Goal: Task Accomplishment & Management: Manage account settings

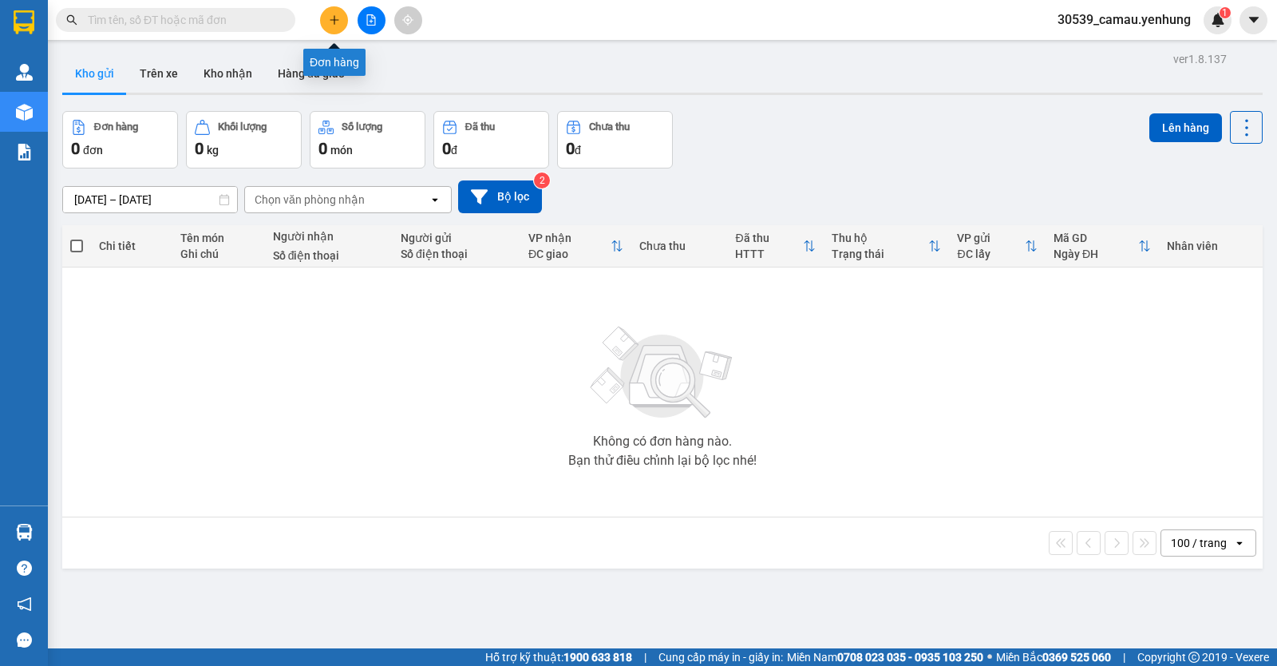
click at [344, 16] on button at bounding box center [334, 20] width 28 height 28
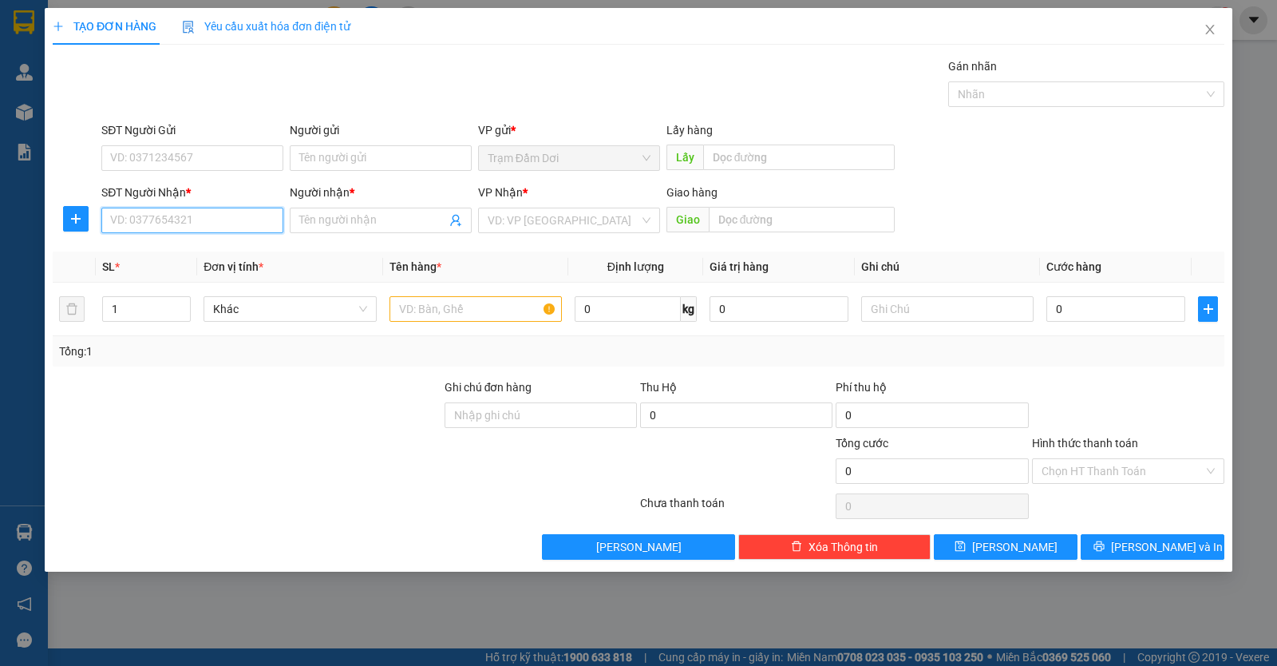
click at [168, 217] on input "SĐT Người Nhận *" at bounding box center [192, 221] width 182 height 26
click at [172, 250] on div "0903930066 - duy" at bounding box center [192, 253] width 163 height 18
type input "0903930066"
type input "duy"
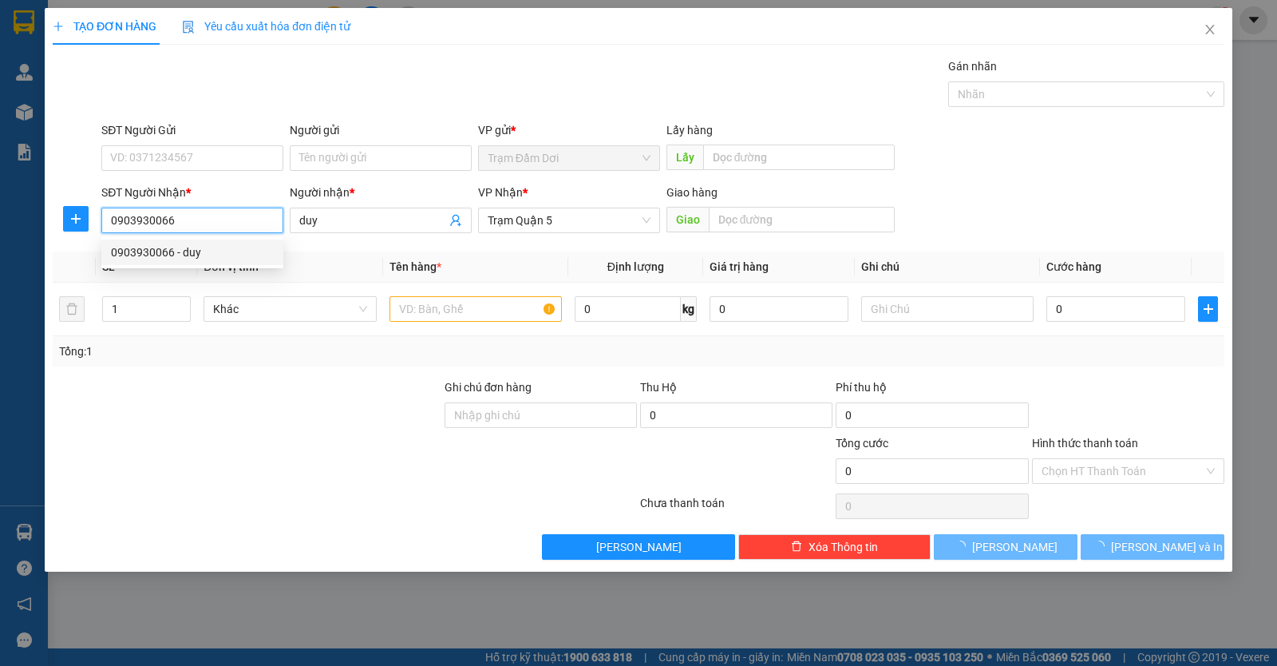
type input "50.000"
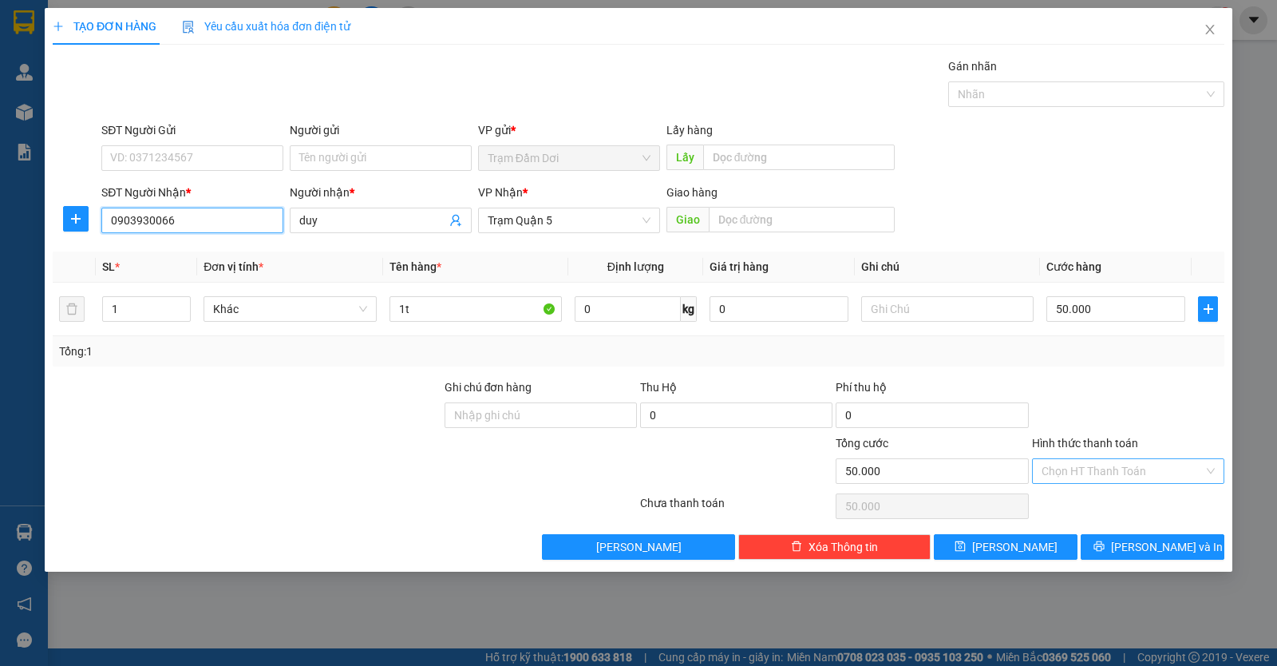
type input "0903930066"
click at [1111, 474] on input "Hình thức thanh toán" at bounding box center [1123, 471] width 162 height 24
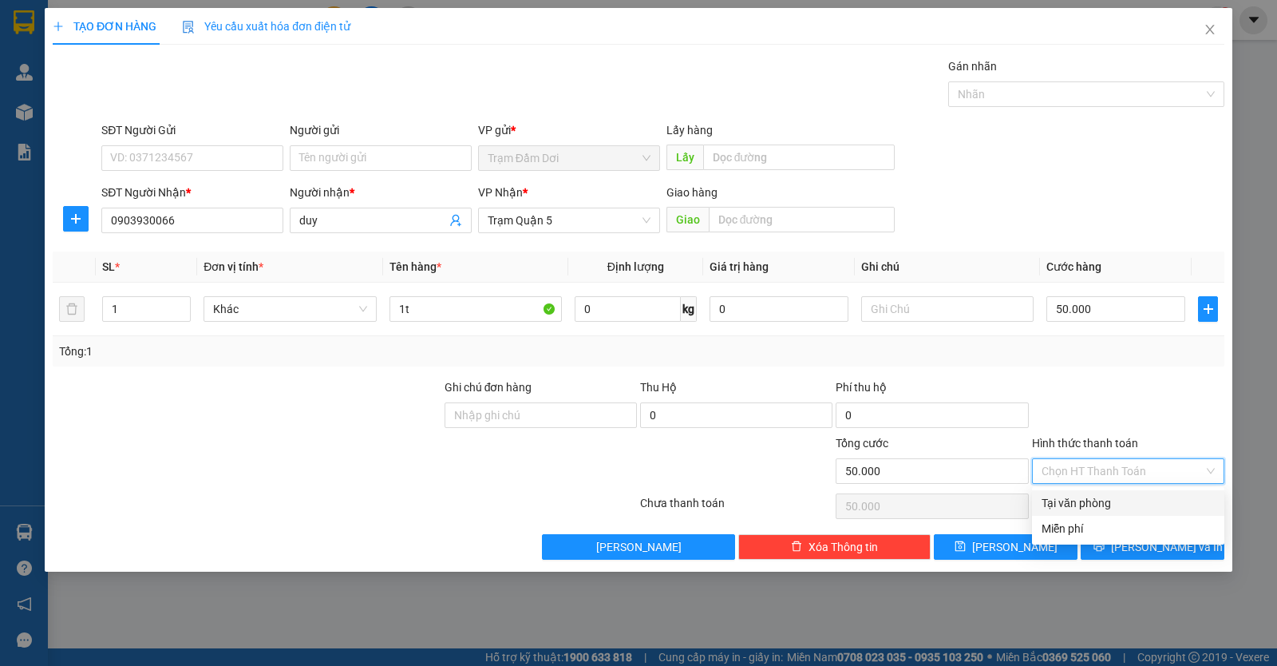
click at [1107, 497] on div "Tại văn phòng" at bounding box center [1128, 503] width 173 height 18
type input "0"
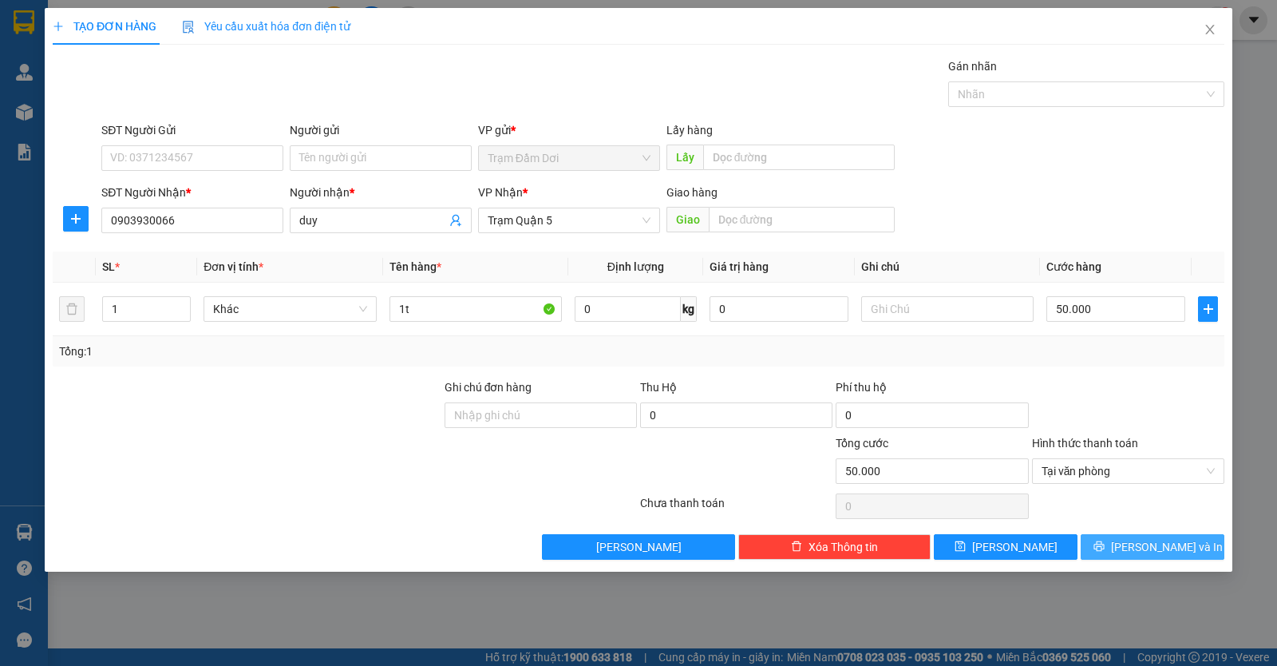
click at [1142, 544] on span "[PERSON_NAME] và In" at bounding box center [1167, 547] width 112 height 18
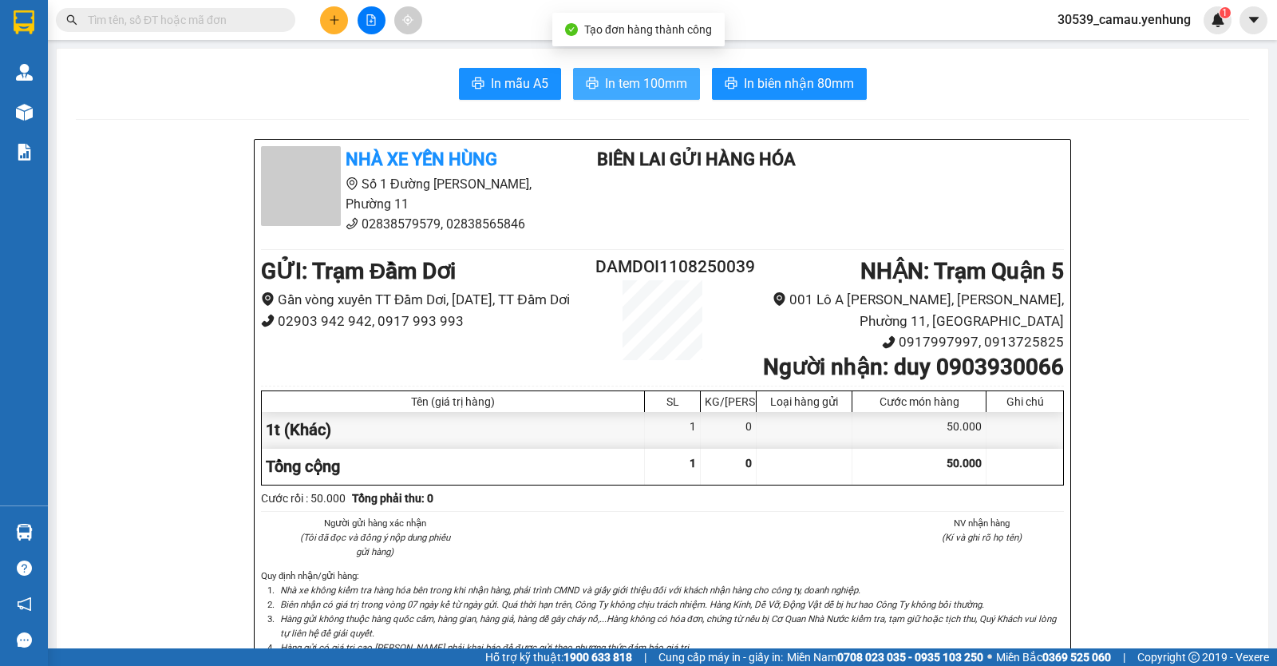
click at [642, 73] on span "In tem 100mm" at bounding box center [646, 83] width 82 height 20
click at [330, 11] on button at bounding box center [334, 20] width 28 height 28
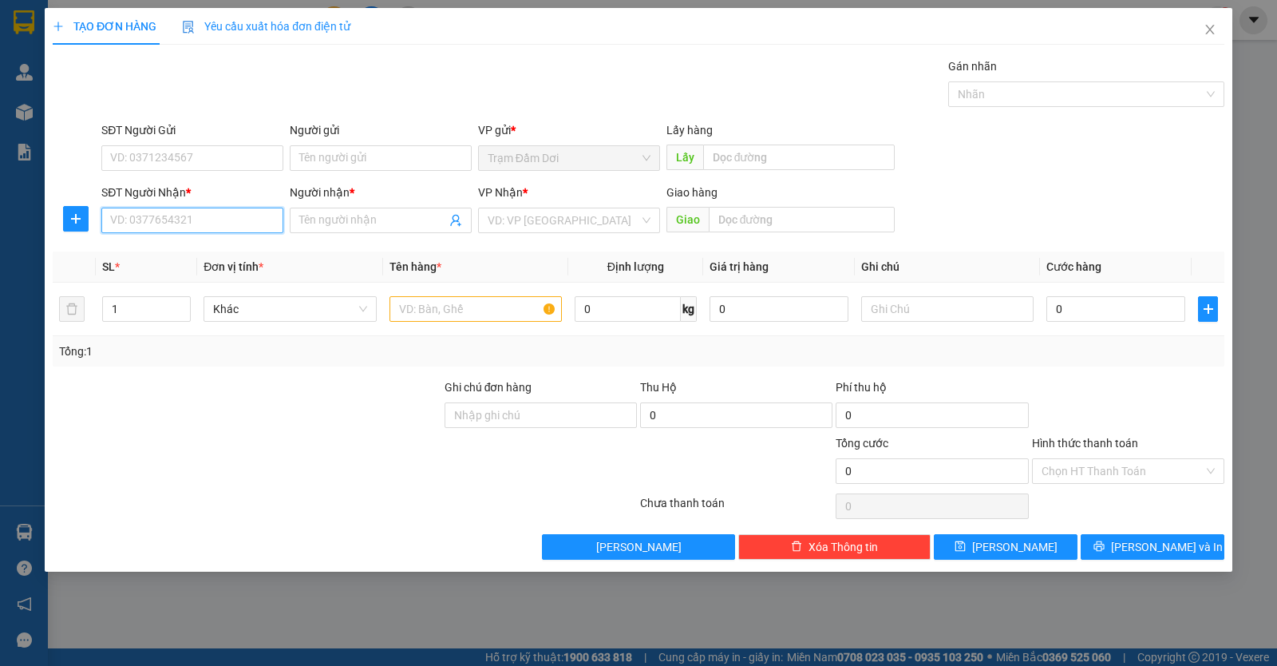
click at [187, 229] on input "SĐT Người Nhận *" at bounding box center [192, 221] width 182 height 26
click at [144, 227] on input "SĐT Người Nhận *" at bounding box center [192, 221] width 182 height 26
click at [184, 278] on div "0813407083 - cuong" at bounding box center [192, 278] width 163 height 18
type input "0813407083"
type input "cuong"
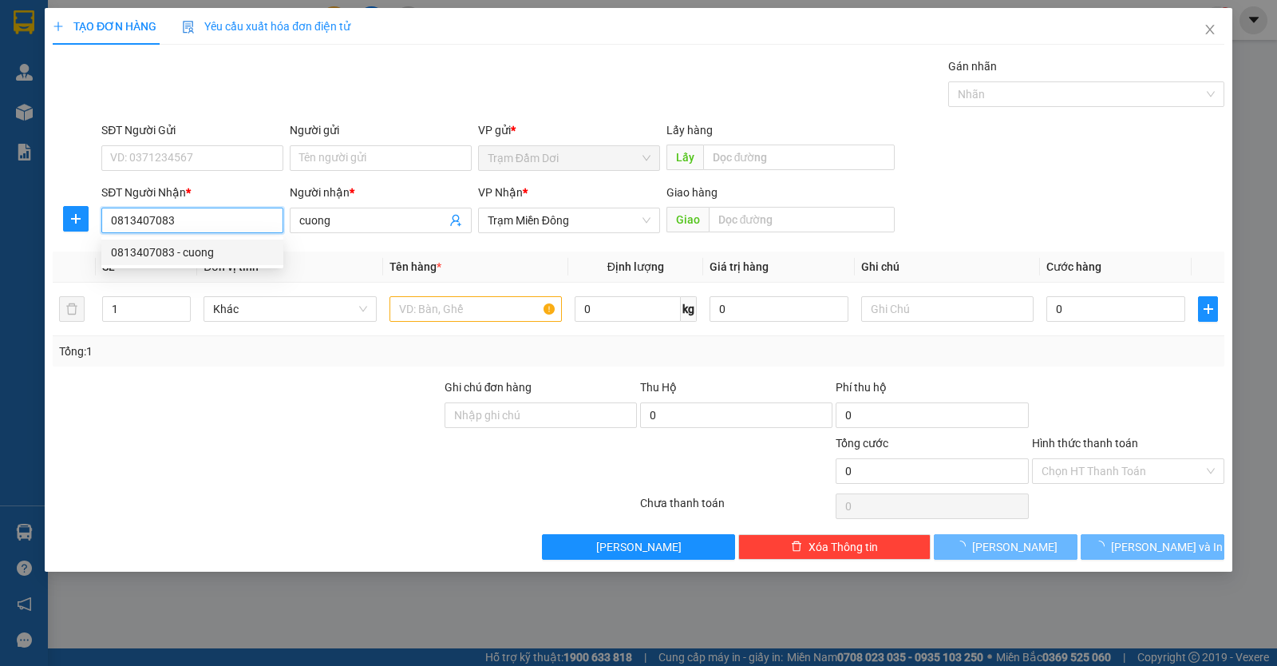
type input "80.000"
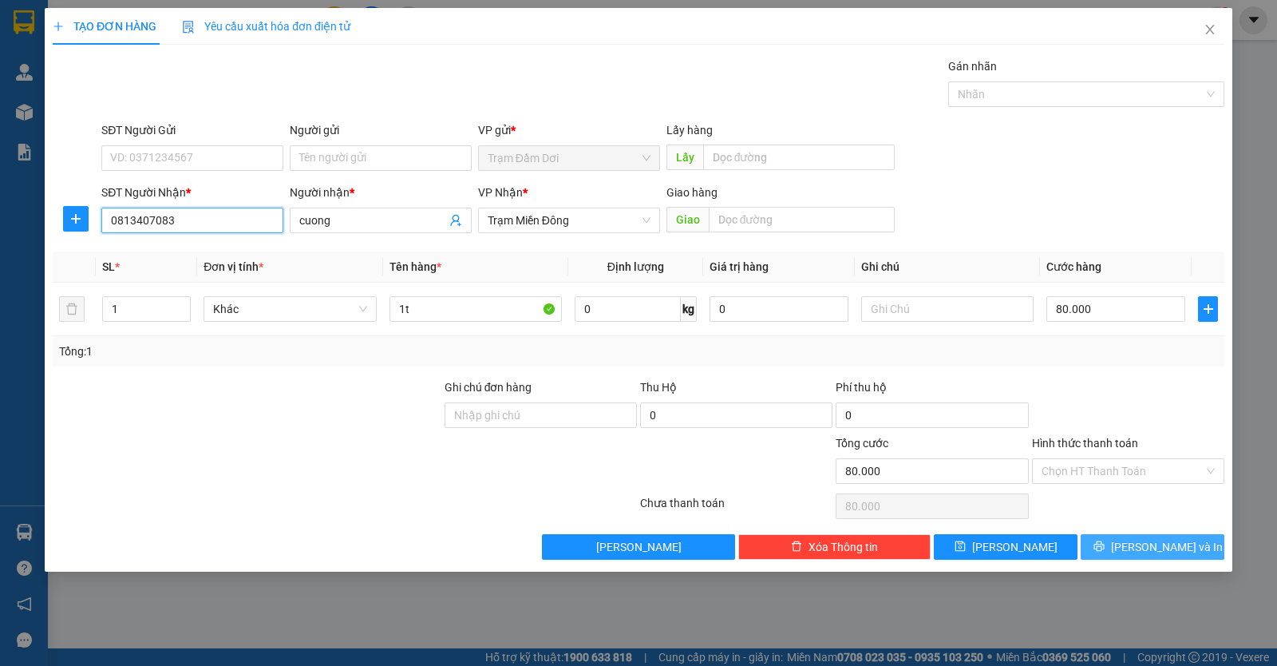
type input "0813407083"
click at [1104, 544] on icon "printer" at bounding box center [1099, 546] width 10 height 10
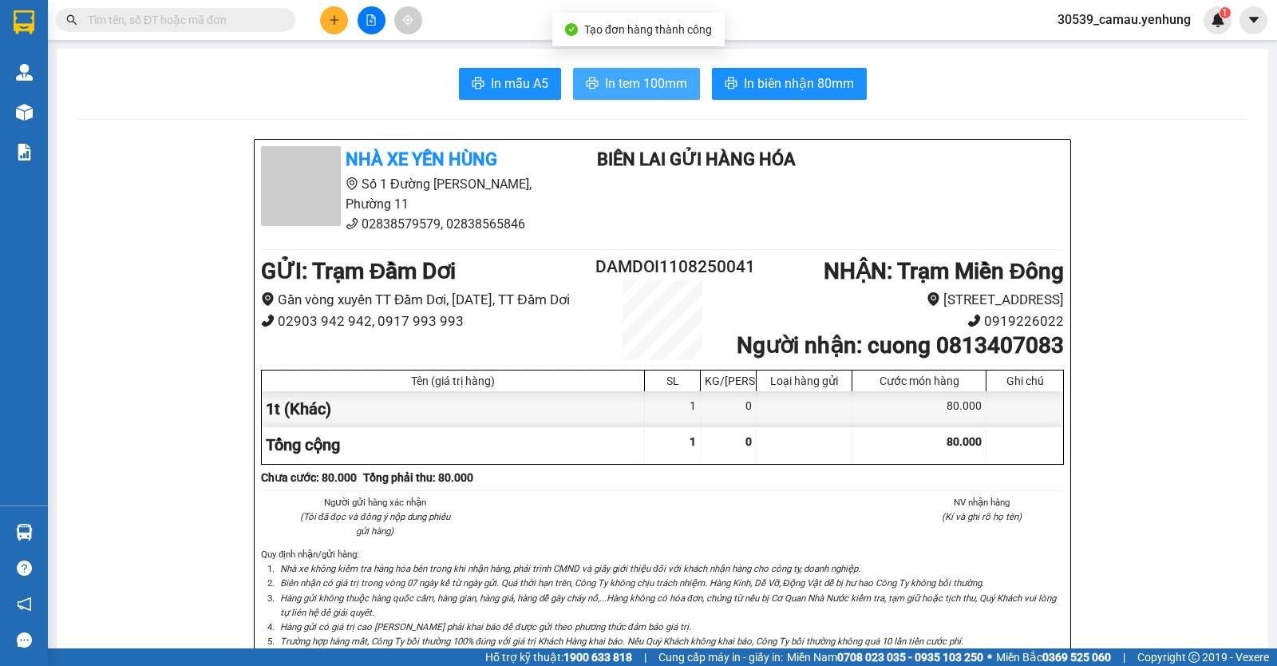
click at [661, 82] on span "In tem 100mm" at bounding box center [646, 83] width 82 height 20
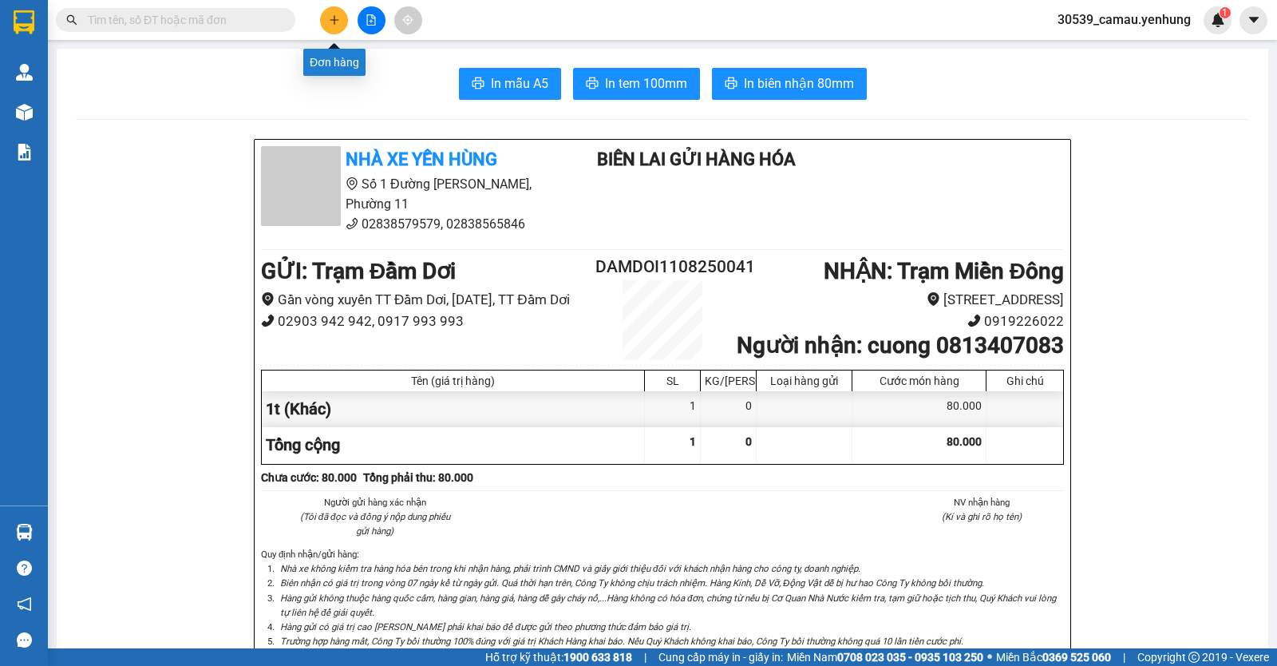
click at [332, 21] on icon "plus" at bounding box center [334, 19] width 11 height 11
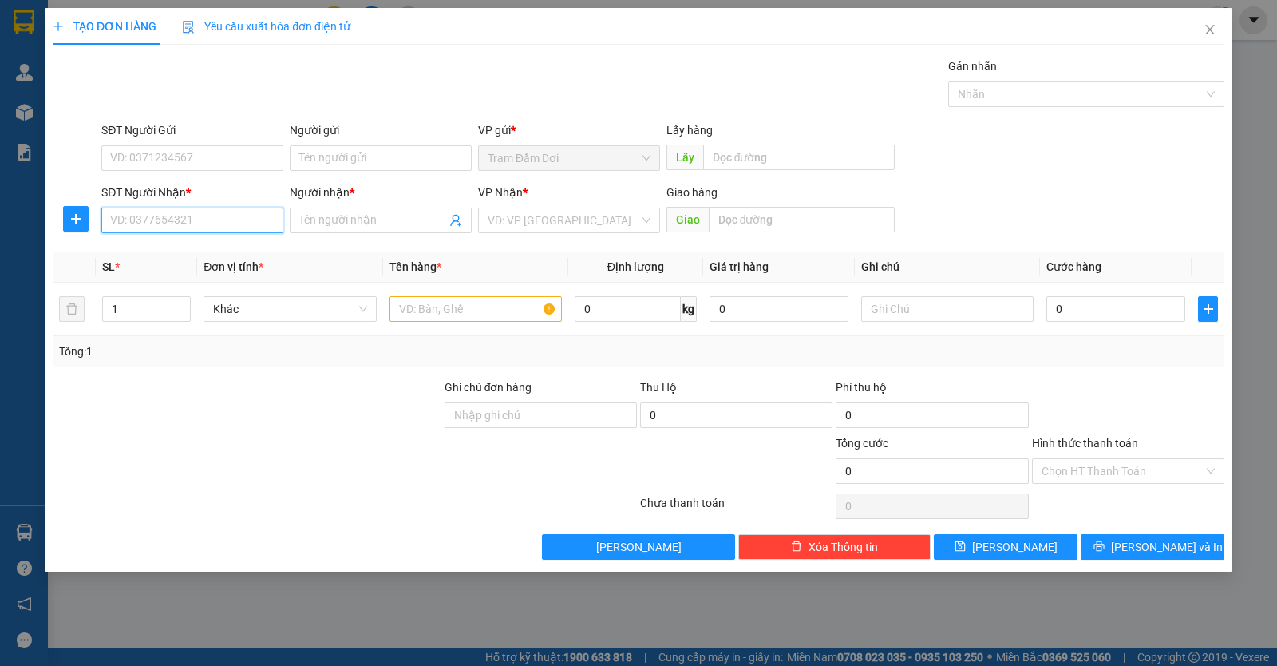
click at [162, 232] on input "SĐT Người Nhận *" at bounding box center [192, 221] width 182 height 26
click at [160, 247] on div "0918583370 - tài" at bounding box center [192, 253] width 163 height 18
type input "0918583370"
type input "tài"
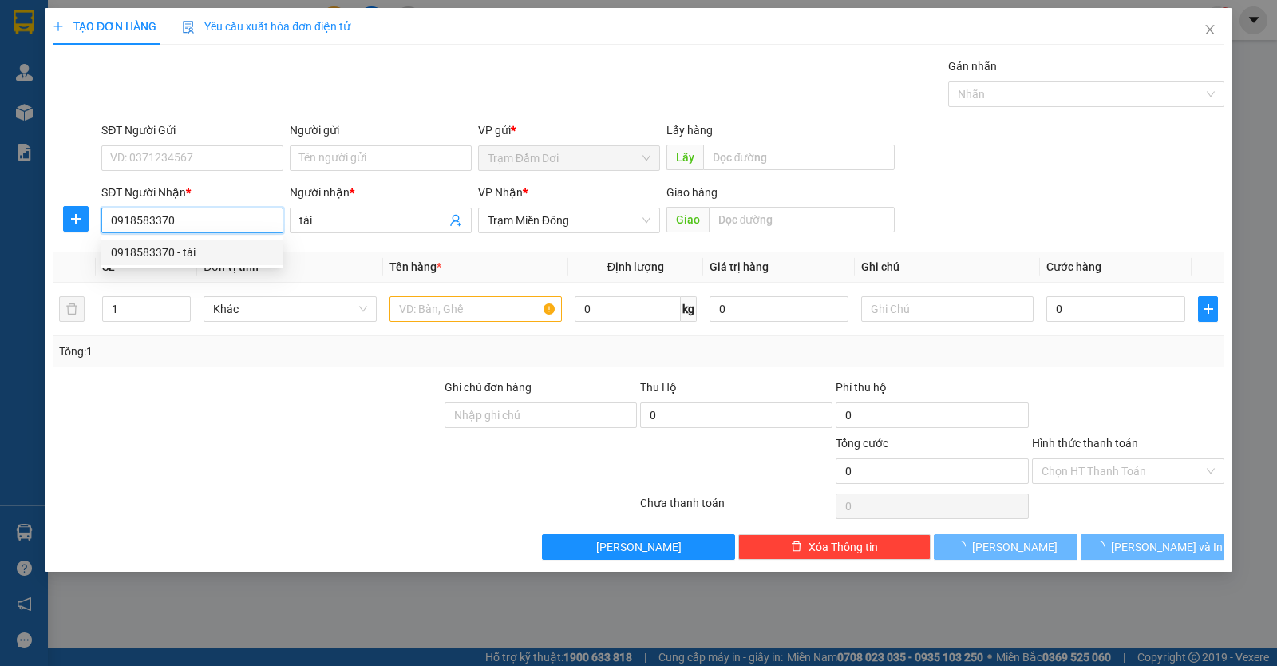
type input "100.000"
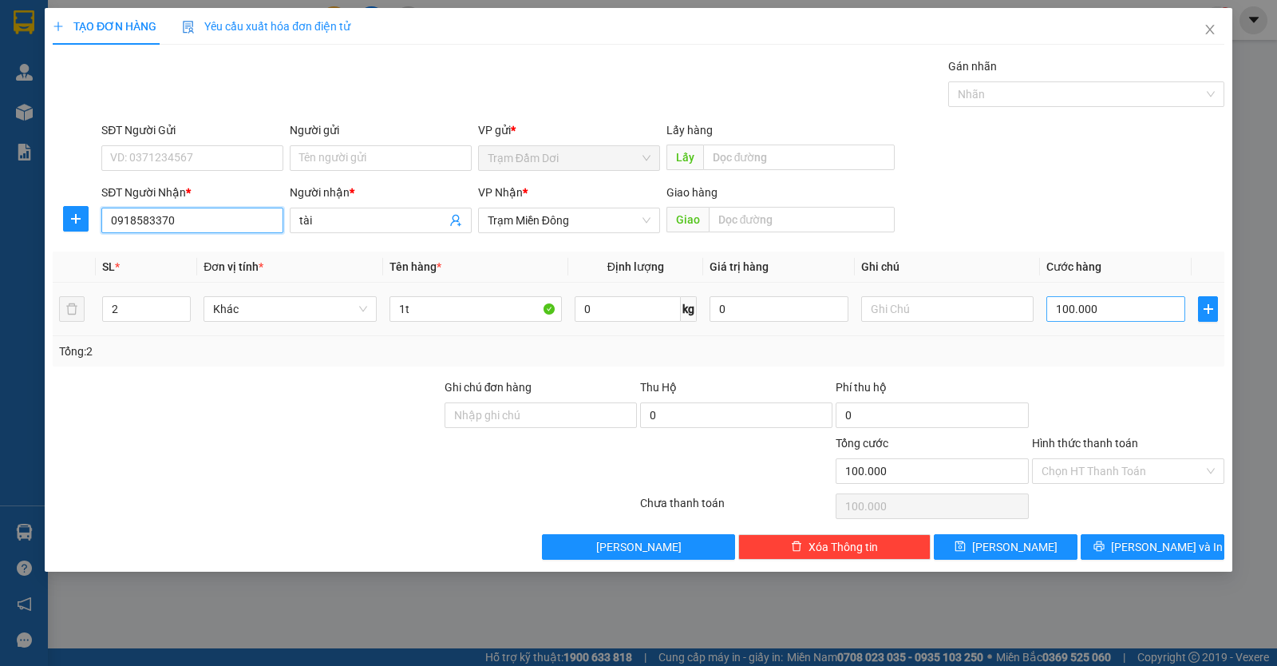
type input "0918583370"
click at [1111, 310] on input "100.000" at bounding box center [1116, 309] width 139 height 26
type input "0"
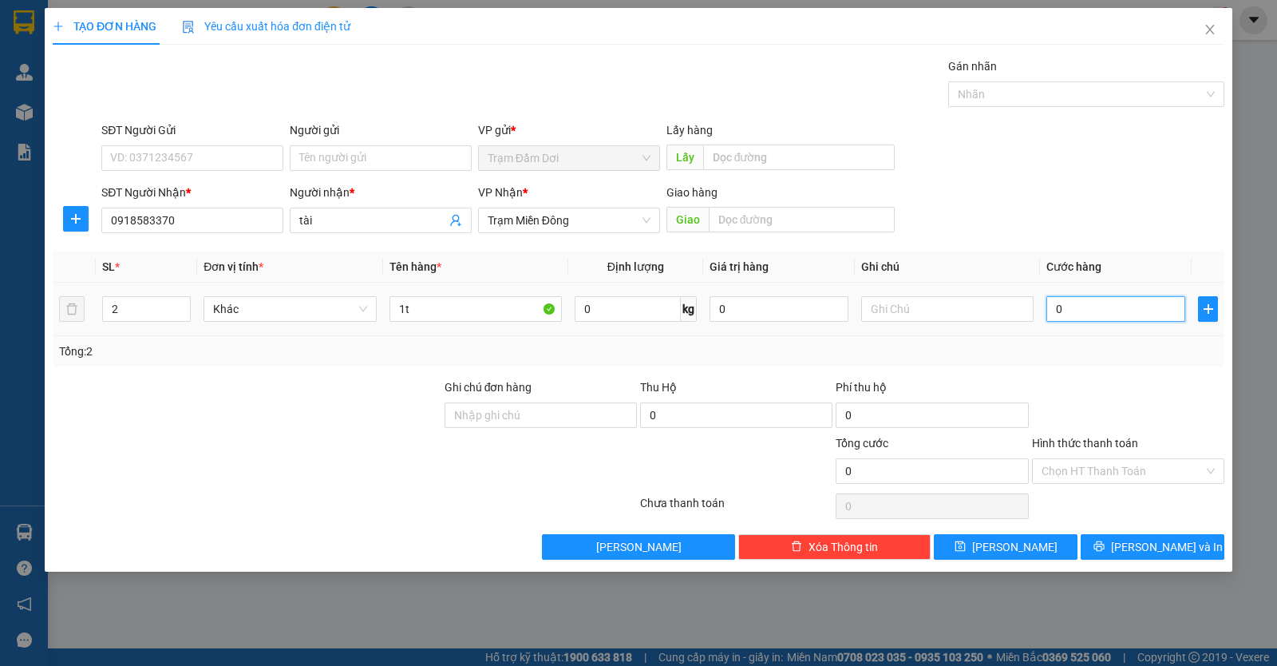
type input "8"
type input "08"
type input "80"
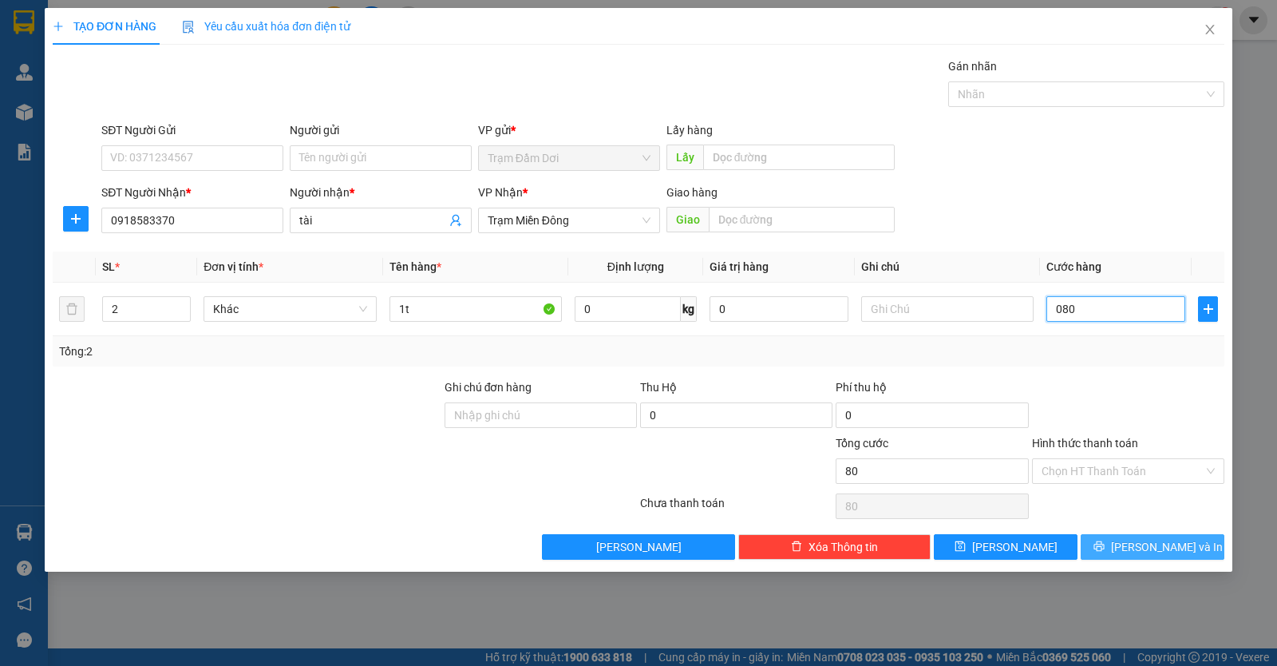
type input "080"
type input "80.000"
click at [1105, 545] on icon "printer" at bounding box center [1099, 546] width 11 height 11
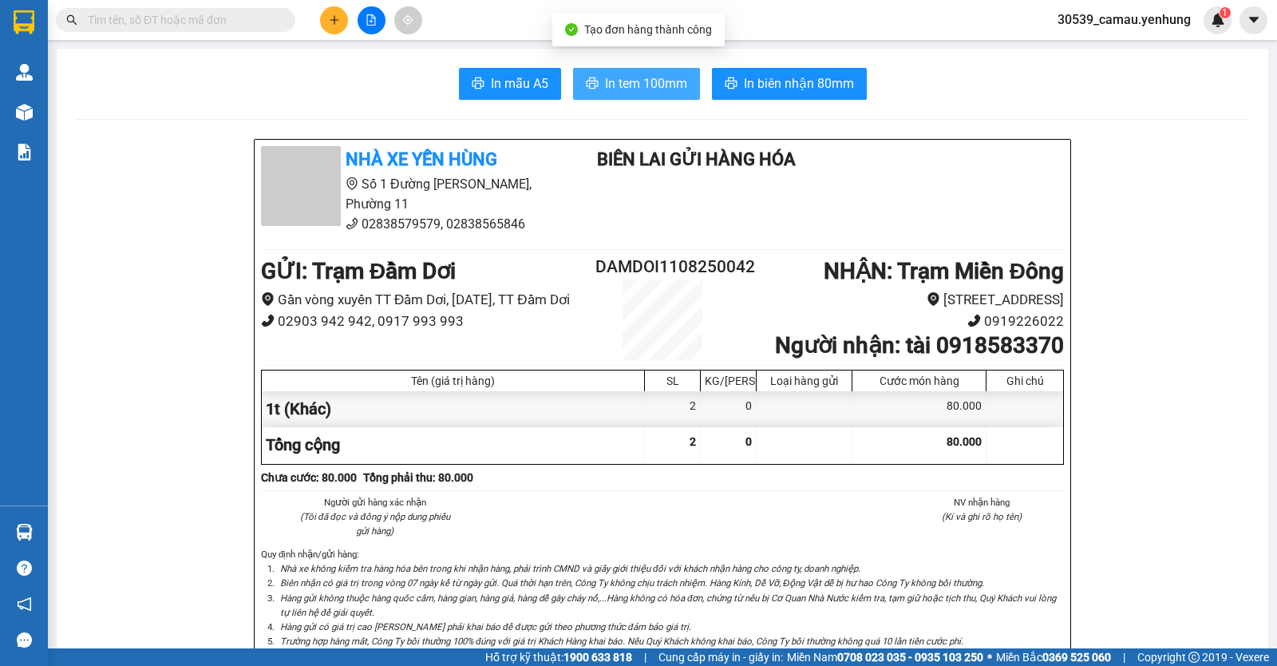
click at [669, 87] on span "In tem 100mm" at bounding box center [646, 83] width 82 height 20
click at [335, 22] on icon "plus" at bounding box center [334, 19] width 11 height 11
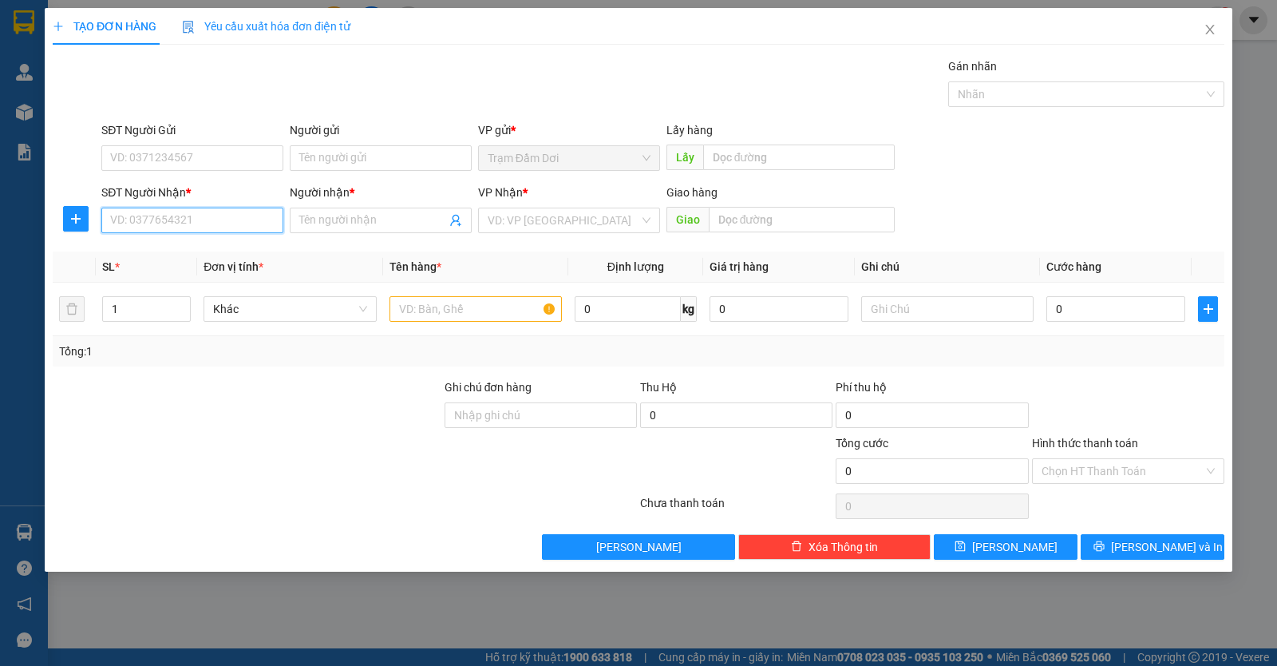
click at [243, 212] on input "SĐT Người Nhận *" at bounding box center [192, 221] width 182 height 26
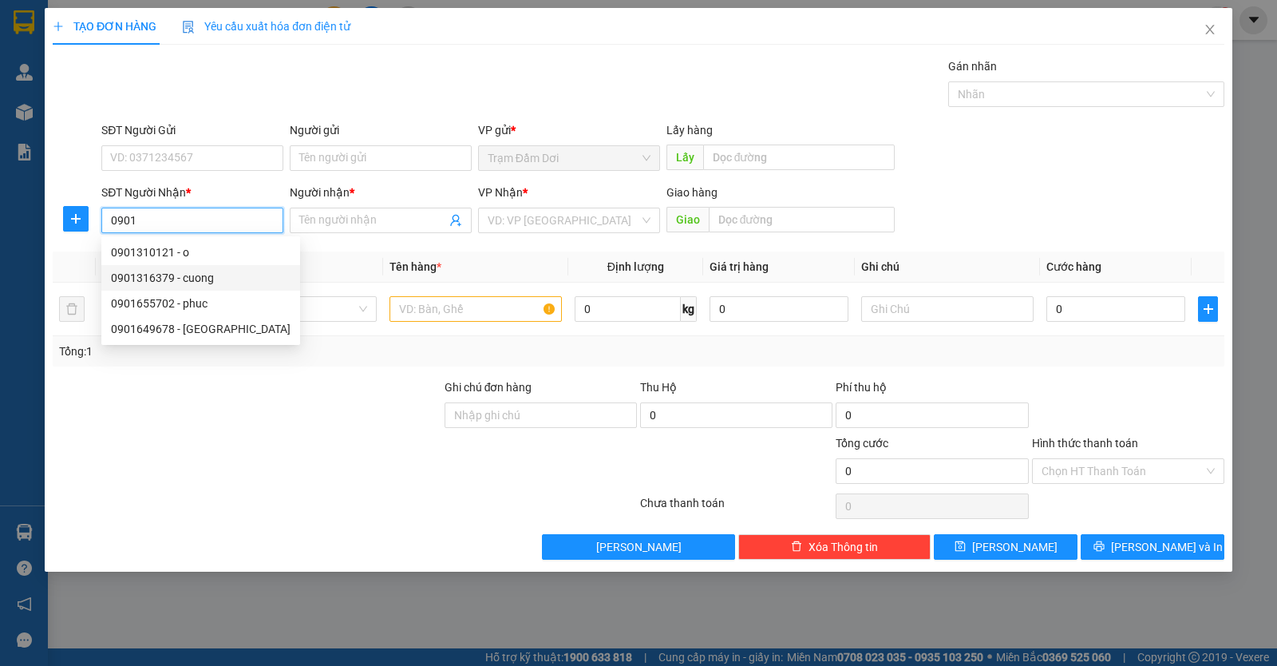
click at [191, 279] on div "0901316379 - cuong" at bounding box center [201, 278] width 180 height 18
type input "0901316379"
type input "cuong"
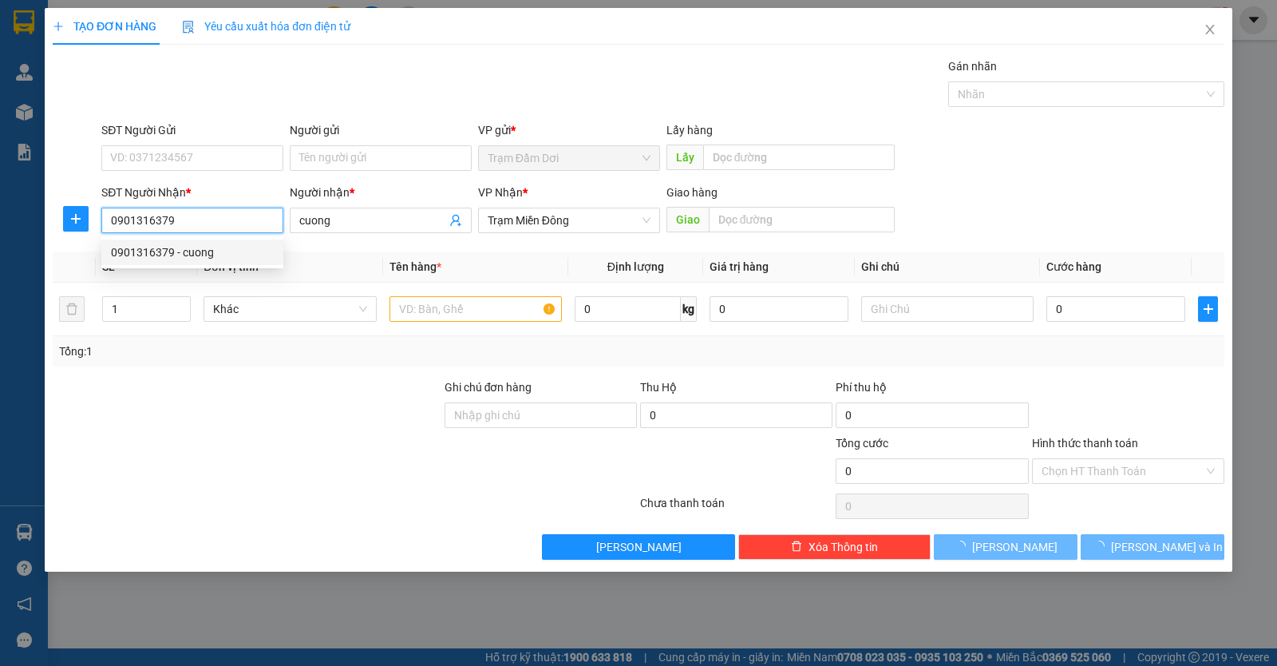
type input "100.000"
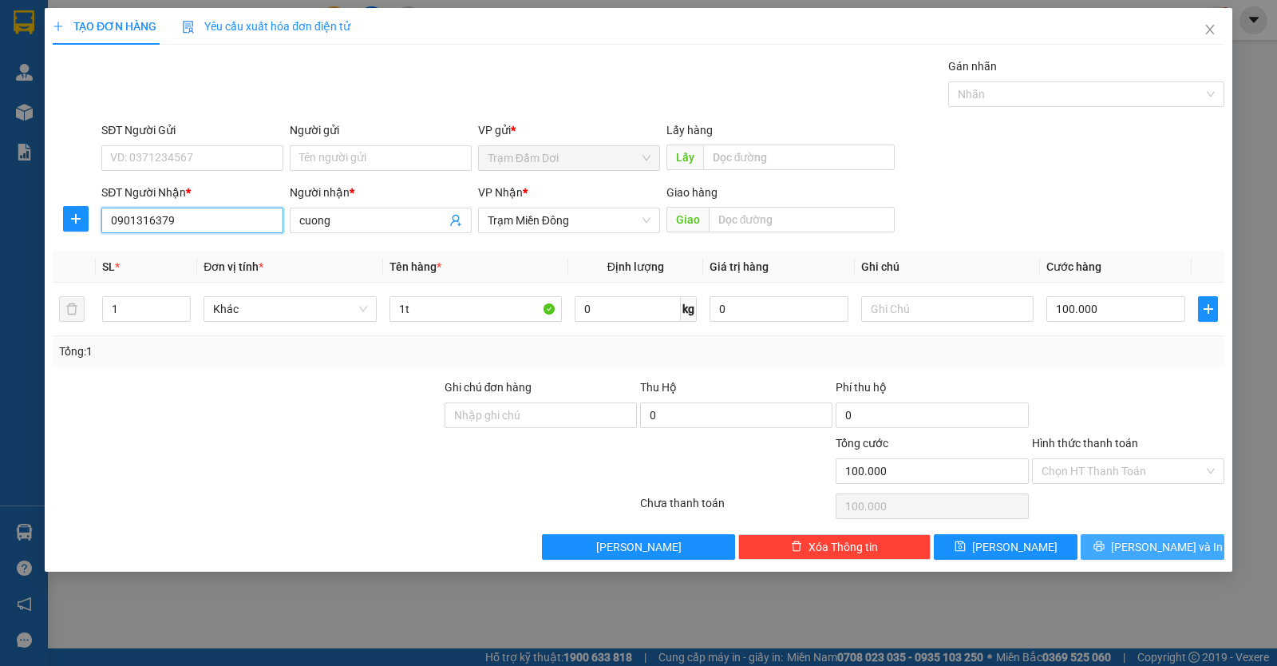
type input "0901316379"
click at [1115, 541] on button "Lưu và In" at bounding box center [1153, 547] width 144 height 26
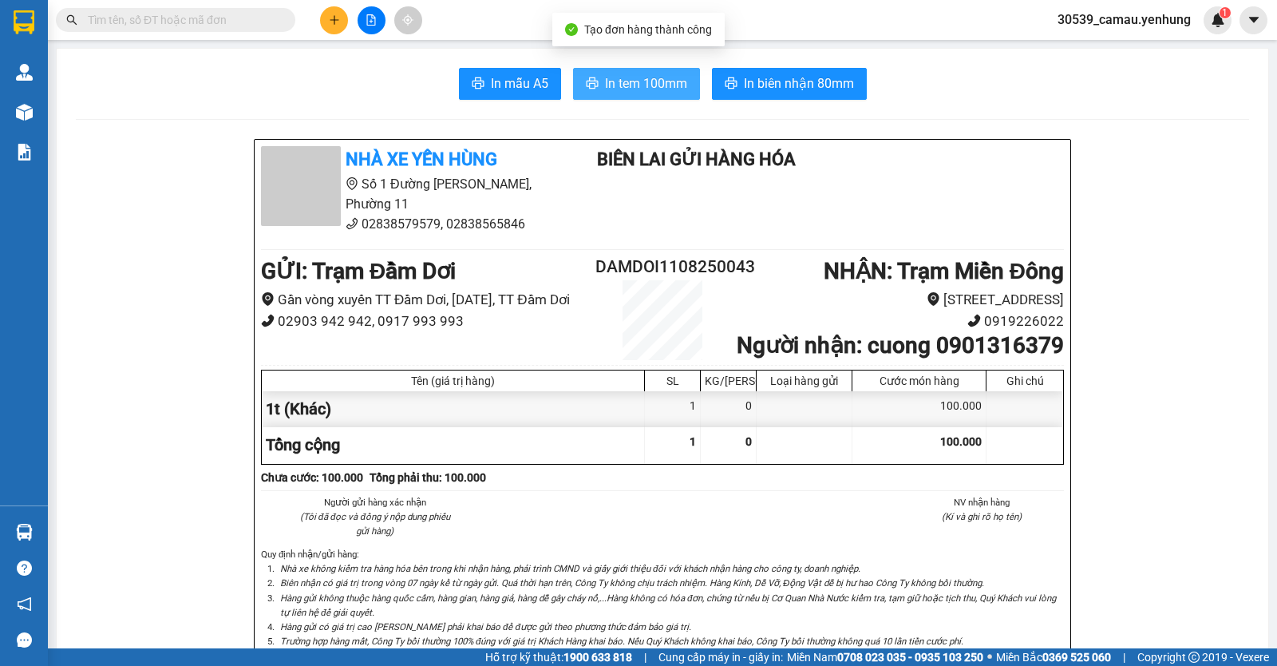
click at [669, 86] on span "In tem 100mm" at bounding box center [646, 83] width 82 height 20
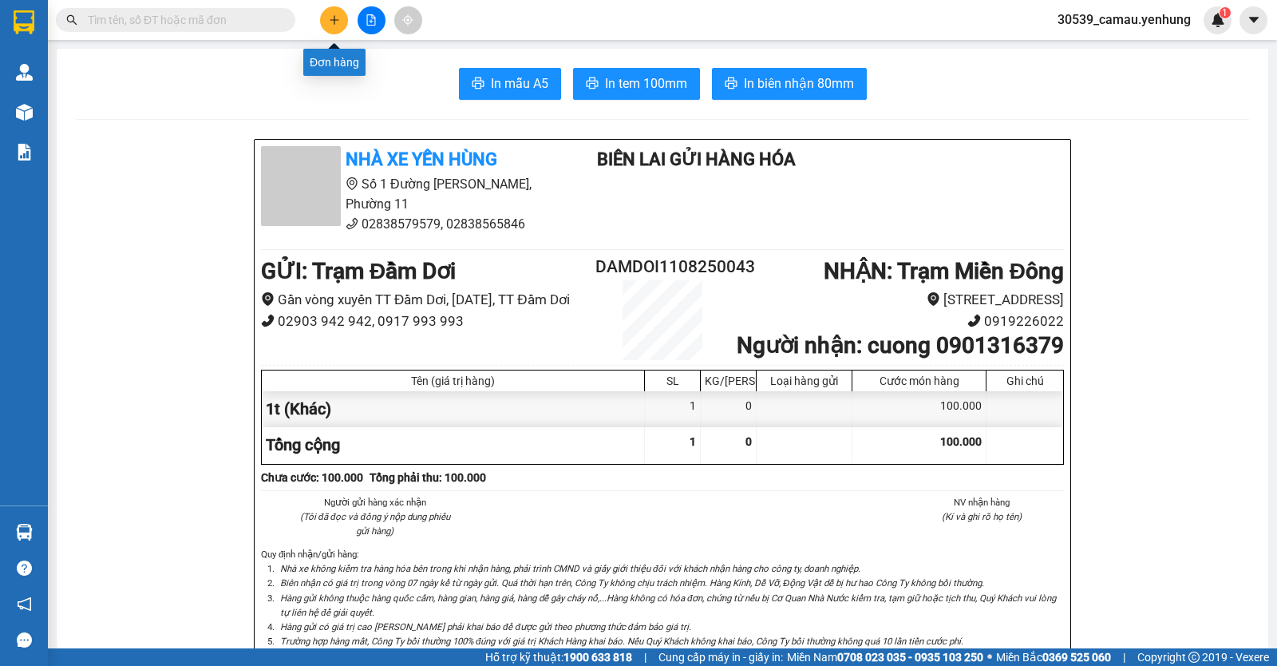
click at [335, 19] on icon "plus" at bounding box center [334, 19] width 11 height 11
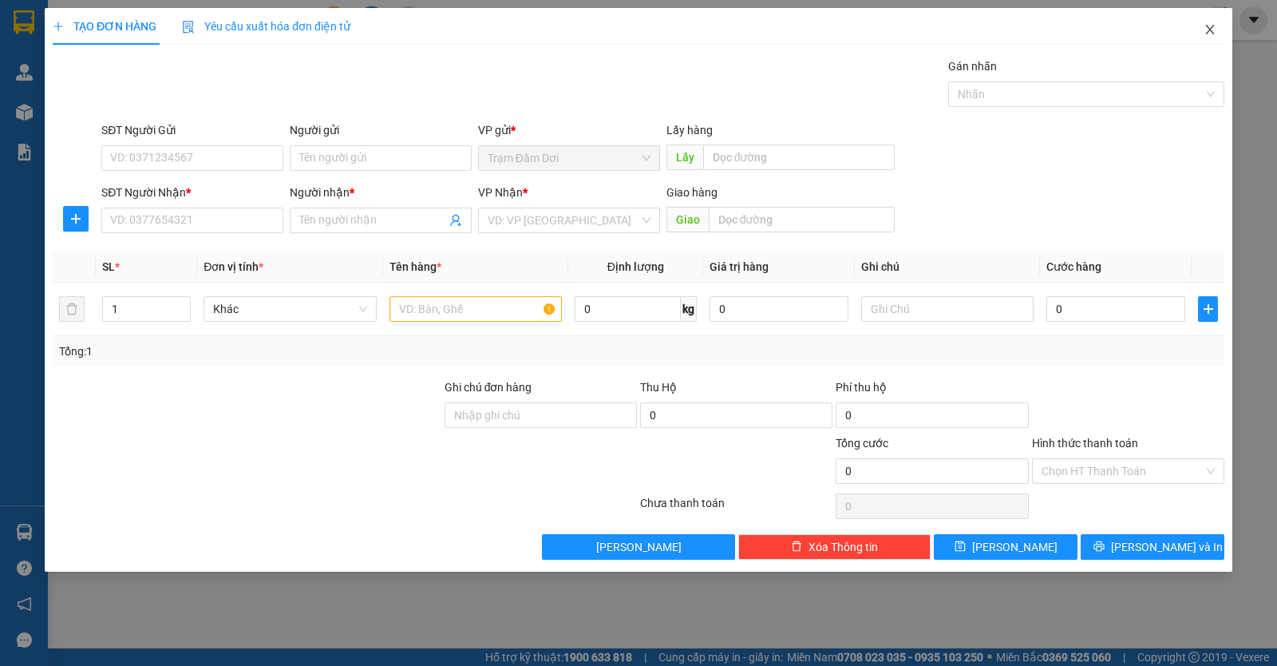
click at [1203, 24] on span "Close" at bounding box center [1210, 30] width 45 height 45
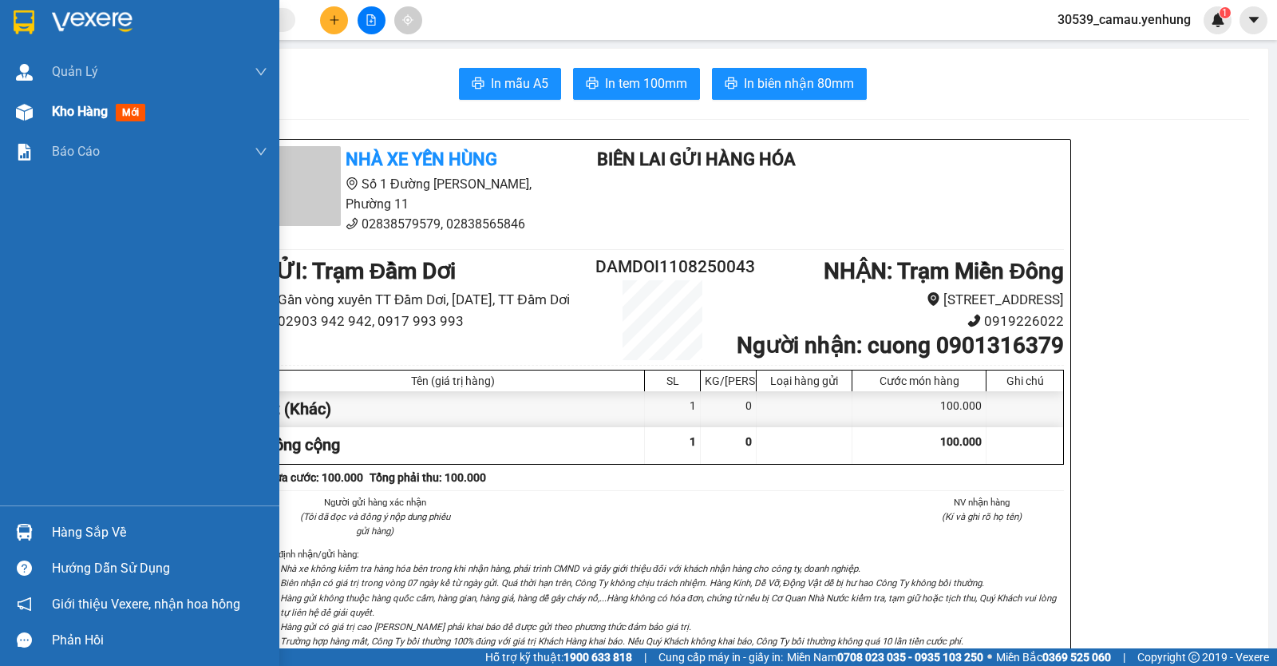
click at [31, 104] on img at bounding box center [24, 112] width 17 height 17
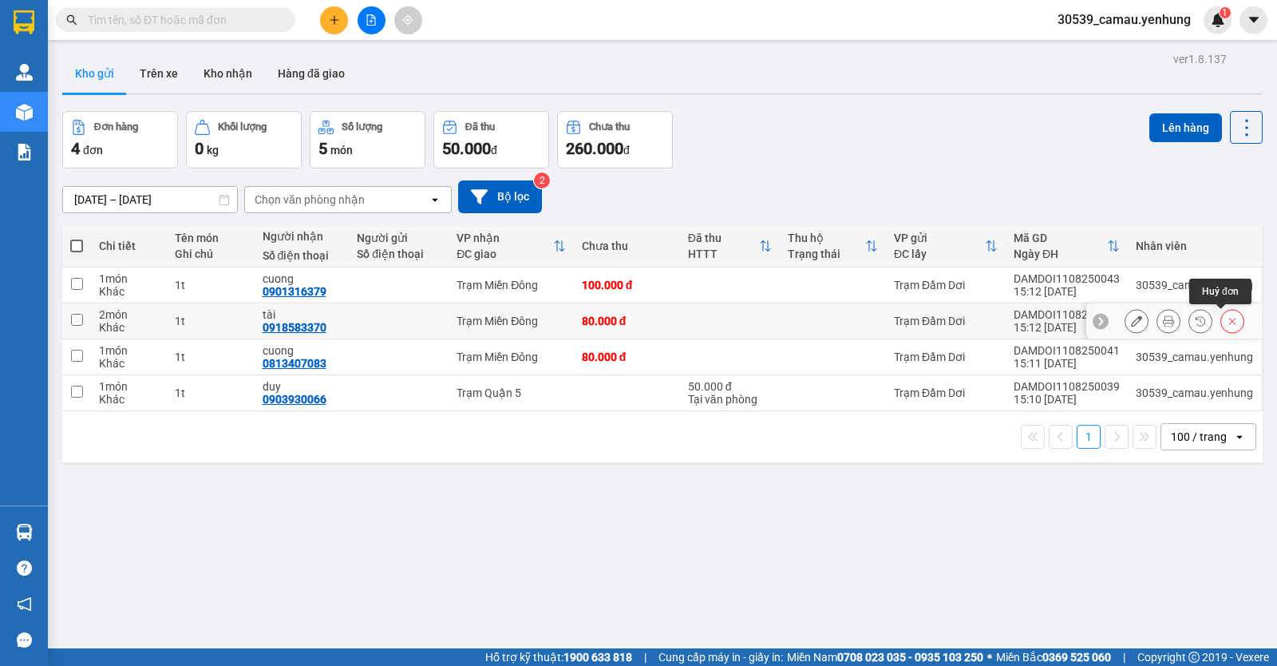
click at [1227, 319] on icon at bounding box center [1232, 320] width 11 height 11
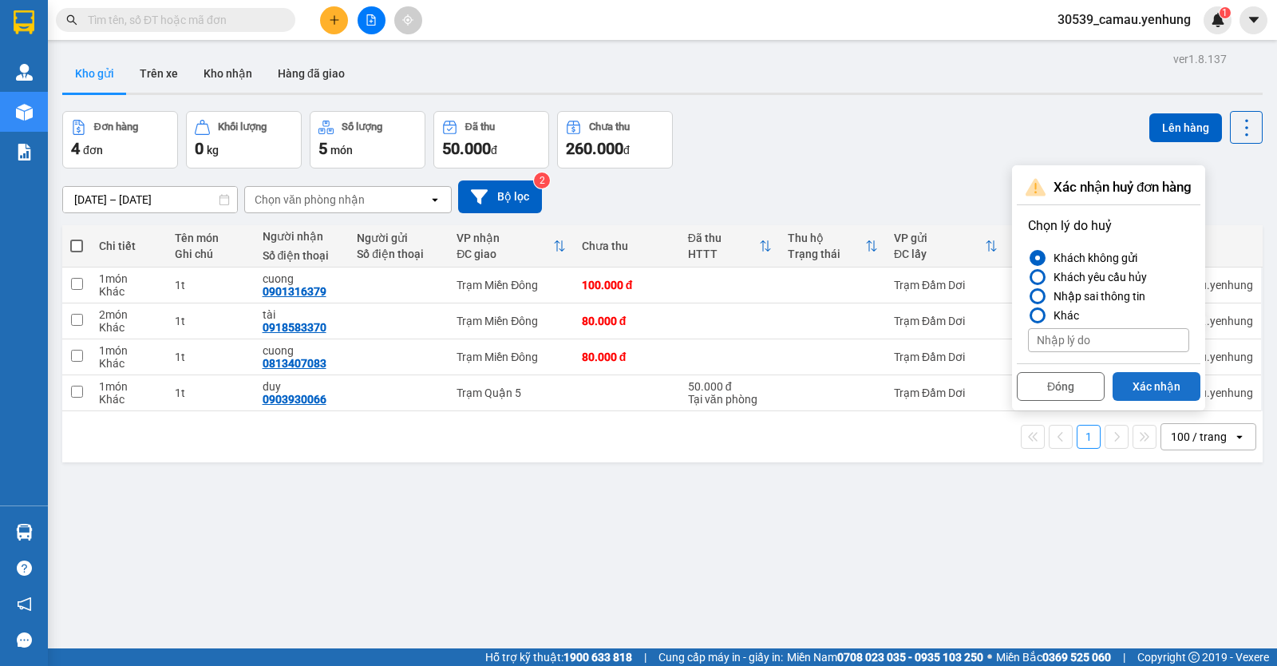
click at [1166, 386] on button "Xác nhận" at bounding box center [1157, 386] width 88 height 29
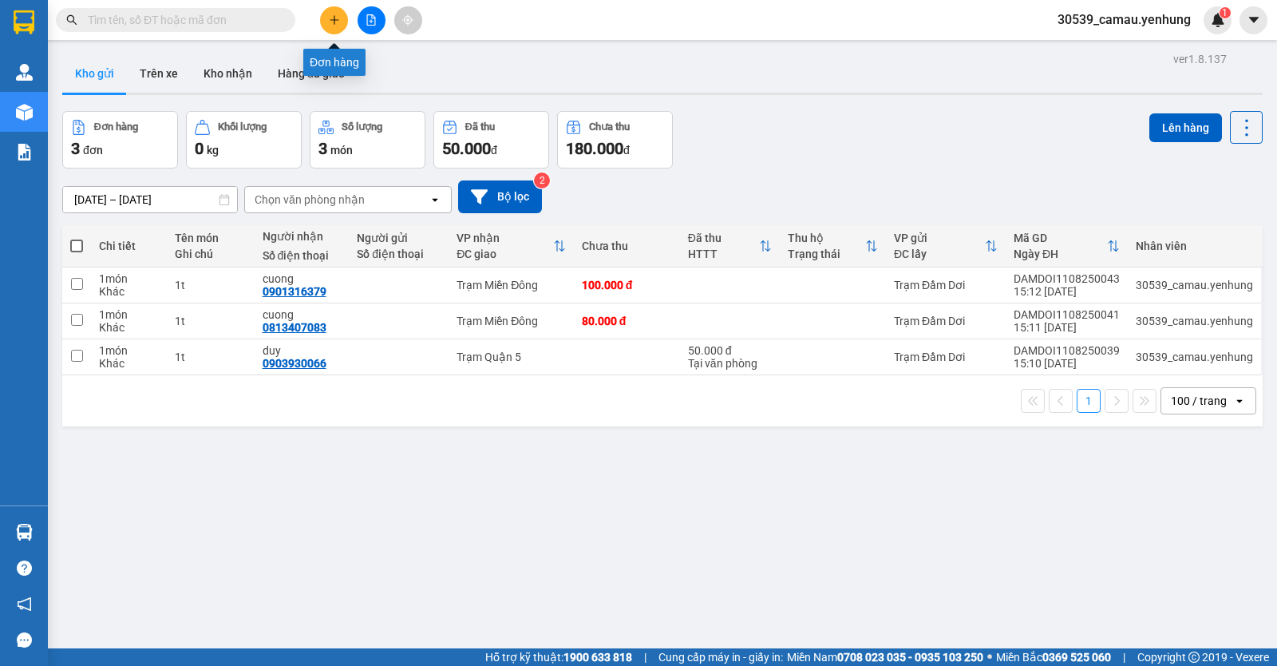
click at [331, 28] on button at bounding box center [334, 20] width 28 height 28
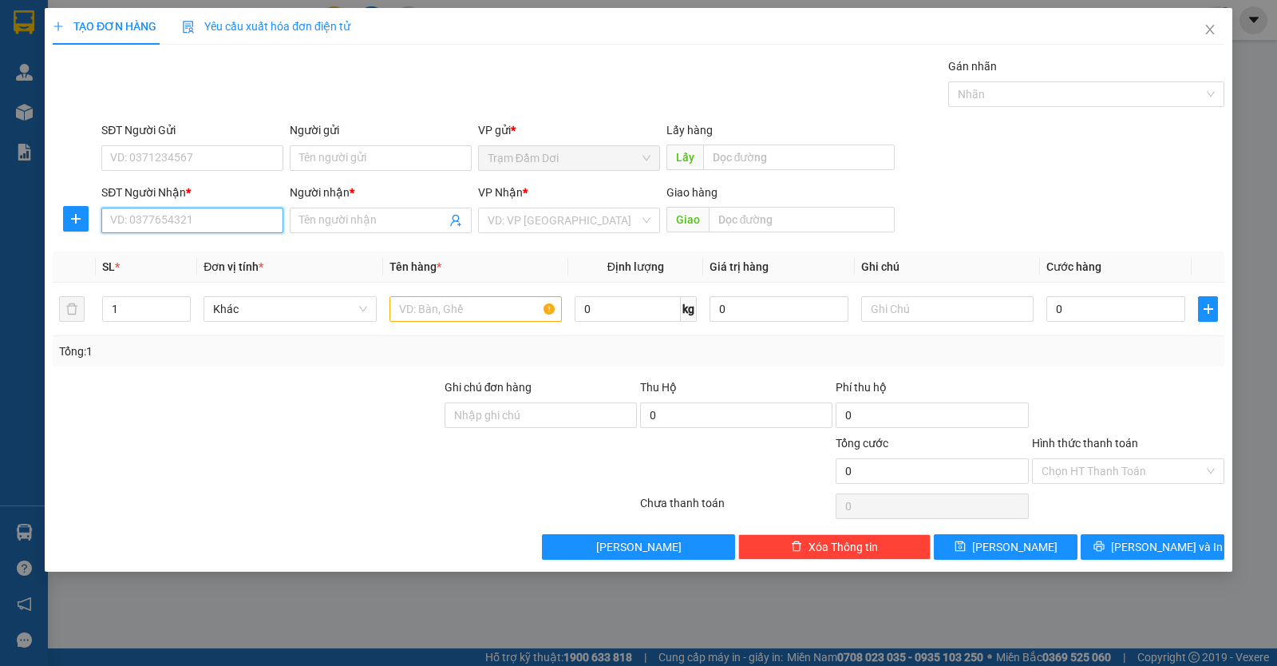
drag, startPoint x: 156, startPoint y: 223, endPoint x: 159, endPoint y: 157, distance: 65.5
click at [155, 224] on input "SĐT Người Nhận *" at bounding box center [192, 221] width 182 height 26
click at [156, 255] on div "0944077112 - 0" at bounding box center [192, 253] width 163 height 18
type input "0944077112"
type input "0"
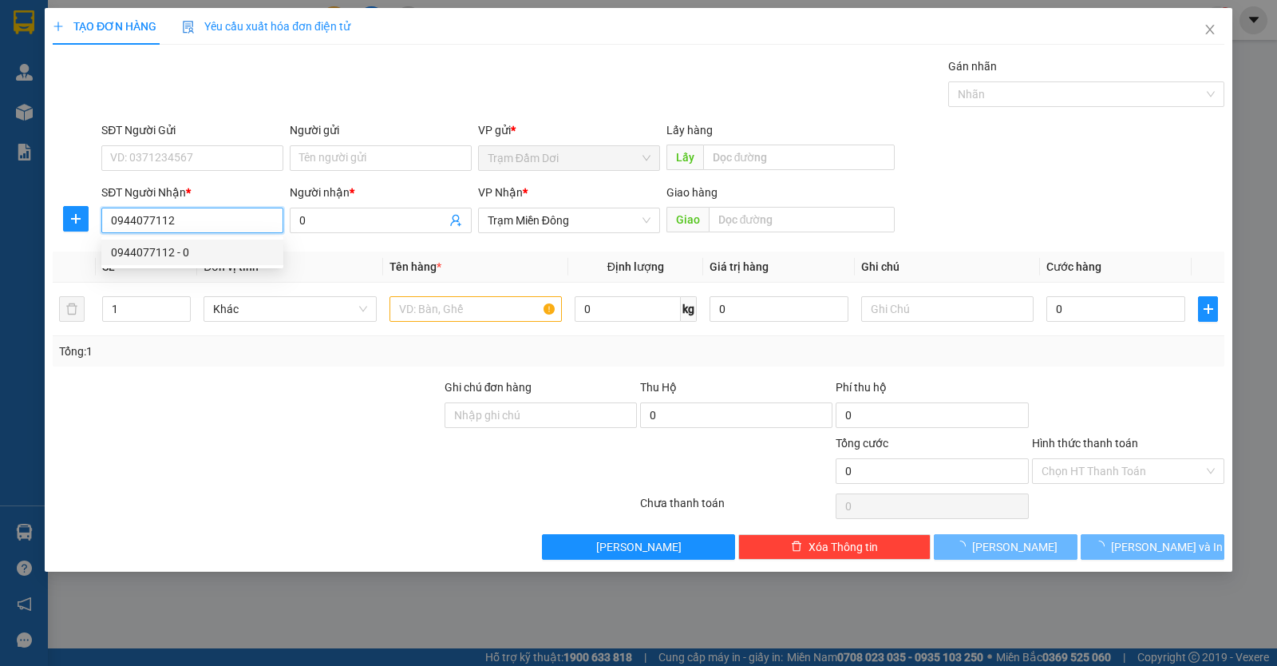
type input "120.000"
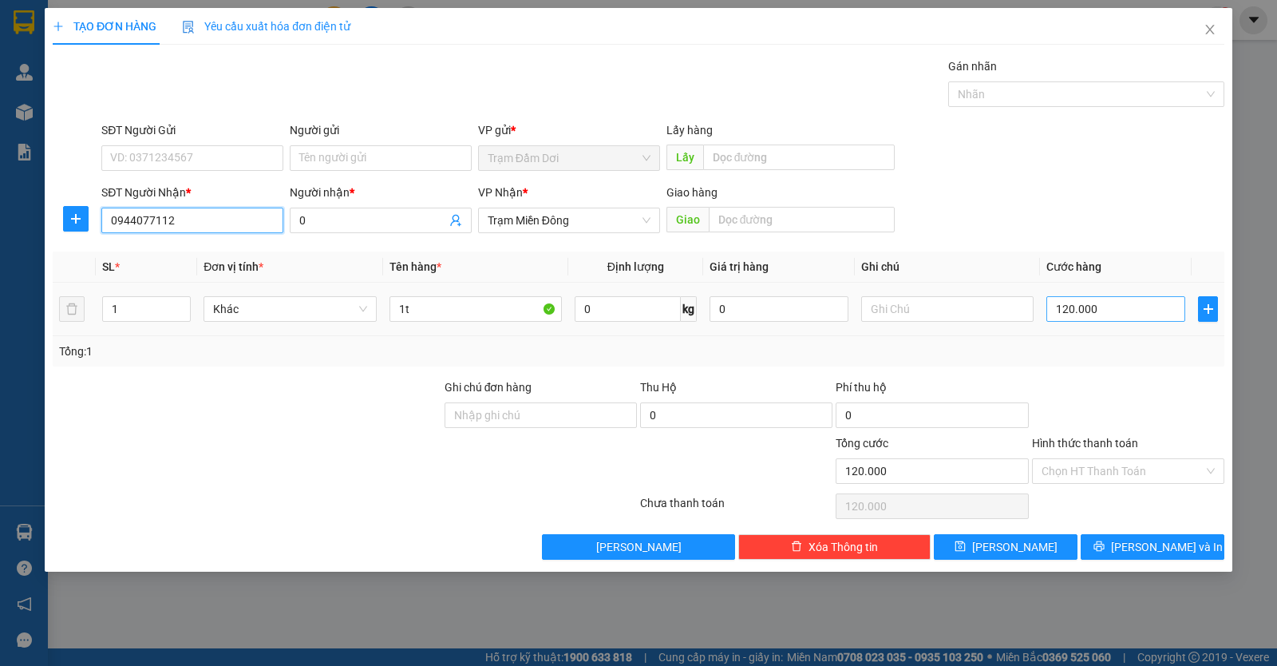
type input "0944077112"
click at [1121, 315] on input "120.000" at bounding box center [1116, 309] width 139 height 26
type input "0"
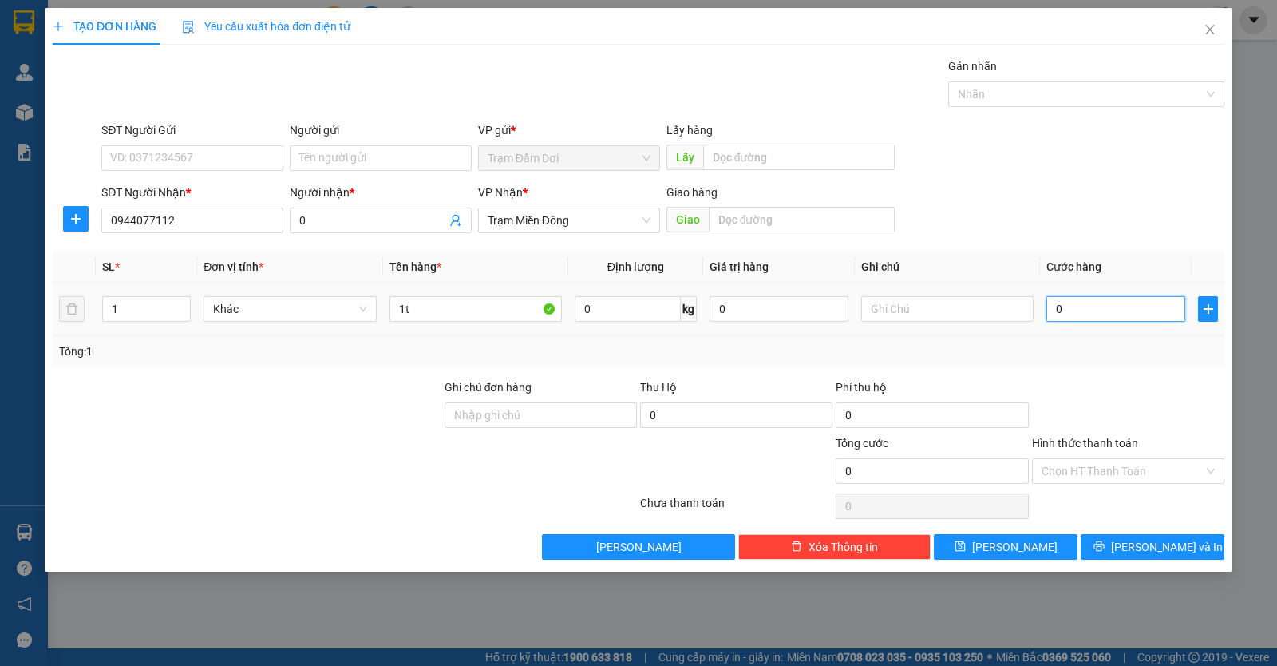
type input "8"
type input "08-"
type input "0"
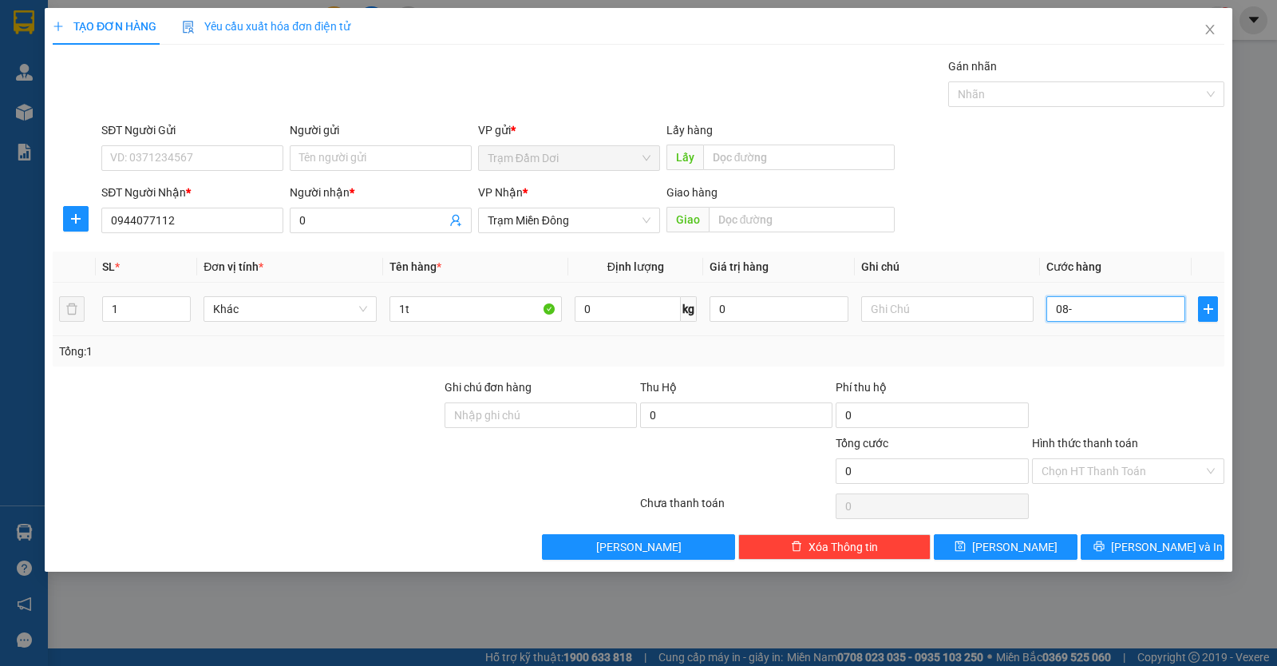
type input "08"
type input "8"
type input "80"
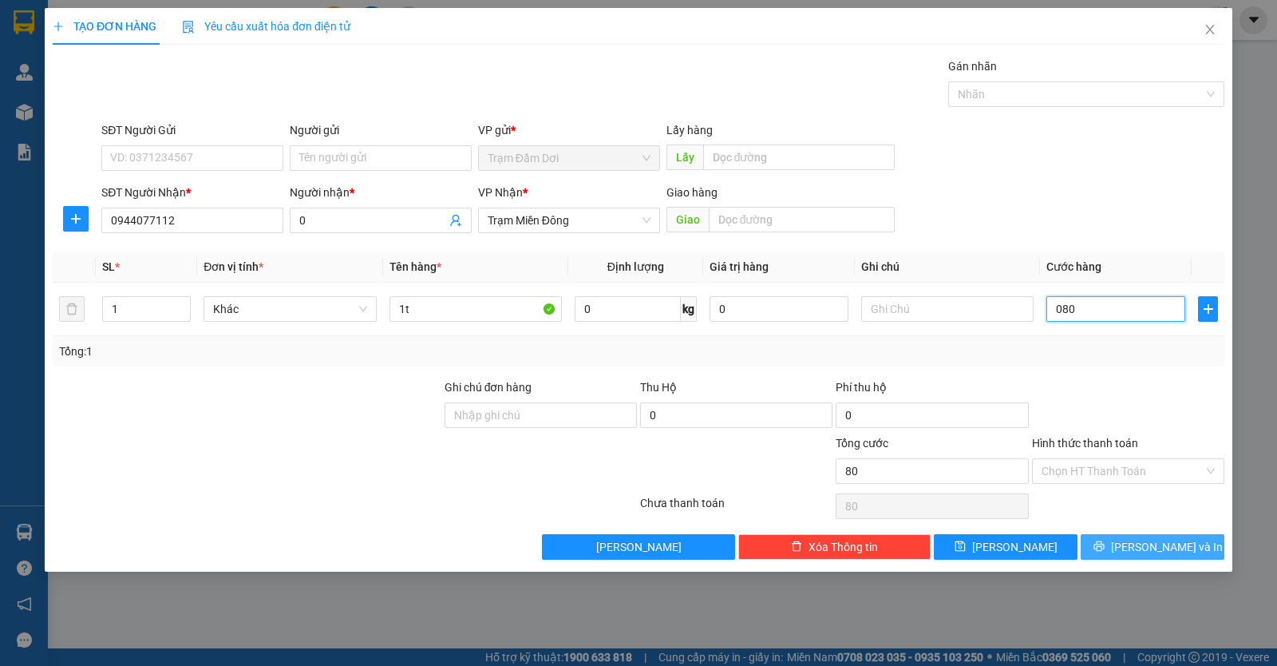
type input "080"
type input "80.000"
click at [1138, 547] on button "Lưu và In" at bounding box center [1153, 547] width 144 height 26
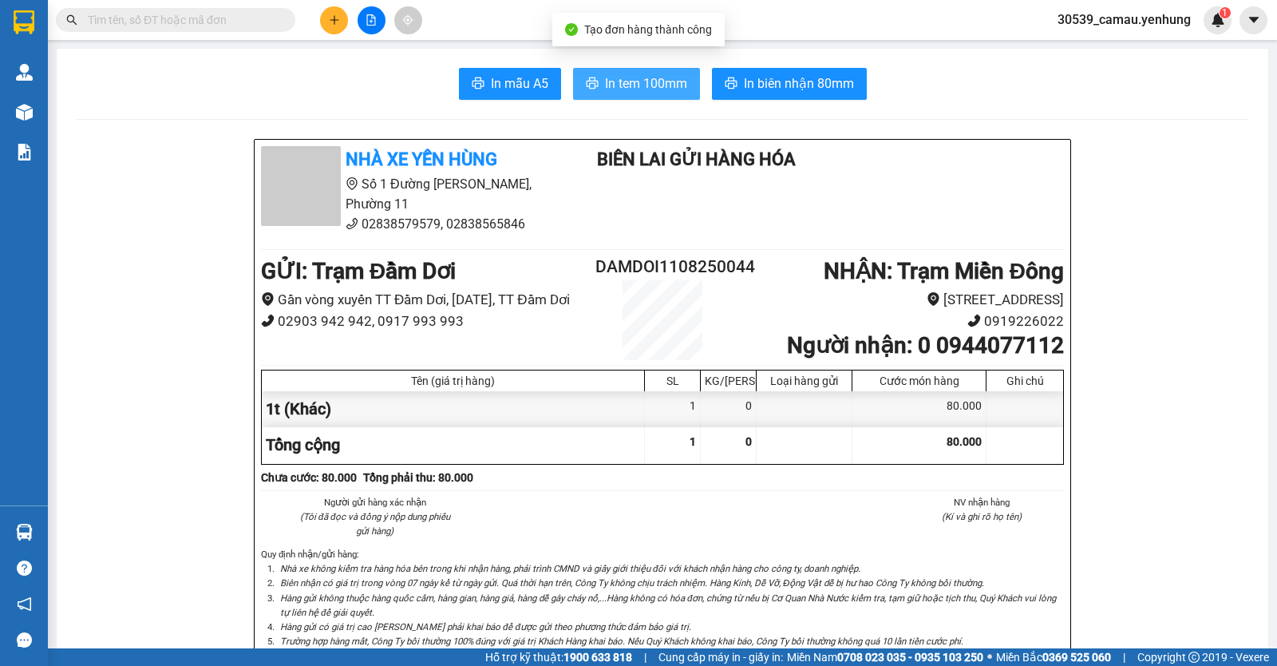
click at [616, 93] on span "In tem 100mm" at bounding box center [646, 83] width 82 height 20
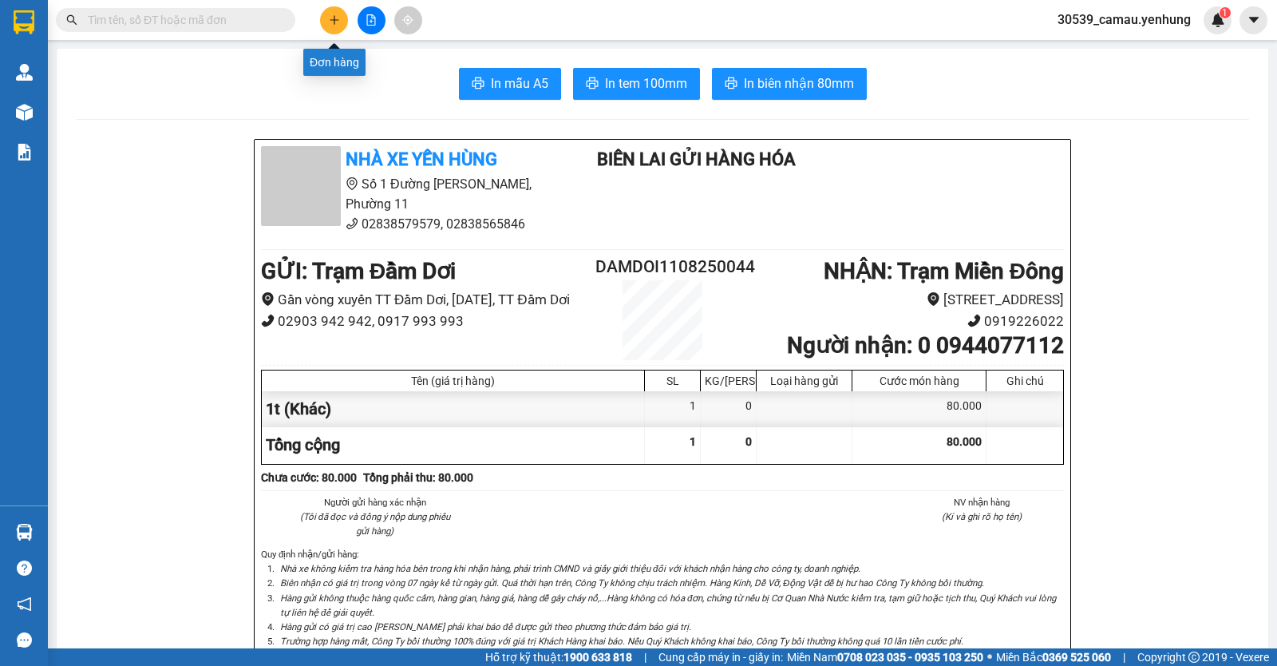
click at [337, 16] on icon "plus" at bounding box center [334, 19] width 11 height 11
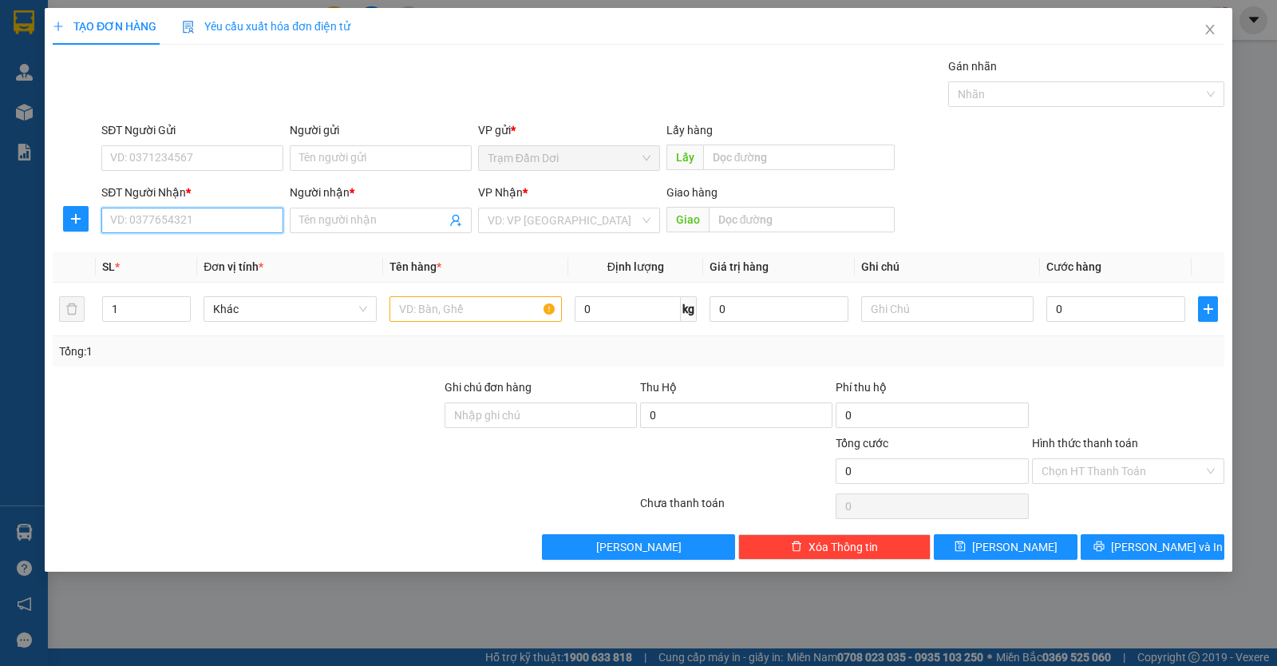
click at [254, 224] on input "SĐT Người Nhận *" at bounding box center [192, 221] width 182 height 26
drag, startPoint x: 188, startPoint y: 250, endPoint x: 208, endPoint y: 240, distance: 22.9
click at [188, 250] on div "0938300440 - truc" at bounding box center [192, 253] width 163 height 18
type input "0938300440"
type input "truc"
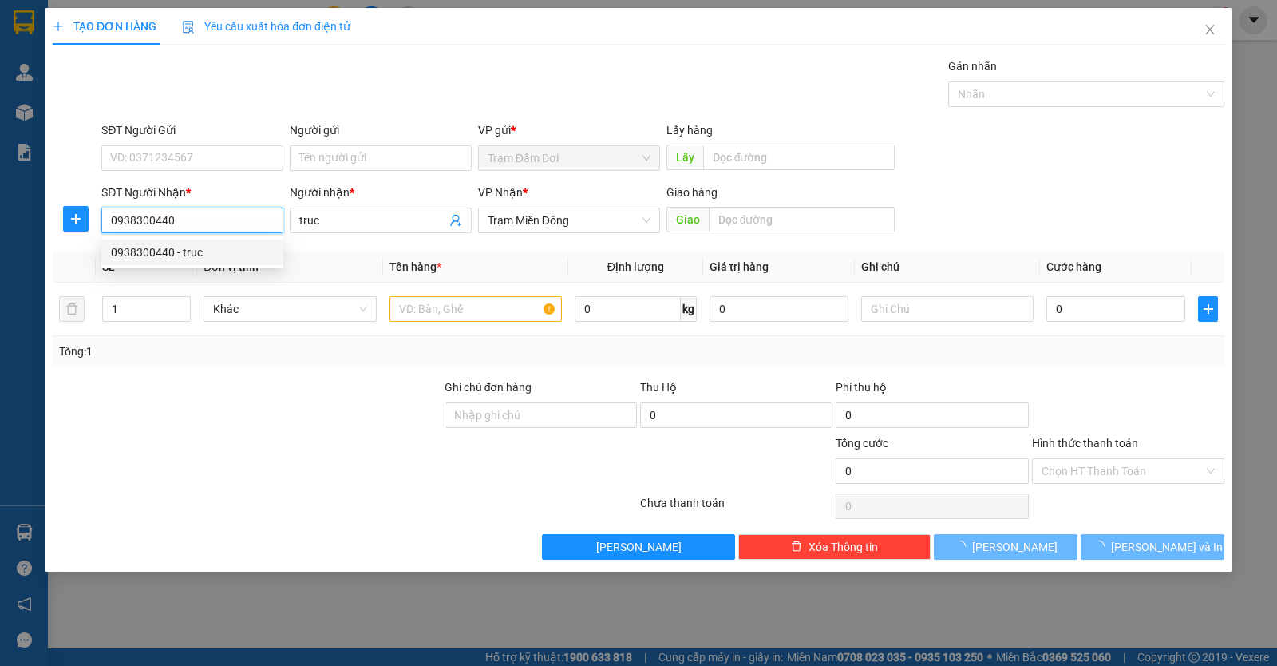
type input "100.000"
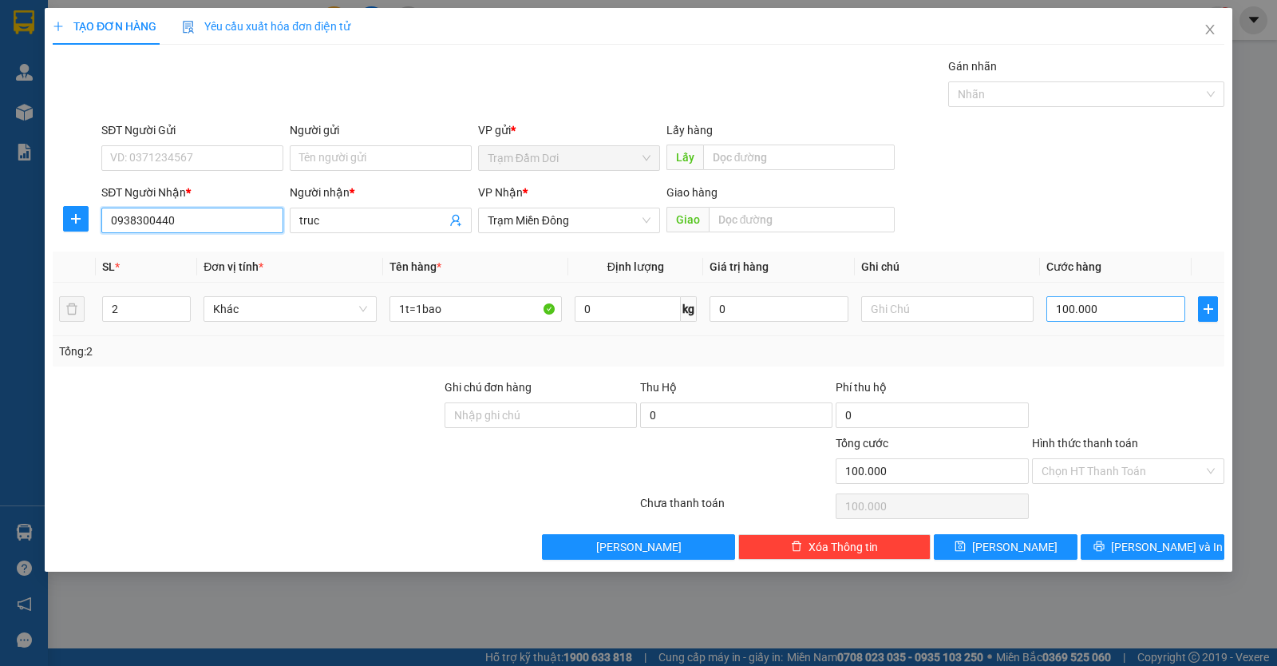
type input "0938300440"
click at [1145, 317] on input "100.000" at bounding box center [1116, 309] width 139 height 26
type input "0"
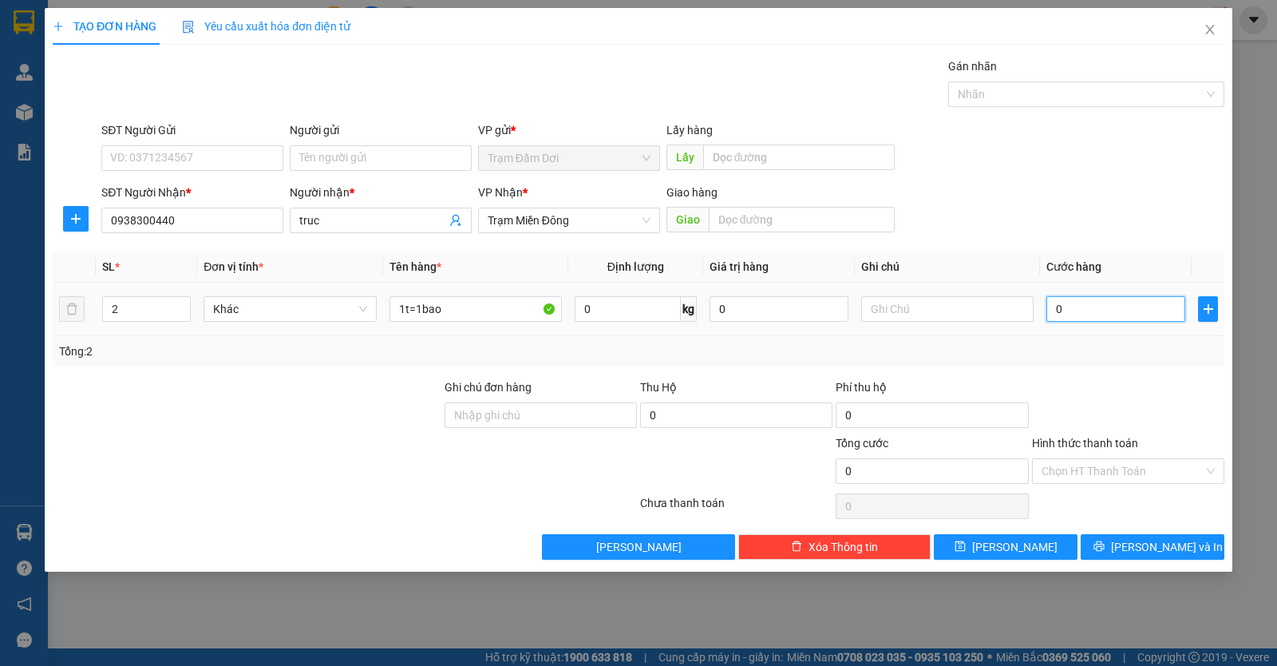
type input "5"
type input "05"
type input "0"
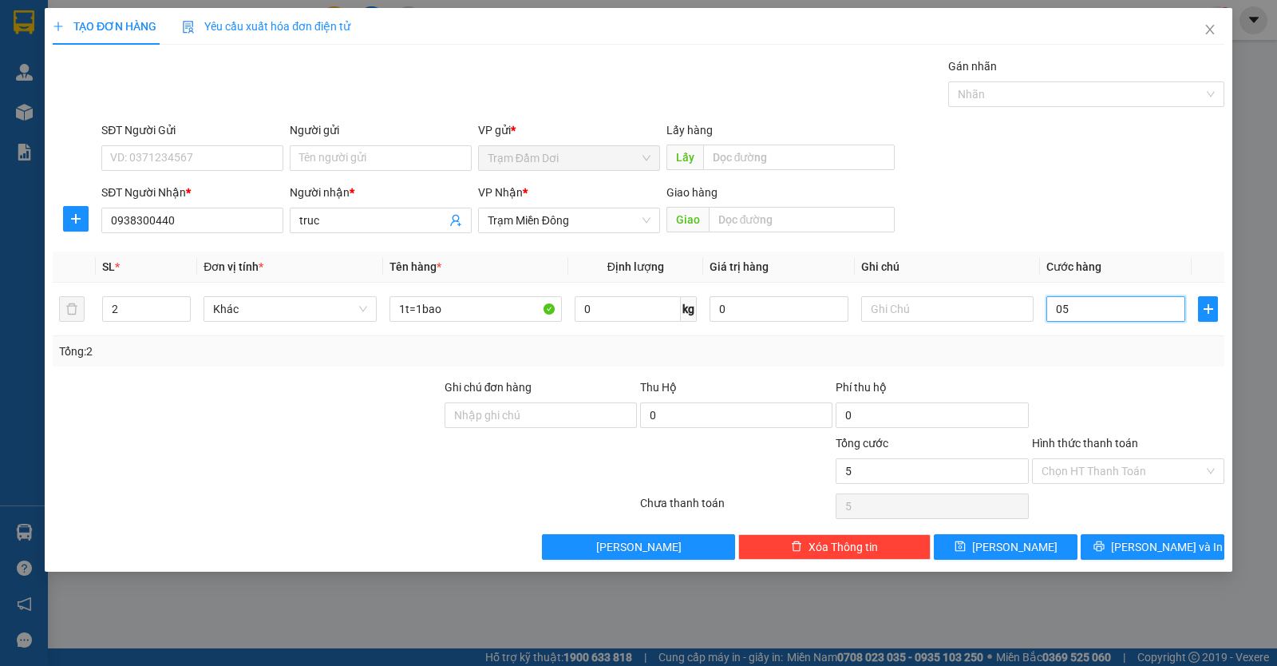
type input "0"
type input "4"
type input "04"
type input "40"
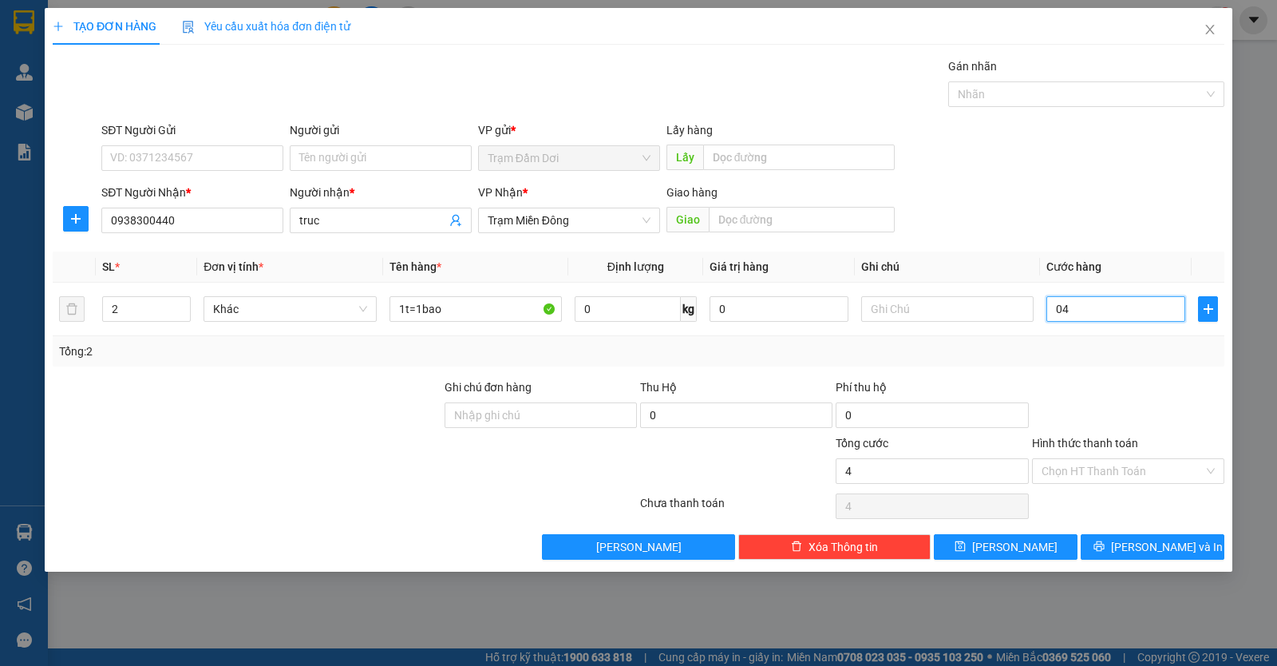
type input "40"
type input "040"
type input "40.000"
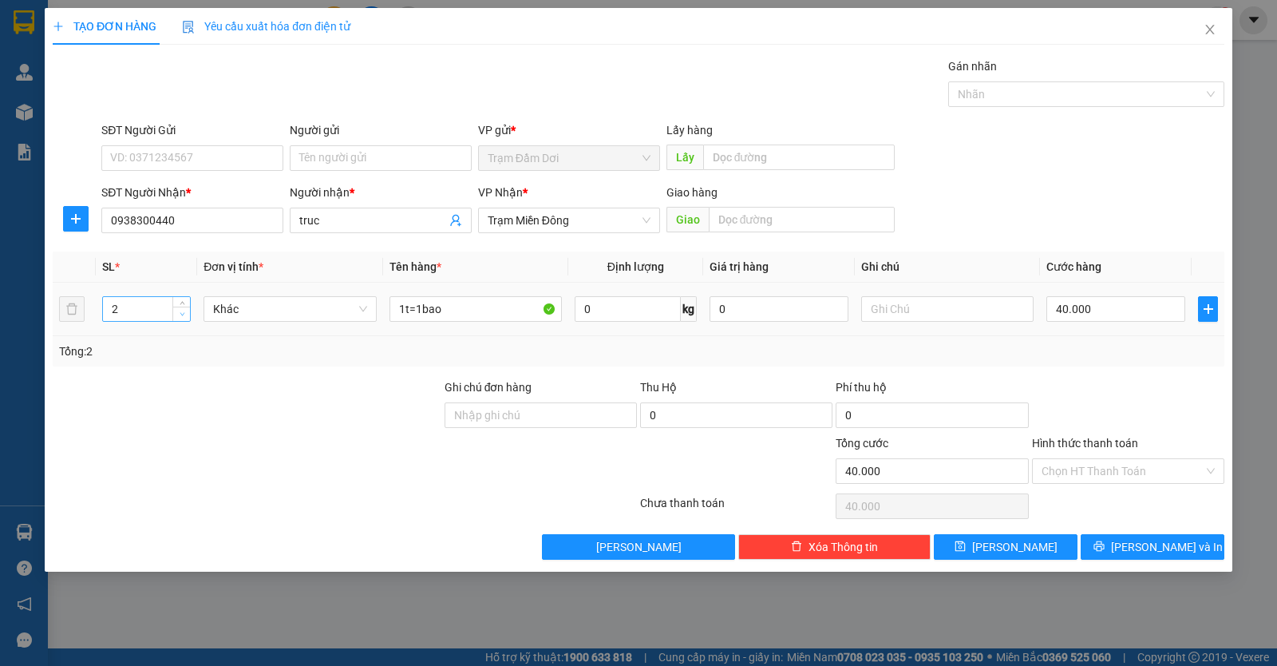
click at [181, 312] on icon "down" at bounding box center [183, 314] width 6 height 6
type input "1"
click at [180, 315] on icon "down" at bounding box center [183, 314] width 6 height 6
click at [501, 312] on input "1t=1bao" at bounding box center [476, 309] width 172 height 26
type input "1t"
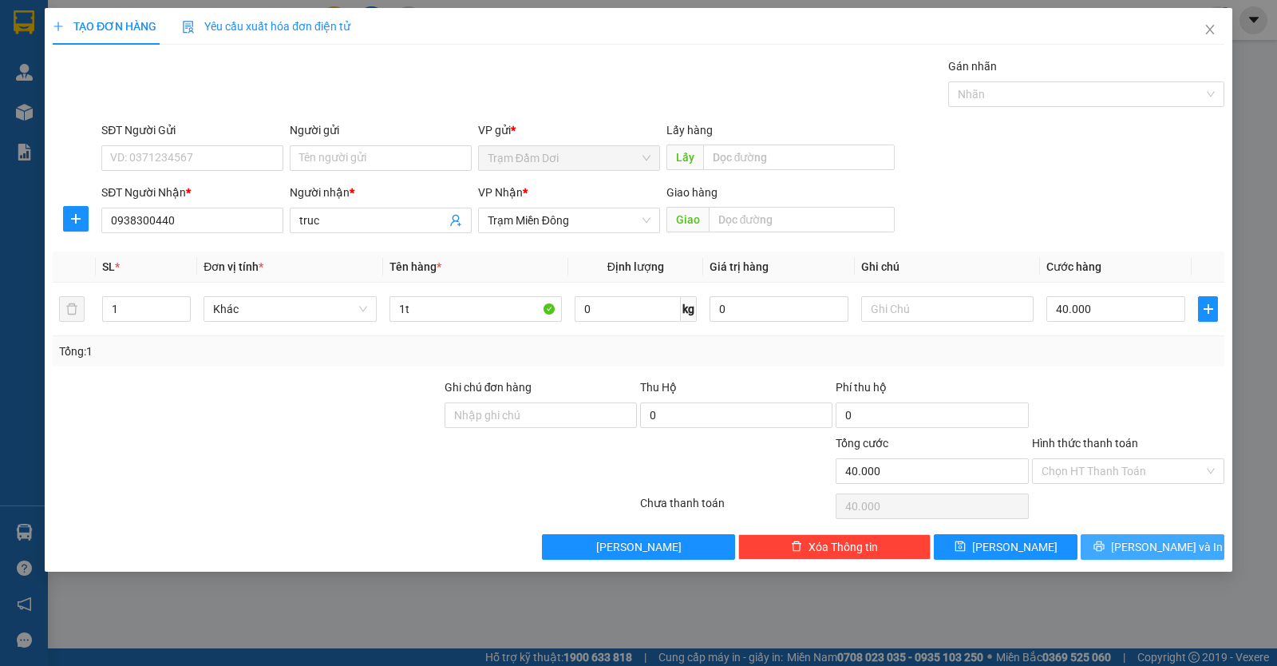
click at [1113, 541] on button "Lưu và In" at bounding box center [1153, 547] width 144 height 26
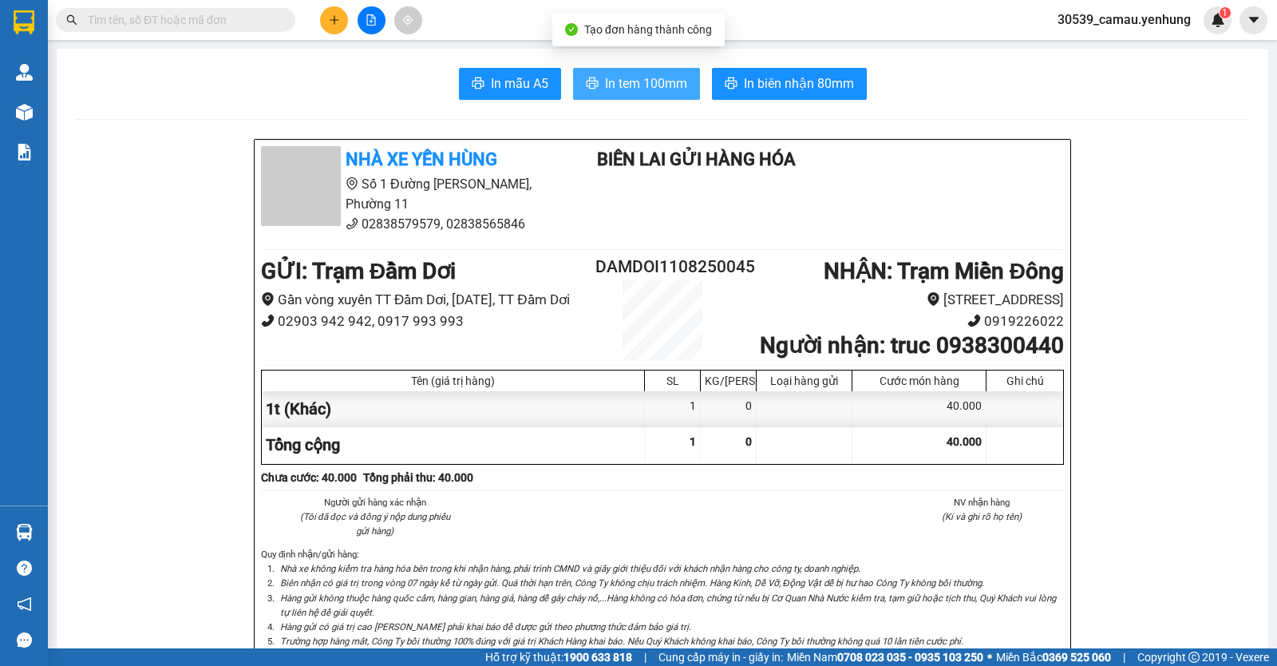
click at [636, 81] on span "In tem 100mm" at bounding box center [646, 83] width 82 height 20
click at [332, 15] on icon "plus" at bounding box center [334, 19] width 11 height 11
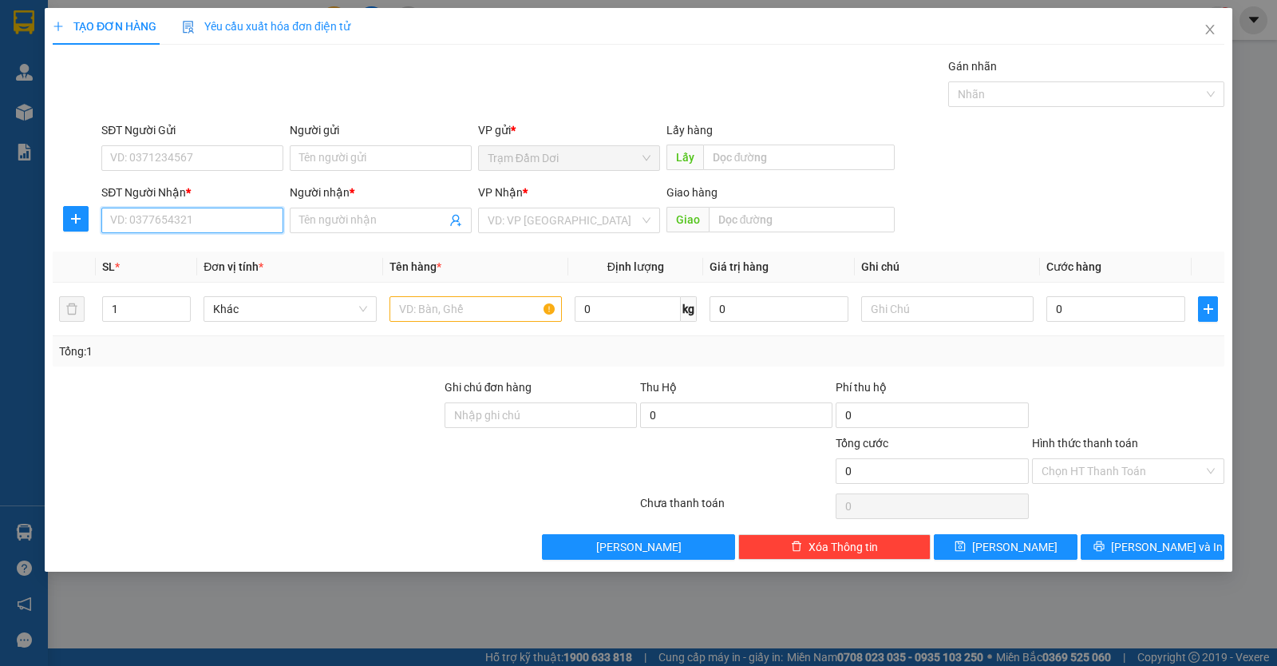
click at [191, 220] on input "SĐT Người Nhận *" at bounding box center [192, 221] width 182 height 26
click at [176, 251] on div "0355421731 - hang" at bounding box center [192, 253] width 163 height 18
type input "0355421731"
type input "hang"
type input "70.000"
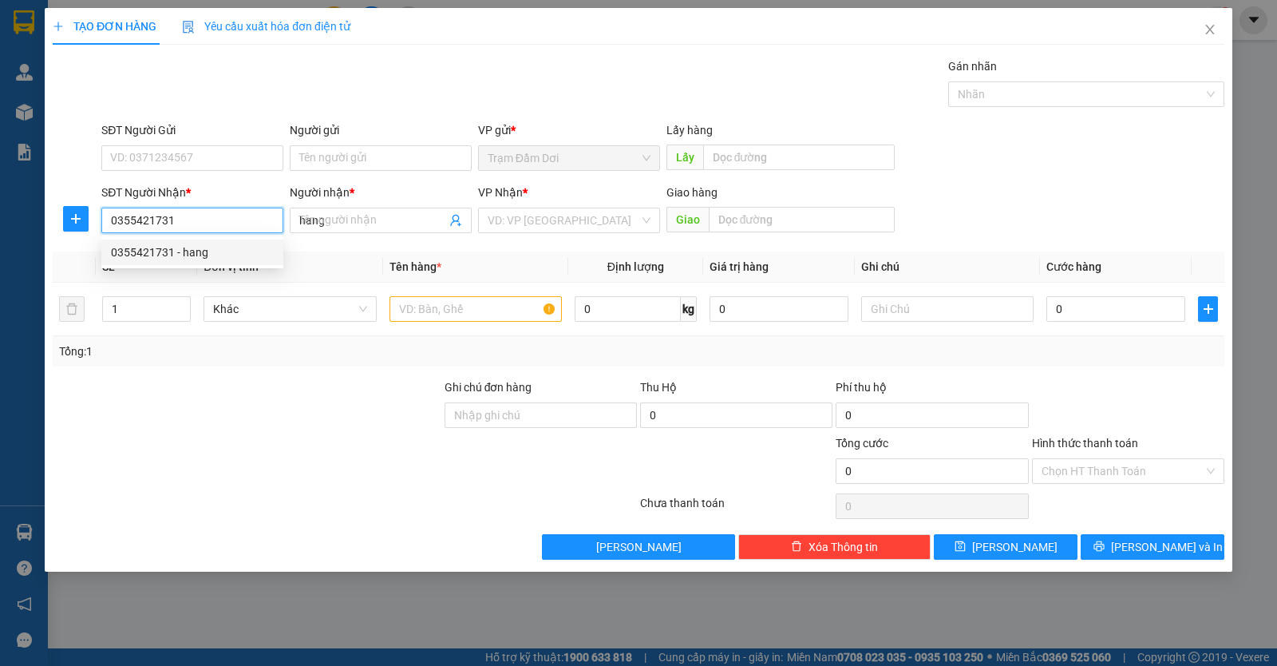
type input "70.000"
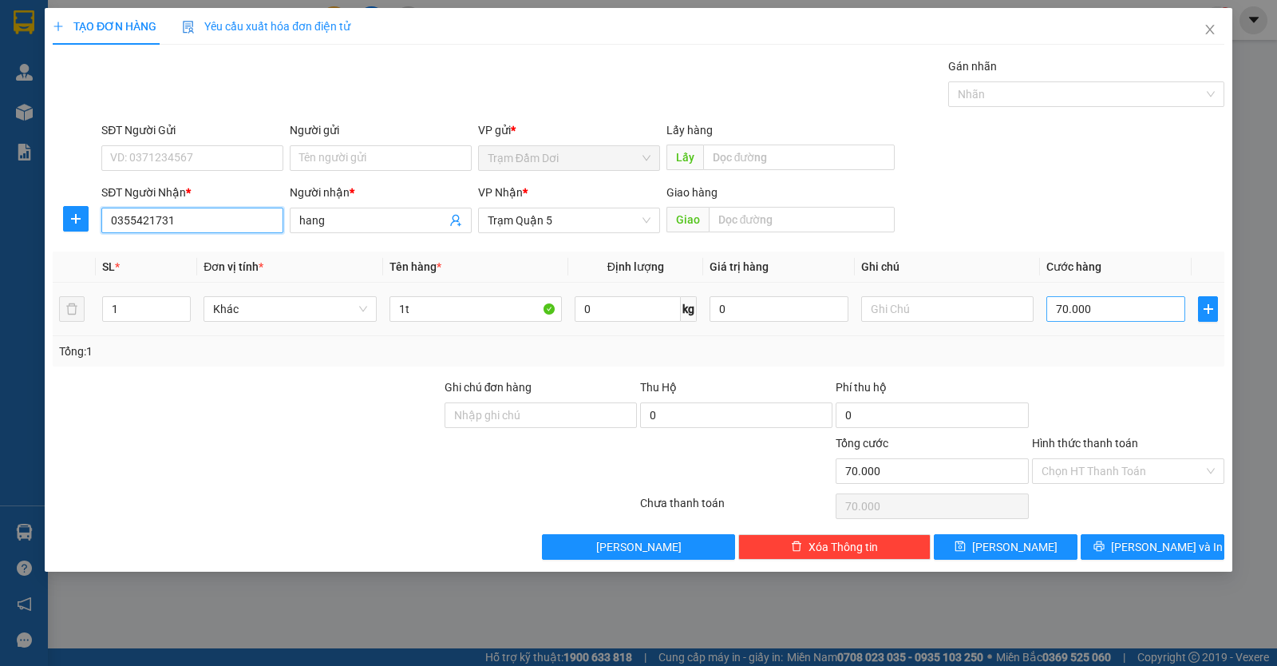
type input "0355421731"
click at [1118, 316] on input "70.000" at bounding box center [1116, 309] width 139 height 26
type input "0"
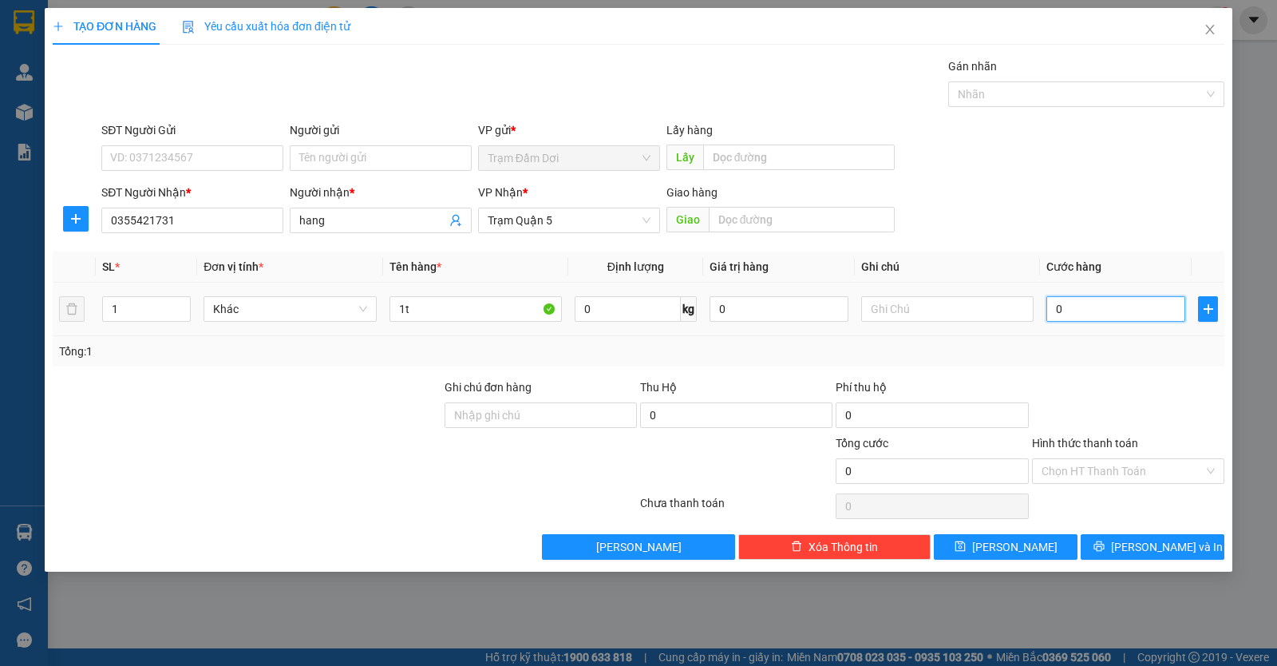
type input "8"
type input "08-"
type input "0"
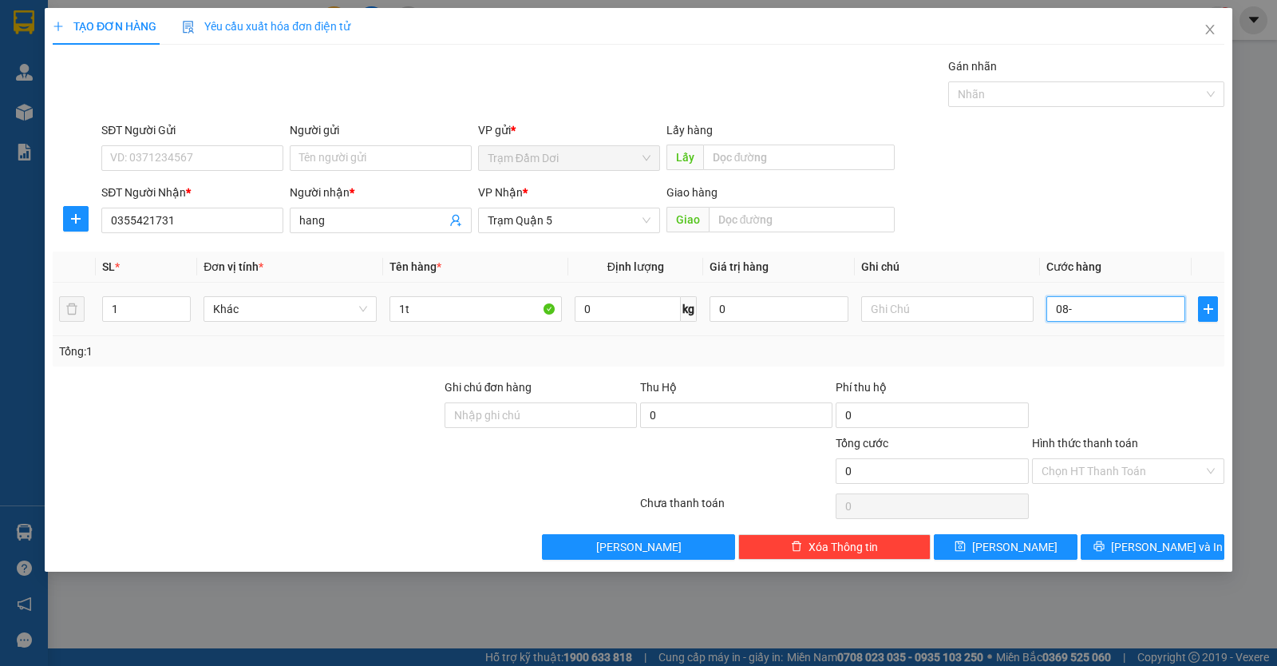
type input "08"
type input "8"
type input "80"
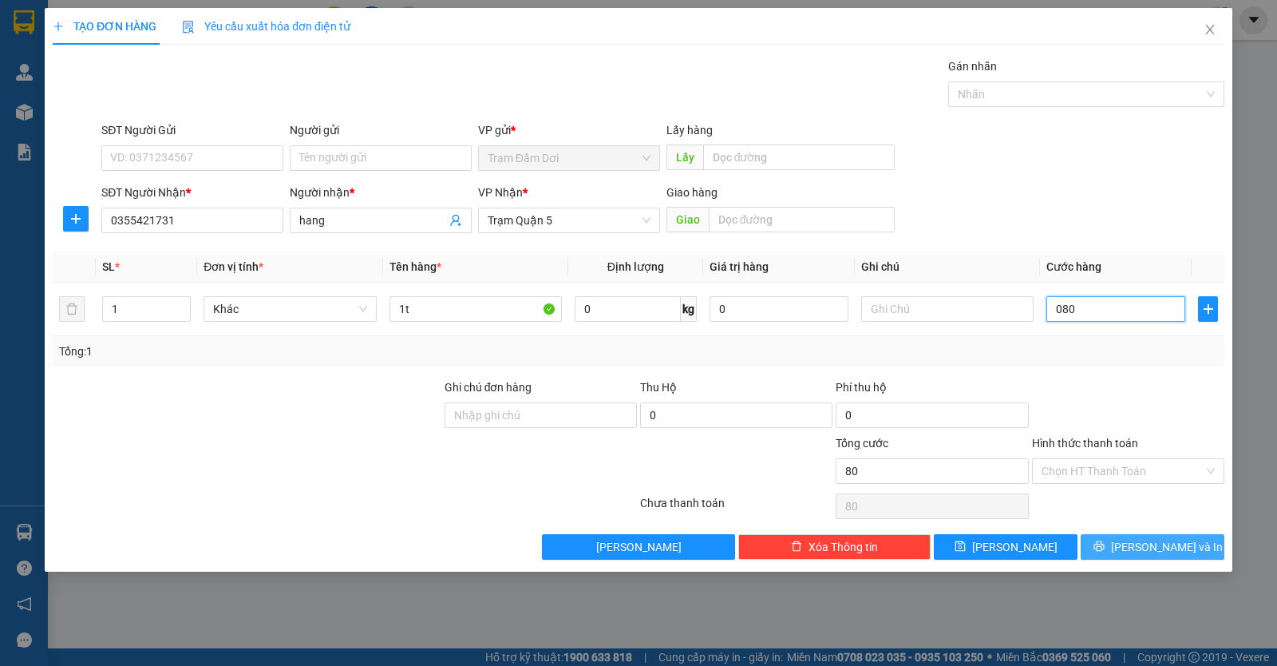
type input "080"
type input "80.000"
click at [1105, 545] on icon "printer" at bounding box center [1099, 546] width 11 height 11
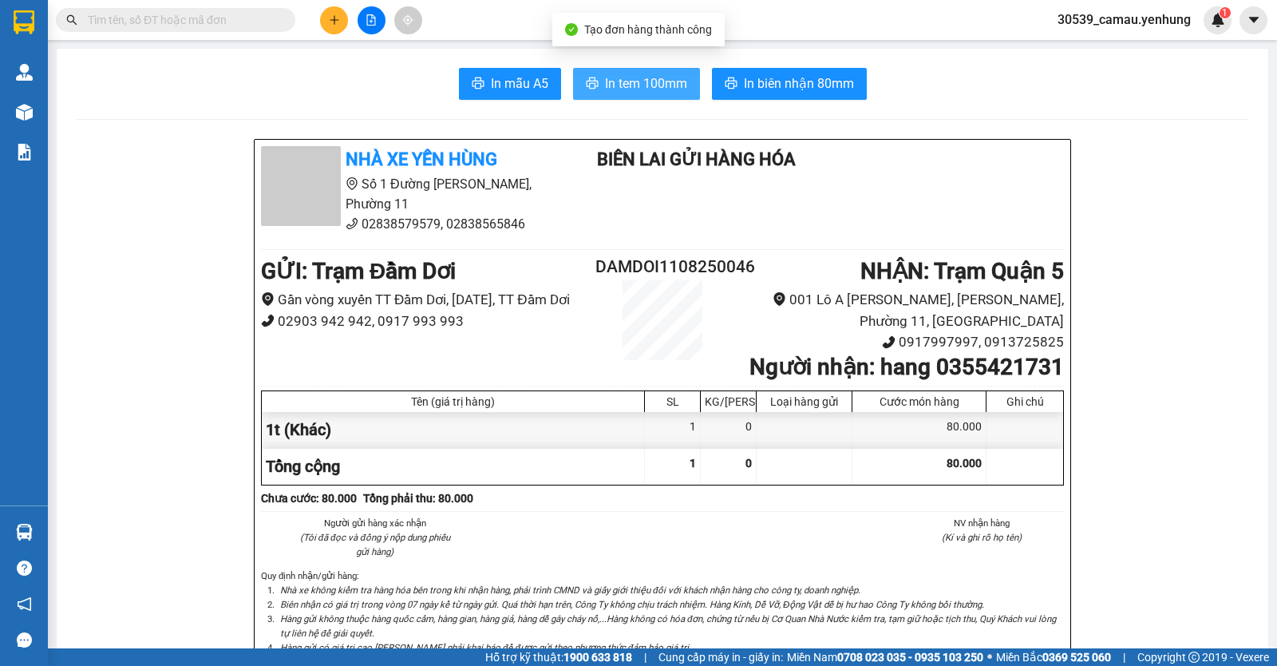
click at [653, 84] on span "In tem 100mm" at bounding box center [646, 83] width 82 height 20
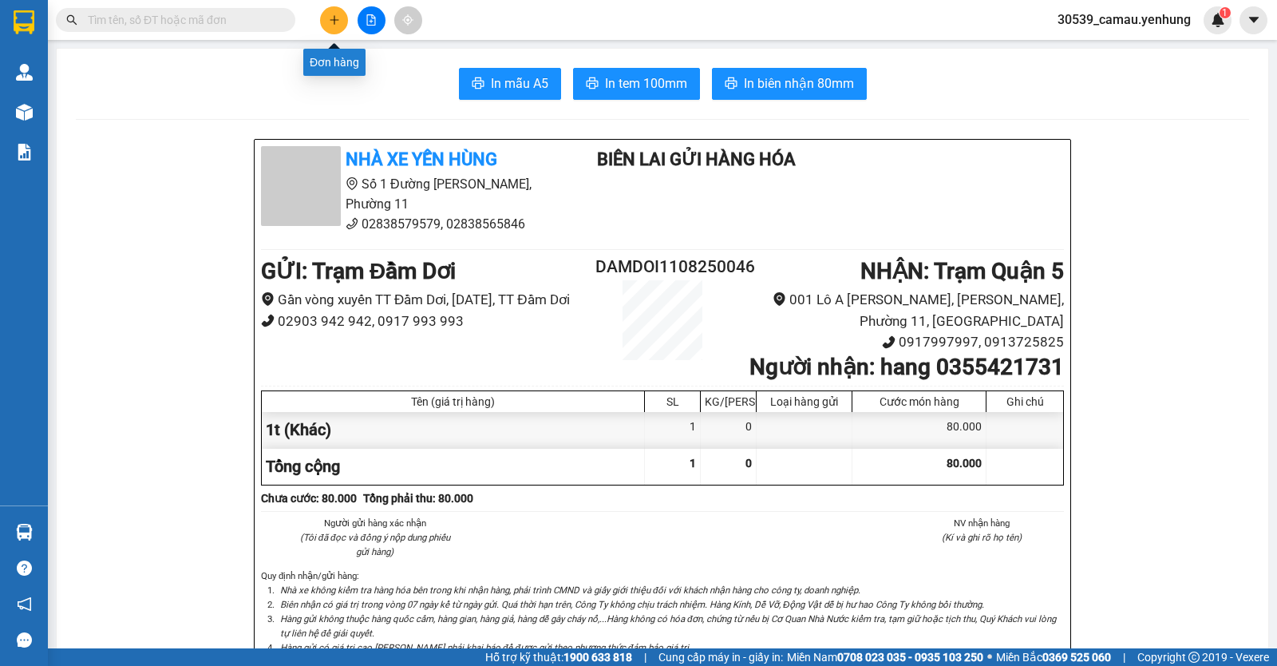
click at [330, 13] on button at bounding box center [334, 20] width 28 height 28
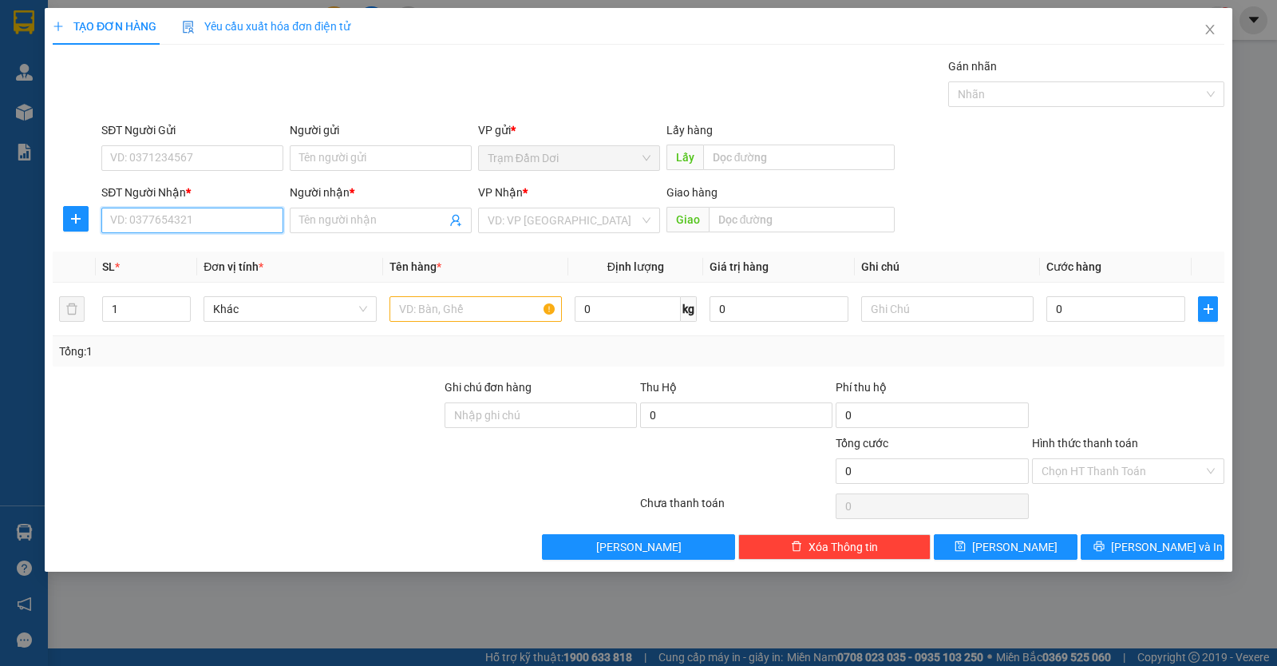
click at [152, 224] on input "SĐT Người Nhận *" at bounding box center [192, 221] width 182 height 26
click at [212, 259] on div "0362389949 - định" at bounding box center [192, 253] width 163 height 18
type input "0362389949"
type input "định"
type input "80.000"
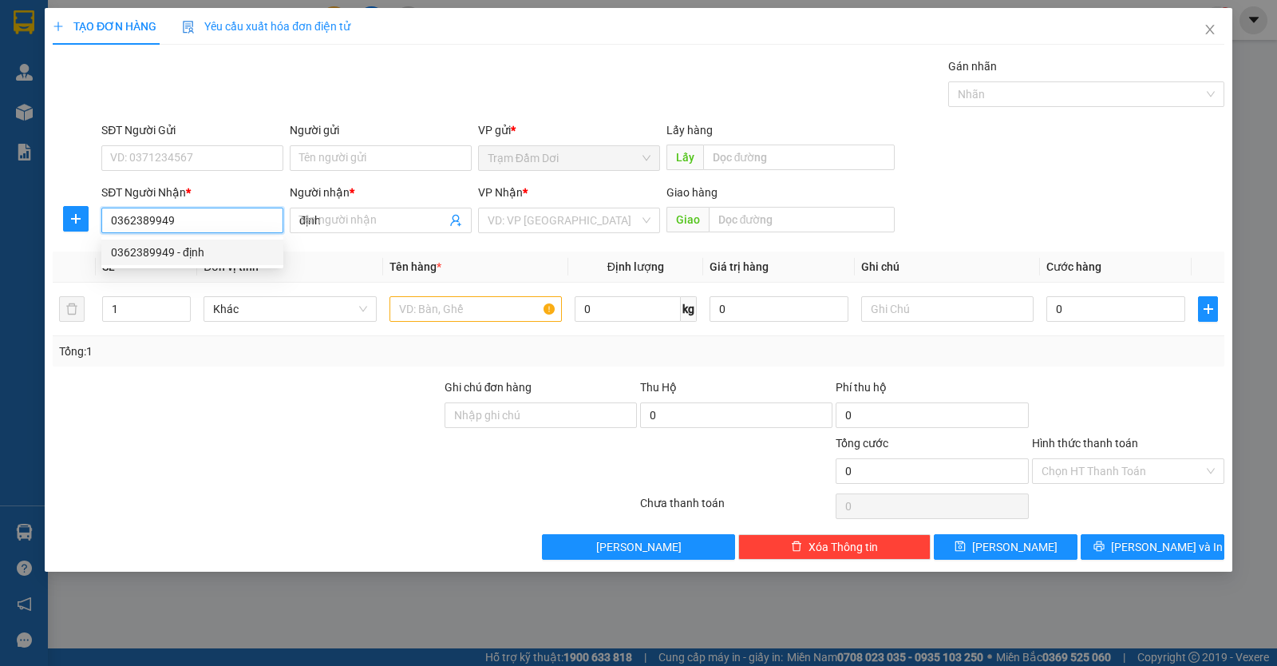
type input "80.000"
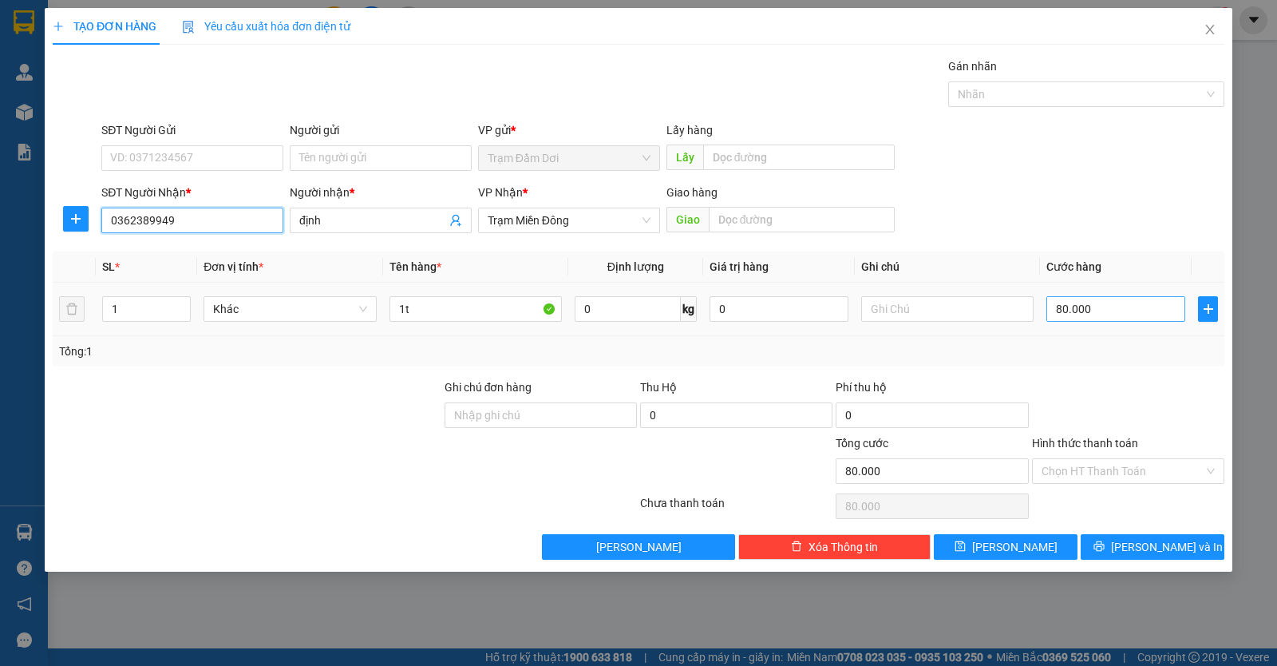
type input "0362389949"
click at [1103, 309] on input "80.000" at bounding box center [1116, 309] width 139 height 26
type input "0"
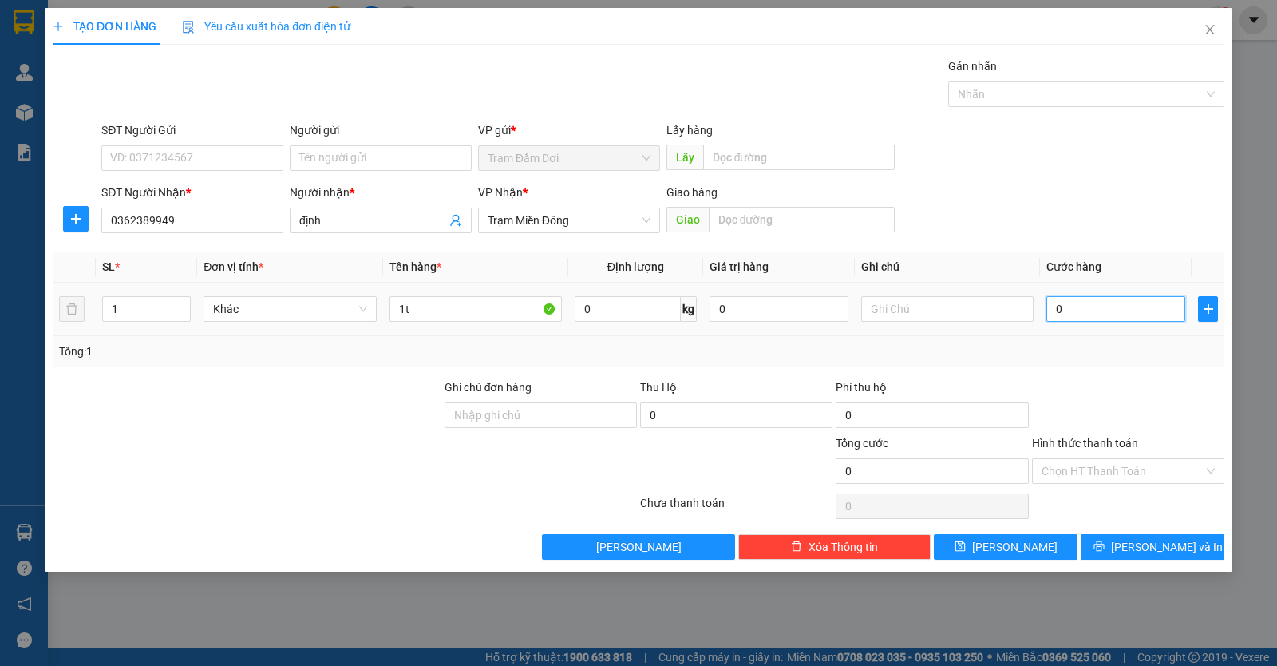
type input "1"
type input "01"
type input "10"
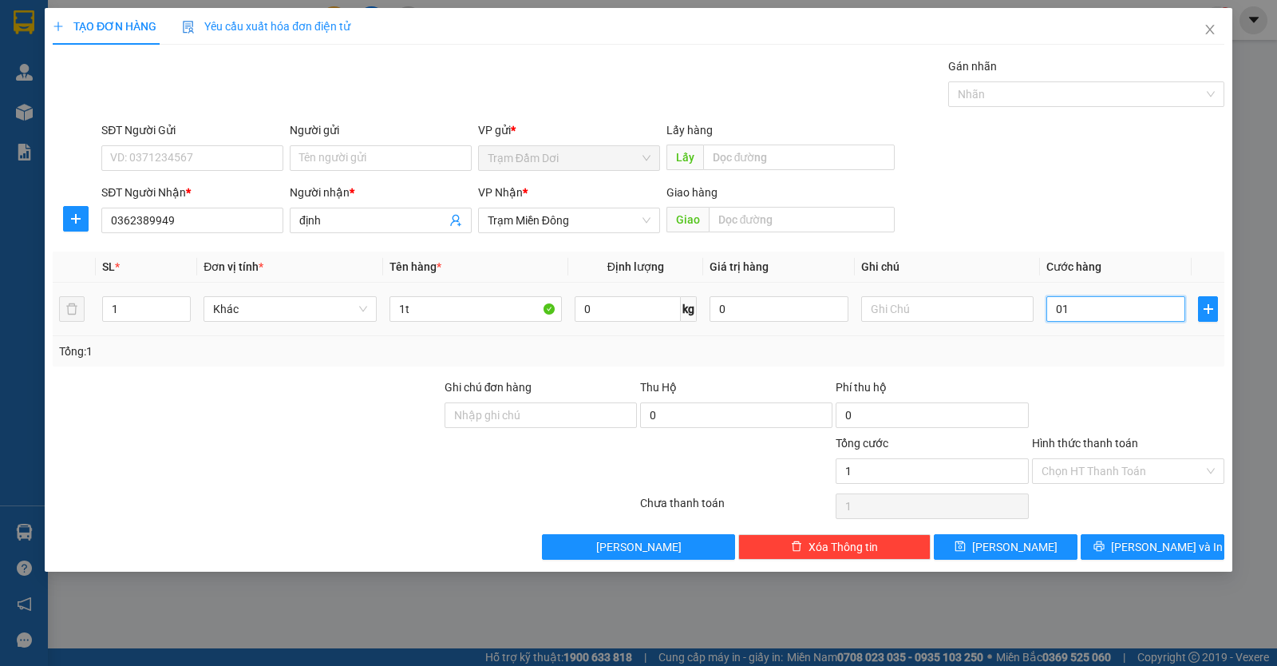
type input "010"
type input "100"
type input "0.100"
type input "100.000"
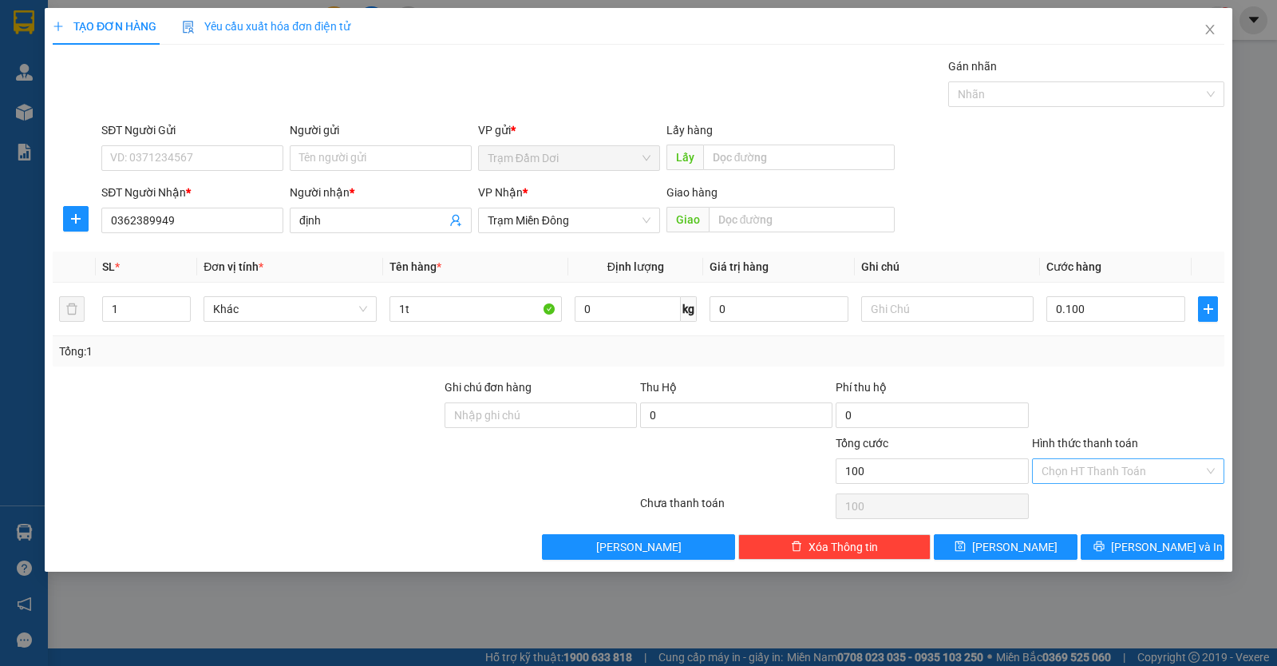
type input "100.000"
click at [1085, 474] on input "Hình thức thanh toán" at bounding box center [1123, 471] width 162 height 24
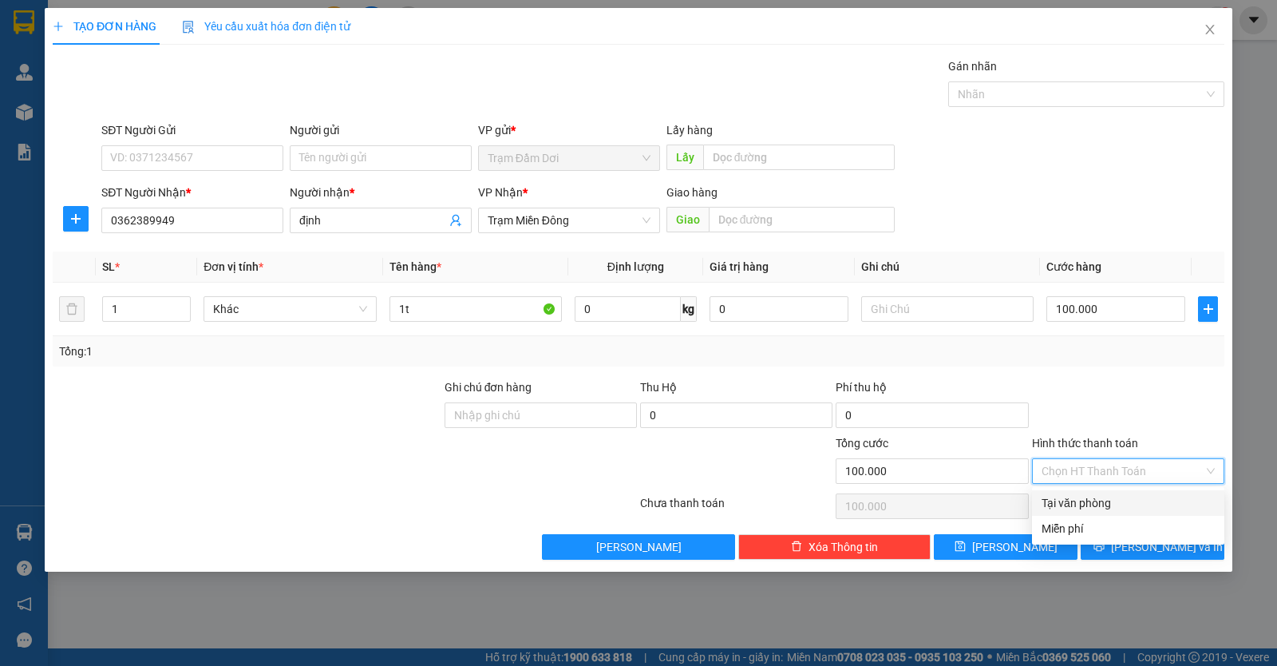
click at [1083, 508] on div "Tại văn phòng" at bounding box center [1128, 503] width 173 height 18
type input "0"
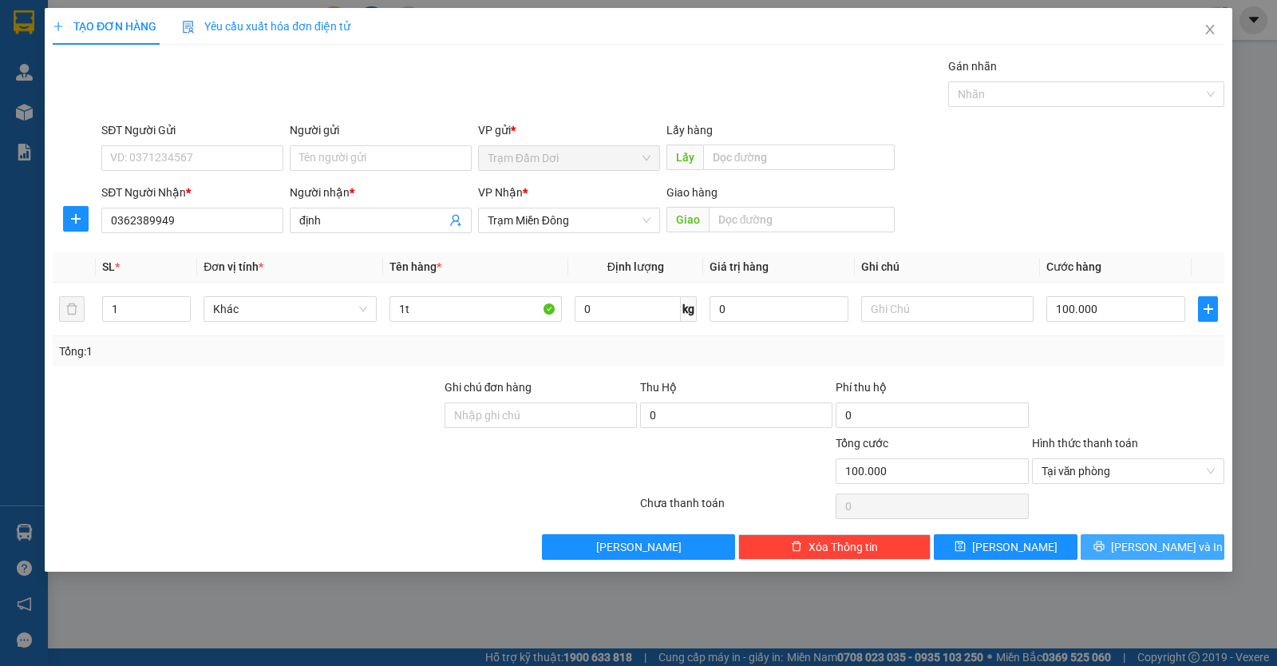
click at [1105, 541] on icon "printer" at bounding box center [1099, 546] width 11 height 11
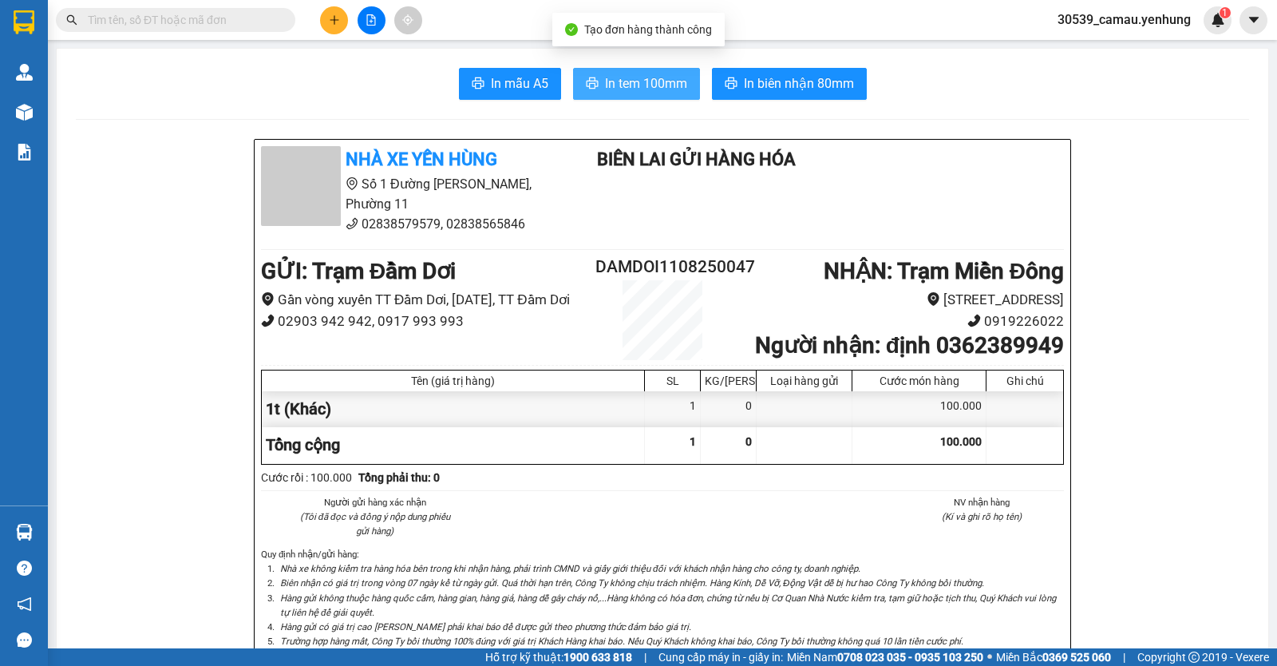
click at [669, 91] on span "In tem 100mm" at bounding box center [646, 83] width 82 height 20
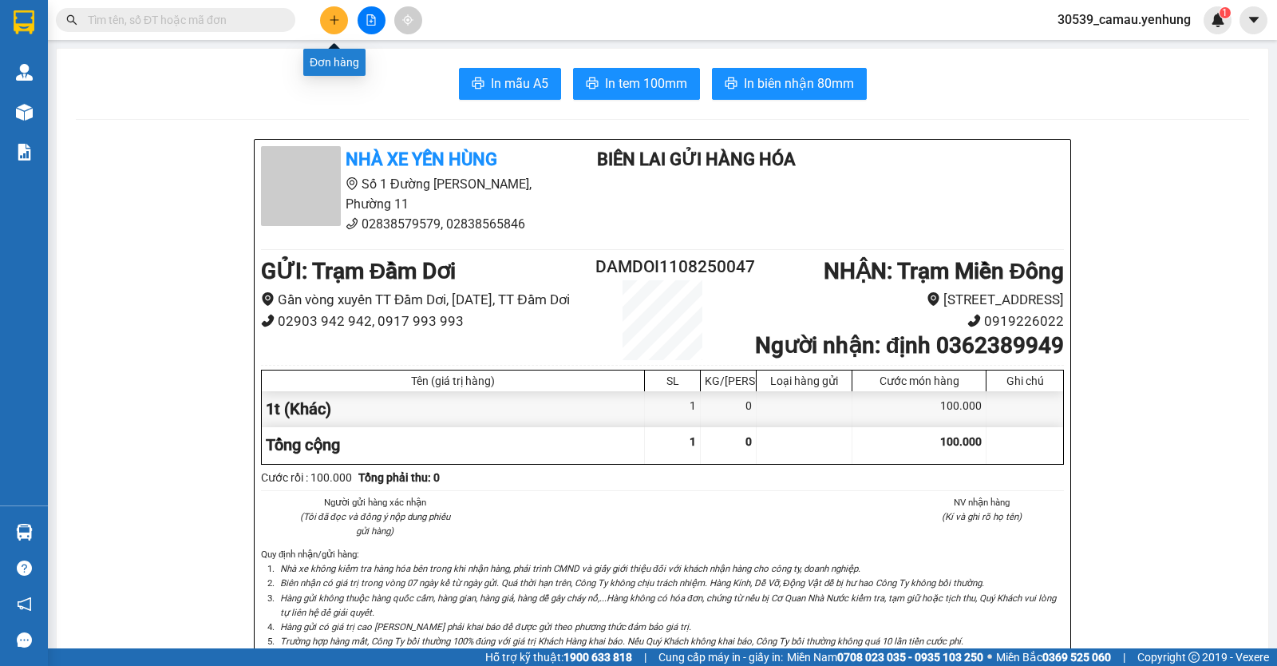
click at [329, 16] on icon "plus" at bounding box center [334, 19] width 11 height 11
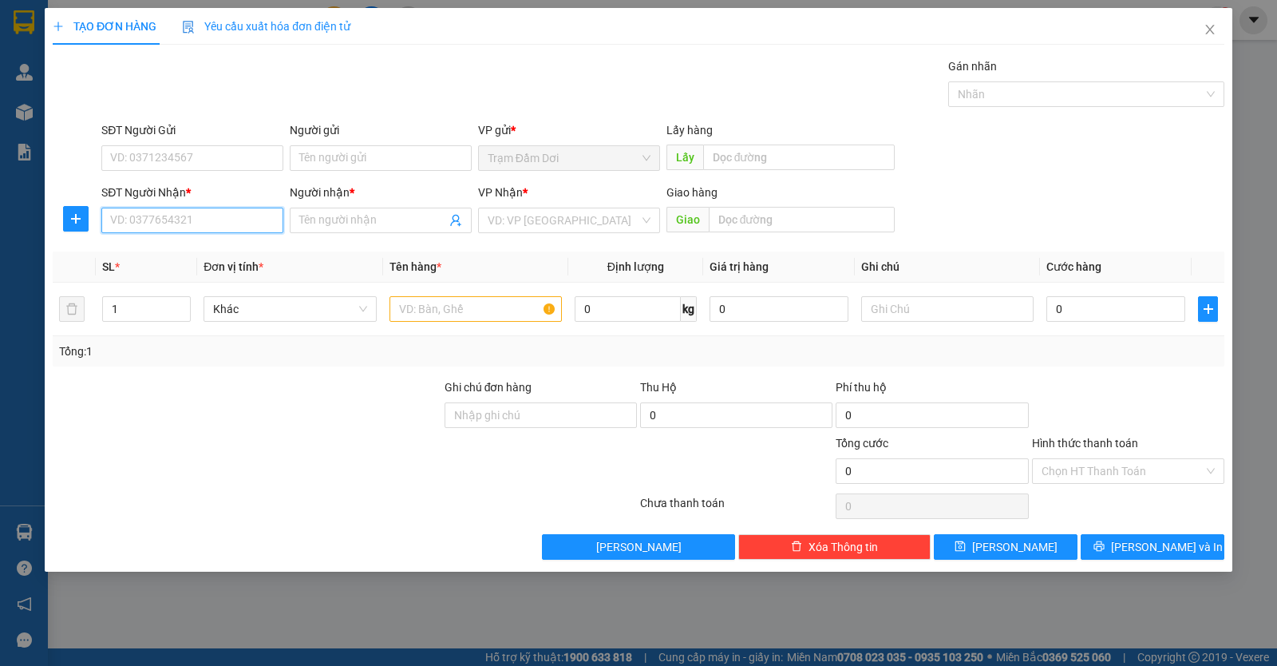
click at [244, 232] on input "SĐT Người Nhận *" at bounding box center [192, 221] width 182 height 26
click at [140, 280] on div "0392007953 - linh" at bounding box center [192, 278] width 163 height 18
type input "0392007953"
type input "linh"
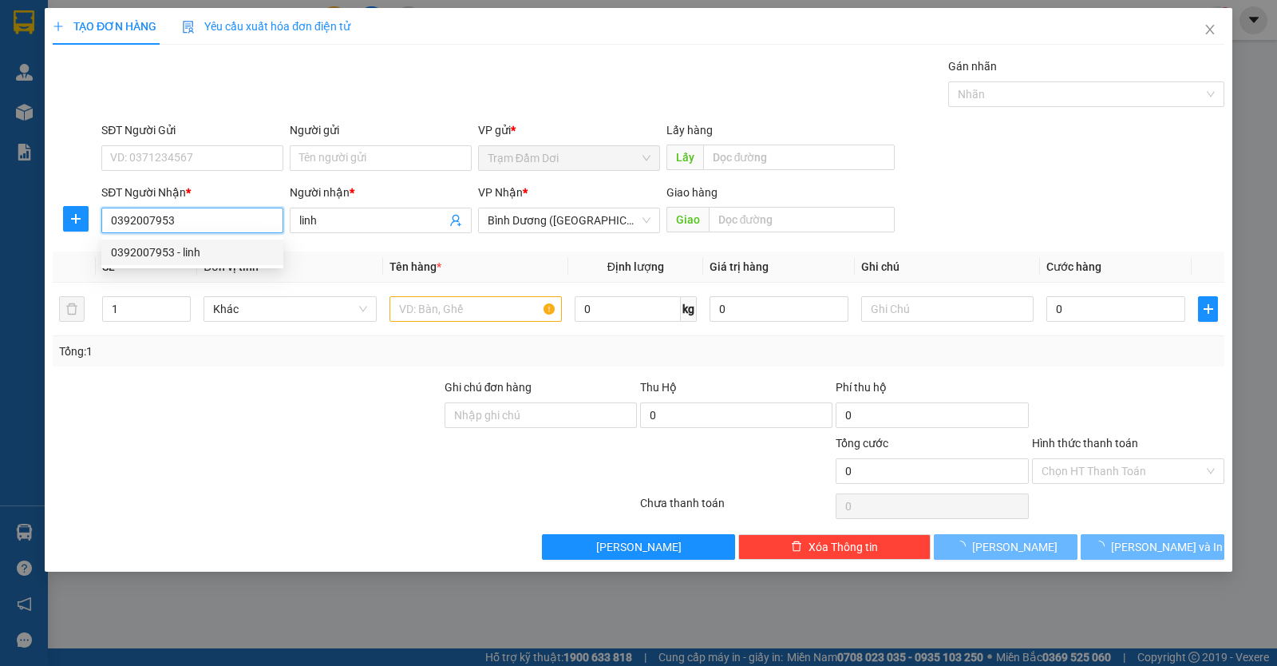
type input "120.000"
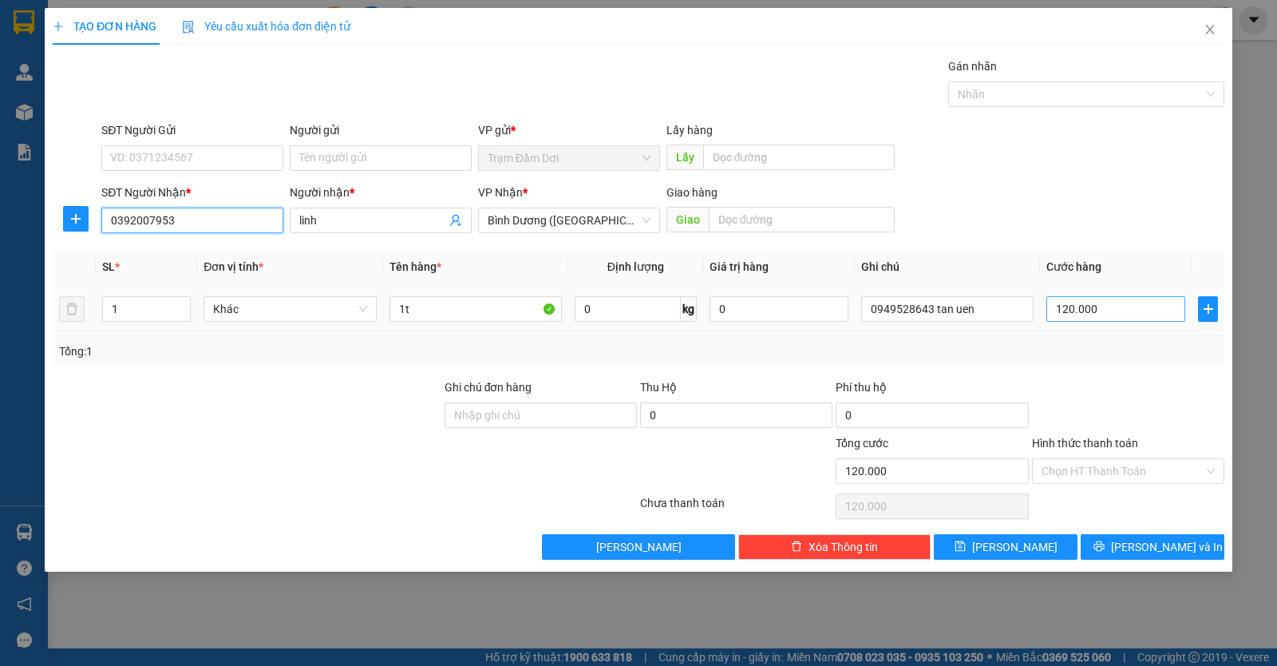
type input "0392007953"
click at [1114, 316] on input "120.000" at bounding box center [1116, 309] width 139 height 26
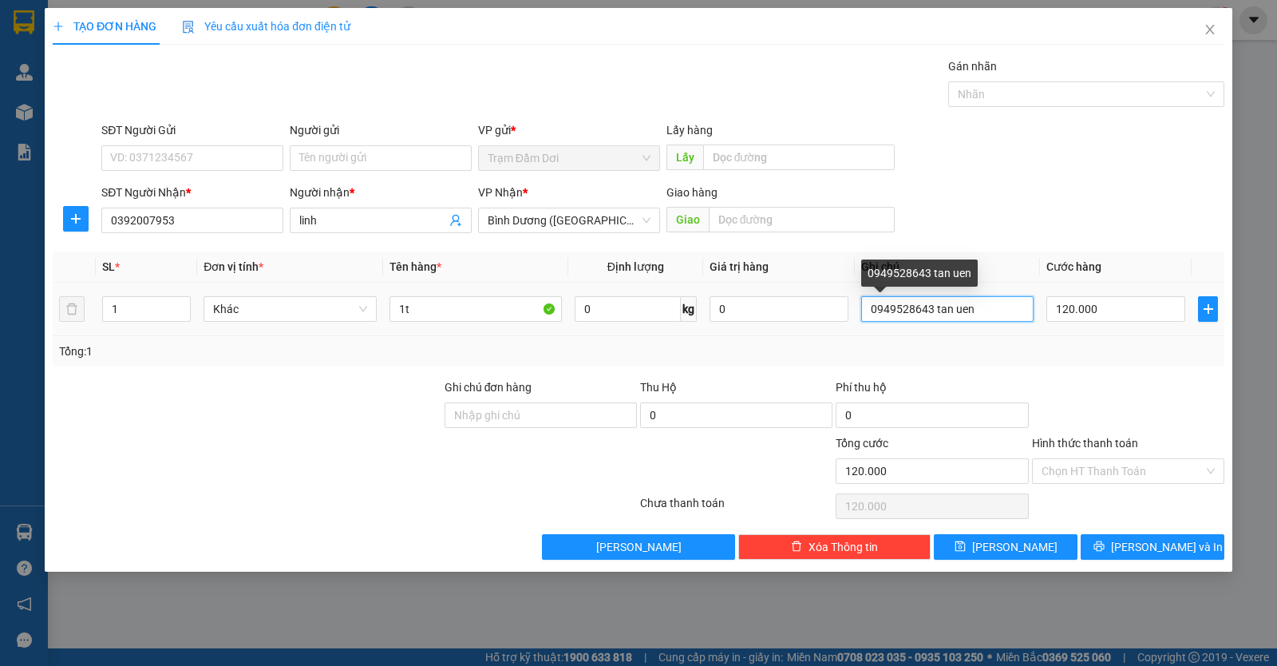
click at [1009, 314] on input "0949528643 tan uen" at bounding box center [947, 309] width 172 height 26
type input "0949528643 [PERSON_NAME]"
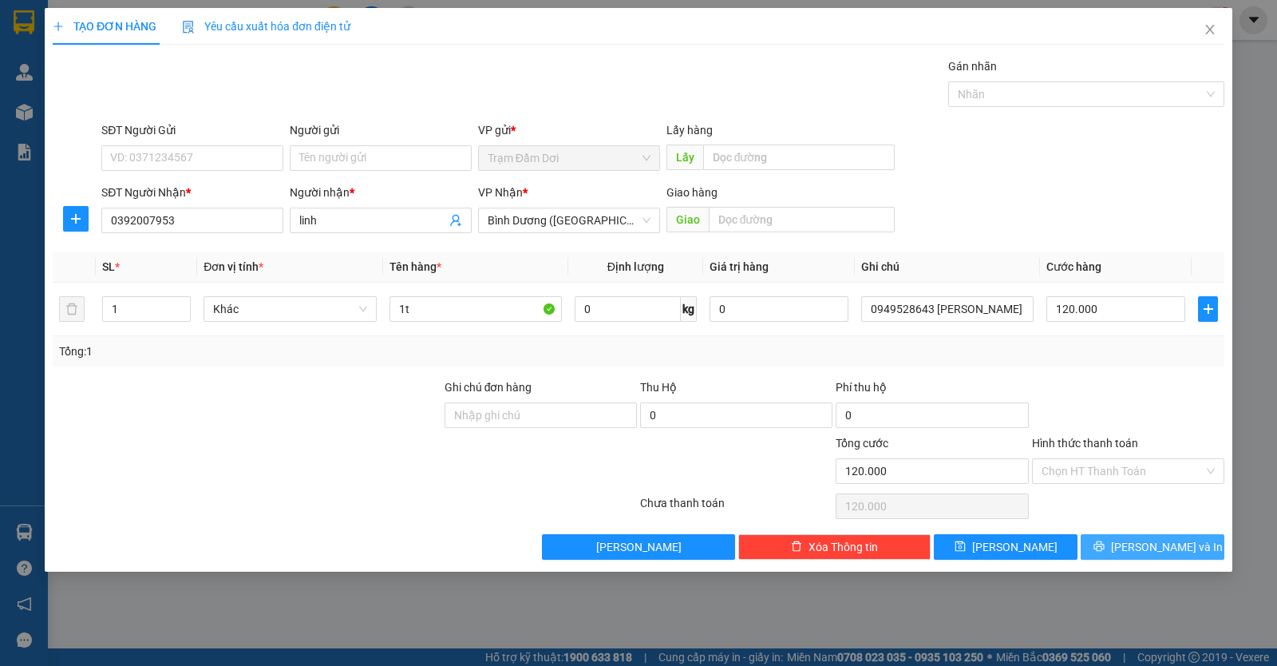
click at [1093, 548] on button "Lưu và In" at bounding box center [1153, 547] width 144 height 26
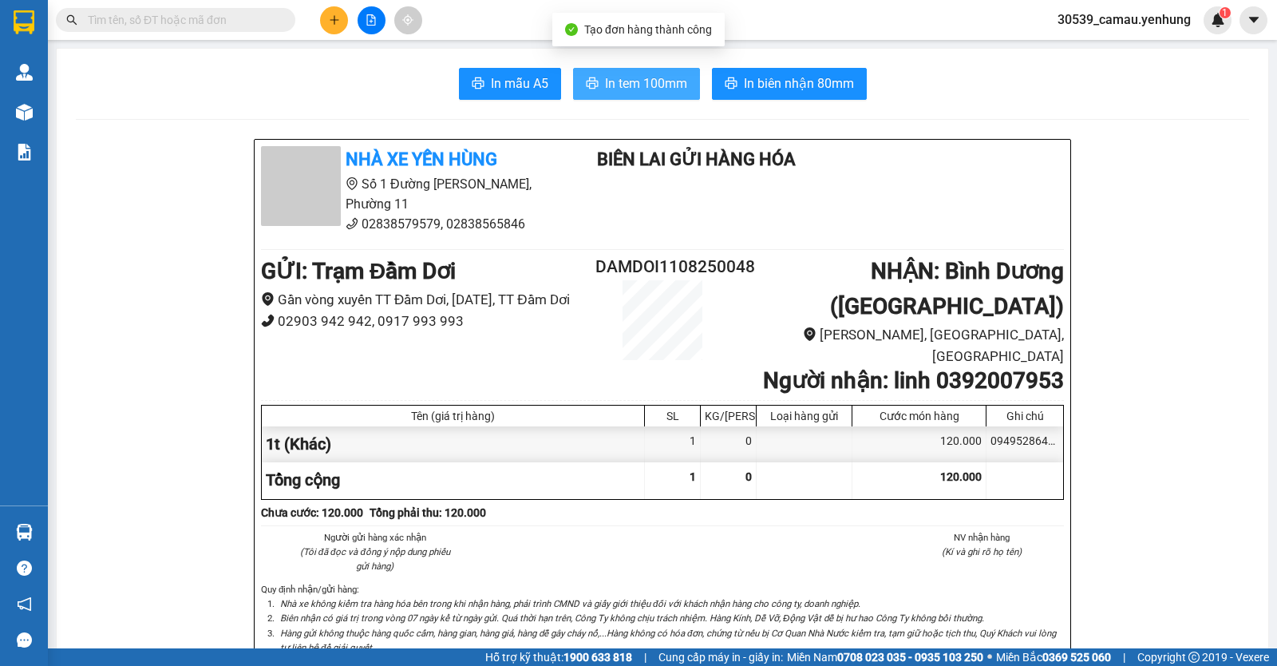
click at [661, 84] on span "In tem 100mm" at bounding box center [646, 83] width 82 height 20
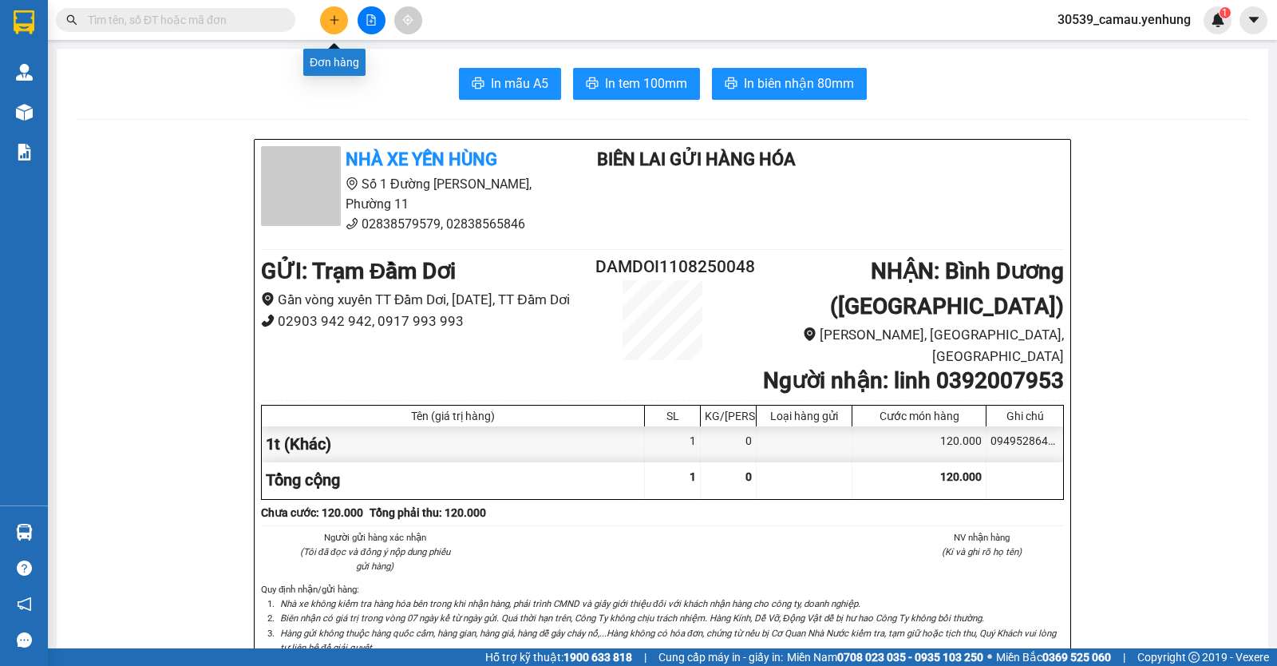
click at [332, 16] on icon "plus" at bounding box center [334, 19] width 11 height 11
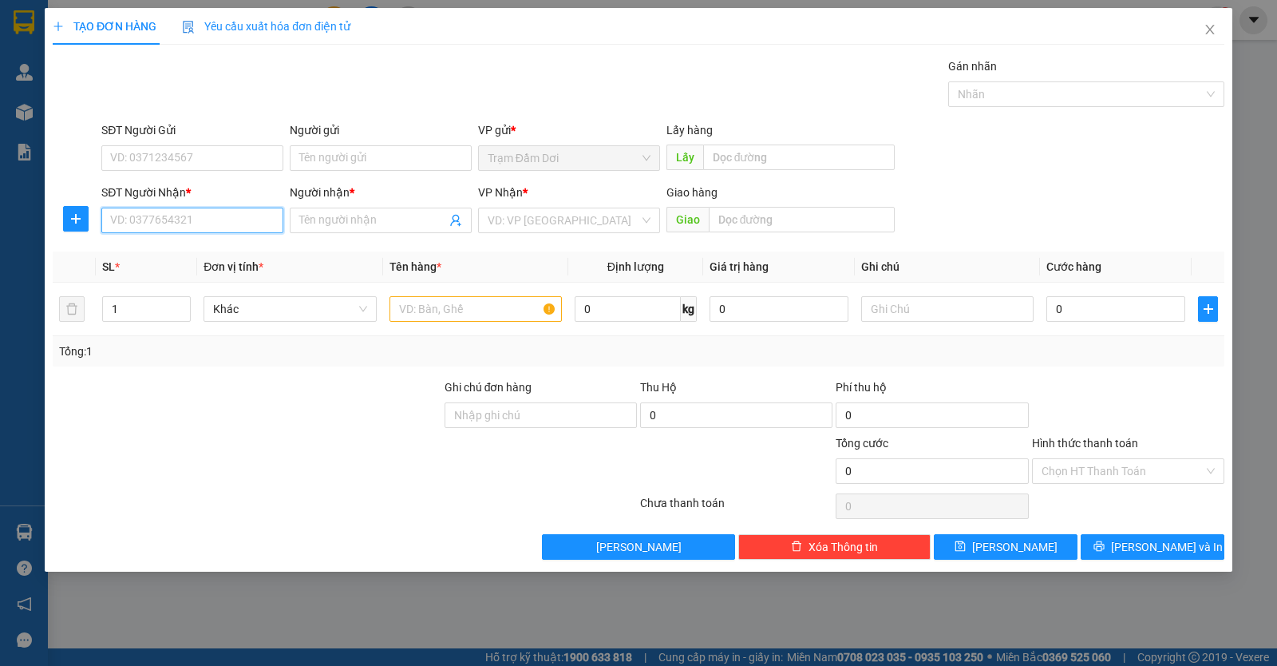
click at [205, 225] on input "SĐT Người Nhận *" at bounding box center [192, 221] width 182 height 26
click at [205, 251] on div "0969663369 - sang" at bounding box center [192, 253] width 163 height 18
type input "0969663369"
type input "sang"
type input "50.000"
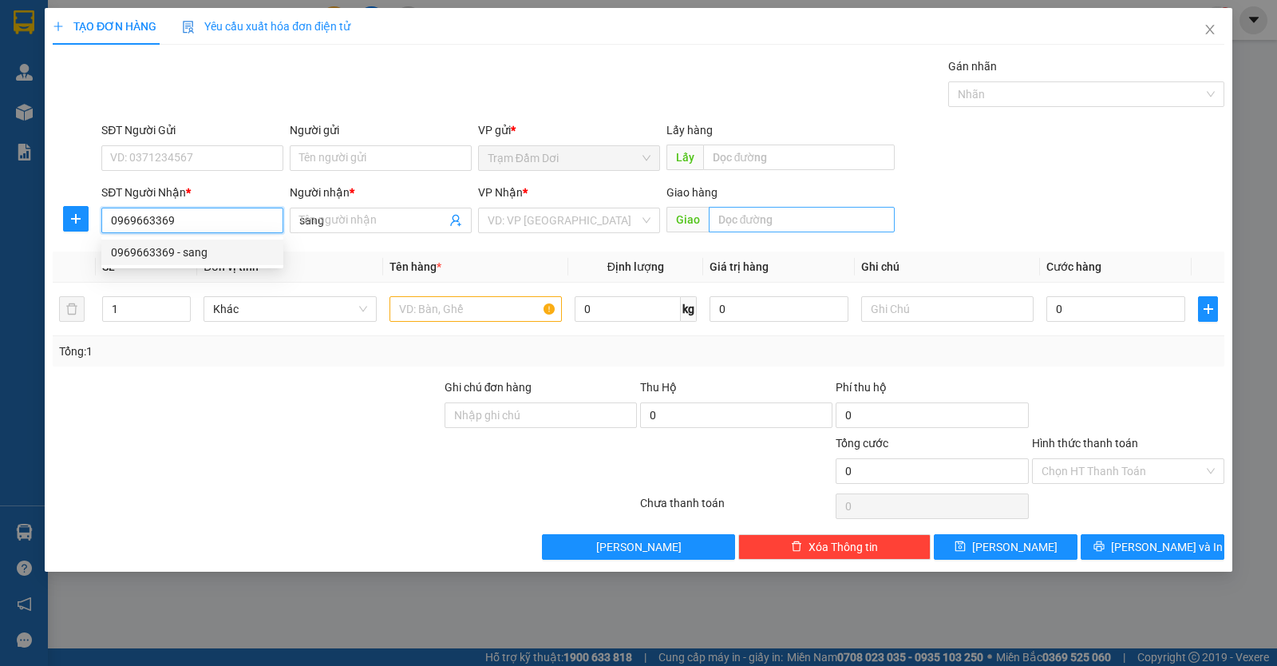
type input "50.000"
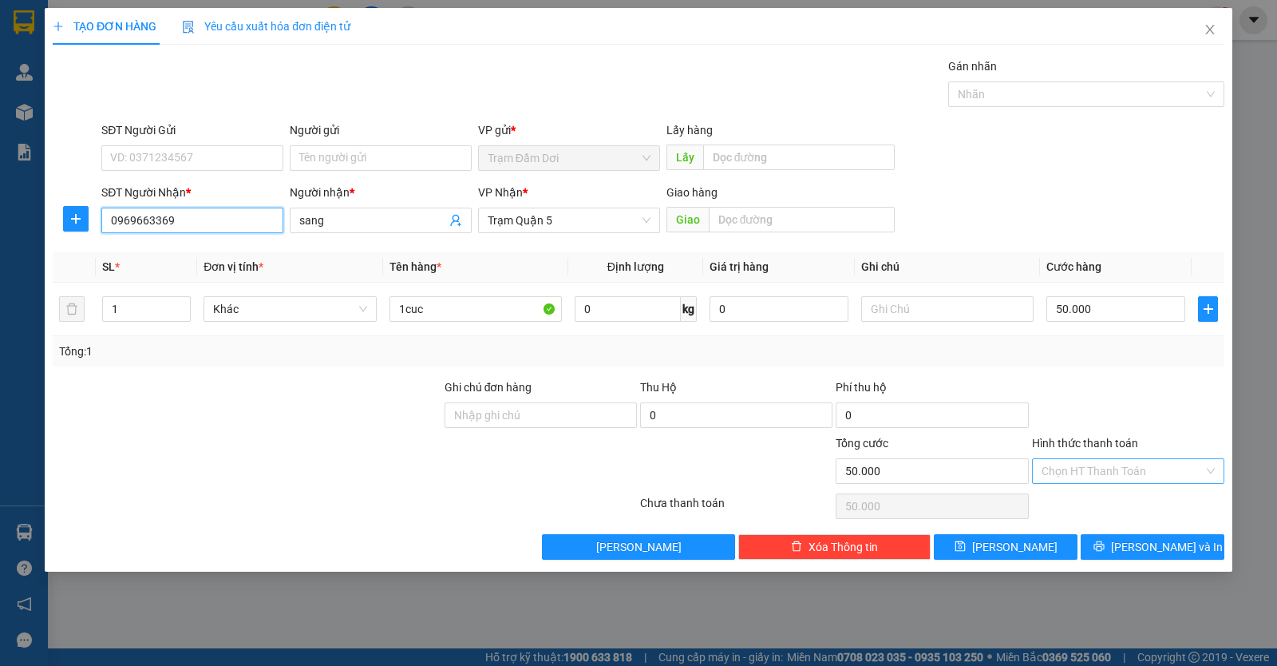
type input "0969663369"
click at [1097, 472] on input "Hình thức thanh toán" at bounding box center [1123, 471] width 162 height 24
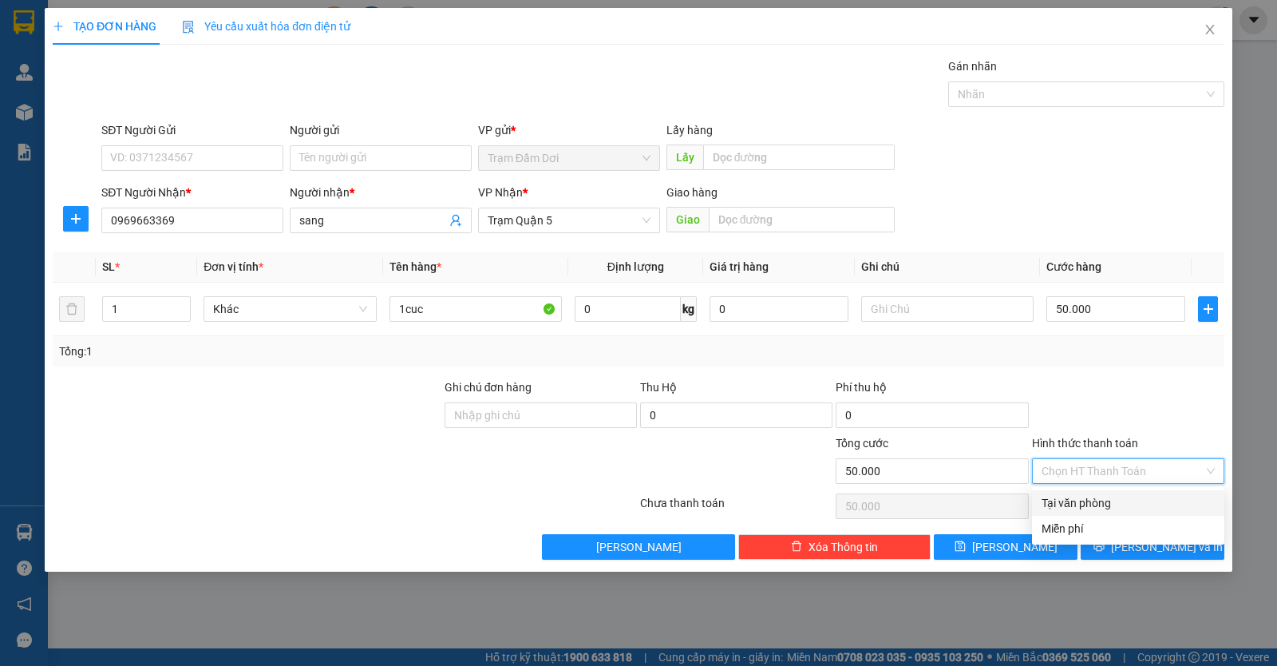
click at [1095, 503] on div "Tại văn phòng" at bounding box center [1128, 503] width 173 height 18
type input "0"
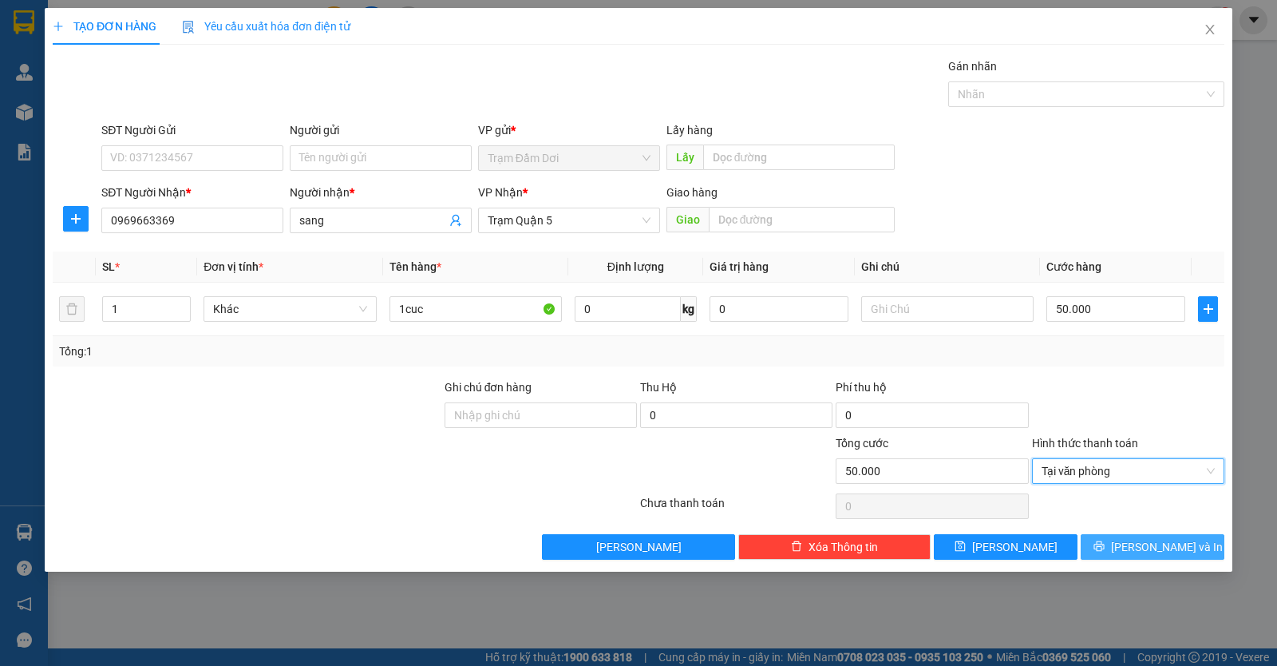
click at [1105, 544] on icon "printer" at bounding box center [1099, 546] width 11 height 11
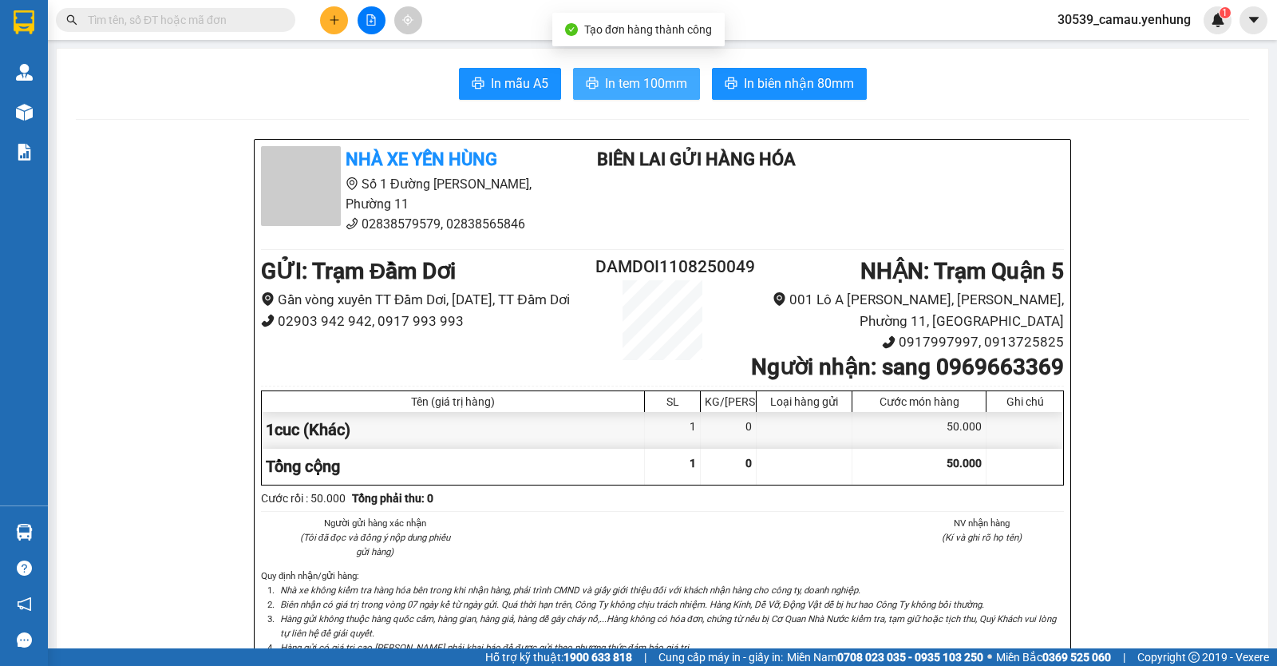
click at [647, 77] on span "In tem 100mm" at bounding box center [646, 83] width 82 height 20
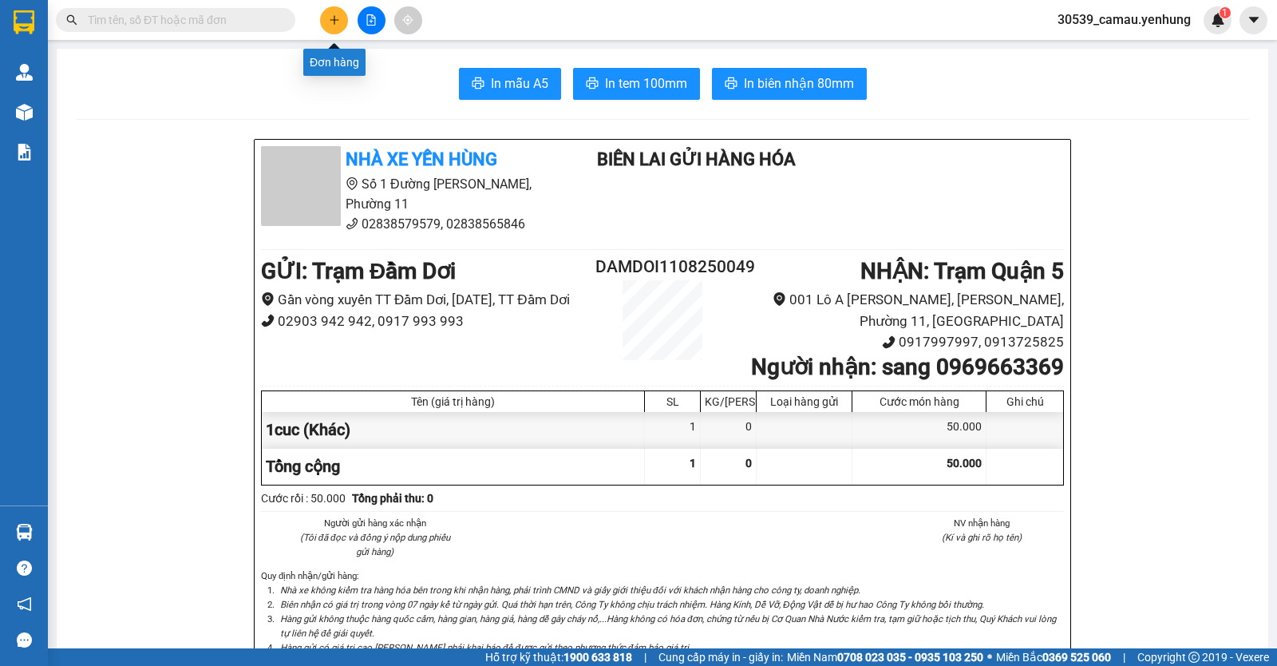
click at [337, 15] on icon "plus" at bounding box center [334, 19] width 11 height 11
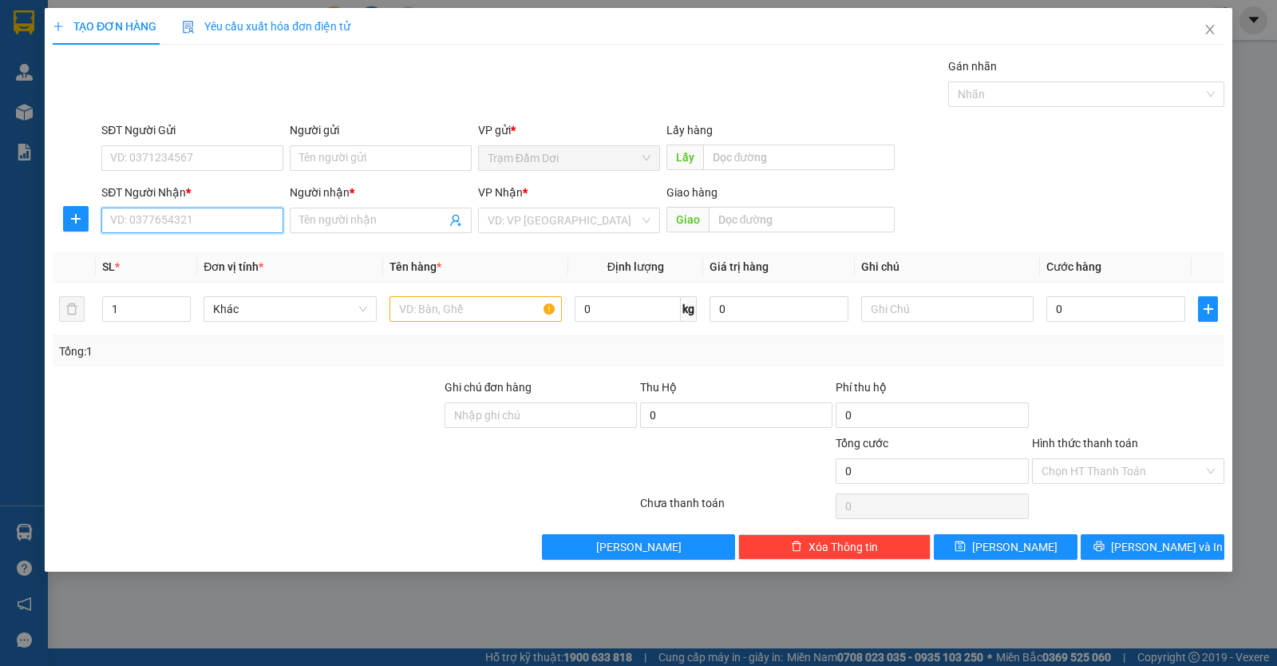
click at [126, 216] on input "SĐT Người Nhận *" at bounding box center [192, 221] width 182 height 26
click at [191, 255] on div "0986151679 - t h" at bounding box center [192, 253] width 163 height 18
type input "0986151679"
type input "t h"
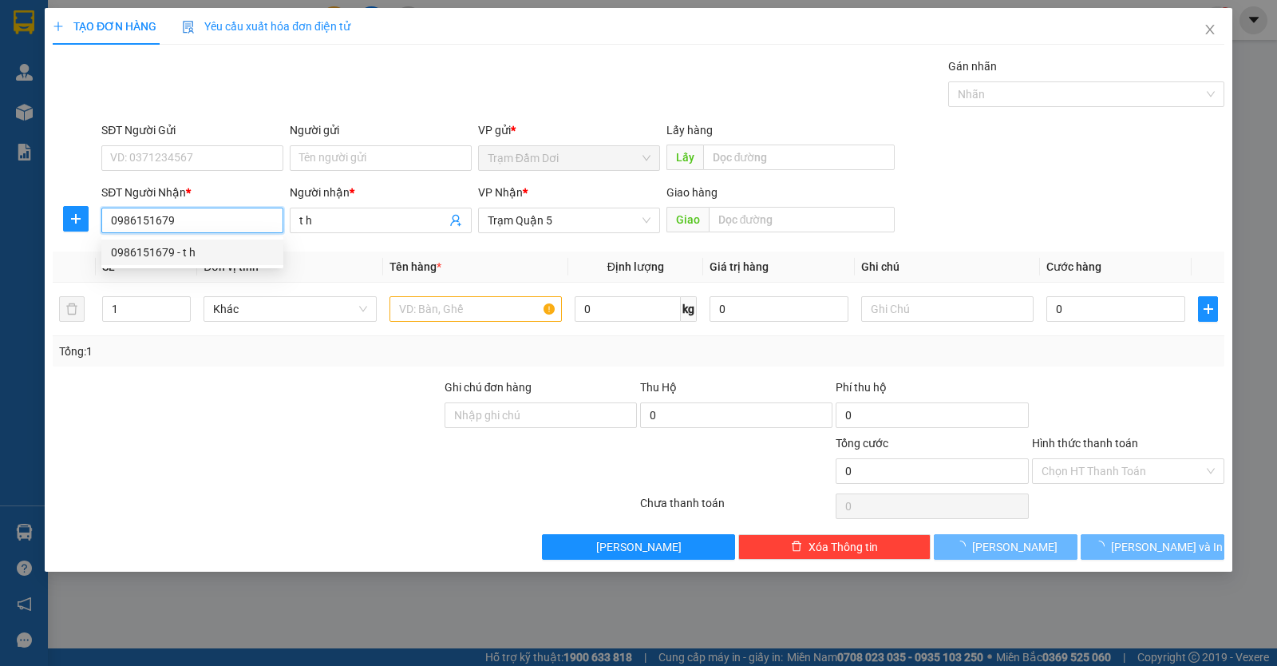
type input "30.000"
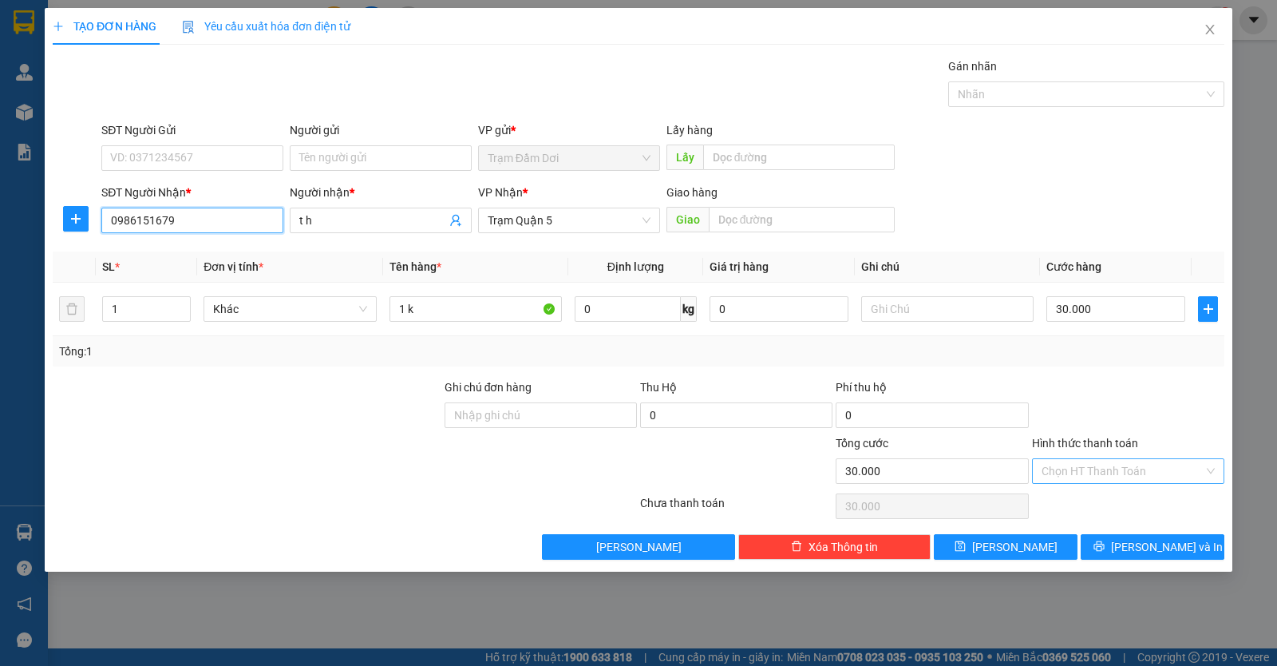
type input "0986151679"
drag, startPoint x: 1106, startPoint y: 466, endPoint x: 1104, endPoint y: 483, distance: 16.8
click at [1105, 467] on input "Hình thức thanh toán" at bounding box center [1123, 471] width 162 height 24
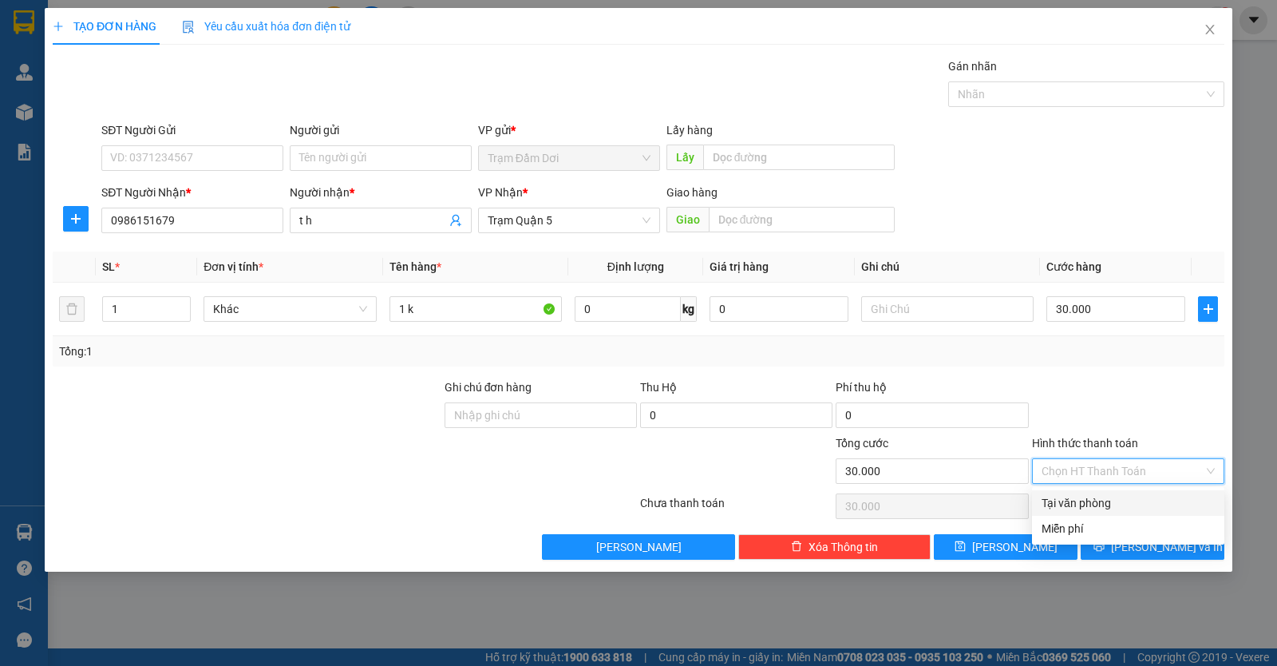
click at [1105, 500] on div "Tại văn phòng" at bounding box center [1128, 503] width 173 height 18
type input "0"
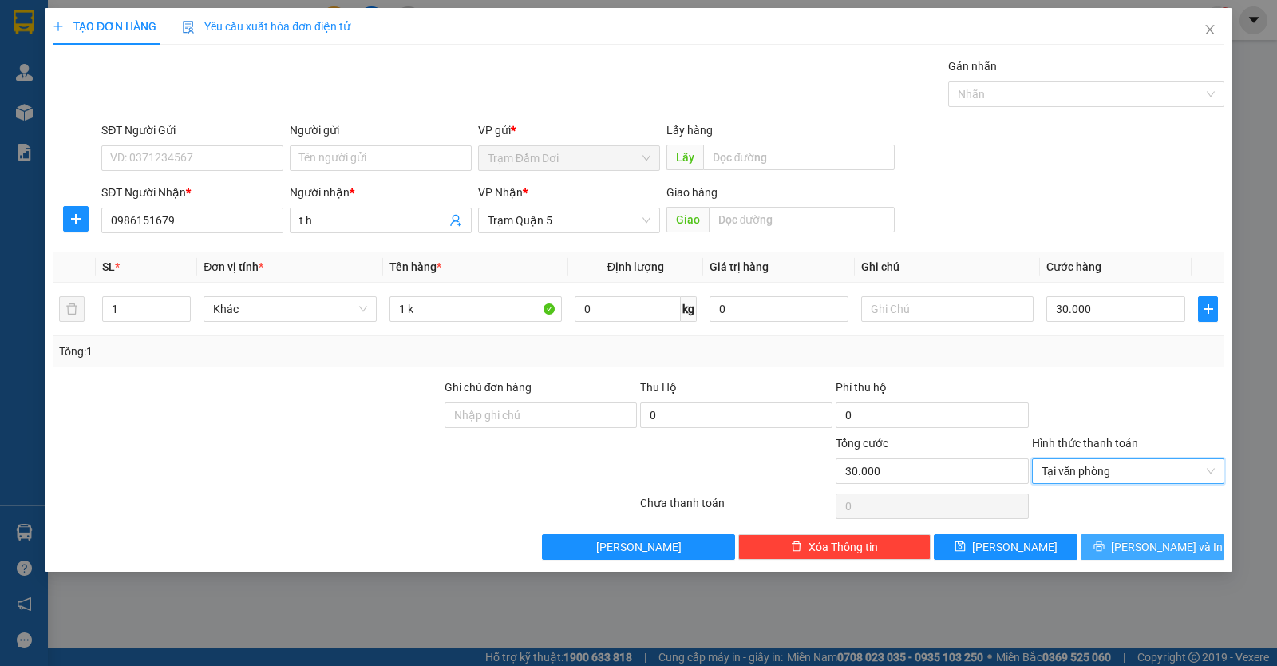
click at [1182, 552] on span "Lưu và In" at bounding box center [1167, 547] width 112 height 18
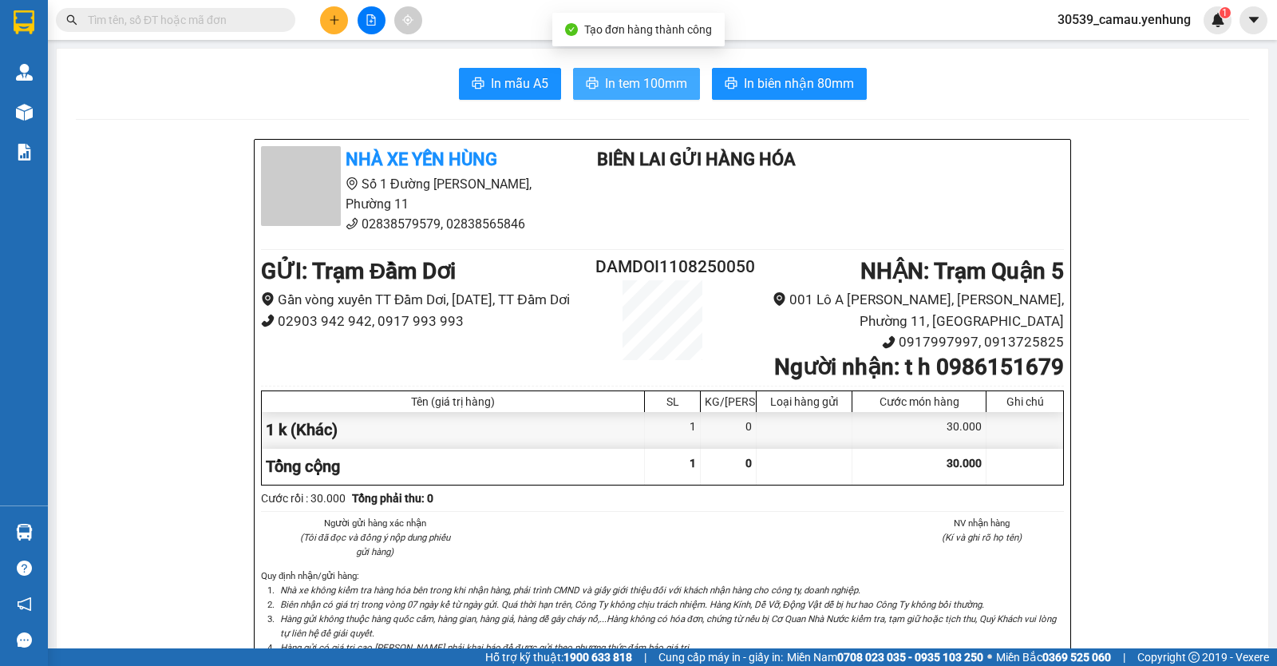
click at [649, 82] on span "In tem 100mm" at bounding box center [646, 83] width 82 height 20
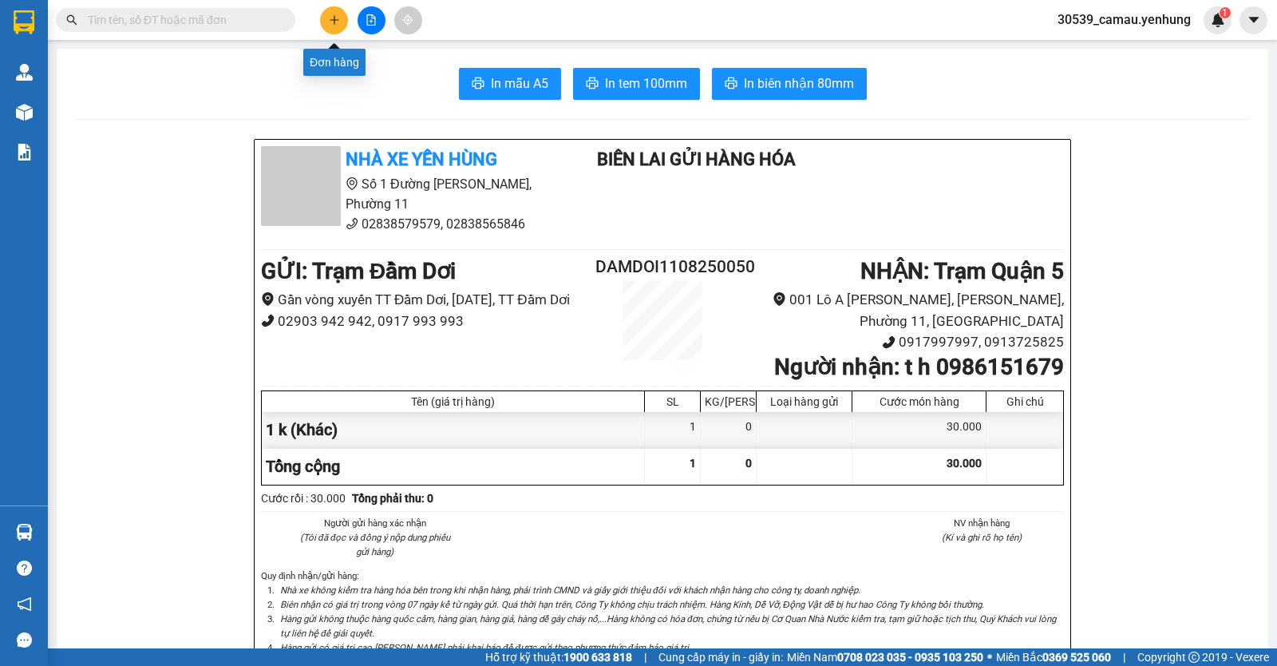
click at [335, 14] on button at bounding box center [334, 20] width 28 height 28
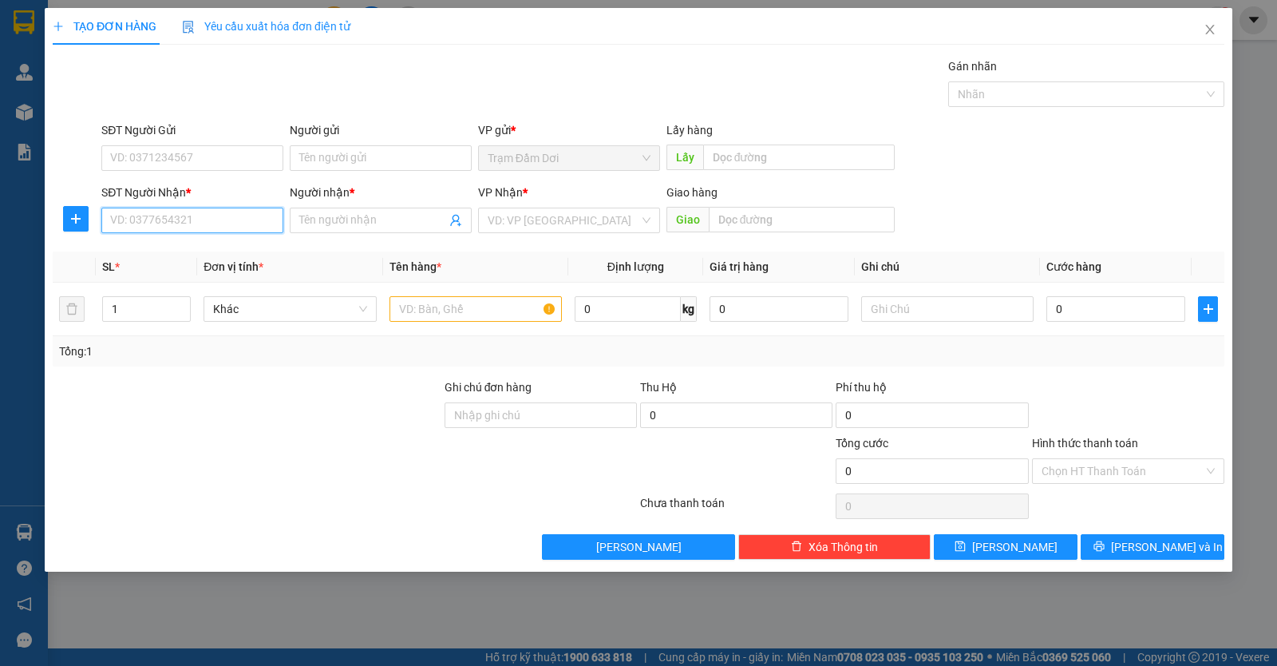
click at [152, 223] on input "SĐT Người Nhận *" at bounding box center [192, 221] width 182 height 26
click at [187, 248] on div "0931849112 - phat dat" at bounding box center [192, 253] width 163 height 18
type input "0931849112"
type input "phat dat"
type input "50.000"
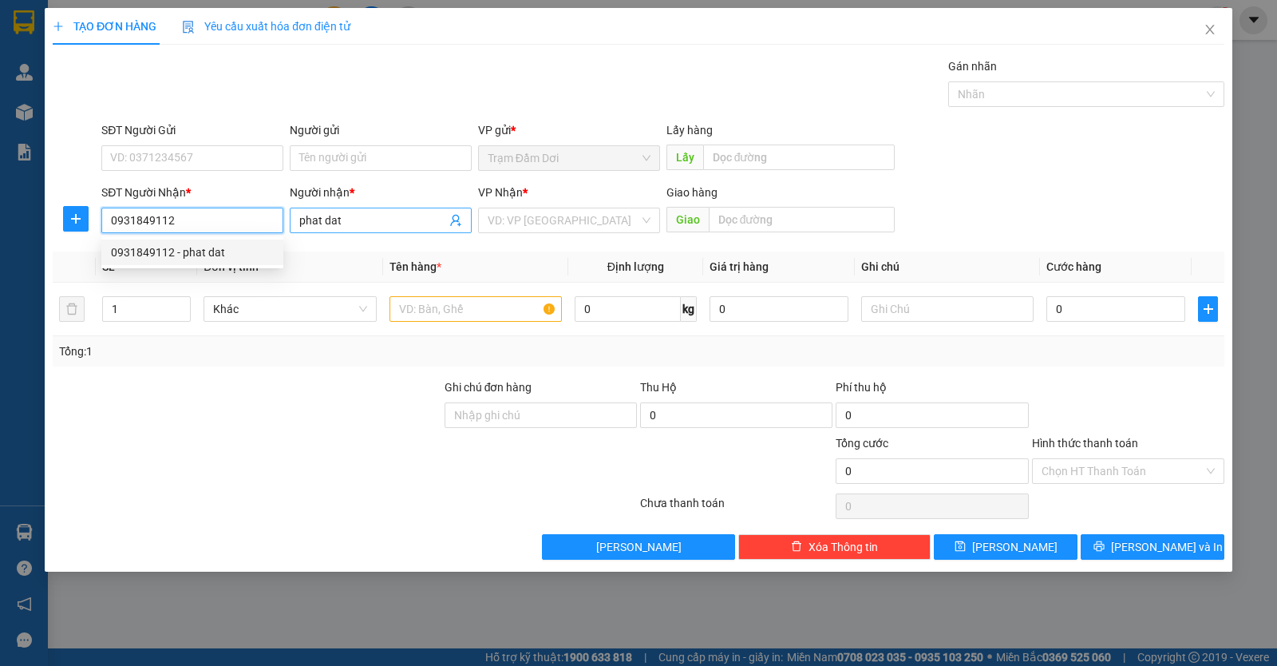
type input "50.000"
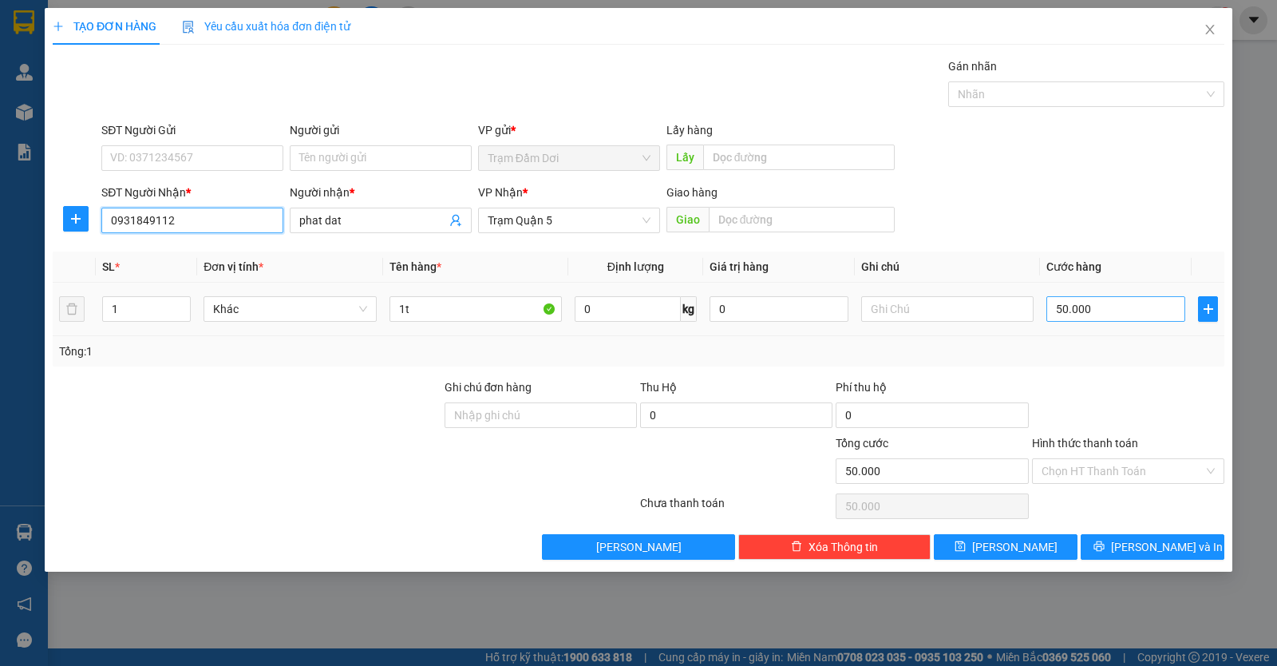
type input "0931849112"
click at [1118, 314] on input "50.000" at bounding box center [1116, 309] width 139 height 26
type input "0"
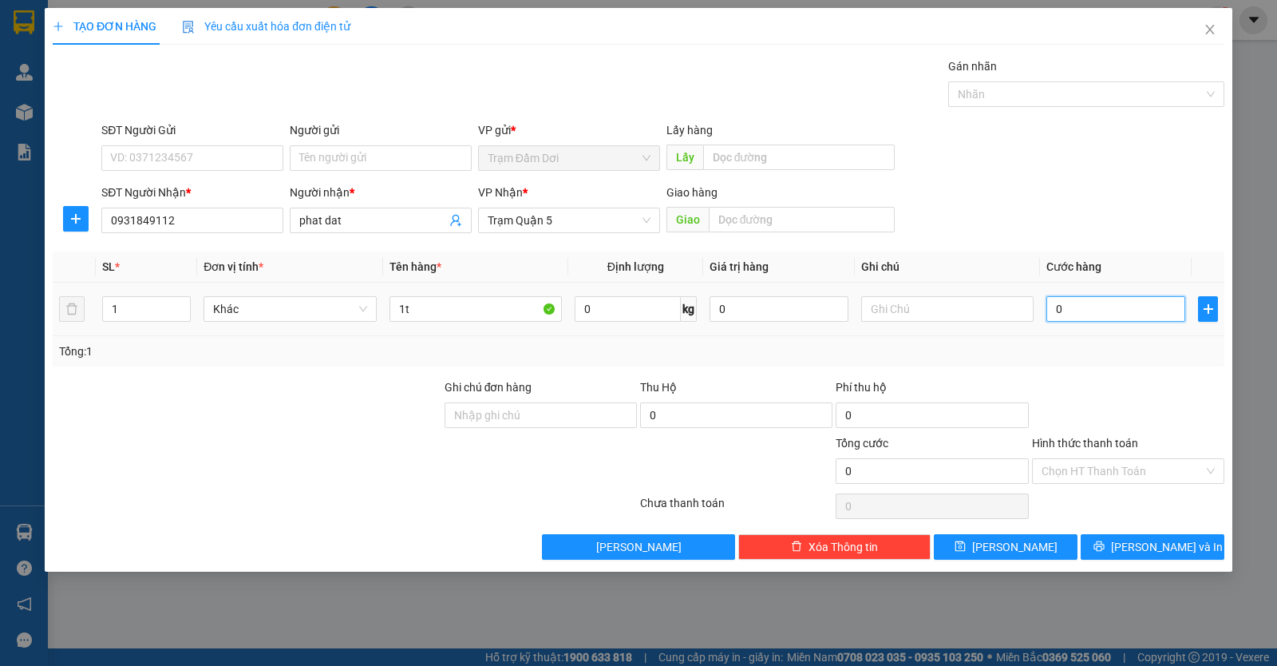
type input "4"
type input "04"
type input "40"
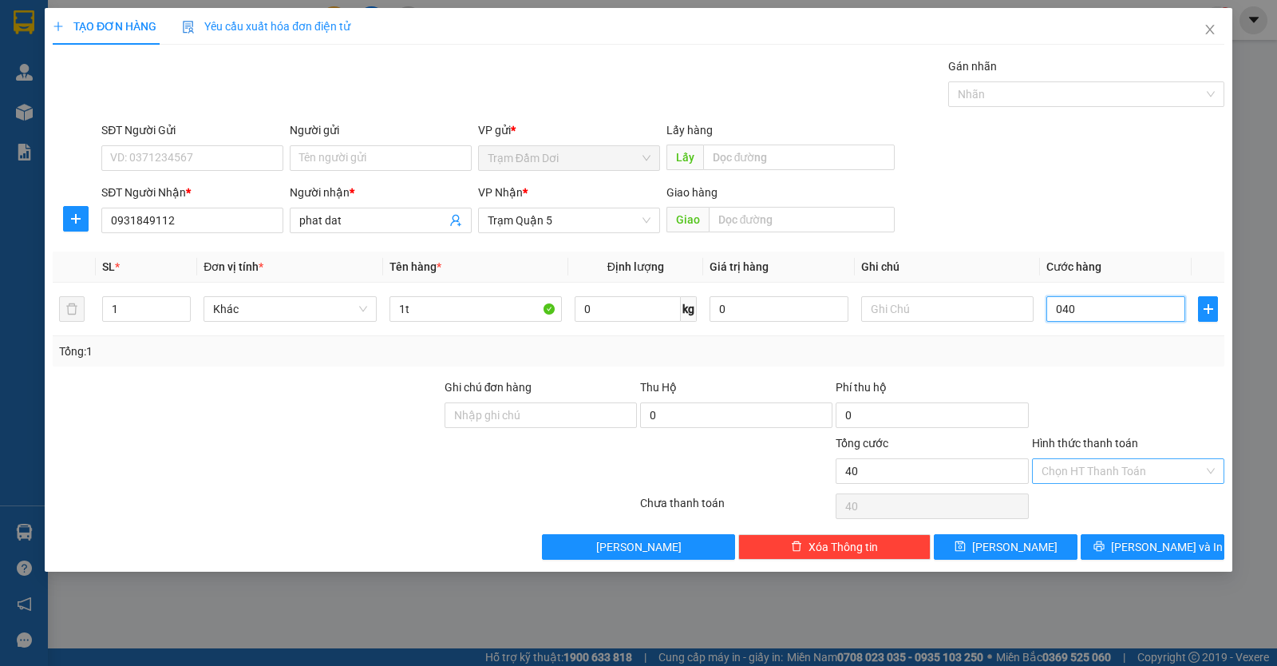
type input "040"
type input "40.000"
click at [1119, 470] on input "Hình thức thanh toán" at bounding box center [1123, 471] width 162 height 24
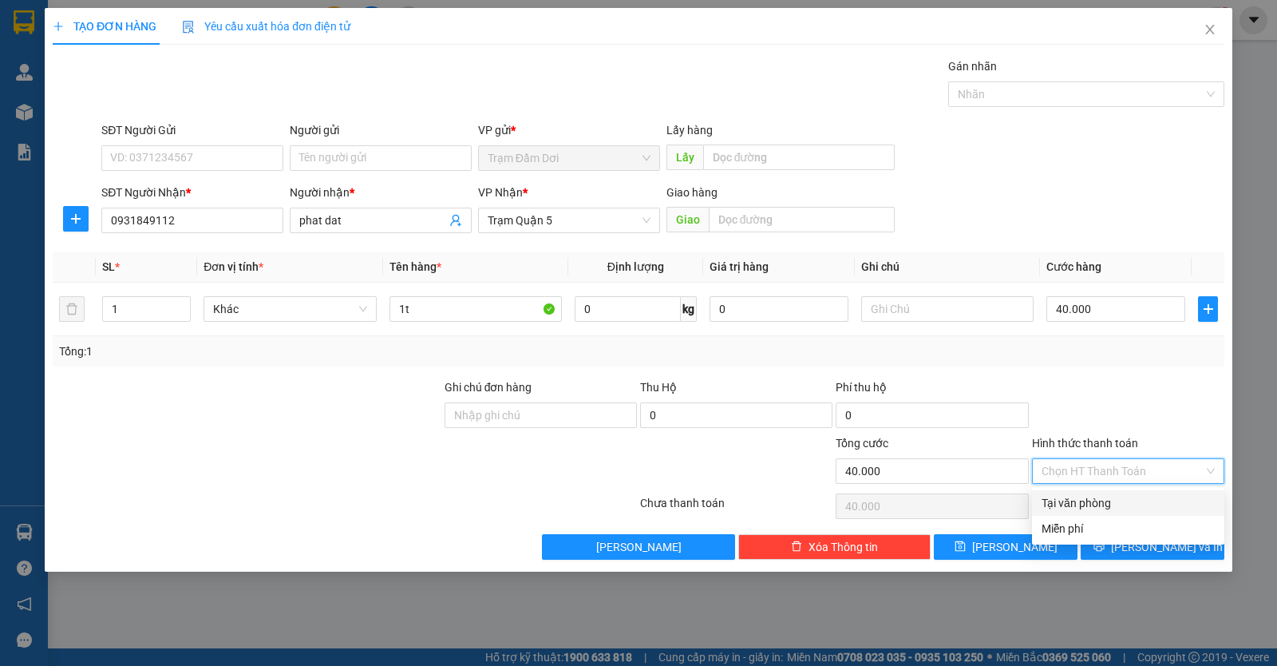
click at [1123, 498] on div "Tại văn phòng" at bounding box center [1128, 503] width 173 height 18
type input "0"
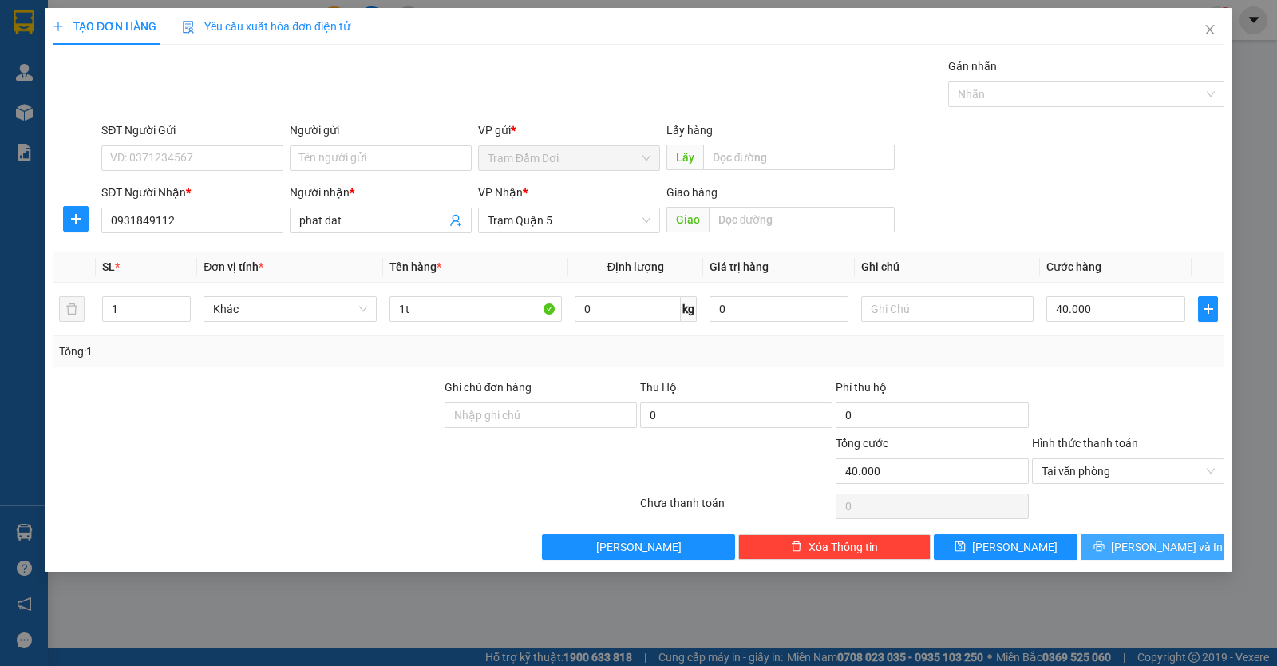
click at [1146, 544] on span "Lưu và In" at bounding box center [1167, 547] width 112 height 18
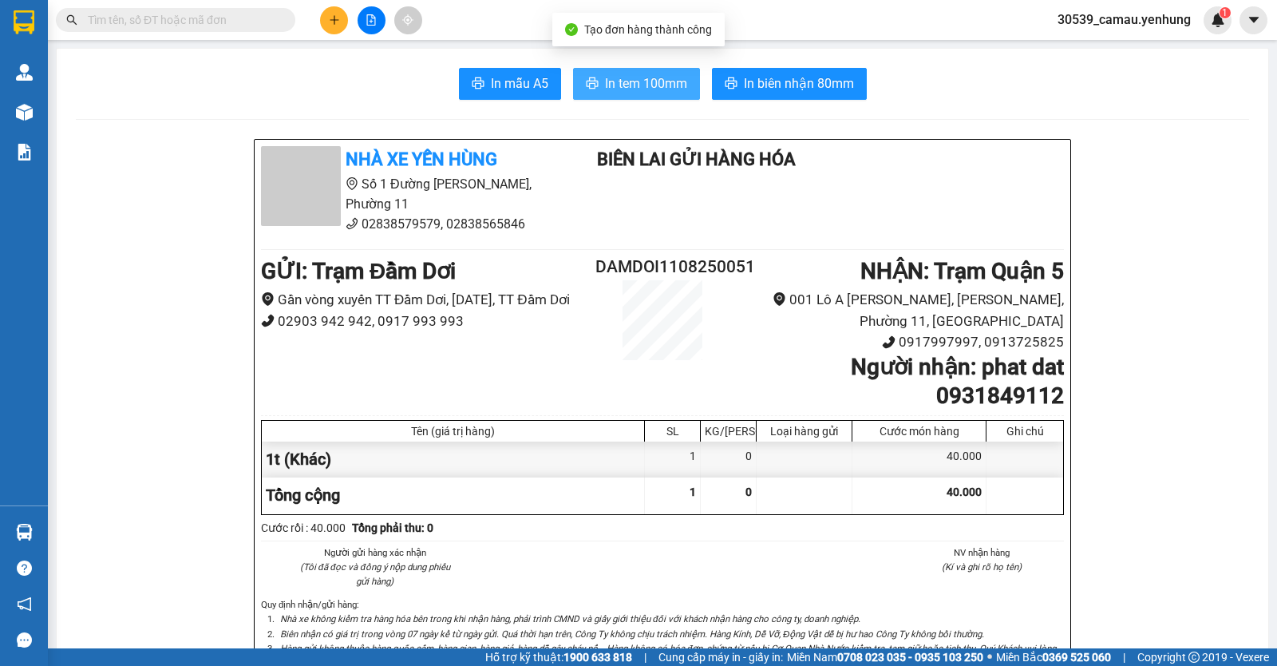
click at [673, 91] on span "In tem 100mm" at bounding box center [646, 83] width 82 height 20
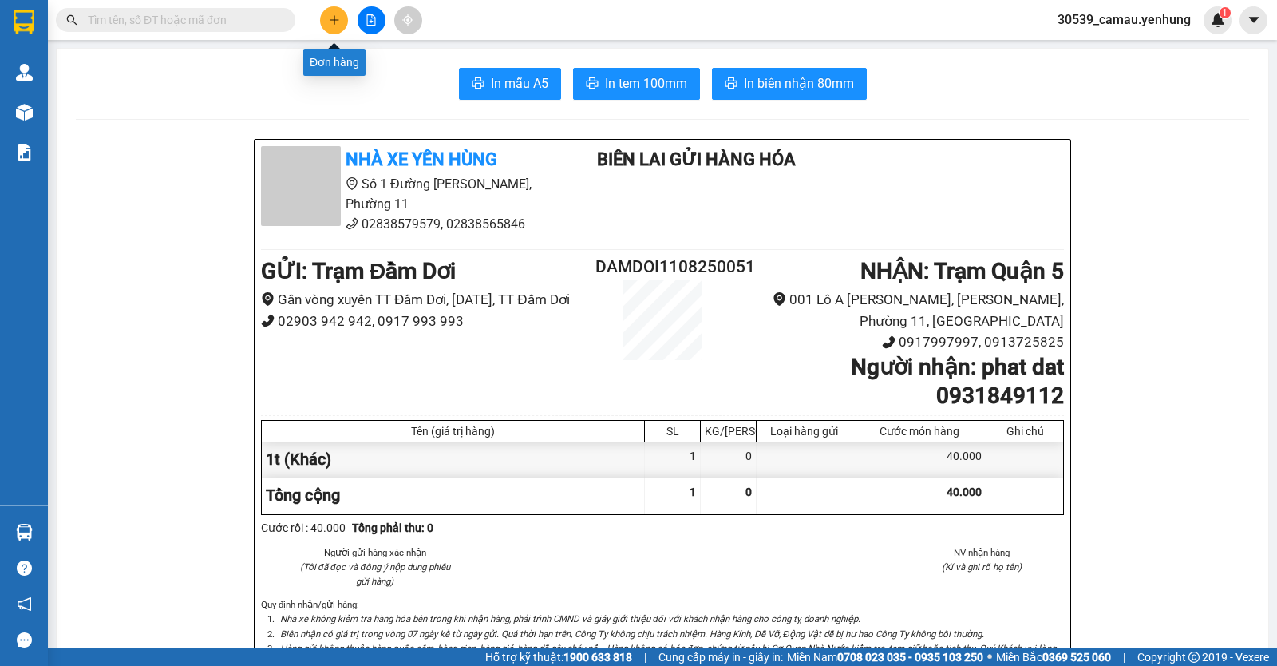
click at [339, 14] on icon "plus" at bounding box center [334, 19] width 11 height 11
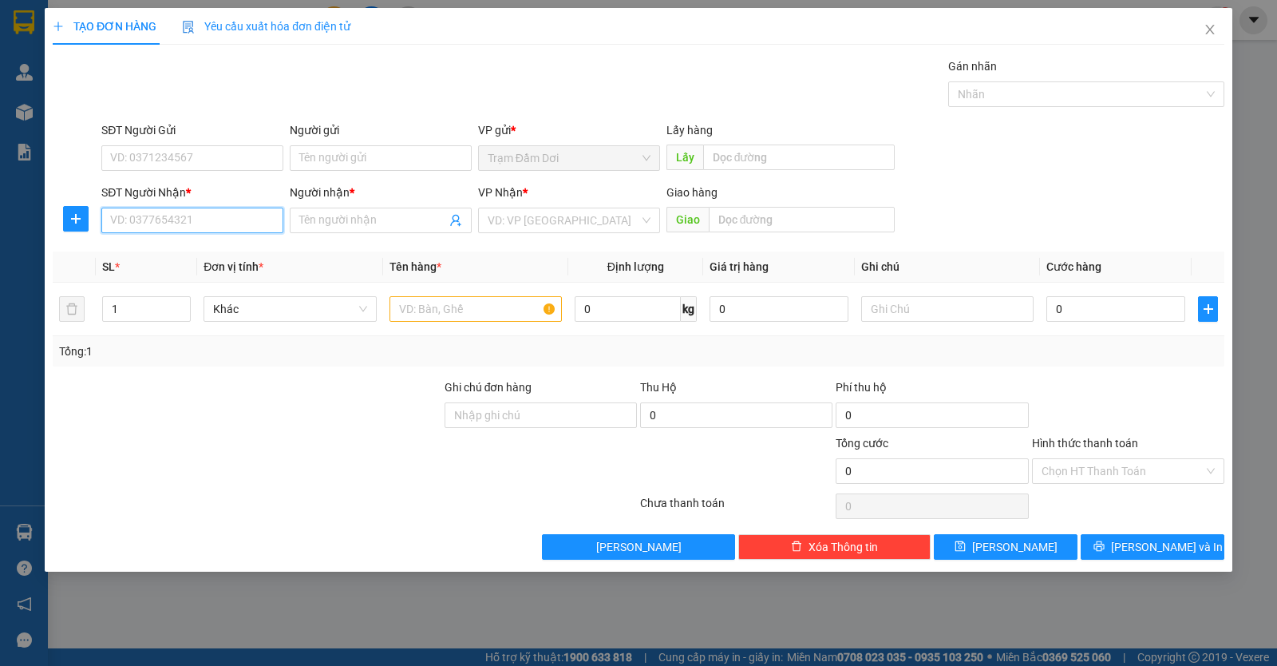
click at [164, 224] on input "SĐT Người Nhận *" at bounding box center [192, 221] width 182 height 26
type input "0879452403"
click at [162, 251] on div "0879452403 - le" at bounding box center [192, 253] width 163 height 18
type input "le"
type input "thai lan"
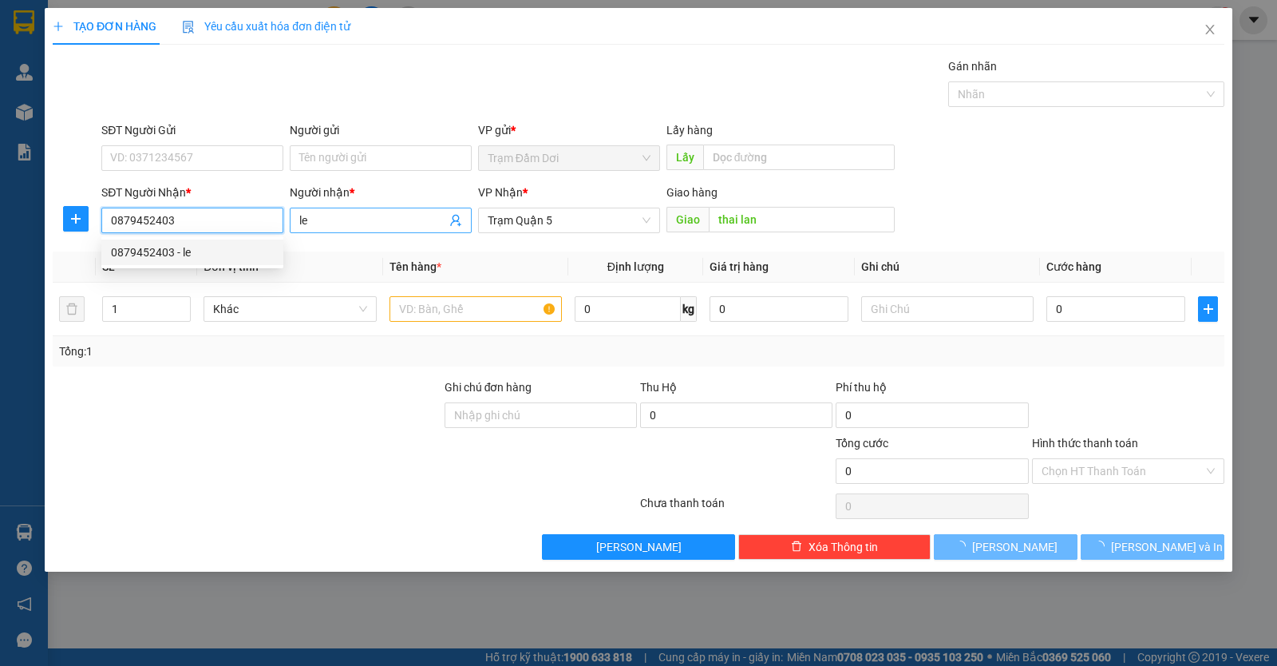
type input "50.000"
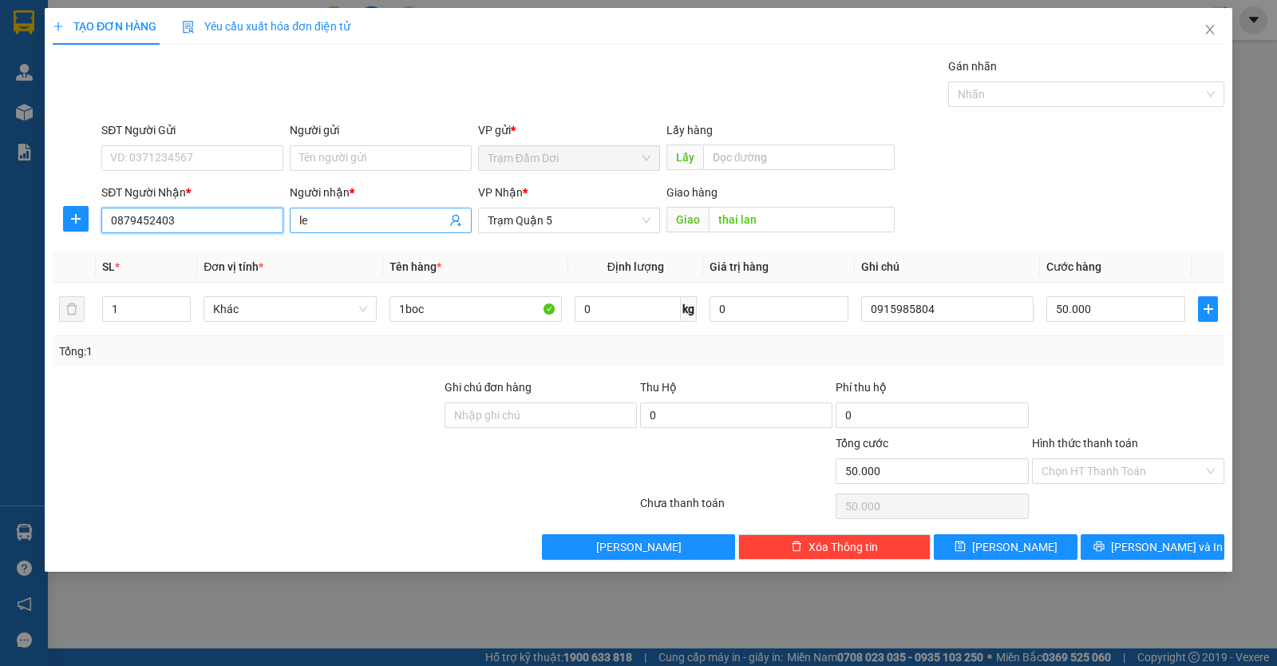
type input "0879452403"
click at [399, 224] on input "le" at bounding box center [372, 221] width 147 height 18
type input "l"
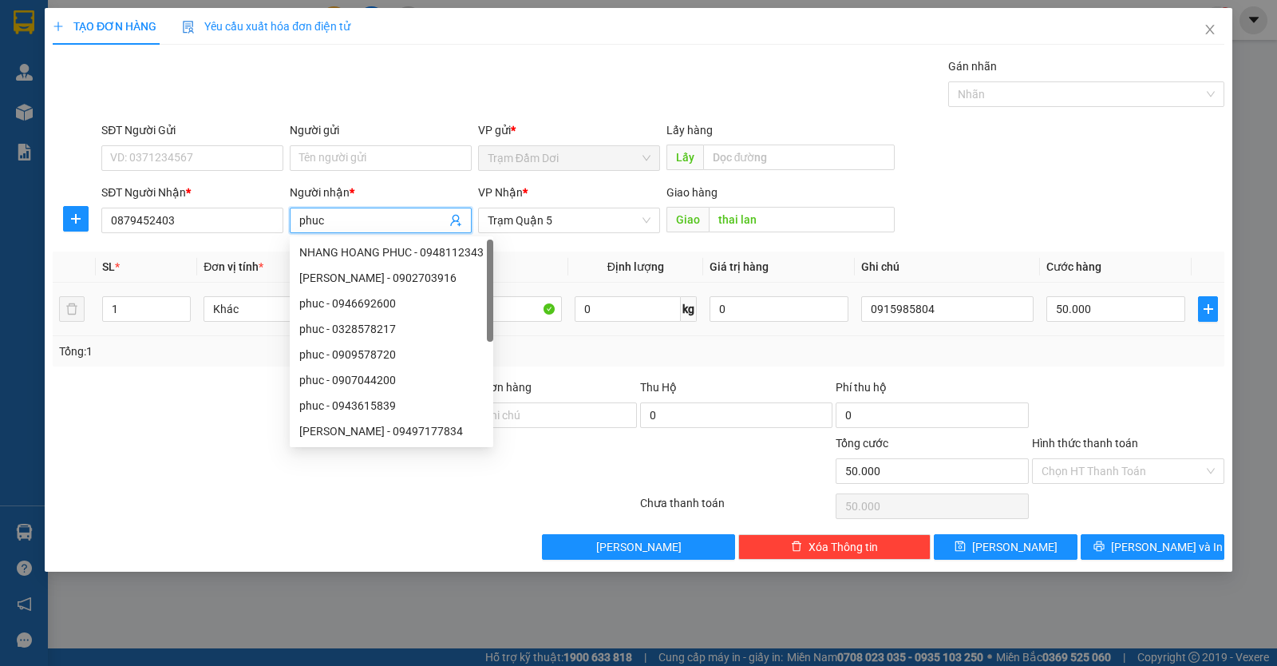
type input "phuc"
click at [1145, 331] on td "50.000" at bounding box center [1116, 309] width 152 height 53
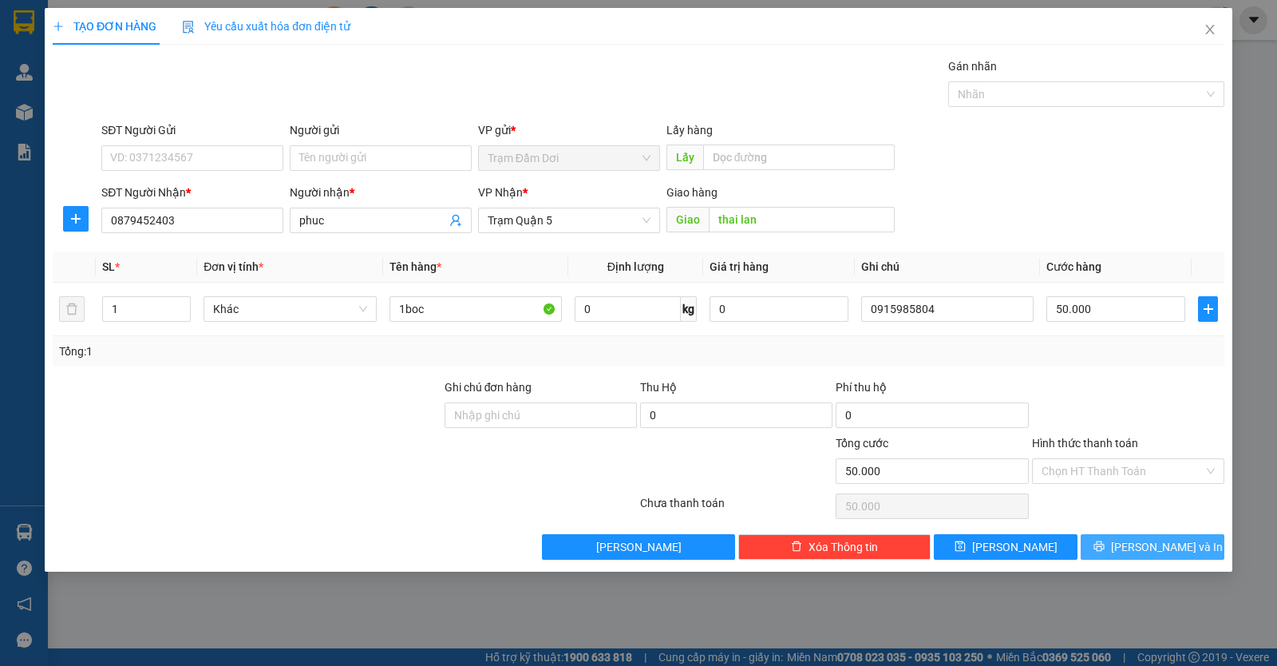
click at [1114, 543] on button "Lưu và In" at bounding box center [1153, 547] width 144 height 26
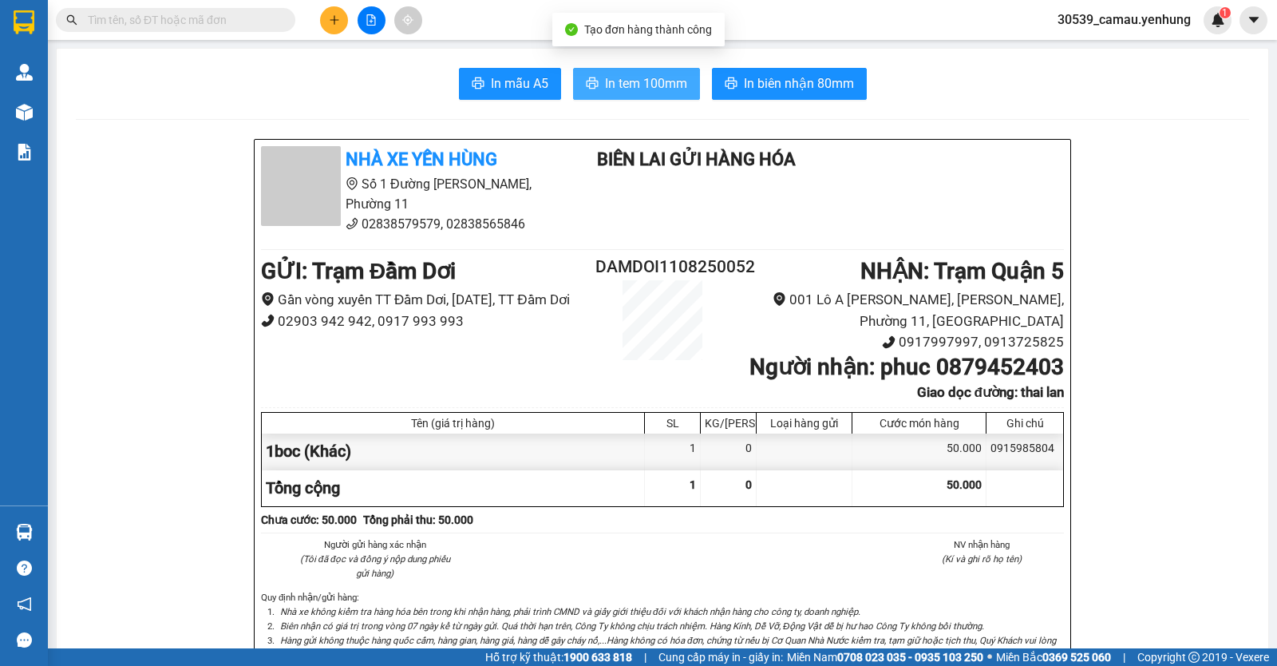
click at [610, 90] on span "In tem 100mm" at bounding box center [646, 83] width 82 height 20
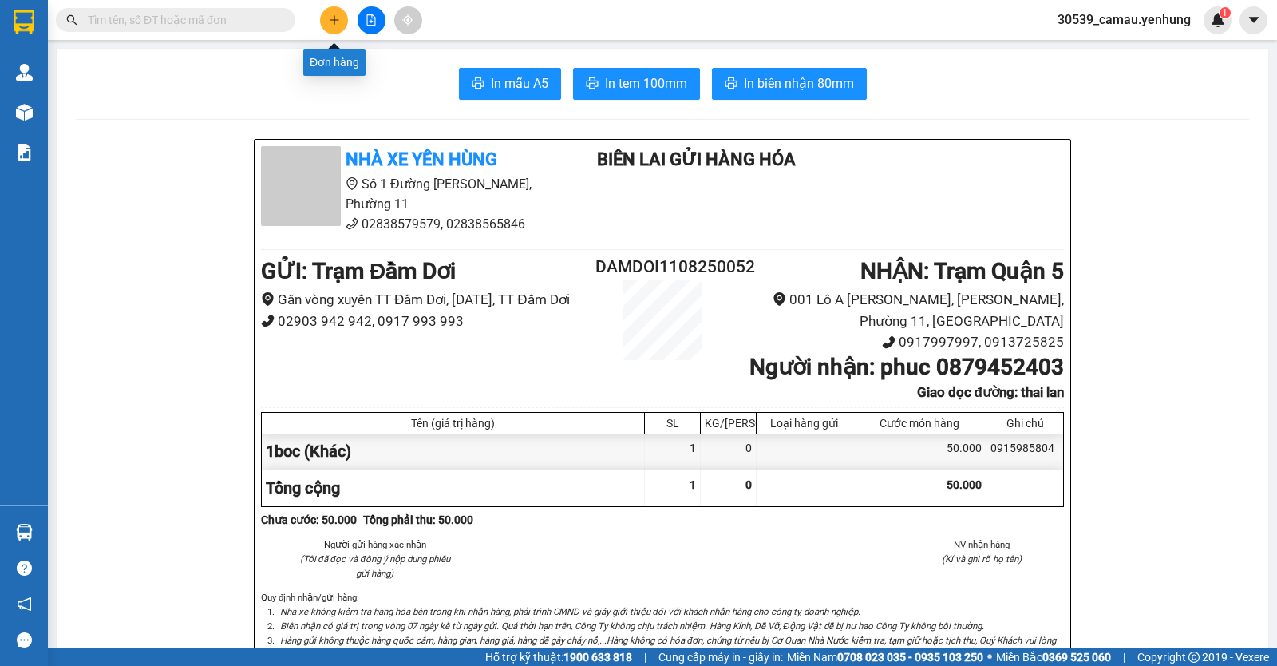
click at [333, 19] on icon "plus" at bounding box center [334, 19] width 11 height 11
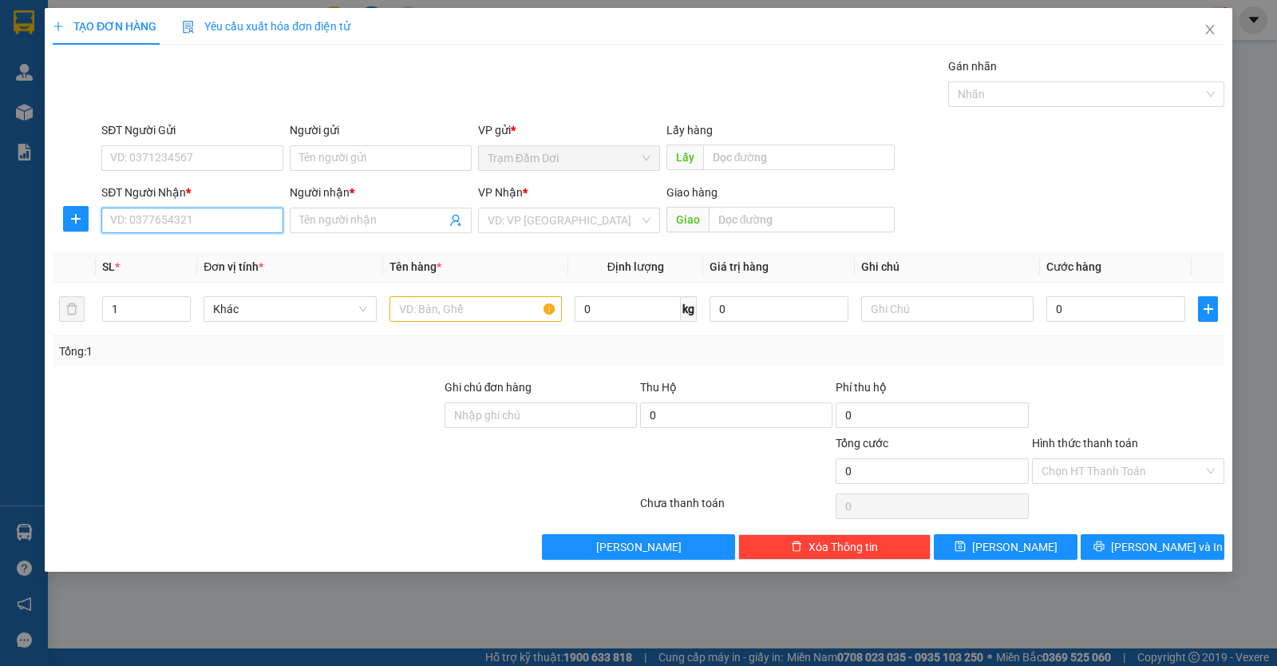
click at [220, 228] on input "SĐT Người Nhận *" at bounding box center [192, 221] width 182 height 26
type input "0000000000"
click at [390, 213] on input "Người nhận *" at bounding box center [372, 221] width 147 height 18
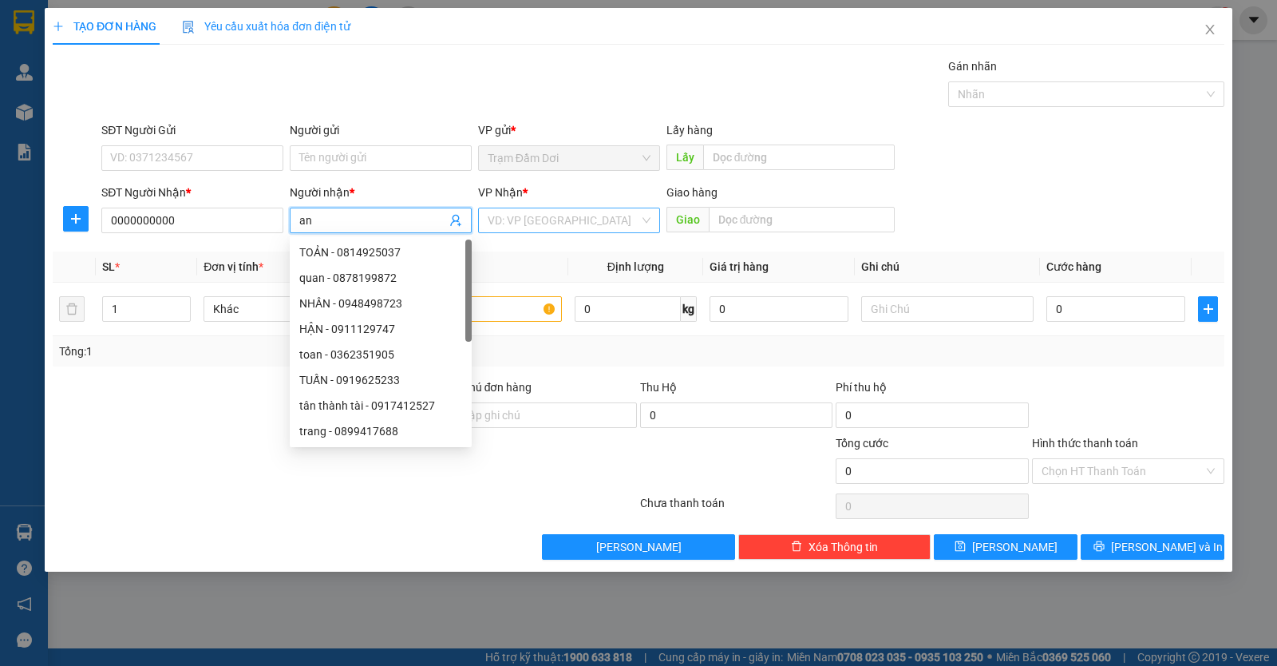
type input "an"
click at [540, 228] on input "search" at bounding box center [564, 220] width 152 height 24
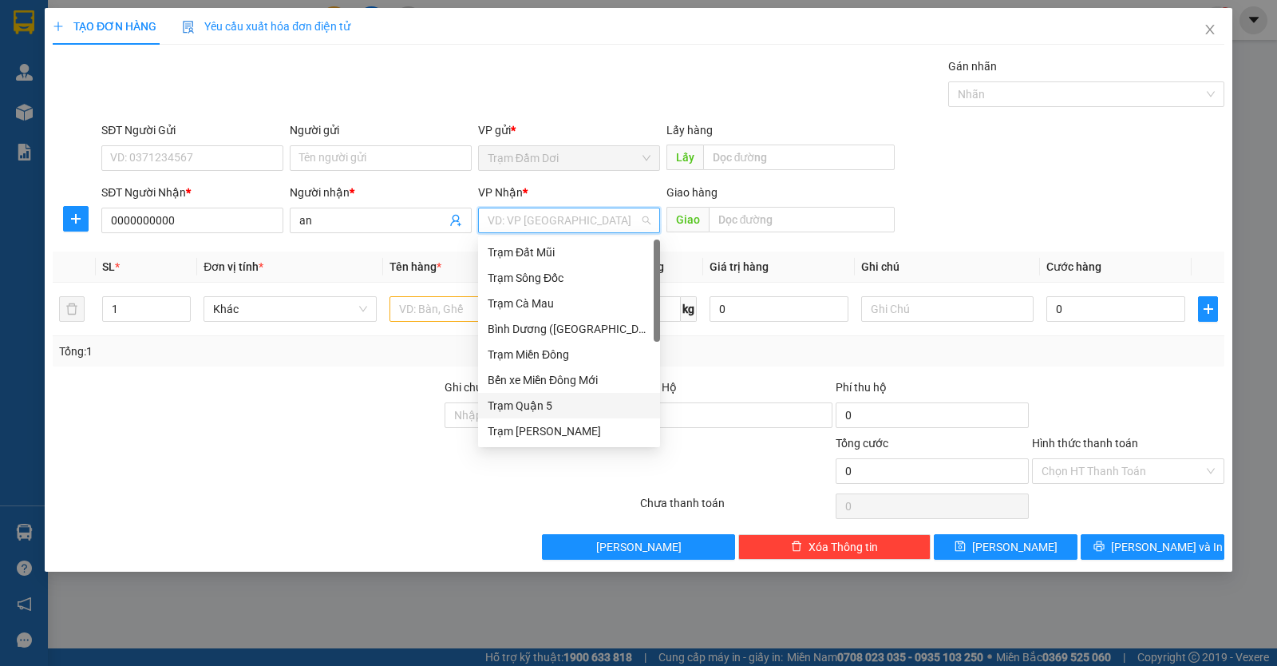
click at [514, 405] on div "Trạm Quận 5" at bounding box center [569, 406] width 163 height 18
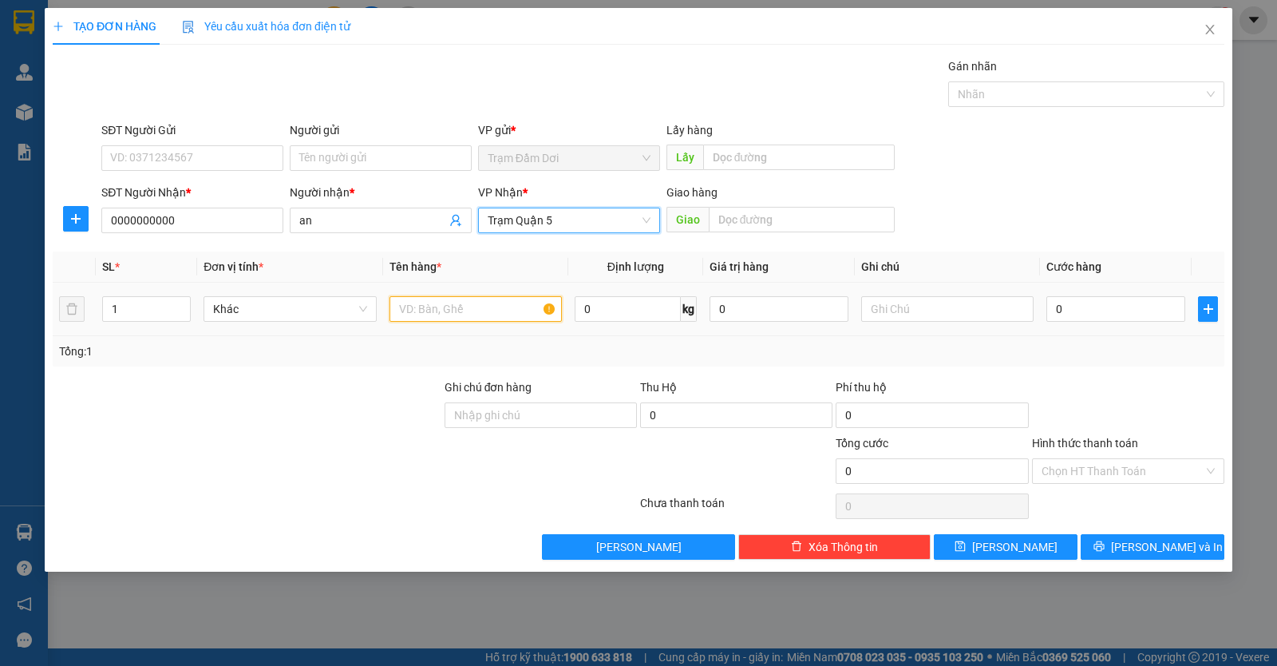
click at [449, 314] on input "text" at bounding box center [476, 309] width 172 height 26
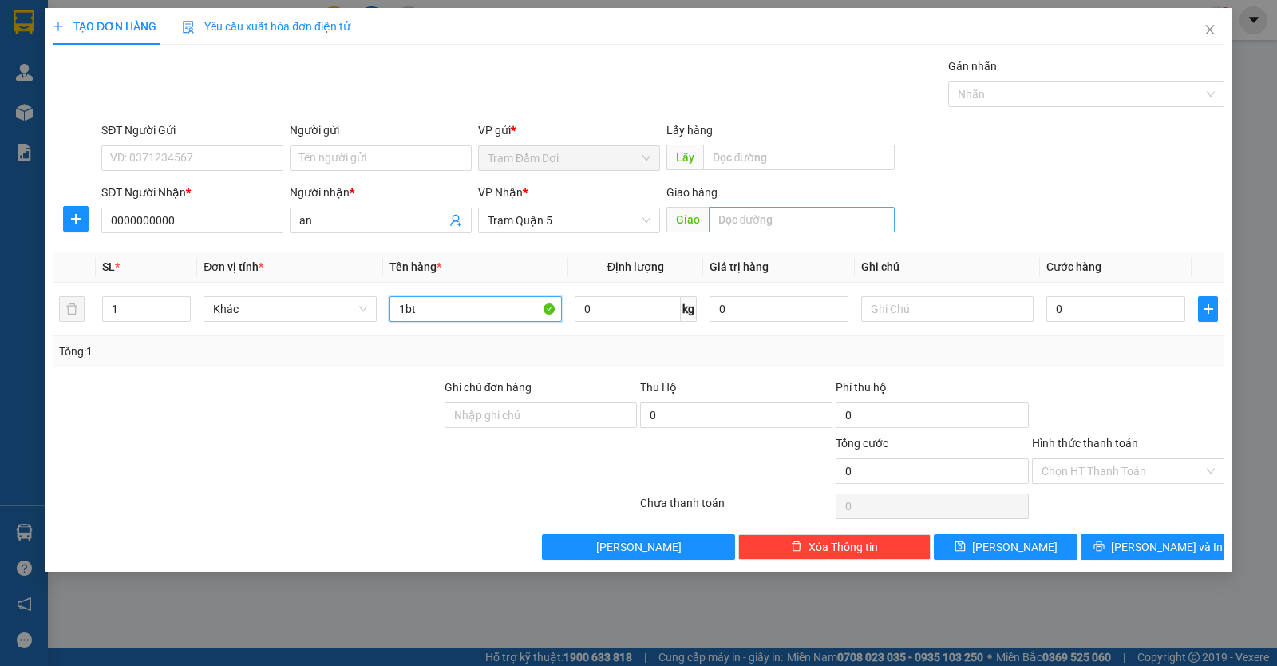
type input "1bt"
click at [723, 220] on input "text" at bounding box center [802, 220] width 187 height 26
type input "bai 620"
click at [1139, 303] on input "0" at bounding box center [1116, 309] width 139 height 26
type input "5"
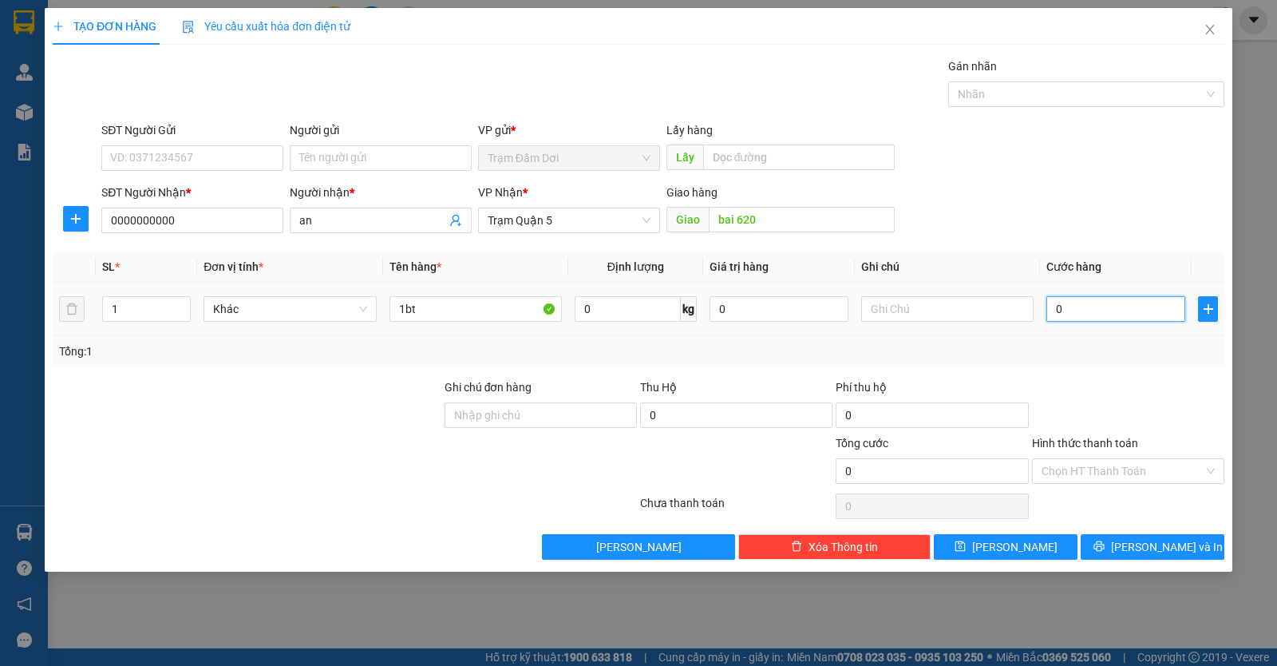
type input "5"
type input "50"
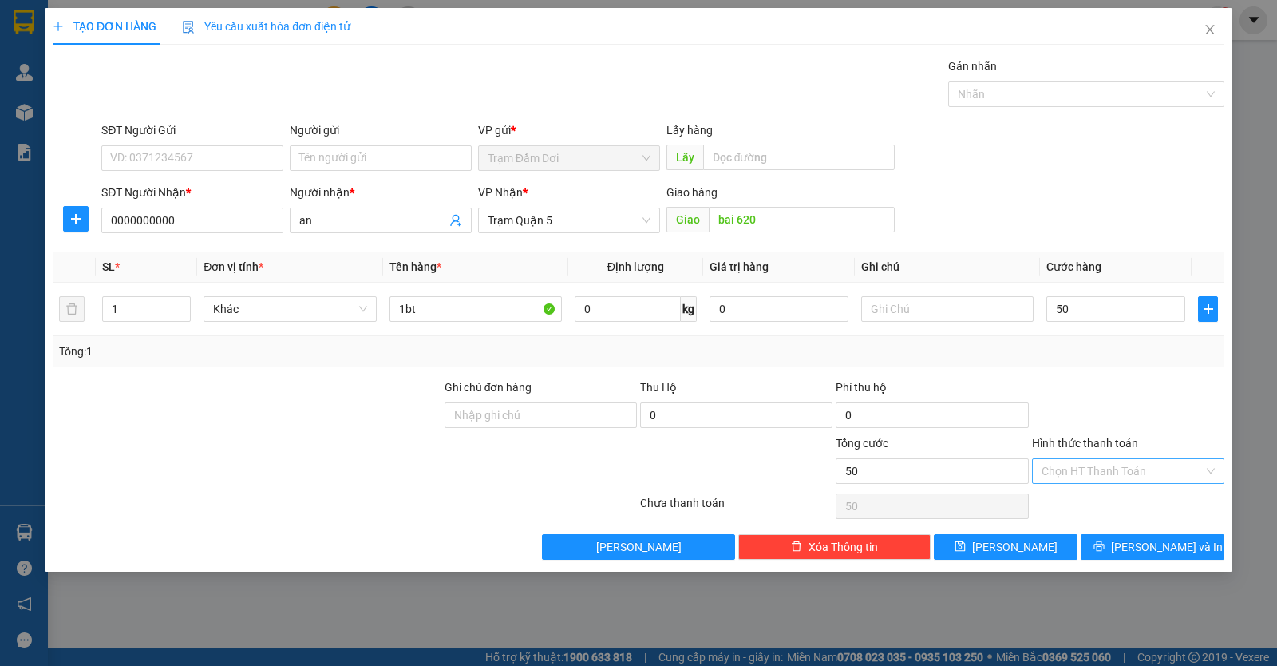
type input "50.000"
click at [1122, 461] on input "Hình thức thanh toán" at bounding box center [1123, 471] width 162 height 24
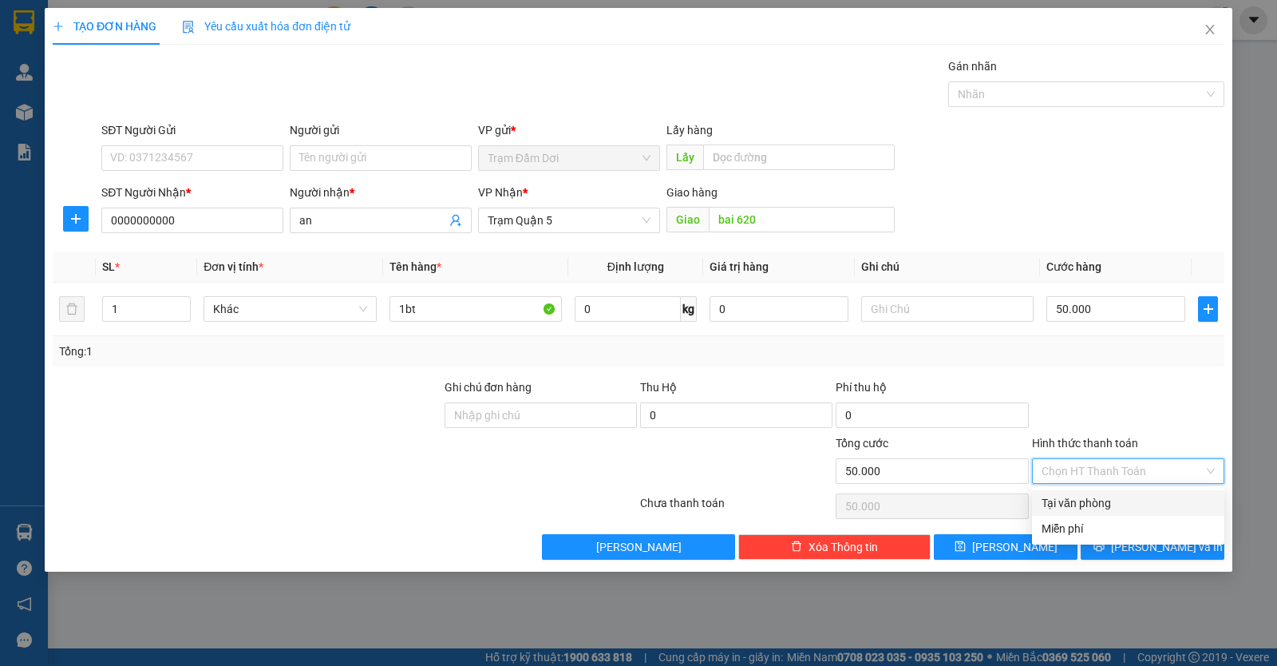
click at [1102, 507] on div "Tại văn phòng" at bounding box center [1128, 503] width 173 height 18
type input "0"
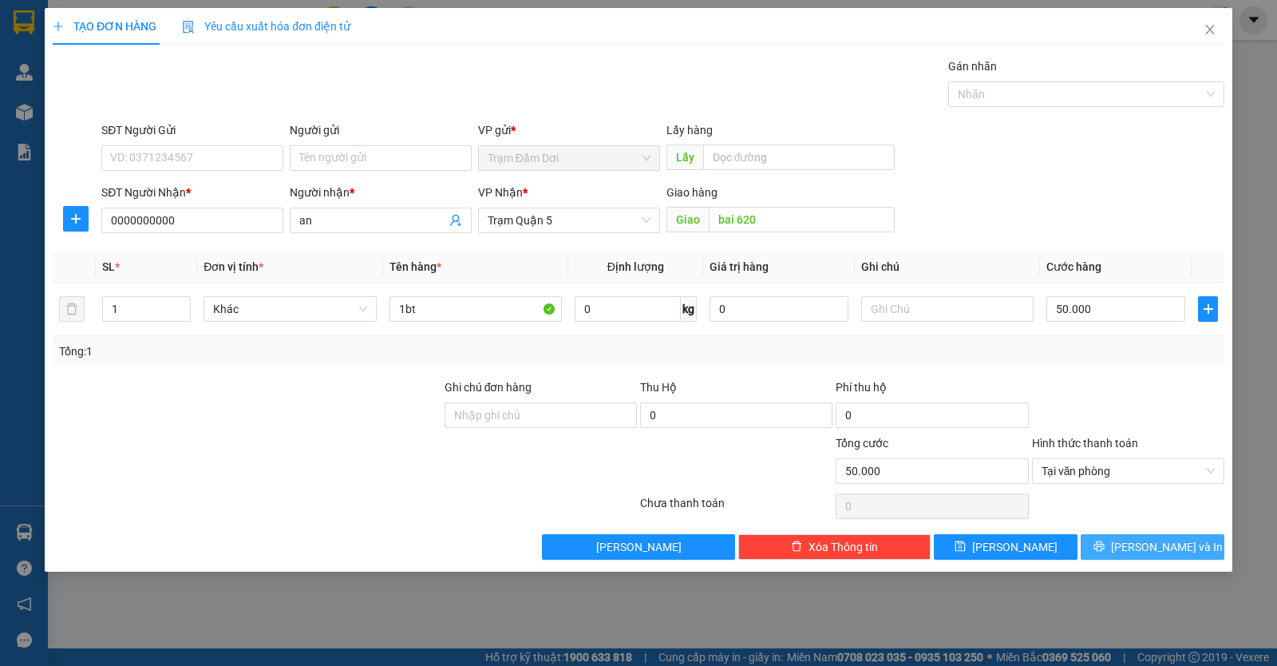
click at [1107, 545] on button "Lưu và In" at bounding box center [1153, 547] width 144 height 26
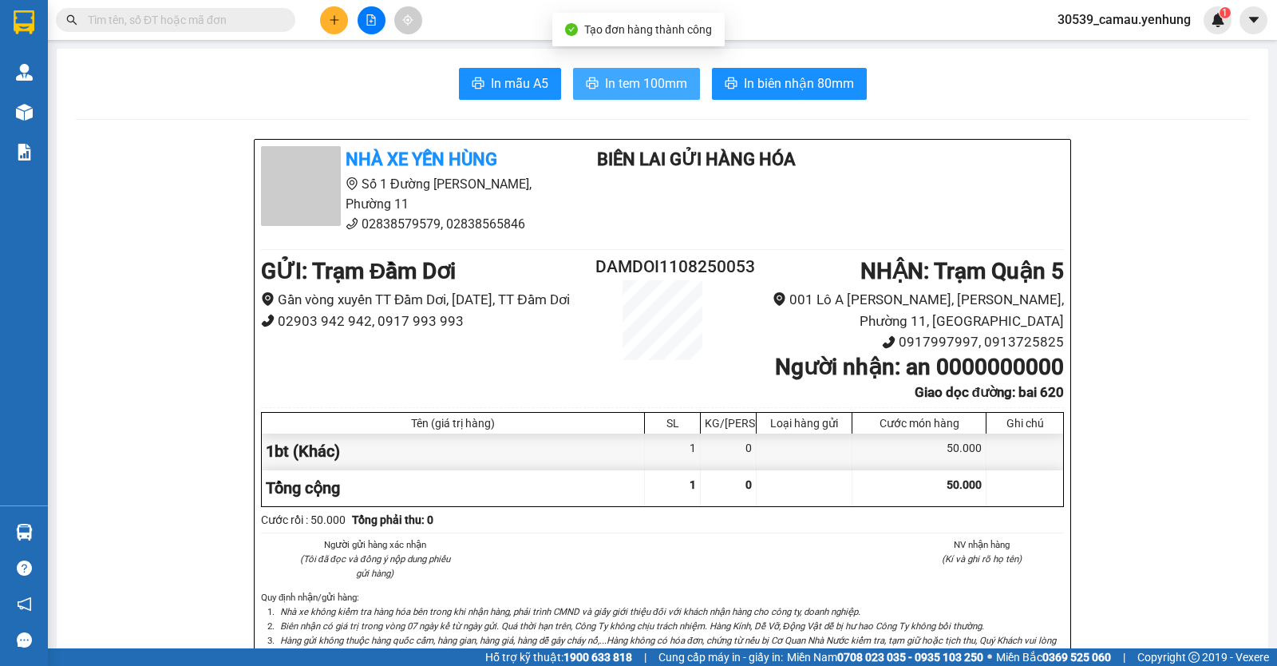
click at [660, 93] on span "In tem 100mm" at bounding box center [646, 83] width 82 height 20
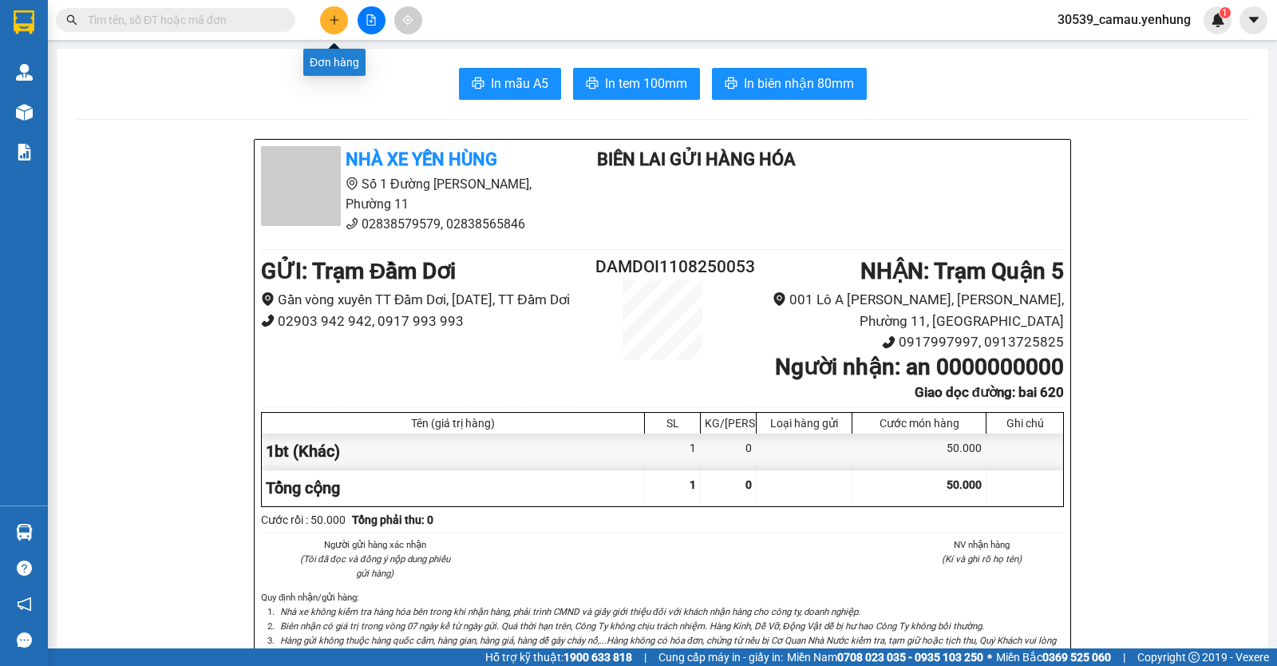
click at [337, 20] on icon "plus" at bounding box center [334, 19] width 9 height 1
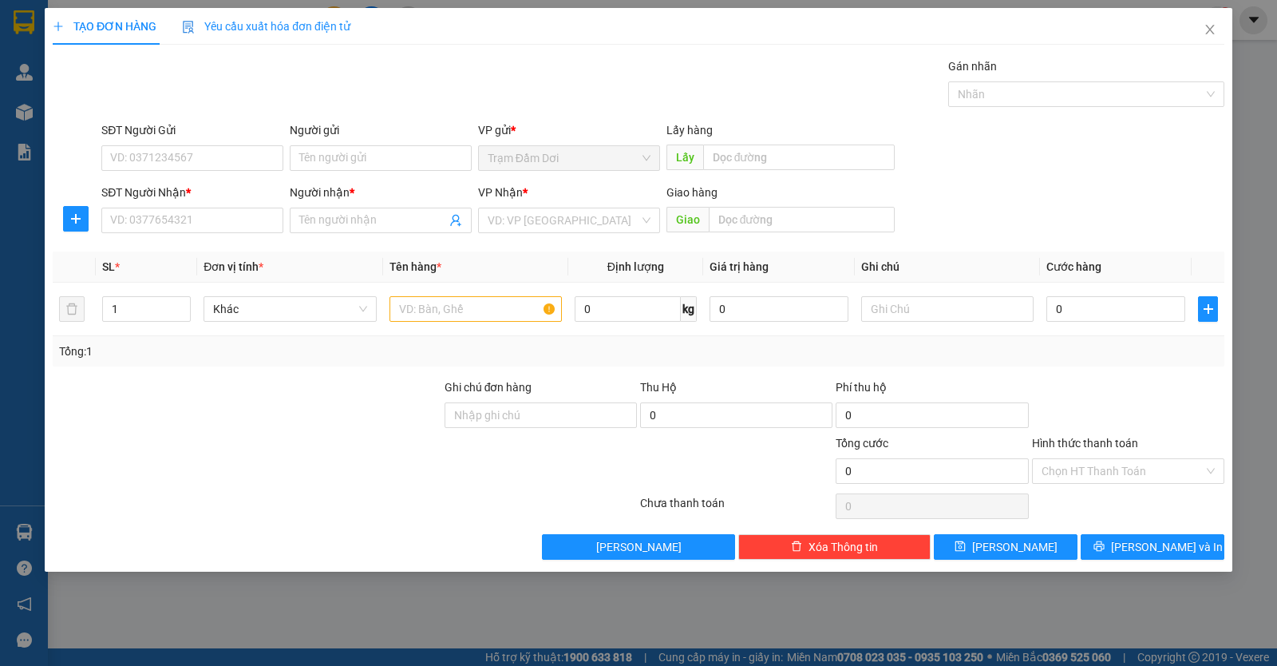
click at [164, 233] on div "SĐT Người Nhận * VD: 0377654321" at bounding box center [192, 212] width 182 height 56
click at [164, 221] on input "SĐT Người Nhận *" at bounding box center [192, 221] width 182 height 26
click at [192, 216] on input "SĐT Người Nhận *" at bounding box center [192, 221] width 182 height 26
click at [200, 253] on div "0906748368 - phuc" at bounding box center [192, 253] width 163 height 18
type input "0906748368"
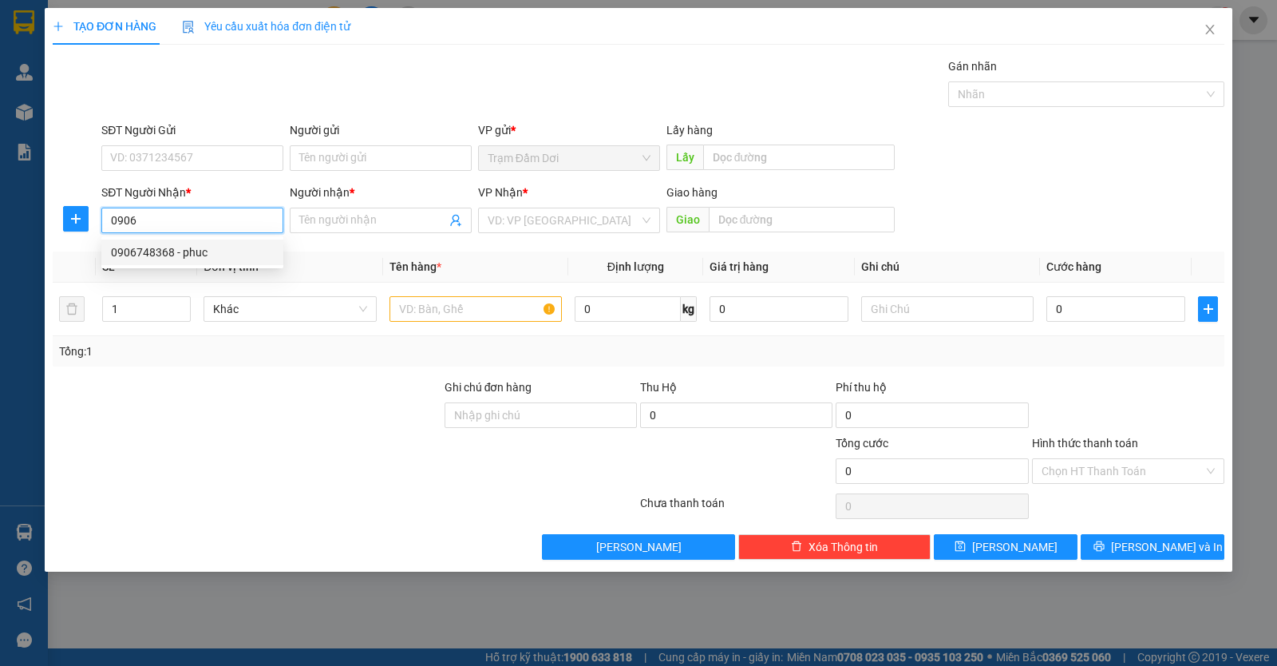
type input "phuc"
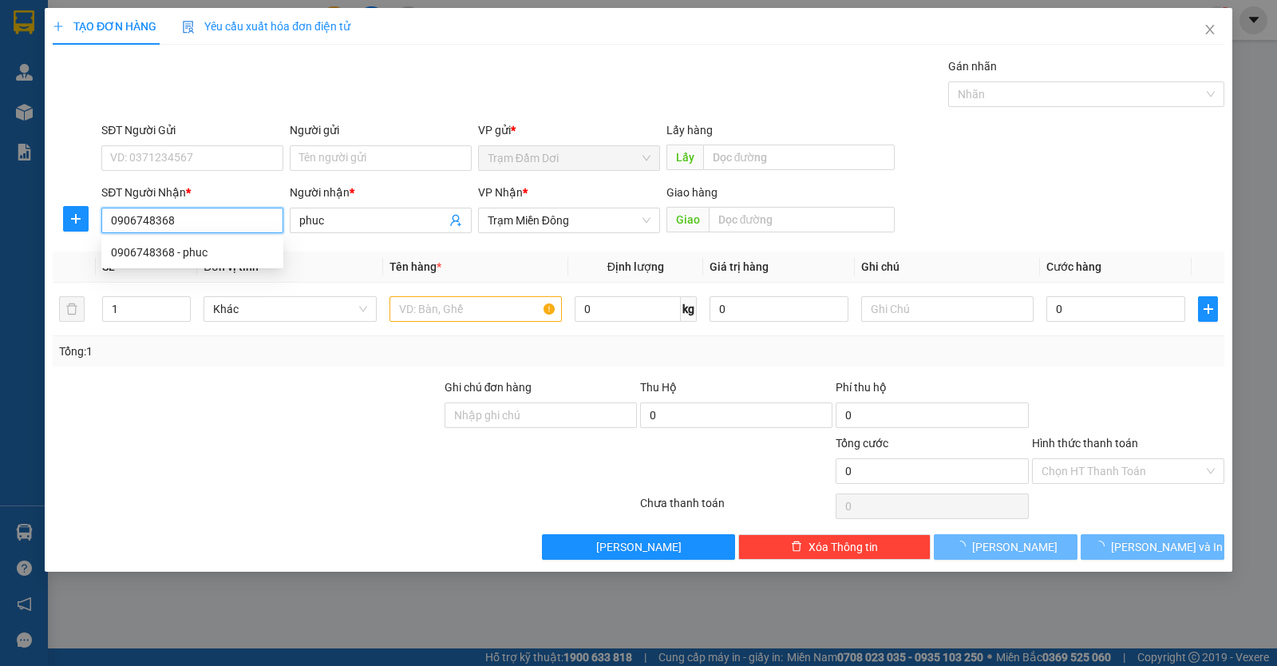
type input "40.000"
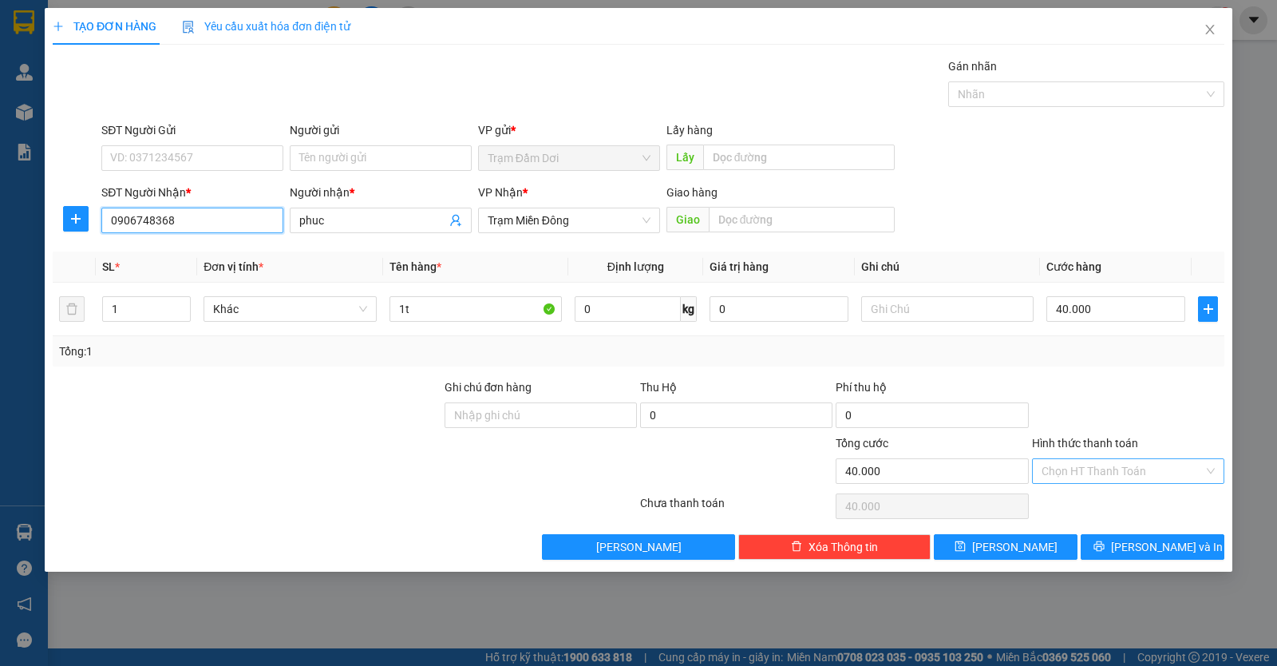
type input "0906748368"
click at [1094, 477] on input "Hình thức thanh toán" at bounding box center [1123, 471] width 162 height 24
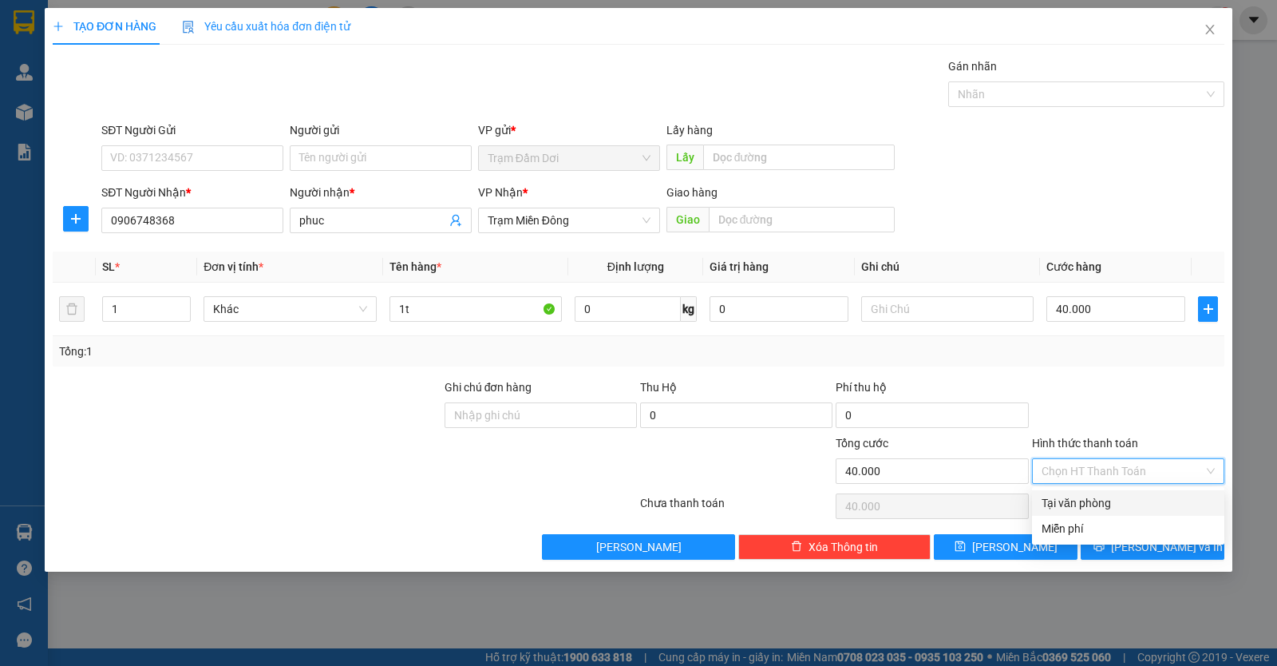
click at [1074, 499] on div "Tại văn phòng" at bounding box center [1128, 503] width 173 height 18
type input "0"
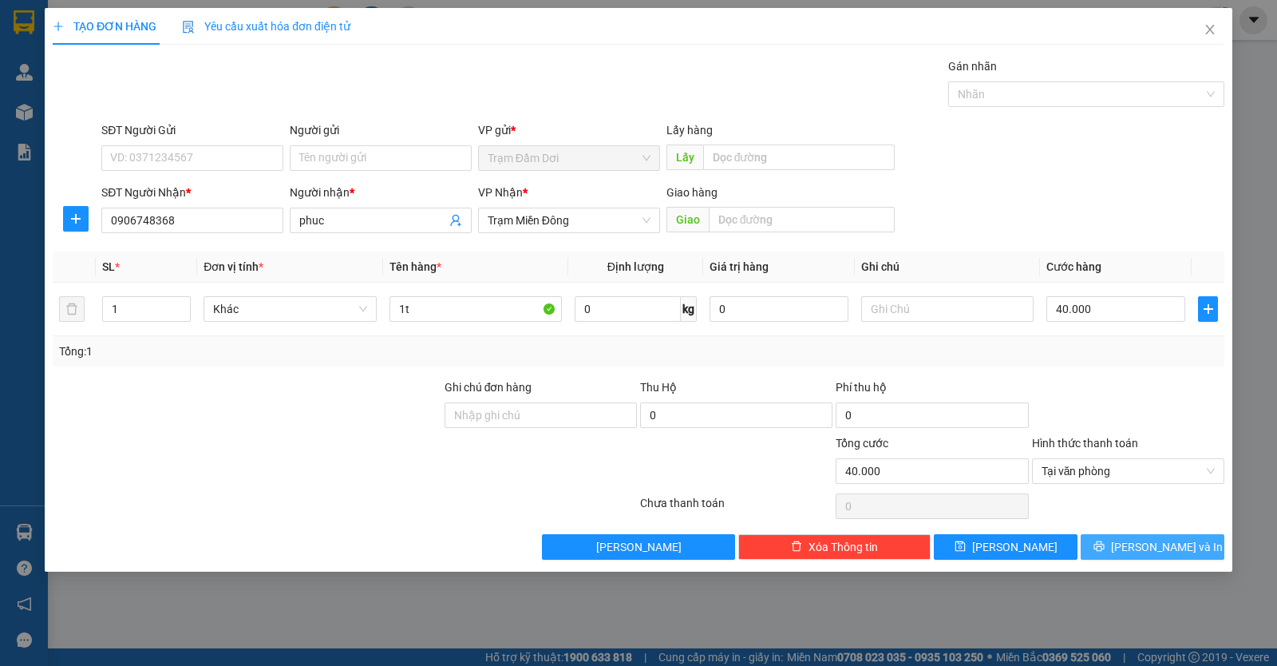
click at [1105, 546] on icon "printer" at bounding box center [1099, 546] width 11 height 11
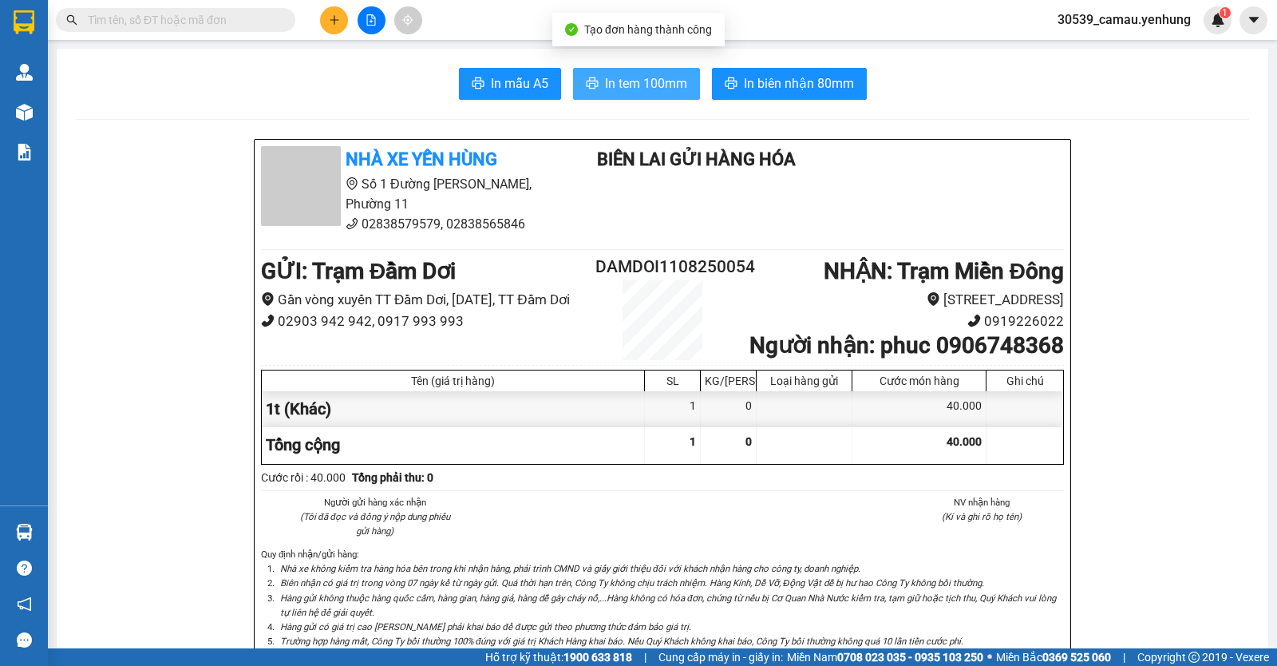
click at [613, 83] on span "In tem 100mm" at bounding box center [646, 83] width 82 height 20
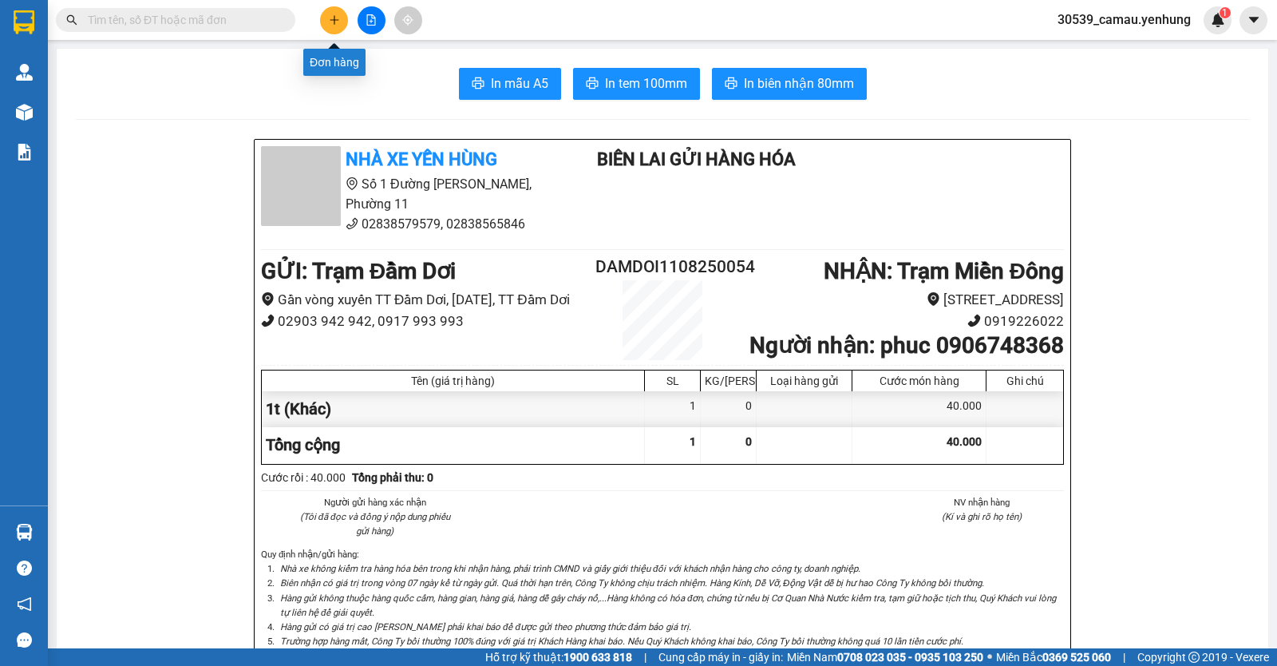
click at [345, 20] on button at bounding box center [334, 20] width 28 height 28
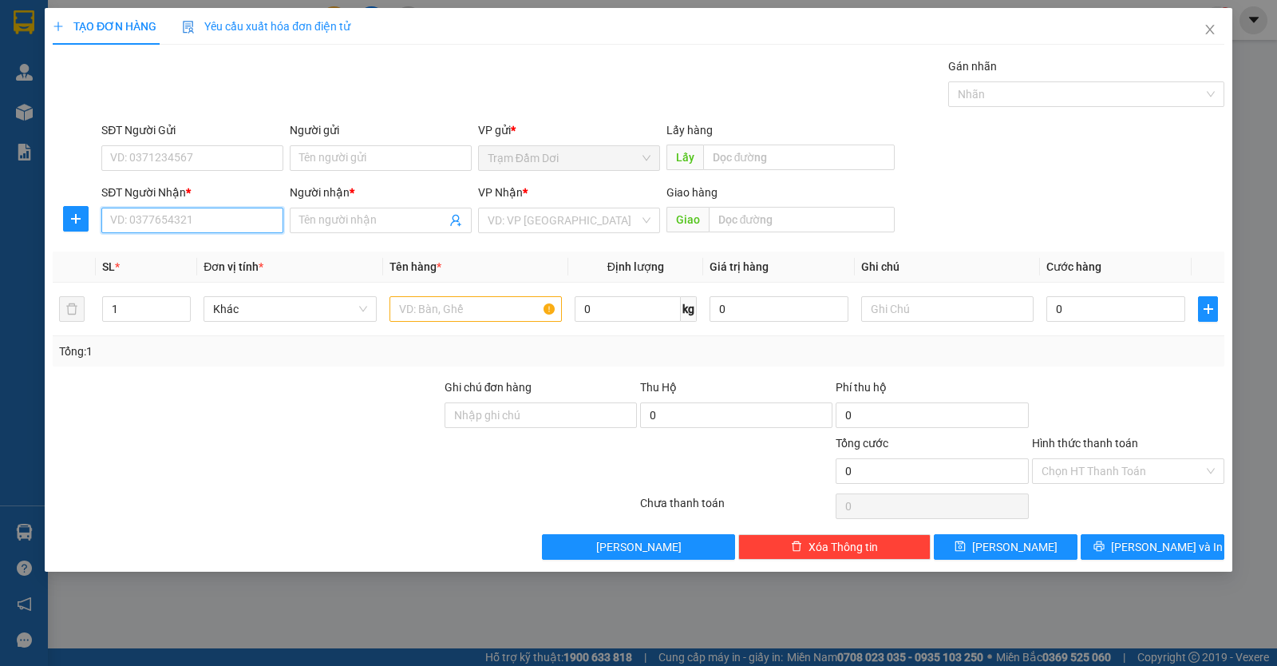
drag, startPoint x: 215, startPoint y: 221, endPoint x: 207, endPoint y: 226, distance: 9.3
click at [211, 223] on input "SĐT Người Nhận *" at bounding box center [192, 221] width 182 height 26
click at [186, 251] on div "0976019357 - phuc" at bounding box center [192, 253] width 163 height 18
type input "0976019357"
type input "phuc"
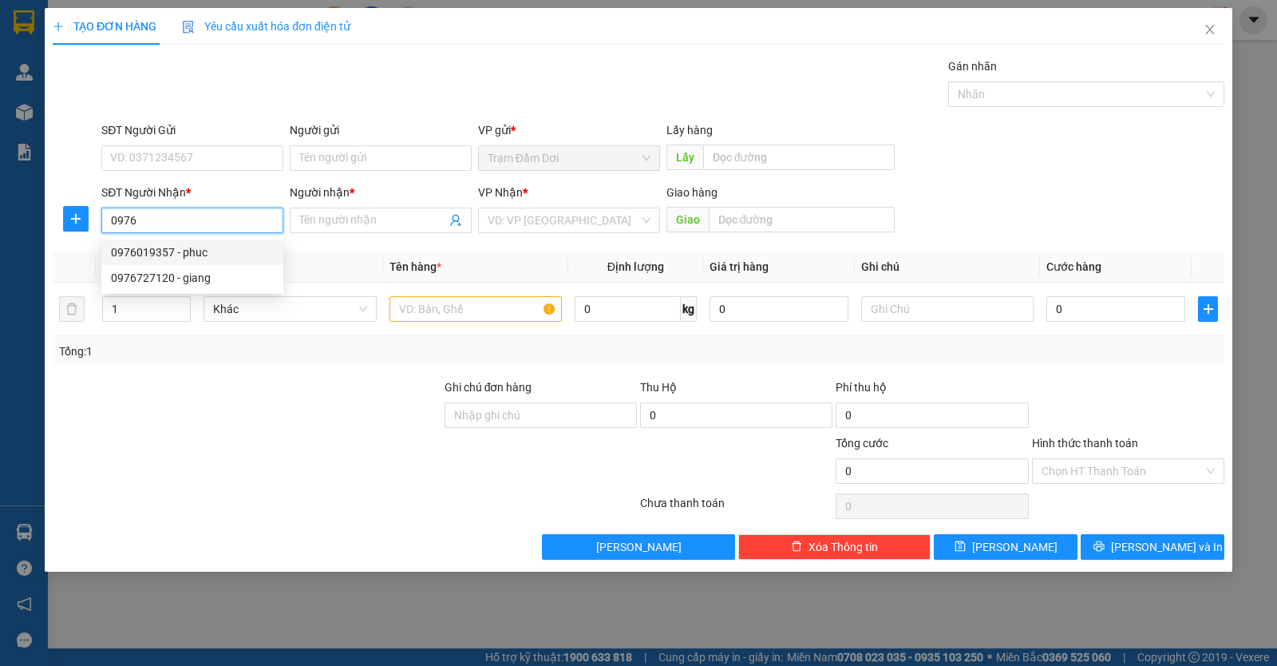
type input "đong tâm"
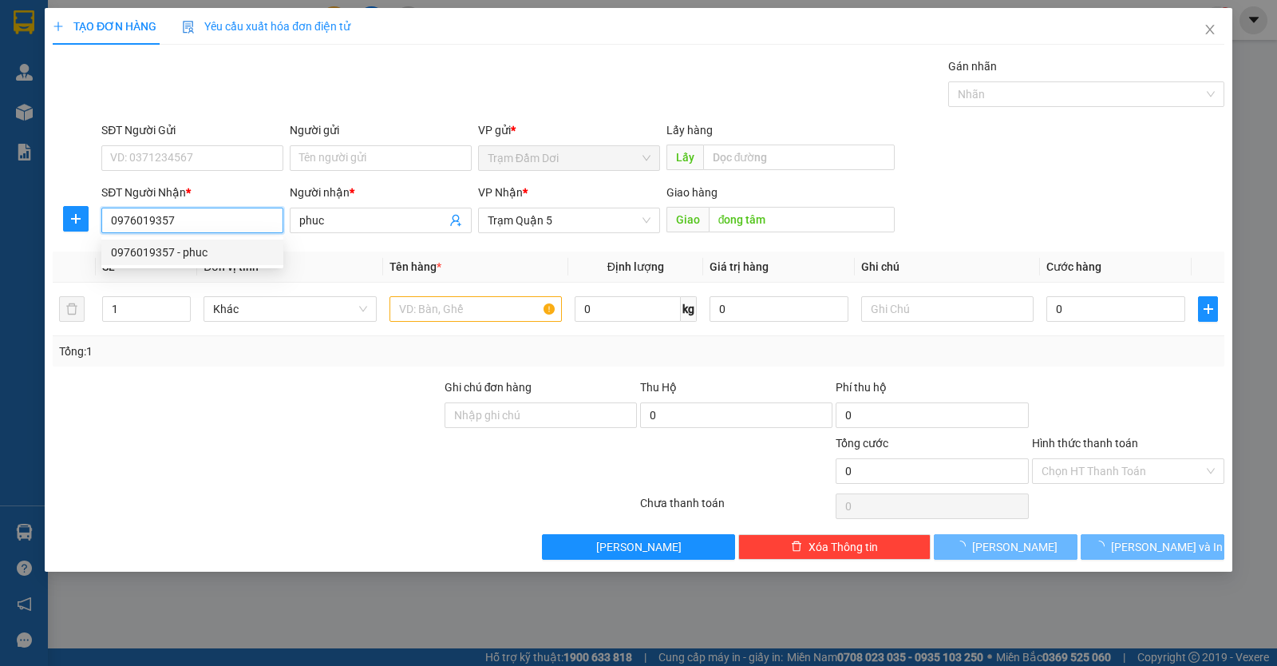
type input "80.000"
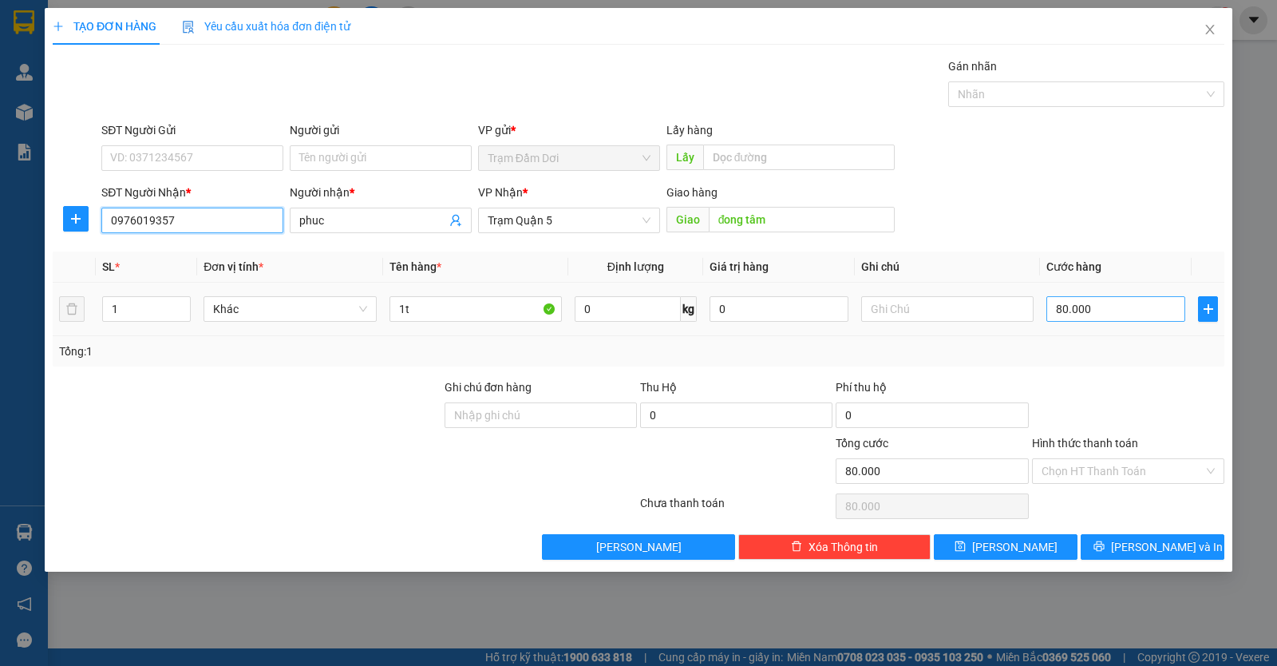
type input "0976019357"
click at [1137, 315] on input "80.000" at bounding box center [1116, 309] width 139 height 26
type input "0"
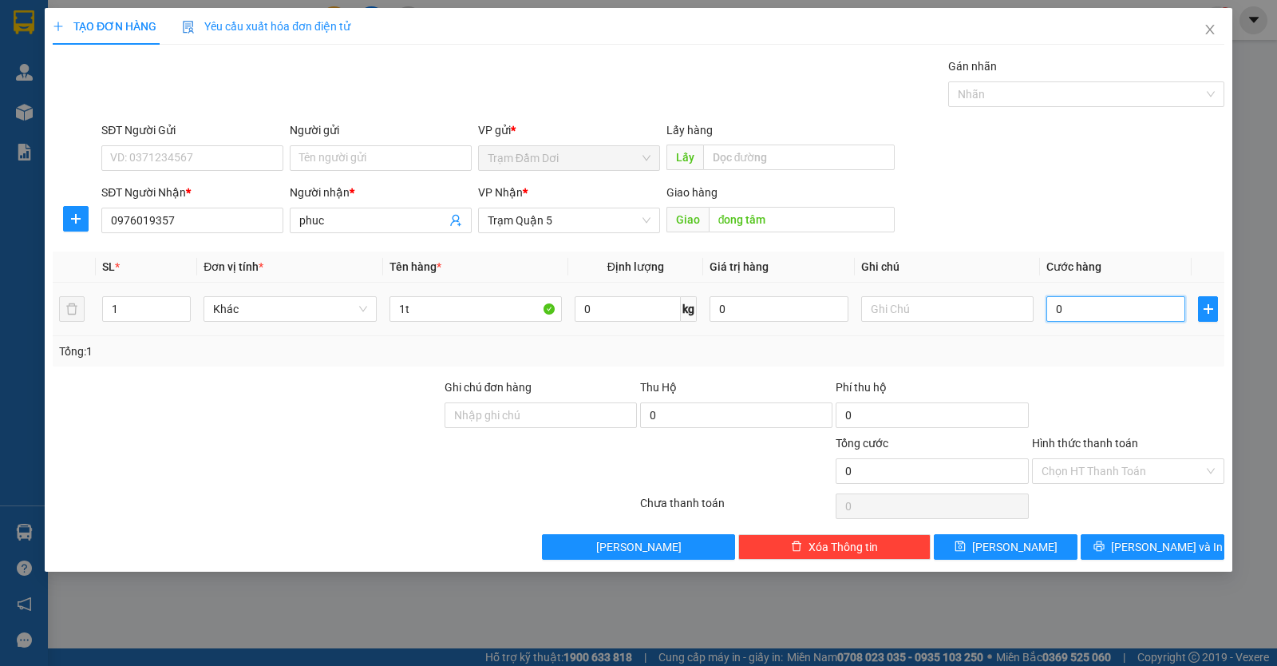
type input "1"
type input "01"
type input "10"
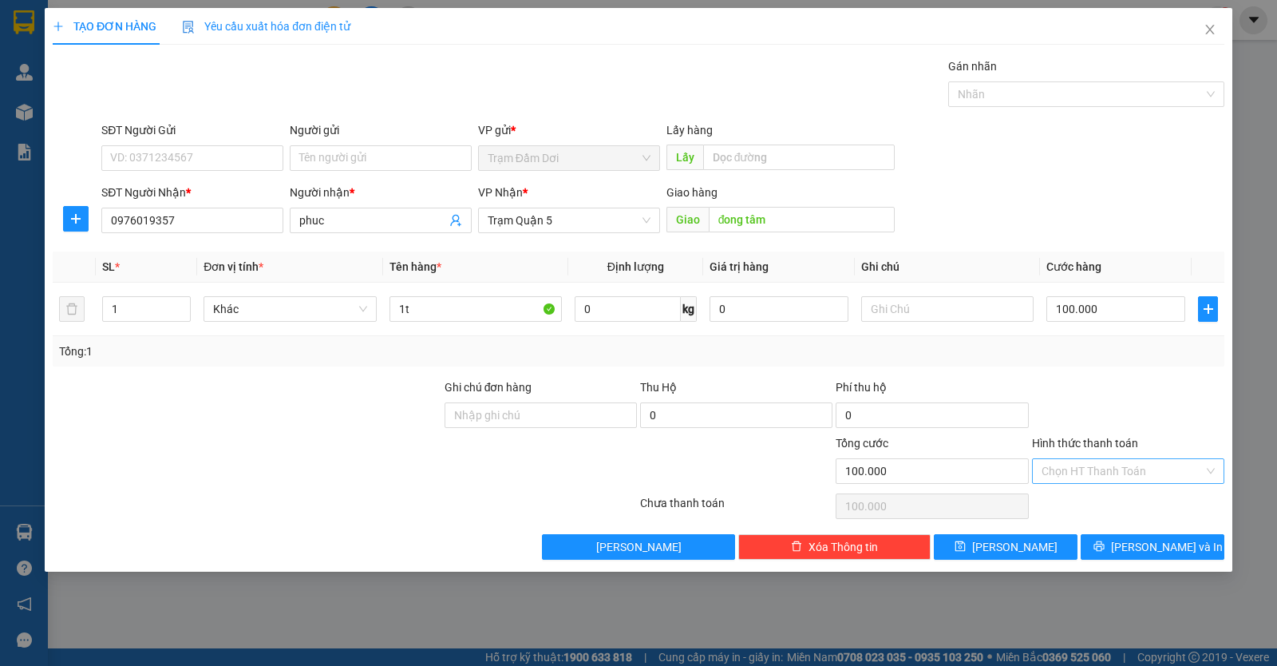
click at [1092, 463] on input "Hình thức thanh toán" at bounding box center [1123, 471] width 162 height 24
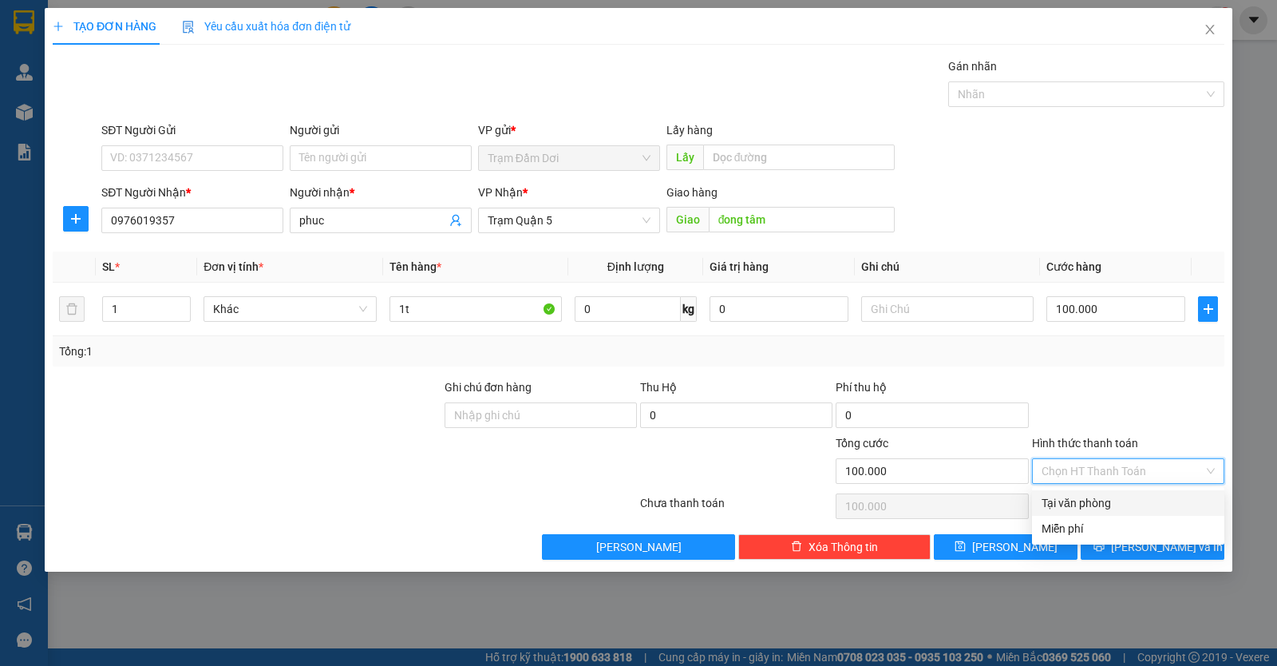
click at [1081, 494] on div "Tại văn phòng" at bounding box center [1128, 503] width 173 height 18
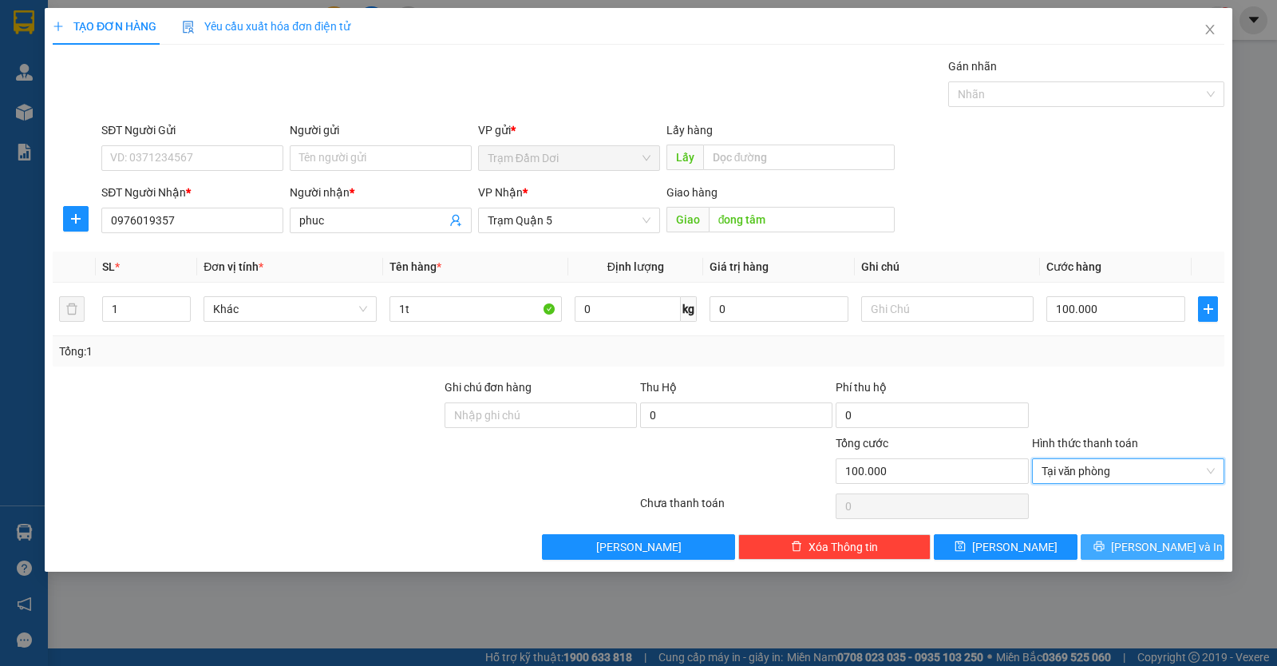
click at [1114, 547] on button "Lưu và In" at bounding box center [1153, 547] width 144 height 26
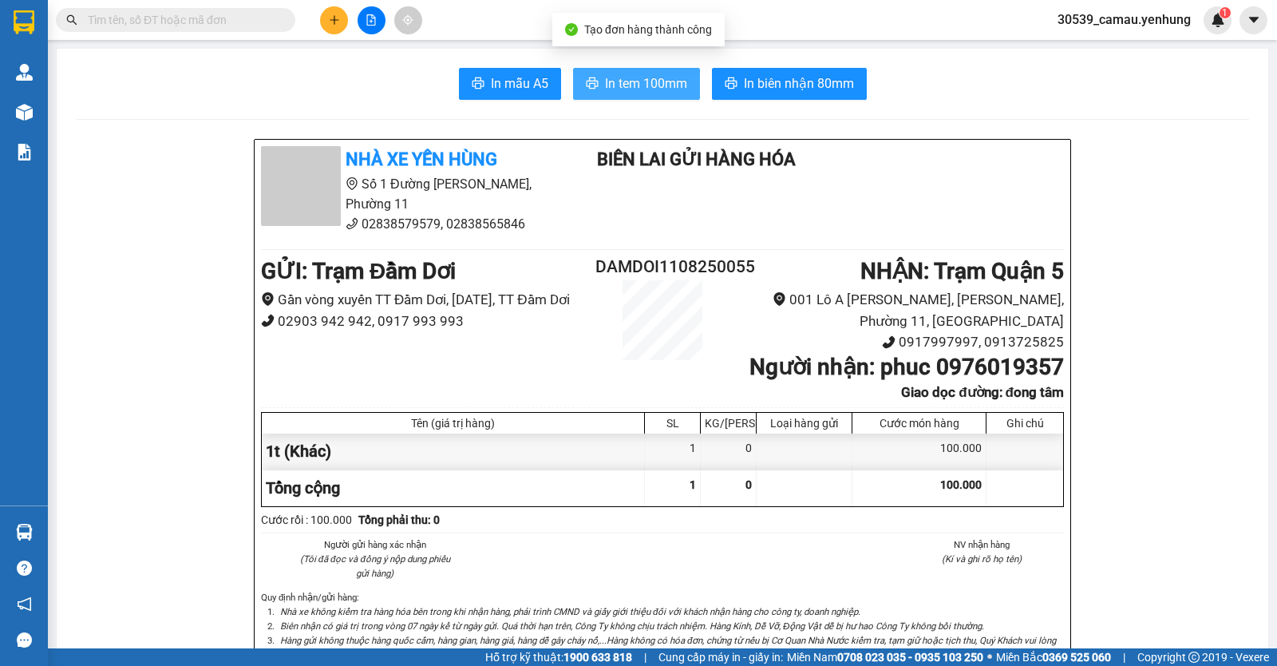
click at [649, 86] on span "In tem 100mm" at bounding box center [646, 83] width 82 height 20
click at [338, 20] on icon "plus" at bounding box center [334, 19] width 9 height 1
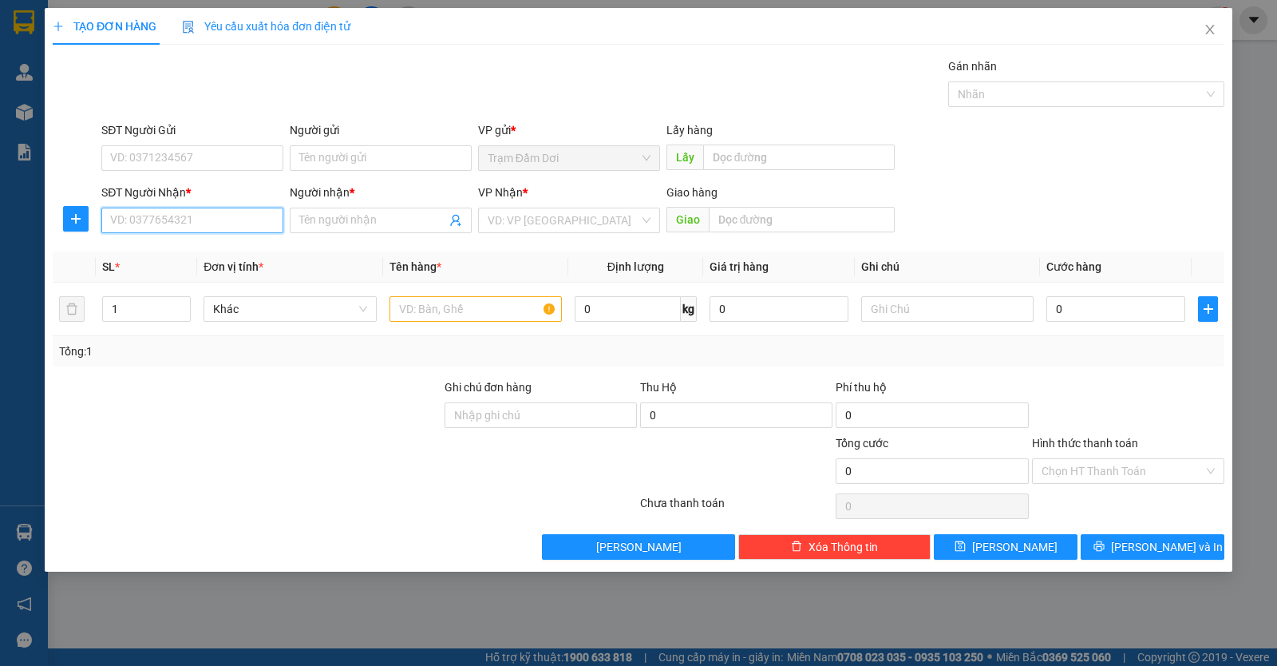
click at [204, 224] on input "SĐT Người Nhận *" at bounding box center [192, 221] width 182 height 26
click at [496, 223] on input "search" at bounding box center [564, 220] width 152 height 24
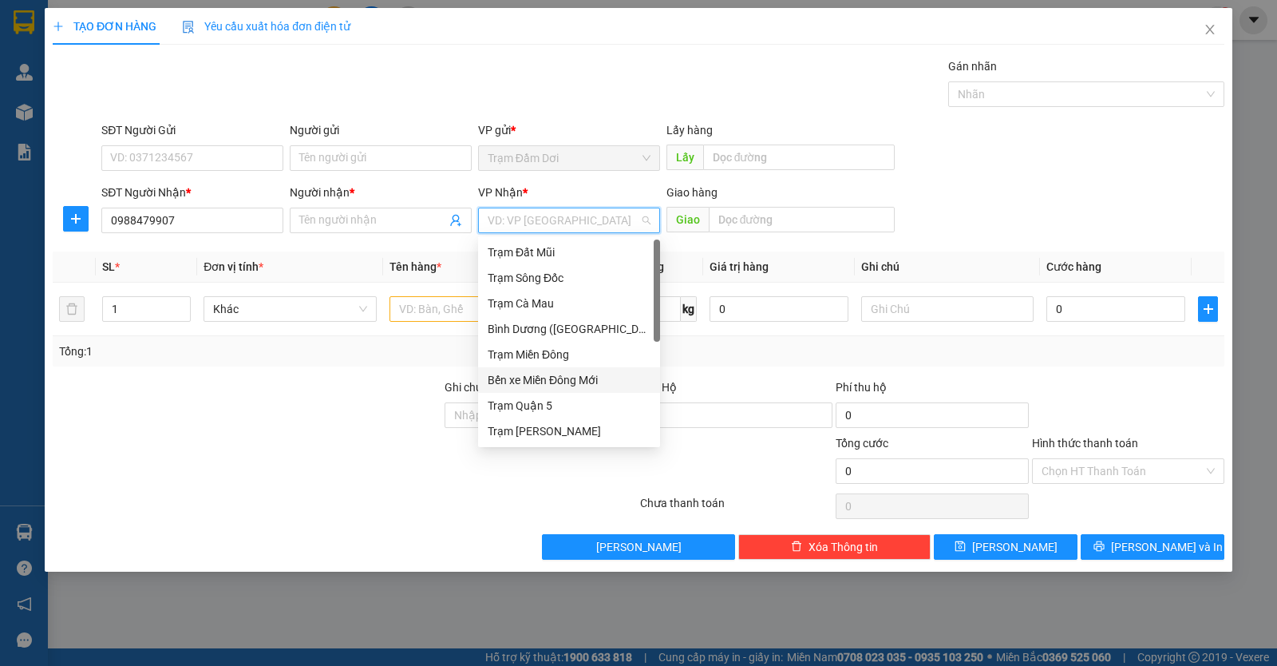
click at [525, 380] on div "Bến xe Miền Đông Mới" at bounding box center [569, 380] width 163 height 18
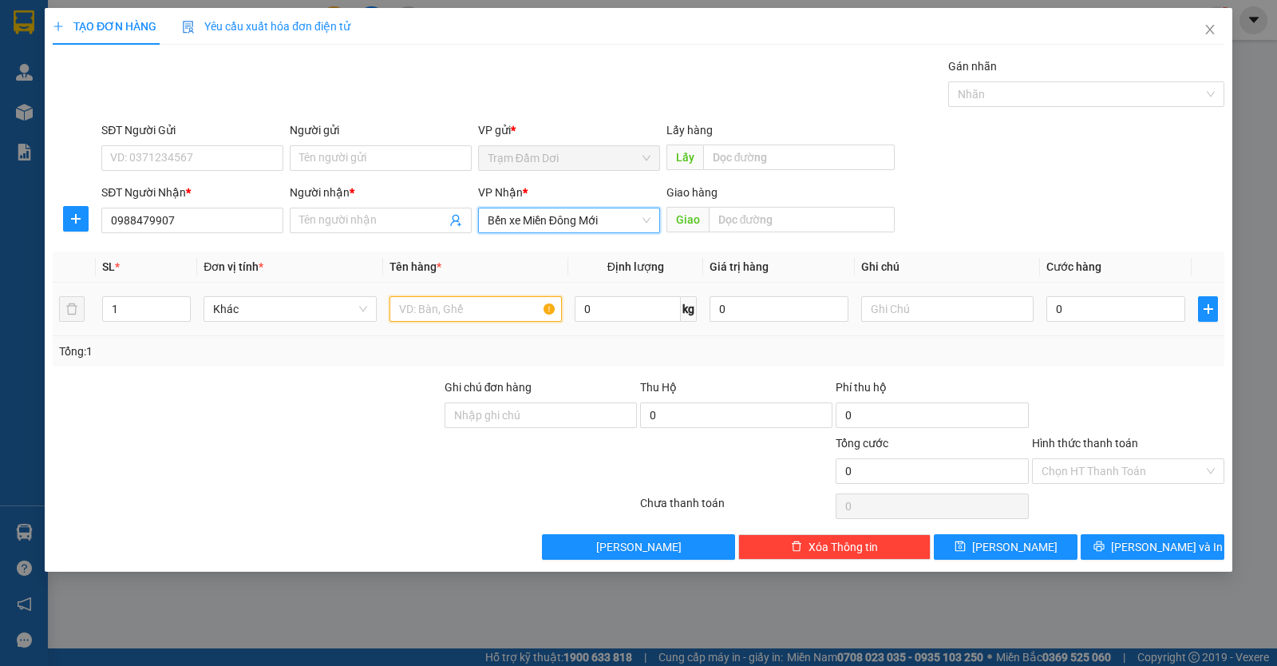
click at [399, 315] on input "text" at bounding box center [476, 309] width 172 height 26
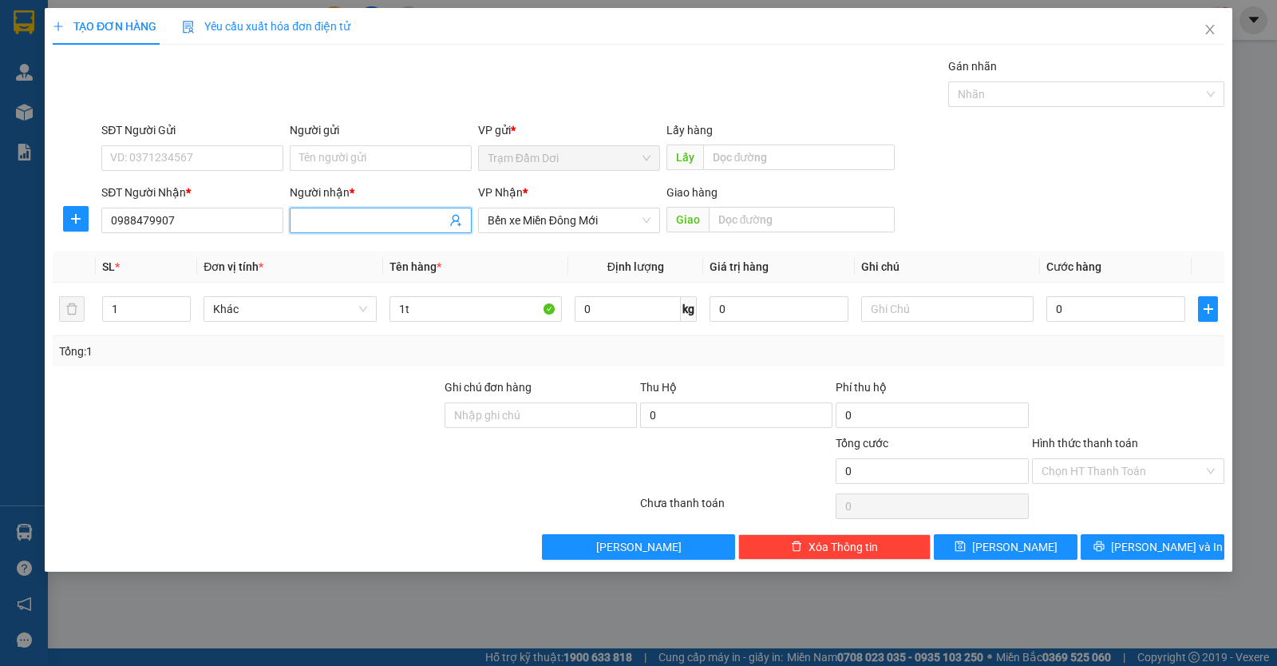
click at [397, 229] on span at bounding box center [381, 221] width 182 height 26
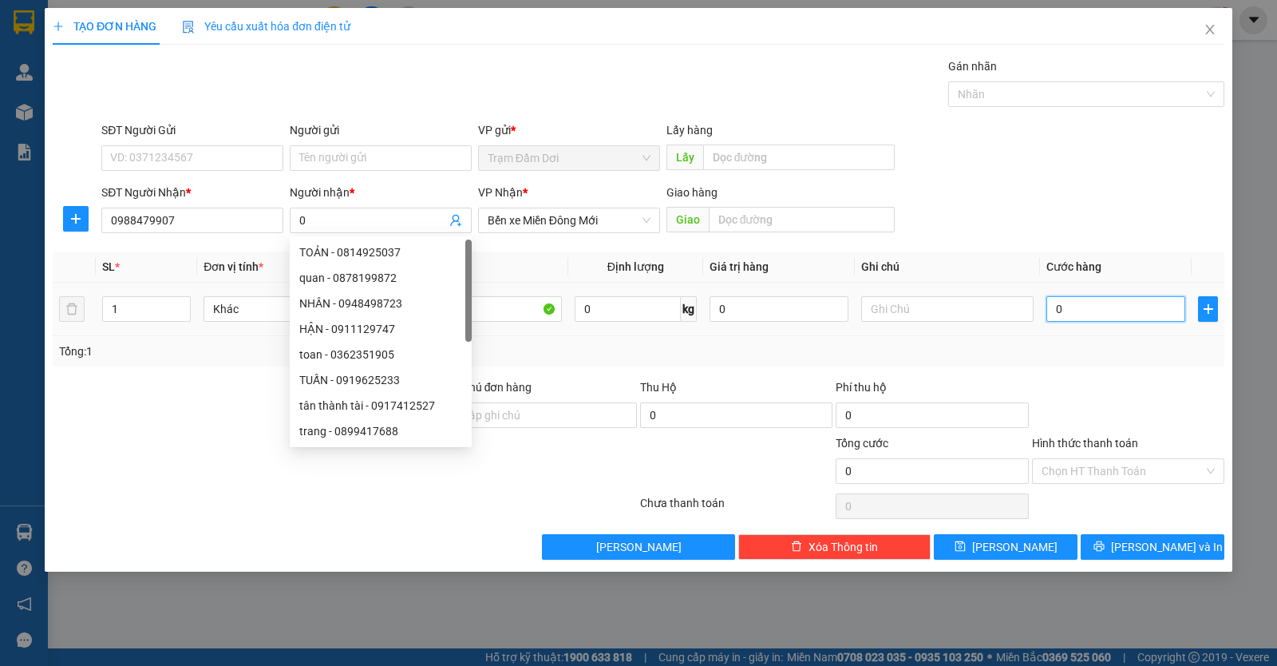
click at [1136, 313] on input "0" at bounding box center [1116, 309] width 139 height 26
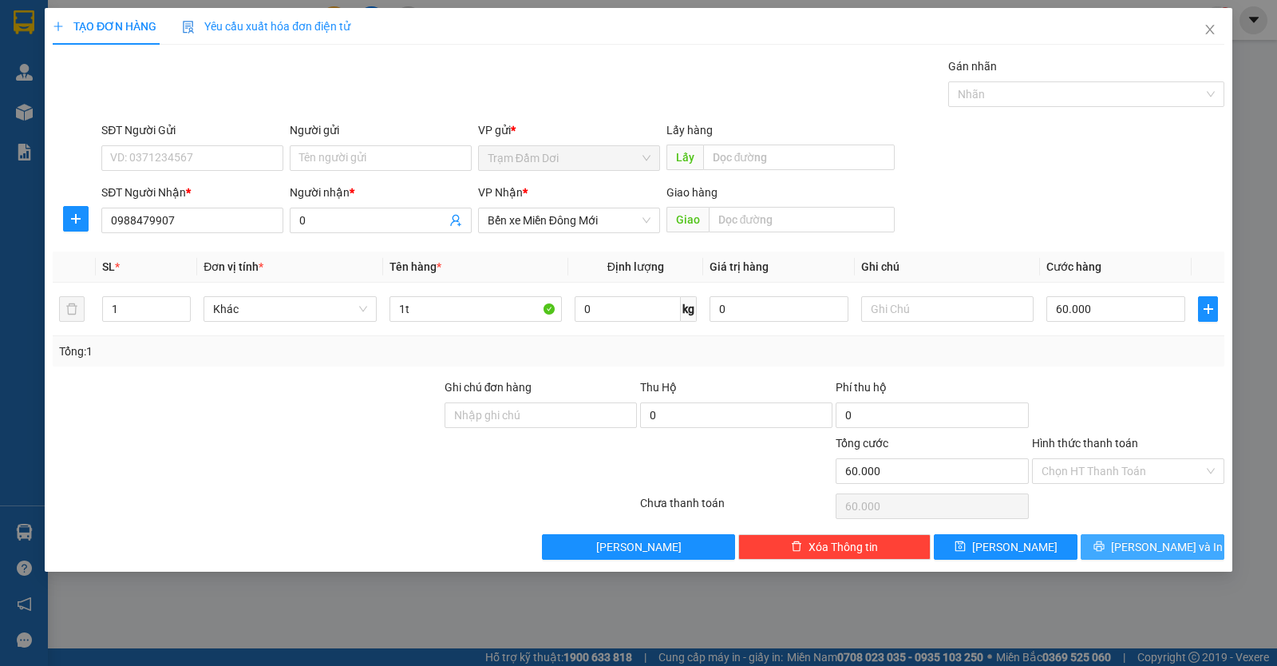
click at [1138, 540] on button "Lưu và In" at bounding box center [1153, 547] width 144 height 26
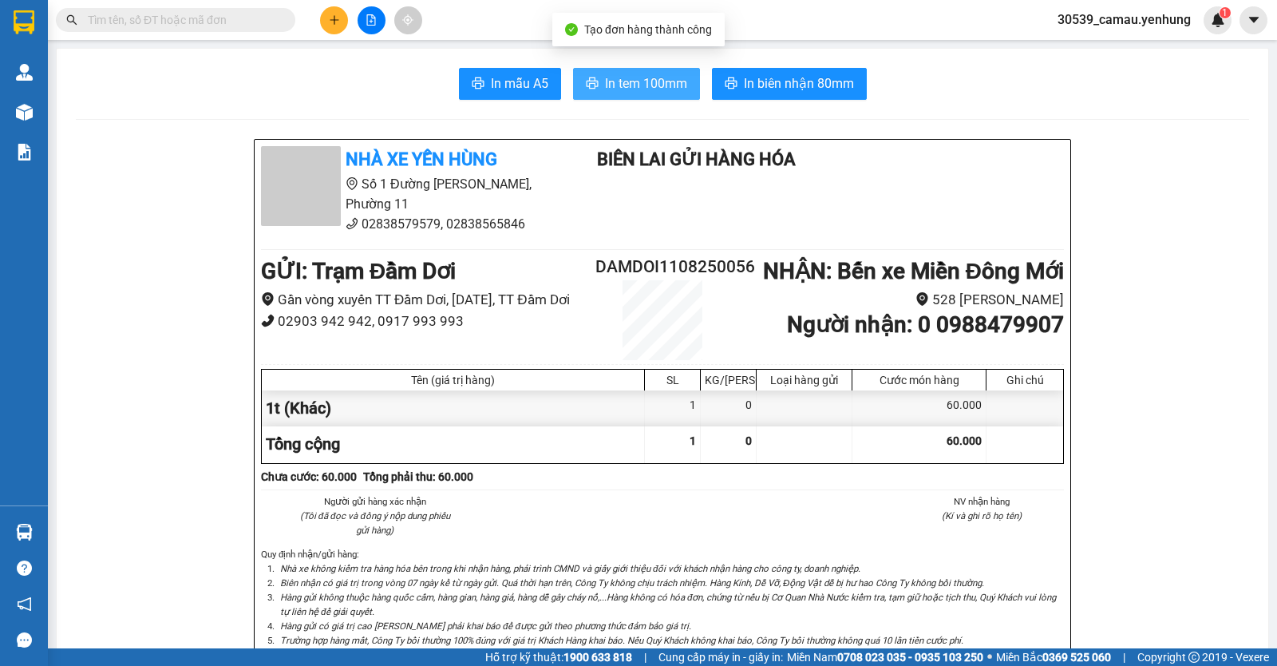
click at [667, 86] on span "In tem 100mm" at bounding box center [646, 83] width 82 height 20
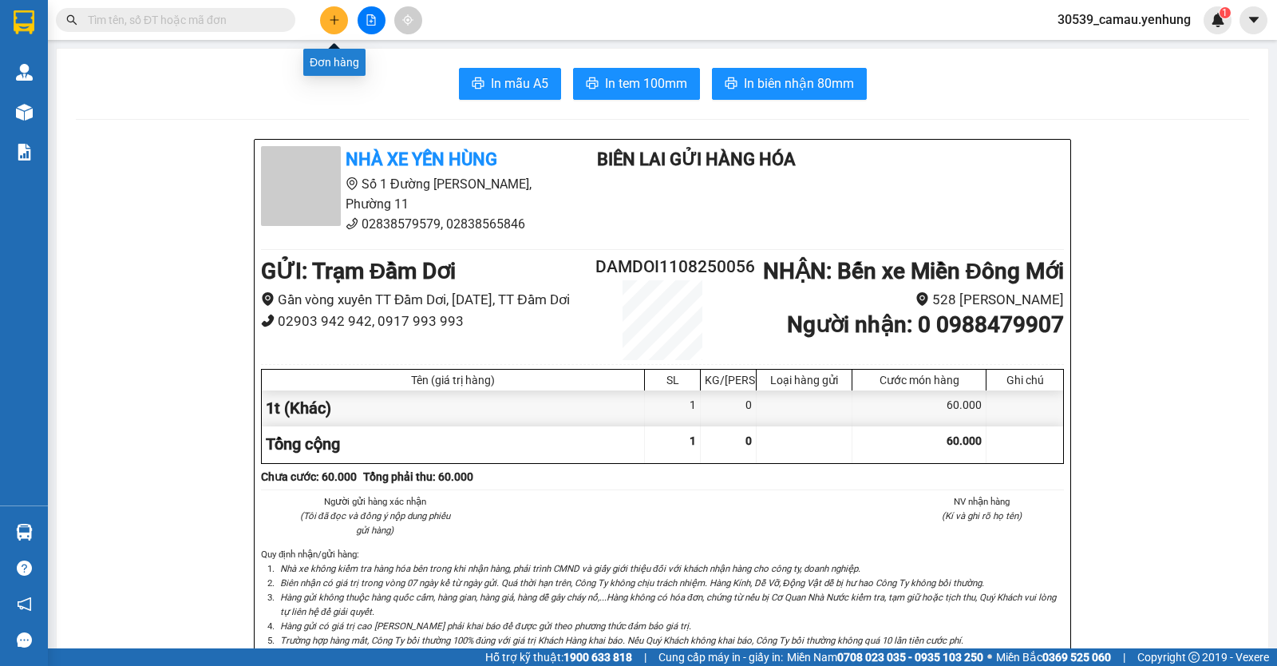
click at [342, 19] on button at bounding box center [334, 20] width 28 height 28
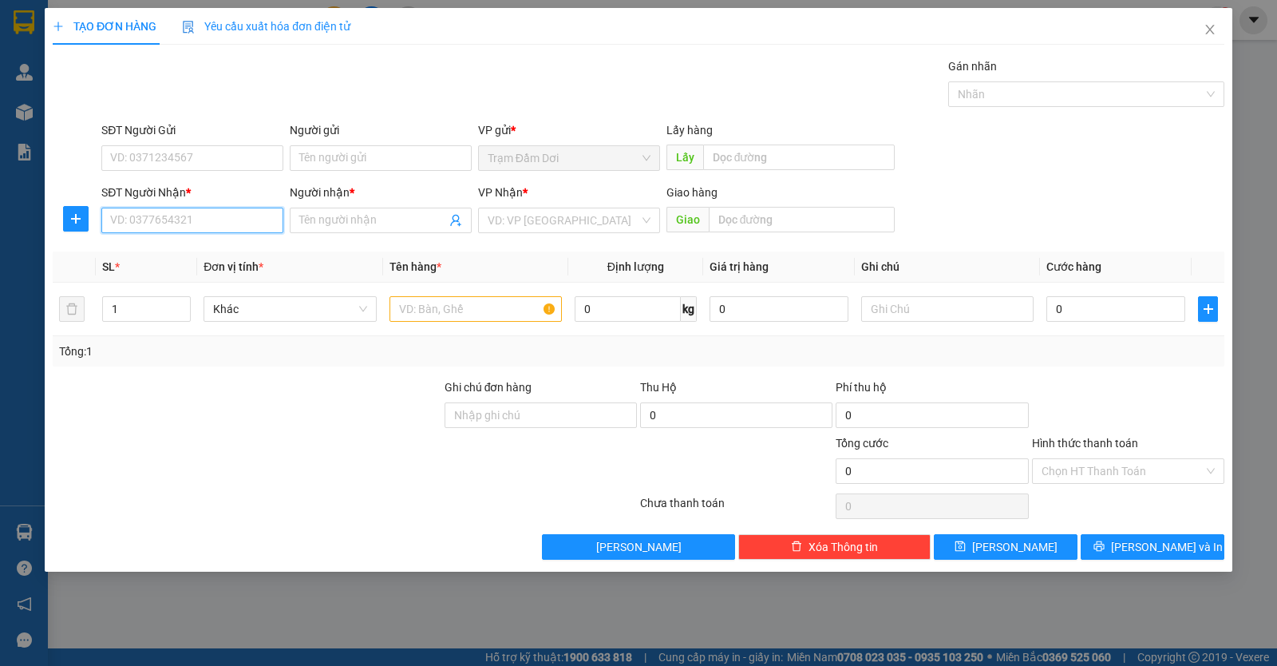
click at [216, 219] on input "SĐT Người Nhận *" at bounding box center [192, 221] width 182 height 26
click at [420, 311] on input "text" at bounding box center [476, 309] width 172 height 26
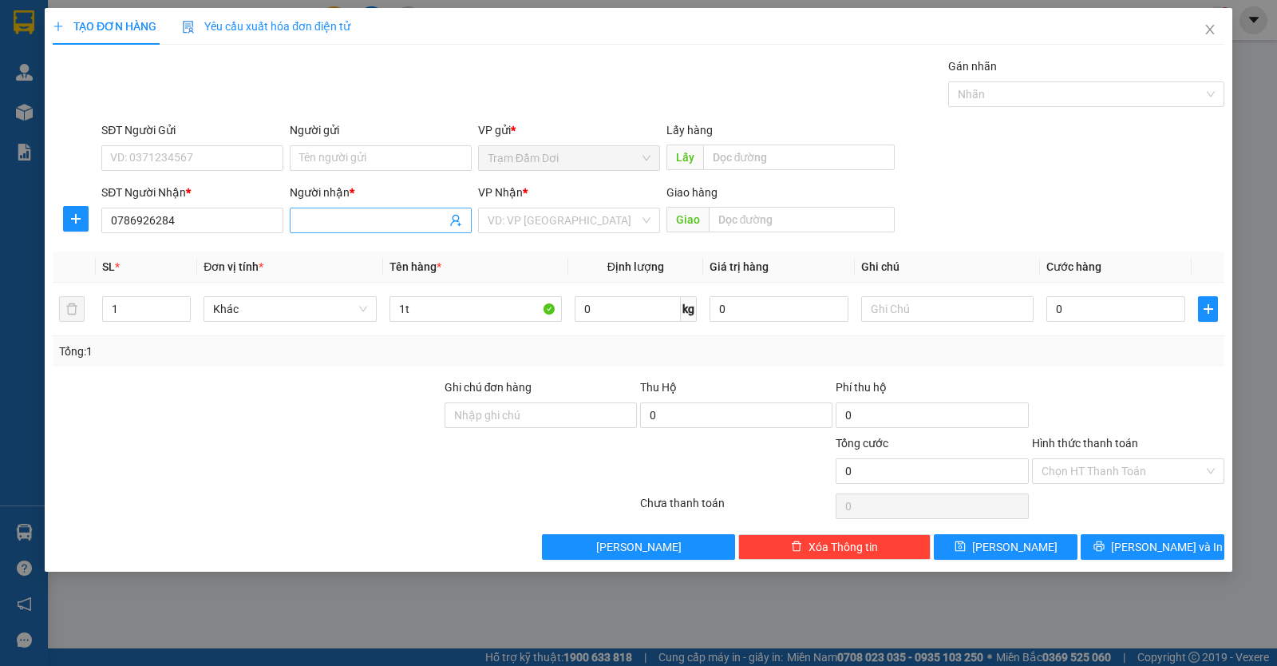
click at [355, 220] on input "Người nhận *" at bounding box center [372, 221] width 147 height 18
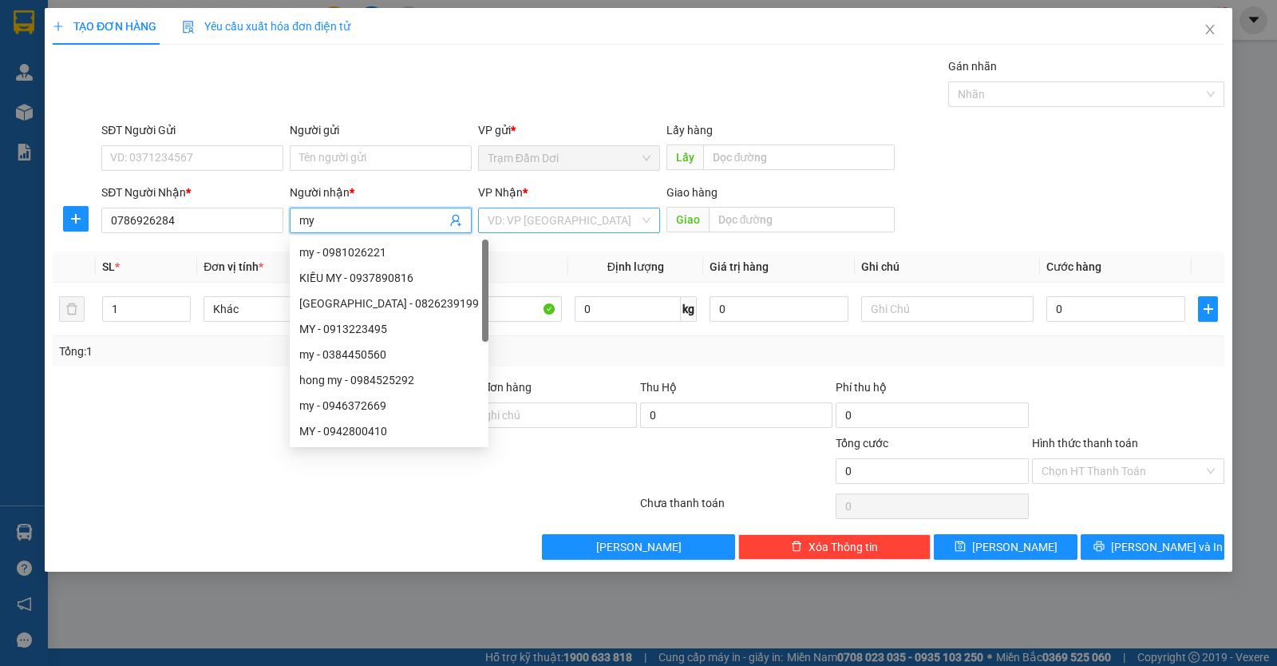
click at [556, 222] on input "search" at bounding box center [564, 220] width 152 height 24
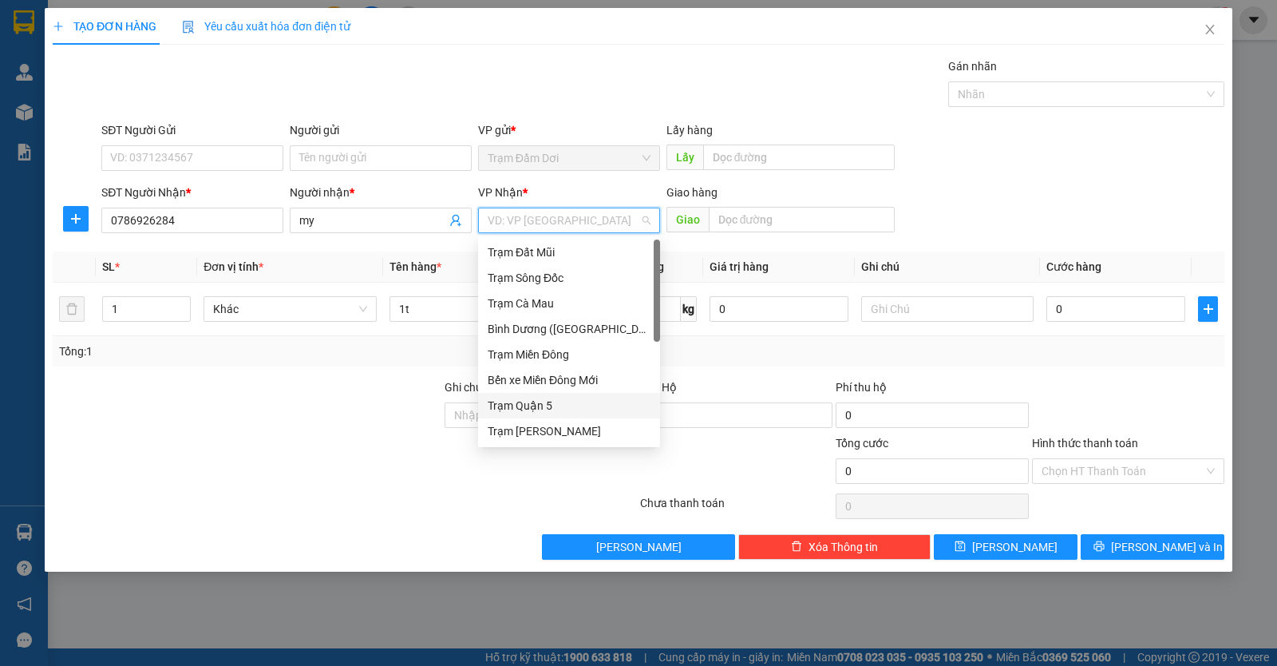
click at [536, 405] on div "Trạm Quận 5" at bounding box center [569, 406] width 163 height 18
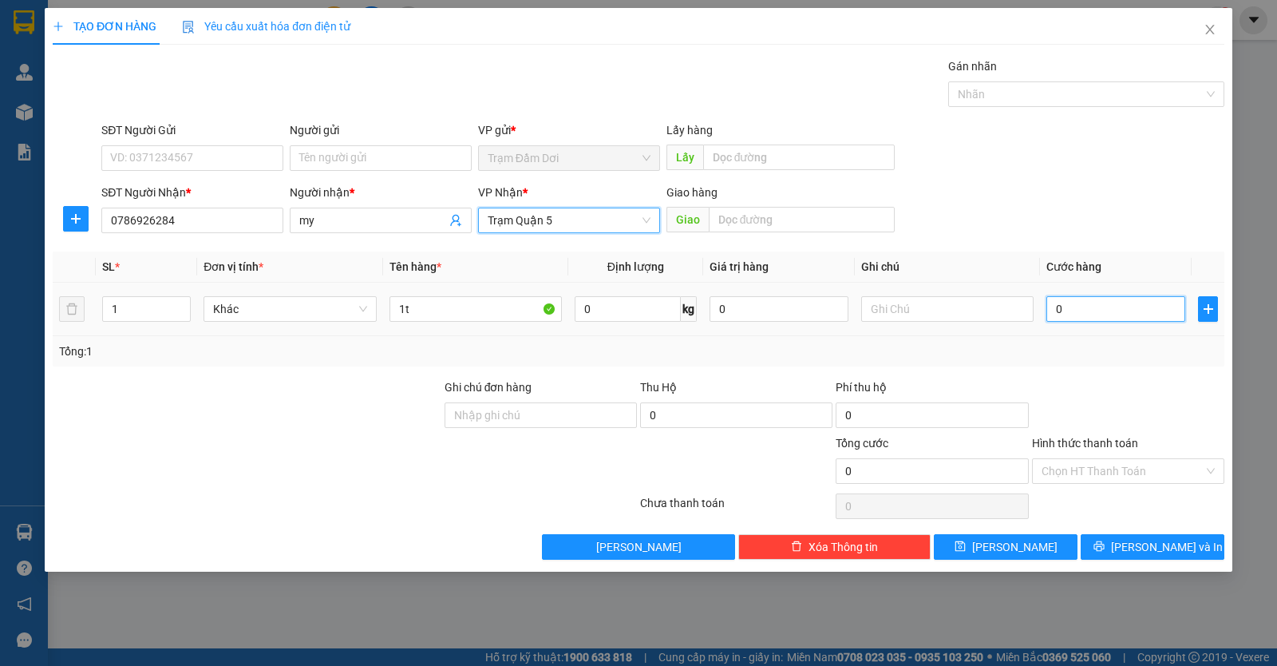
click at [1111, 315] on input "0" at bounding box center [1116, 309] width 139 height 26
click at [1134, 466] on input "Hình thức thanh toán" at bounding box center [1123, 471] width 162 height 24
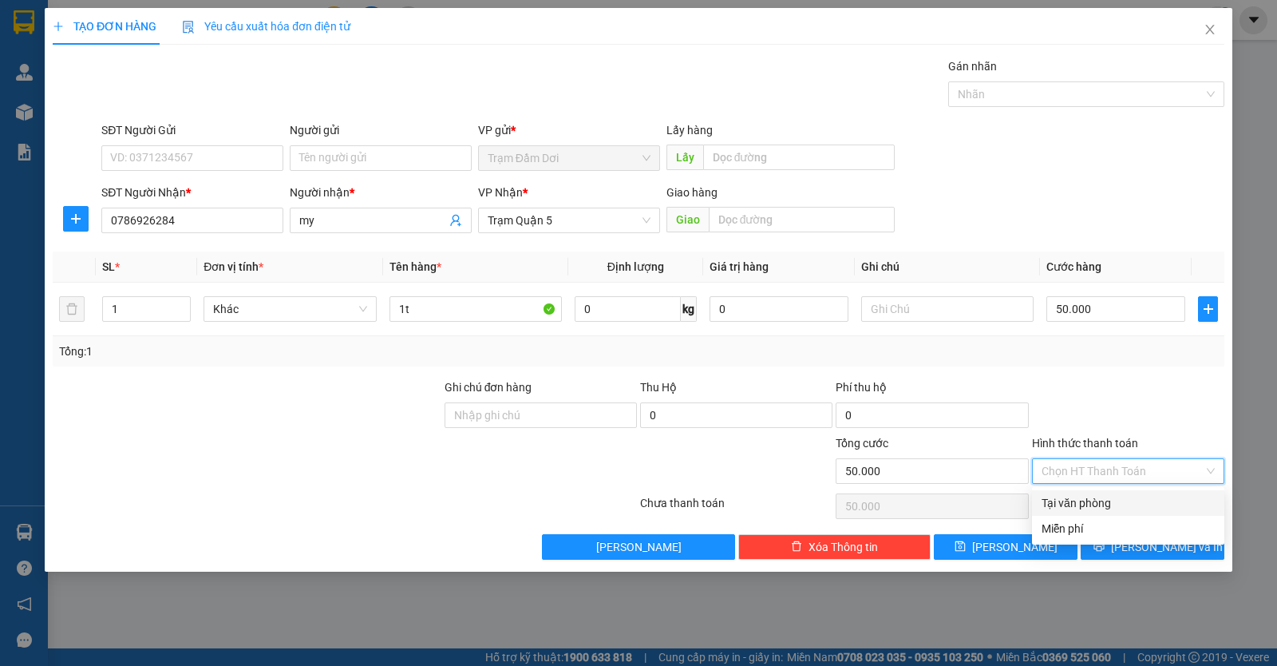
click at [1098, 499] on div "Tại văn phòng" at bounding box center [1128, 503] width 173 height 18
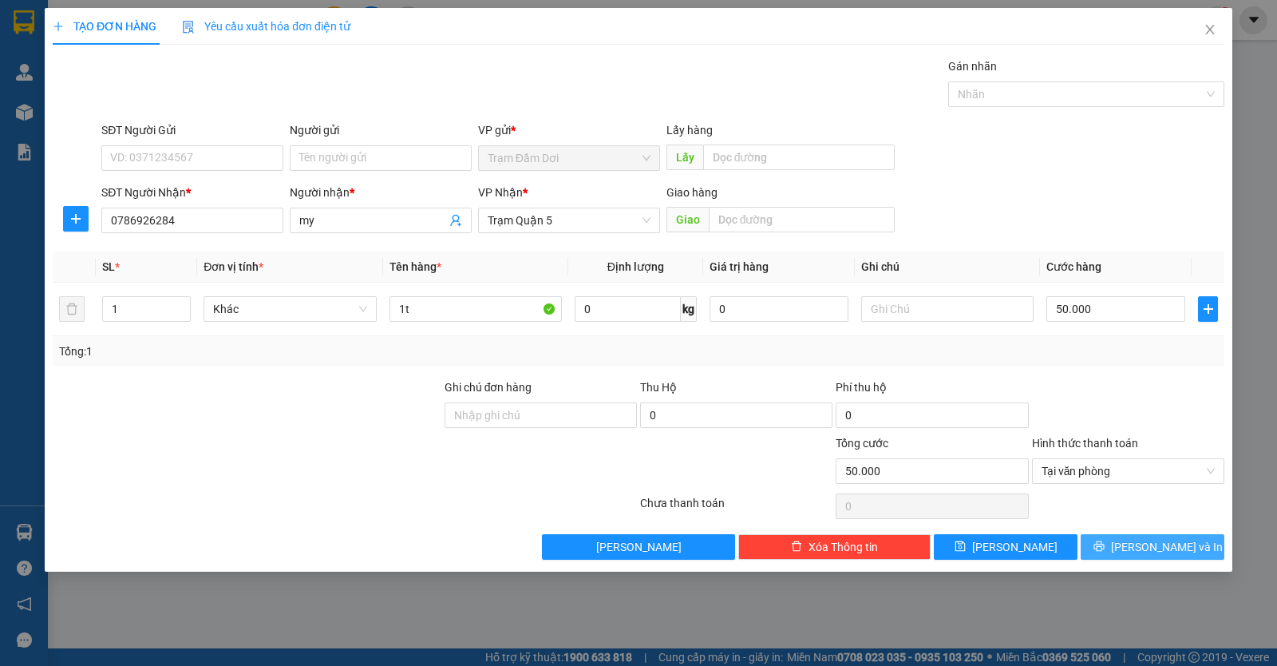
click at [1110, 544] on button "Lưu và In" at bounding box center [1153, 547] width 144 height 26
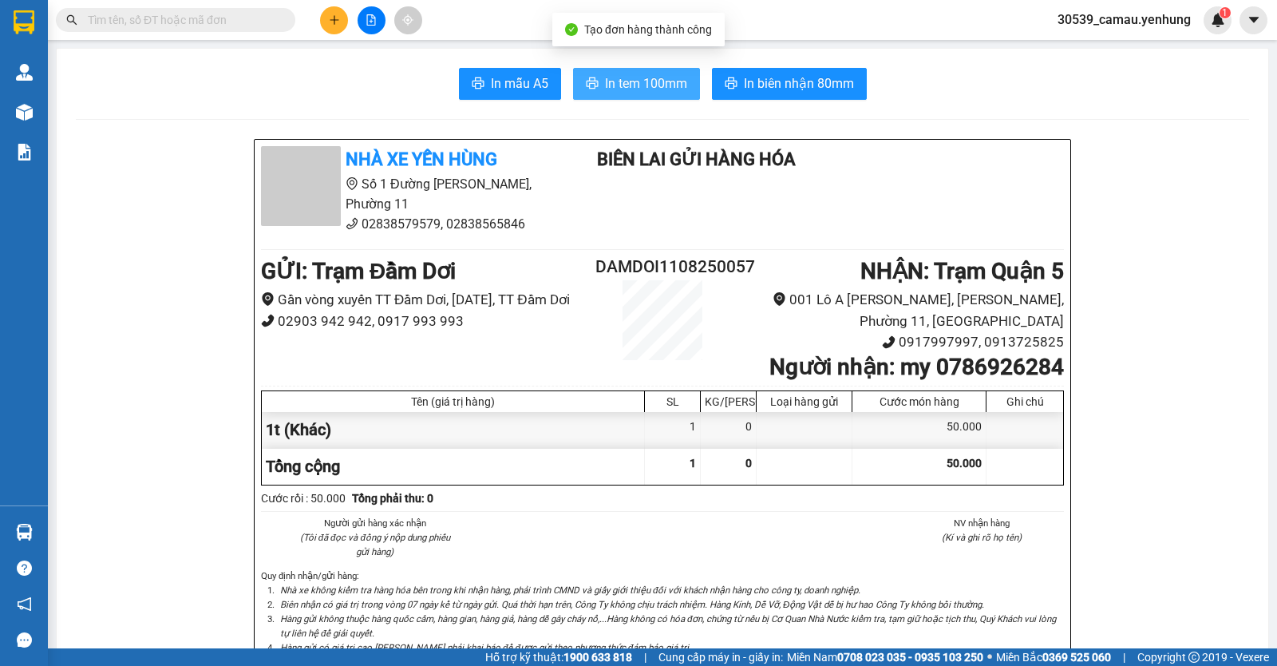
click at [670, 95] on button "In tem 100mm" at bounding box center [636, 84] width 127 height 32
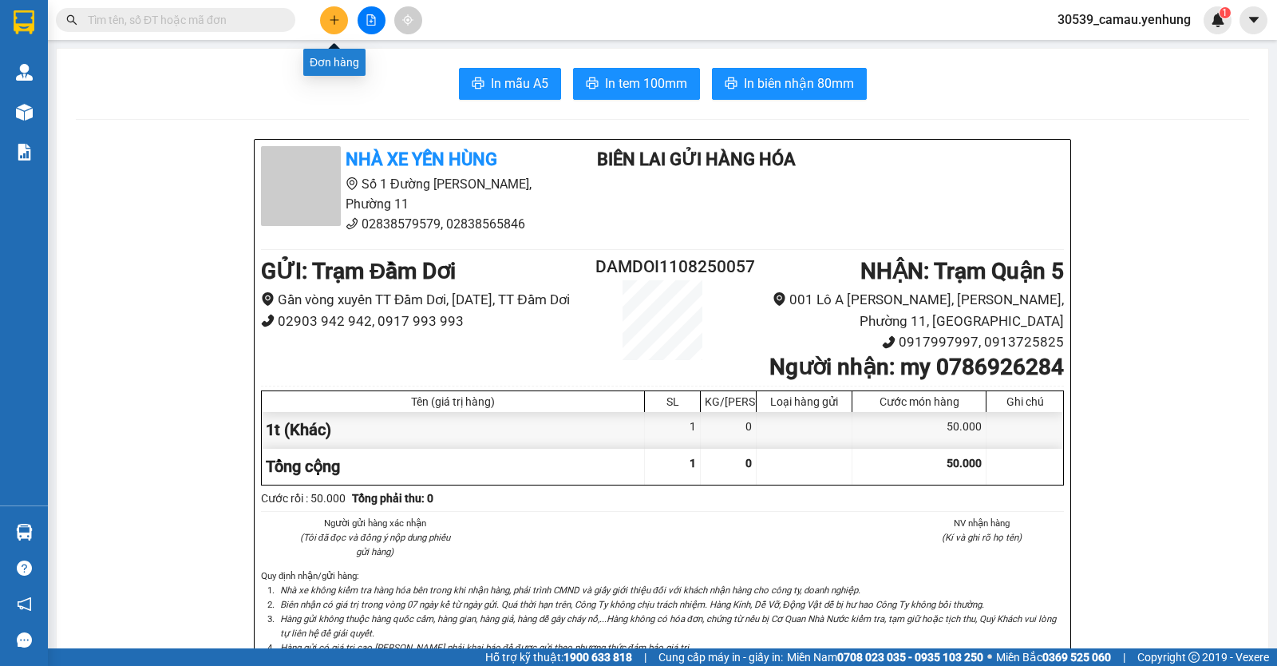
click at [361, 24] on button at bounding box center [372, 20] width 28 height 28
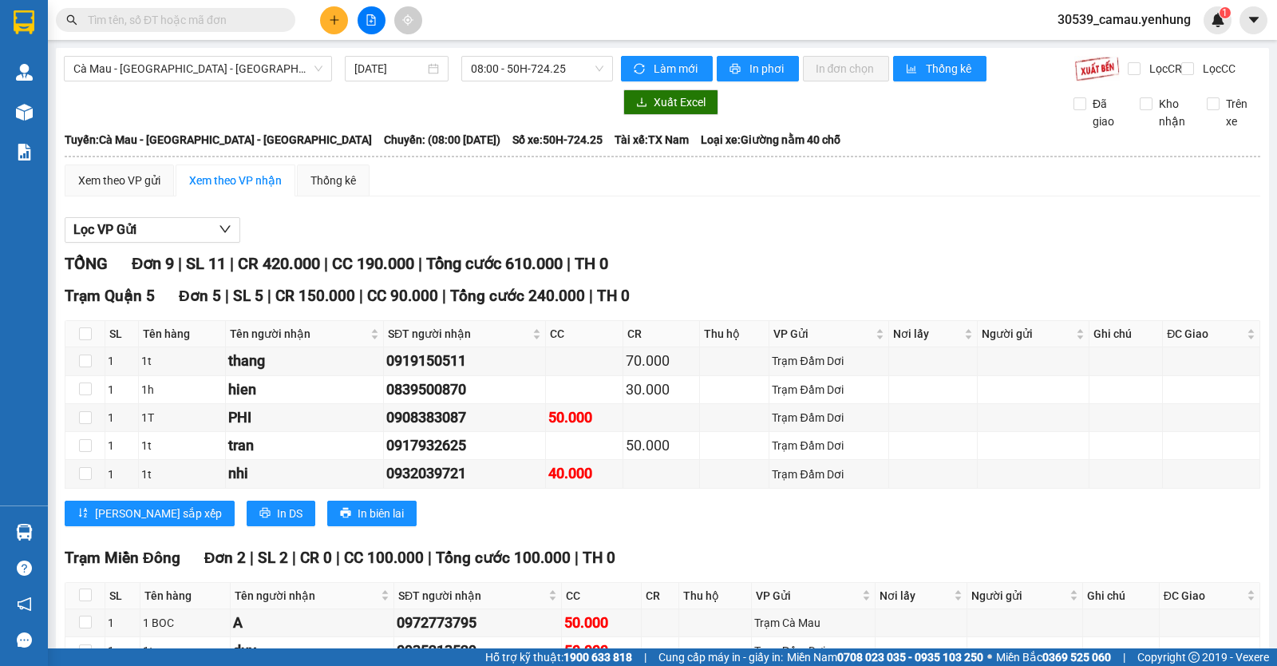
click at [327, 26] on button at bounding box center [334, 20] width 28 height 28
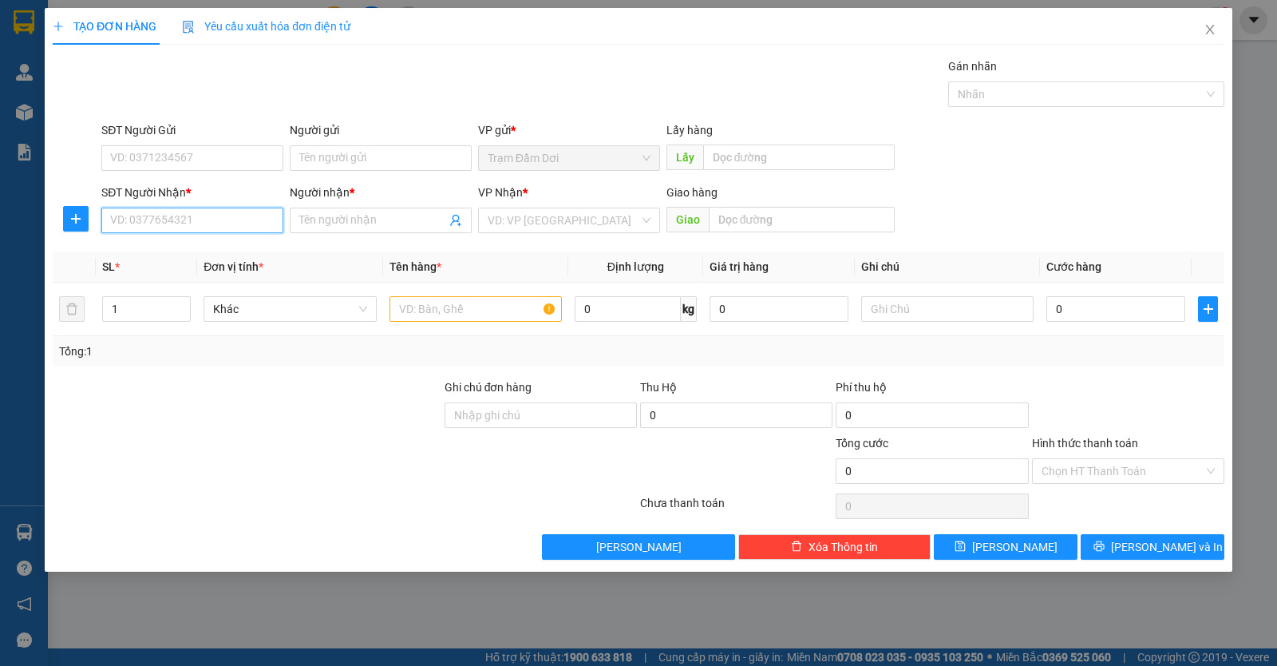
click at [225, 228] on input "SĐT Người Nhận *" at bounding box center [192, 221] width 182 height 26
click at [240, 223] on input "SĐT Người Nhận *" at bounding box center [192, 221] width 182 height 26
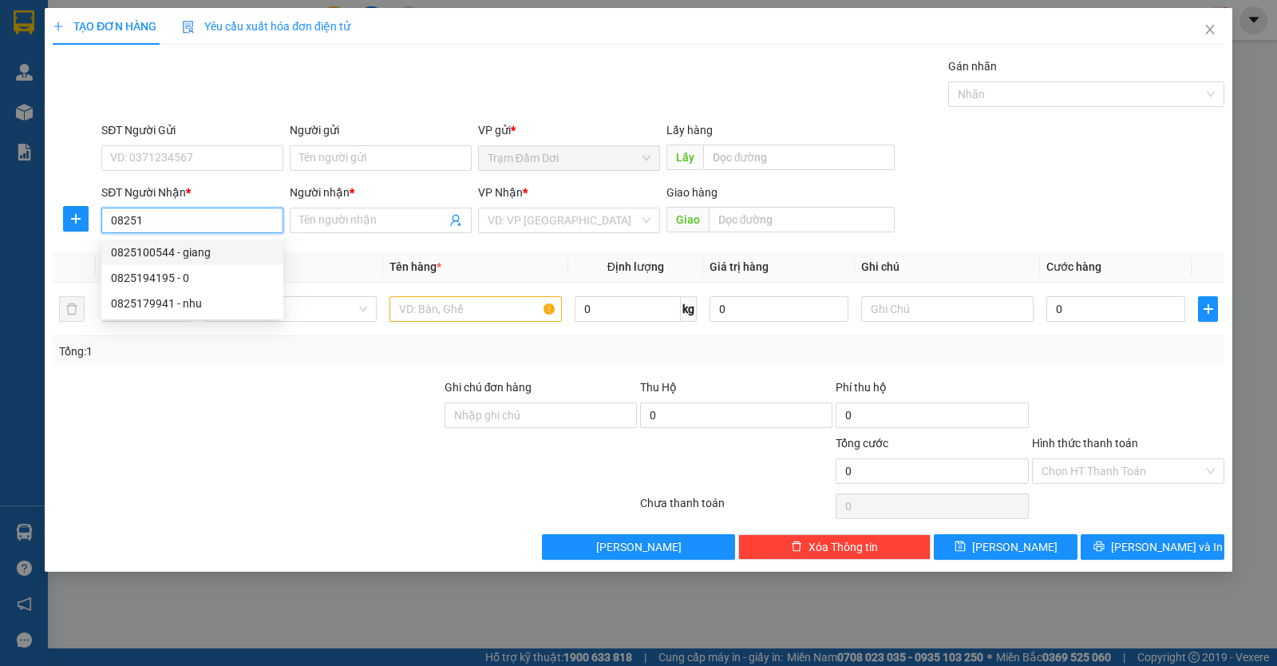
click at [186, 252] on div "0825100544 - giang" at bounding box center [192, 253] width 163 height 18
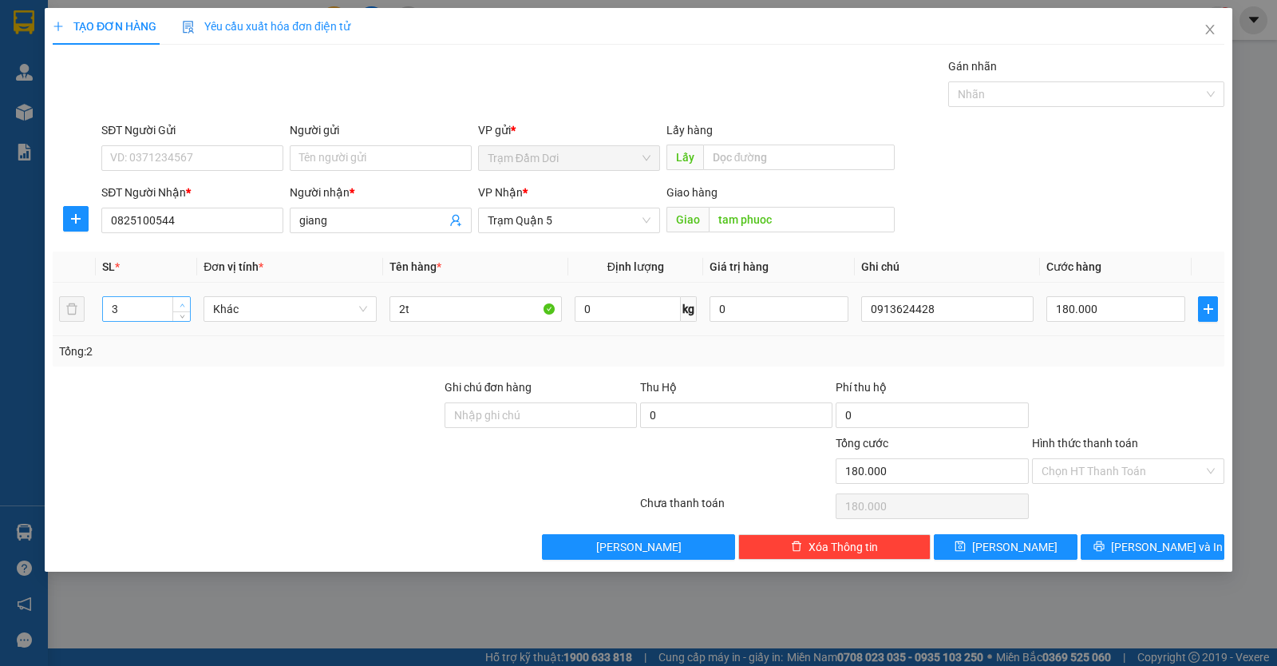
click at [181, 310] on span "Increase Value" at bounding box center [181, 304] width 18 height 14
click at [183, 313] on icon "down" at bounding box center [183, 314] width 6 height 6
click at [430, 307] on input "2t" at bounding box center [476, 309] width 172 height 26
click at [1111, 309] on input "180.000" at bounding box center [1116, 309] width 139 height 26
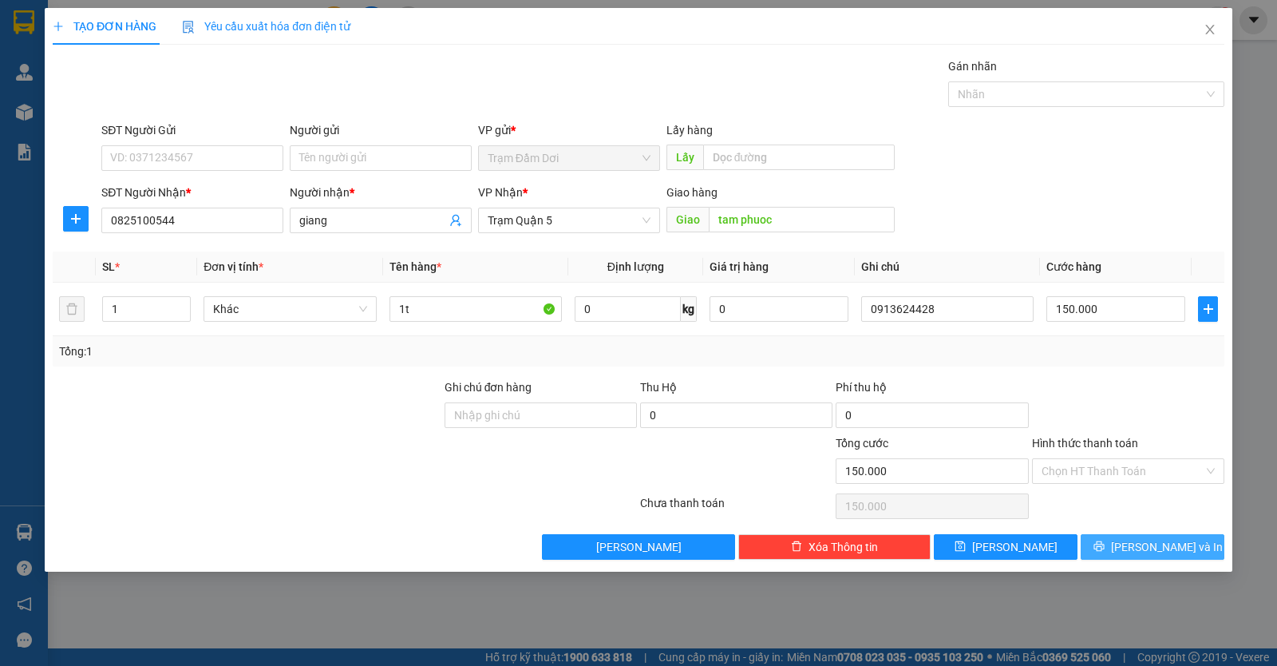
click at [1105, 542] on icon "printer" at bounding box center [1099, 546] width 11 height 11
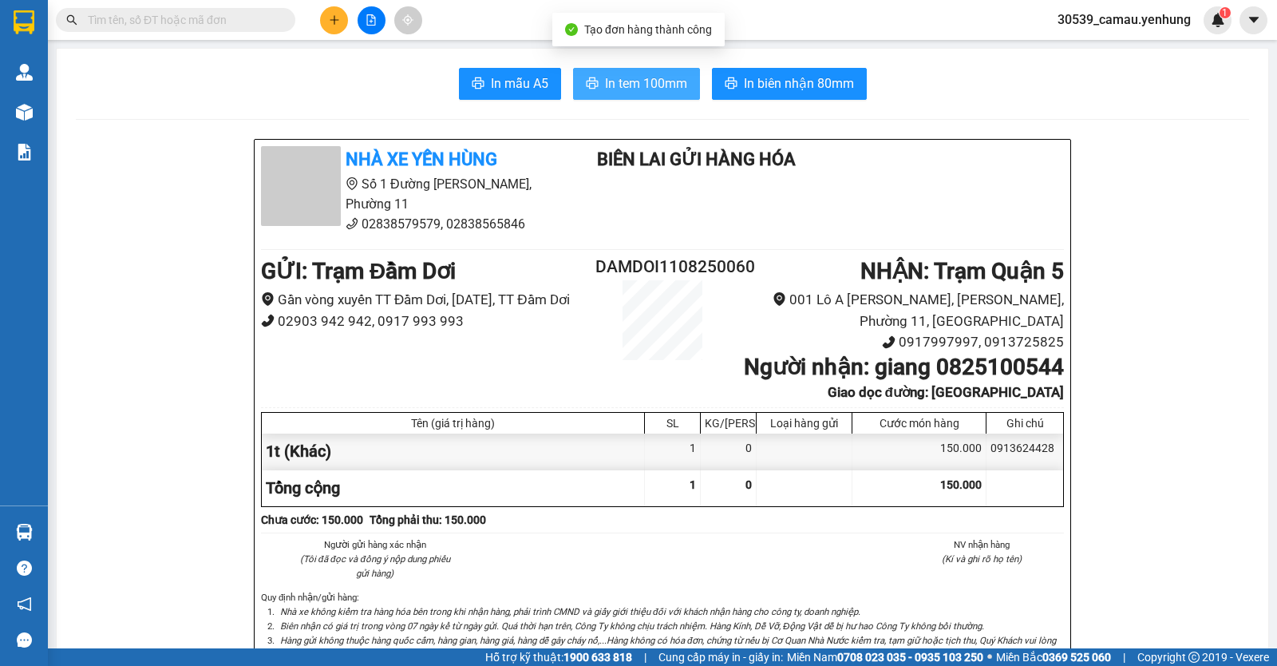
click at [624, 73] on span "In tem 100mm" at bounding box center [646, 83] width 82 height 20
click at [322, 29] on div at bounding box center [371, 20] width 120 height 28
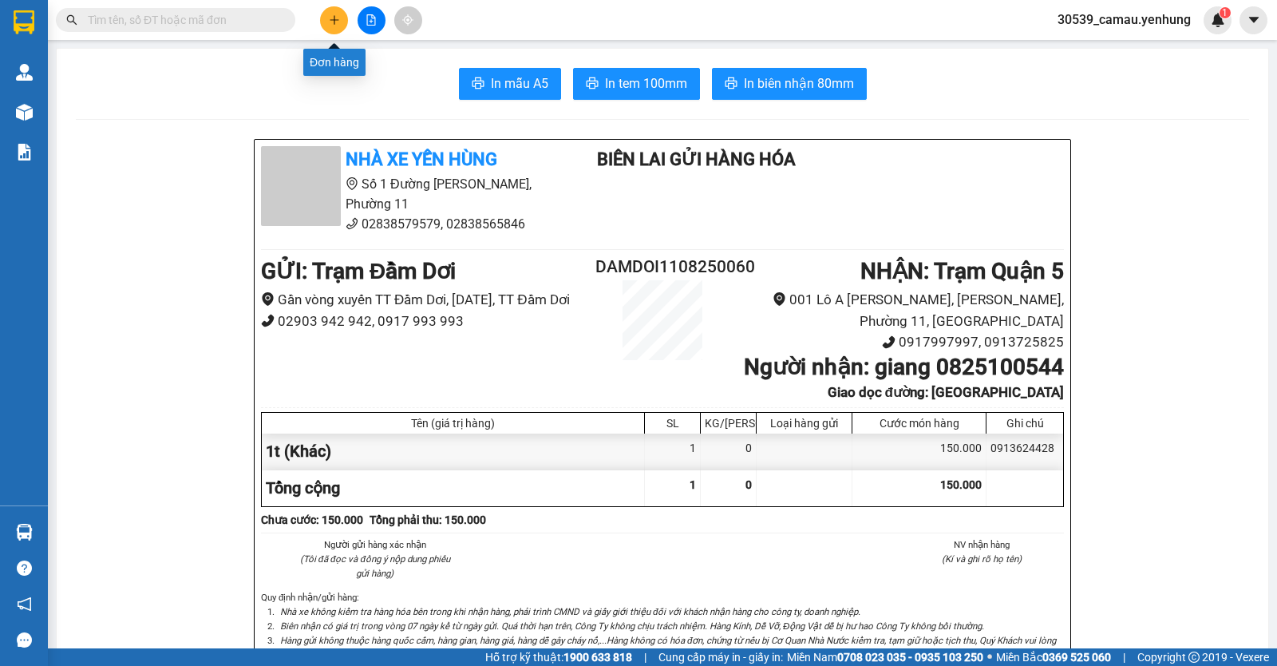
click at [326, 18] on button at bounding box center [334, 20] width 28 height 28
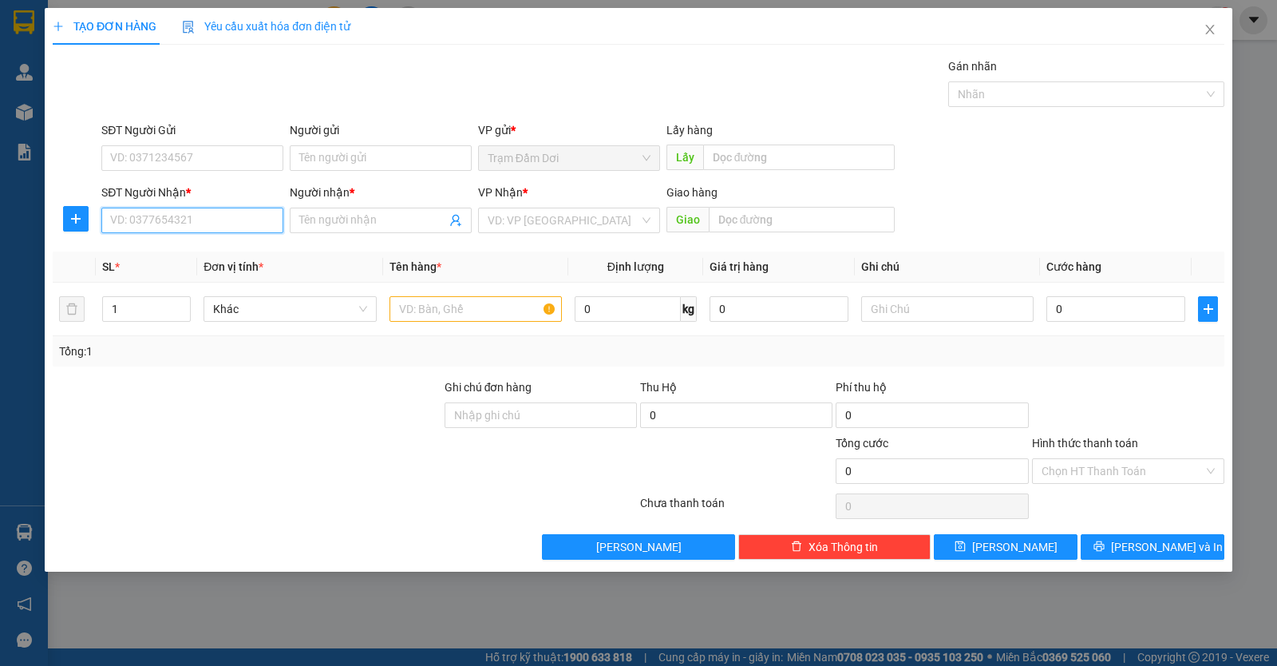
drag, startPoint x: 253, startPoint y: 220, endPoint x: 251, endPoint y: 229, distance: 8.9
click at [251, 223] on input "SĐT Người Nhận *" at bounding box center [192, 221] width 182 height 26
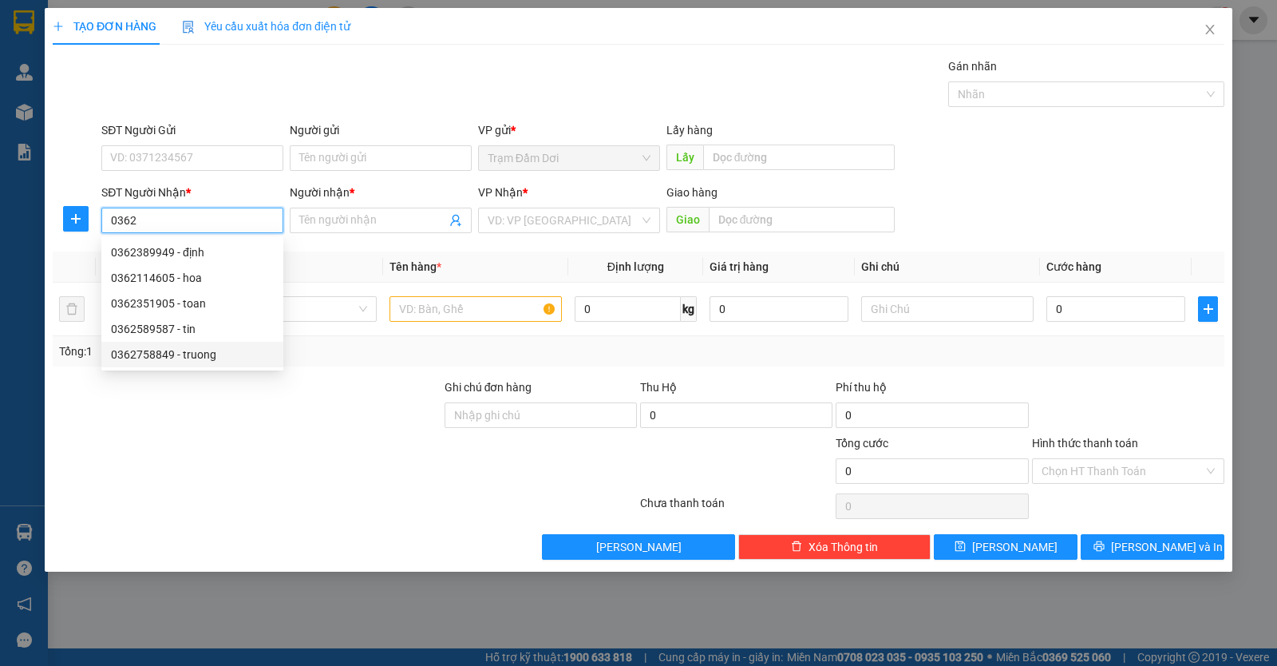
click at [171, 346] on div "0362758849 - truong" at bounding box center [192, 355] width 163 height 18
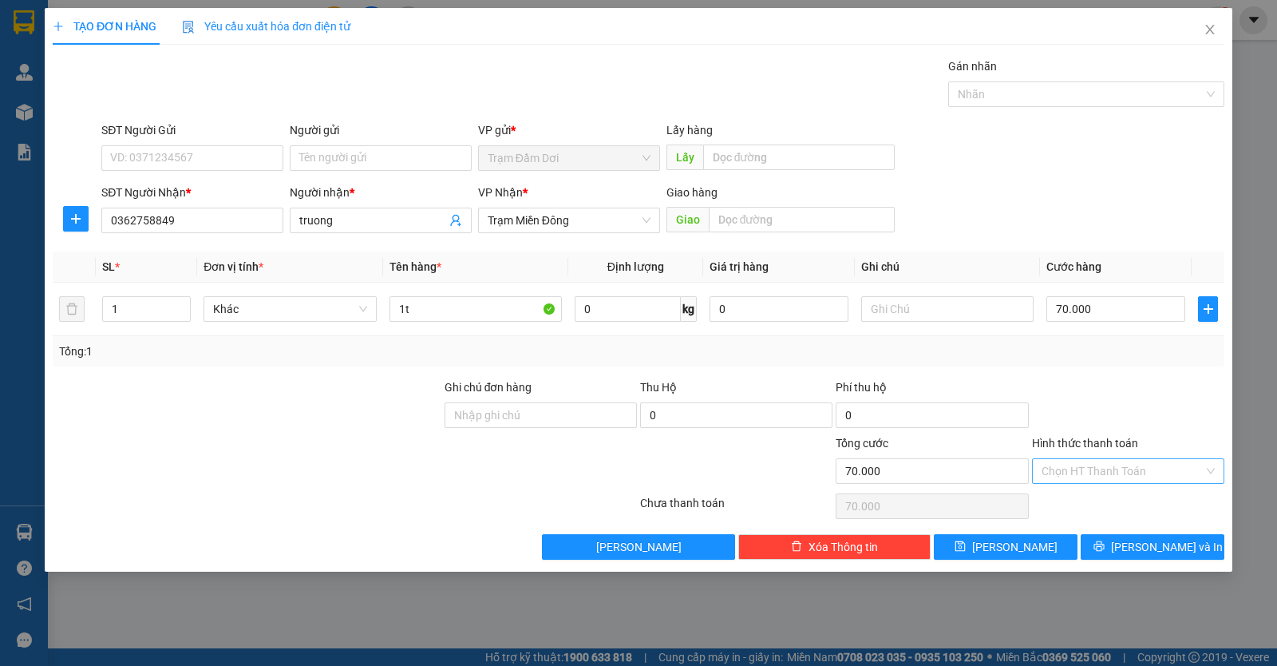
drag, startPoint x: 1131, startPoint y: 473, endPoint x: 1129, endPoint y: 486, distance: 13.8
click at [1131, 472] on input "Hình thức thanh toán" at bounding box center [1123, 471] width 162 height 24
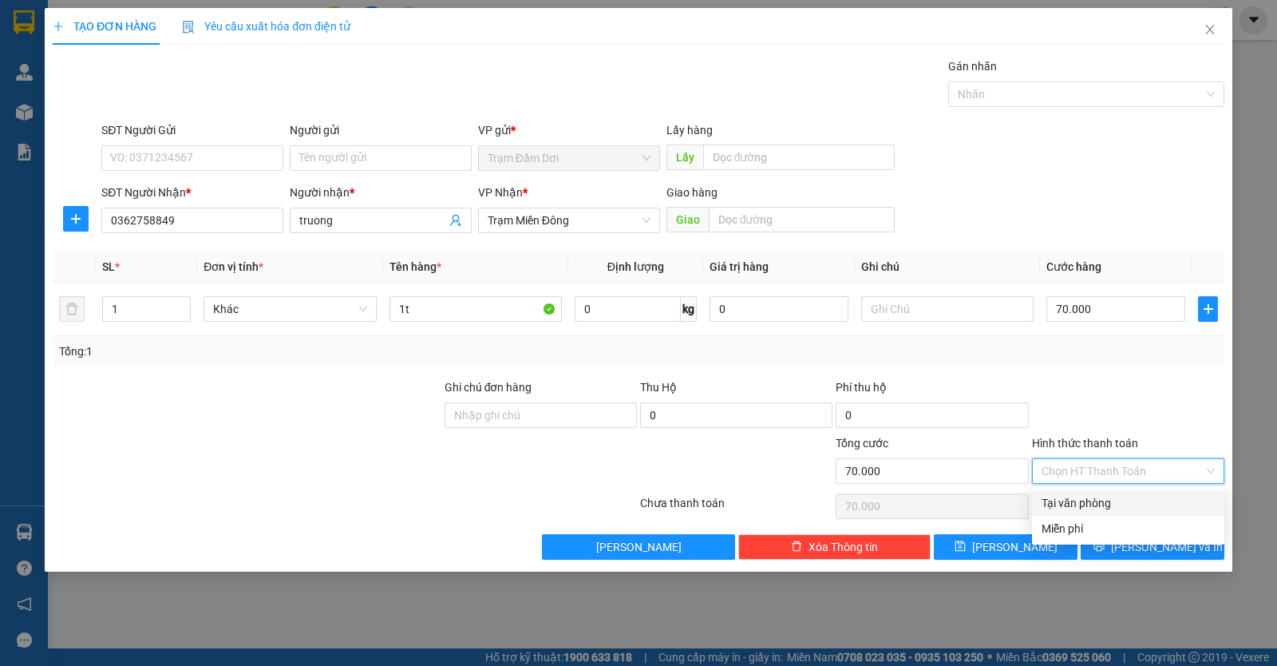
click at [1116, 501] on div "Tại văn phòng" at bounding box center [1128, 503] width 173 height 18
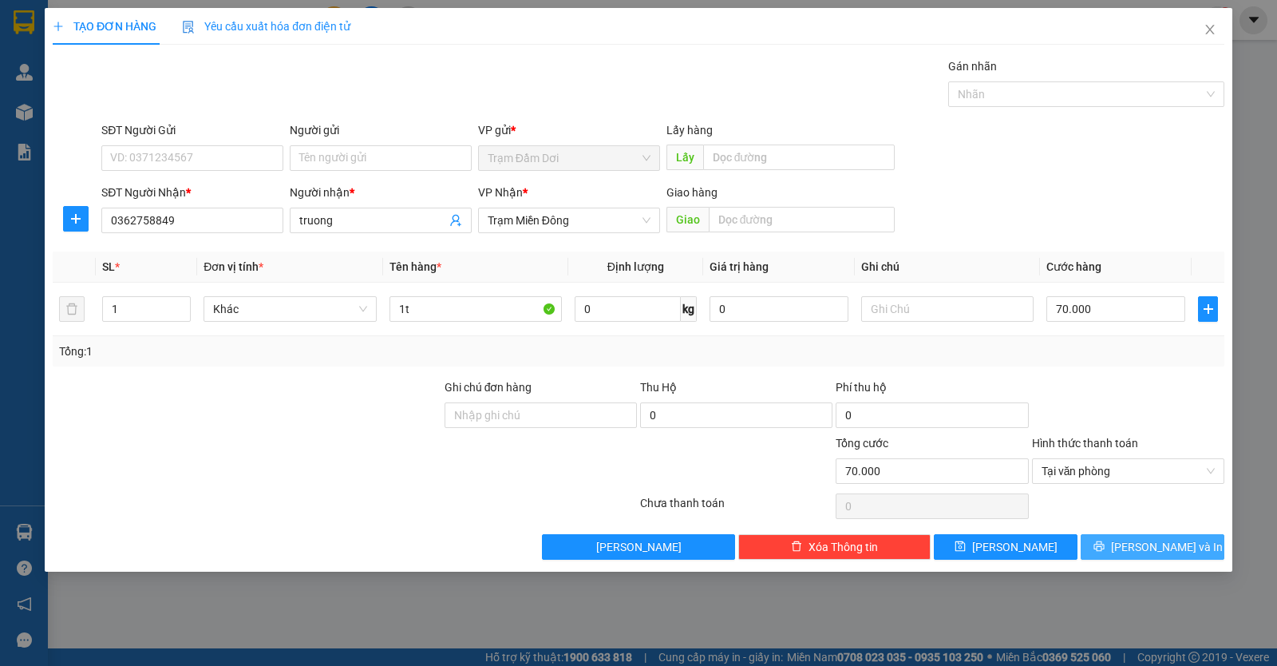
click at [1119, 544] on button "Lưu và In" at bounding box center [1153, 547] width 144 height 26
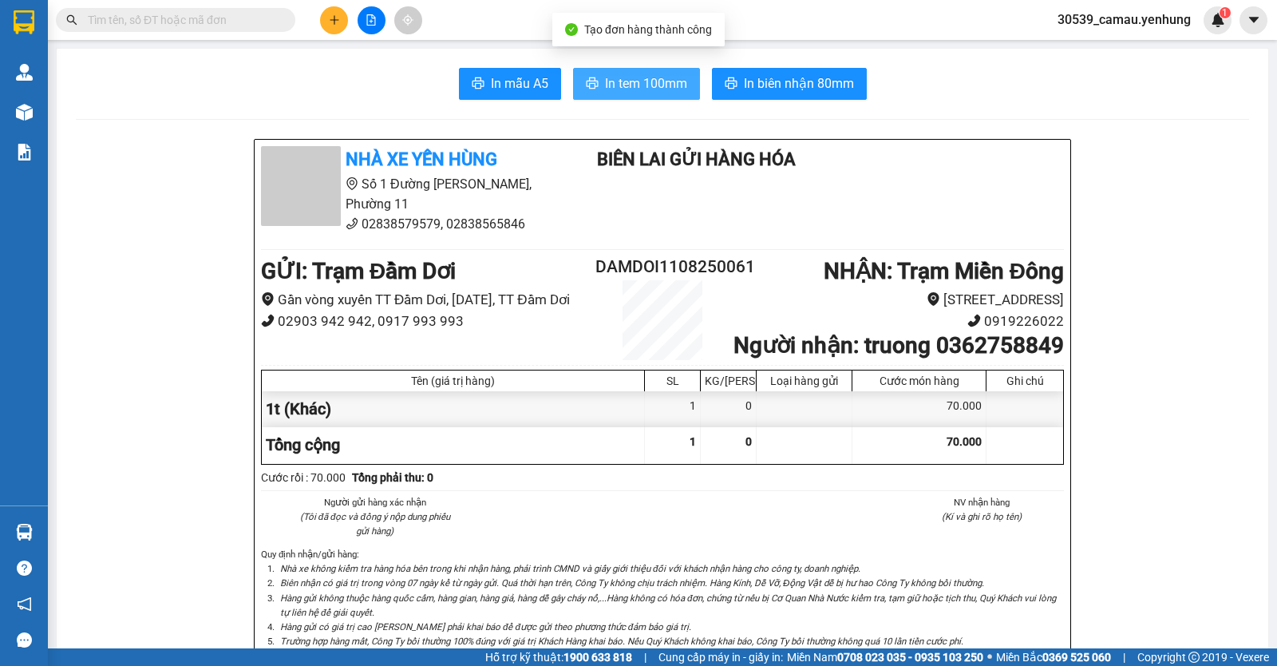
click at [628, 95] on button "In tem 100mm" at bounding box center [636, 84] width 127 height 32
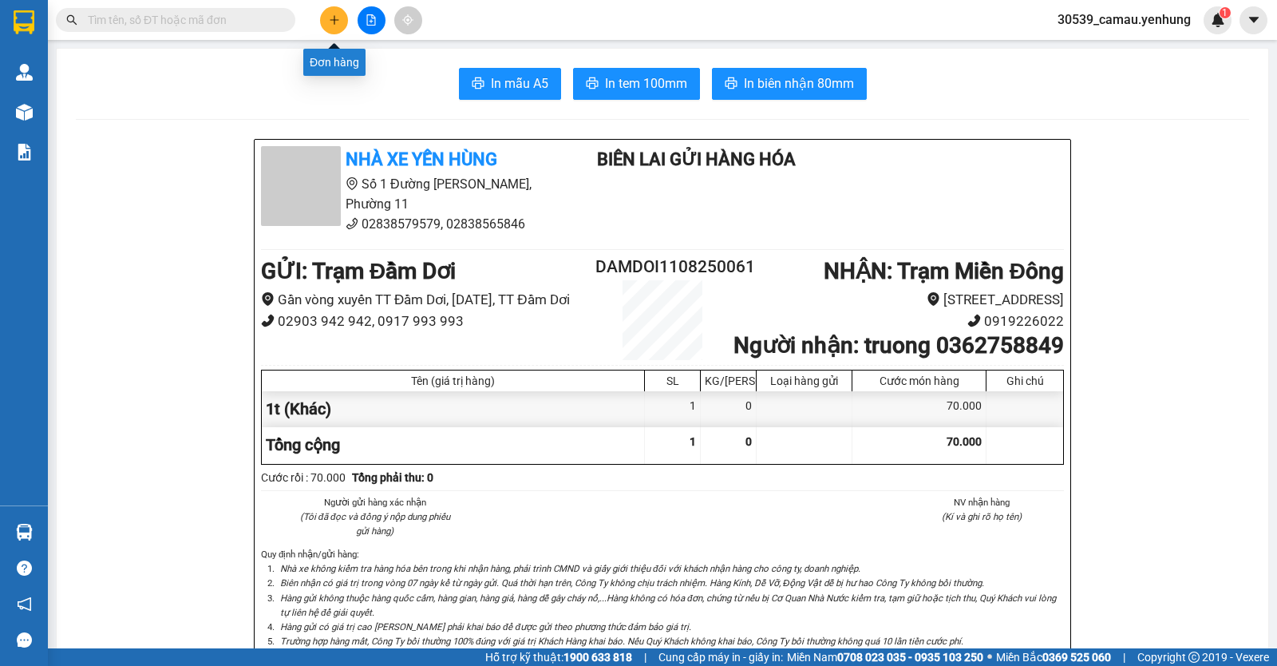
click at [340, 21] on button at bounding box center [334, 20] width 28 height 28
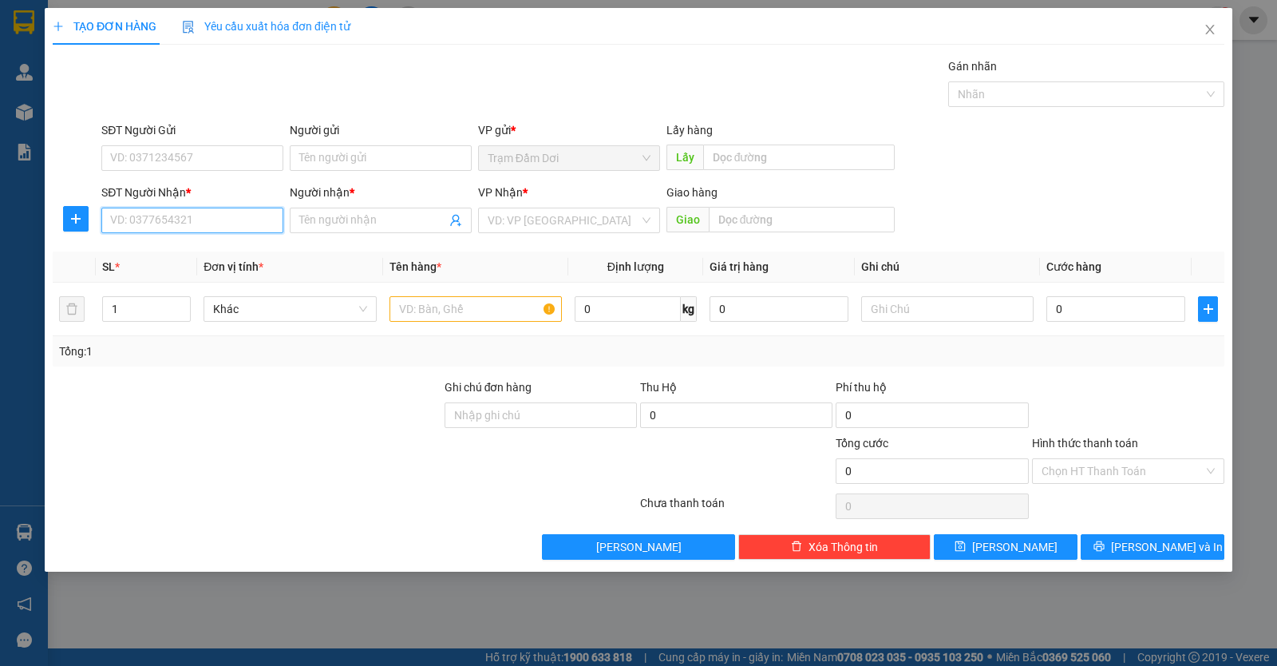
click at [234, 228] on input "SĐT Người Nhận *" at bounding box center [192, 221] width 182 height 26
click at [163, 244] on div "0944077112 - 0" at bounding box center [192, 253] width 182 height 26
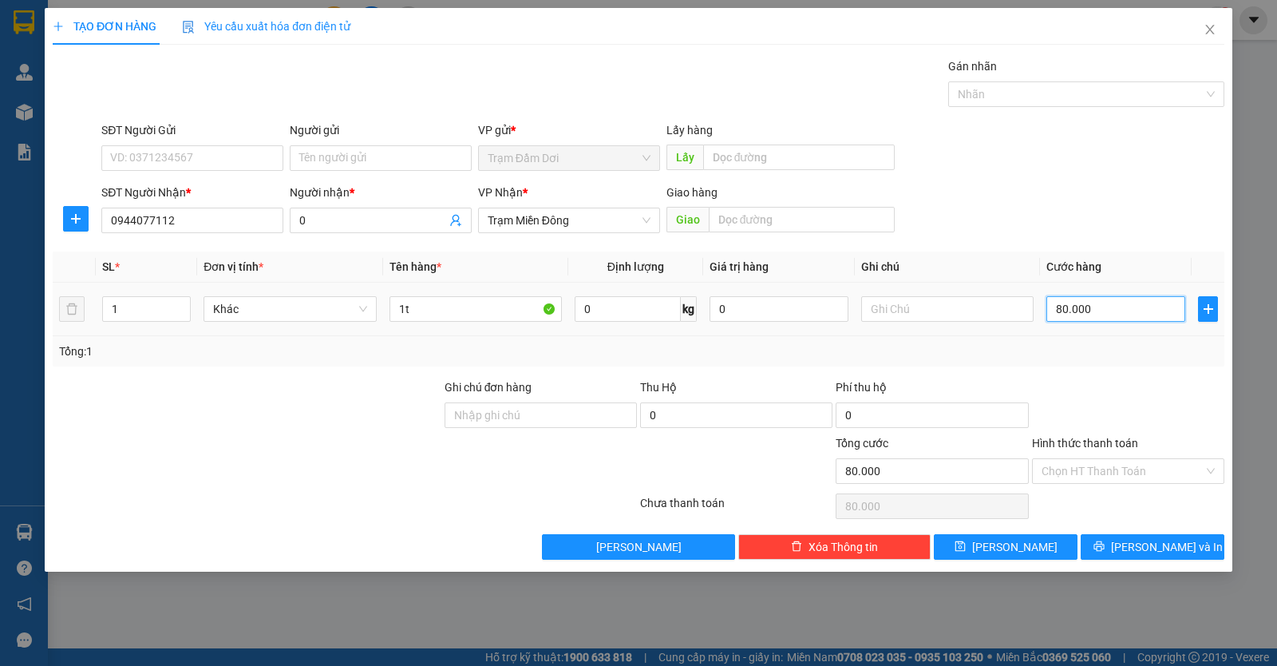
click at [1132, 301] on input "80.000" at bounding box center [1116, 309] width 139 height 26
click at [1142, 547] on span "Lưu và In" at bounding box center [1167, 547] width 112 height 18
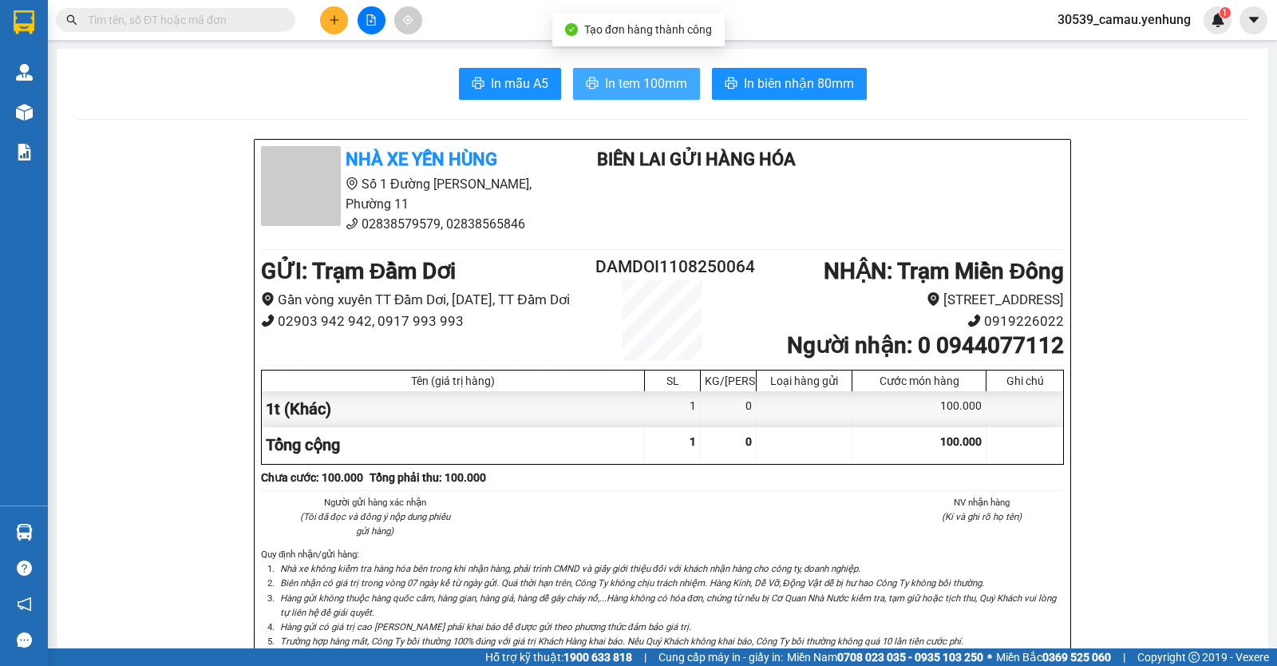
click at [651, 98] on button "In tem 100mm" at bounding box center [636, 84] width 127 height 32
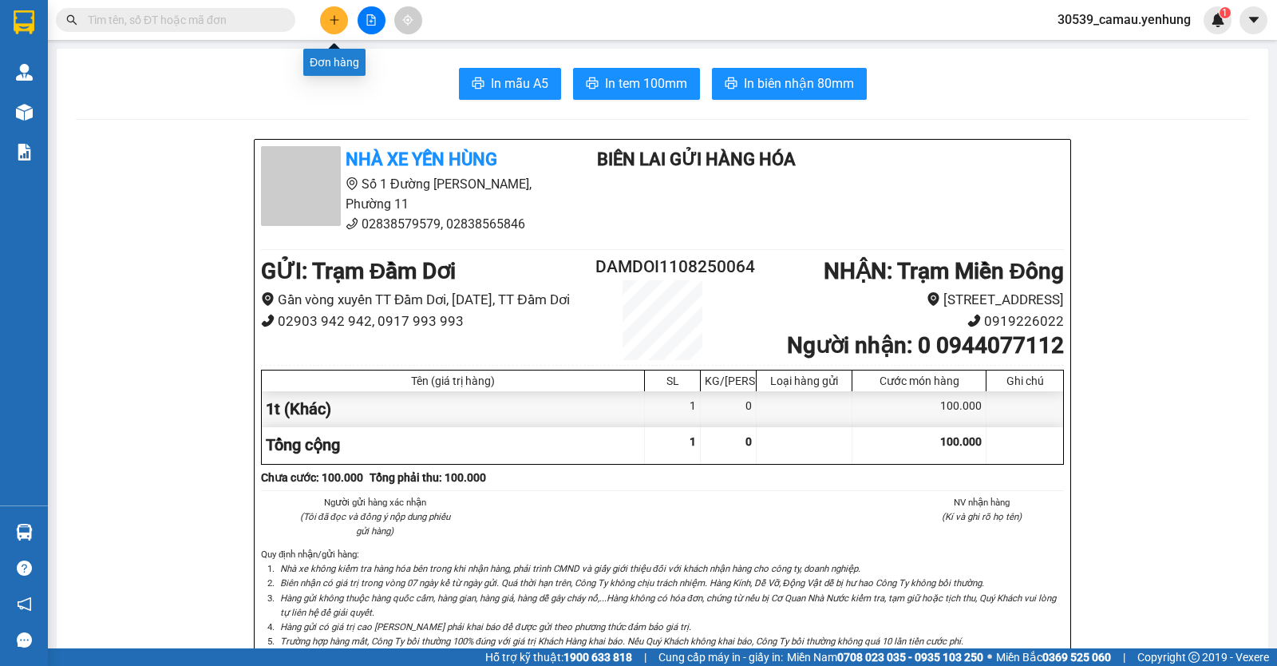
click at [323, 19] on button at bounding box center [334, 20] width 28 height 28
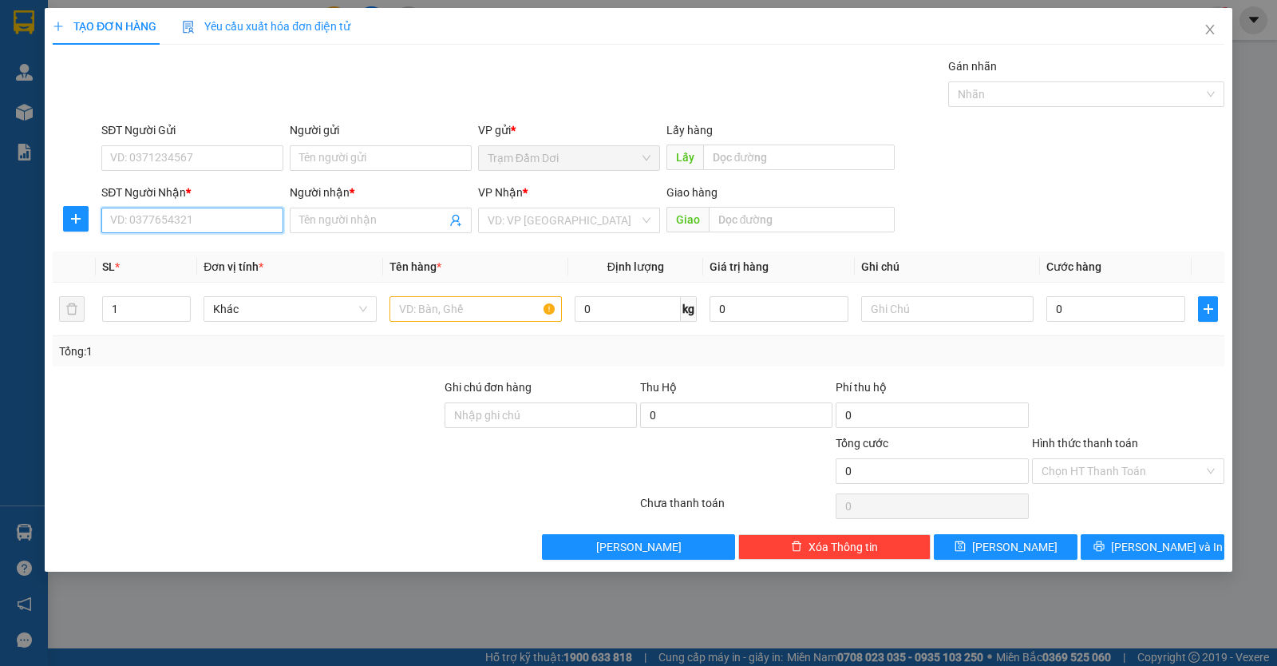
click at [148, 229] on input "SĐT Người Nhận *" at bounding box center [192, 221] width 182 height 26
click at [132, 224] on input "SĐT Người Nhận *" at bounding box center [192, 221] width 182 height 26
click at [174, 220] on input "SĐT Người Nhận *" at bounding box center [192, 221] width 182 height 26
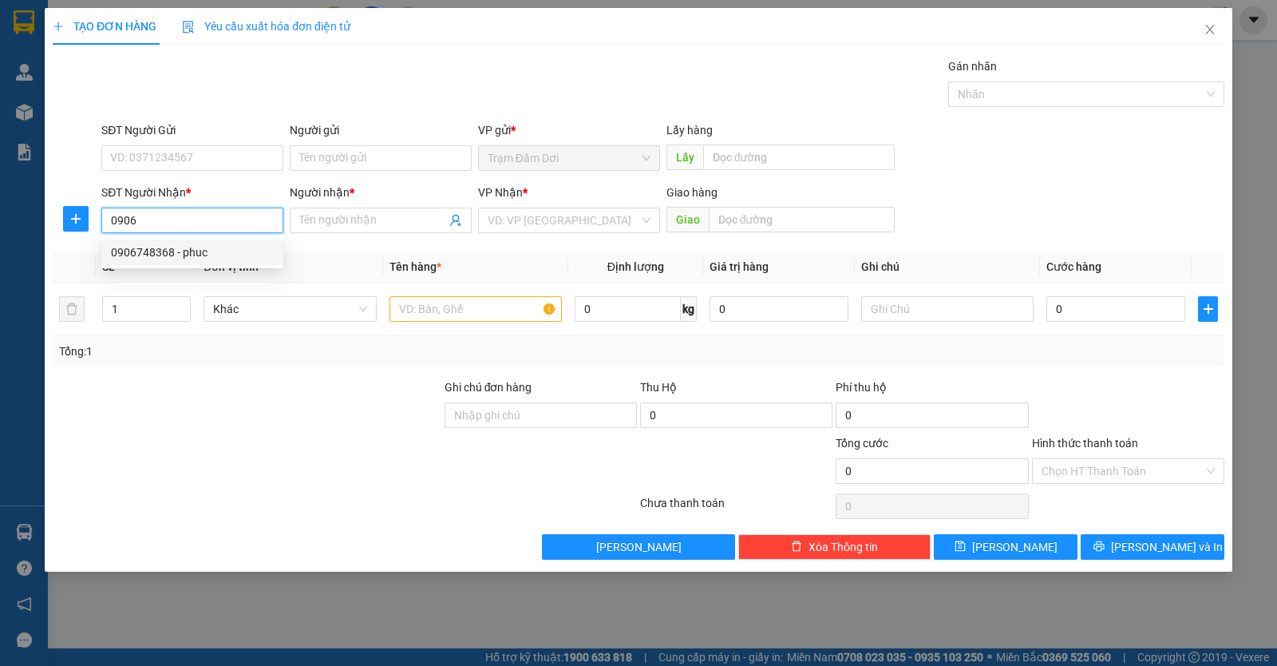
click at [183, 250] on div "0906748368 - phuc" at bounding box center [192, 253] width 163 height 18
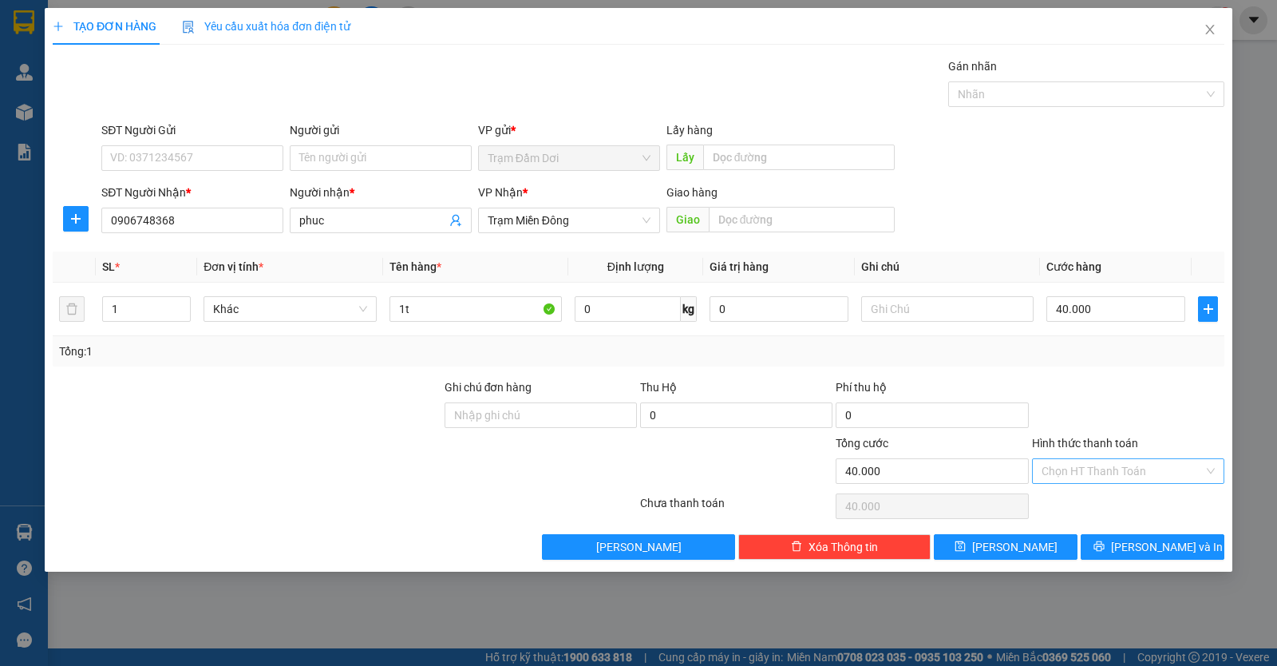
click at [1083, 472] on input "Hình thức thanh toán" at bounding box center [1123, 471] width 162 height 24
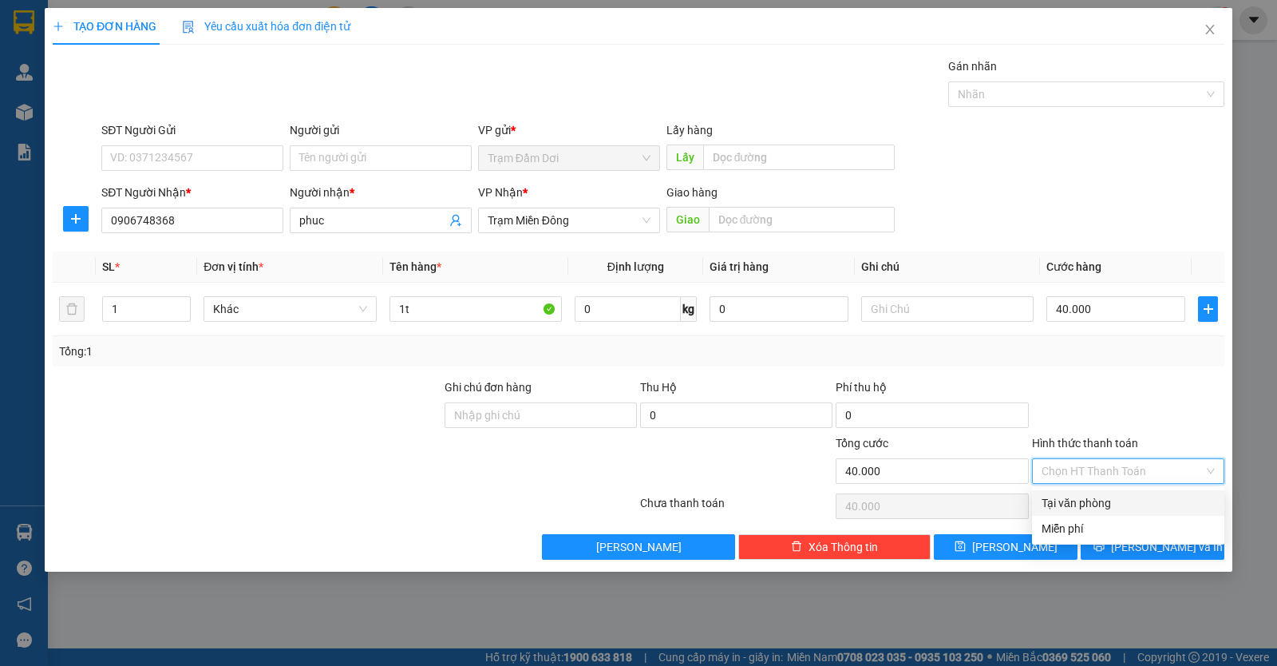
click at [1100, 501] on div "Tại văn phòng" at bounding box center [1128, 503] width 173 height 18
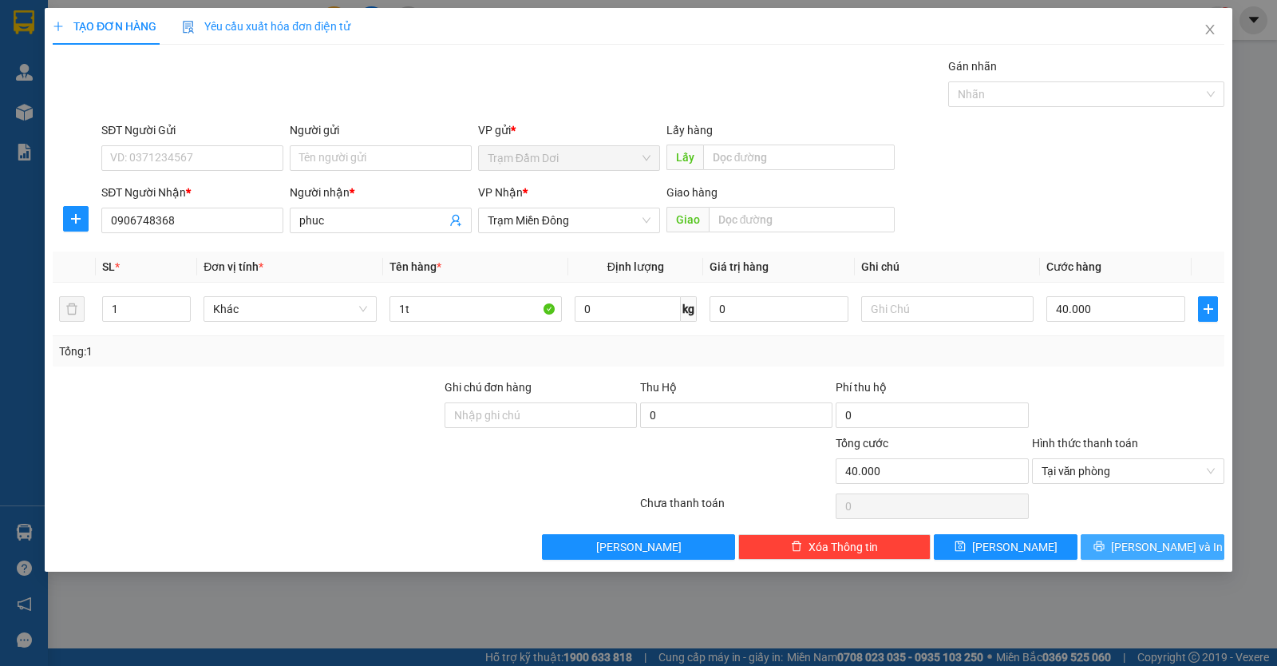
click at [1105, 544] on icon "printer" at bounding box center [1099, 546] width 11 height 11
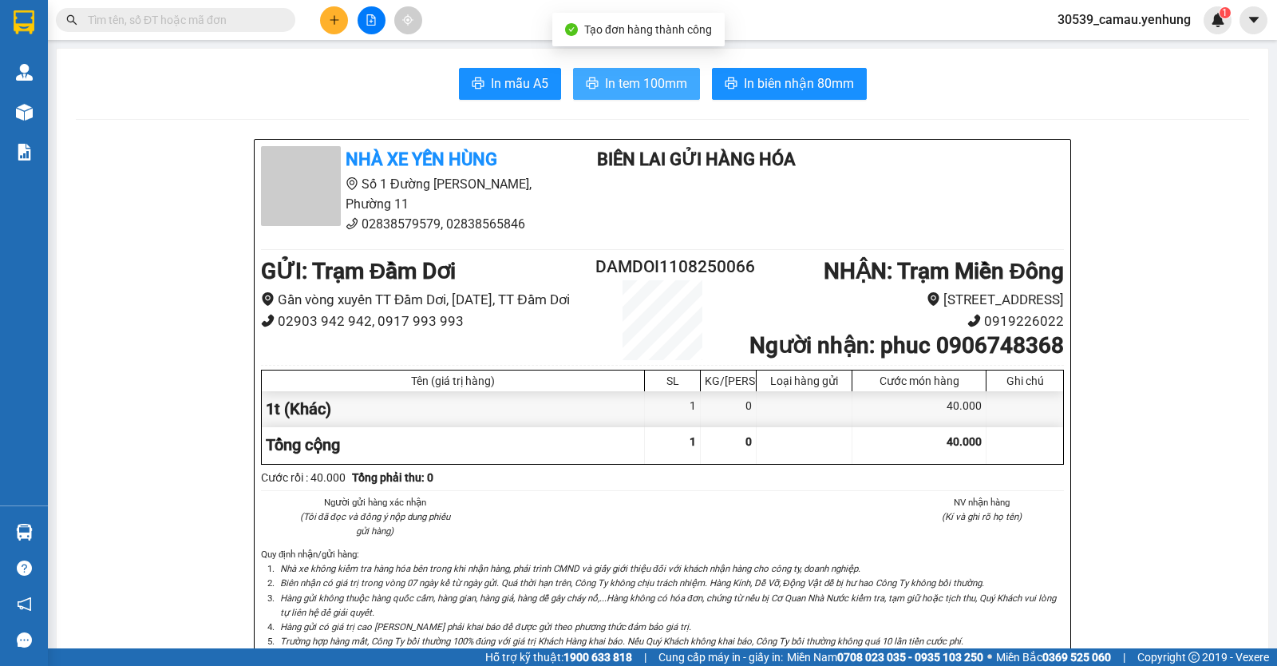
click at [681, 81] on span "In tem 100mm" at bounding box center [646, 83] width 82 height 20
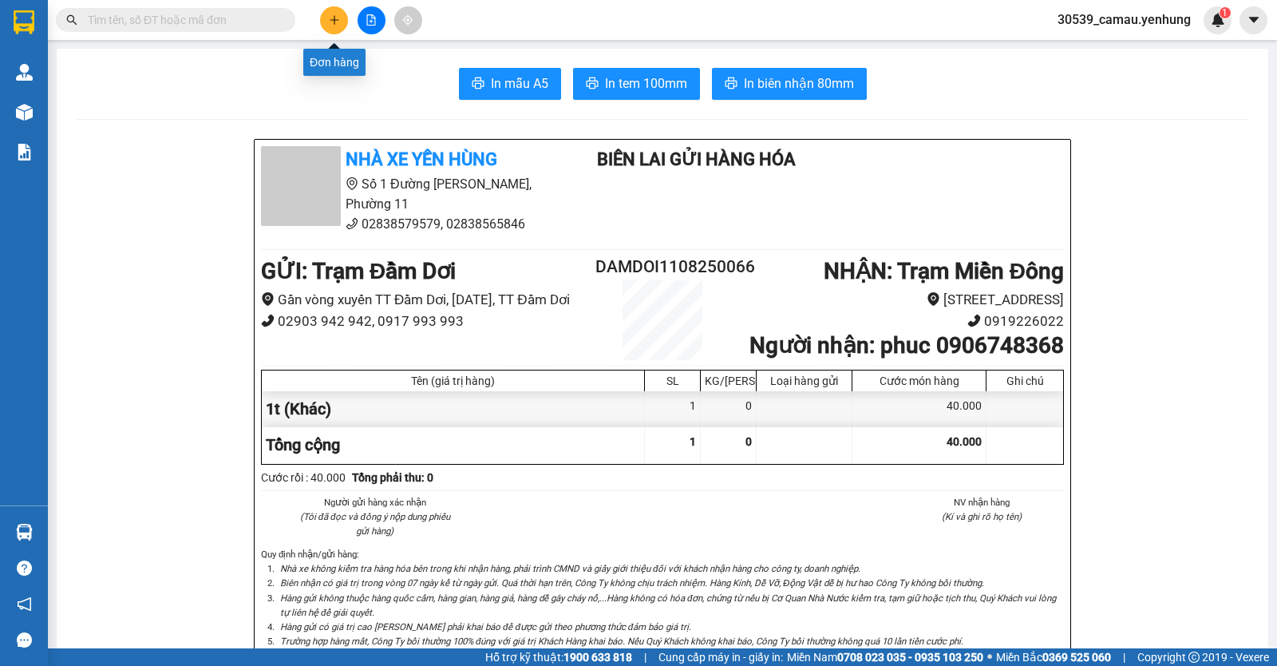
click at [330, 30] on button at bounding box center [334, 20] width 28 height 28
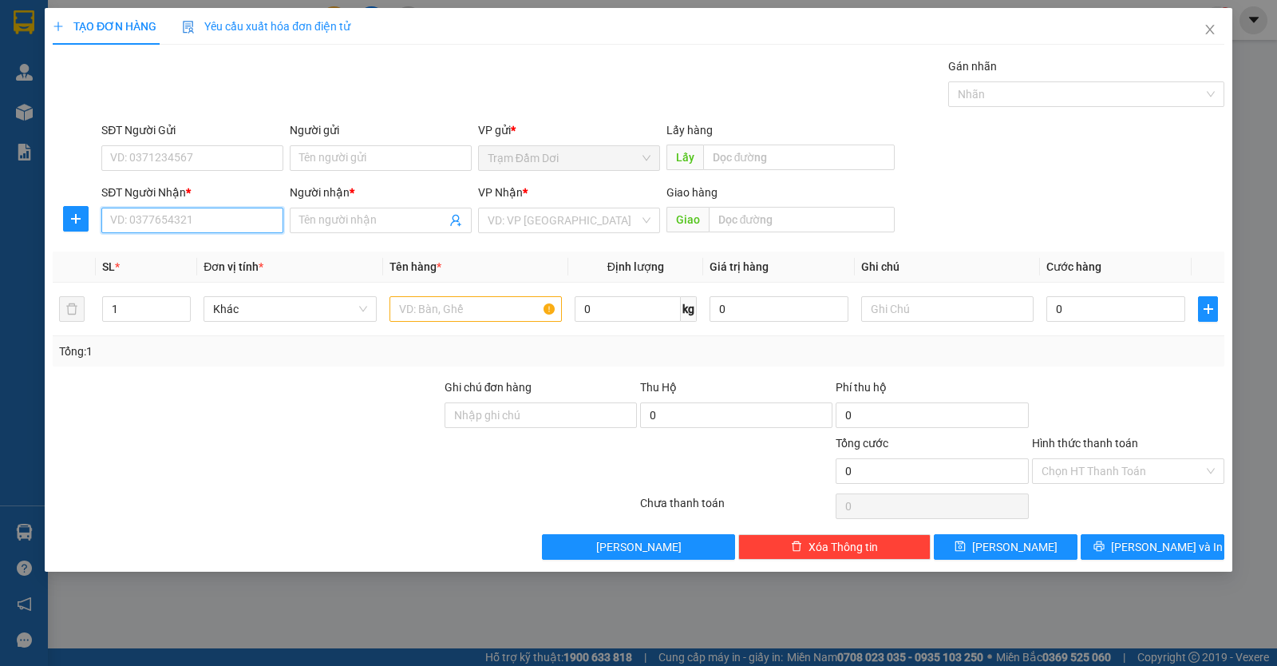
click at [197, 211] on input "SĐT Người Nhận *" at bounding box center [192, 221] width 182 height 26
click at [190, 244] on div "0931802036 - YEN" at bounding box center [192, 253] width 163 height 18
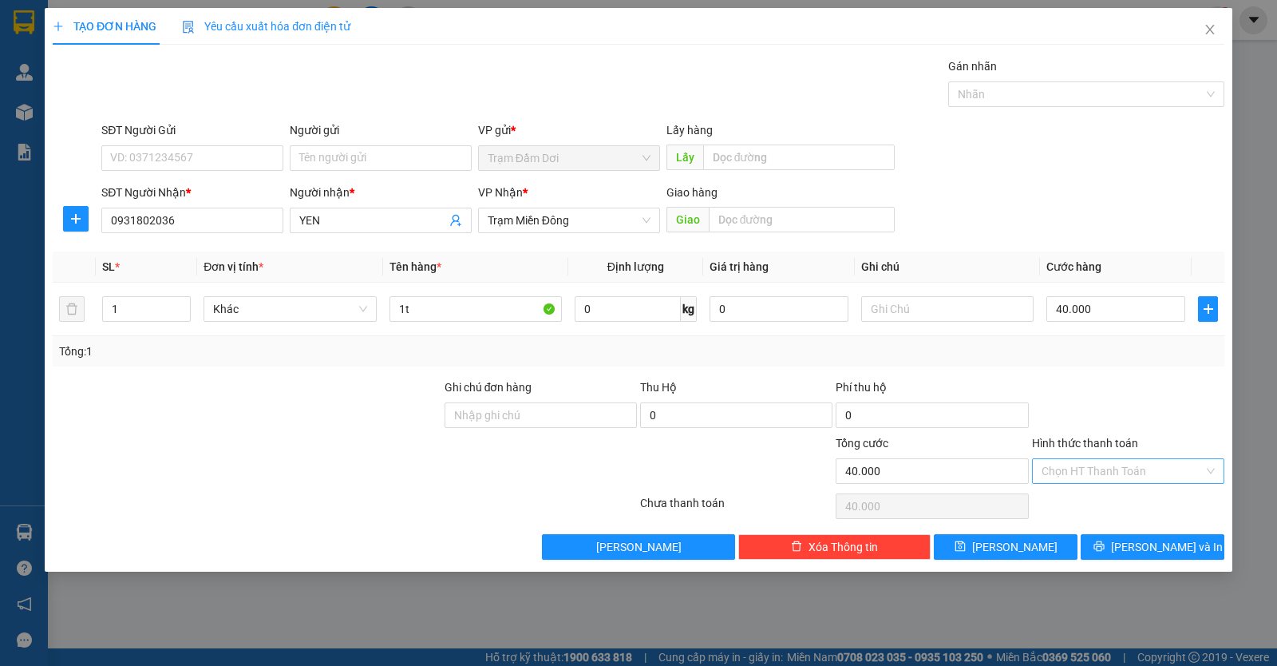
click at [1087, 475] on input "Hình thức thanh toán" at bounding box center [1123, 471] width 162 height 24
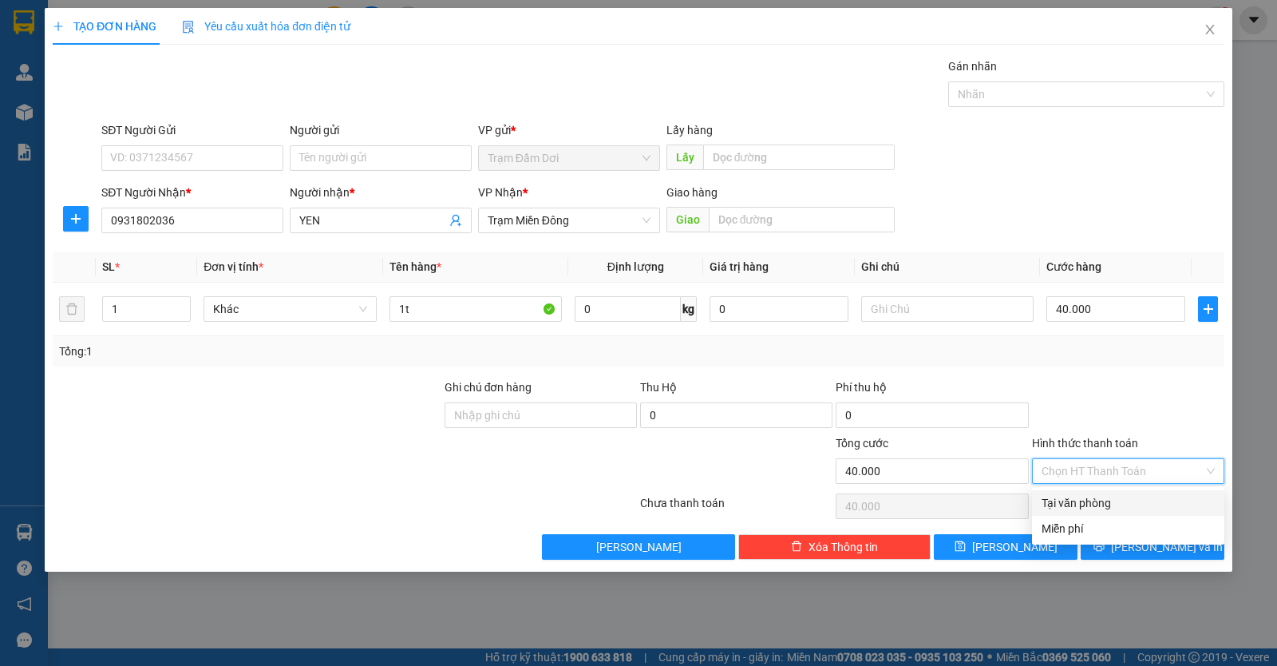
click at [1087, 495] on div "Tại văn phòng" at bounding box center [1128, 503] width 173 height 18
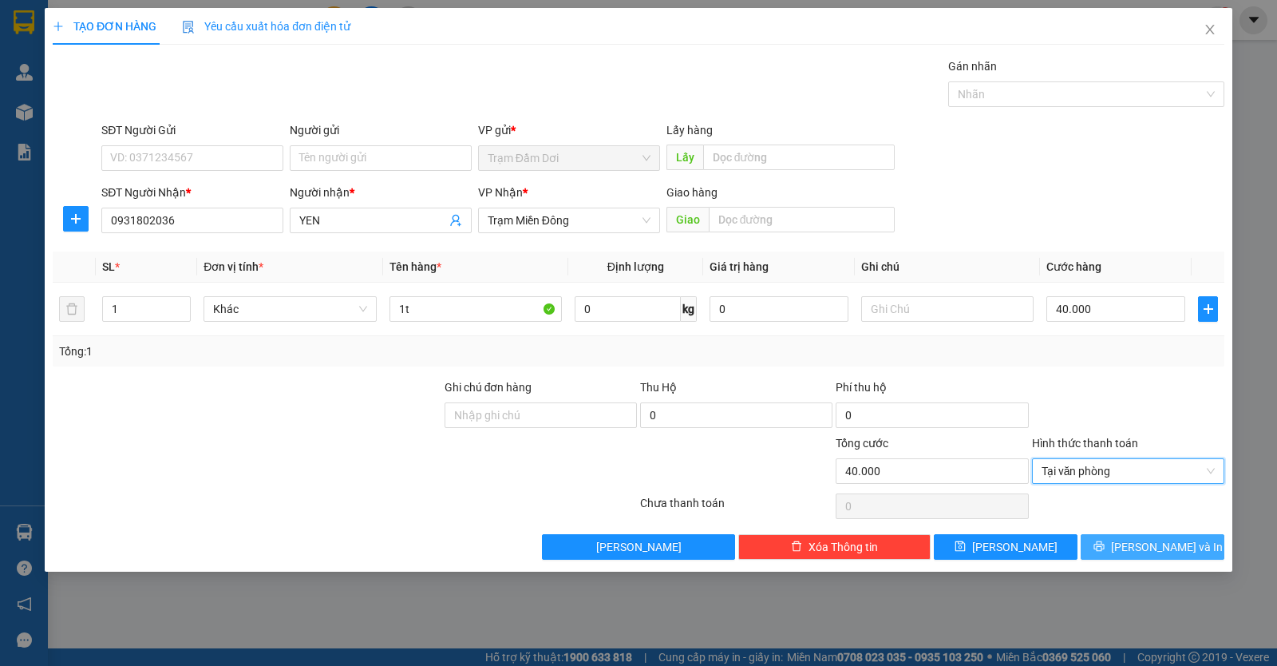
click at [1116, 544] on button "Lưu và In" at bounding box center [1153, 547] width 144 height 26
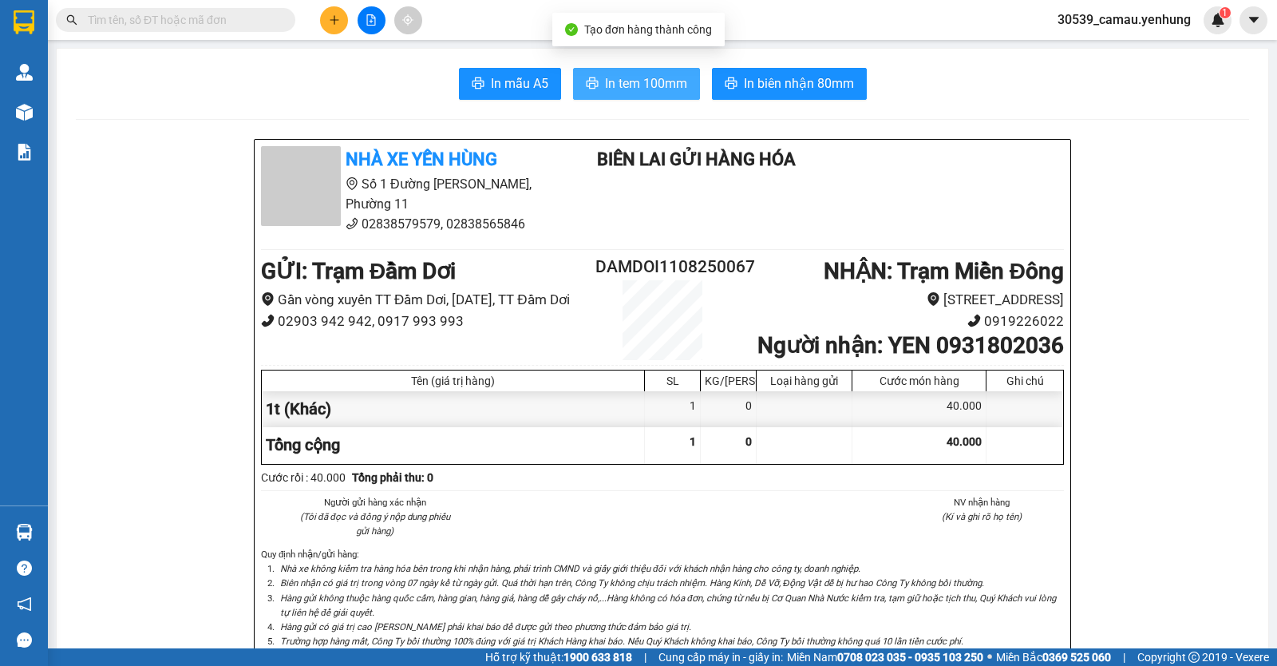
click at [660, 88] on span "In tem 100mm" at bounding box center [646, 83] width 82 height 20
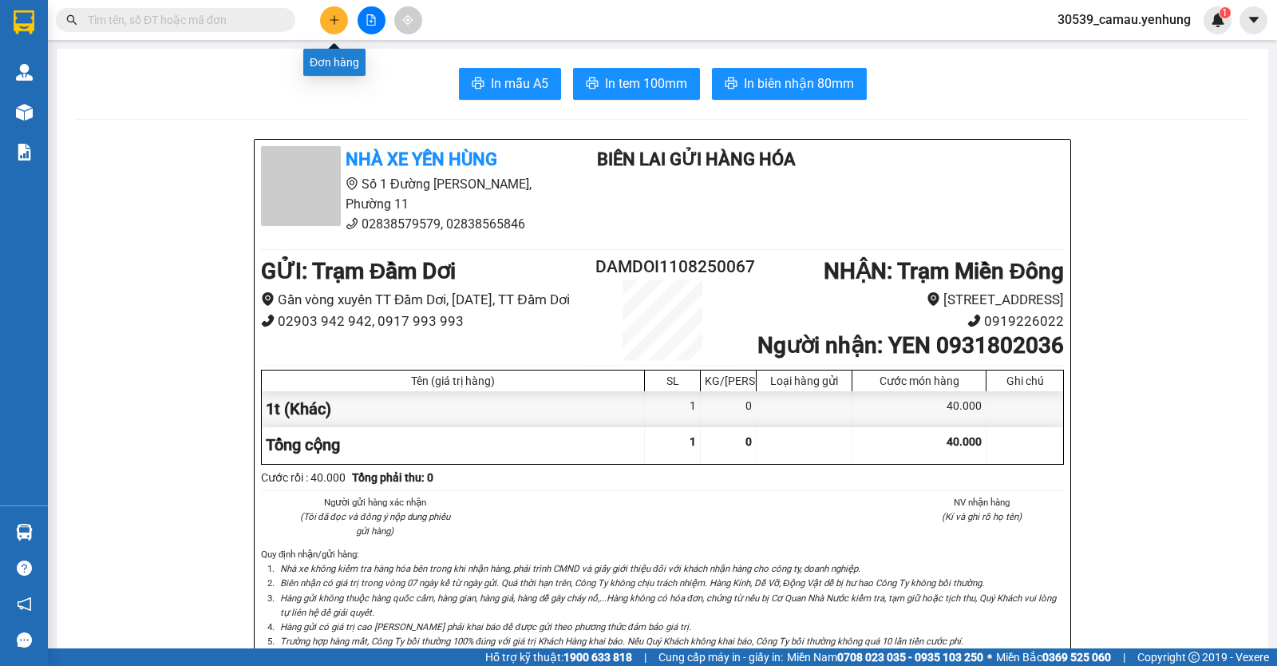
click at [331, 21] on icon "plus" at bounding box center [334, 19] width 11 height 11
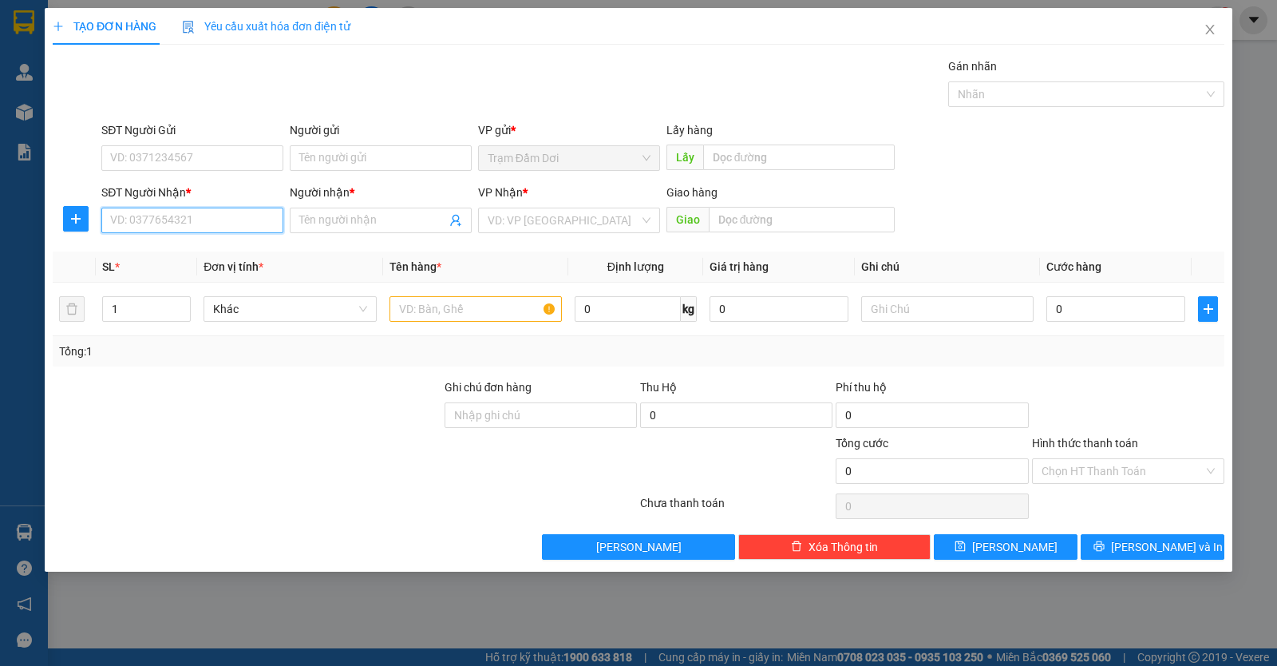
click at [137, 215] on input "SĐT Người Nhận *" at bounding box center [192, 221] width 182 height 26
click at [140, 256] on div "0334268619 - mai" at bounding box center [192, 253] width 163 height 18
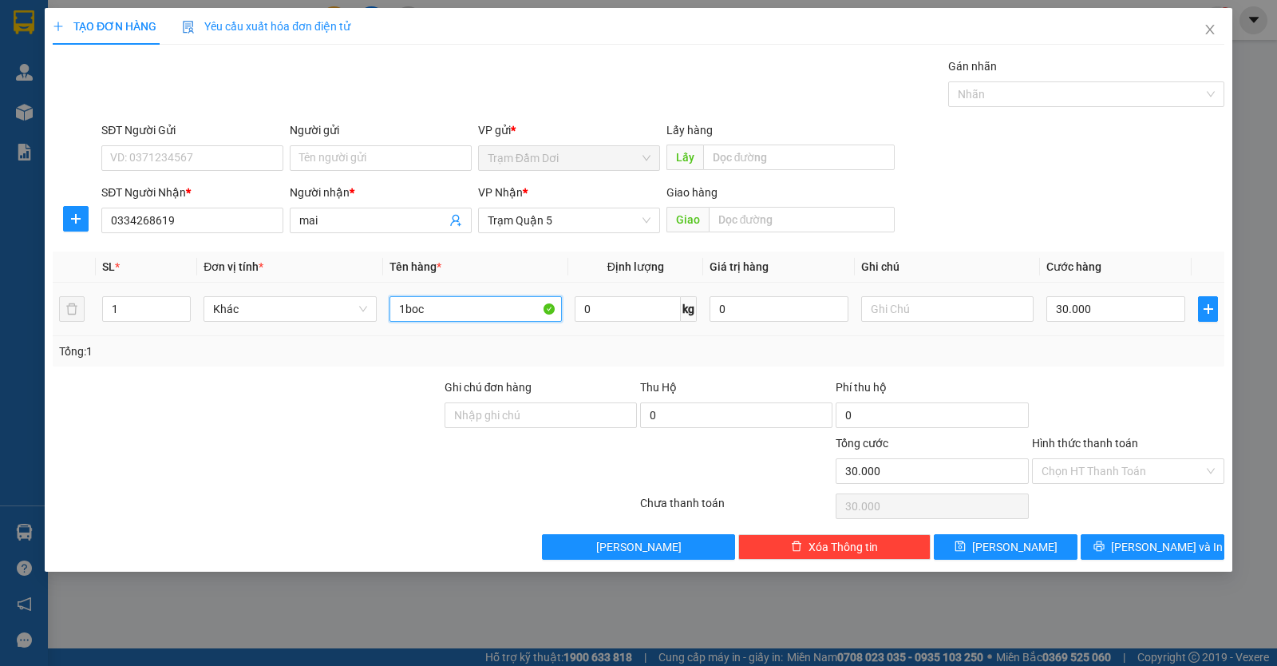
click at [454, 319] on input "1boc" at bounding box center [476, 309] width 172 height 26
click at [1126, 313] on input "30.000" at bounding box center [1116, 309] width 139 height 26
click at [1105, 543] on icon "printer" at bounding box center [1099, 546] width 11 height 11
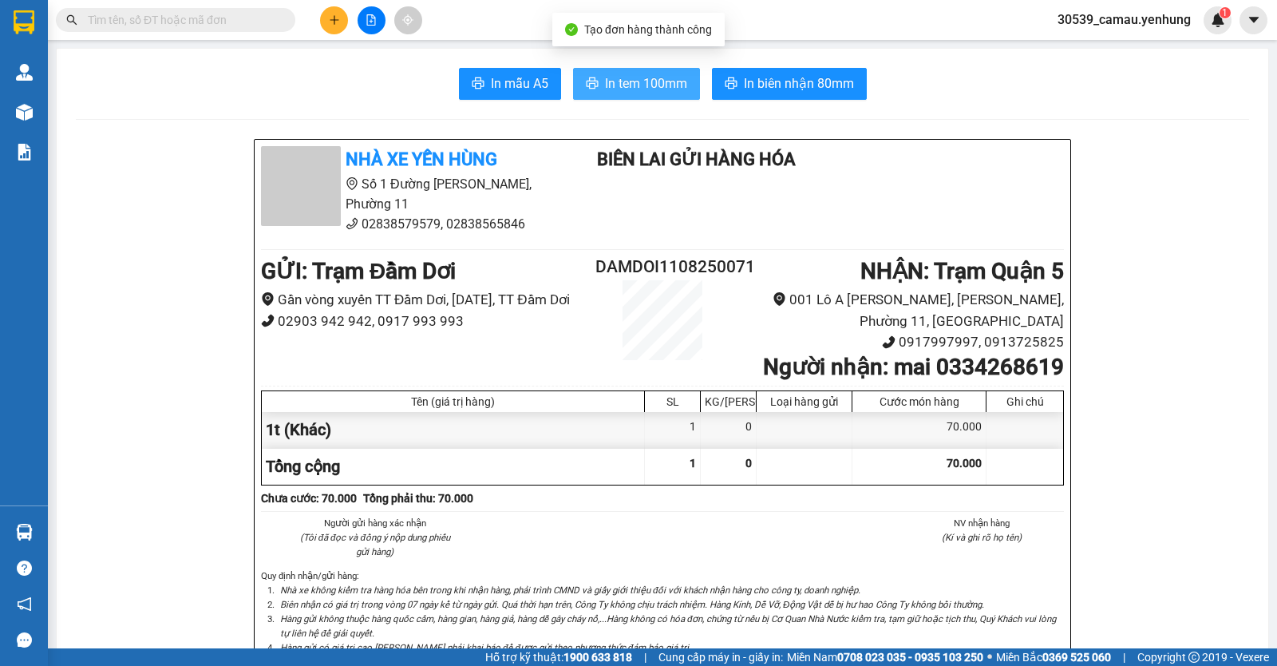
click at [649, 81] on span "In tem 100mm" at bounding box center [646, 83] width 82 height 20
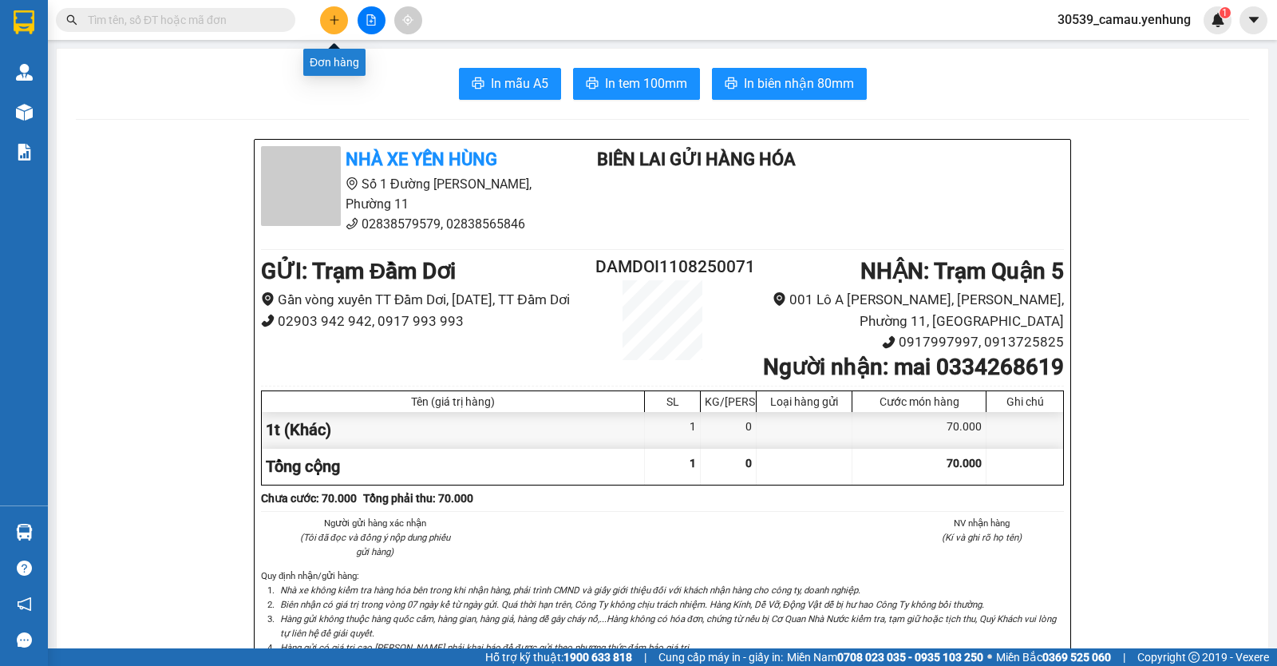
click at [335, 19] on icon "plus" at bounding box center [334, 19] width 1 height 9
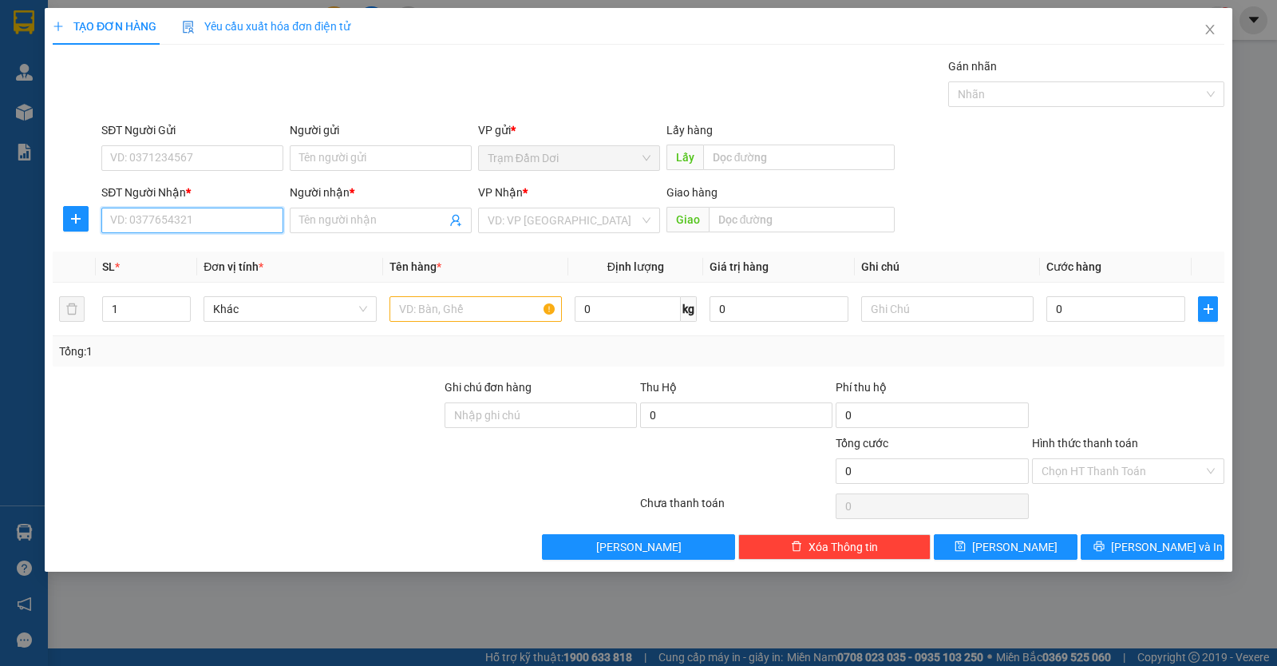
click at [174, 220] on input "SĐT Người Nhận *" at bounding box center [192, 221] width 182 height 26
click at [415, 224] on input "Người nhận *" at bounding box center [372, 221] width 147 height 18
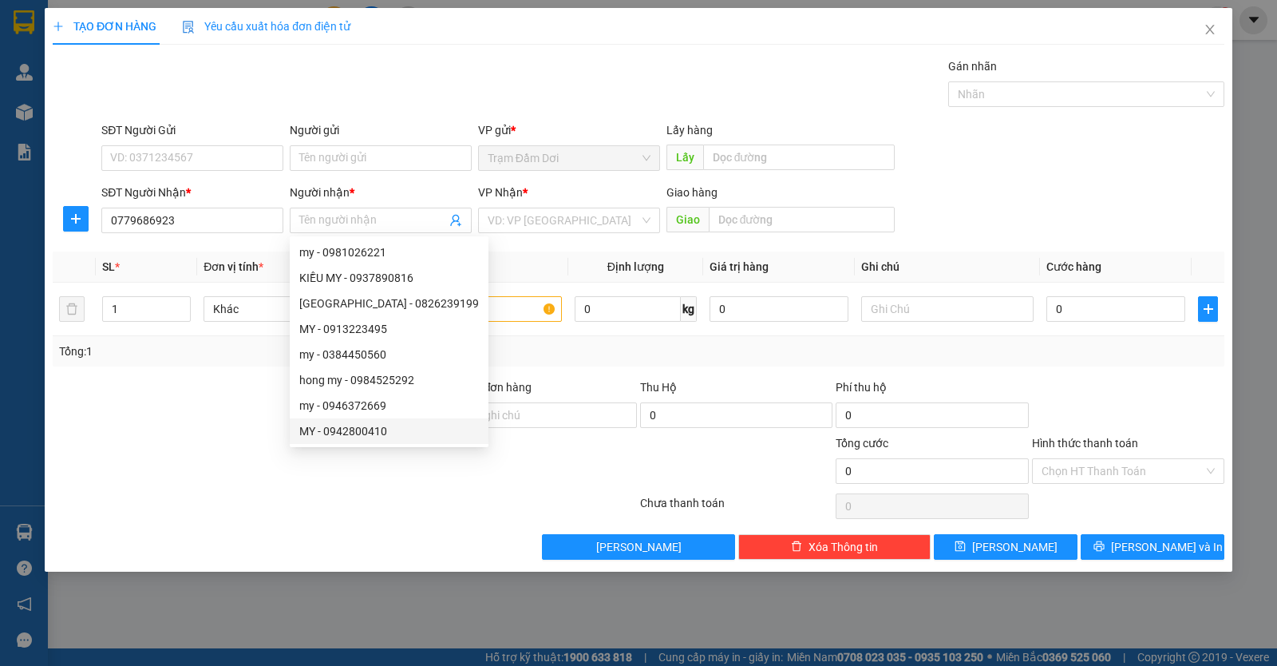
click at [401, 509] on div at bounding box center [345, 506] width 588 height 32
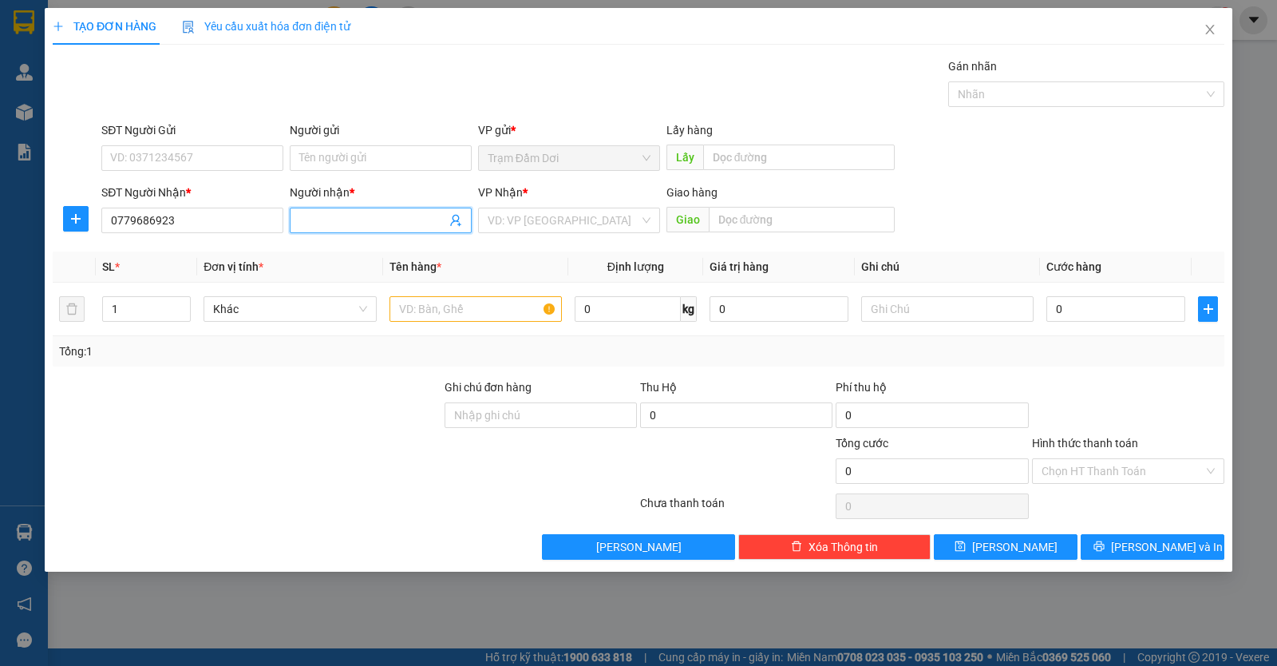
click at [397, 214] on input "Người nhận *" at bounding box center [372, 221] width 147 height 18
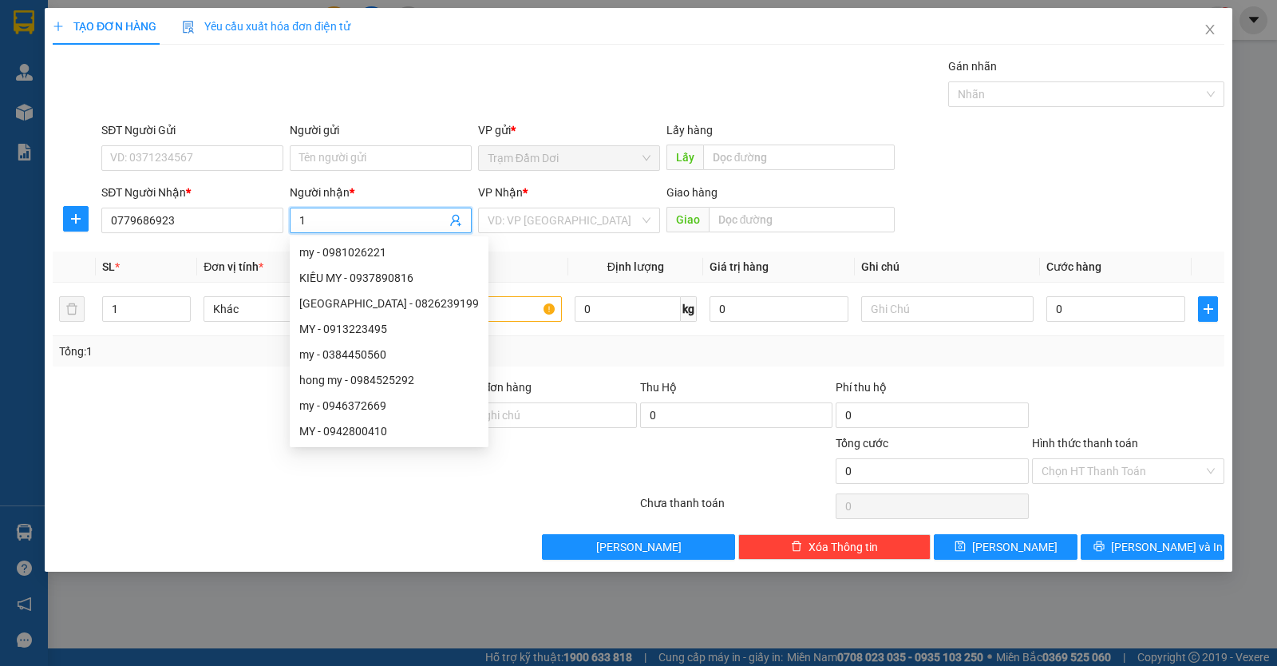
click at [631, 235] on div "VP Nhận * VD: VP Sài Gòn" at bounding box center [569, 212] width 182 height 56
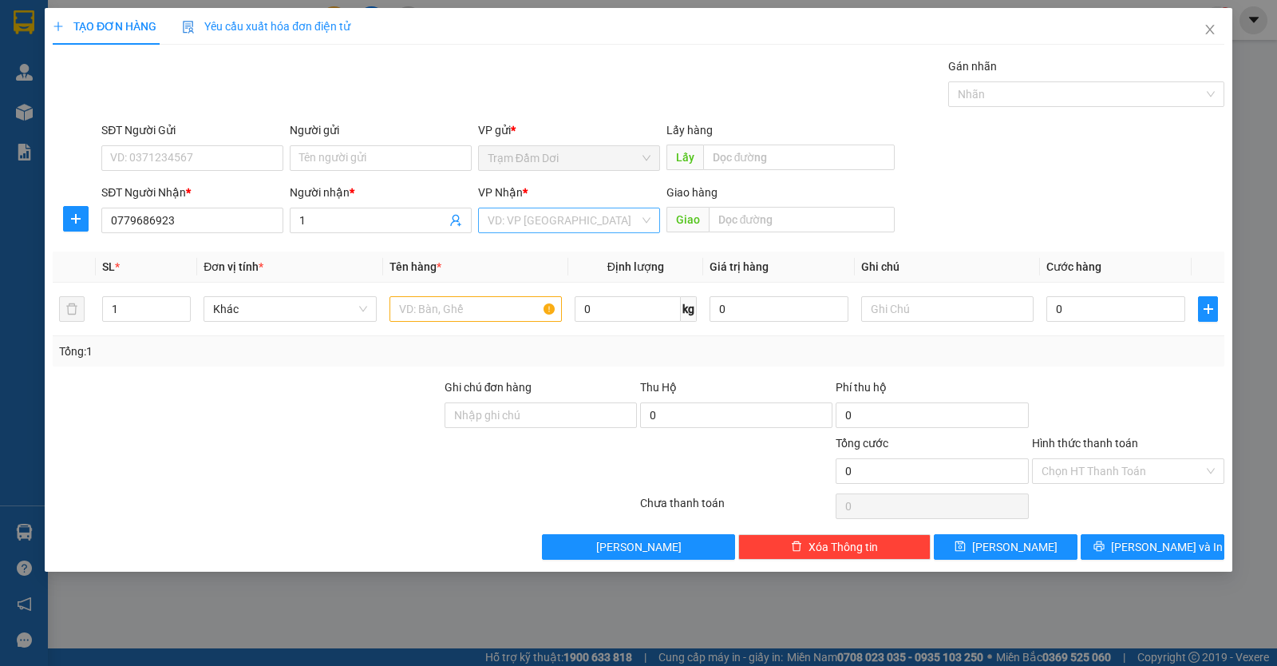
click at [628, 219] on input "search" at bounding box center [564, 220] width 152 height 24
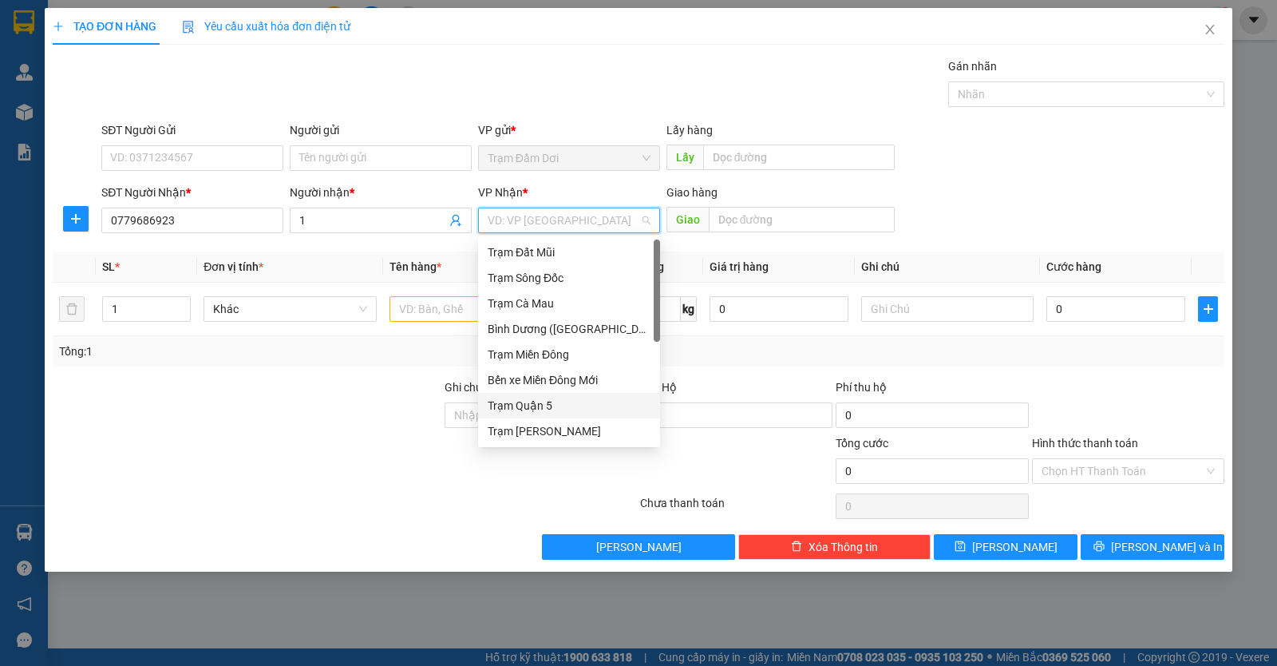
click at [521, 402] on div "Trạm Quận 5" at bounding box center [569, 406] width 163 height 18
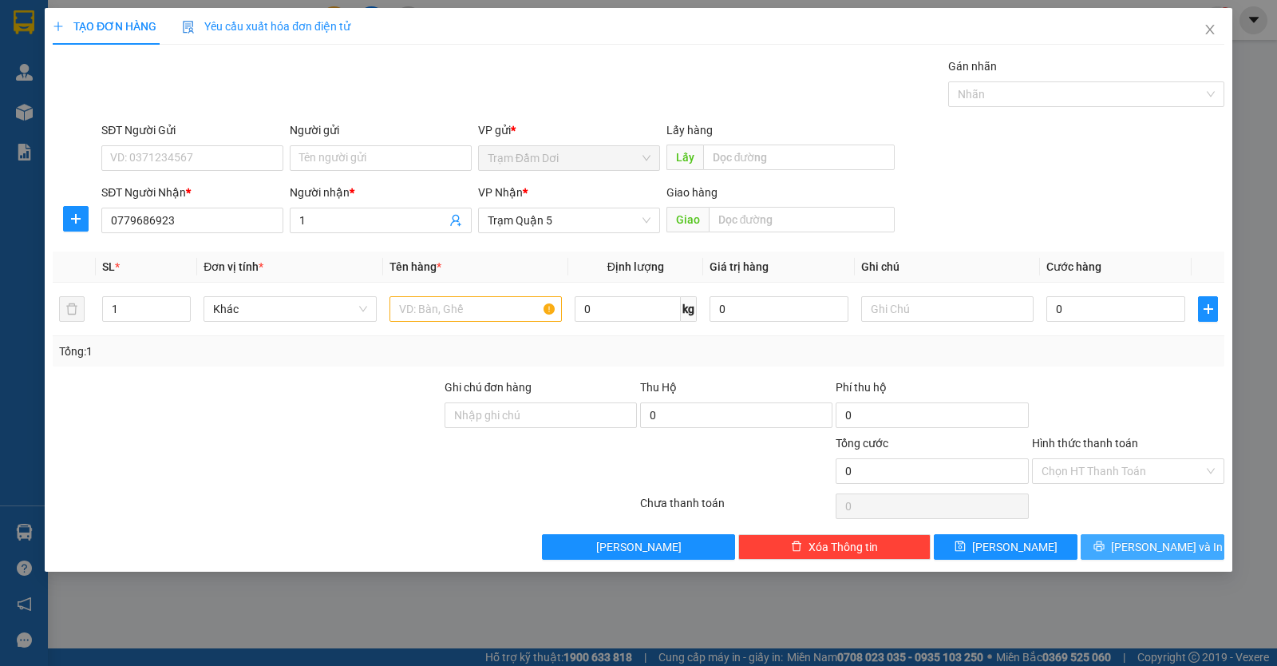
click at [1147, 545] on span "Lưu và In" at bounding box center [1167, 547] width 112 height 18
click at [958, 475] on input "0" at bounding box center [932, 471] width 192 height 26
click at [893, 471] on input "0" at bounding box center [932, 471] width 192 height 26
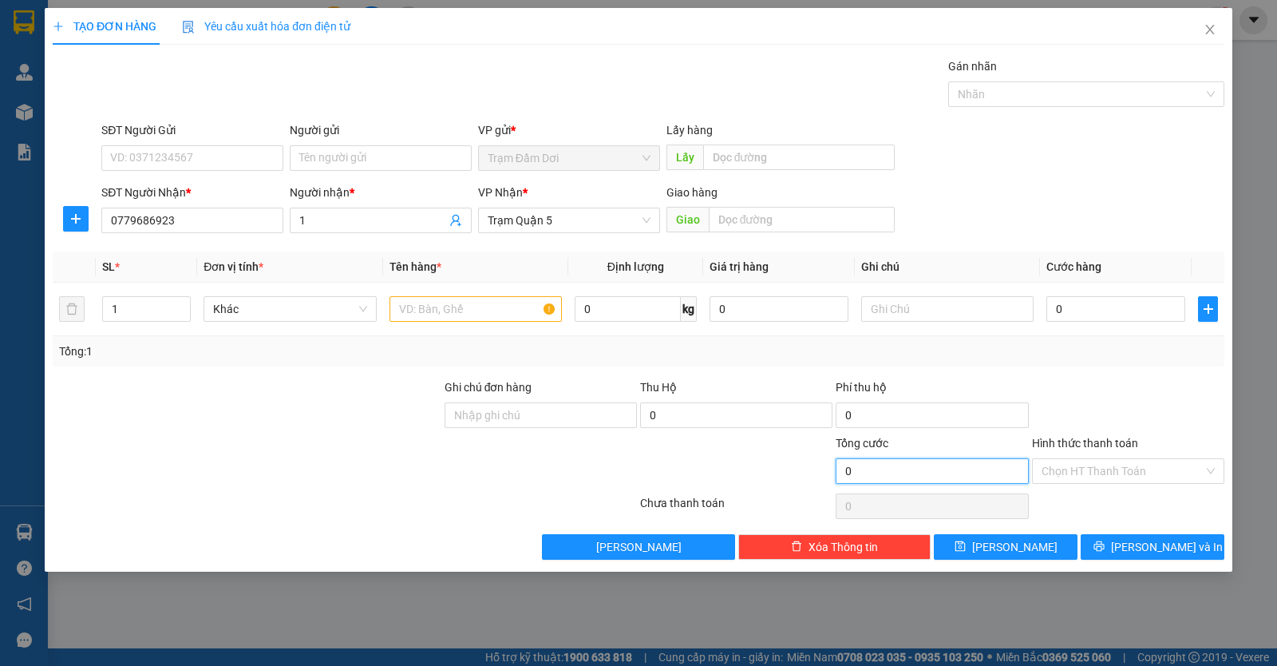
click at [843, 469] on input "0" at bounding box center [932, 471] width 192 height 26
drag, startPoint x: 918, startPoint y: 489, endPoint x: 928, endPoint y: 481, distance: 13.0
click at [925, 490] on div "0" at bounding box center [932, 506] width 192 height 32
click at [925, 475] on input "0" at bounding box center [932, 471] width 192 height 26
click at [838, 473] on input "0" at bounding box center [932, 471] width 192 height 26
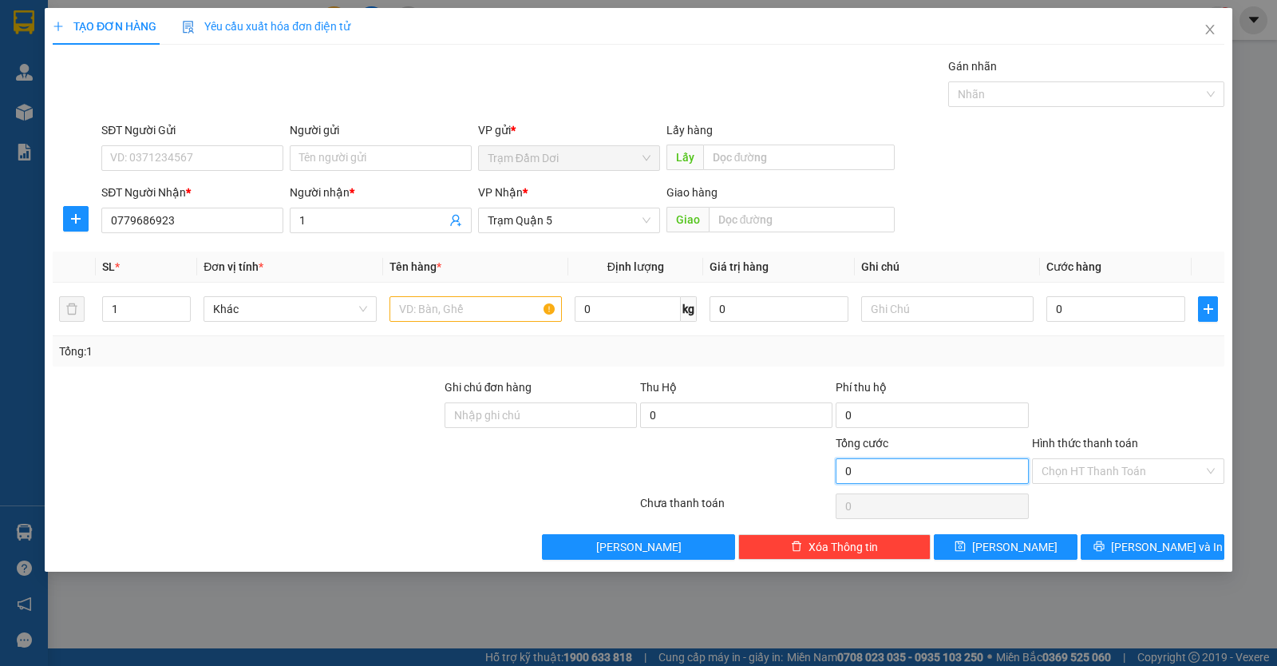
click at [856, 471] on input "0" at bounding box center [932, 471] width 192 height 26
click at [862, 466] on input "0" at bounding box center [932, 471] width 192 height 26
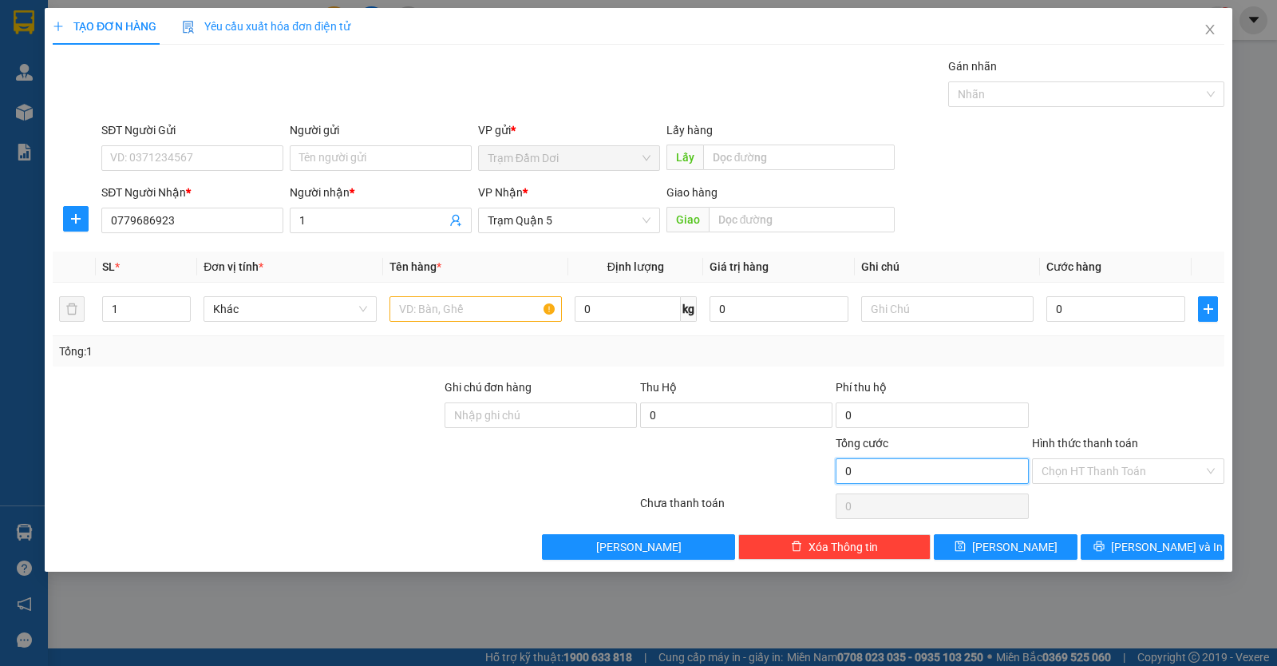
click at [845, 469] on input "0" at bounding box center [932, 471] width 192 height 26
click at [842, 472] on input "0" at bounding box center [932, 471] width 192 height 26
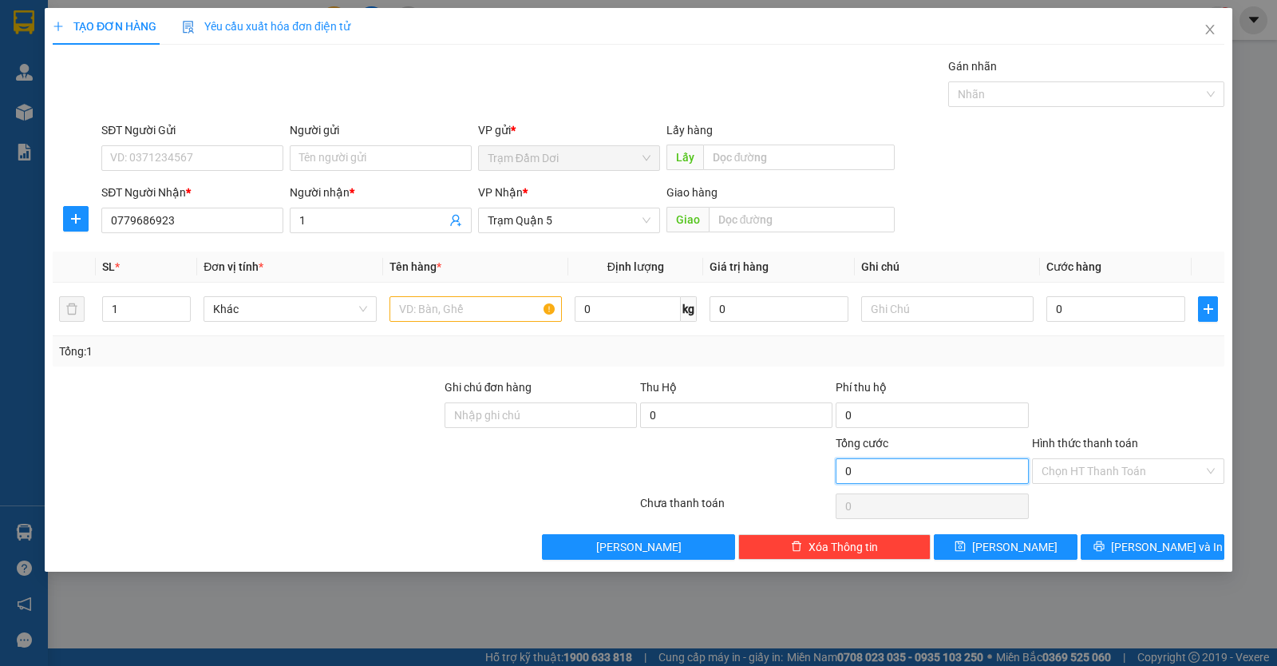
click at [842, 472] on input "0" at bounding box center [932, 471] width 192 height 26
drag, startPoint x: 842, startPoint y: 472, endPoint x: 944, endPoint y: 477, distance: 101.5
click at [944, 477] on input "0" at bounding box center [932, 471] width 192 height 26
click at [932, 477] on input "0" at bounding box center [932, 471] width 192 height 26
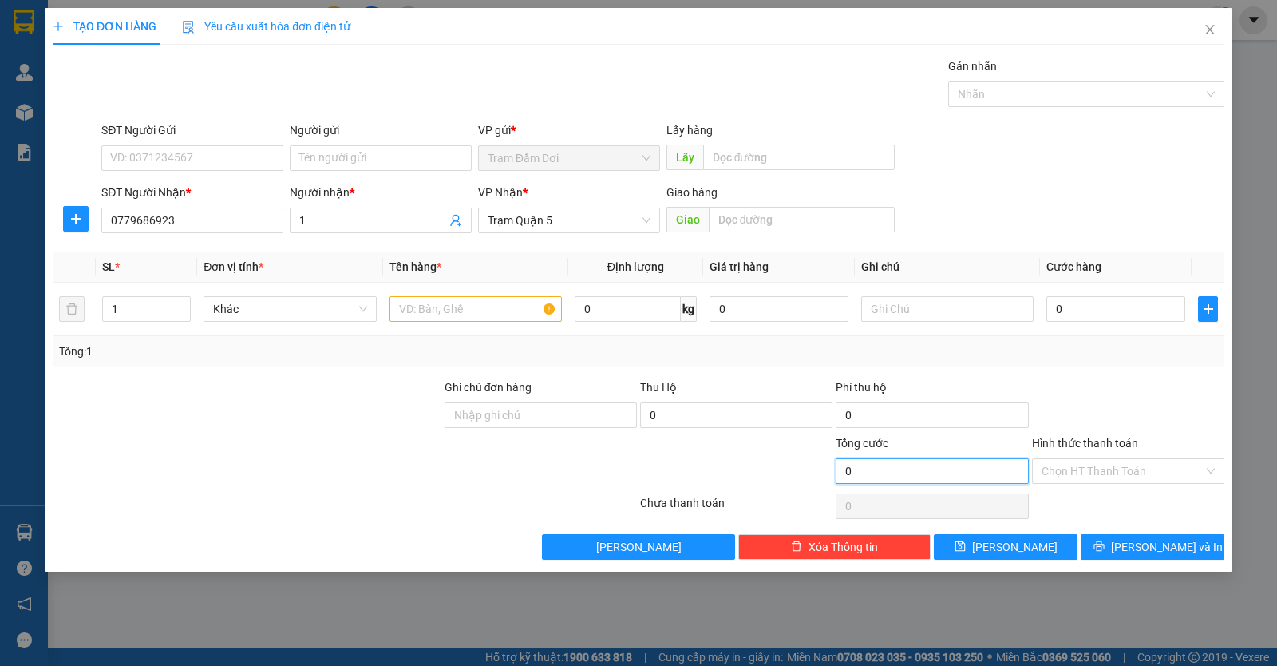
click at [889, 460] on input "0" at bounding box center [932, 471] width 192 height 26
click at [894, 465] on input "0" at bounding box center [932, 471] width 192 height 26
click at [894, 466] on input "0" at bounding box center [932, 471] width 192 height 26
click at [888, 473] on input "0" at bounding box center [932, 471] width 192 height 26
click at [886, 473] on input "0" at bounding box center [932, 471] width 192 height 26
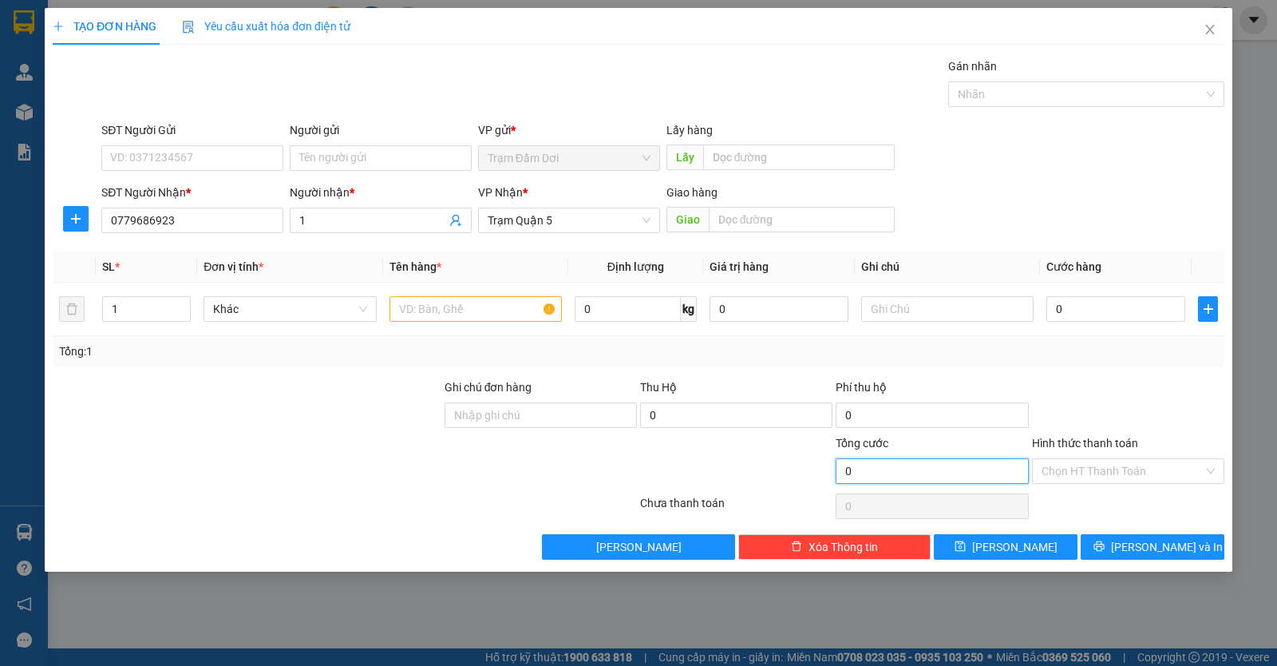
click at [886, 473] on input "0" at bounding box center [932, 471] width 192 height 26
click at [1155, 548] on span "Lưu và In" at bounding box center [1167, 547] width 112 height 18
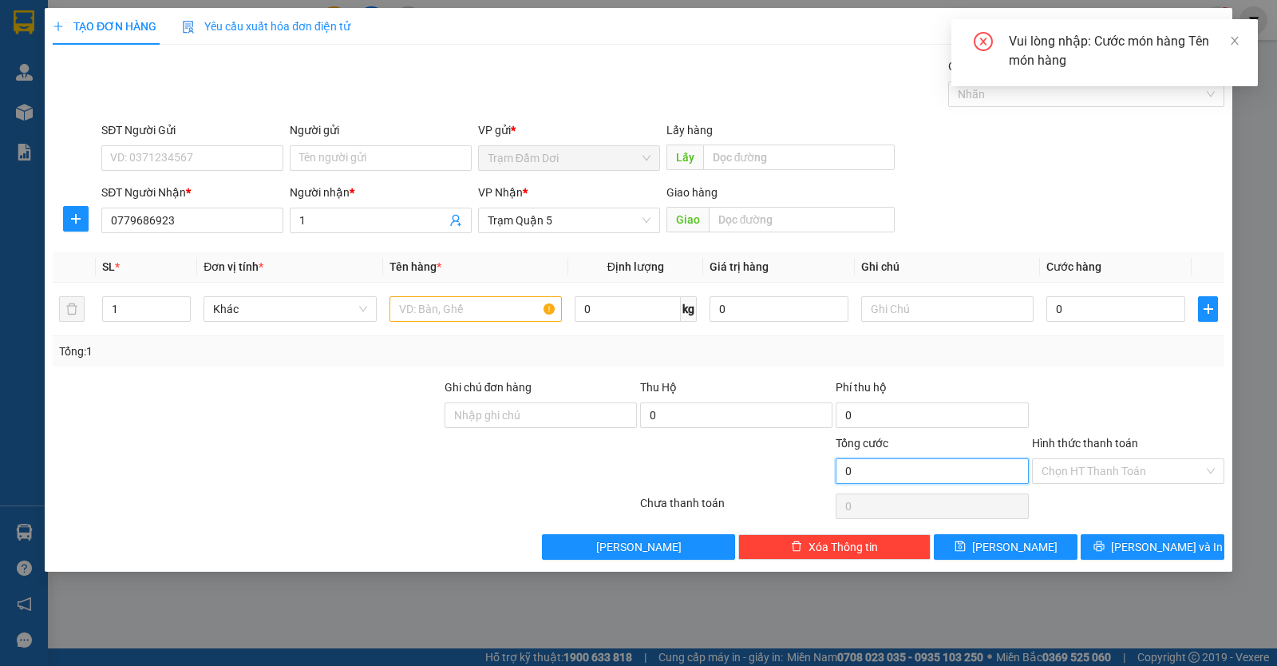
click at [944, 474] on input "0" at bounding box center [932, 471] width 192 height 26
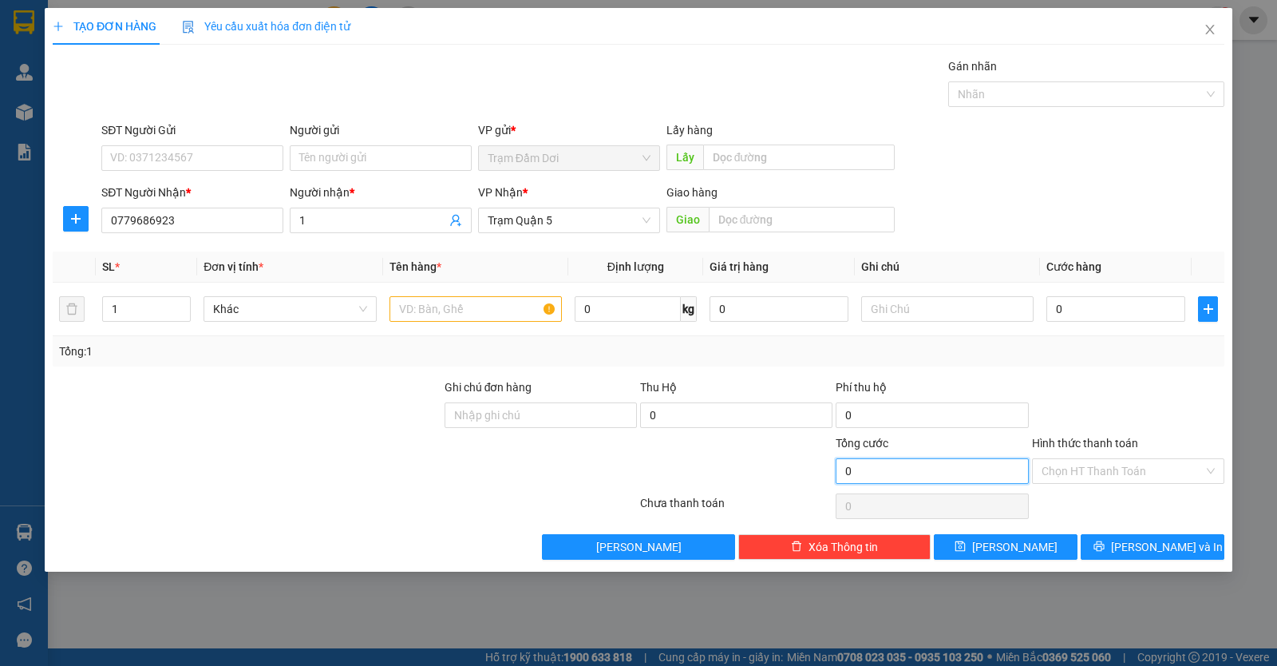
click at [944, 474] on input "0" at bounding box center [932, 471] width 192 height 26
drag, startPoint x: 947, startPoint y: 473, endPoint x: 1107, endPoint y: 496, distance: 162.1
click at [948, 472] on input "0" at bounding box center [932, 471] width 192 height 26
click at [1148, 470] on input "Hình thức thanh toán" at bounding box center [1123, 471] width 162 height 24
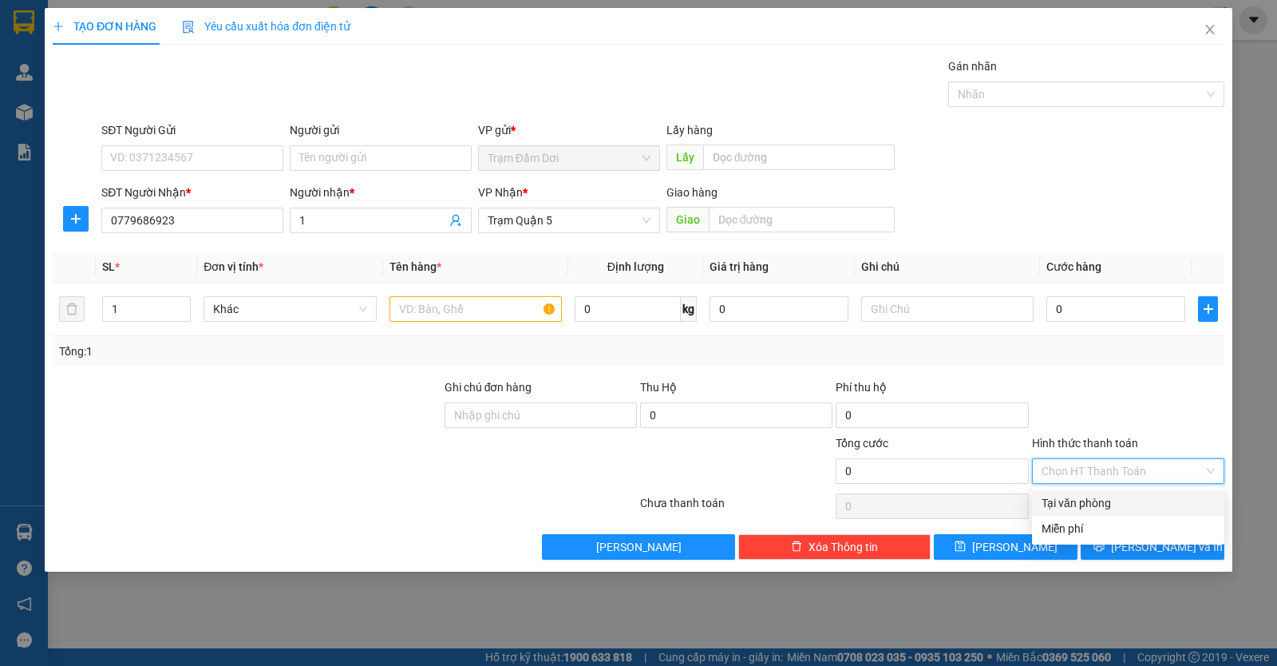
click at [1095, 503] on div "Tại văn phòng" at bounding box center [1128, 503] width 173 height 18
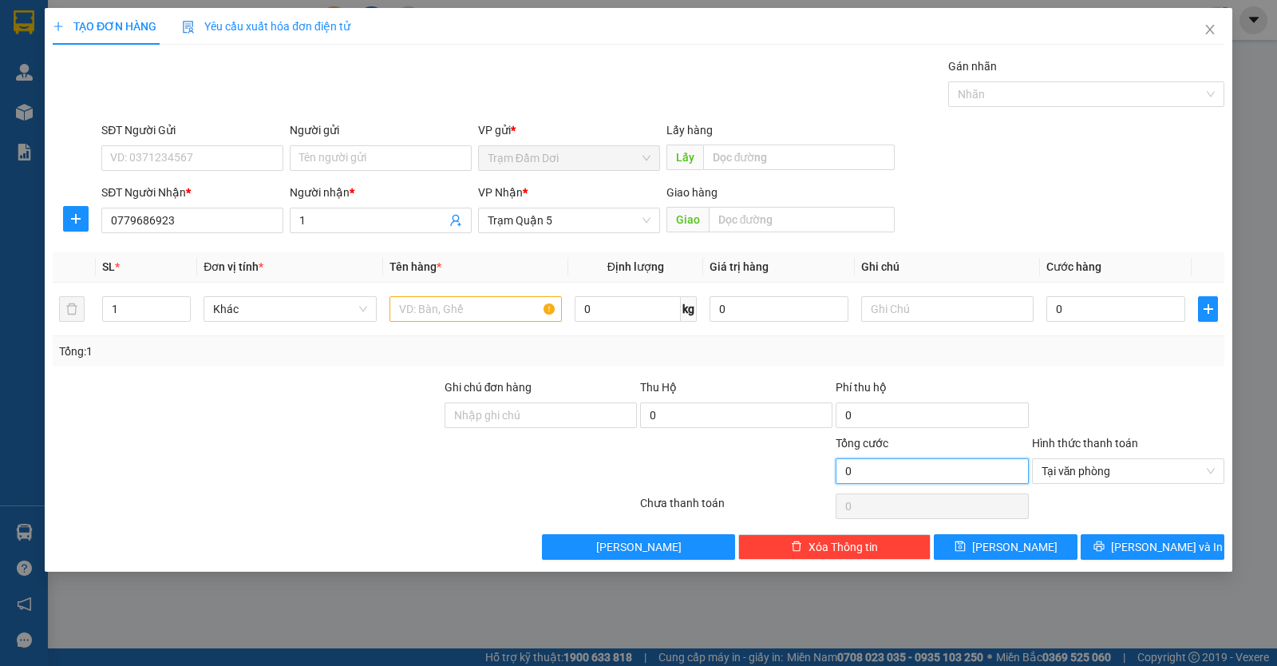
click at [889, 469] on input "0" at bounding box center [932, 471] width 192 height 26
click at [1114, 467] on span "Tại văn phòng" at bounding box center [1128, 471] width 173 height 24
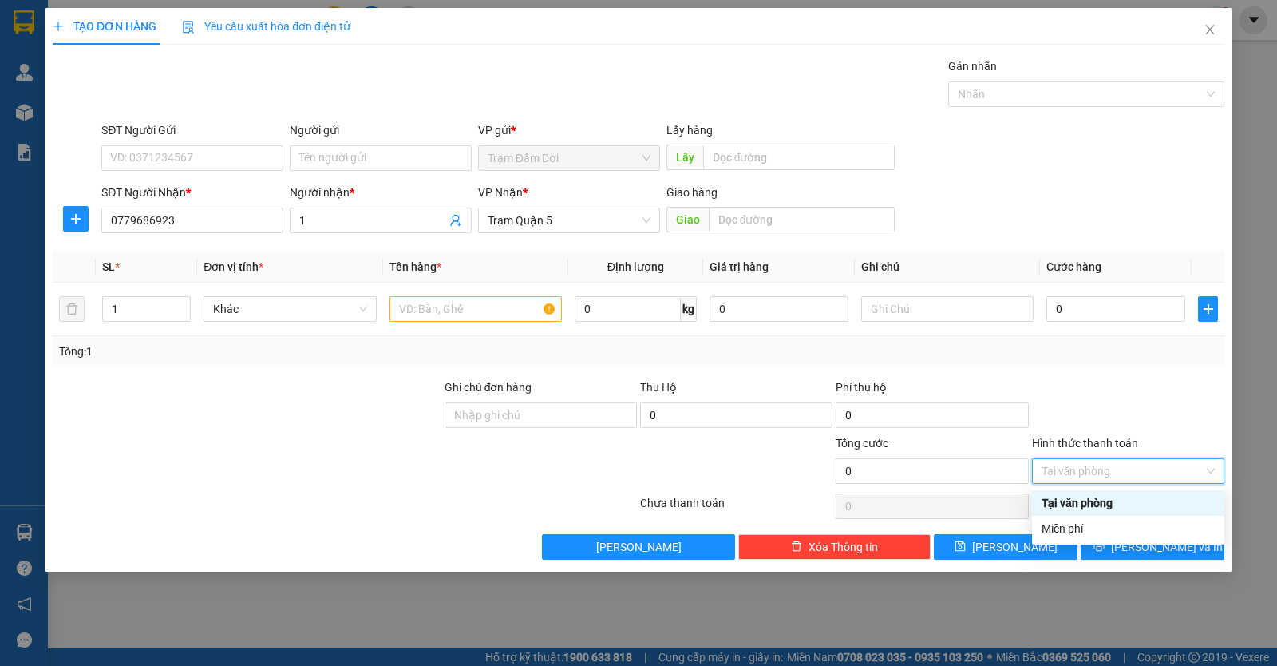
click at [1103, 499] on div "Tại văn phòng" at bounding box center [1128, 503] width 173 height 18
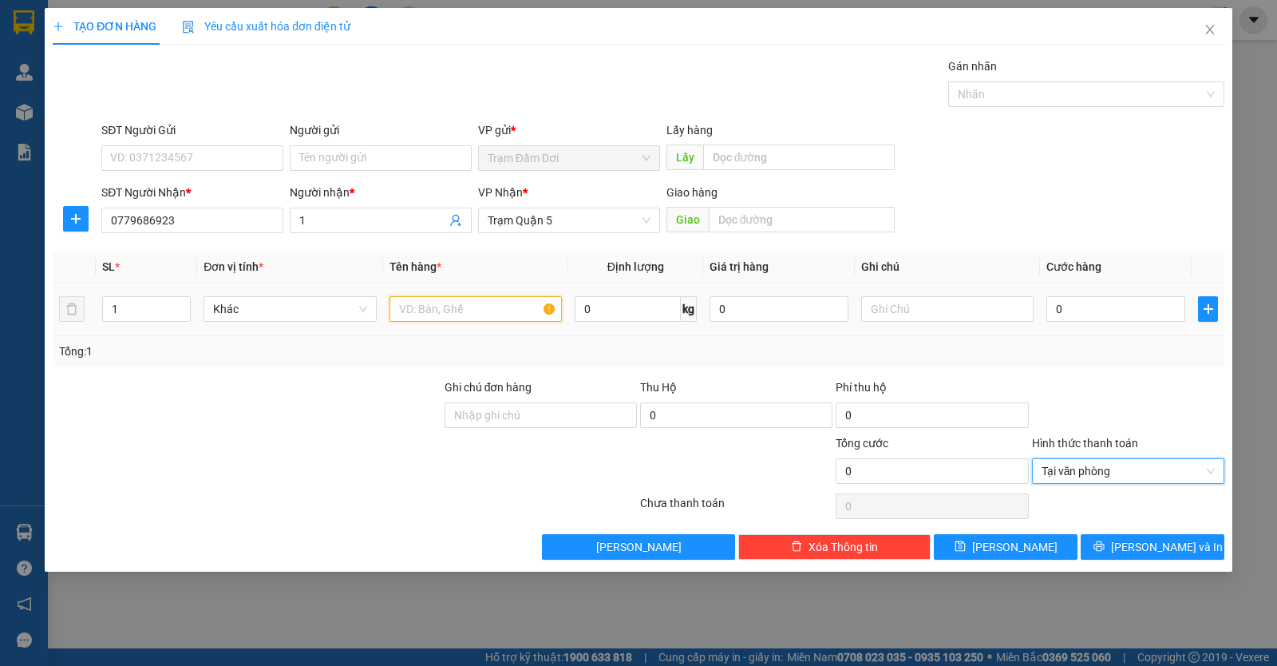
click at [458, 308] on input "text" at bounding box center [476, 309] width 172 height 26
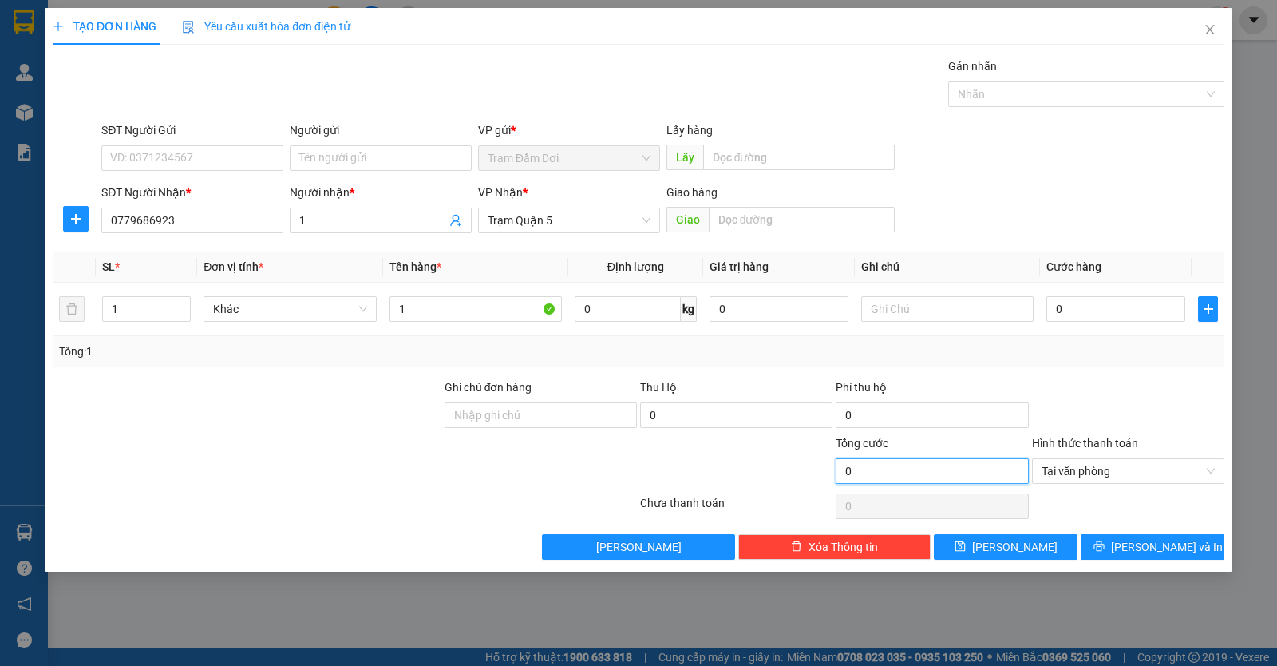
click at [912, 474] on input "0" at bounding box center [932, 471] width 192 height 26
click at [838, 474] on input "0" at bounding box center [932, 471] width 192 height 26
click at [854, 410] on input "0" at bounding box center [932, 415] width 192 height 26
click at [1162, 553] on span "Lưu và In" at bounding box center [1167, 547] width 112 height 18
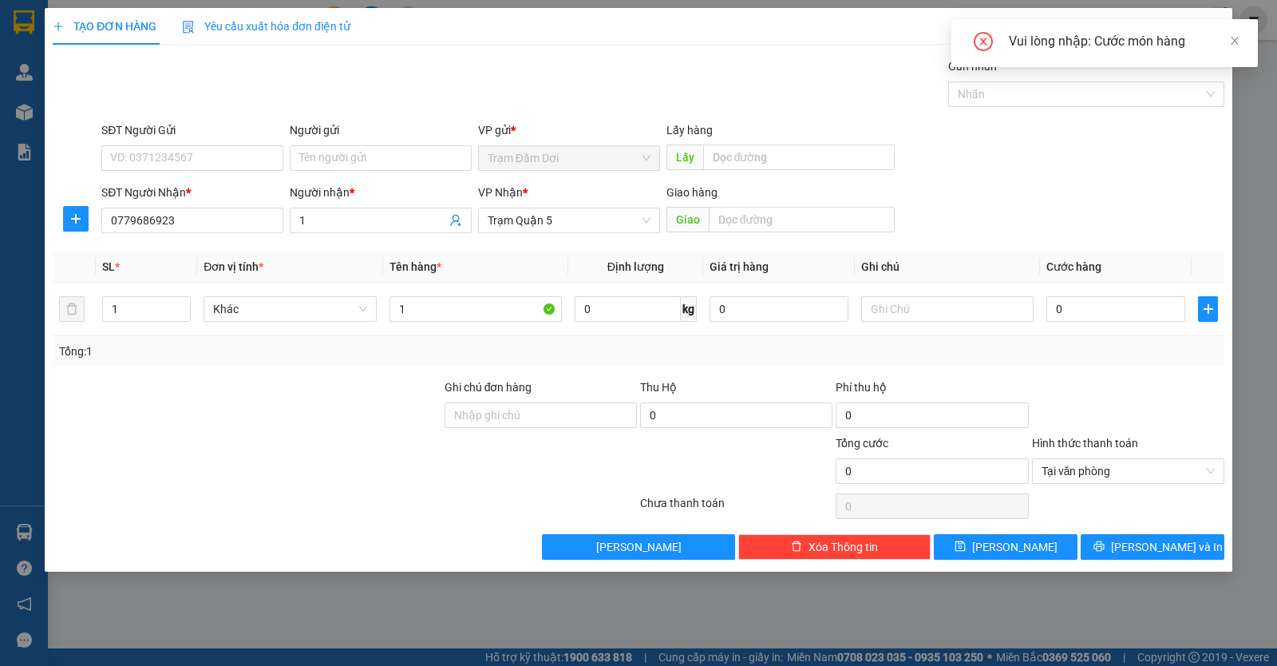
click at [905, 455] on div "Tổng cước" at bounding box center [932, 446] width 192 height 24
click at [1063, 476] on span "Tại văn phòng" at bounding box center [1128, 471] width 173 height 24
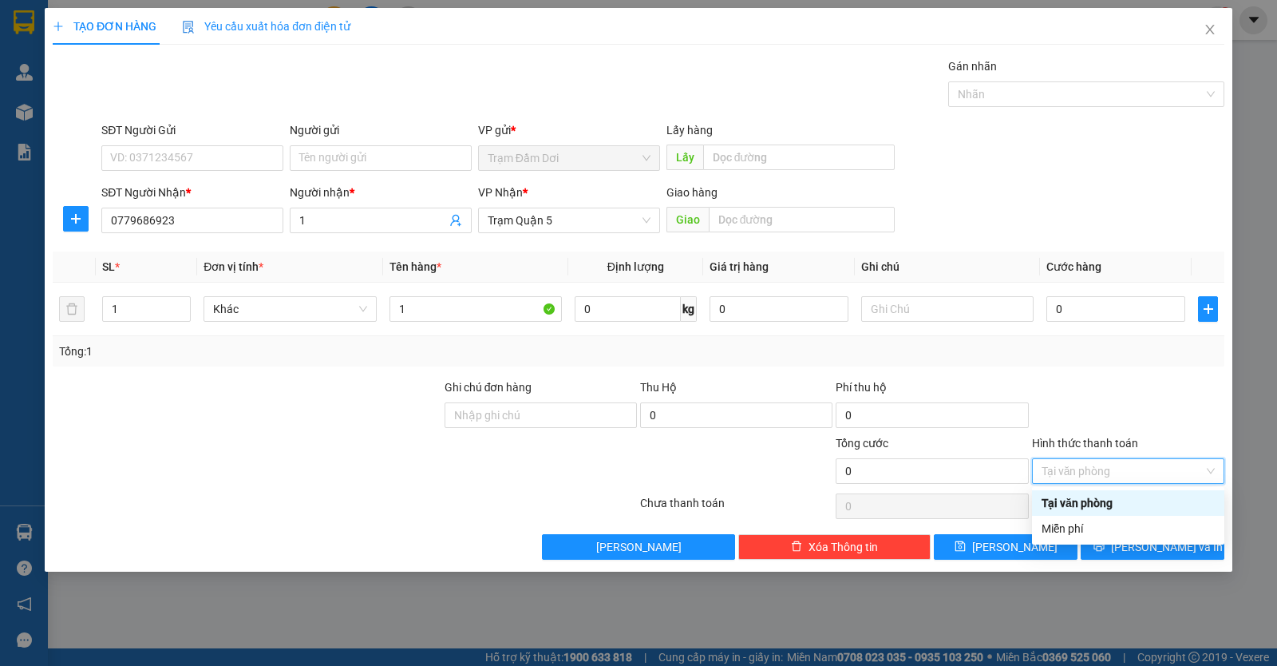
click at [1079, 505] on div "Tại văn phòng" at bounding box center [1128, 503] width 173 height 18
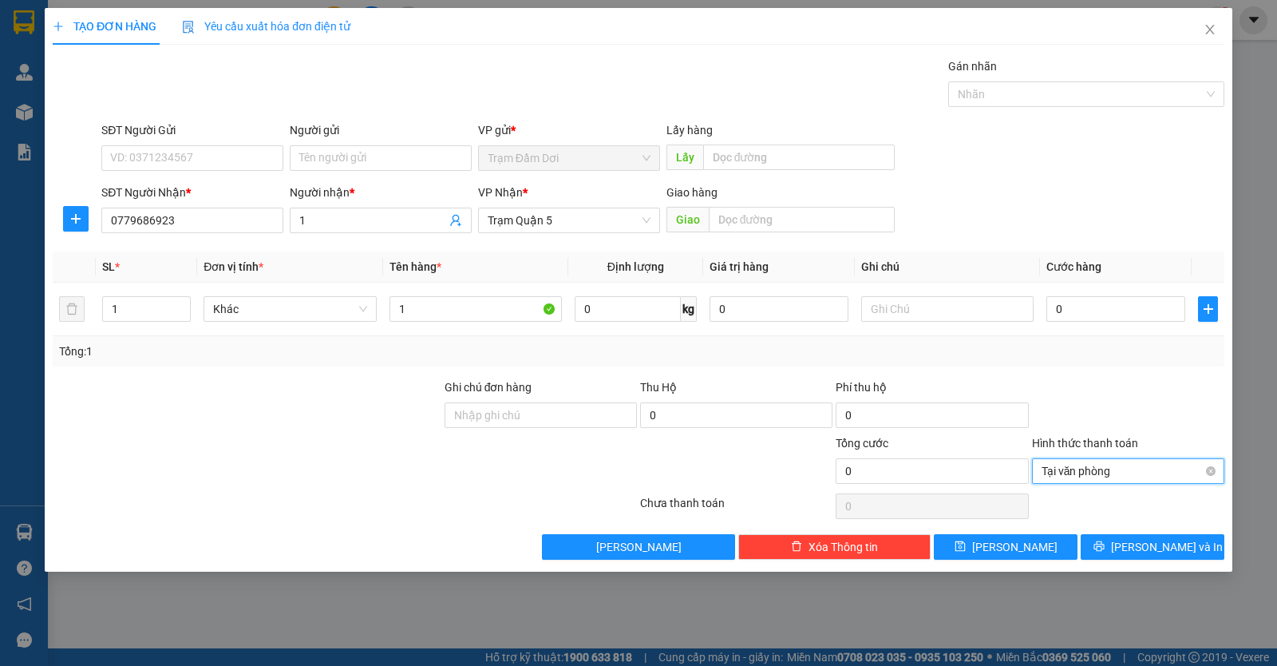
click at [1202, 469] on span "Tại văn phòng" at bounding box center [1128, 471] width 173 height 24
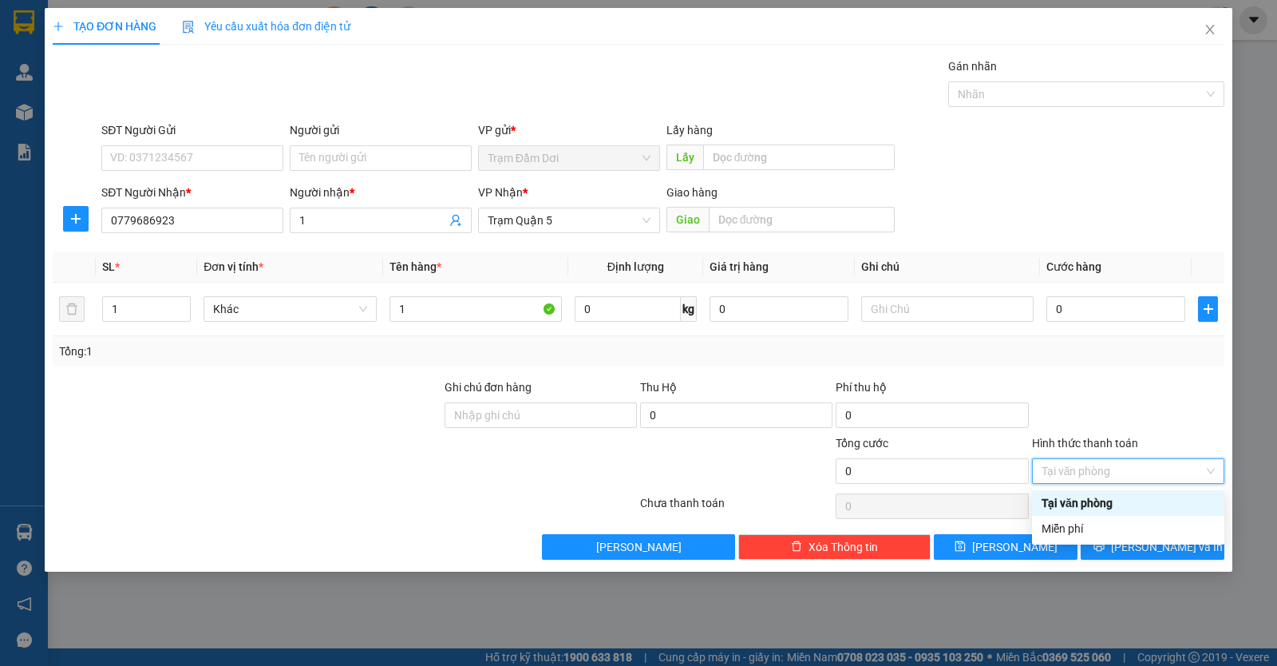
click at [1065, 500] on div "Tại văn phòng" at bounding box center [1128, 503] width 173 height 18
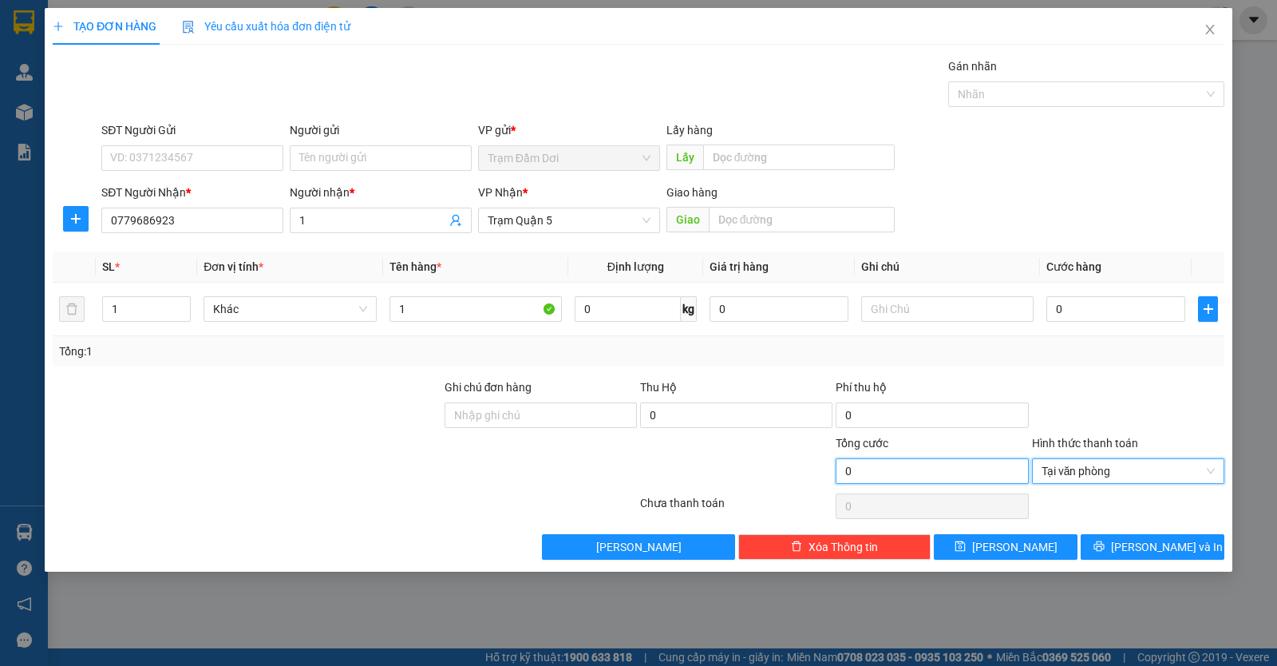
click at [964, 464] on input "0" at bounding box center [932, 471] width 192 height 26
click at [841, 471] on input "0" at bounding box center [932, 471] width 192 height 26
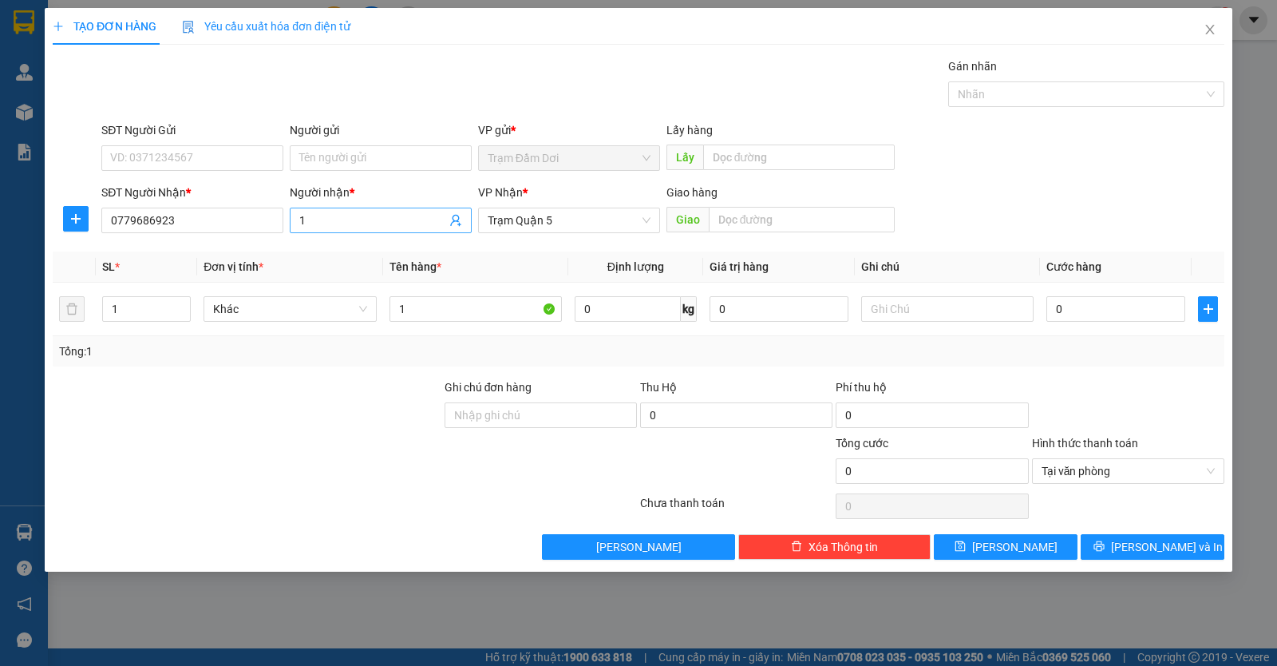
click at [328, 215] on input "1" at bounding box center [372, 221] width 147 height 18
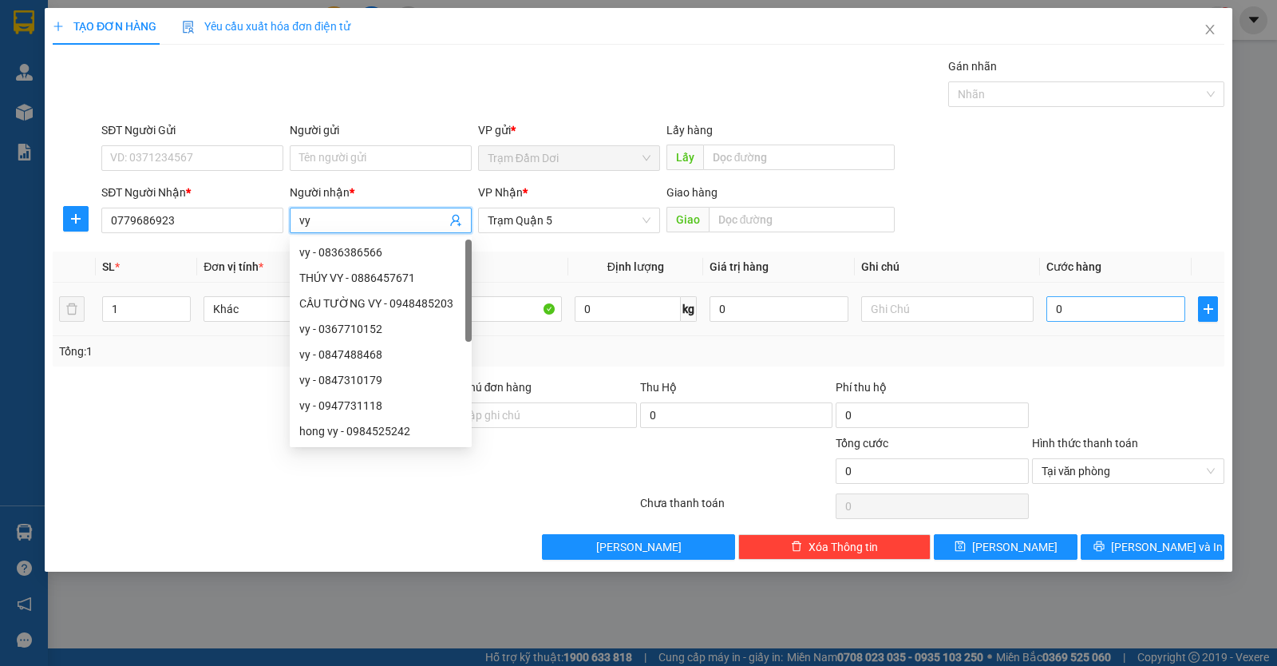
drag, startPoint x: 1103, startPoint y: 322, endPoint x: 1107, endPoint y: 308, distance: 14.1
click at [1107, 321] on div "0" at bounding box center [1116, 309] width 139 height 32
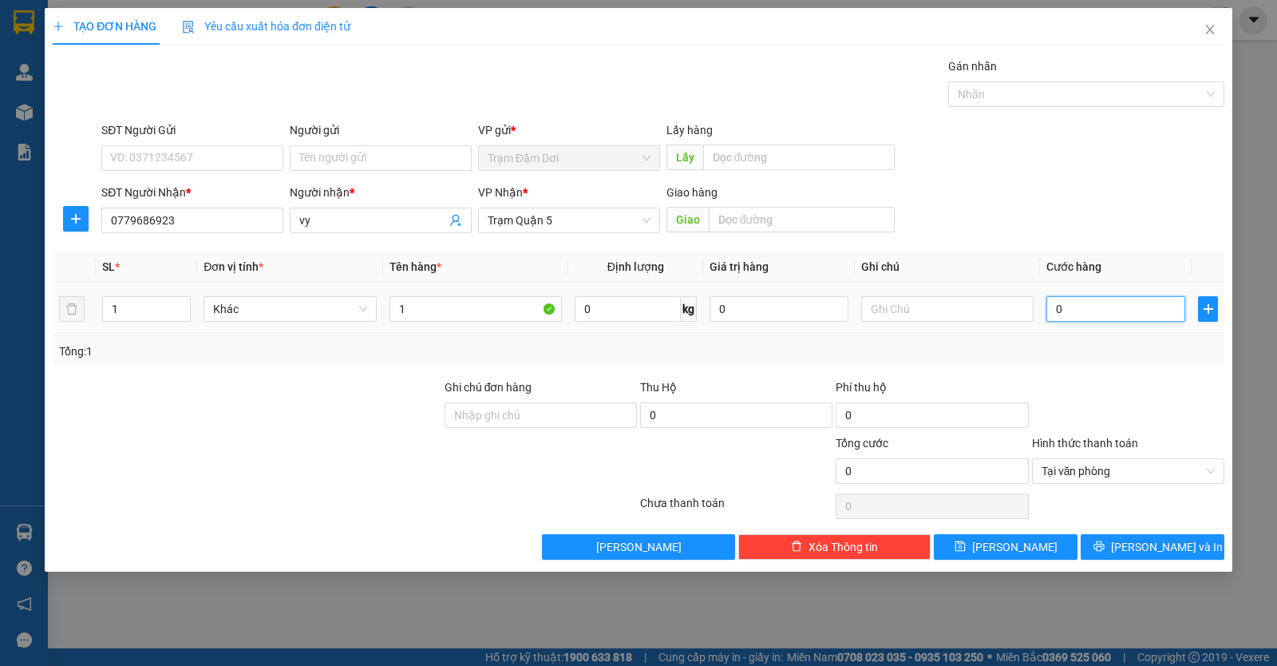
click at [1107, 308] on input "0" at bounding box center [1116, 309] width 139 height 26
click at [1138, 542] on button "Lưu và In" at bounding box center [1153, 547] width 144 height 26
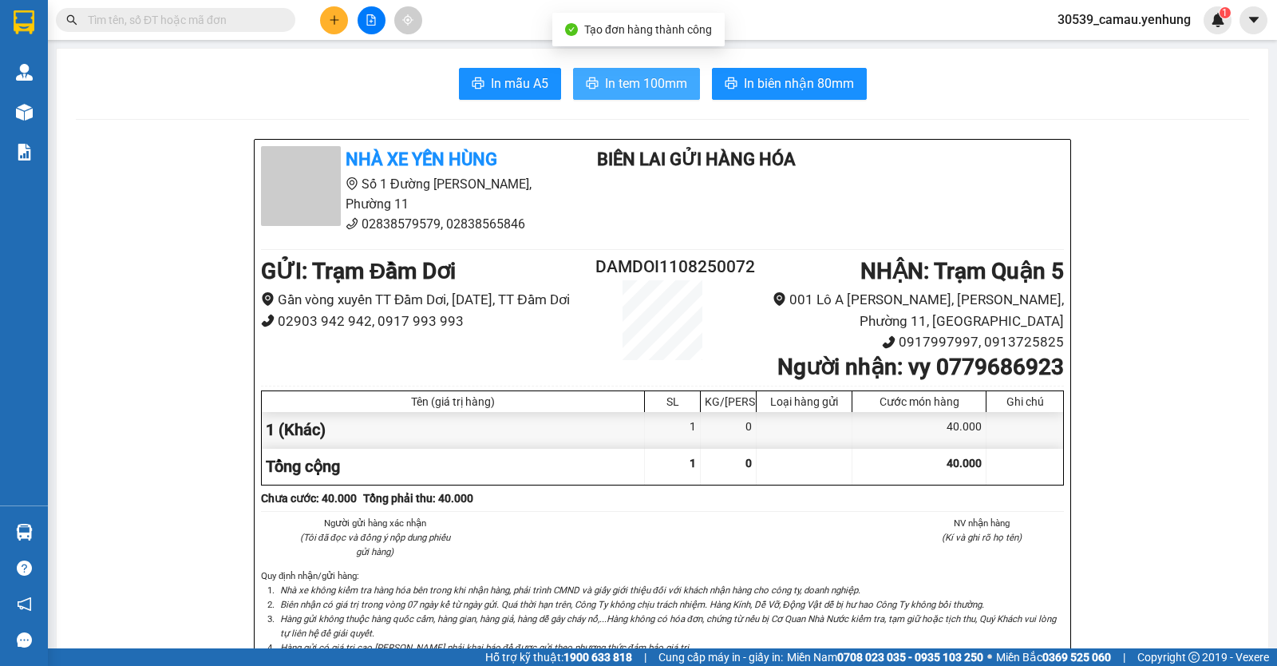
click at [598, 85] on button "In tem 100mm" at bounding box center [636, 84] width 127 height 32
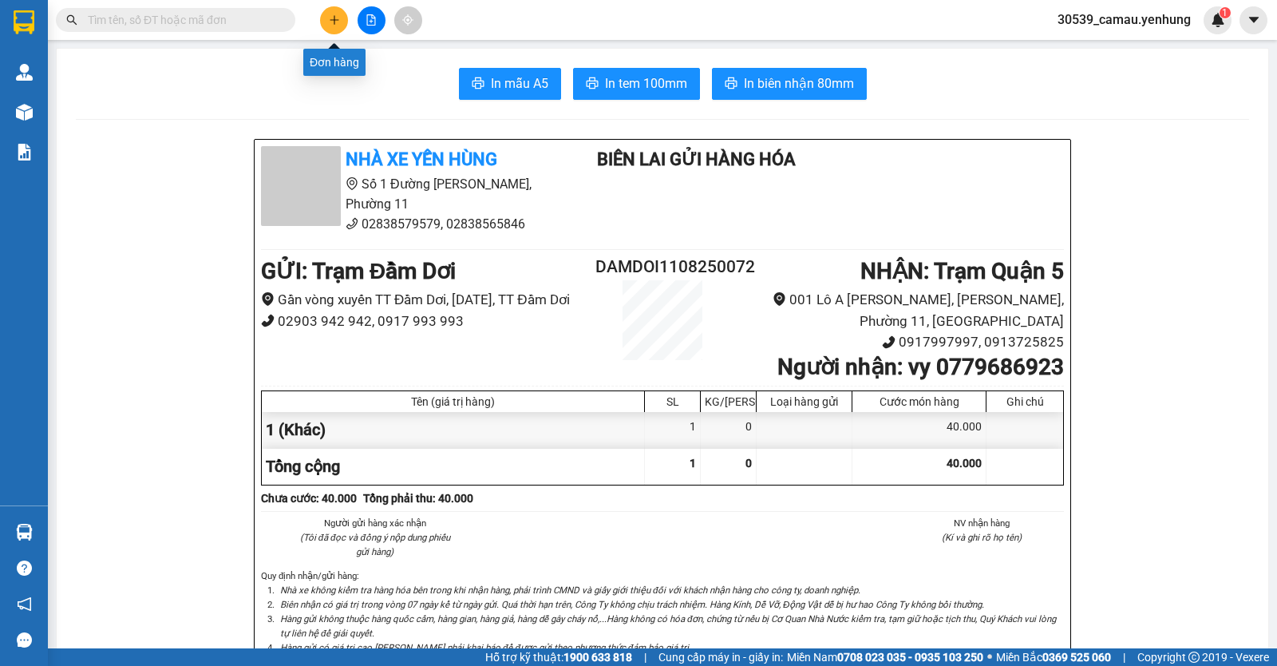
click at [343, 16] on button at bounding box center [334, 20] width 28 height 28
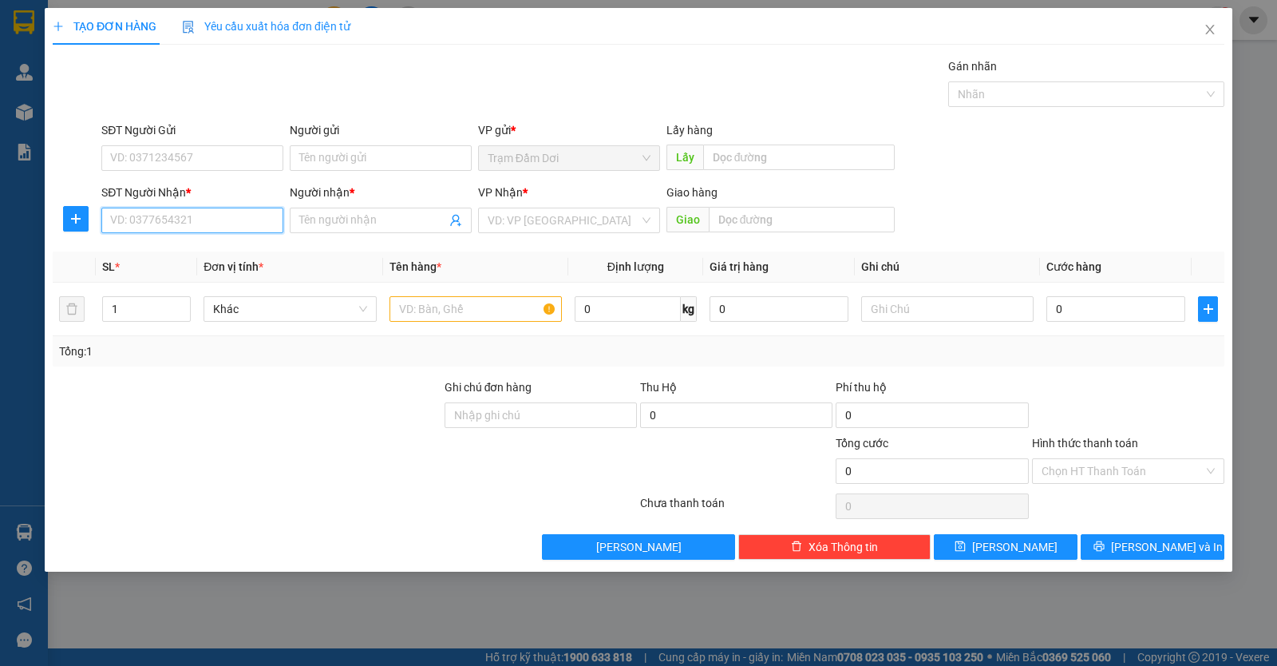
click at [187, 219] on input "SĐT Người Nhận *" at bounding box center [192, 221] width 182 height 26
click at [184, 249] on div "0845522225 - dinh" at bounding box center [192, 253] width 163 height 18
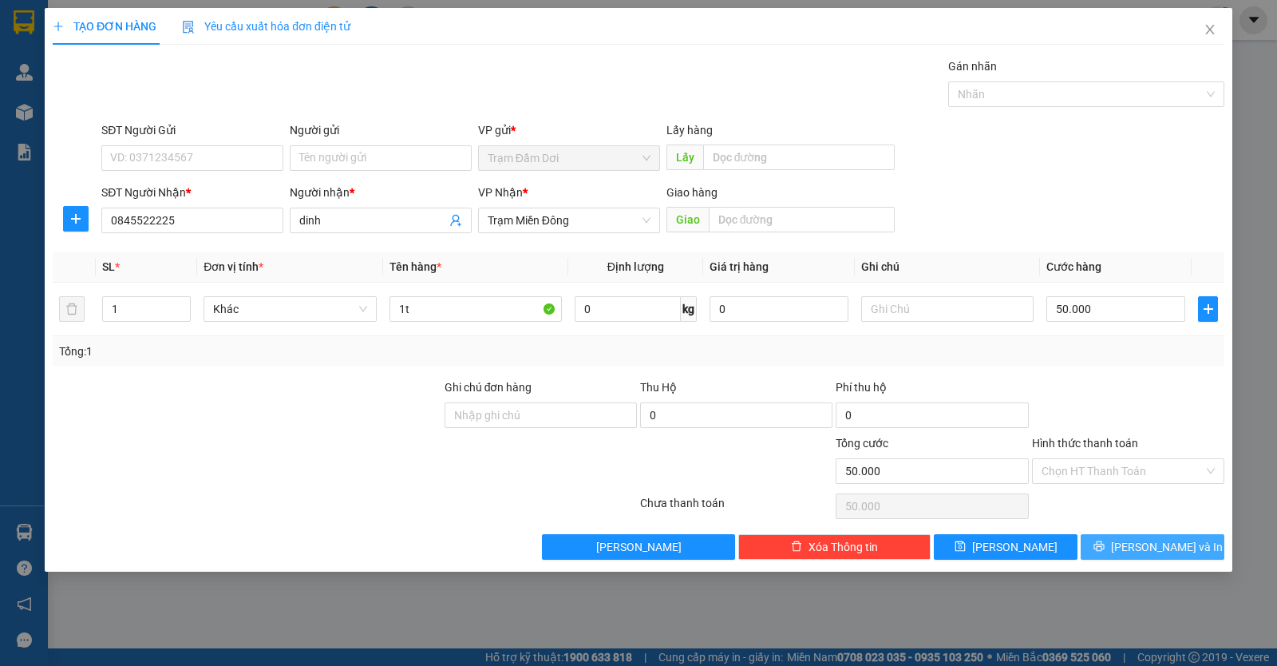
click at [1140, 544] on span "Lưu và In" at bounding box center [1167, 547] width 112 height 18
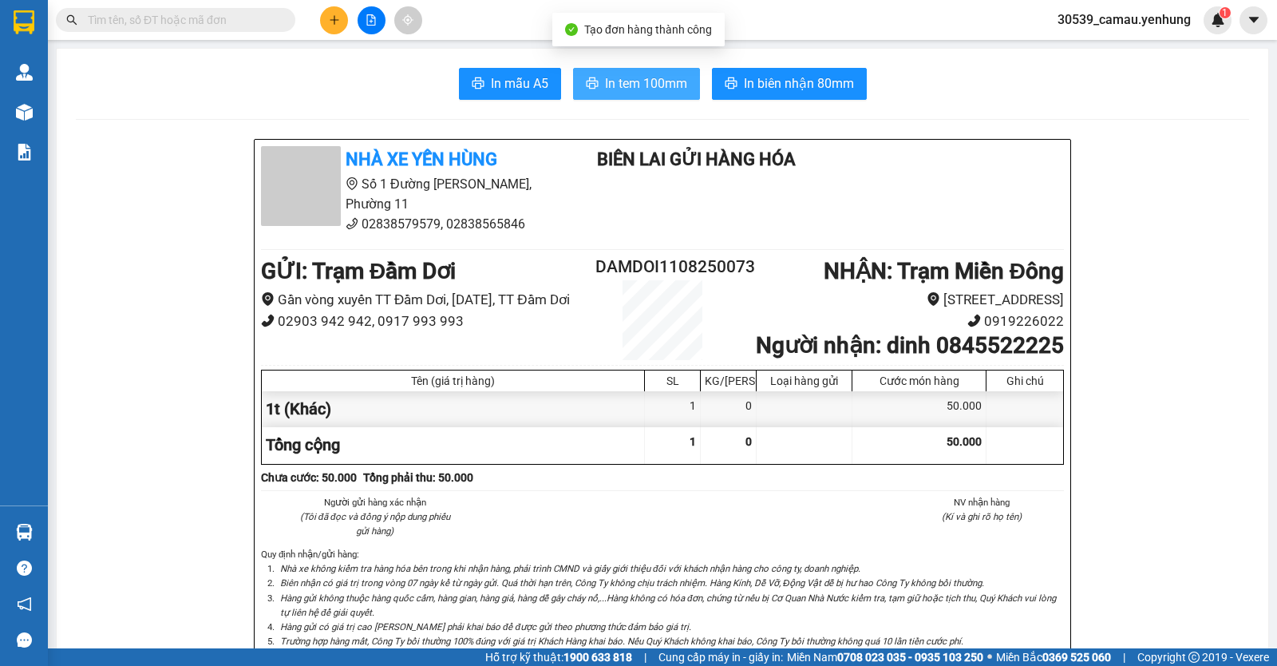
click at [605, 82] on span "In tem 100mm" at bounding box center [646, 83] width 82 height 20
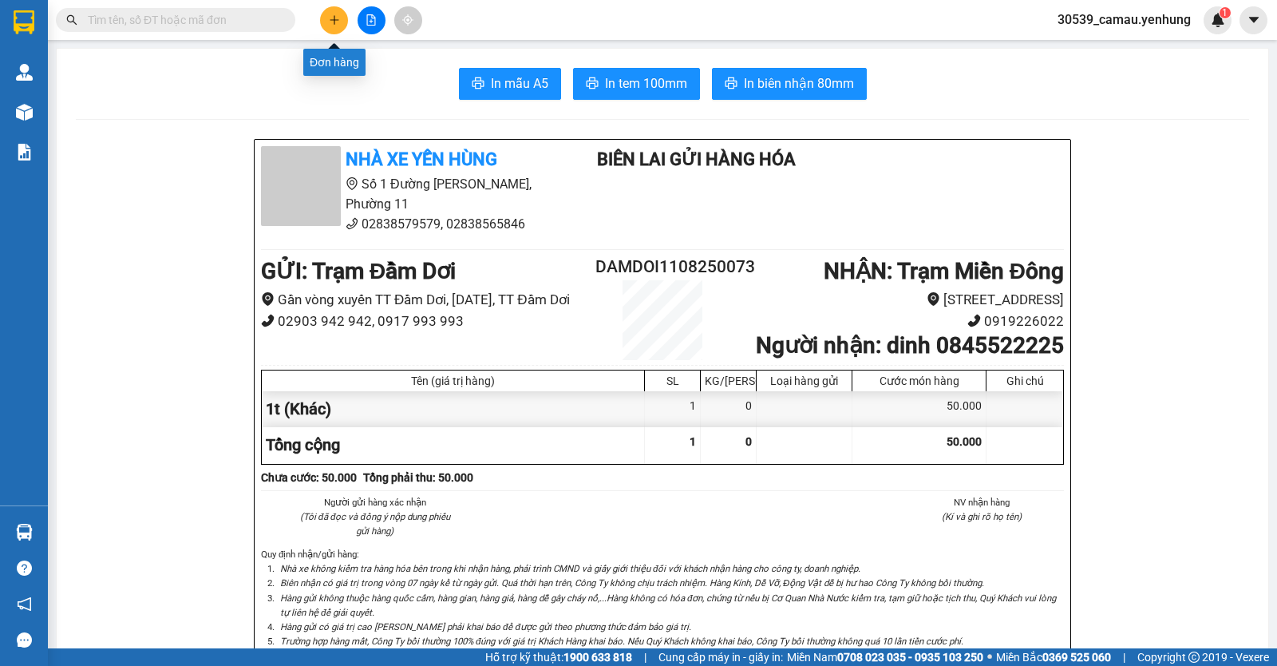
click at [338, 20] on icon "plus" at bounding box center [334, 19] width 11 height 11
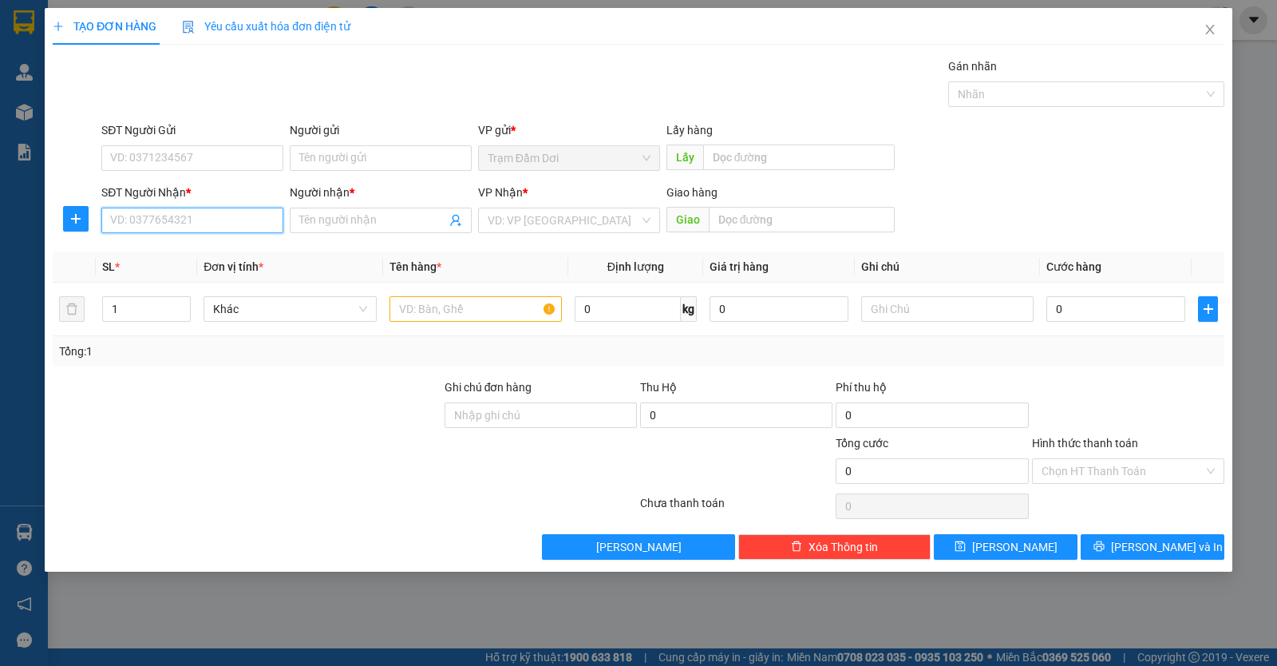
click at [241, 229] on input "SĐT Người Nhận *" at bounding box center [192, 221] width 182 height 26
click at [153, 270] on div "0901310121 - o" at bounding box center [192, 278] width 163 height 18
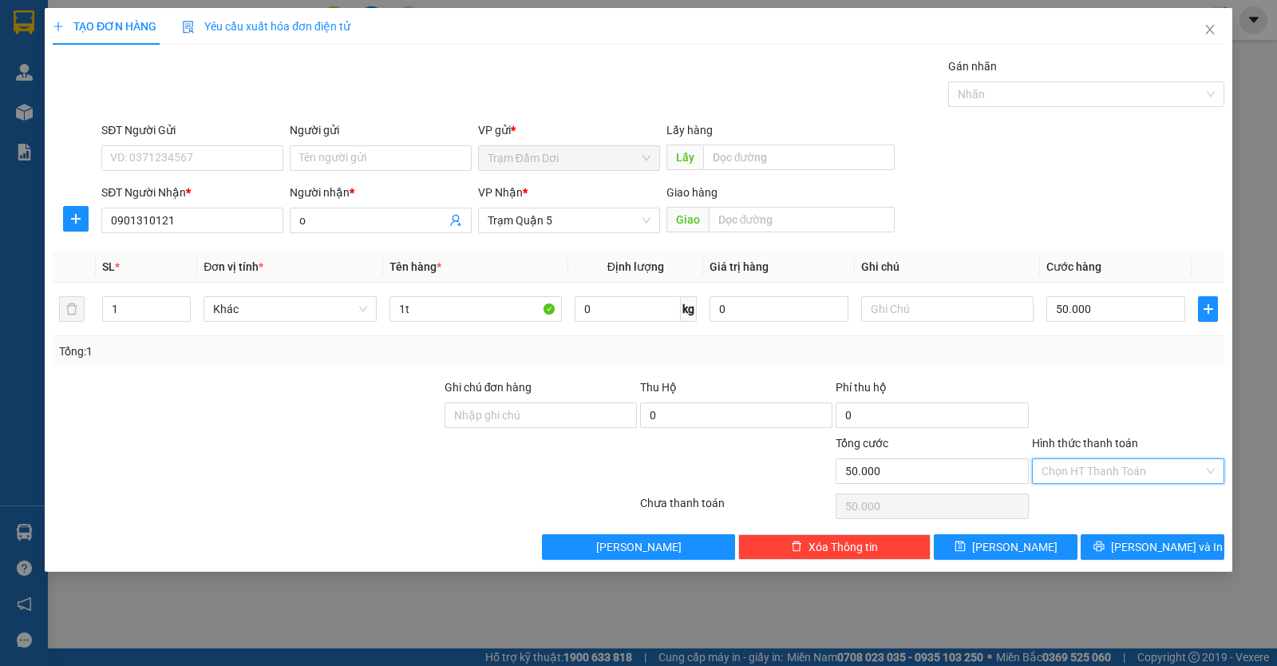
click at [1149, 470] on input "Hình thức thanh toán" at bounding box center [1123, 471] width 162 height 24
click at [1130, 506] on div "Tại văn phòng" at bounding box center [1128, 503] width 173 height 18
click at [1105, 549] on icon "printer" at bounding box center [1099, 546] width 11 height 11
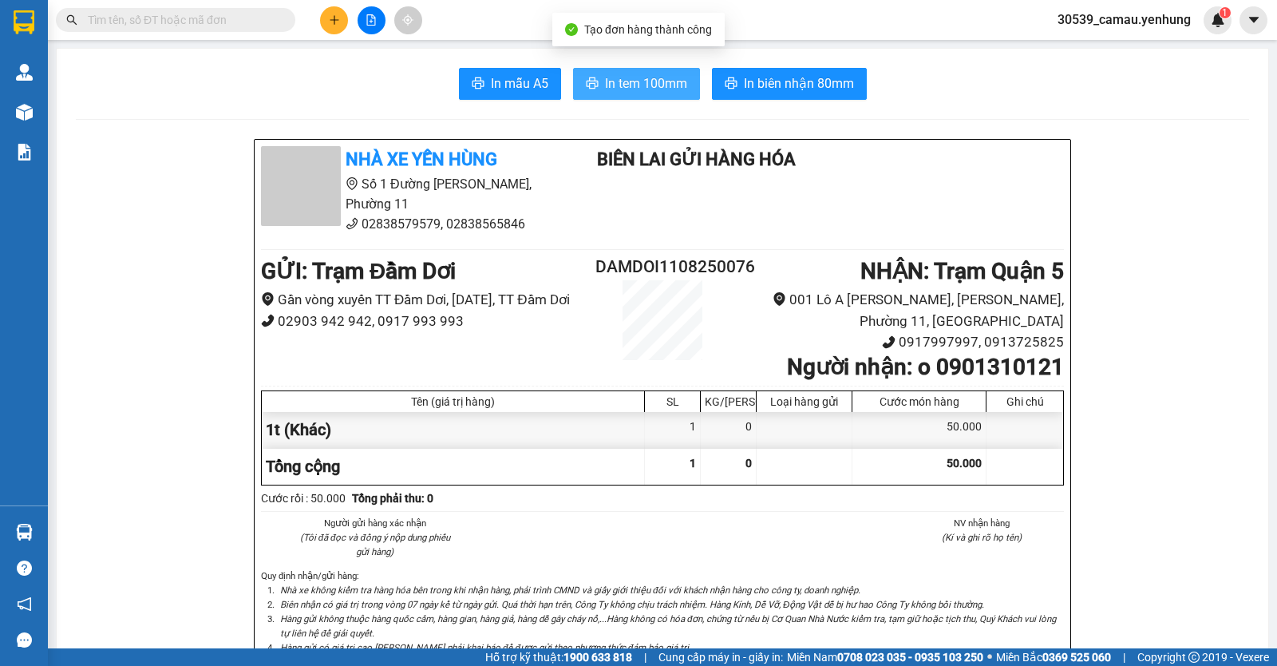
click at [588, 78] on icon "printer" at bounding box center [592, 83] width 13 height 13
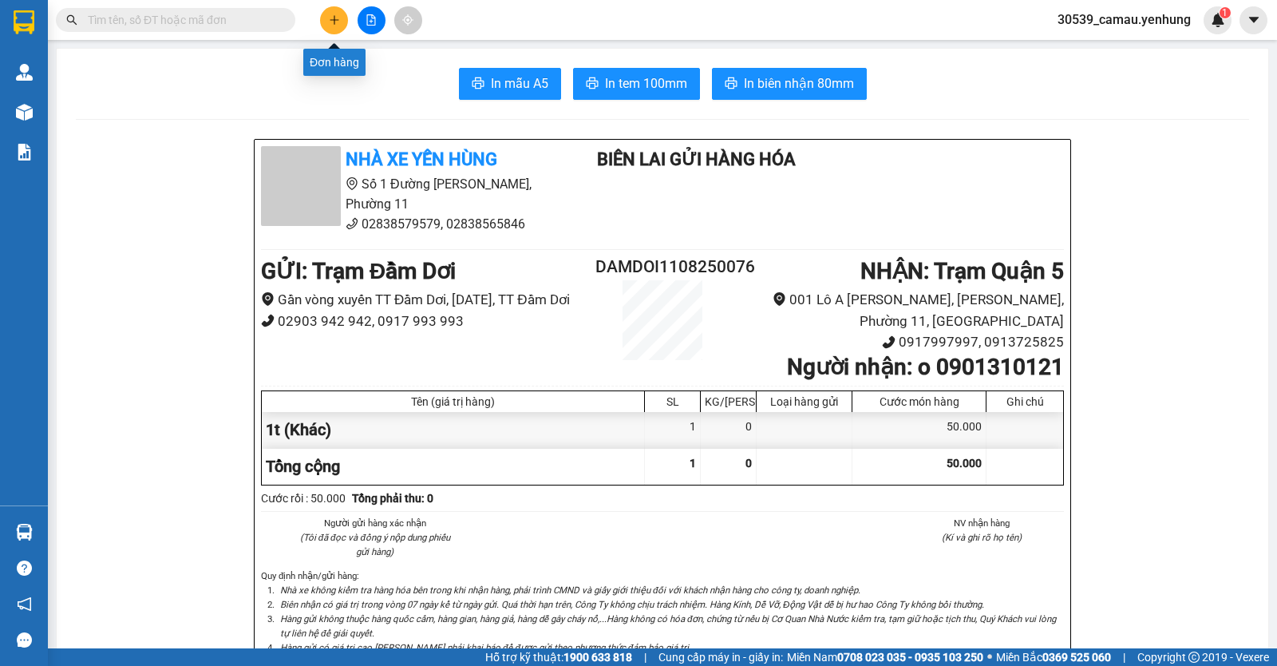
click at [331, 24] on icon "plus" at bounding box center [334, 19] width 11 height 11
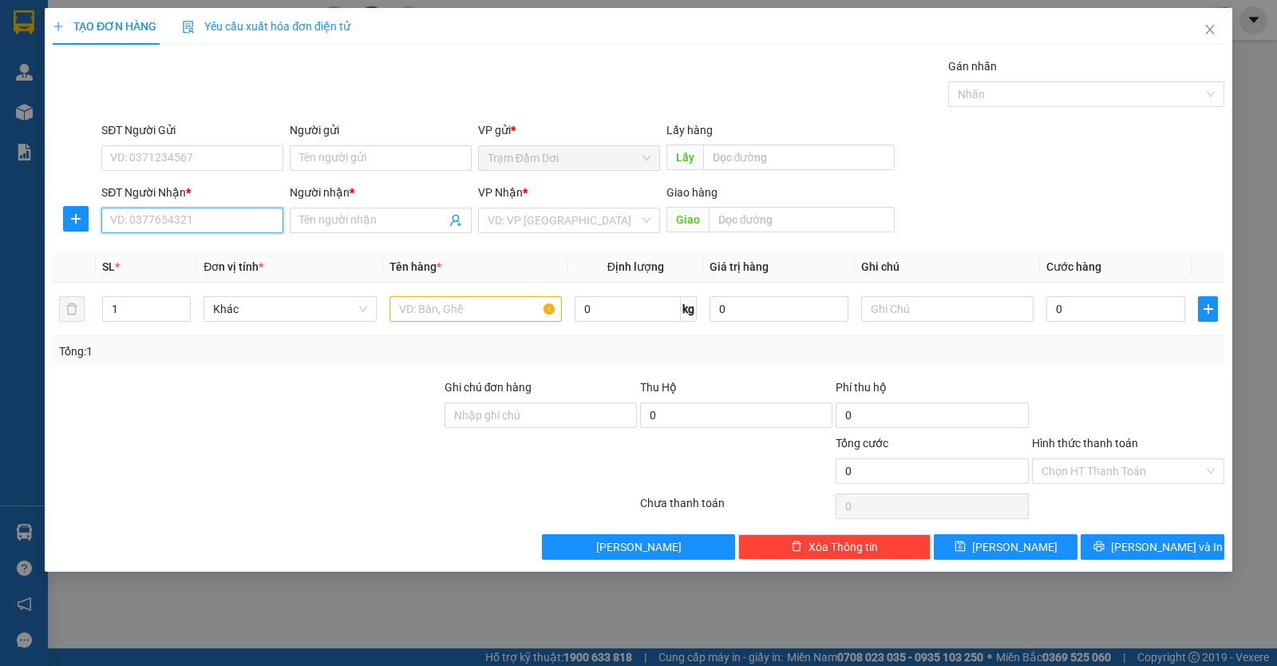
click at [144, 214] on input "SĐT Người Nhận *" at bounding box center [192, 221] width 182 height 26
click at [168, 208] on input "SĐT Người Nhận *" at bounding box center [192, 221] width 182 height 26
click at [168, 214] on input "SĐT Người Nhận *" at bounding box center [192, 221] width 182 height 26
click at [129, 216] on input "SĐT Người Nhận *" at bounding box center [192, 221] width 182 height 26
click at [166, 247] on div "0879142238 - mien" at bounding box center [192, 253] width 163 height 18
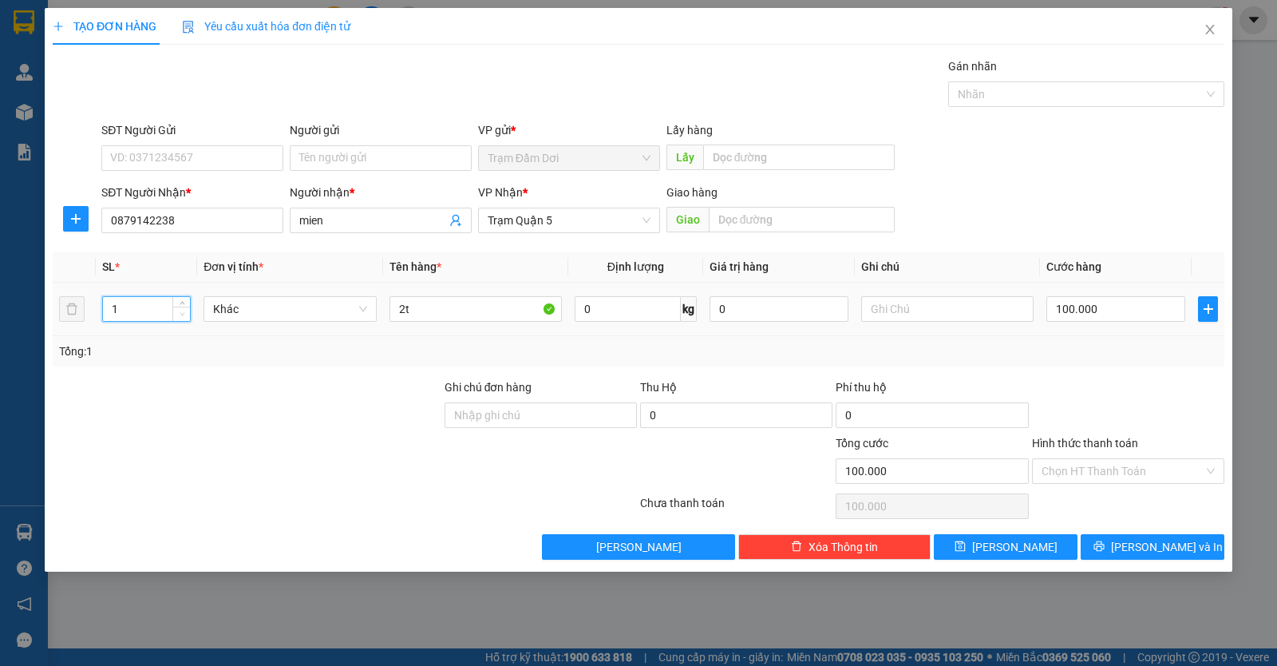
click at [184, 313] on icon "down" at bounding box center [182, 314] width 5 height 3
click at [473, 313] on input "2t" at bounding box center [476, 309] width 172 height 26
click at [1134, 307] on input "100.000" at bounding box center [1116, 309] width 139 height 26
click at [1107, 461] on input "Hình thức thanh toán" at bounding box center [1123, 471] width 162 height 24
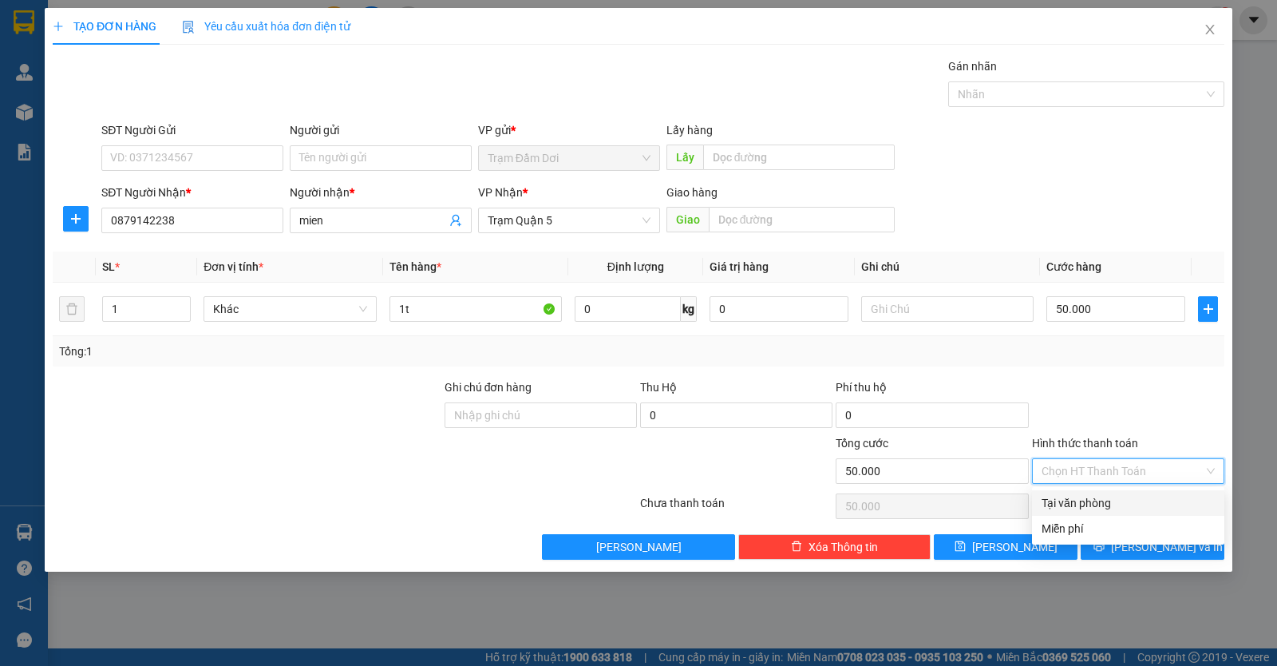
click at [1104, 495] on div "Tại văn phòng" at bounding box center [1128, 503] width 173 height 18
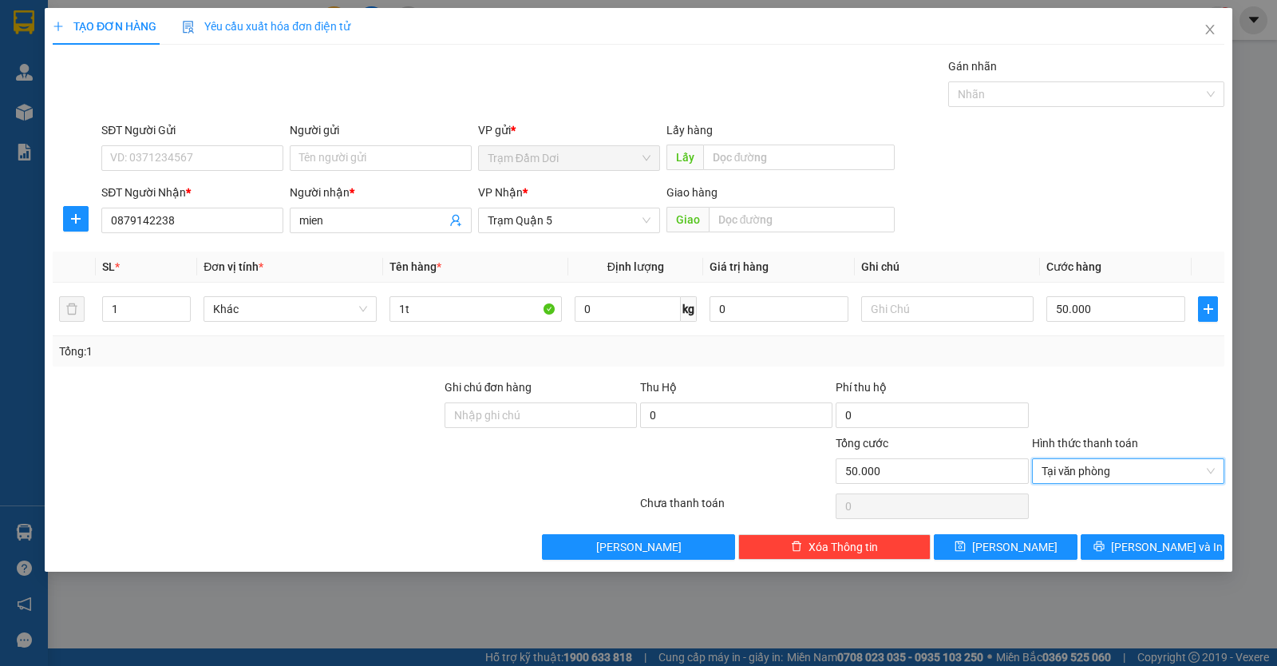
click at [1137, 560] on div "TẠO ĐƠN HÀNG Yêu cầu xuất hóa đơn điện tử Transit Pickup Surcharge Ids Transit …" at bounding box center [639, 290] width 1188 height 564
click at [1137, 537] on button "Lưu và In" at bounding box center [1153, 547] width 144 height 26
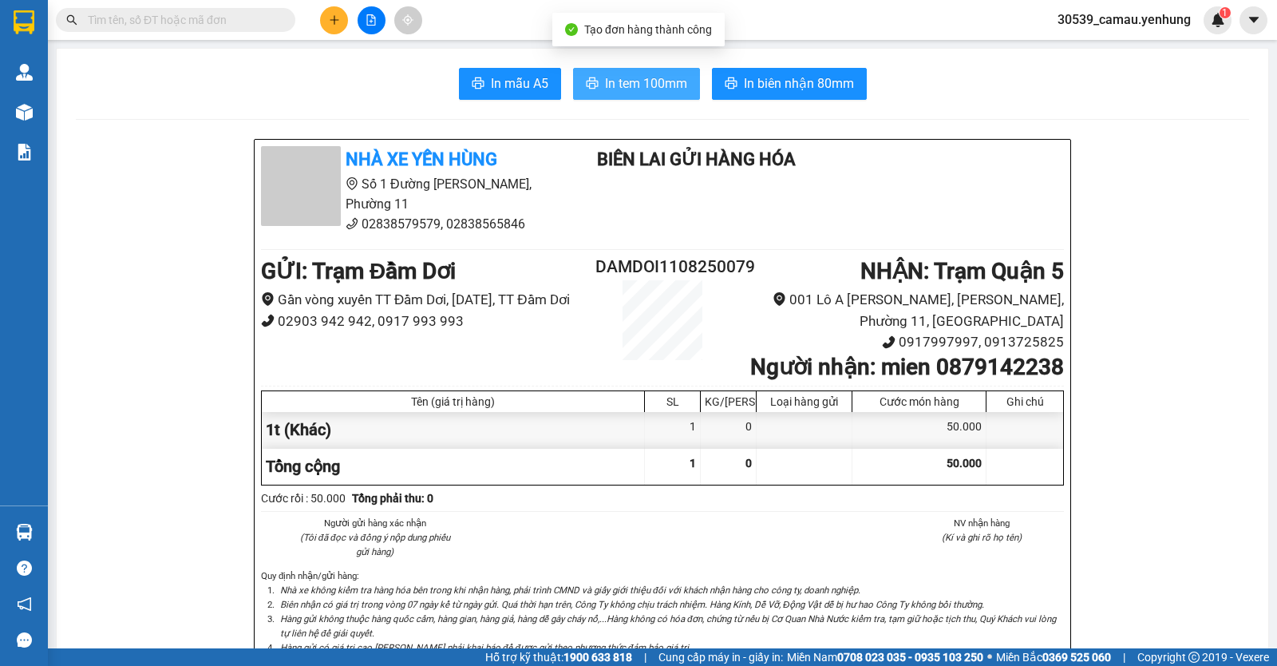
click at [605, 85] on span "In tem 100mm" at bounding box center [646, 83] width 82 height 20
click at [341, 24] on button at bounding box center [334, 20] width 28 height 28
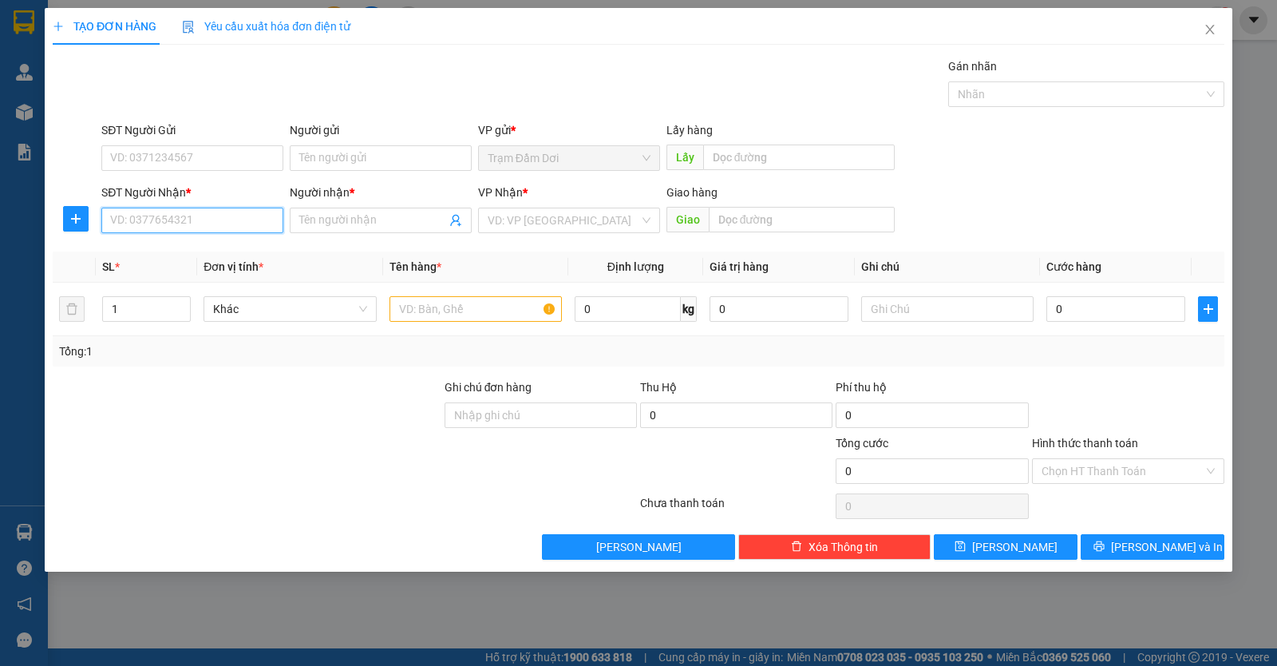
click at [131, 216] on input "SĐT Người Nhận *" at bounding box center [192, 221] width 182 height 26
click at [137, 246] on div "0918661715 - TẤN" at bounding box center [192, 253] width 163 height 18
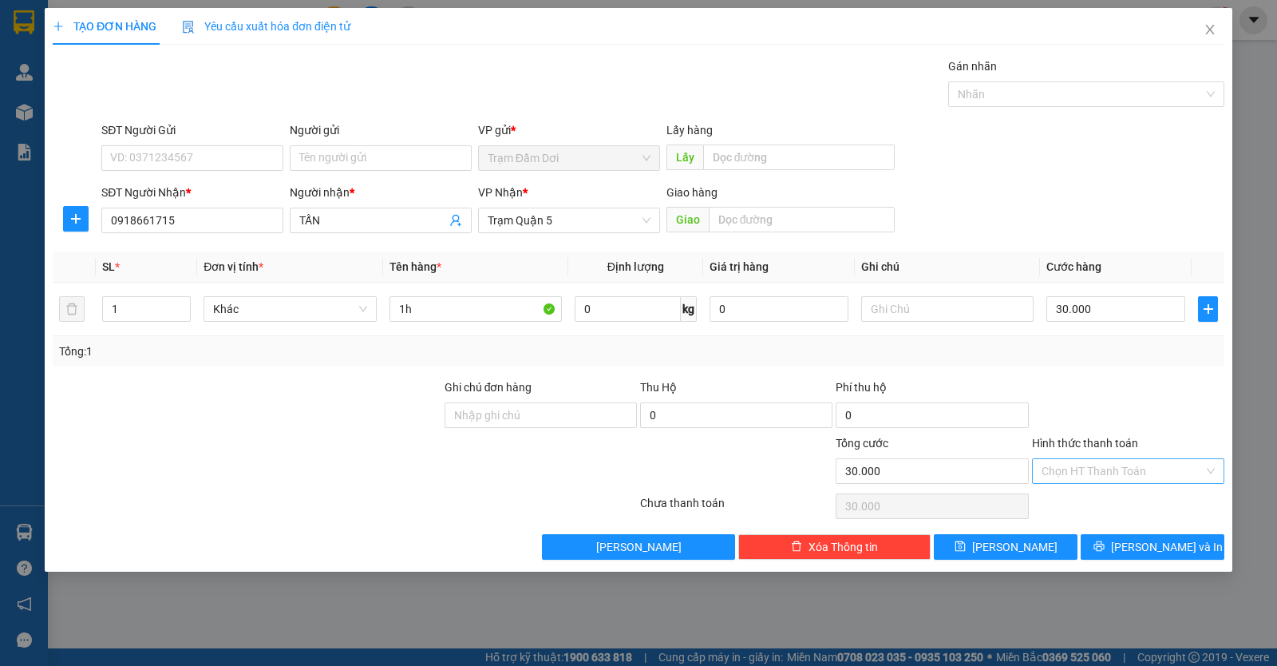
click at [1086, 466] on input "Hình thức thanh toán" at bounding box center [1123, 471] width 162 height 24
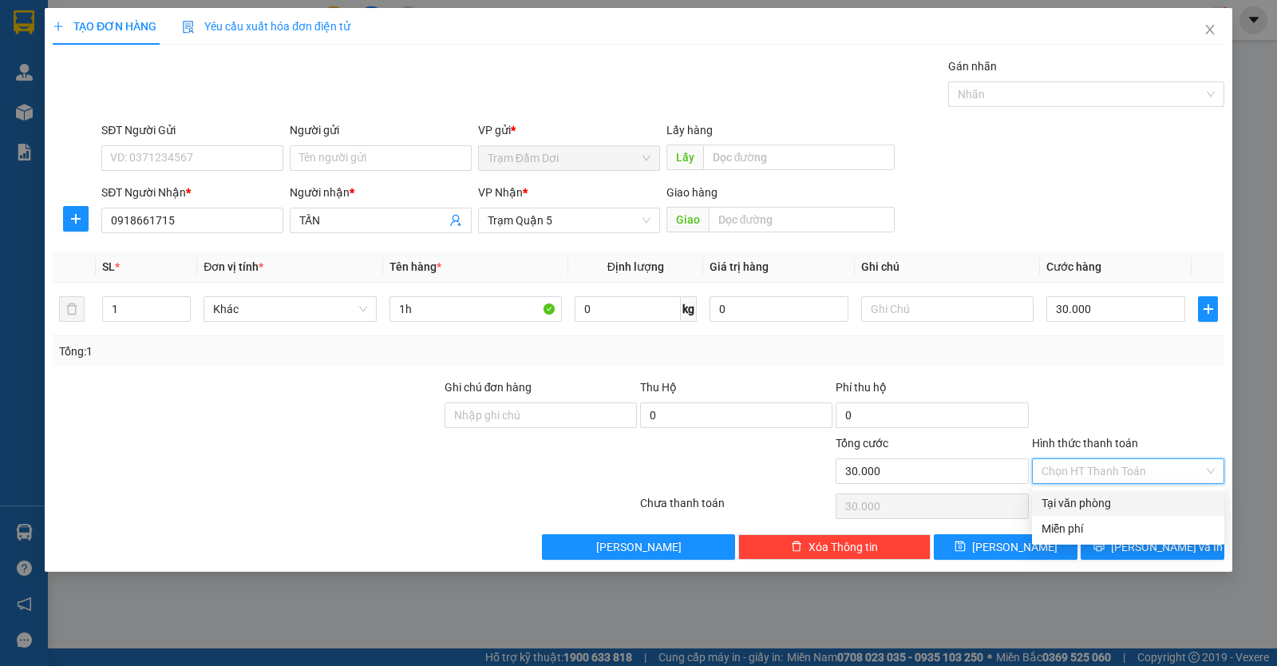
click at [1077, 498] on div "Tại văn phòng" at bounding box center [1128, 503] width 173 height 18
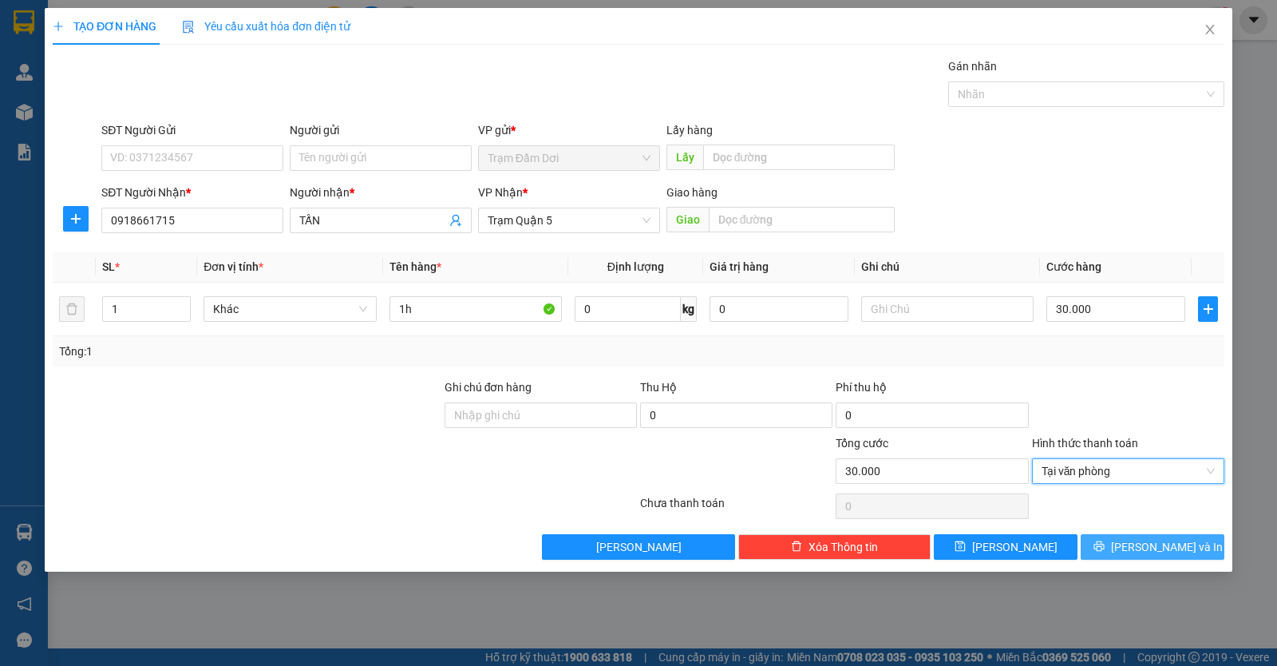
click at [1104, 542] on button "Lưu và In" at bounding box center [1153, 547] width 144 height 26
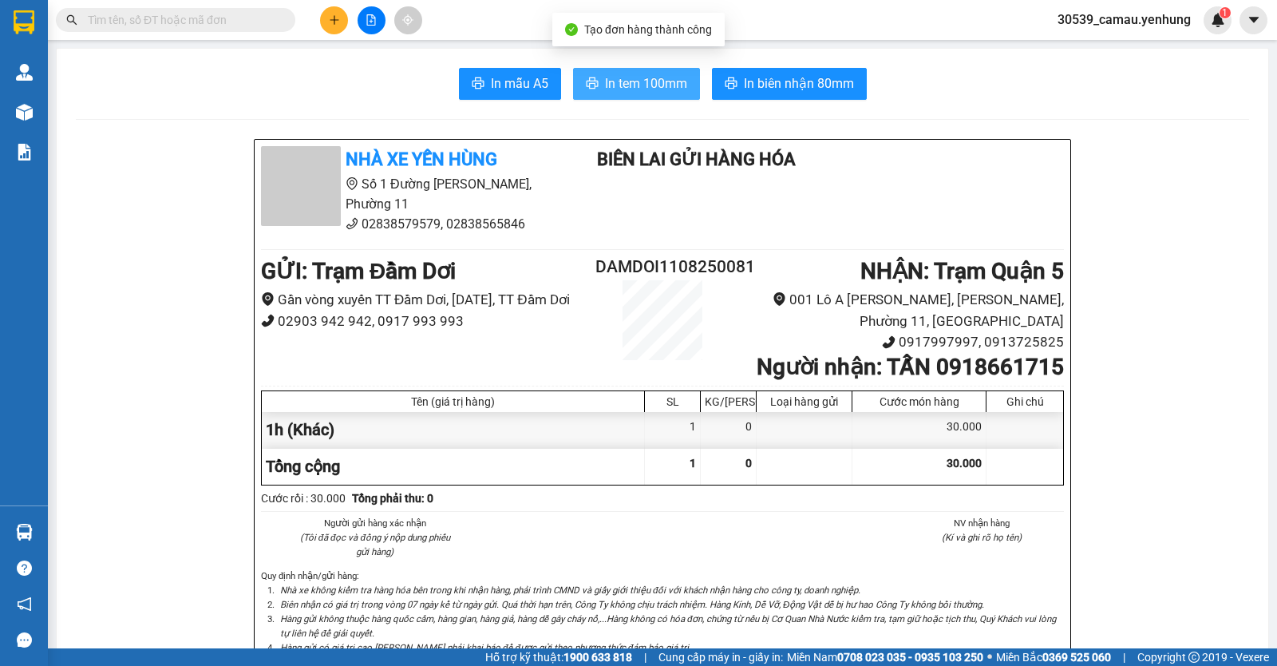
click at [605, 90] on span "In tem 100mm" at bounding box center [646, 83] width 82 height 20
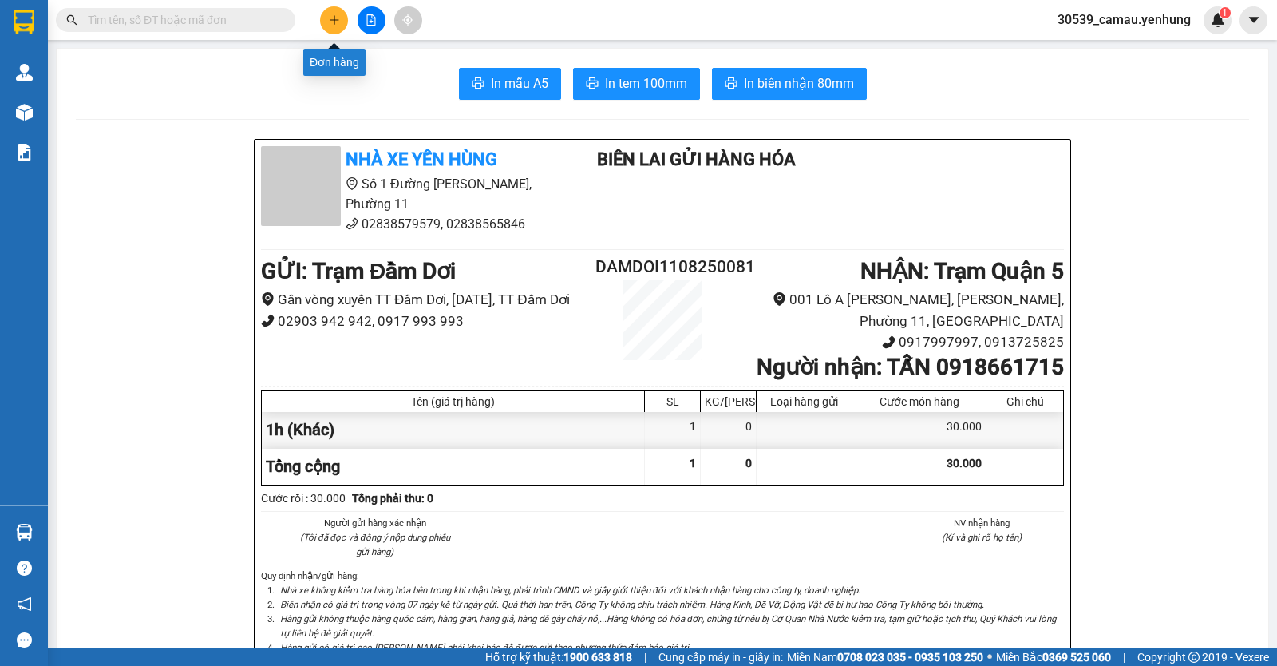
click at [334, 14] on button at bounding box center [334, 20] width 28 height 28
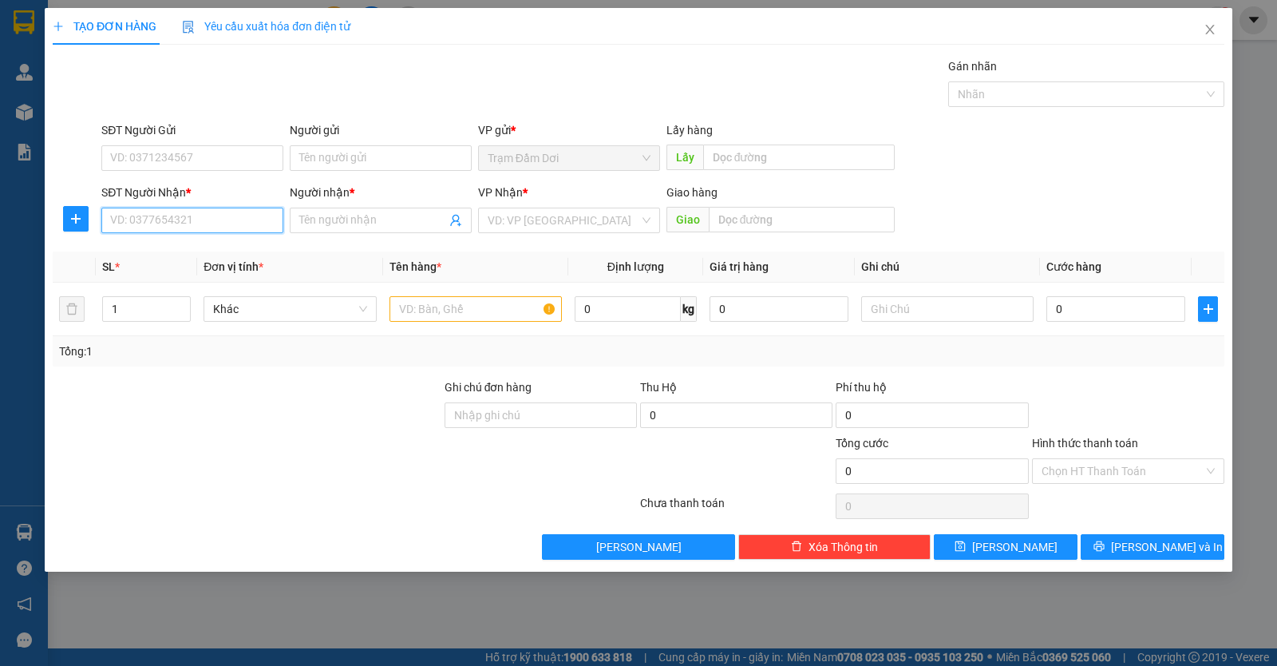
click at [145, 228] on input "SĐT Người Nhận *" at bounding box center [192, 221] width 182 height 26
click at [227, 248] on div "0918600786 - hon" at bounding box center [192, 253] width 163 height 18
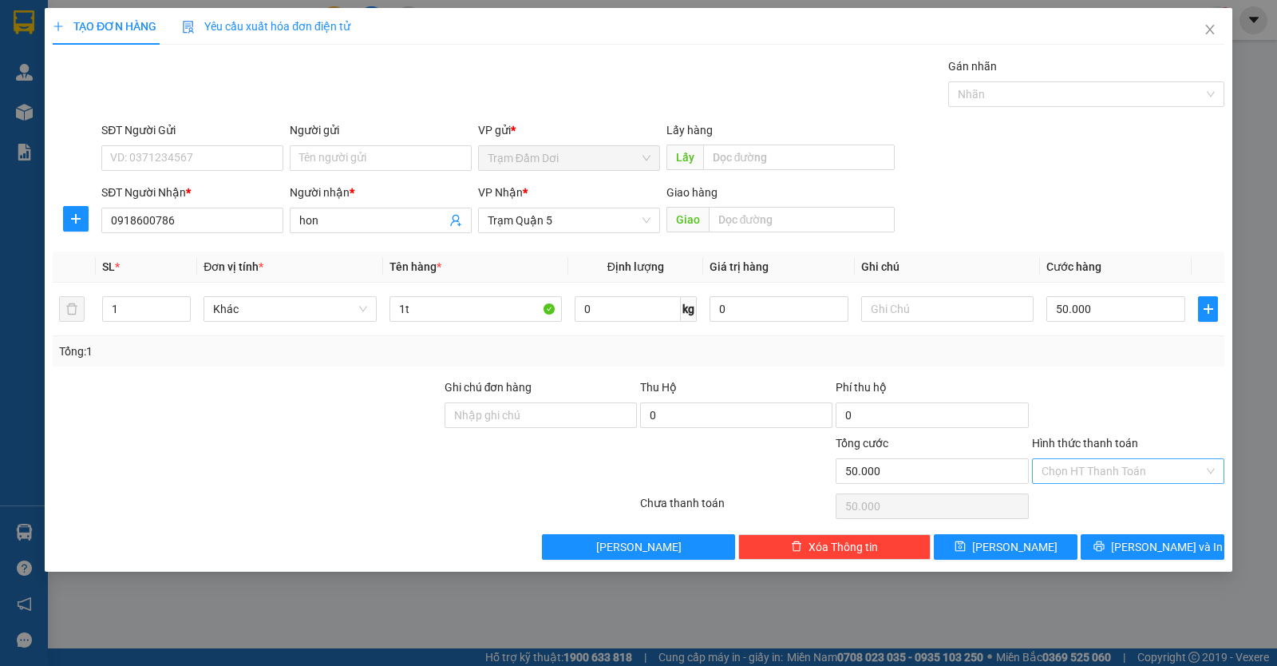
click at [1109, 466] on input "Hình thức thanh toán" at bounding box center [1123, 471] width 162 height 24
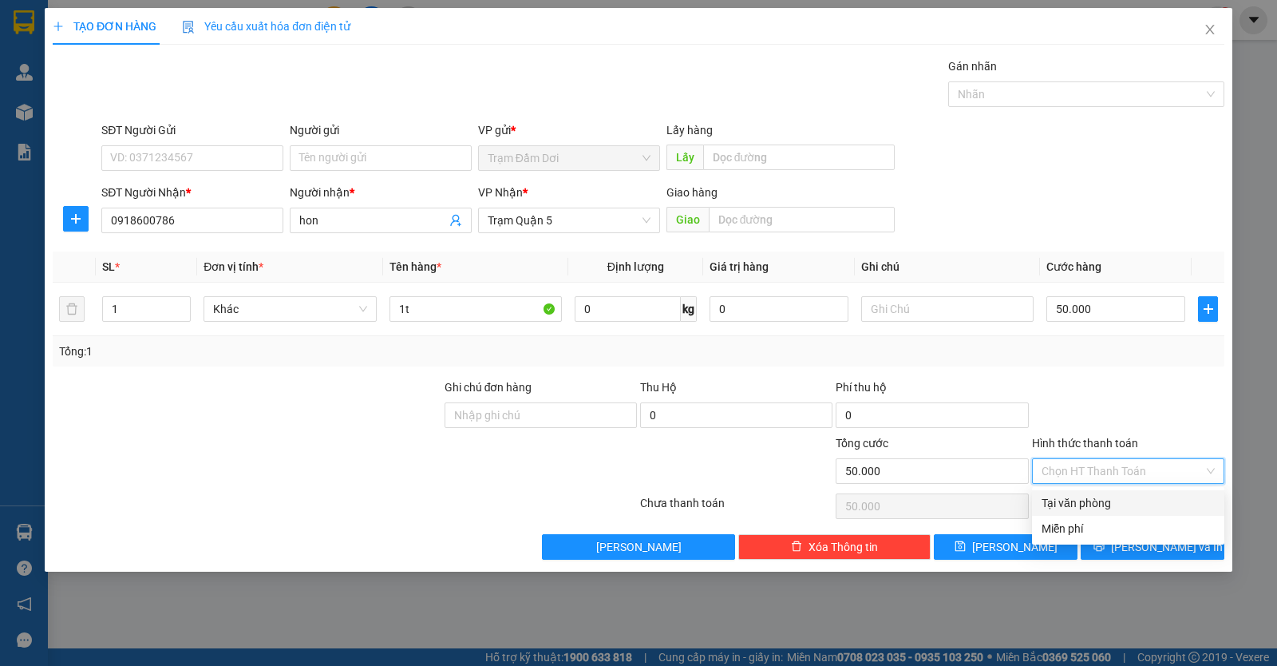
click at [1103, 504] on div "Tại văn phòng" at bounding box center [1128, 503] width 173 height 18
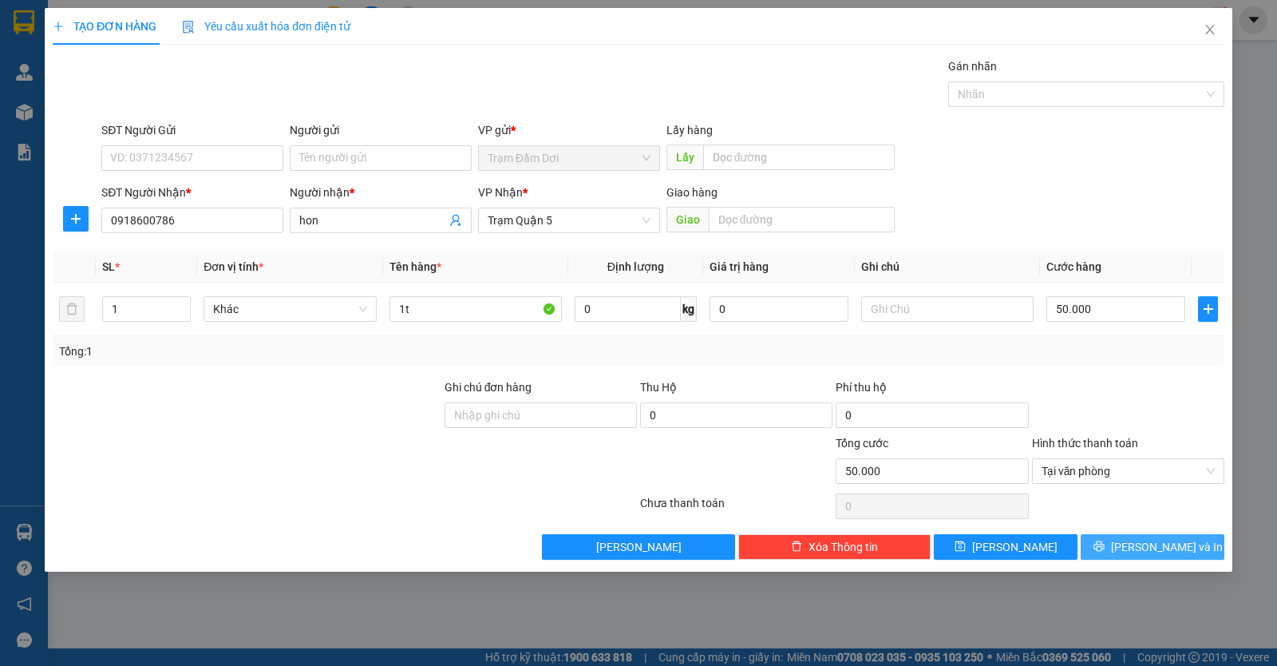
click at [1107, 544] on button "Lưu và In" at bounding box center [1153, 547] width 144 height 26
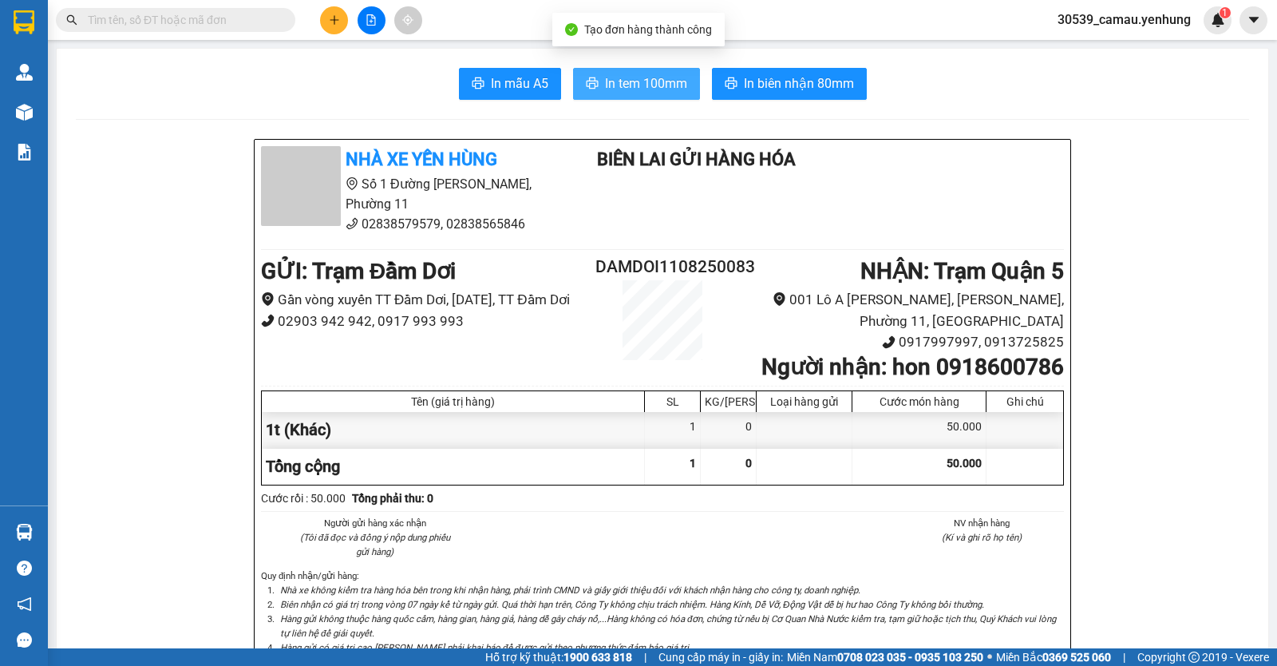
click at [671, 85] on span "In tem 100mm" at bounding box center [646, 83] width 82 height 20
click at [344, 16] on button at bounding box center [334, 20] width 28 height 28
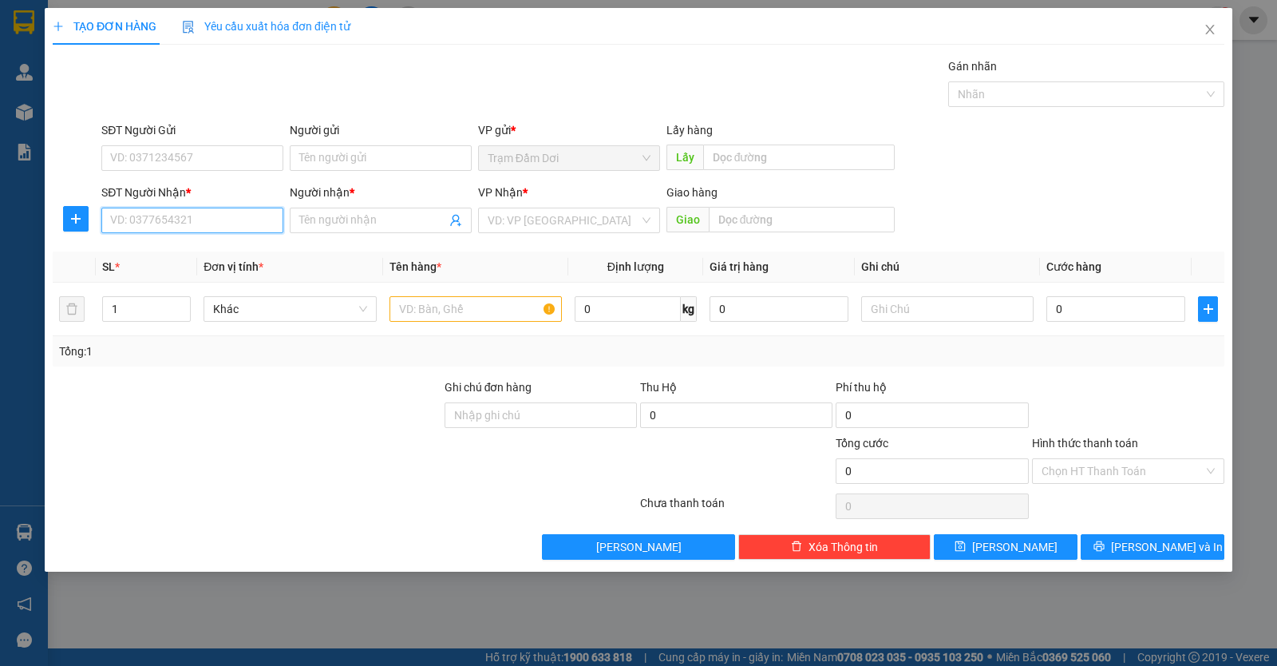
click at [216, 217] on input "SĐT Người Nhận *" at bounding box center [192, 221] width 182 height 26
click at [200, 259] on div "0399998889 - tuyen" at bounding box center [192, 253] width 163 height 18
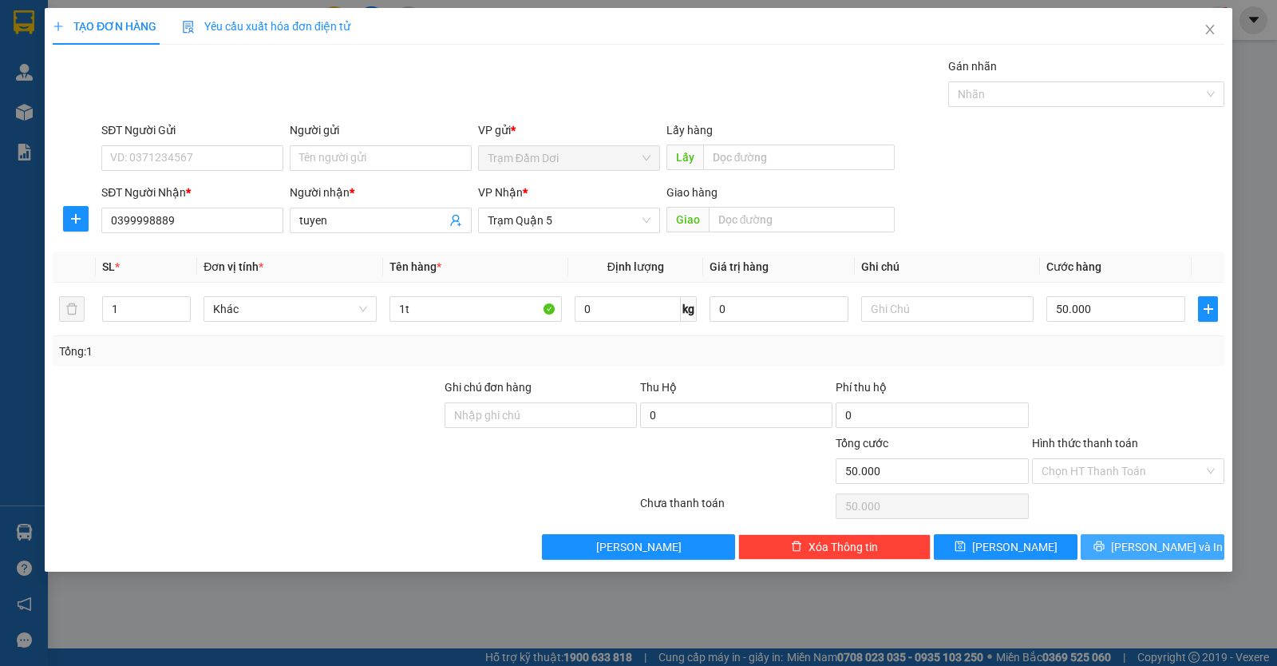
click at [1119, 548] on button "Lưu và In" at bounding box center [1153, 547] width 144 height 26
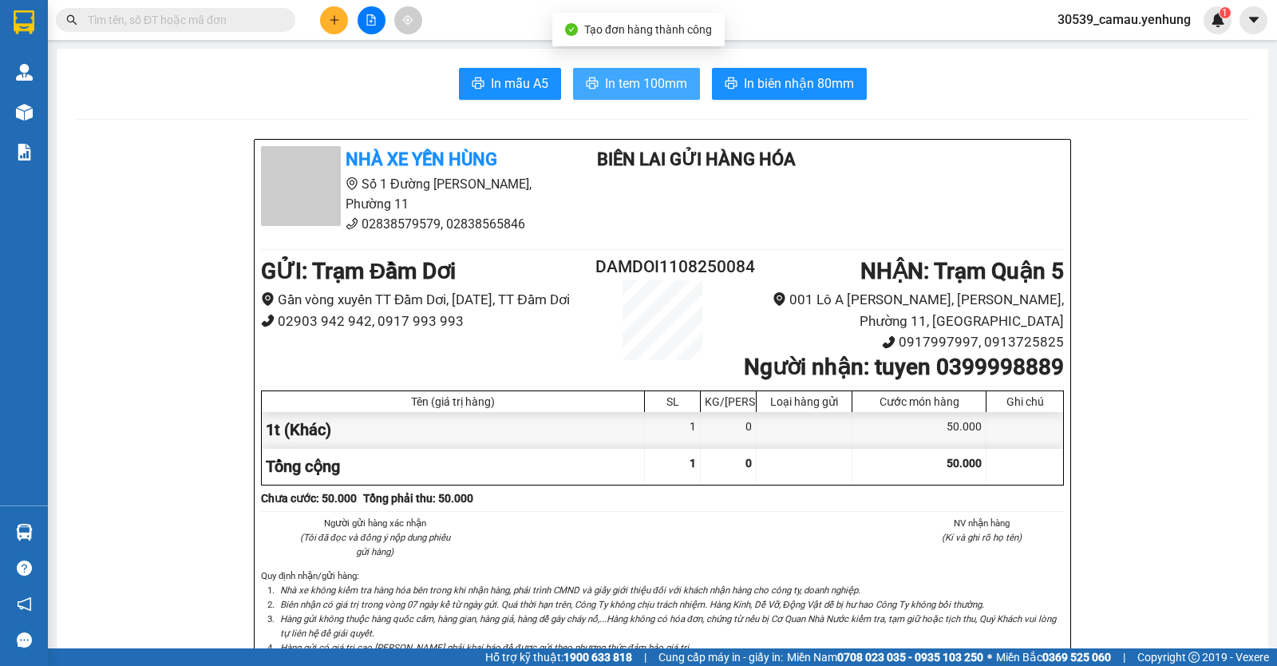
click at [671, 89] on span "In tem 100mm" at bounding box center [646, 83] width 82 height 20
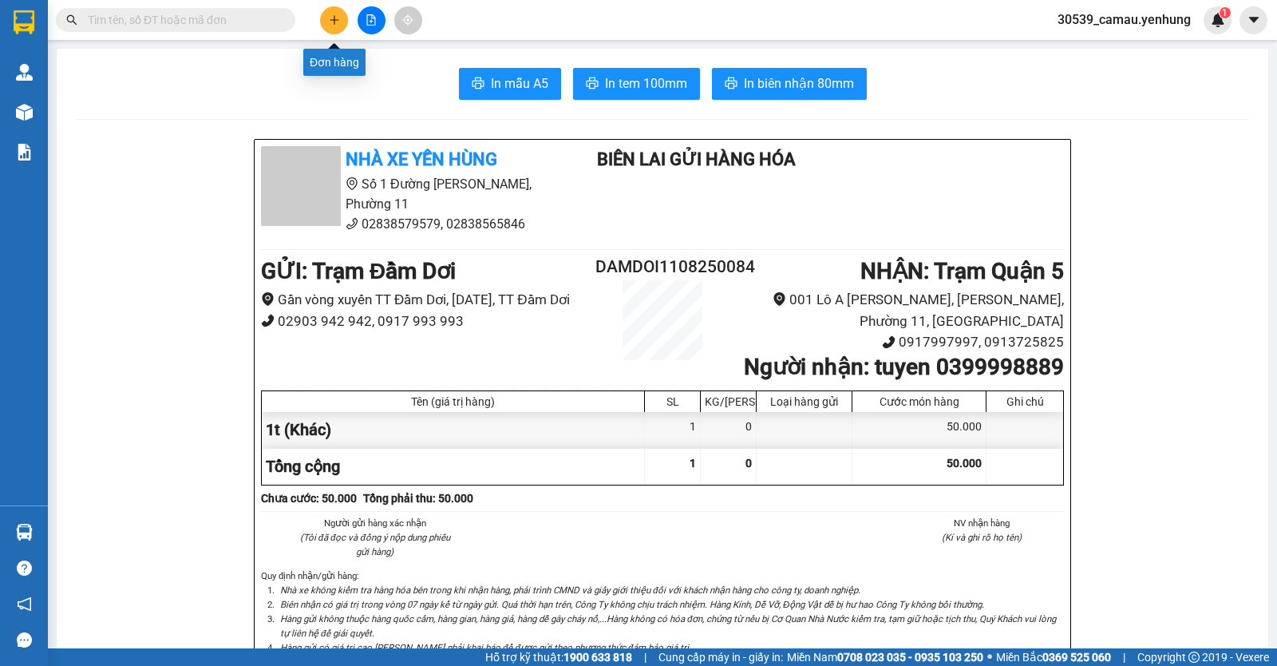
click at [335, 22] on icon "plus" at bounding box center [334, 19] width 1 height 9
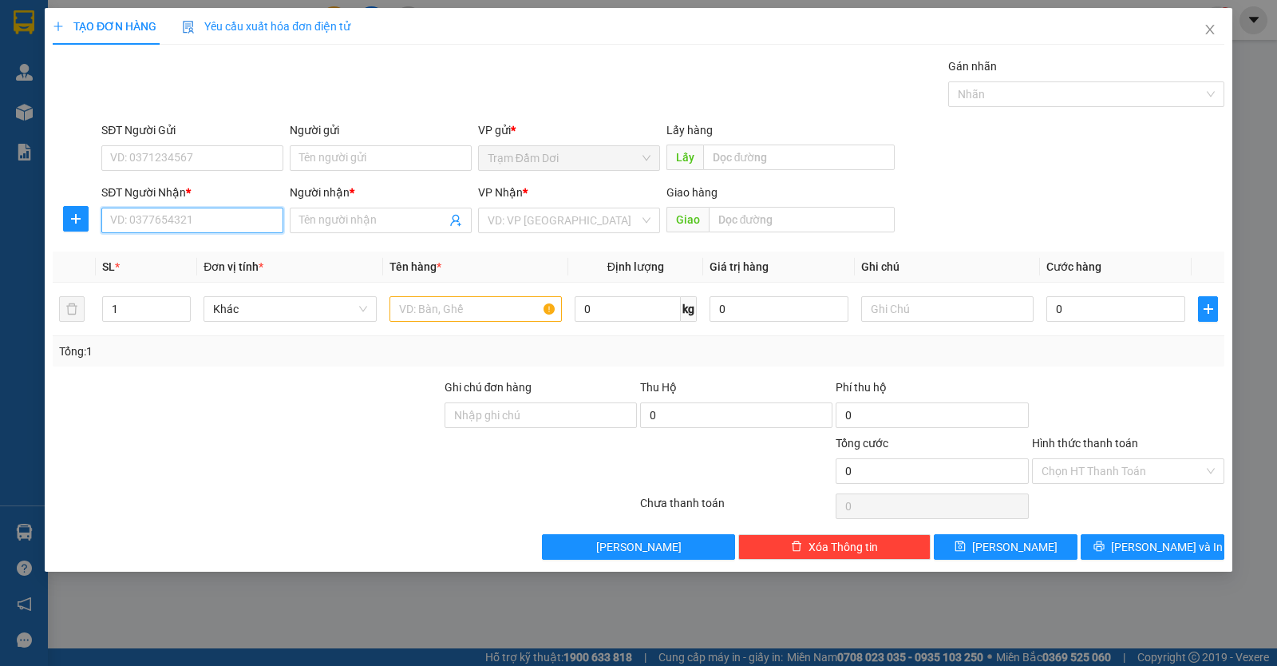
click at [229, 223] on input "SĐT Người Nhận *" at bounding box center [192, 221] width 182 height 26
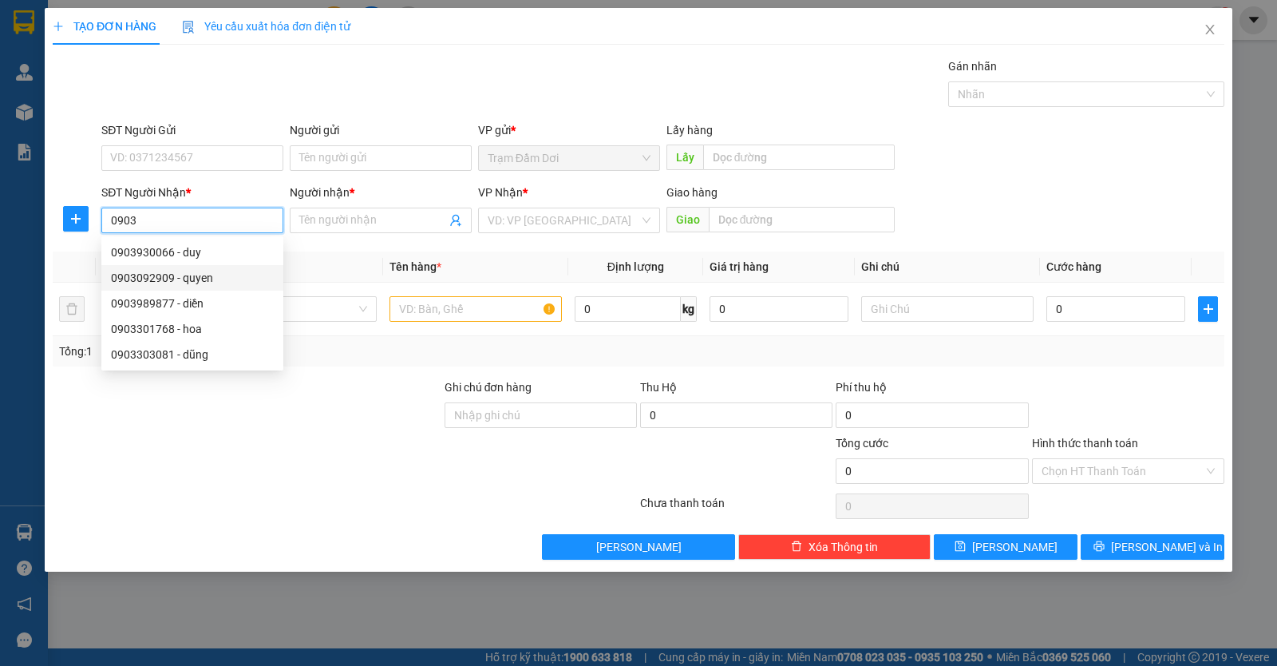
click at [125, 277] on div "0903092909 - quyen" at bounding box center [192, 278] width 163 height 18
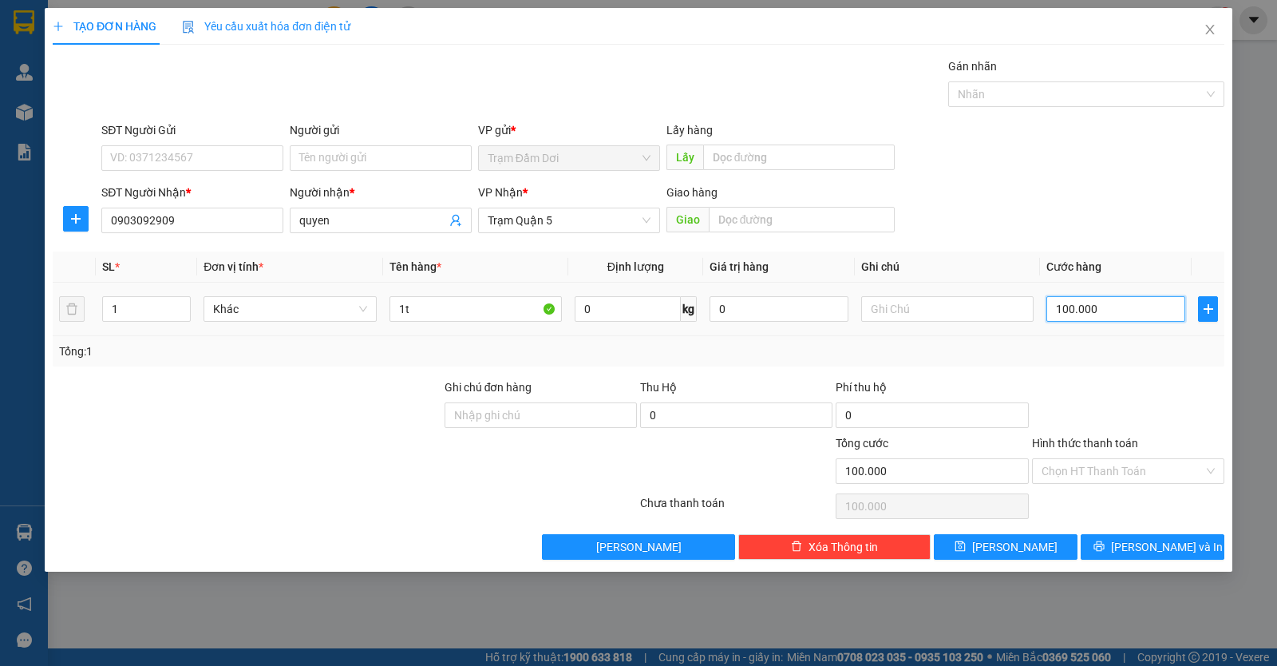
click at [1117, 313] on input "100.000" at bounding box center [1116, 309] width 139 height 26
click at [1104, 547] on icon "printer" at bounding box center [1099, 546] width 10 height 10
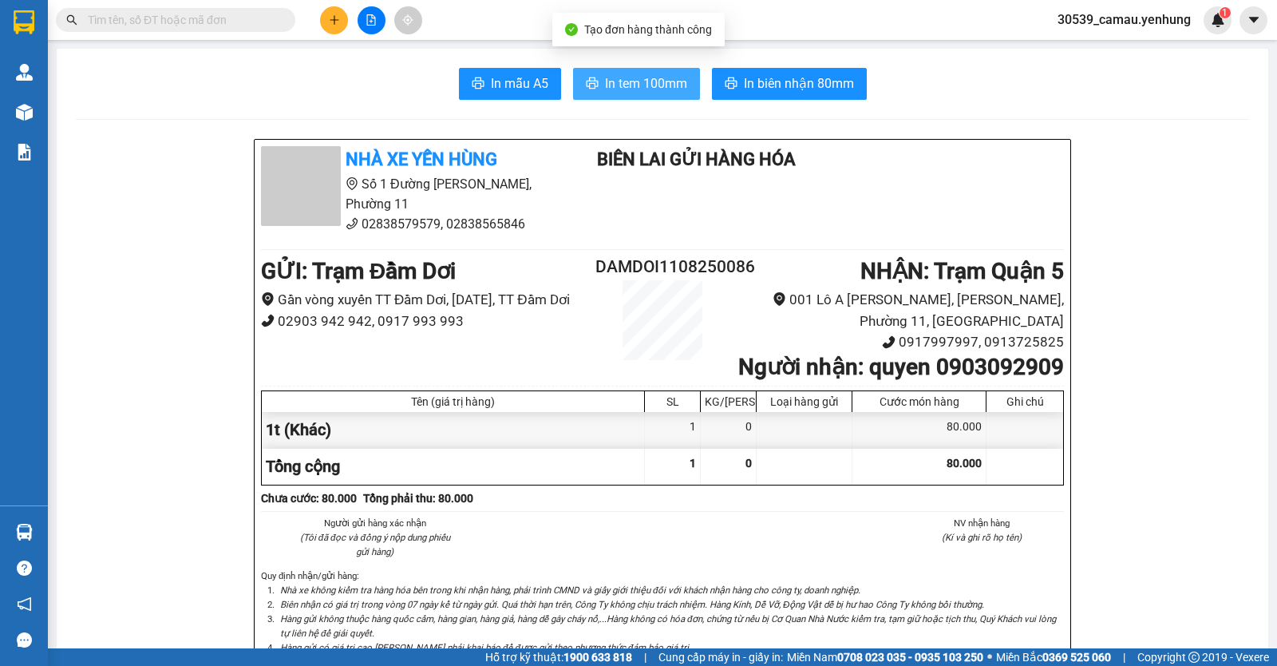
click at [587, 89] on icon "printer" at bounding box center [592, 83] width 13 height 13
click at [329, 19] on icon "plus" at bounding box center [334, 19] width 11 height 11
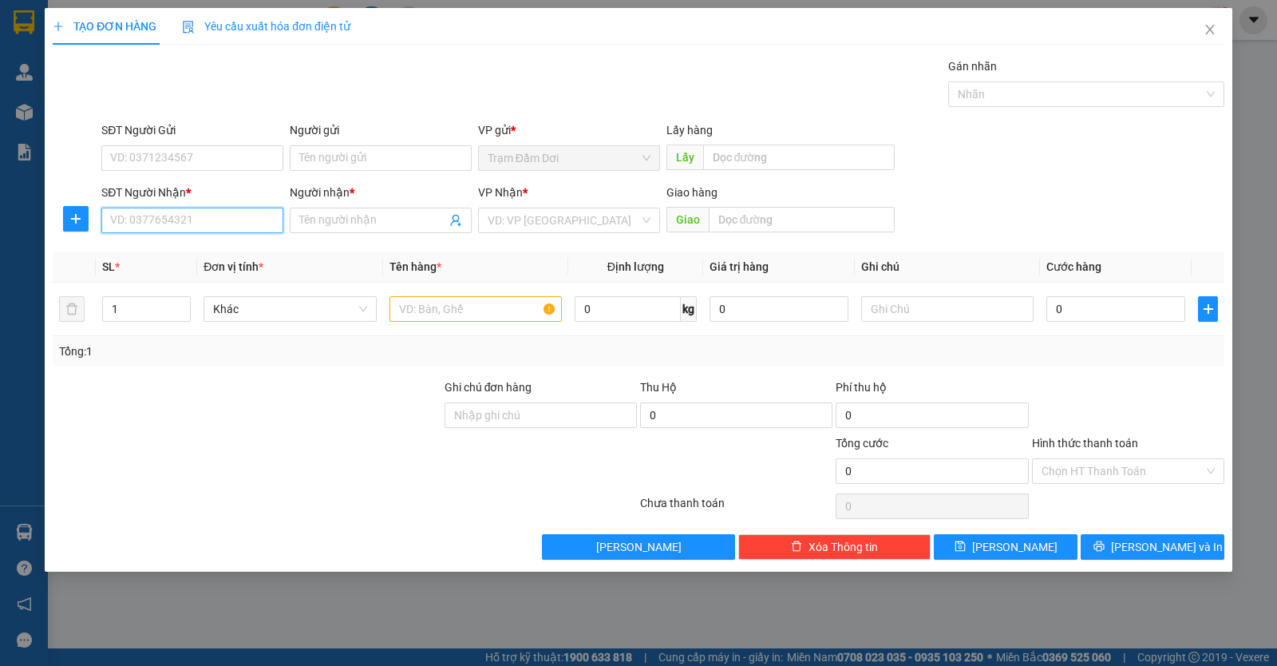
click at [200, 216] on input "SĐT Người Nhận *" at bounding box center [192, 221] width 182 height 26
click at [204, 247] on div "0819278420 - nghiệm" at bounding box center [192, 253] width 163 height 18
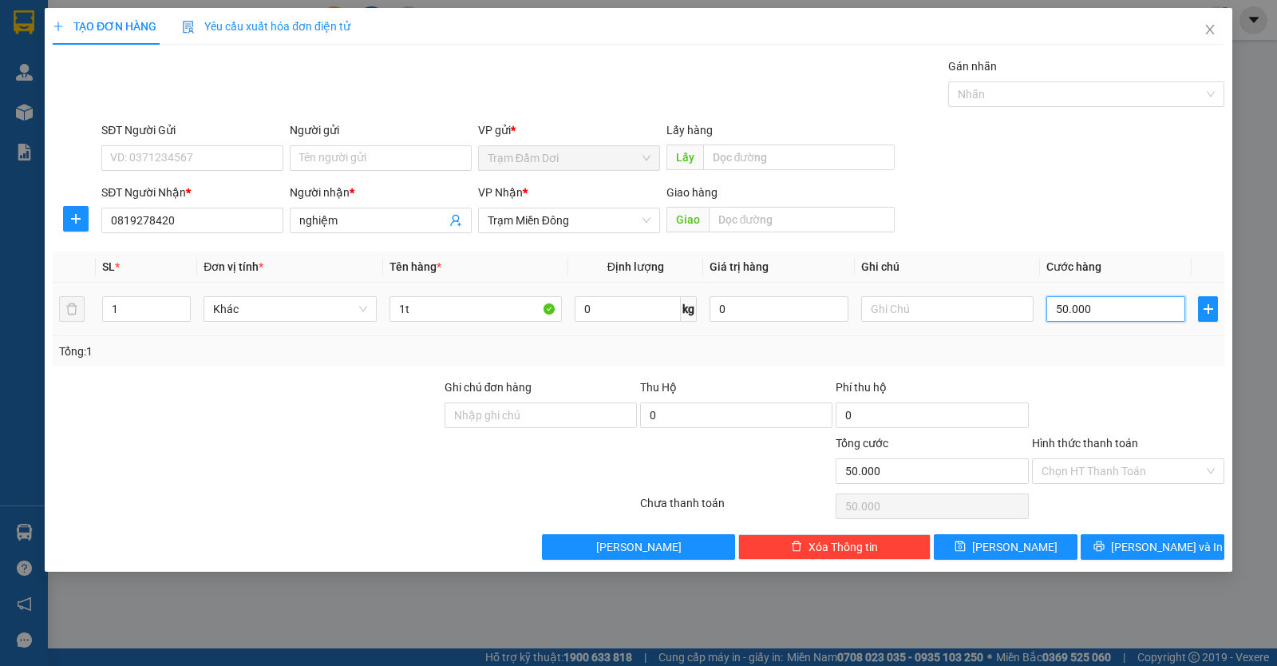
click at [1152, 320] on input "50.000" at bounding box center [1116, 309] width 139 height 26
click at [1112, 541] on button "Lưu và In" at bounding box center [1153, 547] width 144 height 26
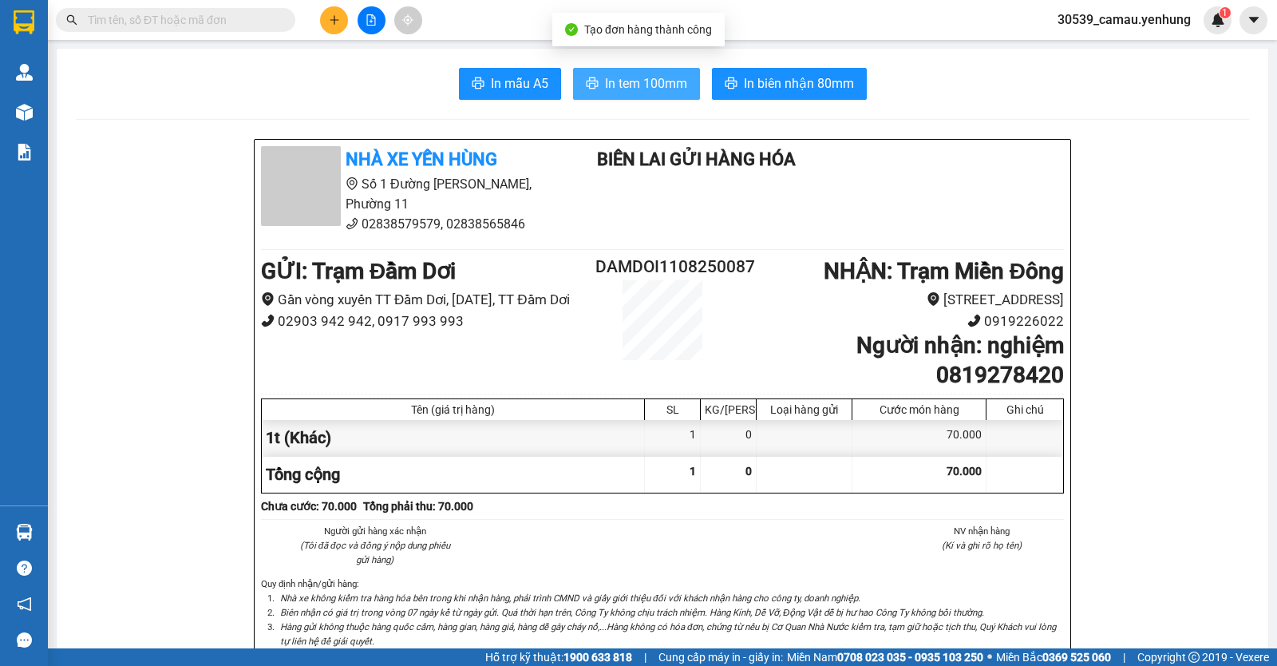
click at [619, 85] on span "In tem 100mm" at bounding box center [646, 83] width 82 height 20
click at [335, 19] on icon "plus" at bounding box center [334, 19] width 1 height 9
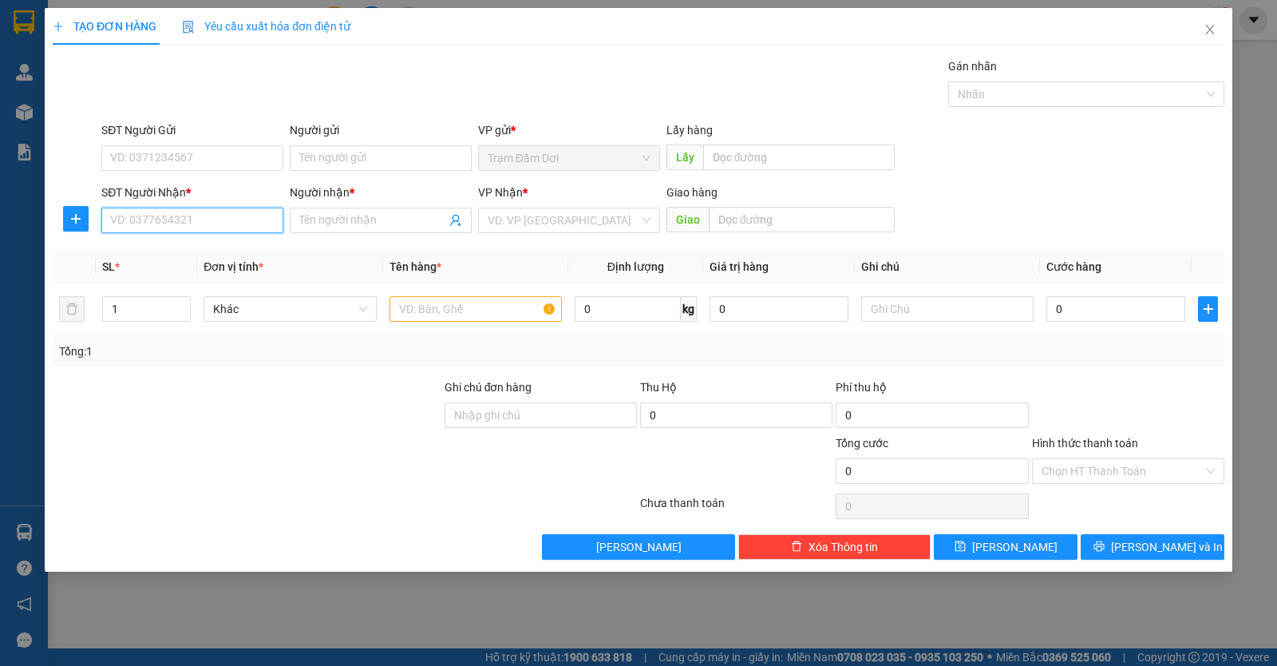
click at [215, 215] on input "SĐT Người Nhận *" at bounding box center [192, 221] width 182 height 26
click at [342, 226] on input "Người nhận *" at bounding box center [372, 221] width 147 height 18
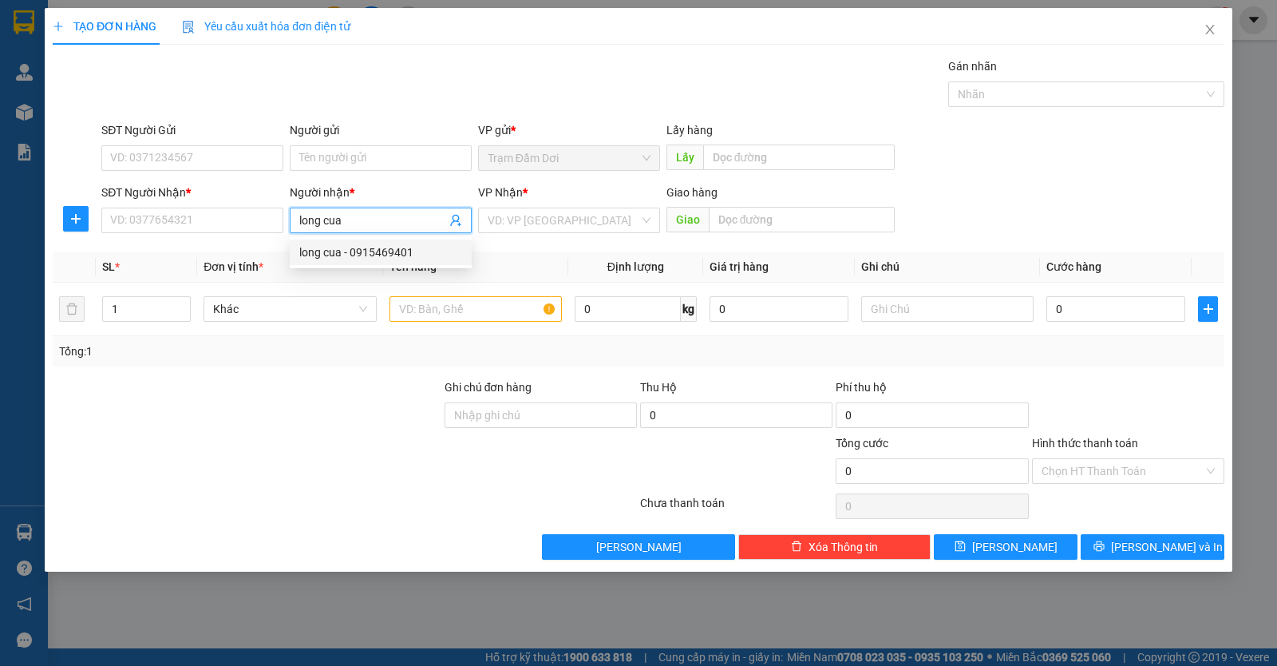
click at [404, 253] on div "long cua - 0915469401" at bounding box center [380, 253] width 163 height 18
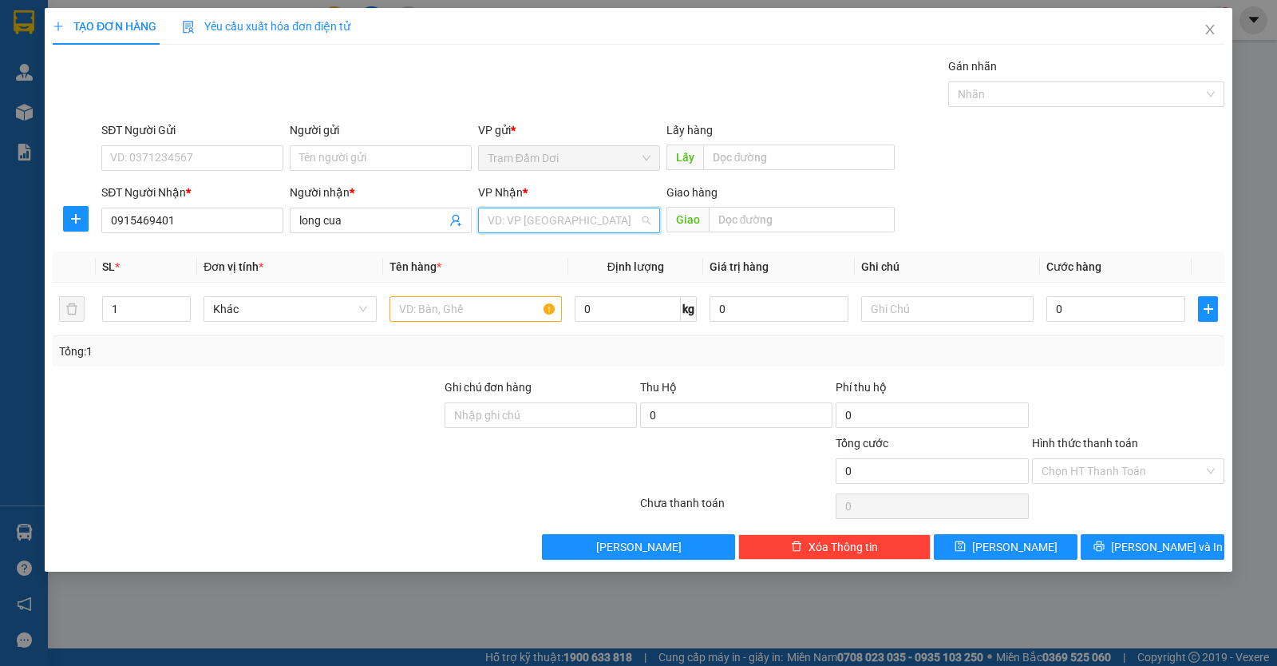
click at [564, 222] on input "search" at bounding box center [564, 220] width 152 height 24
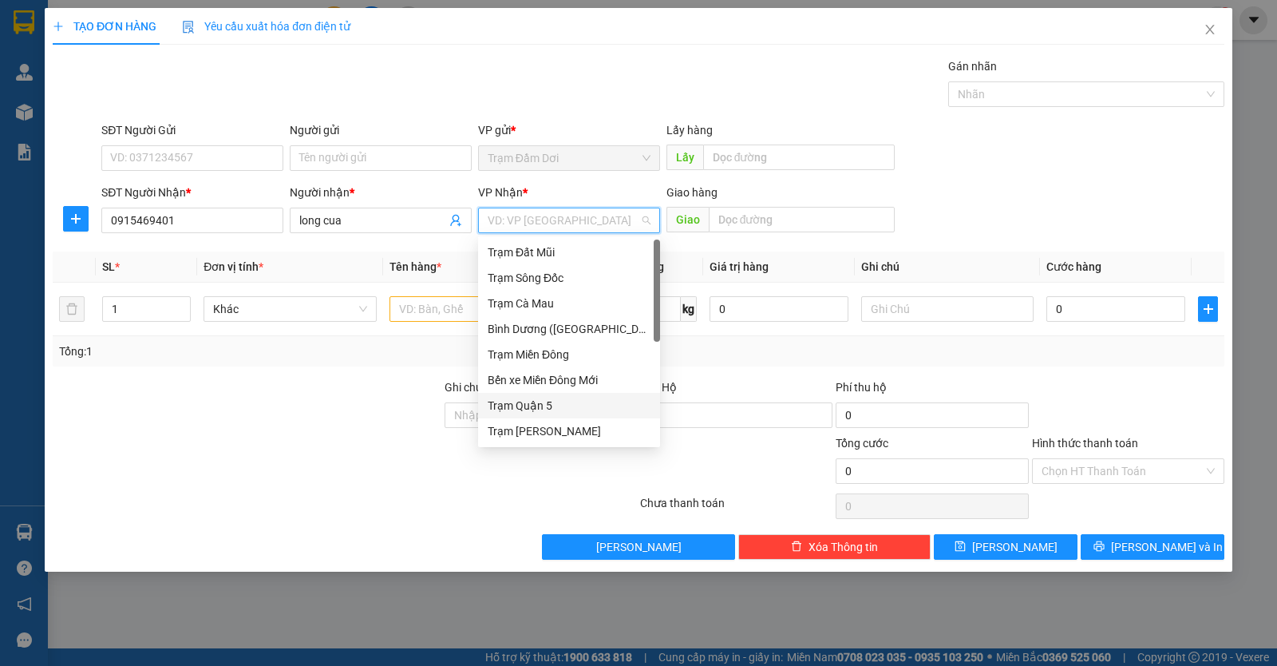
click at [537, 401] on div "Trạm Quận 5" at bounding box center [569, 406] width 163 height 18
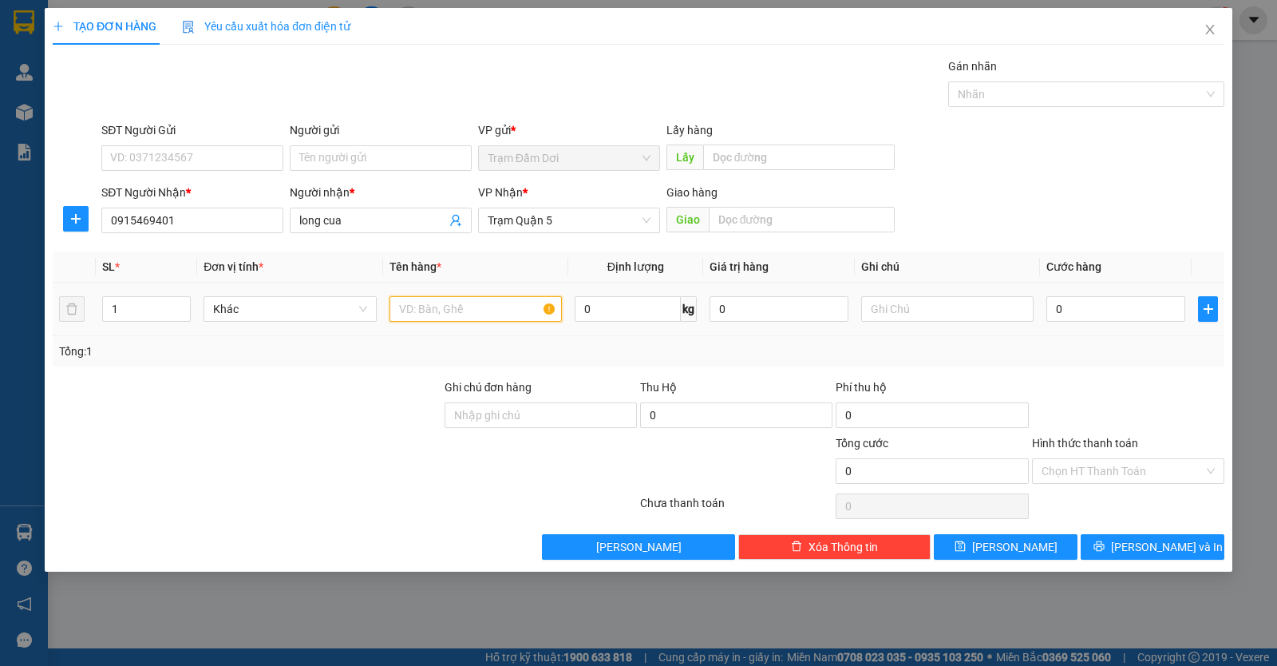
click at [497, 313] on input "text" at bounding box center [476, 309] width 172 height 26
click at [1073, 311] on input "0" at bounding box center [1116, 309] width 139 height 26
click at [1101, 469] on input "Hình thức thanh toán" at bounding box center [1123, 471] width 162 height 24
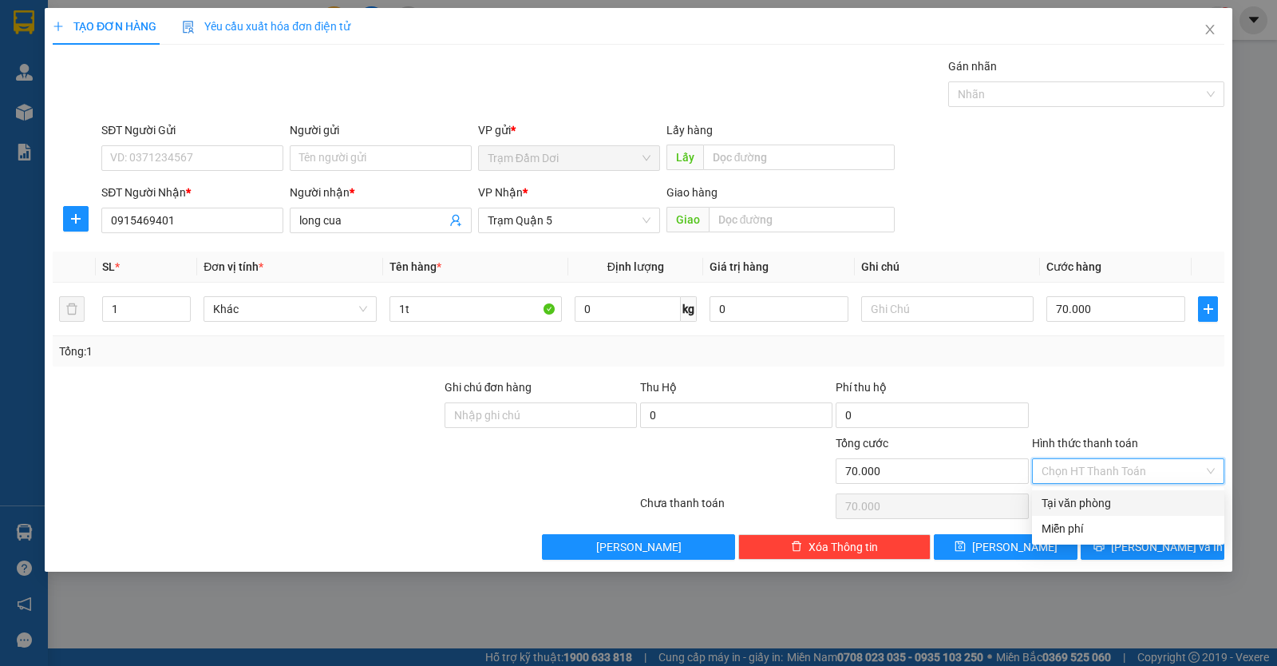
click at [1082, 501] on div "Tại văn phòng" at bounding box center [1128, 503] width 173 height 18
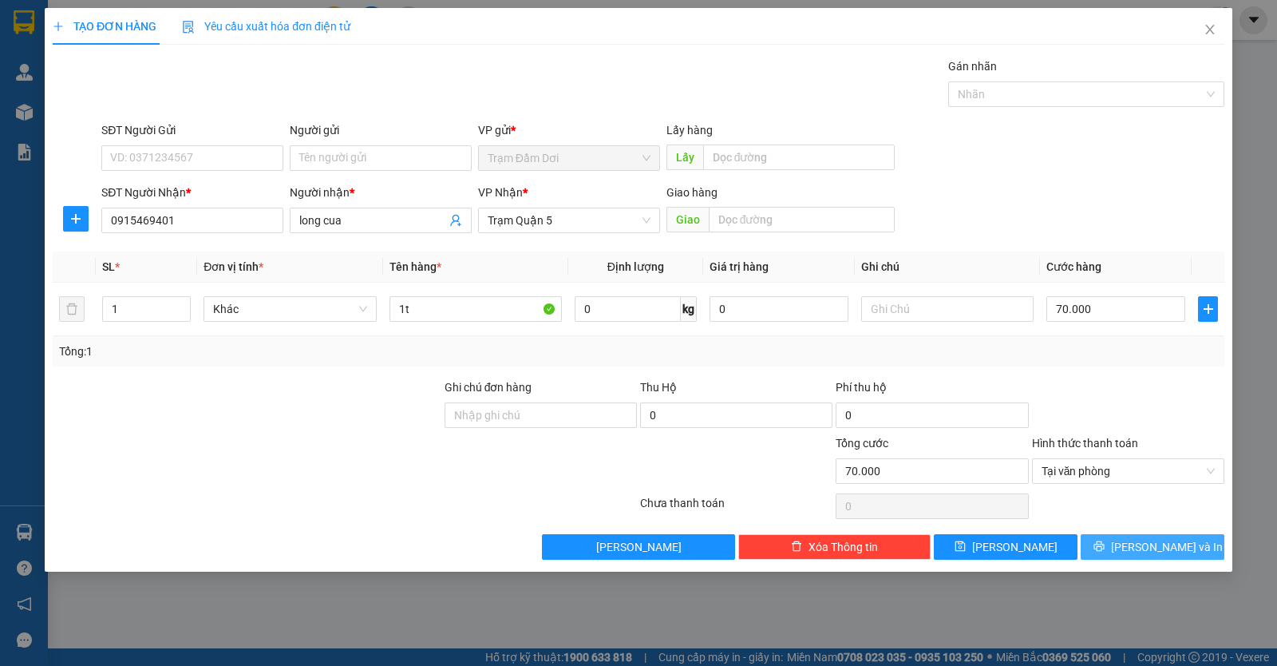
click at [1104, 549] on icon "printer" at bounding box center [1099, 546] width 10 height 10
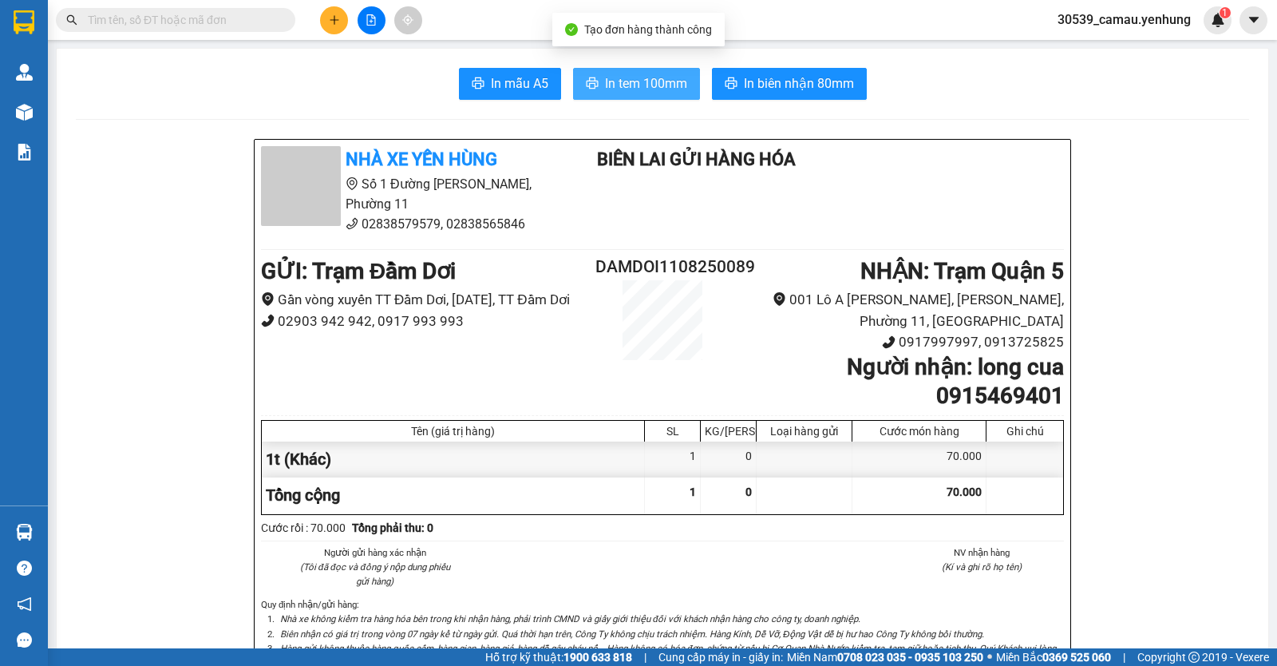
click at [651, 88] on span "In tem 100mm" at bounding box center [646, 83] width 82 height 20
click at [328, 29] on button at bounding box center [334, 20] width 28 height 28
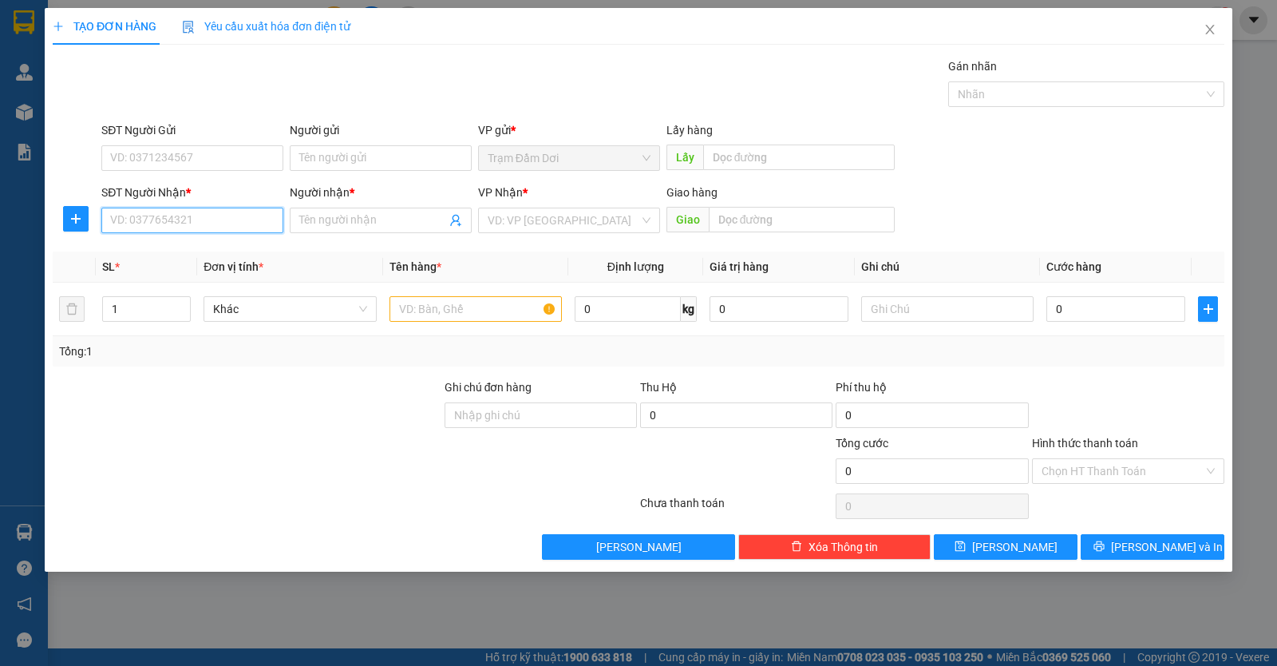
click at [189, 221] on input "SĐT Người Nhận *" at bounding box center [192, 221] width 182 height 26
click at [424, 314] on input "text" at bounding box center [476, 309] width 172 height 26
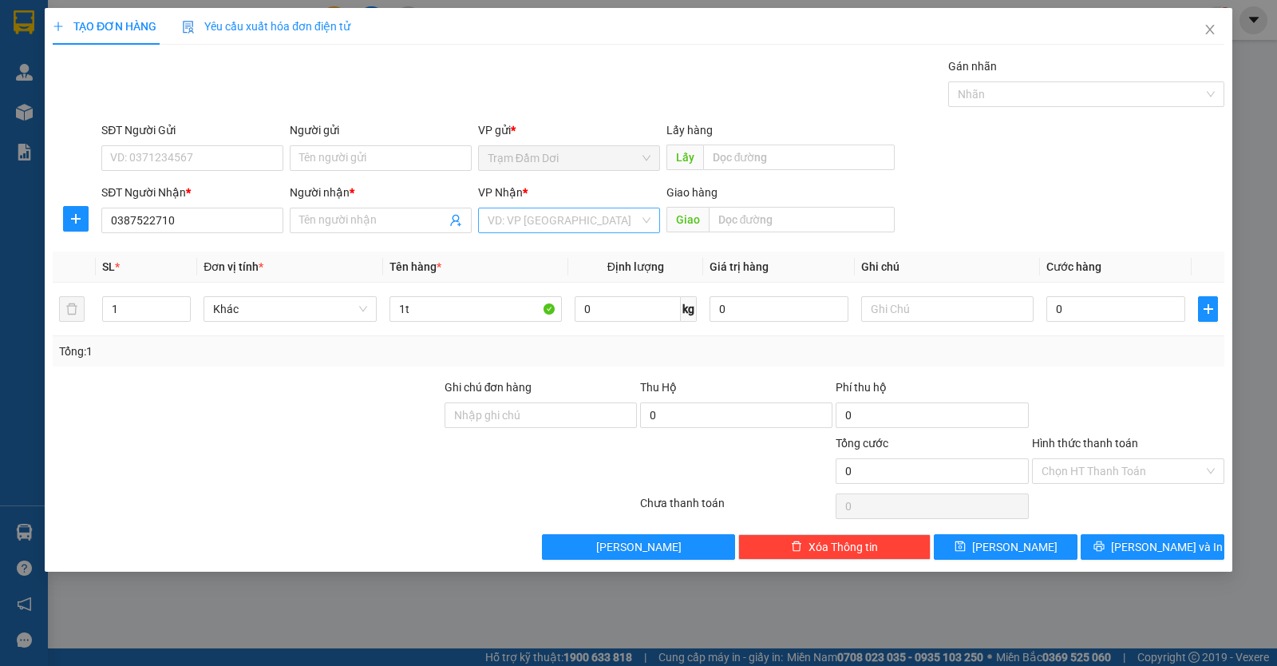
click at [568, 221] on input "search" at bounding box center [564, 220] width 152 height 24
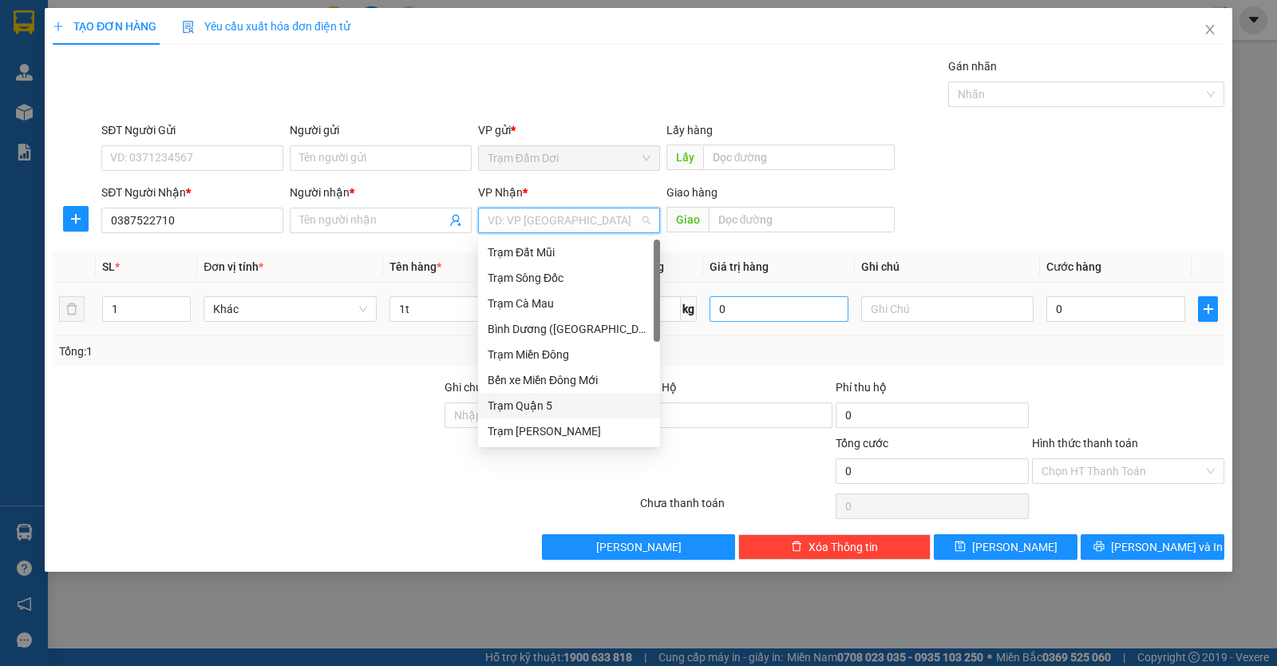
drag, startPoint x: 548, startPoint y: 402, endPoint x: 719, endPoint y: 301, distance: 199.4
click at [548, 400] on div "Trạm Quận 5" at bounding box center [569, 406] width 163 height 18
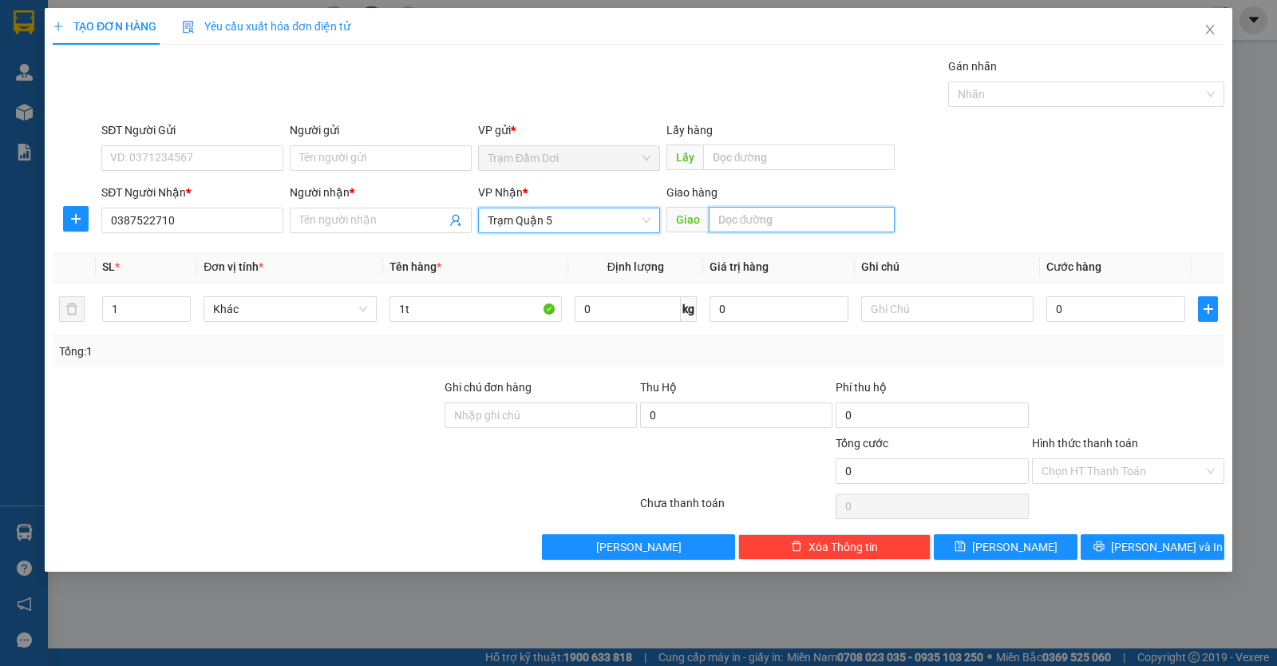
click at [784, 224] on input "text" at bounding box center [802, 220] width 187 height 26
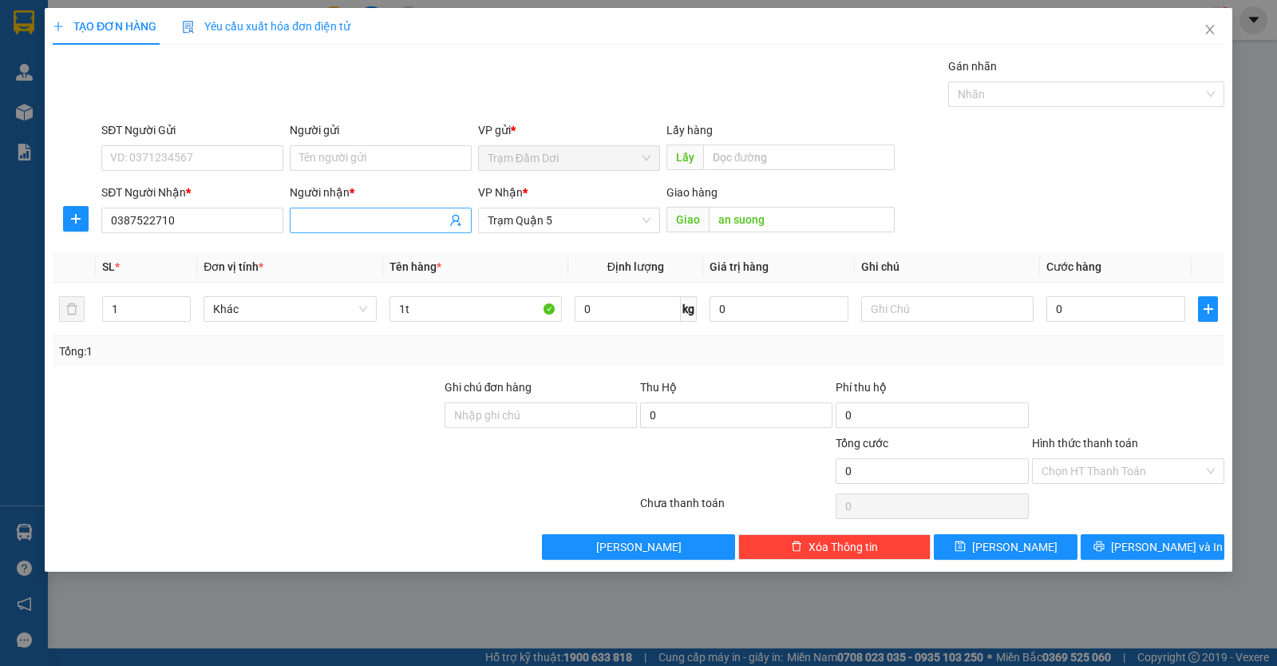
click at [422, 221] on input "Người nhận *" at bounding box center [372, 221] width 147 height 18
click at [884, 302] on input "text" at bounding box center [947, 309] width 172 height 26
click at [1146, 315] on input "0" at bounding box center [1116, 309] width 139 height 26
click at [1087, 467] on input "Hình thức thanh toán" at bounding box center [1123, 471] width 162 height 24
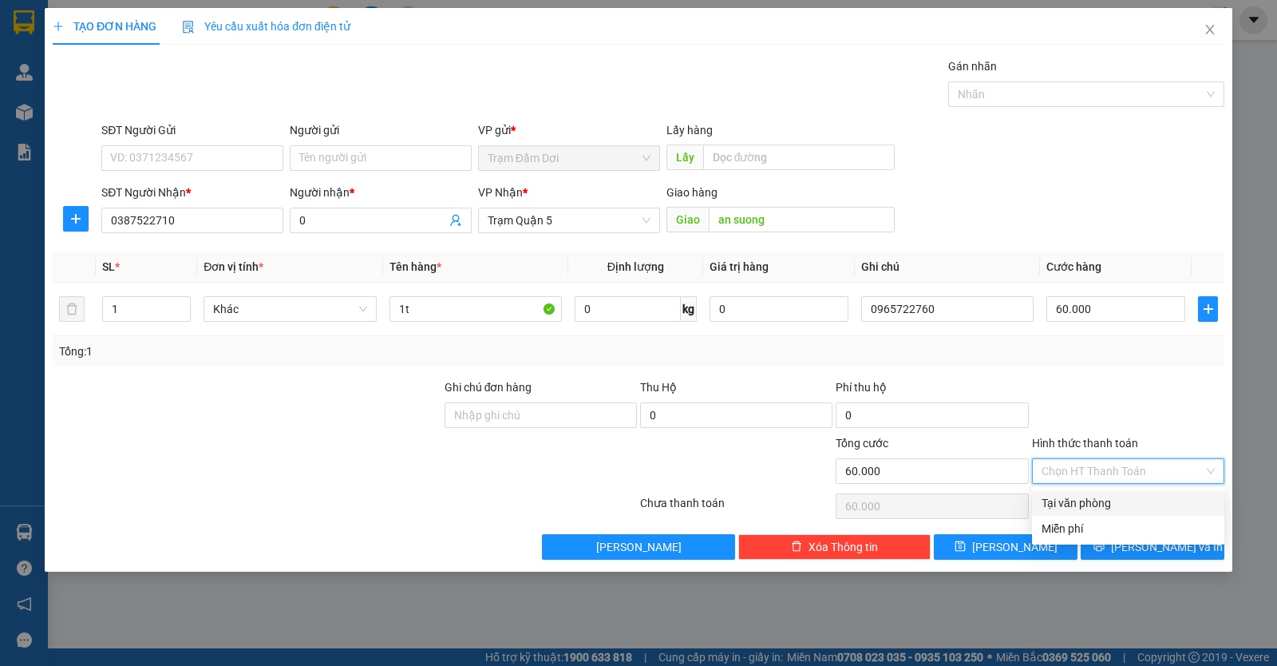
click at [1079, 502] on div "Tại văn phòng" at bounding box center [1128, 503] width 173 height 18
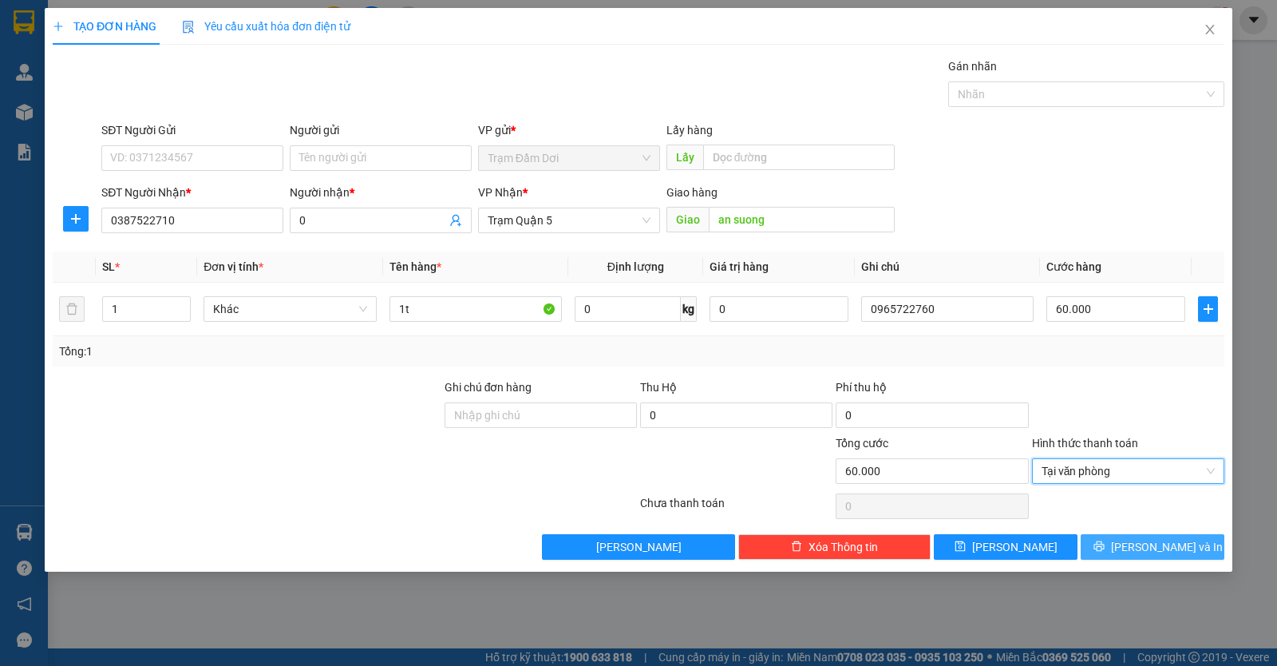
click at [1117, 542] on button "Lưu và In" at bounding box center [1153, 547] width 144 height 26
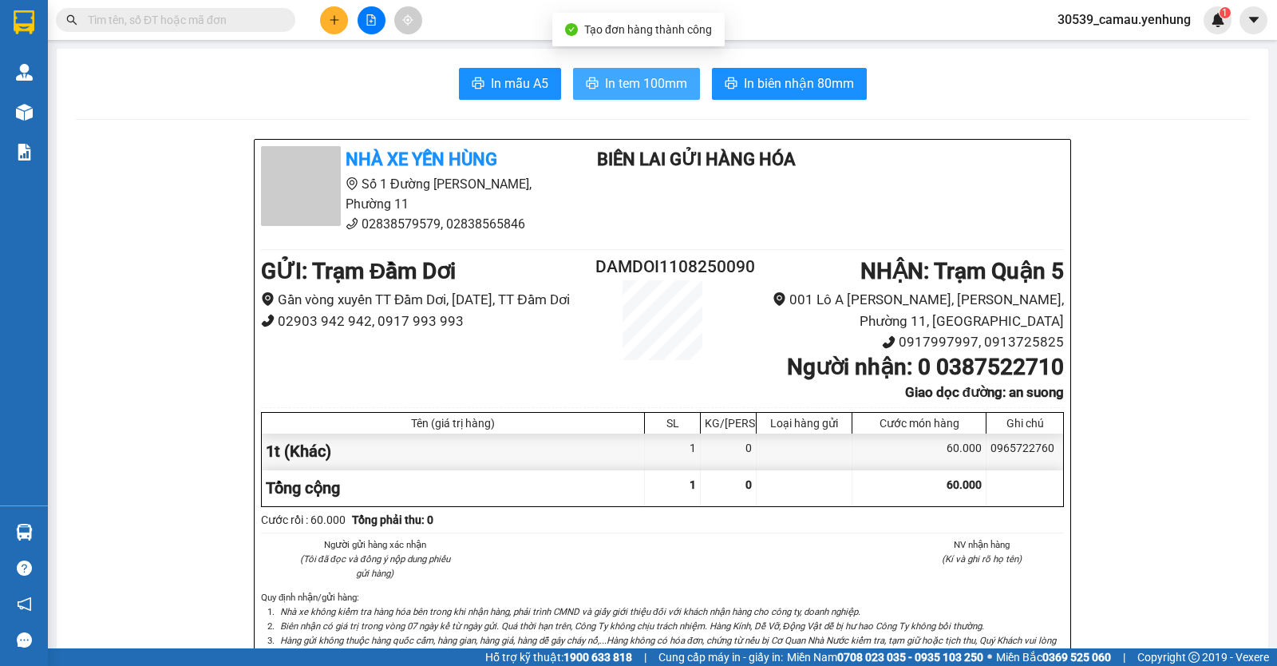
click at [651, 85] on span "In tem 100mm" at bounding box center [646, 83] width 82 height 20
click at [332, 18] on icon "plus" at bounding box center [334, 19] width 11 height 11
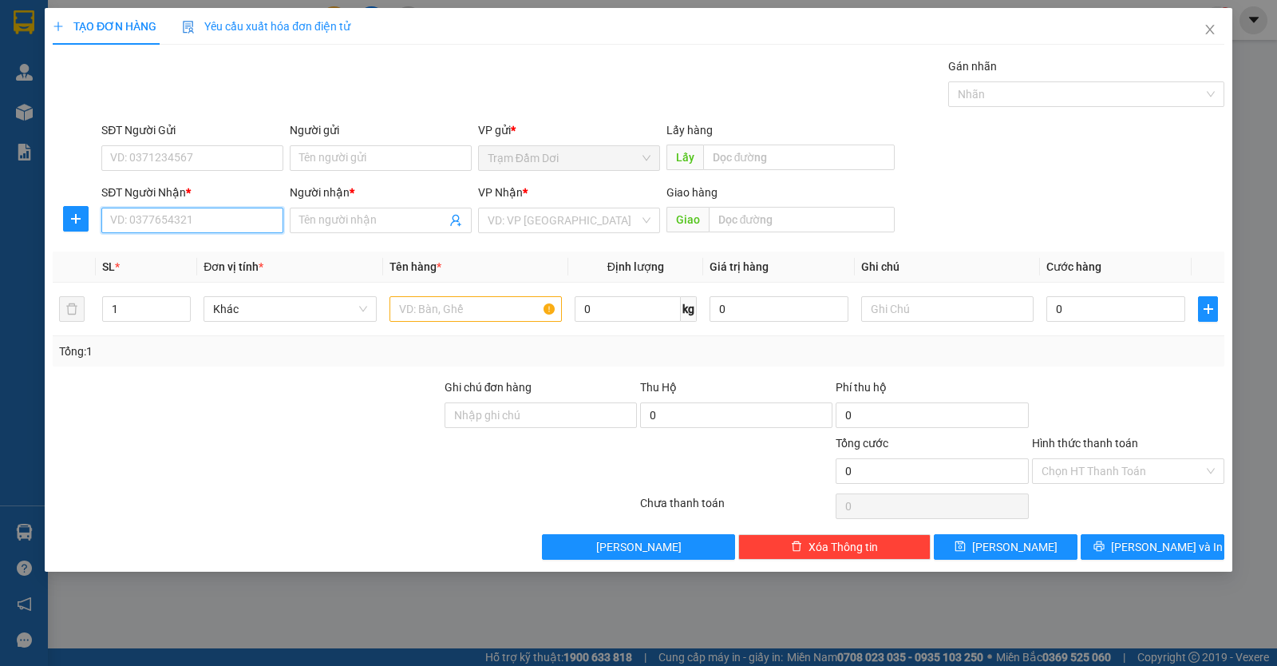
click at [262, 212] on input "SĐT Người Nhận *" at bounding box center [192, 221] width 182 height 26
click at [475, 309] on input "text" at bounding box center [476, 309] width 172 height 26
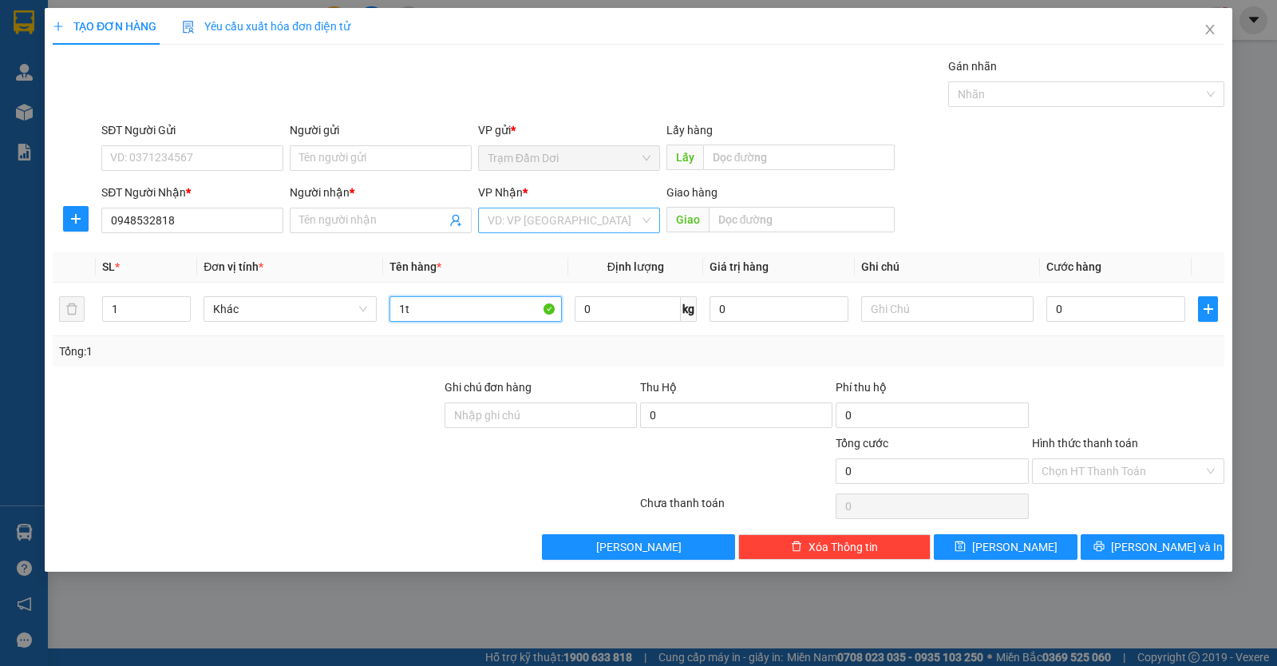
click at [642, 212] on div "VD: VP Sài Gòn" at bounding box center [569, 221] width 182 height 26
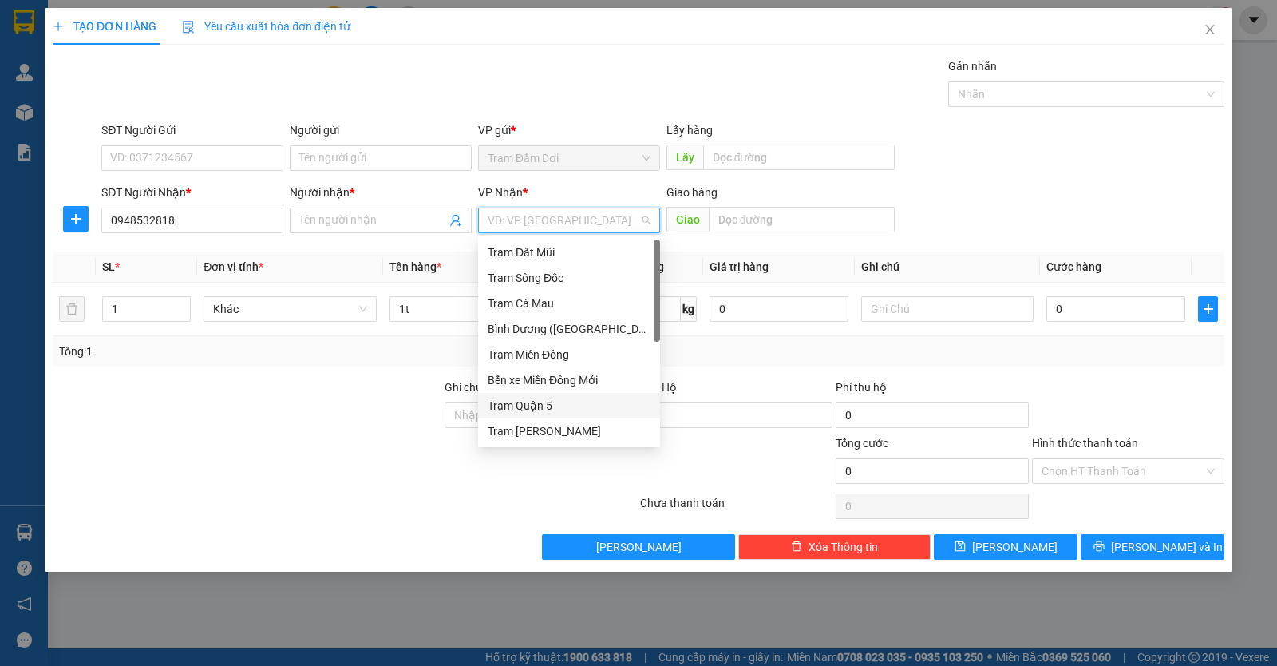
drag, startPoint x: 533, startPoint y: 405, endPoint x: 640, endPoint y: 368, distance: 113.1
click at [536, 402] on div "Trạm Quận 5" at bounding box center [569, 406] width 163 height 18
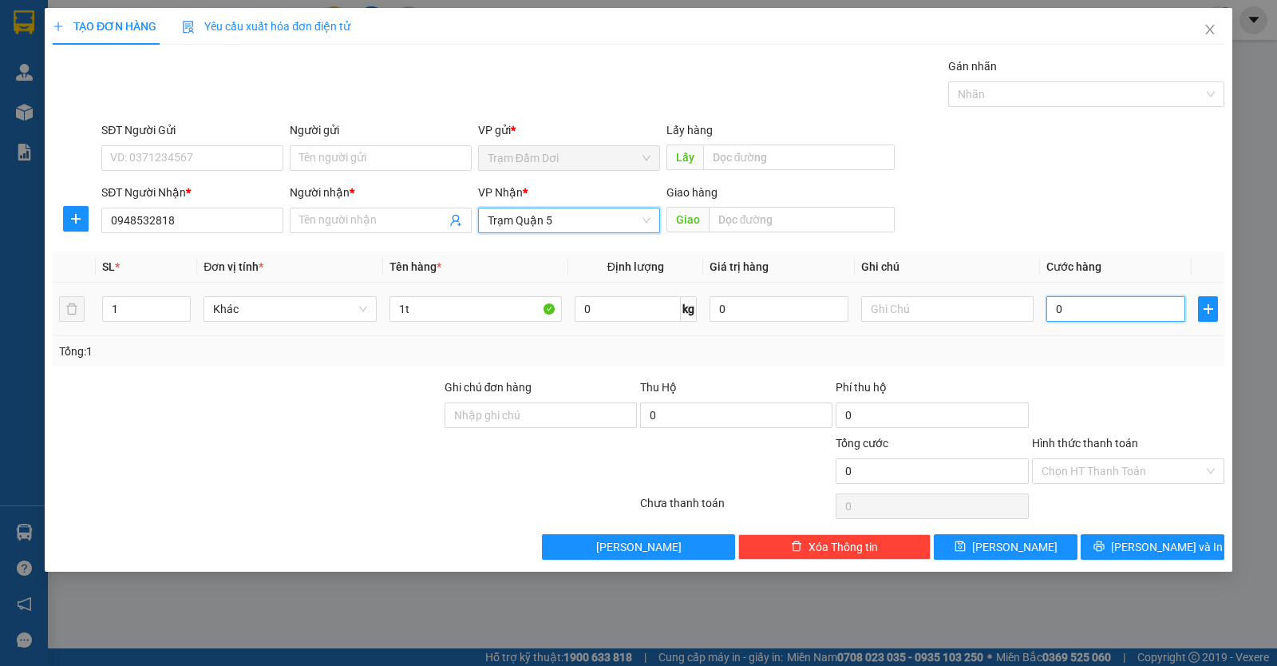
click at [1081, 310] on input "0" at bounding box center [1116, 309] width 139 height 26
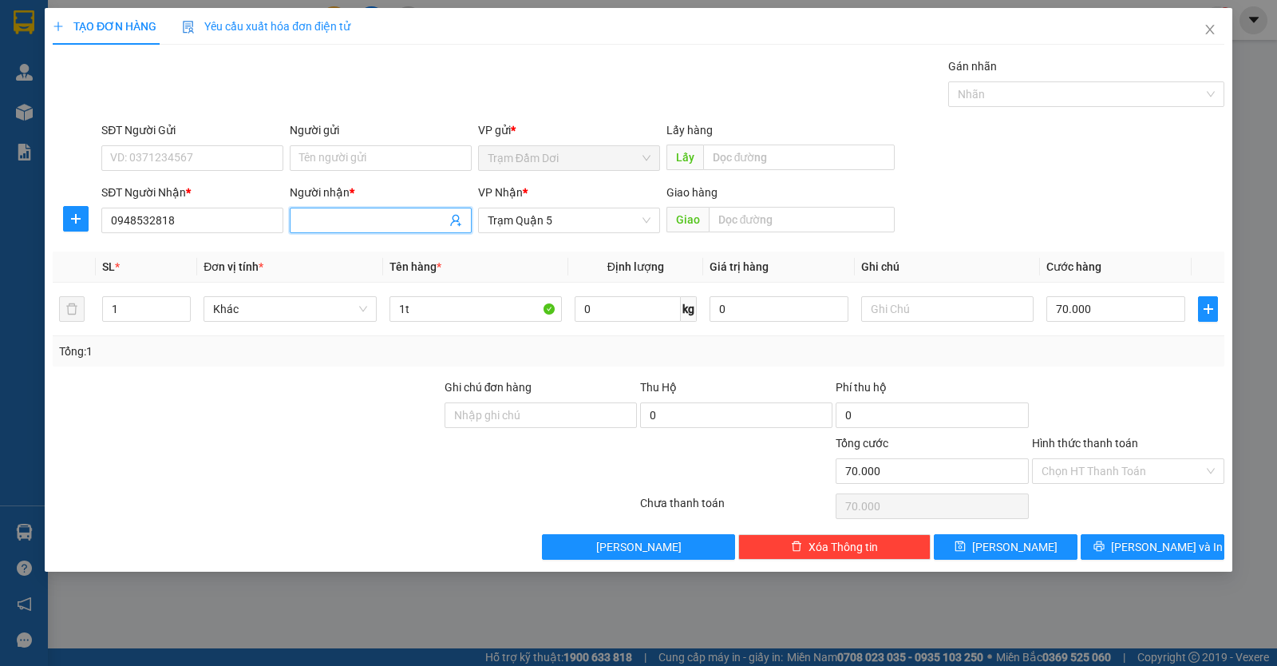
click at [371, 221] on input "Người nhận *" at bounding box center [372, 221] width 147 height 18
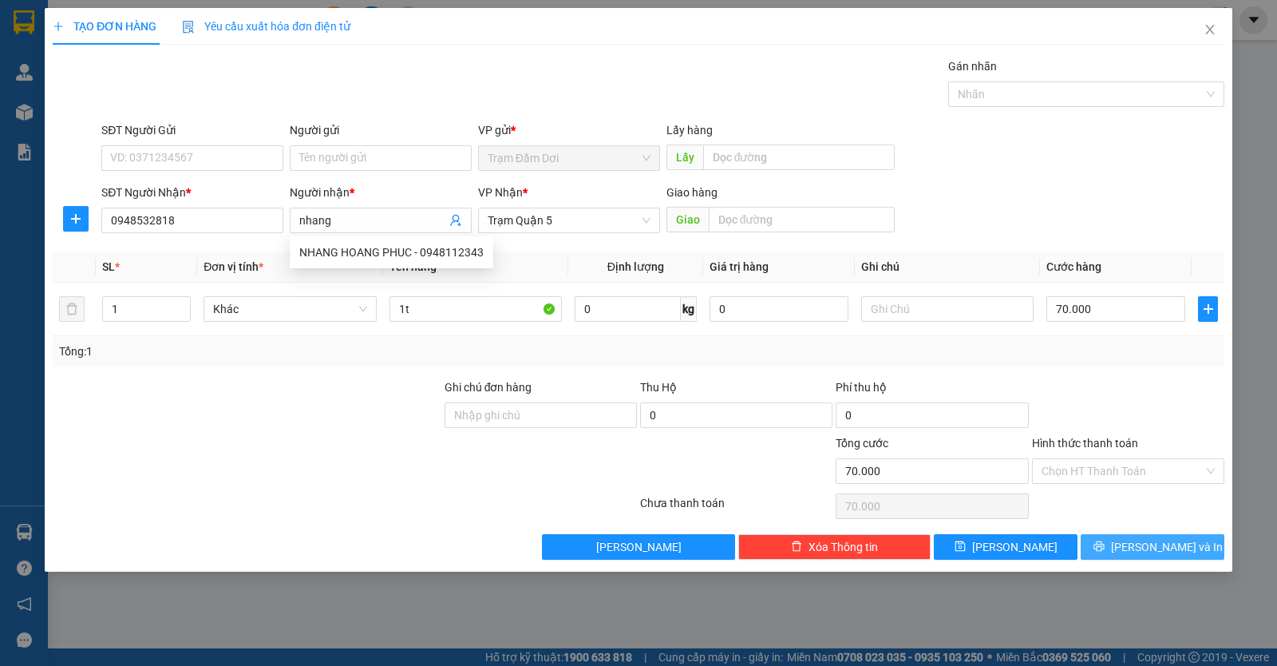
click at [1104, 549] on icon "printer" at bounding box center [1099, 546] width 10 height 10
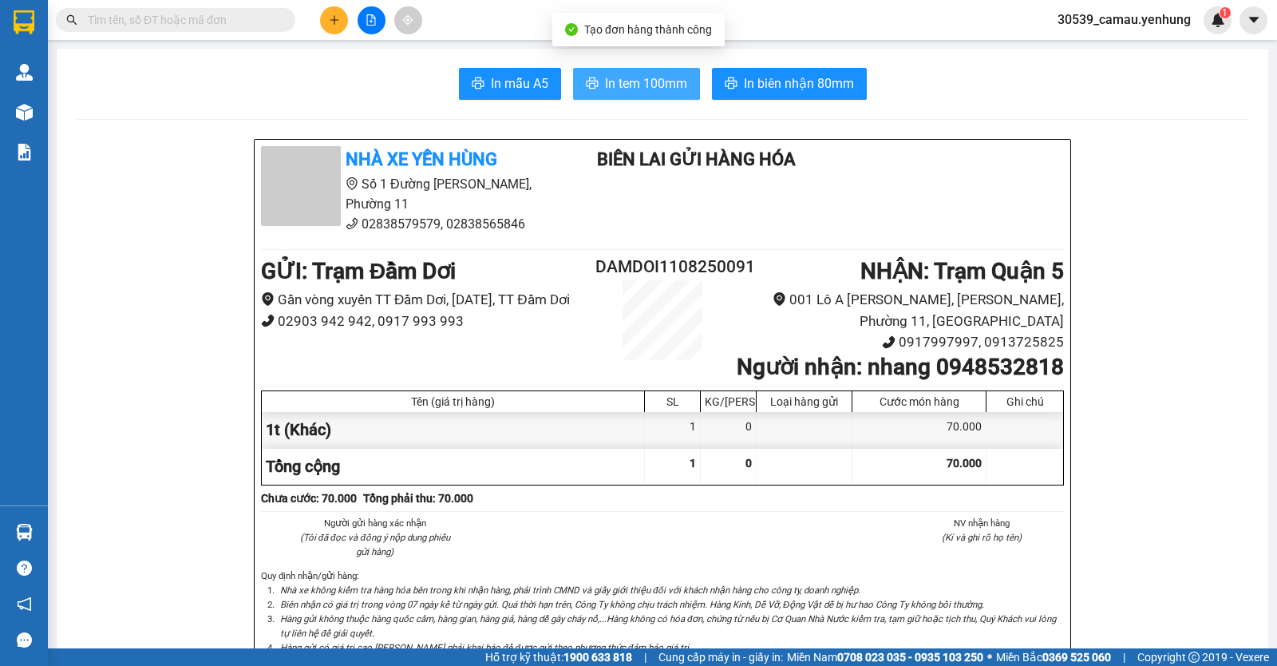
click at [605, 82] on span "In tem 100mm" at bounding box center [646, 83] width 82 height 20
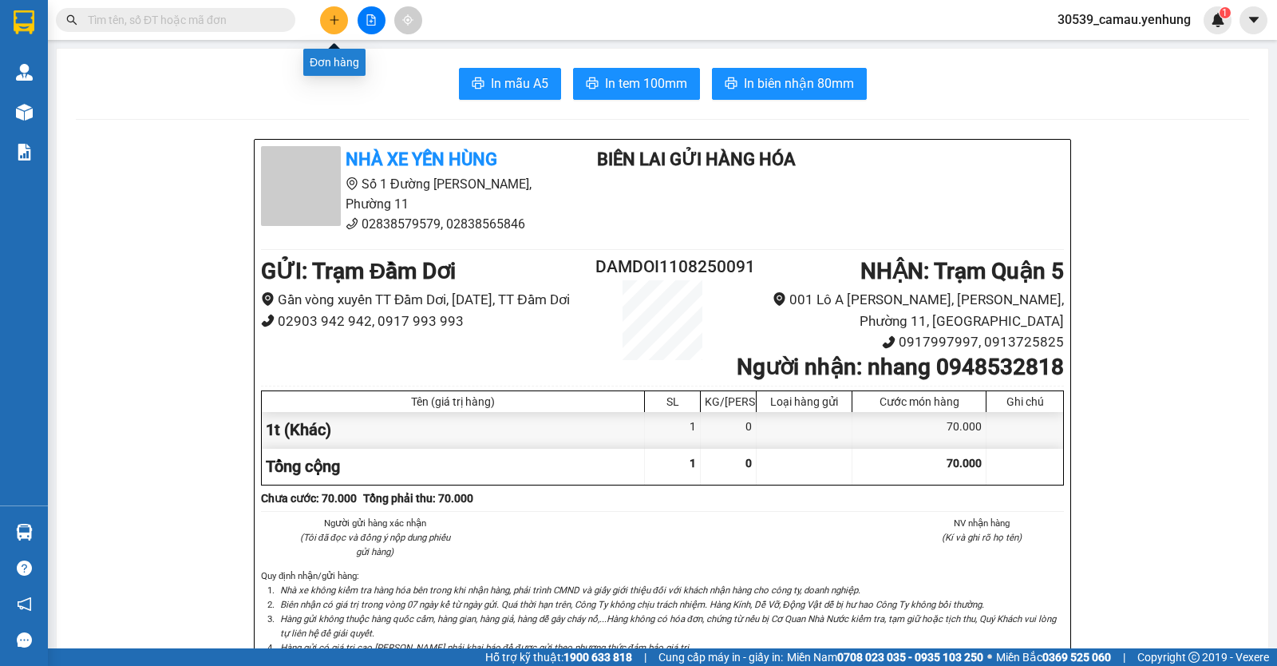
click at [327, 19] on button at bounding box center [334, 20] width 28 height 28
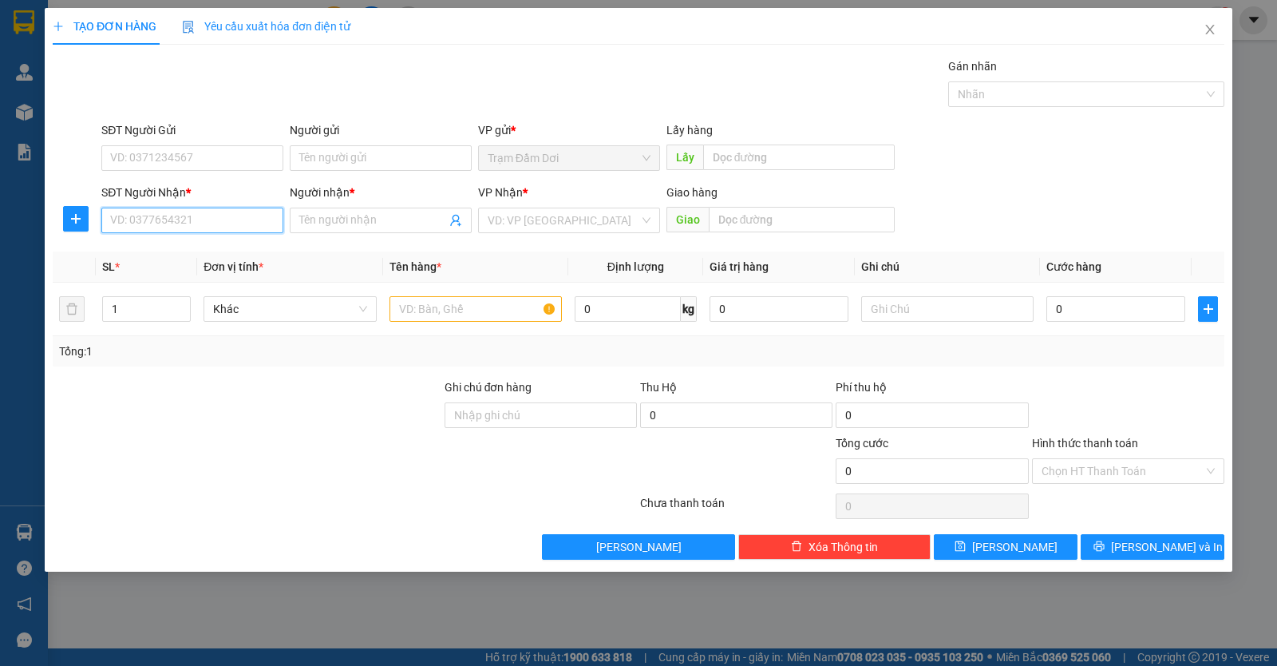
click at [222, 221] on input "SĐT Người Nhận *" at bounding box center [192, 221] width 182 height 26
click at [209, 256] on div "0948112944 - dang" at bounding box center [192, 253] width 163 height 18
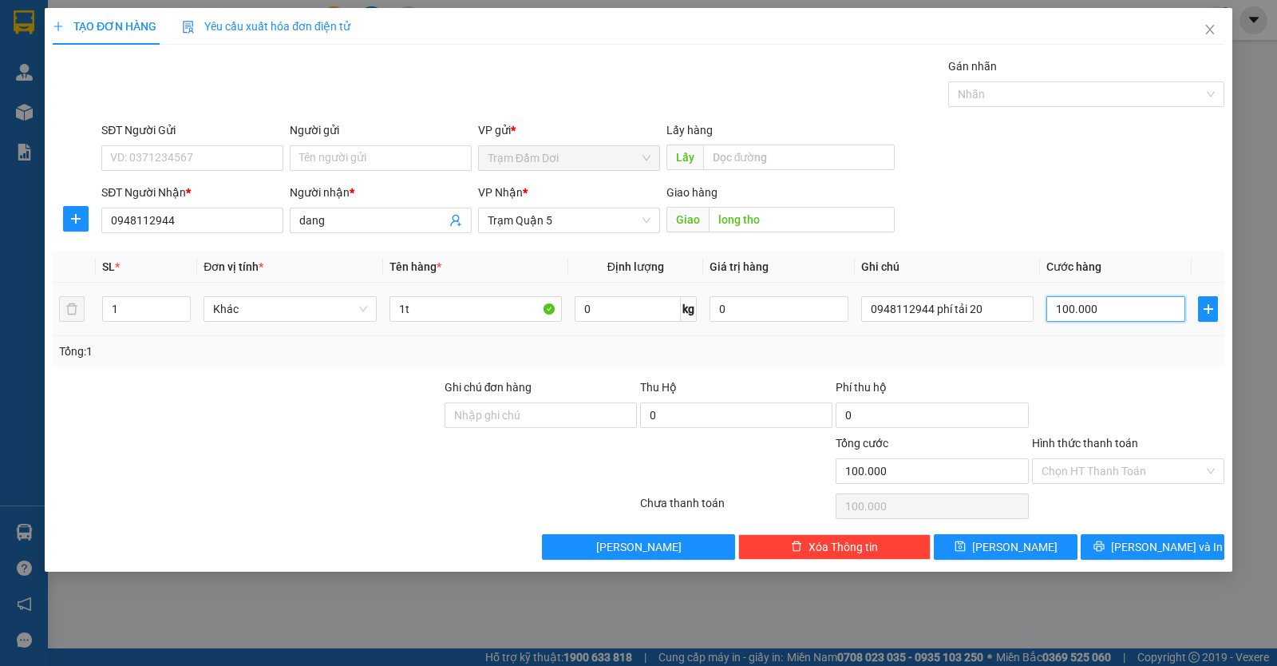
click at [1116, 315] on input "100.000" at bounding box center [1116, 309] width 139 height 26
click at [1138, 548] on button "Lưu và In" at bounding box center [1153, 547] width 144 height 26
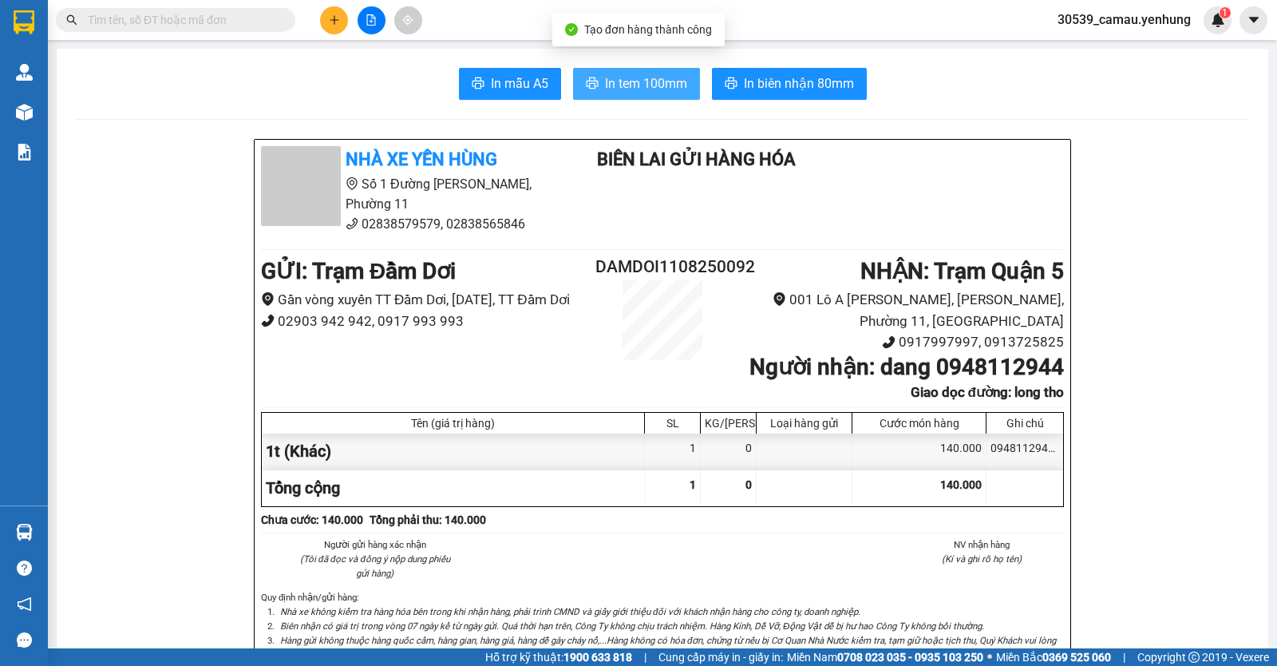
click at [643, 82] on span "In tem 100mm" at bounding box center [646, 83] width 82 height 20
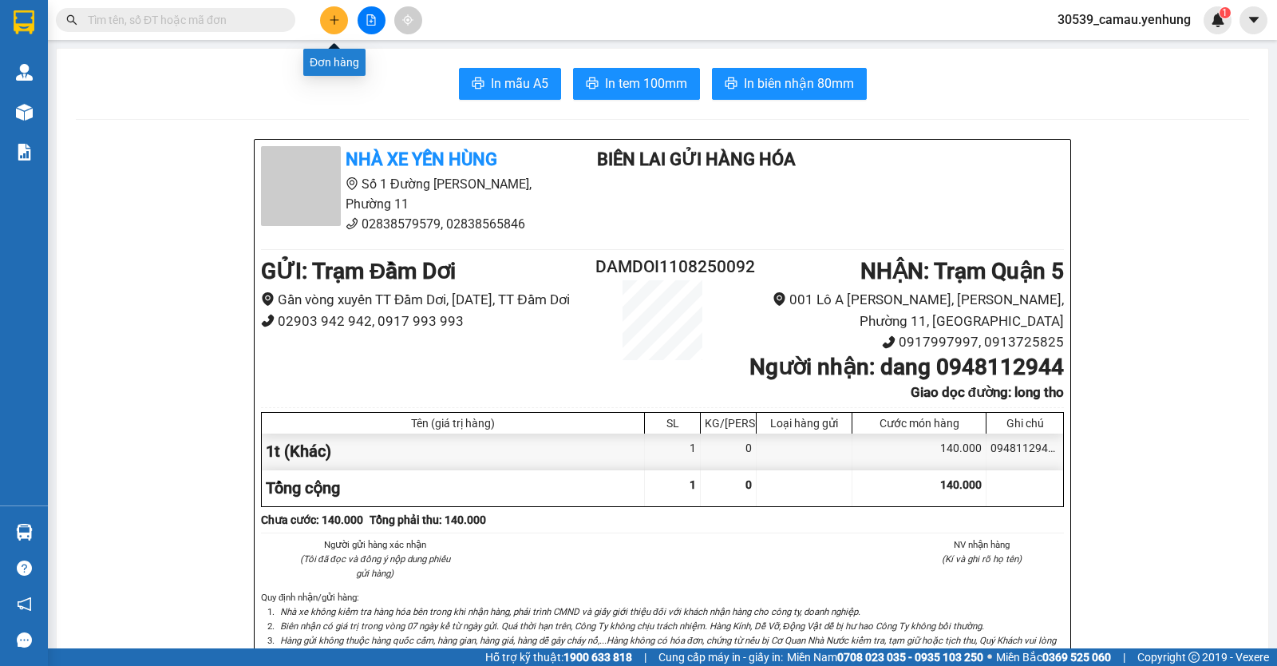
click at [342, 12] on button at bounding box center [334, 20] width 28 height 28
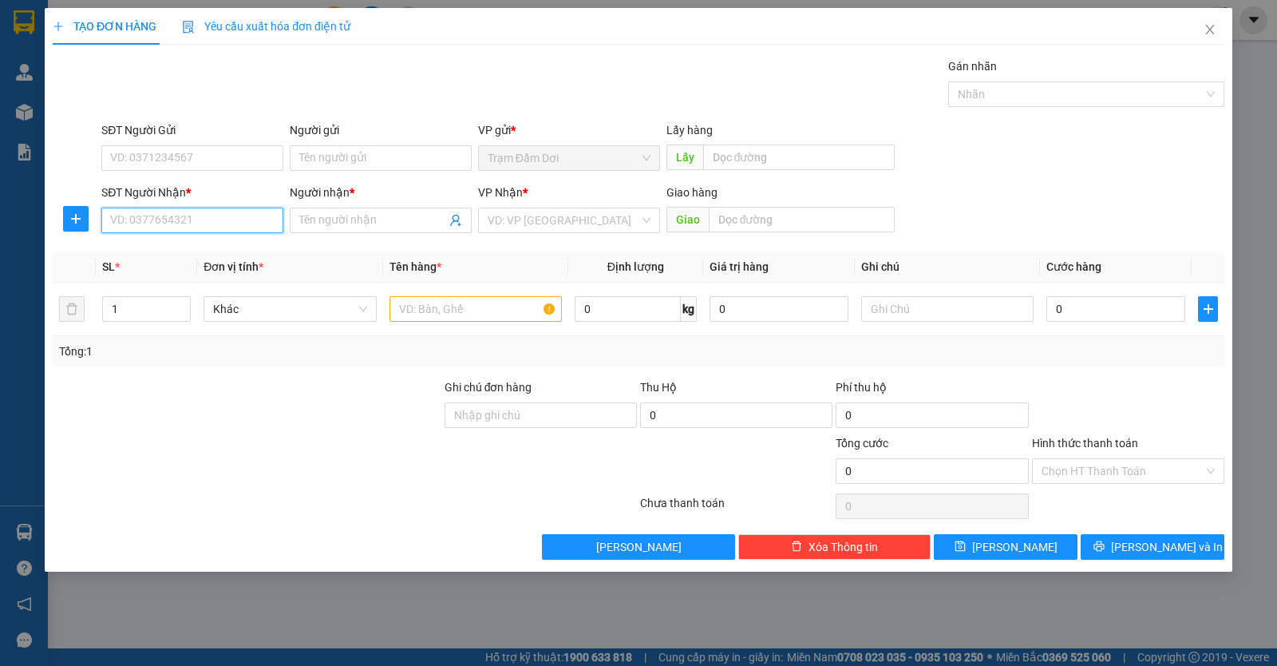
click at [224, 221] on input "SĐT Người Nhận *" at bounding box center [192, 221] width 182 height 26
click at [216, 229] on input "SĐT Người Nhận *" at bounding box center [192, 221] width 182 height 26
click at [455, 312] on input "text" at bounding box center [476, 309] width 172 height 26
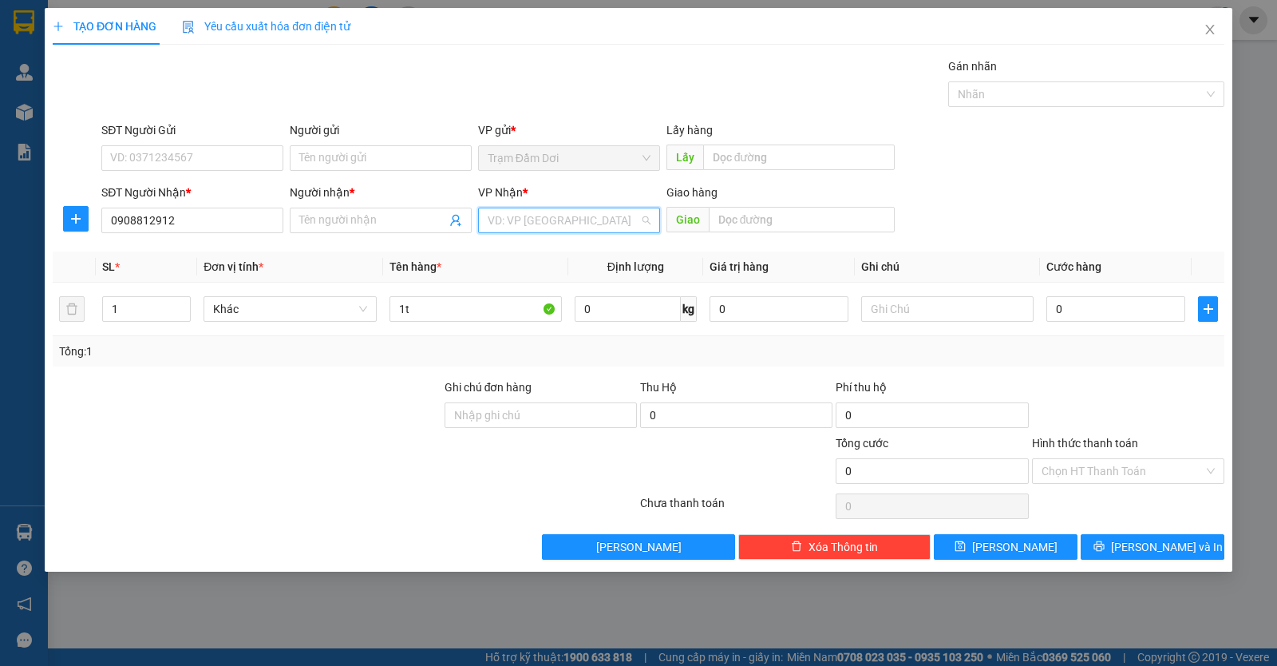
drag, startPoint x: 537, startPoint y: 217, endPoint x: 544, endPoint y: 225, distance: 10.7
click at [539, 218] on input "search" at bounding box center [564, 220] width 152 height 24
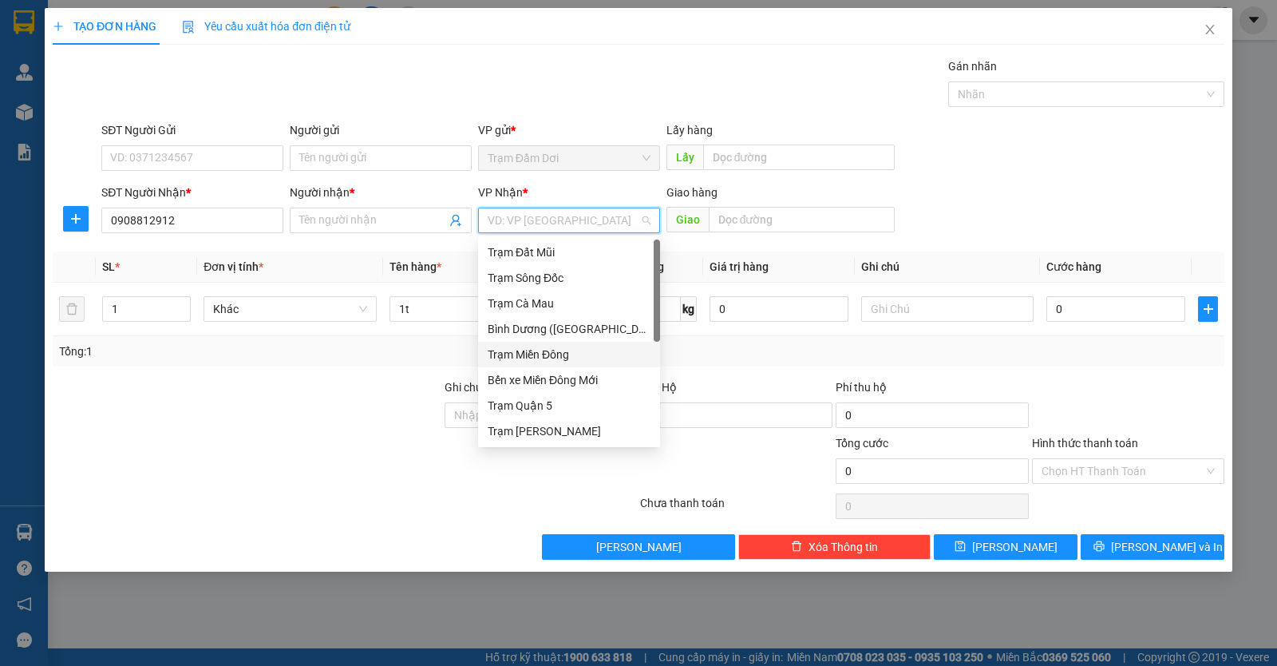
click at [537, 355] on div "Trạm Miền Đông" at bounding box center [569, 355] width 163 height 18
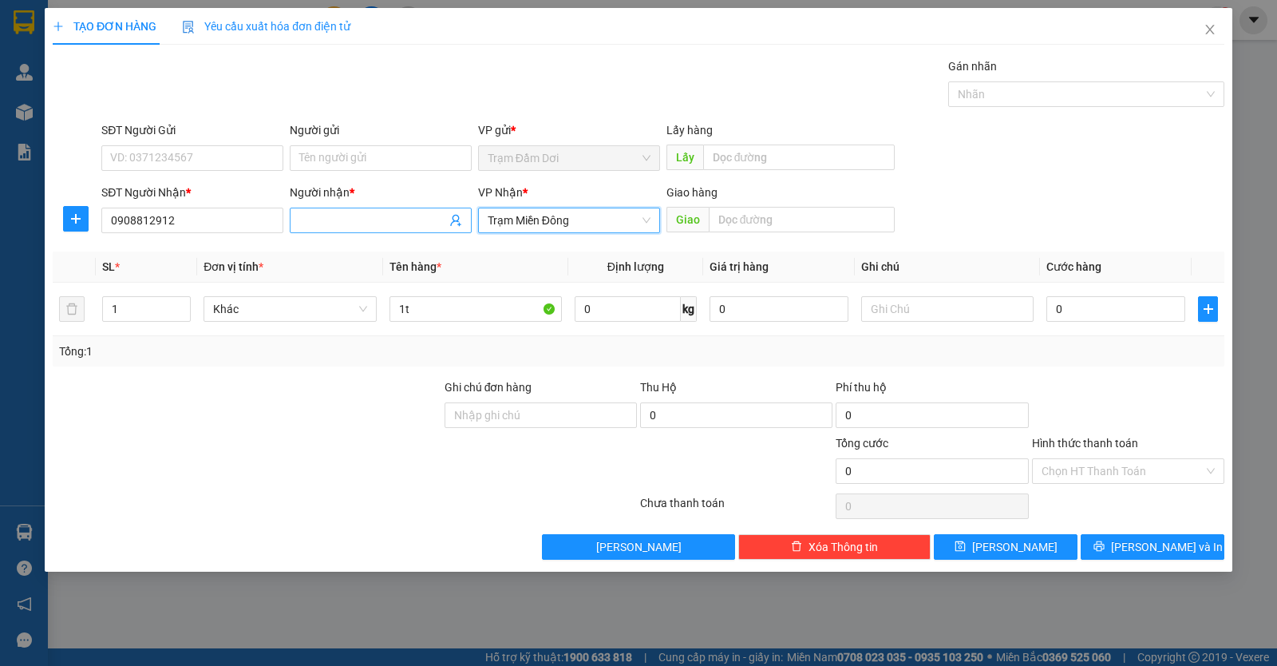
click at [382, 214] on input "Người nhận *" at bounding box center [372, 221] width 147 height 18
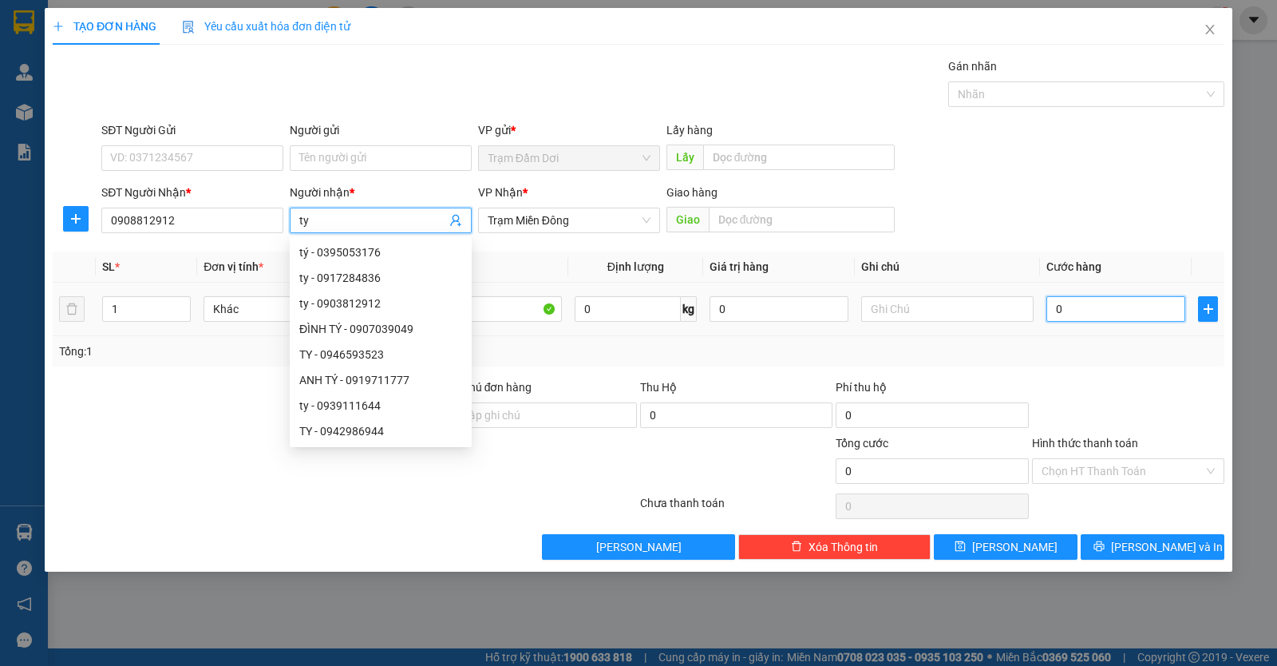
click at [1103, 315] on input "0" at bounding box center [1116, 309] width 139 height 26
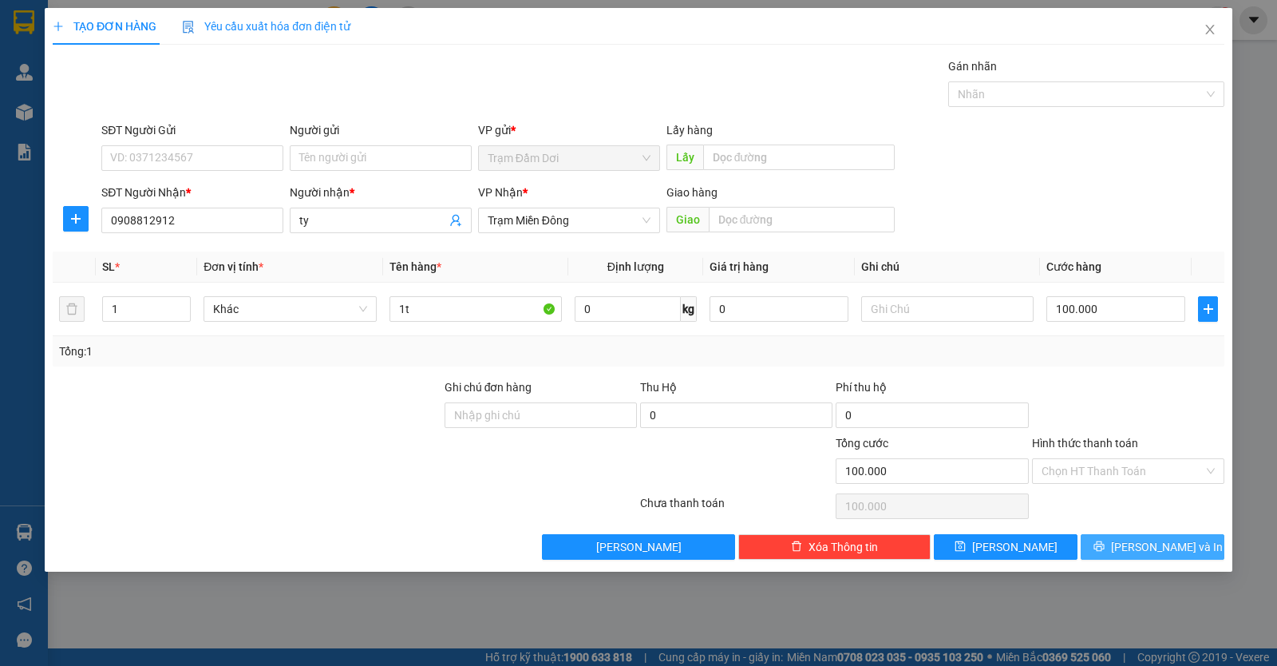
click at [1128, 540] on button "Lưu và In" at bounding box center [1153, 547] width 144 height 26
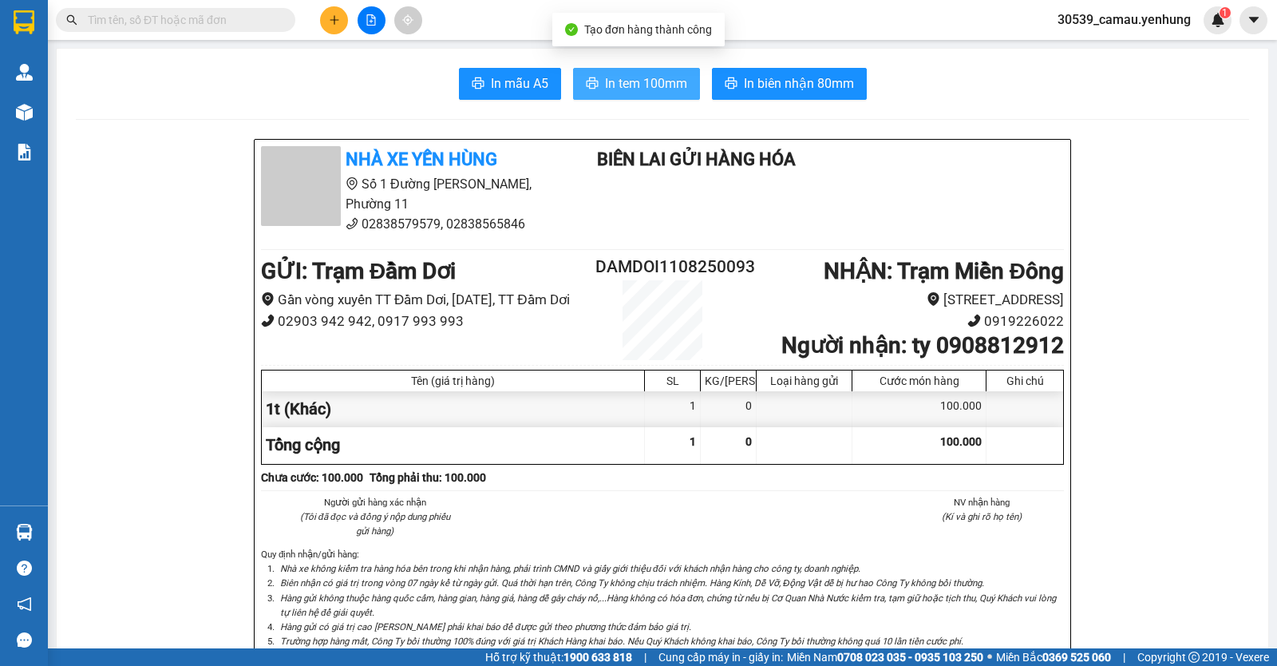
click at [651, 85] on span "In tem 100mm" at bounding box center [646, 83] width 82 height 20
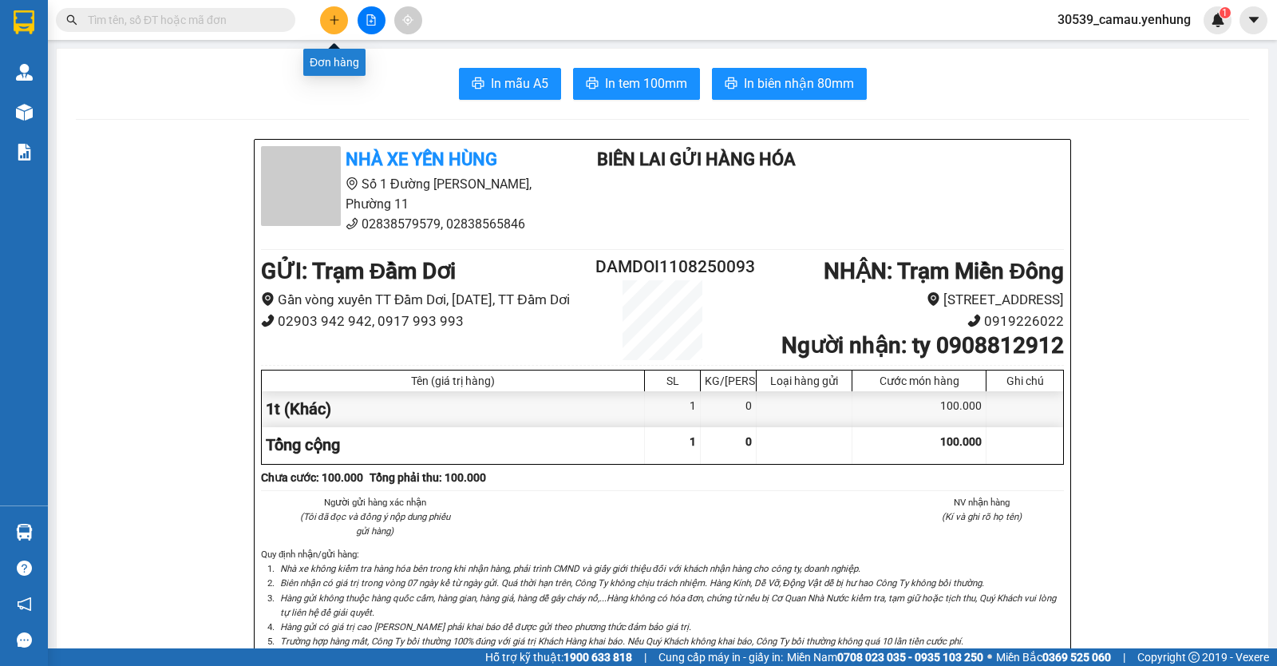
click at [333, 21] on icon "plus" at bounding box center [334, 19] width 11 height 11
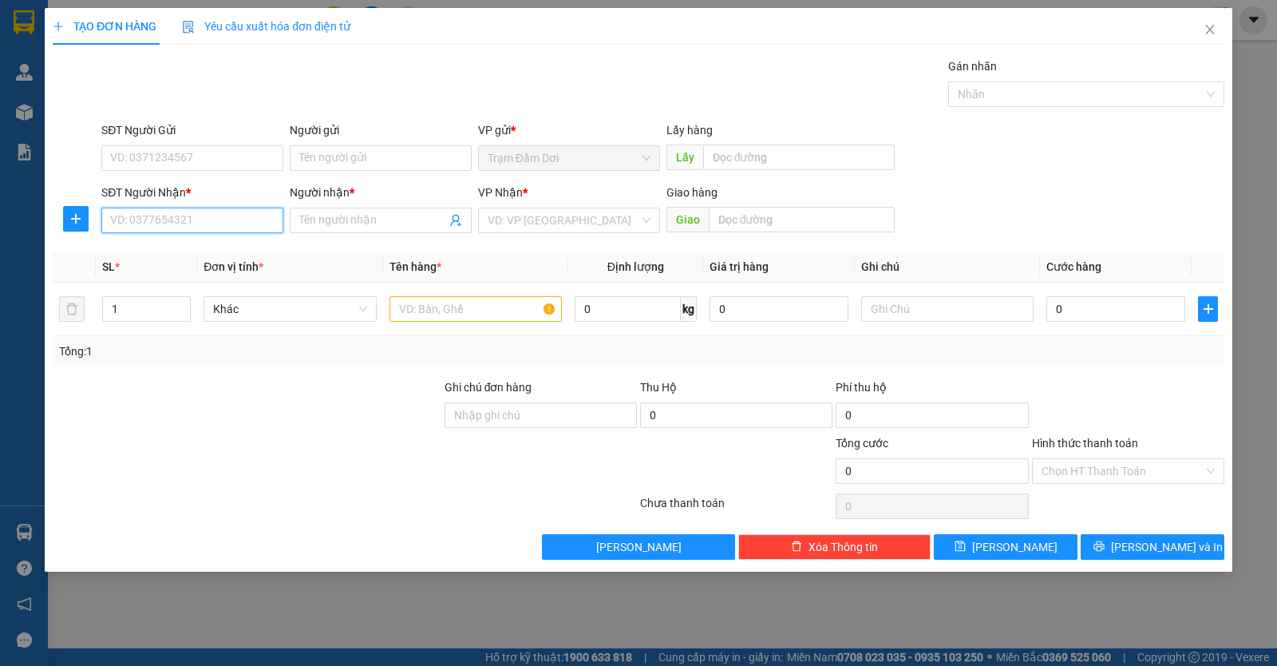
click at [238, 216] on input "SĐT Người Nhận *" at bounding box center [192, 221] width 182 height 26
click at [170, 259] on div "0949076678 - loc" at bounding box center [192, 253] width 163 height 18
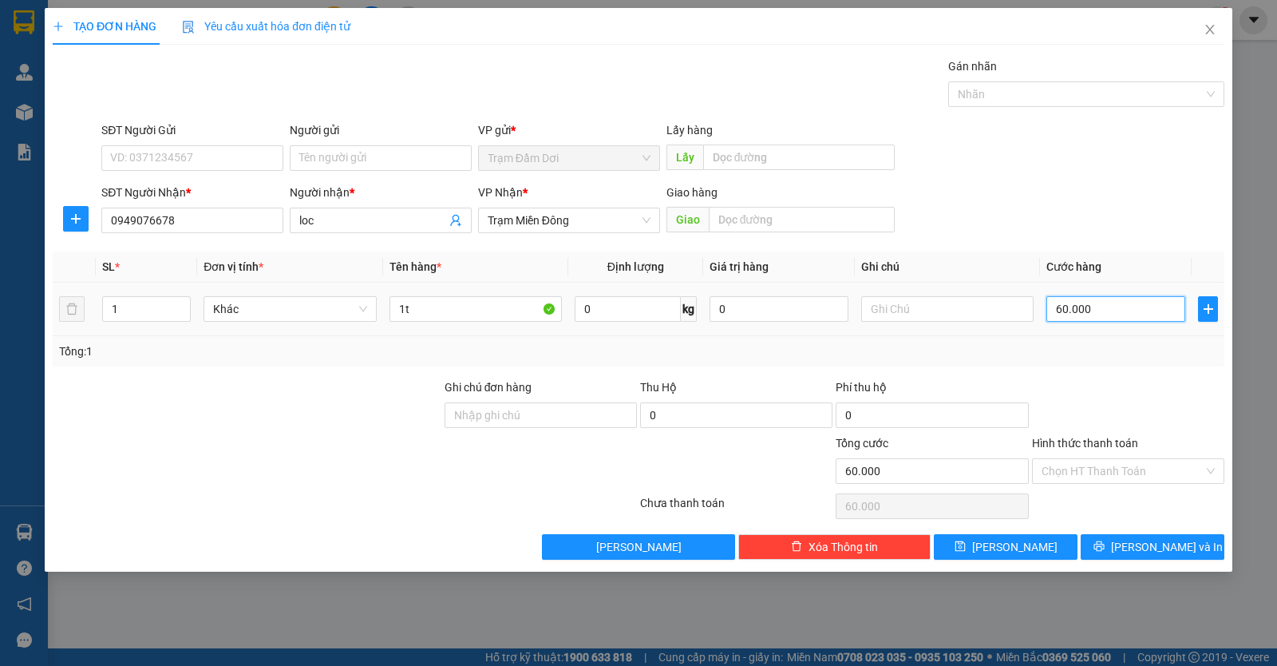
click at [1134, 318] on input "60.000" at bounding box center [1116, 309] width 139 height 26
click at [1149, 545] on span "Lưu và In" at bounding box center [1167, 547] width 112 height 18
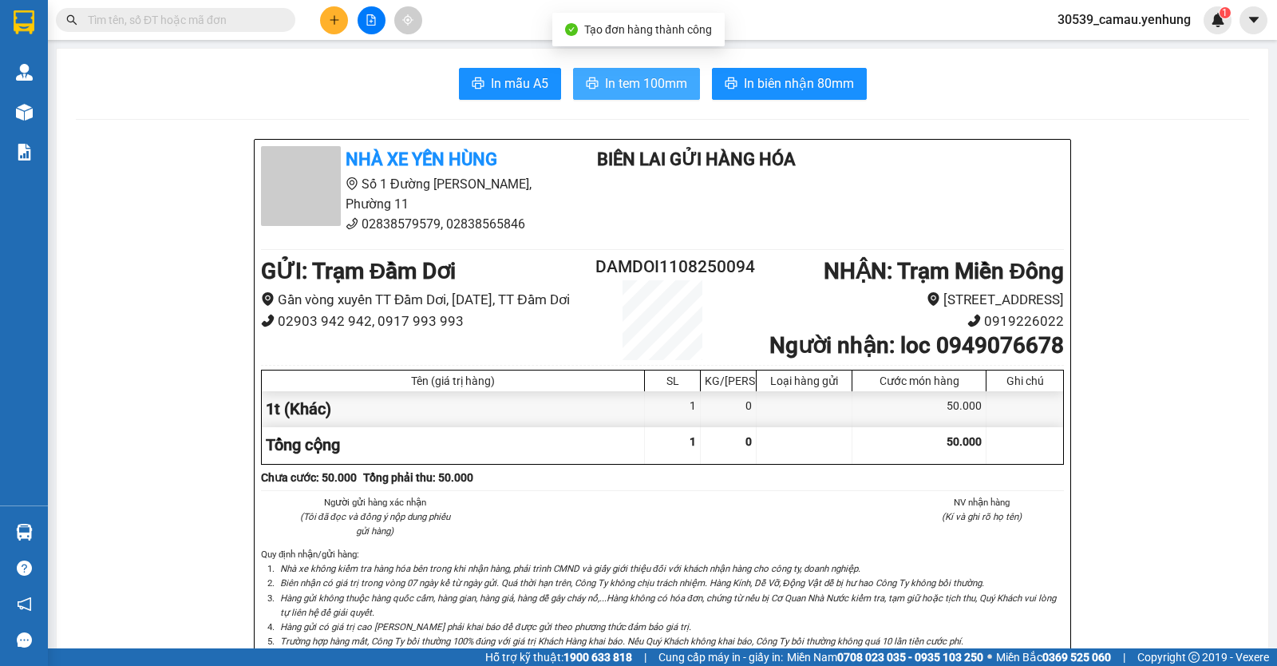
click at [640, 85] on span "In tem 100mm" at bounding box center [646, 83] width 82 height 20
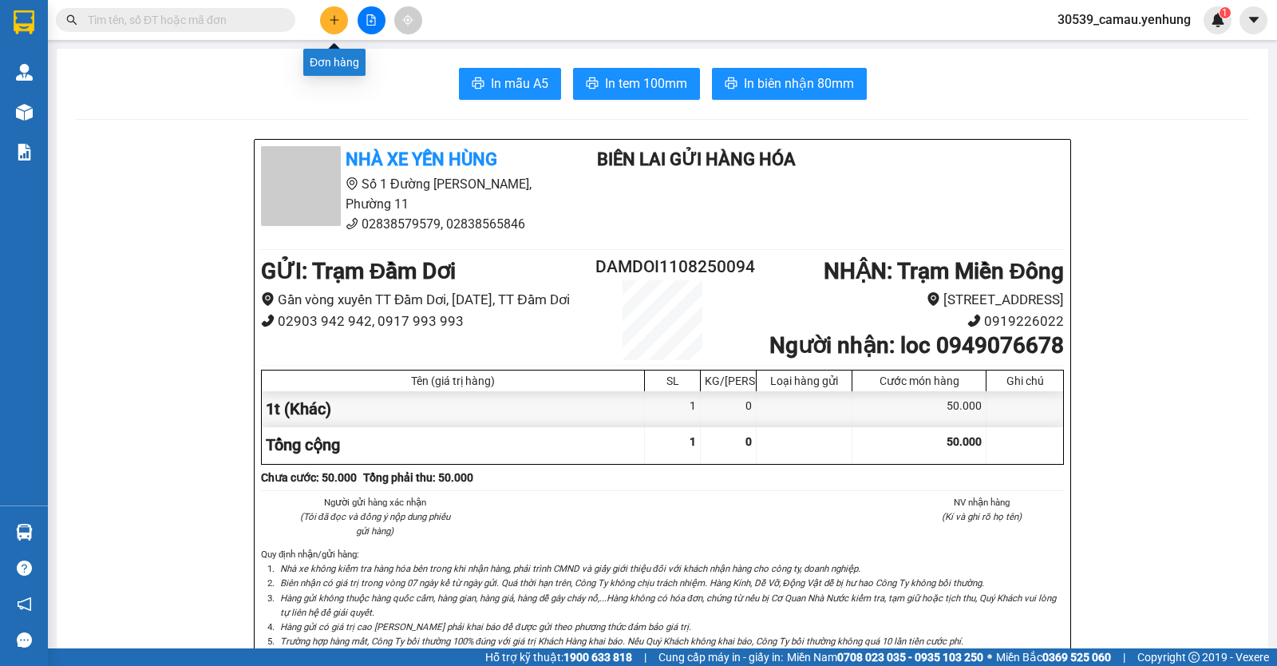
click at [333, 15] on icon "plus" at bounding box center [334, 19] width 11 height 11
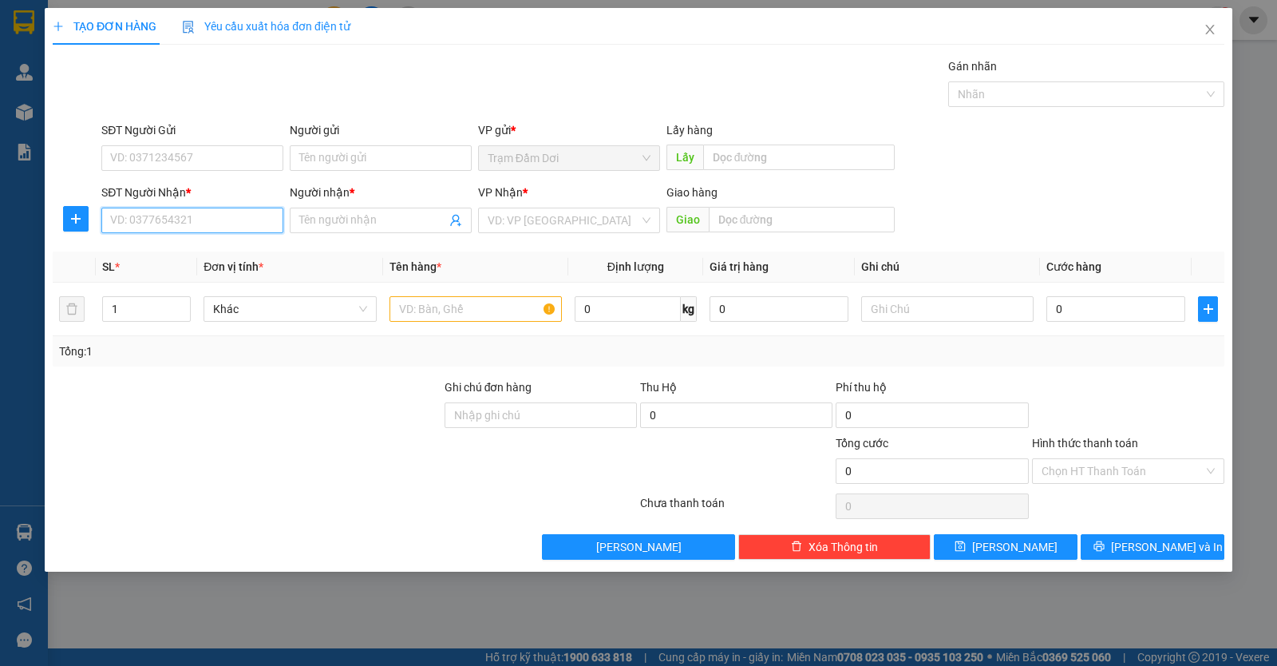
click at [264, 214] on input "SĐT Người Nhận *" at bounding box center [192, 221] width 182 height 26
click at [164, 250] on div "0918110727 - huynh" at bounding box center [192, 253] width 163 height 18
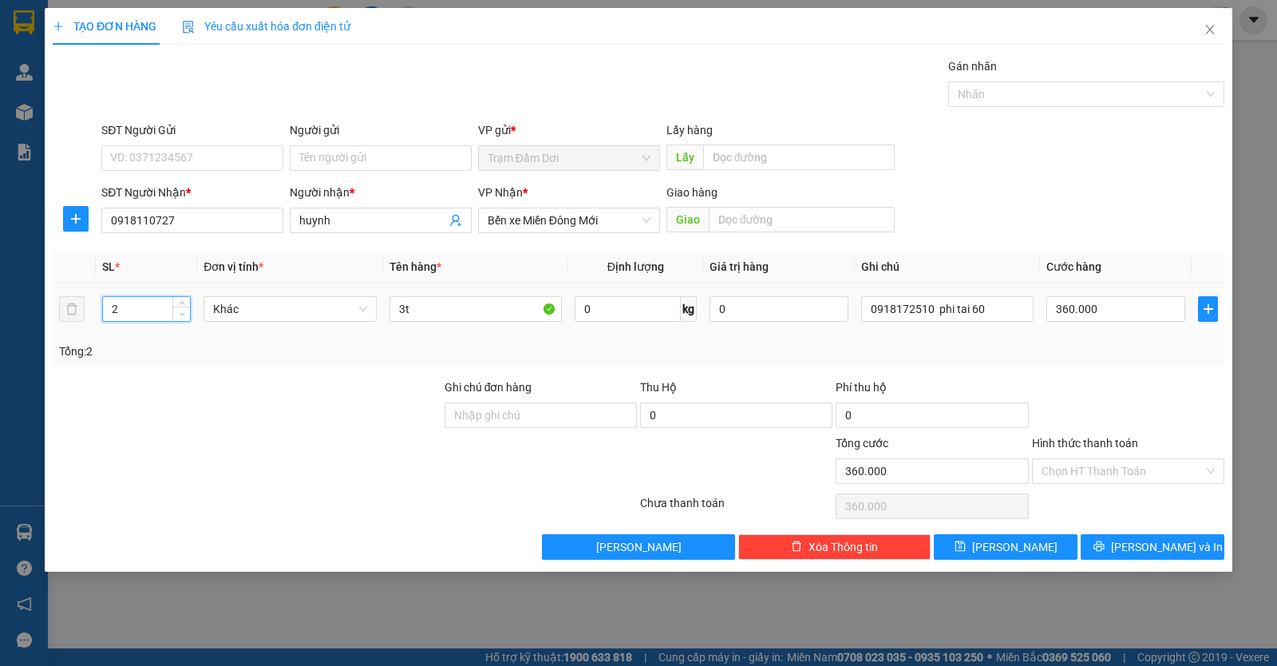
click at [181, 307] on span "Decrease Value" at bounding box center [181, 314] width 18 height 14
click at [475, 319] on input "3t" at bounding box center [476, 309] width 172 height 26
click at [1152, 313] on input "360.000" at bounding box center [1116, 309] width 139 height 26
click at [1021, 310] on input "0918172510 phi tai 60" at bounding box center [947, 309] width 172 height 26
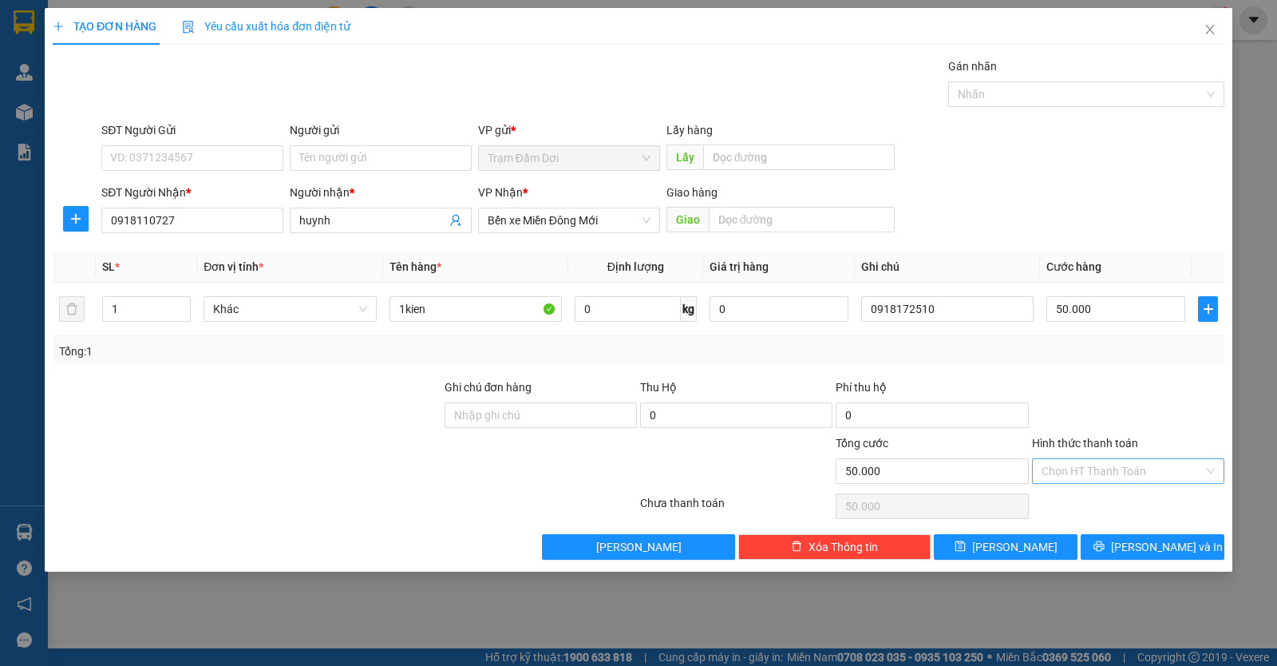
click at [1091, 465] on input "Hình thức thanh toán" at bounding box center [1123, 471] width 162 height 24
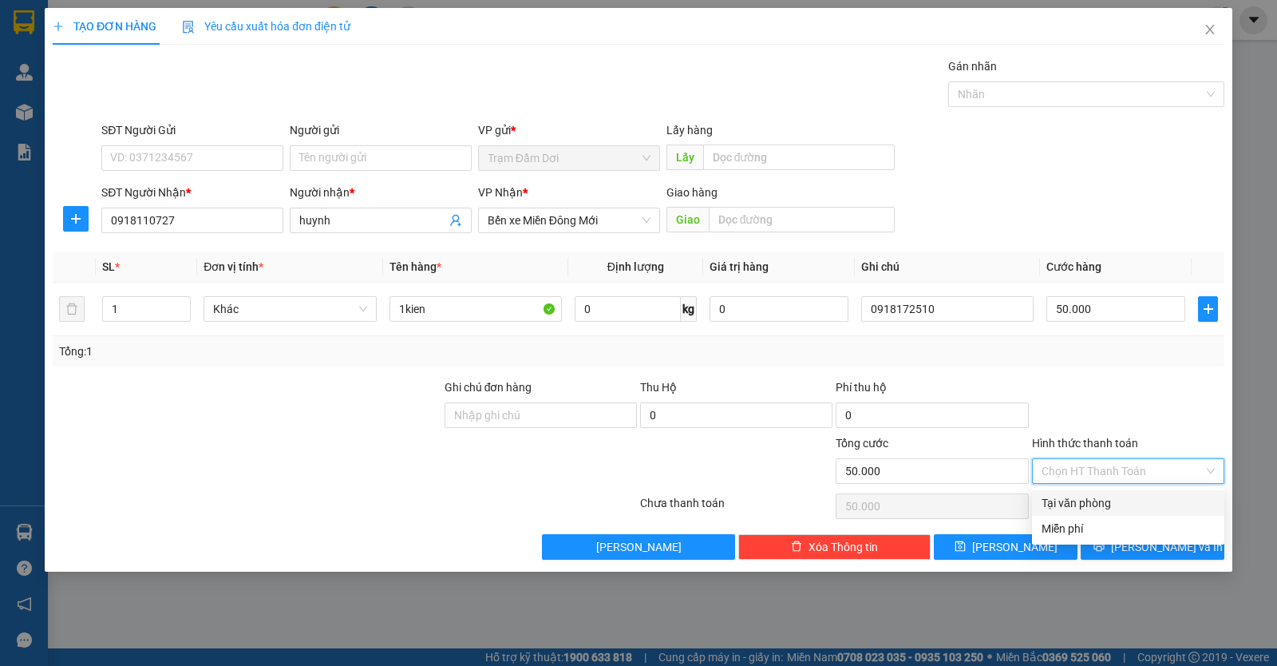
click at [1088, 499] on div "Tại văn phòng" at bounding box center [1128, 503] width 173 height 18
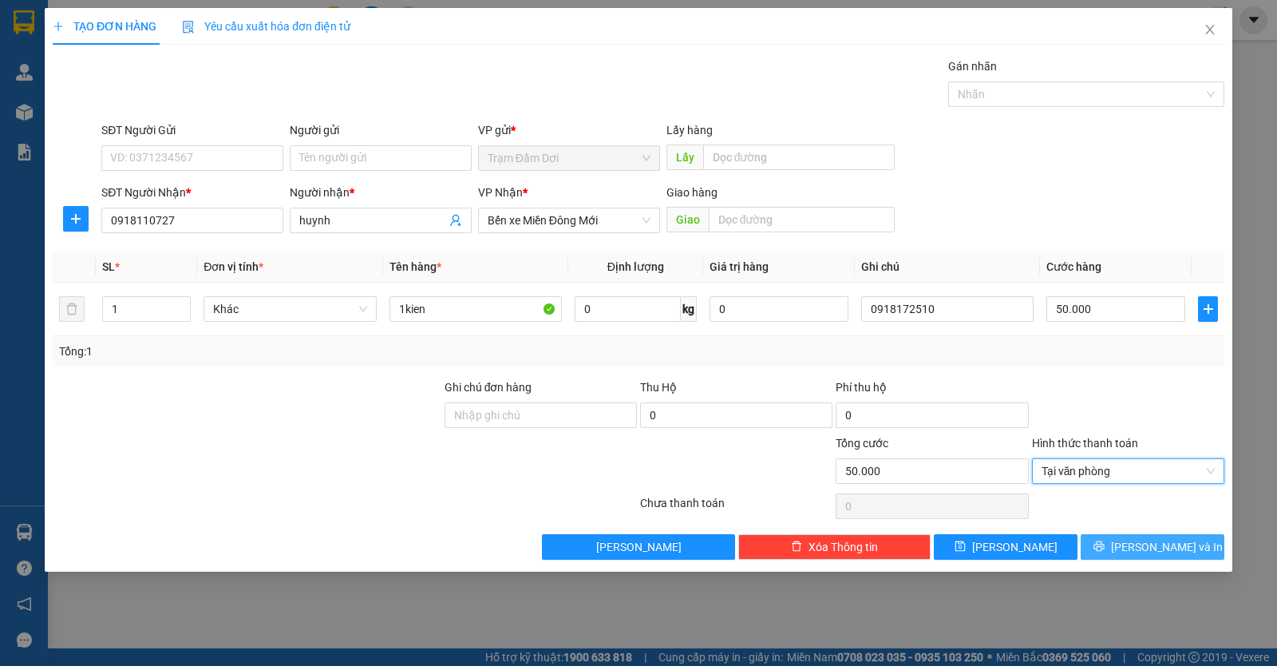
drag, startPoint x: 1114, startPoint y: 546, endPoint x: 1110, endPoint y: 537, distance: 9.6
click at [1114, 547] on button "Lưu và In" at bounding box center [1153, 547] width 144 height 26
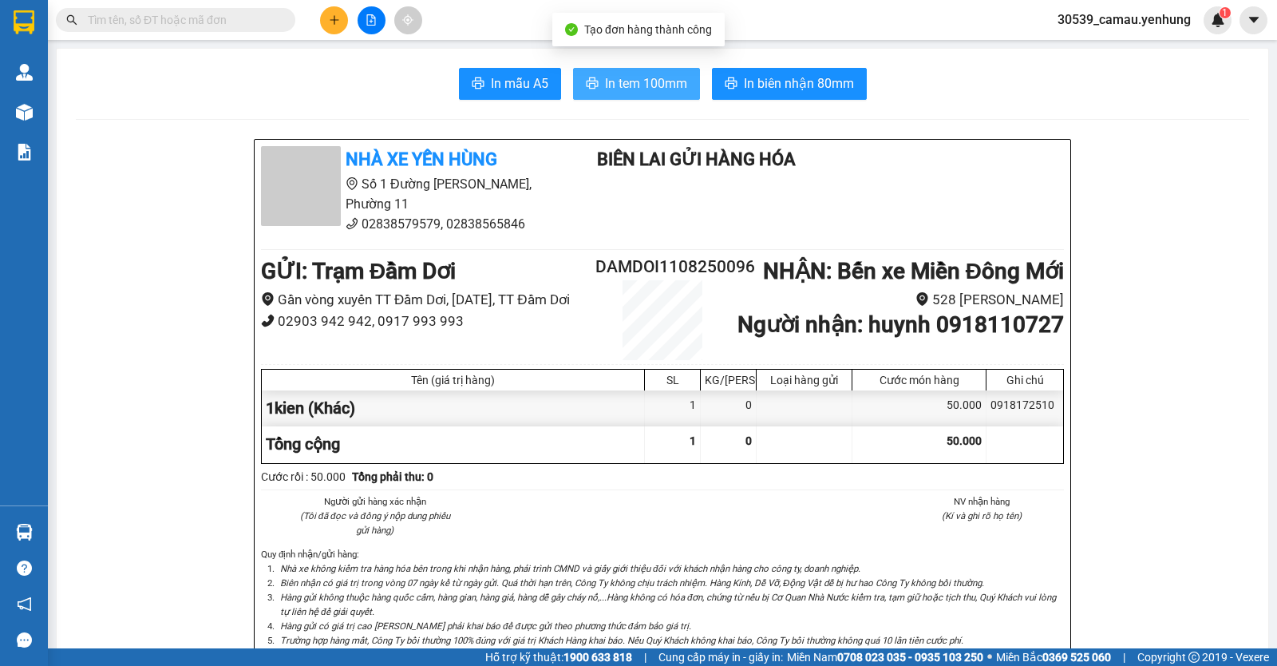
click at [628, 77] on span "In tem 100mm" at bounding box center [646, 83] width 82 height 20
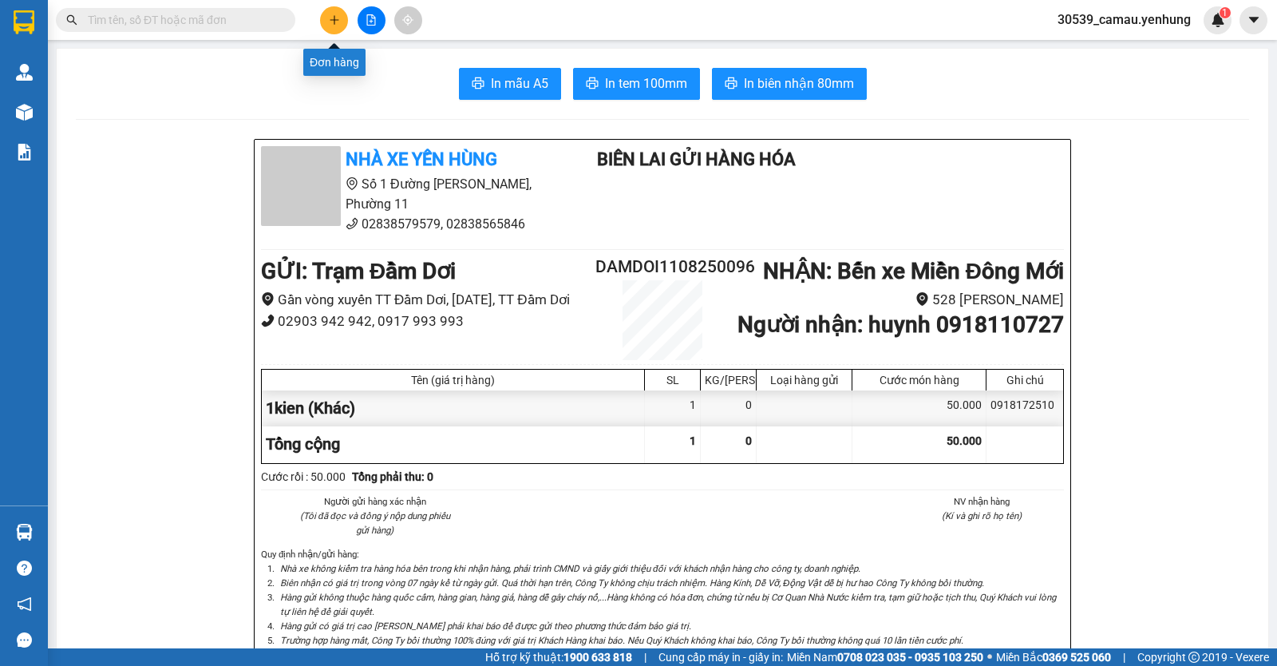
click at [338, 18] on icon "plus" at bounding box center [334, 19] width 11 height 11
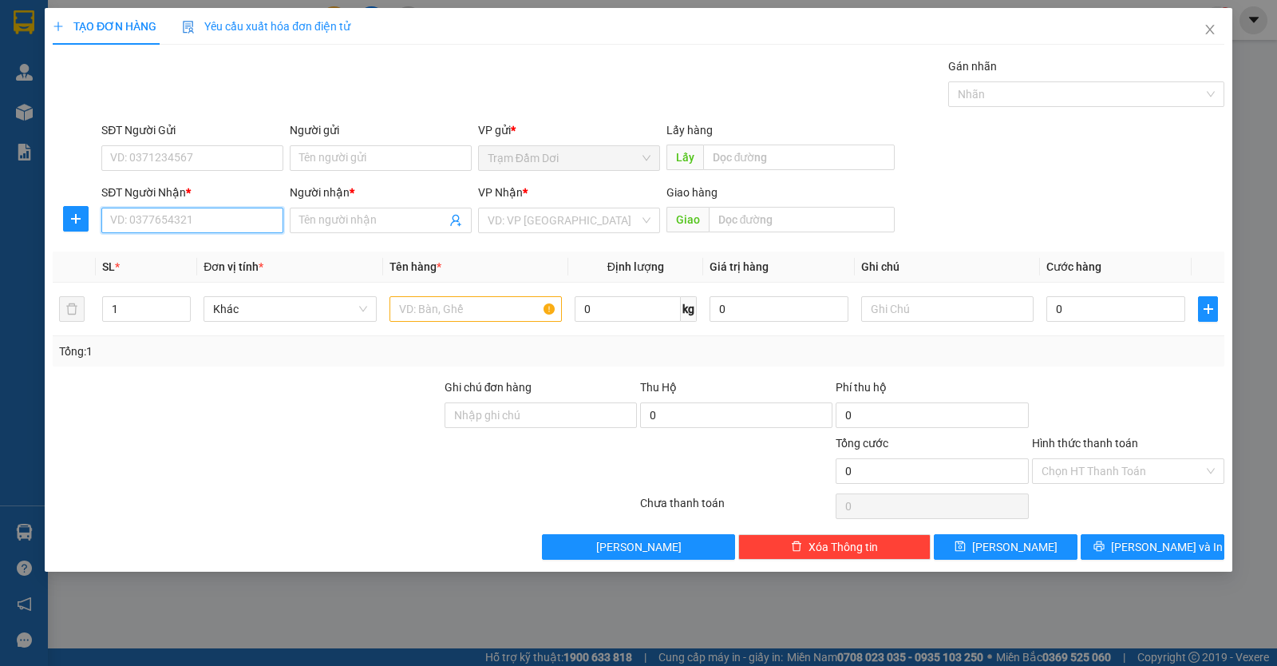
click at [168, 224] on input "SĐT Người Nhận *" at bounding box center [192, 221] width 182 height 26
click at [225, 230] on input "SĐT Người Nhận *" at bounding box center [192, 221] width 182 height 26
click at [186, 223] on input "0" at bounding box center [192, 221] width 182 height 26
click at [201, 251] on div "0849991124 - giàu" at bounding box center [192, 253] width 163 height 18
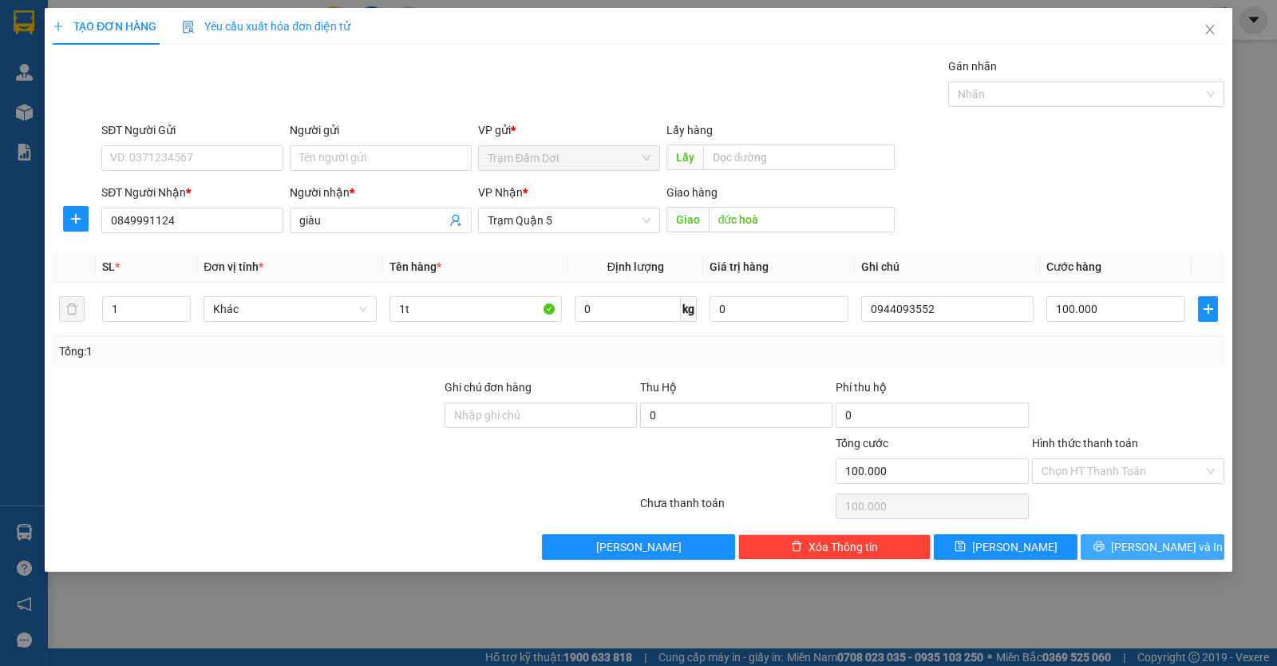
click at [1105, 552] on icon "printer" at bounding box center [1099, 546] width 11 height 11
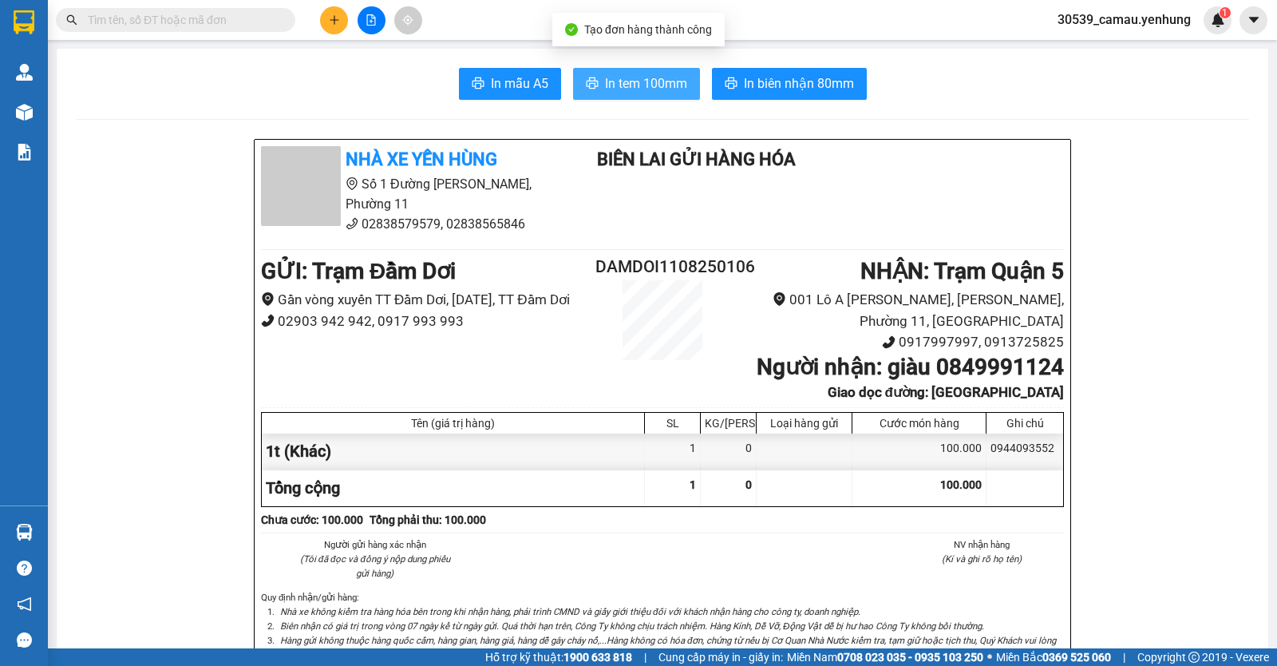
click at [611, 93] on span "In tem 100mm" at bounding box center [646, 83] width 82 height 20
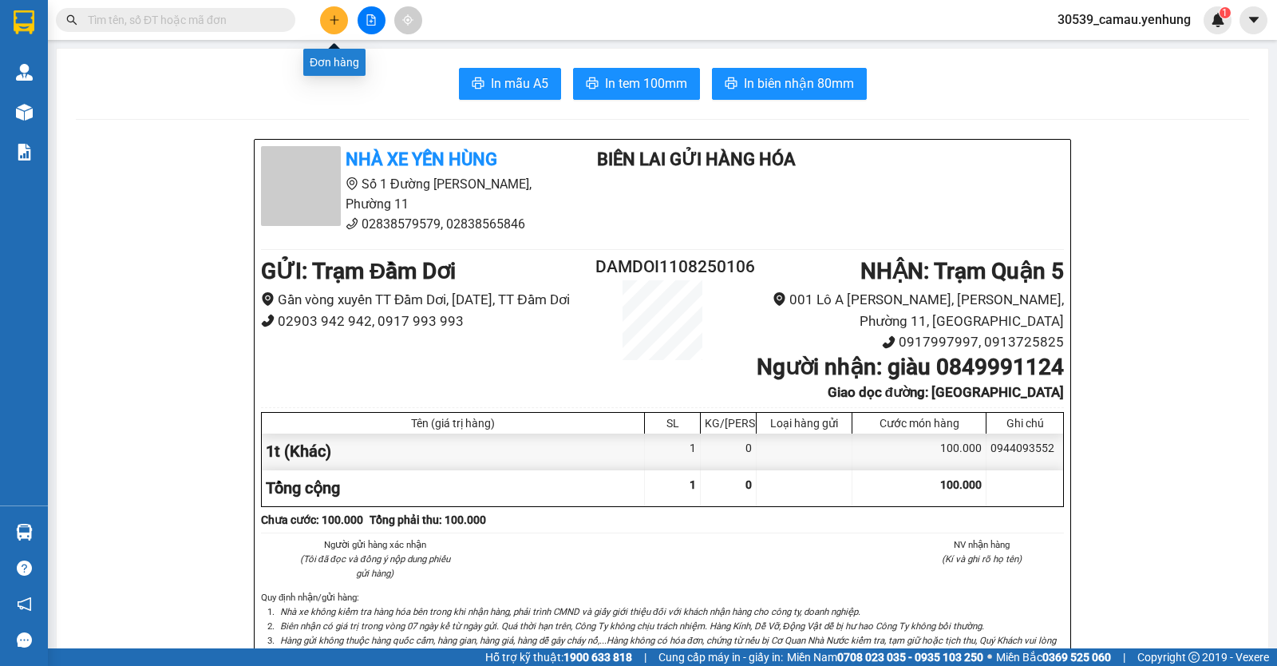
click at [345, 14] on button at bounding box center [334, 20] width 28 height 28
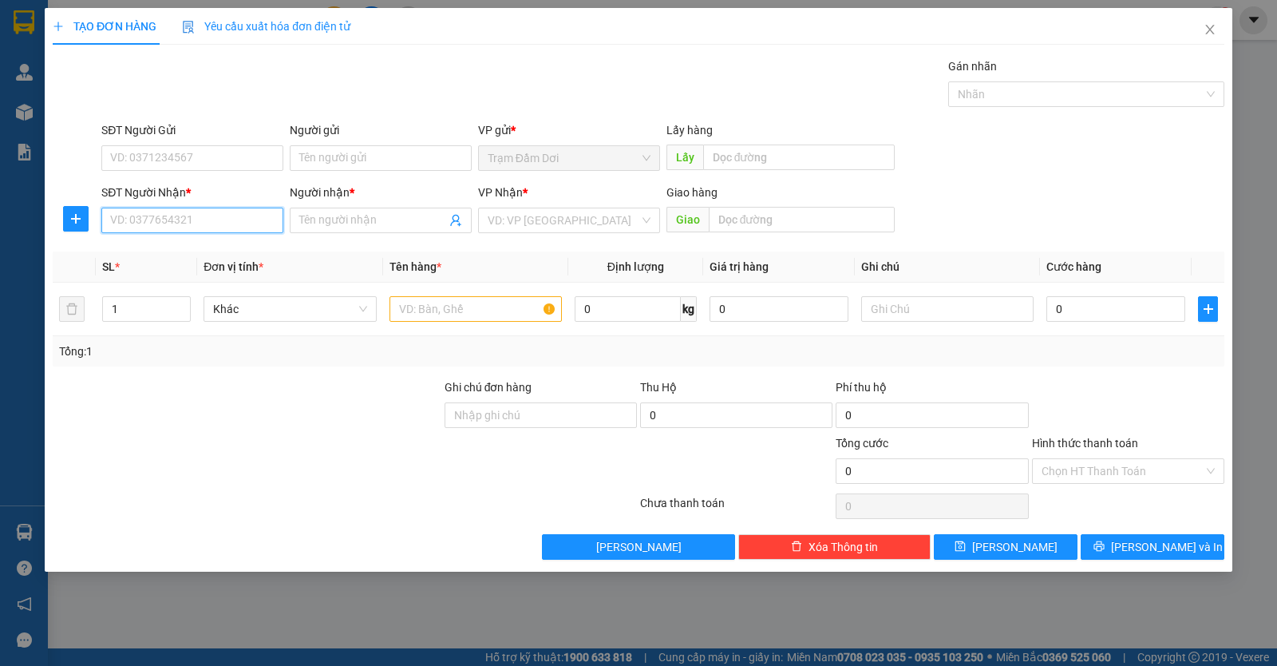
click at [204, 225] on input "SĐT Người Nhận *" at bounding box center [192, 221] width 182 height 26
click at [1206, 30] on icon "close" at bounding box center [1210, 29] width 13 height 13
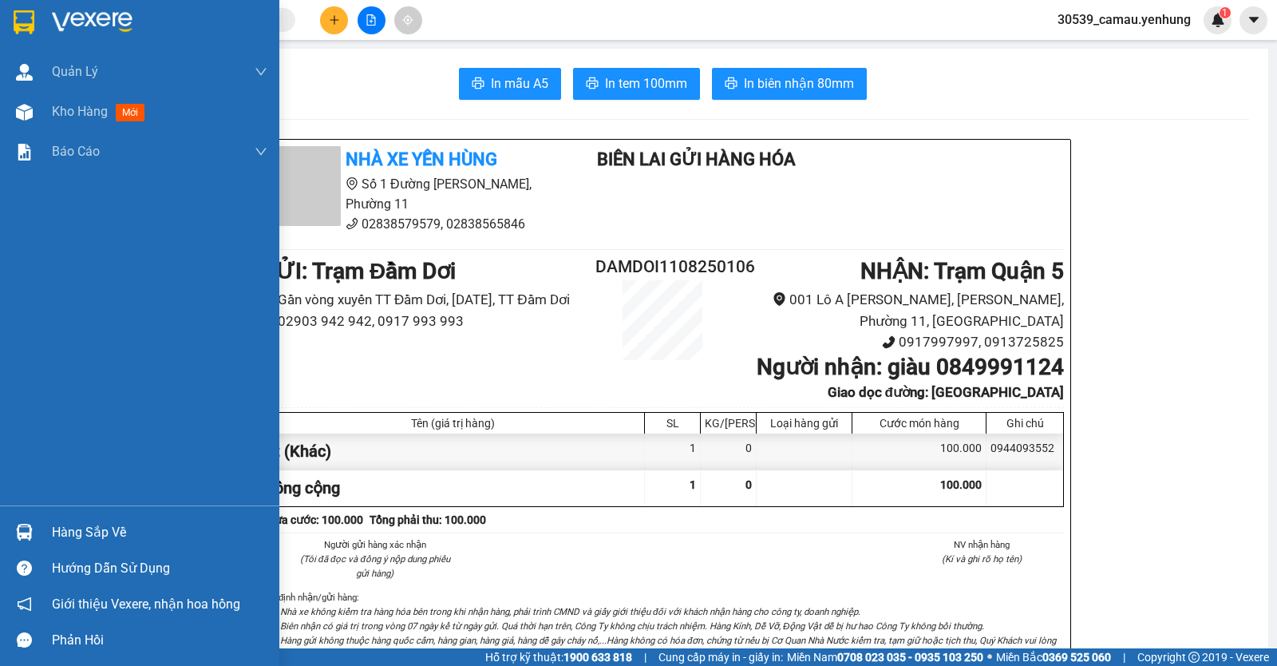
click at [28, 535] on img at bounding box center [24, 532] width 17 height 17
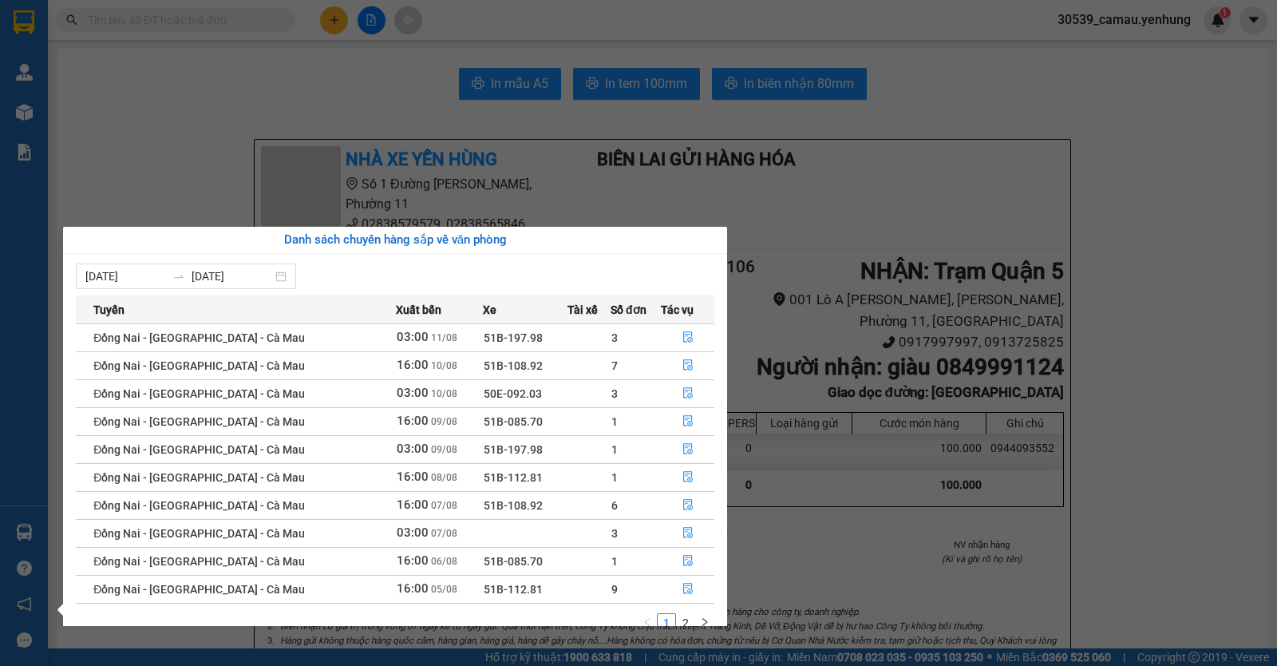
click at [1132, 309] on section "Kết quả tìm kiếm ( 0 ) Bộ lọc No Data 30539_camau.yenhung 1 Quản Lý Quản lý khá…" at bounding box center [638, 333] width 1277 height 666
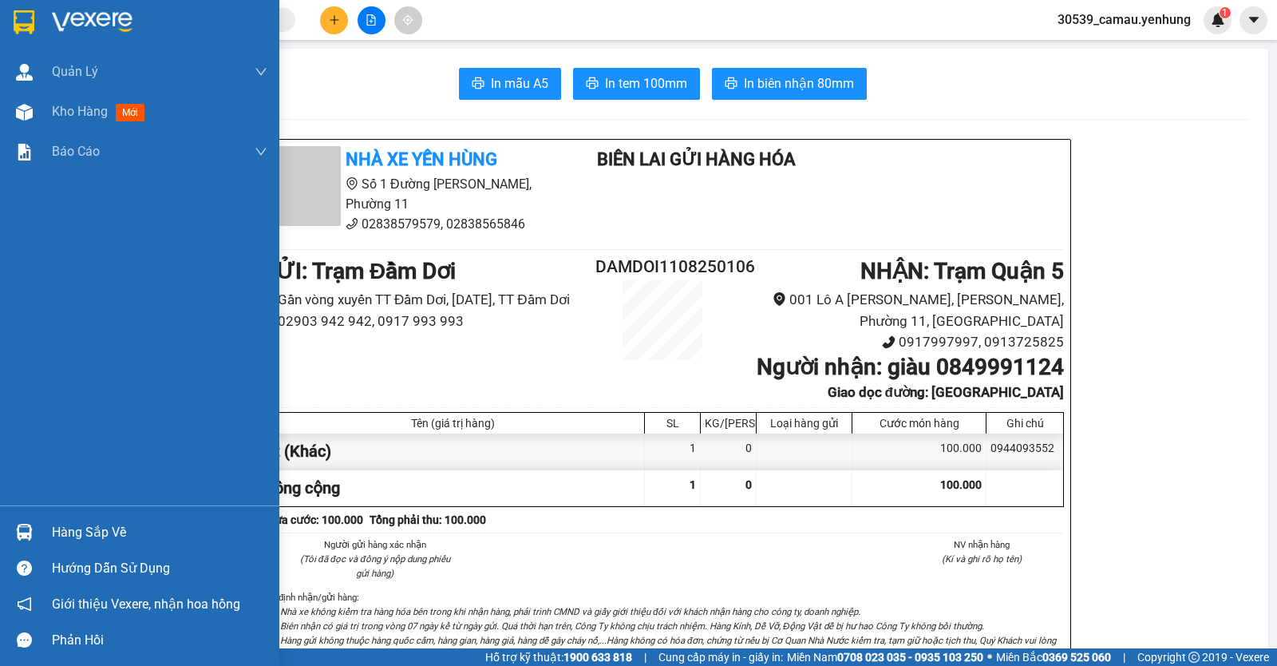
click at [60, 526] on div "Hàng sắp về" at bounding box center [160, 533] width 216 height 24
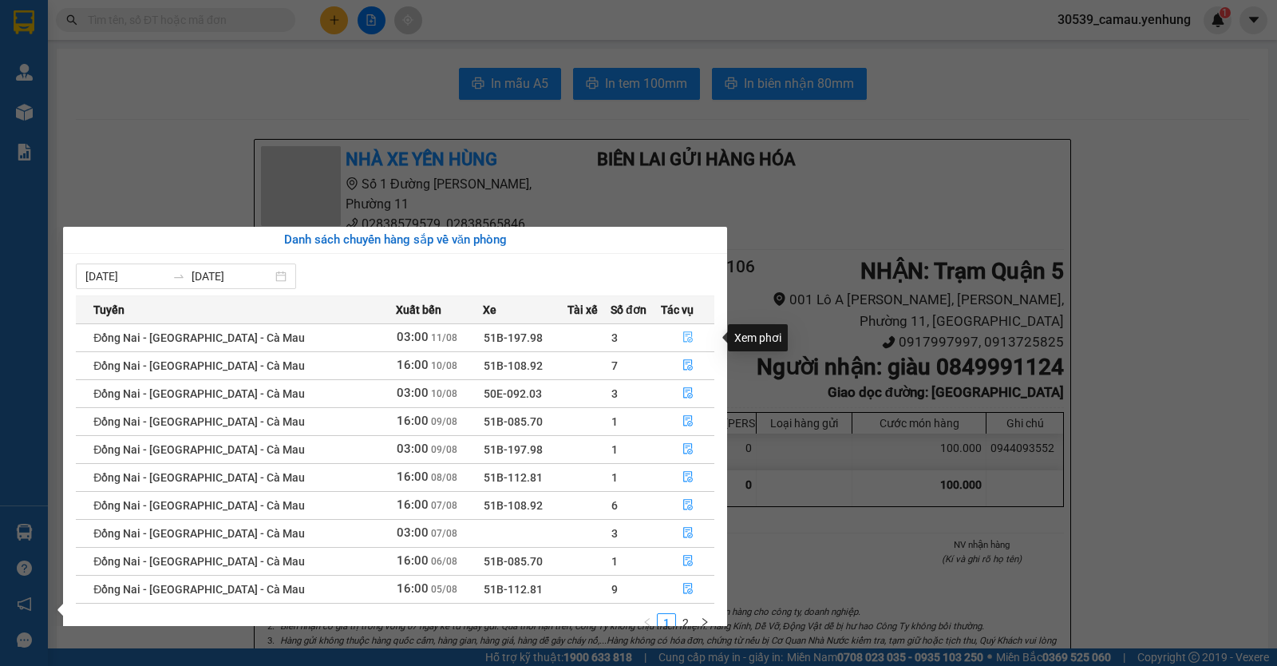
click at [671, 330] on button "button" at bounding box center [688, 338] width 52 height 26
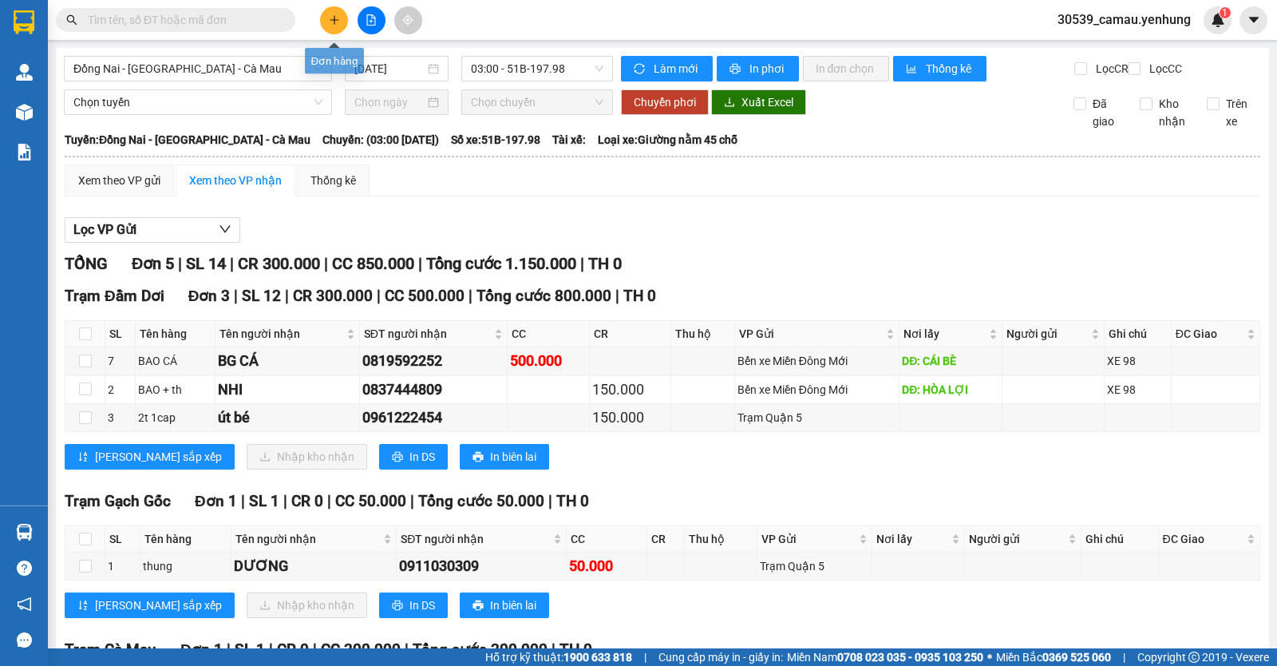
click at [339, 22] on icon "plus" at bounding box center [334, 19] width 11 height 11
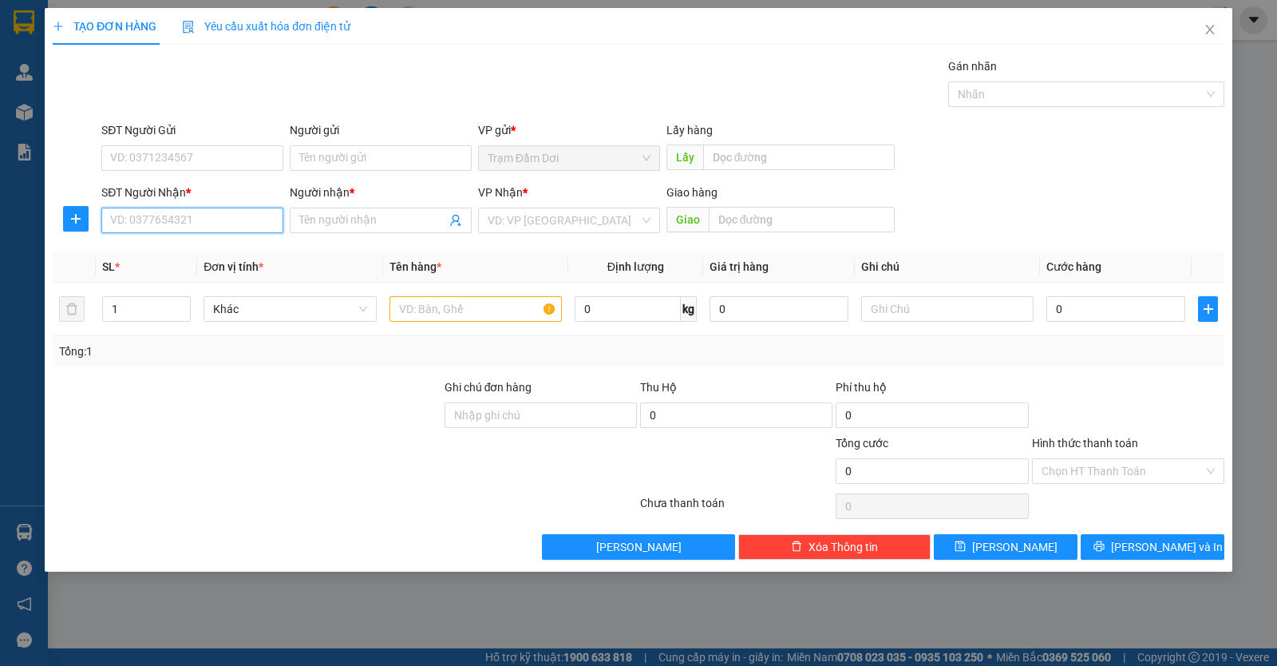
click at [188, 228] on input "SĐT Người Nhận *" at bounding box center [192, 221] width 182 height 26
click at [188, 246] on div "0813868977 - mi" at bounding box center [192, 253] width 163 height 18
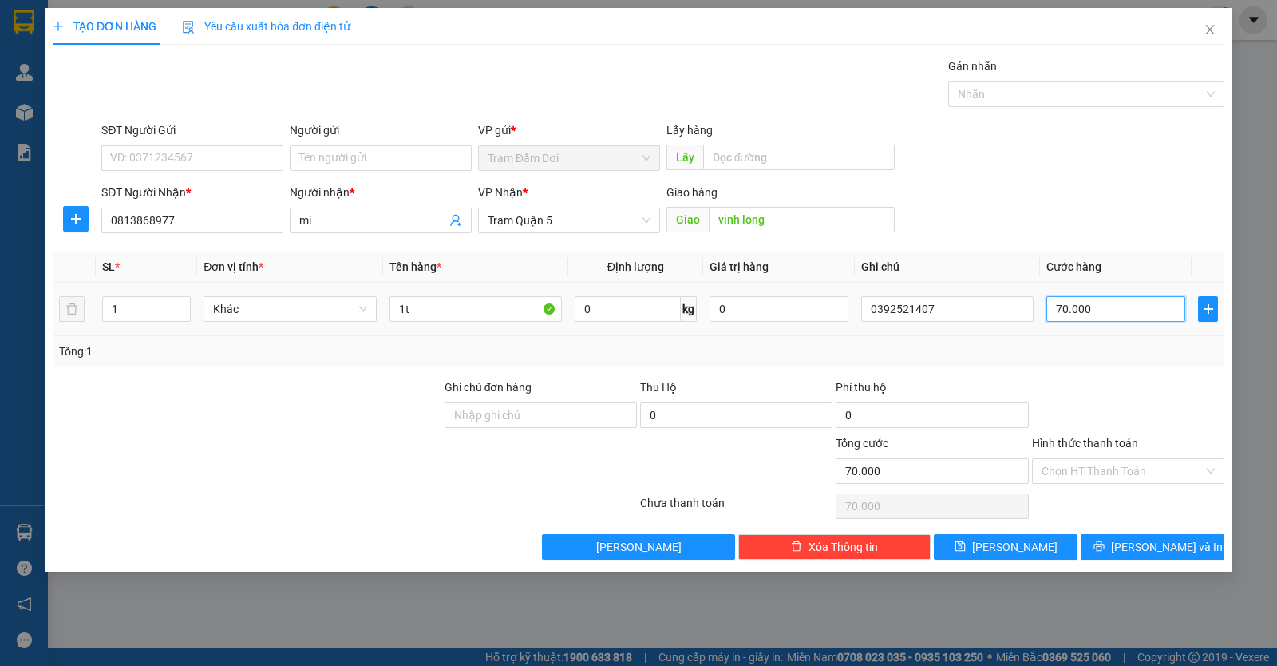
drag, startPoint x: 1125, startPoint y: 304, endPoint x: 1119, endPoint y: 315, distance: 12.2
click at [1125, 306] on input "70.000" at bounding box center [1116, 309] width 139 height 26
click at [1139, 551] on span "Lưu và In" at bounding box center [1167, 547] width 112 height 18
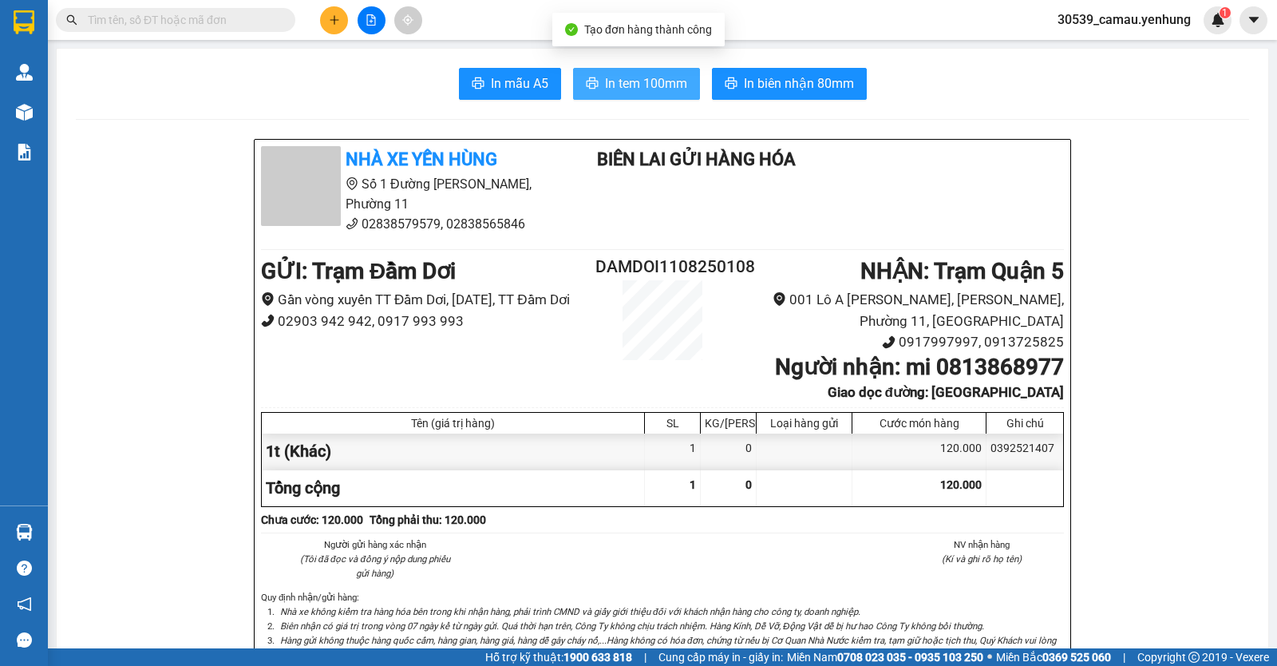
click at [667, 84] on span "In tem 100mm" at bounding box center [646, 83] width 82 height 20
click at [351, 24] on div at bounding box center [371, 20] width 120 height 28
click at [340, 10] on button at bounding box center [334, 20] width 28 height 28
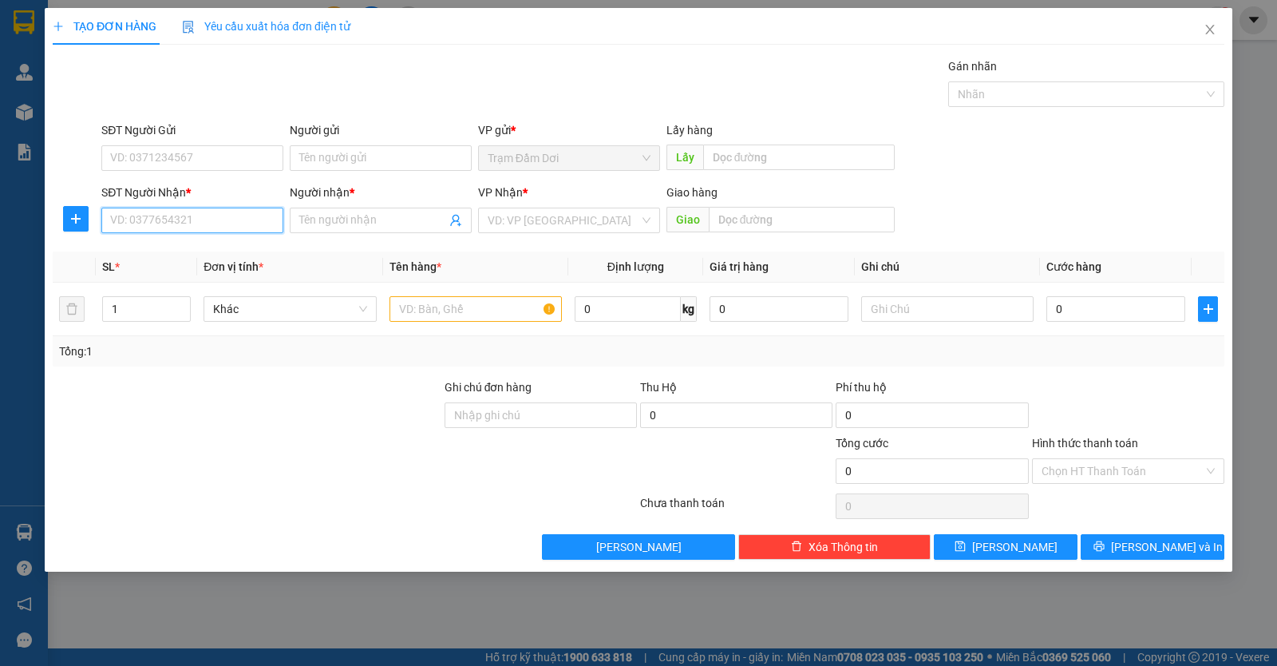
click at [169, 219] on input "SĐT Người Nhận *" at bounding box center [192, 221] width 182 height 26
click at [521, 220] on input "search" at bounding box center [564, 220] width 152 height 24
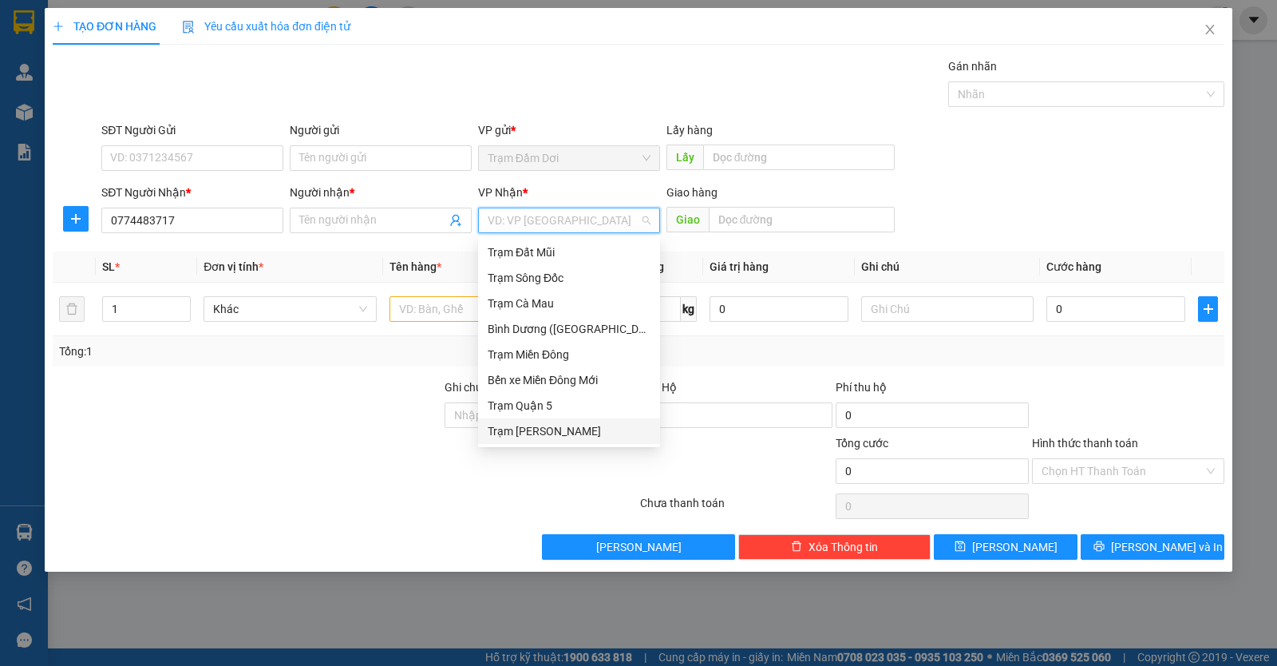
click at [527, 426] on div "Trạm [PERSON_NAME]" at bounding box center [569, 431] width 163 height 18
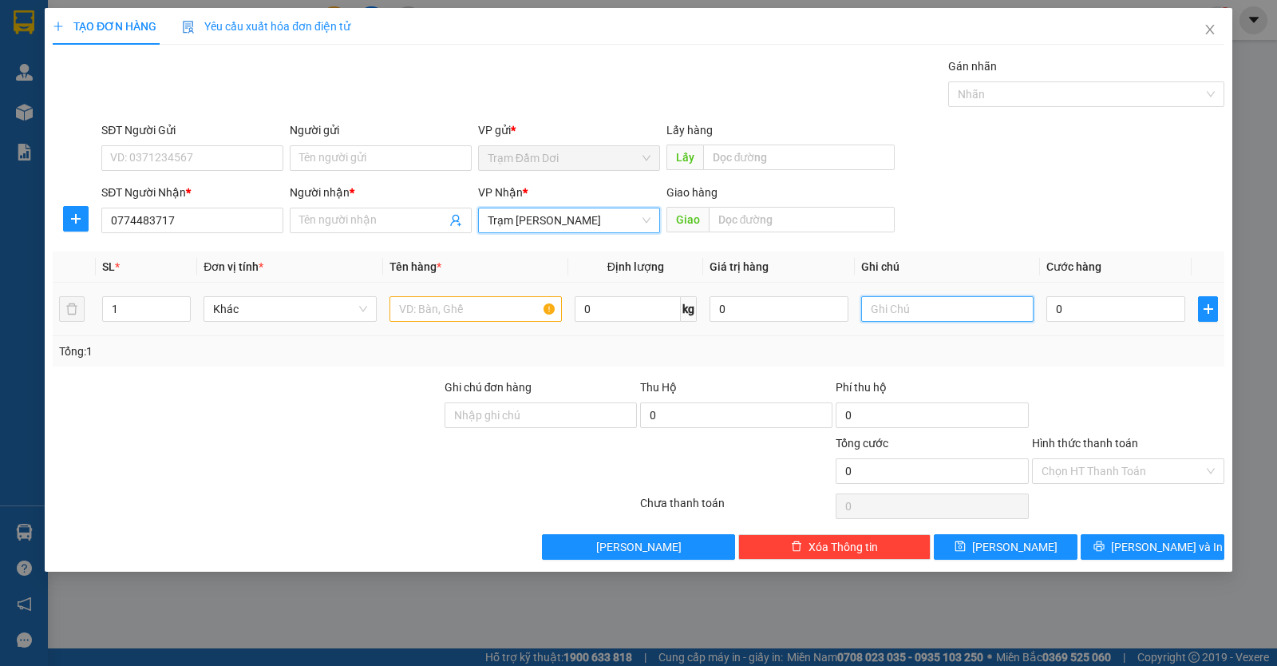
drag, startPoint x: 930, startPoint y: 308, endPoint x: 923, endPoint y: 314, distance: 9.1
click at [929, 311] on input "text" at bounding box center [947, 309] width 172 height 26
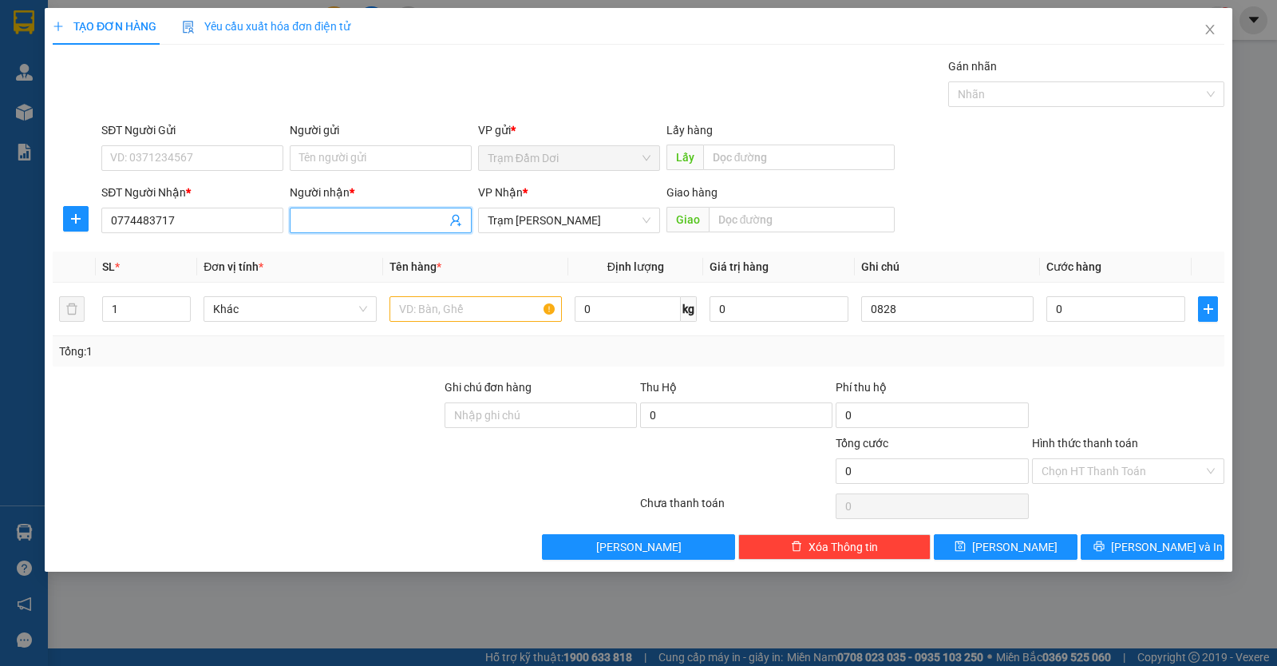
click at [386, 226] on input "Người nhận *" at bounding box center [372, 221] width 147 height 18
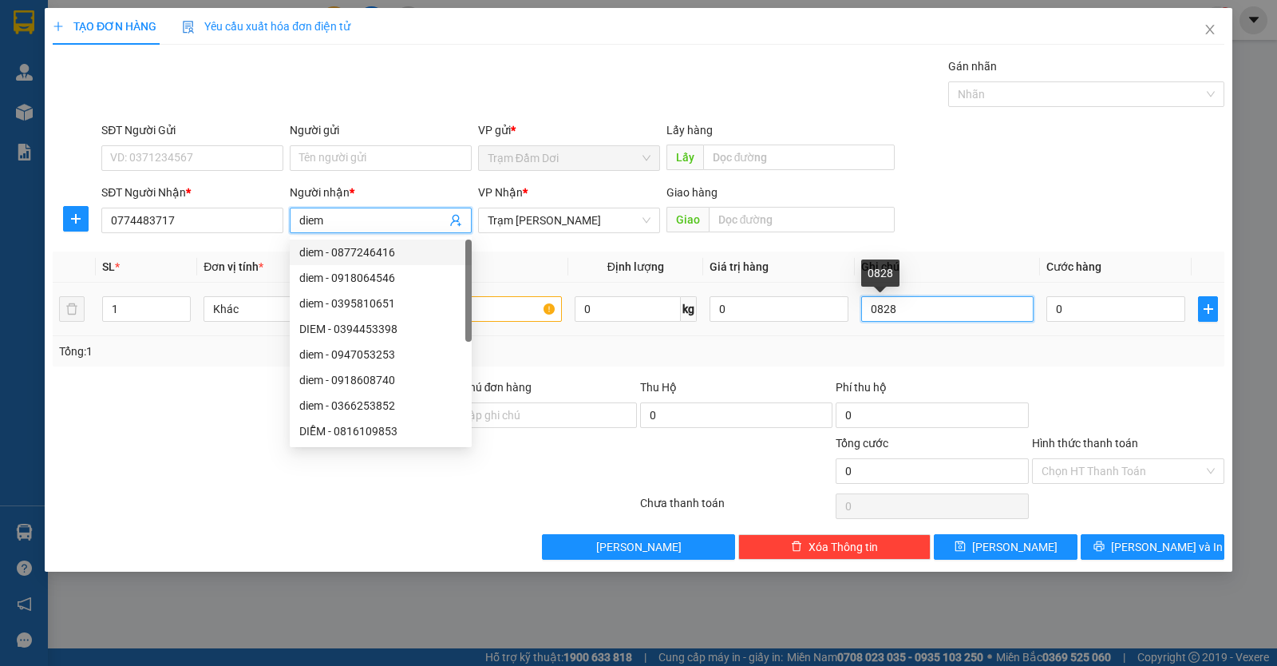
click at [976, 314] on input "0828" at bounding box center [947, 309] width 172 height 26
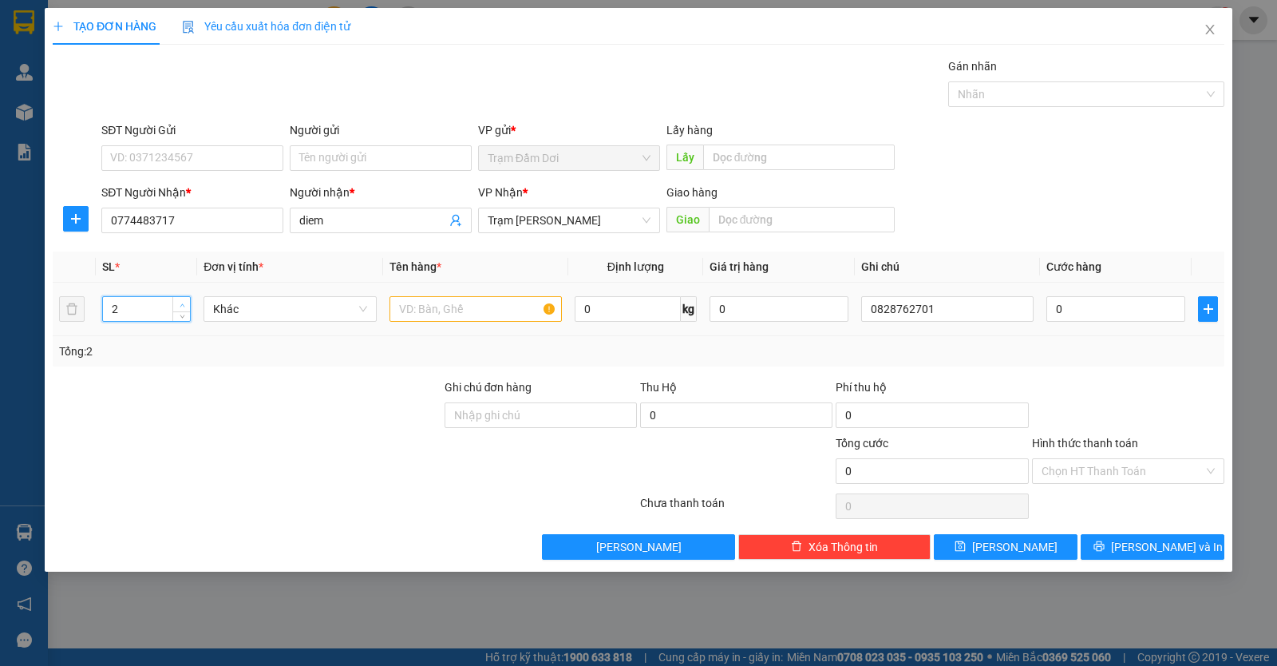
click at [176, 303] on span "Increase Value" at bounding box center [181, 304] width 18 height 14
click at [397, 313] on input "text" at bounding box center [476, 309] width 172 height 26
click at [1136, 309] on input "0" at bounding box center [1116, 309] width 139 height 26
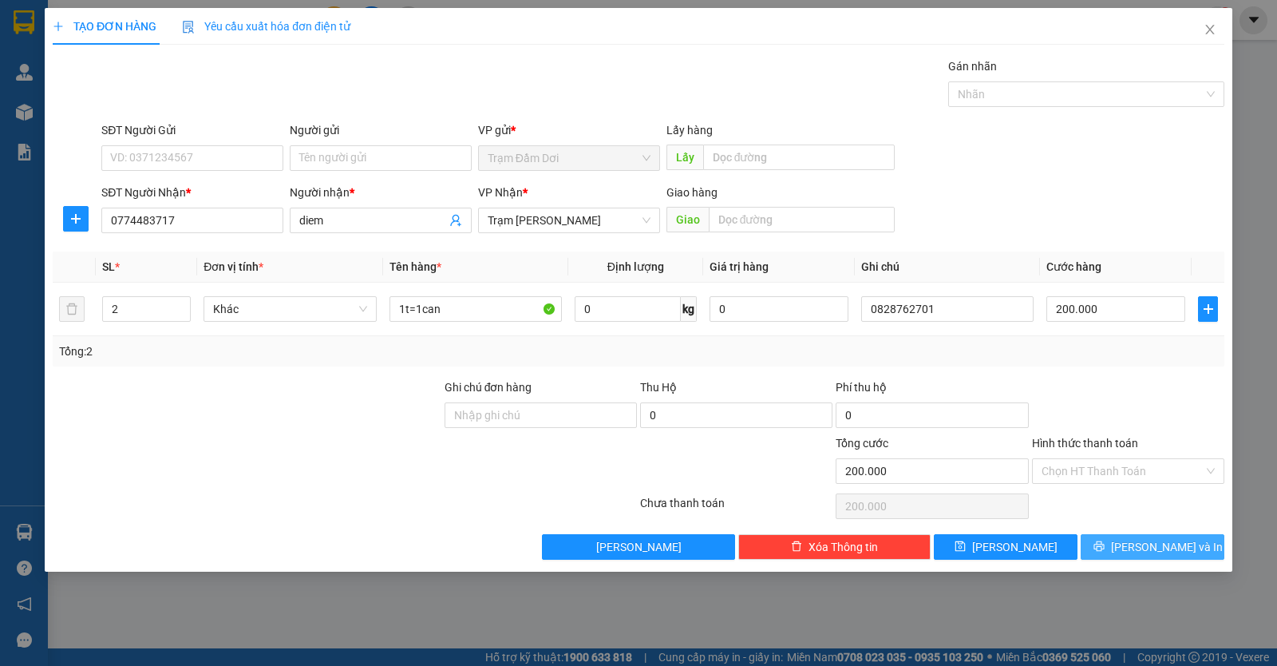
click at [1149, 543] on span "Lưu và In" at bounding box center [1167, 547] width 112 height 18
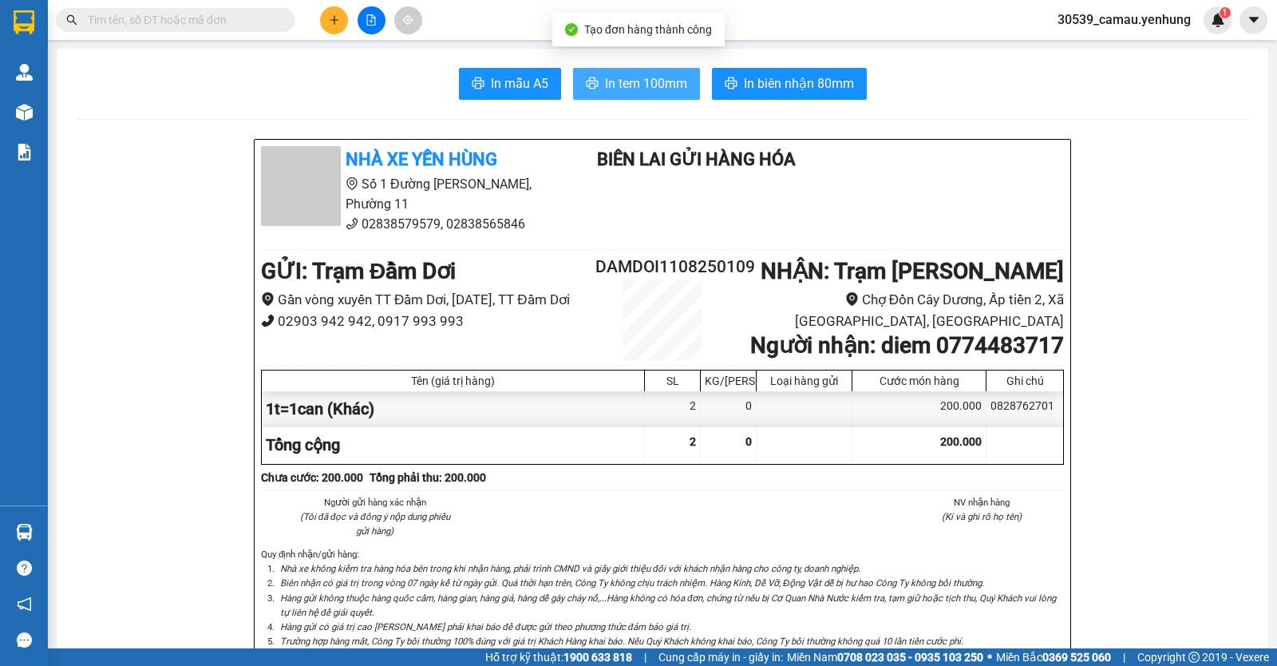
click at [632, 83] on span "In tem 100mm" at bounding box center [646, 83] width 82 height 20
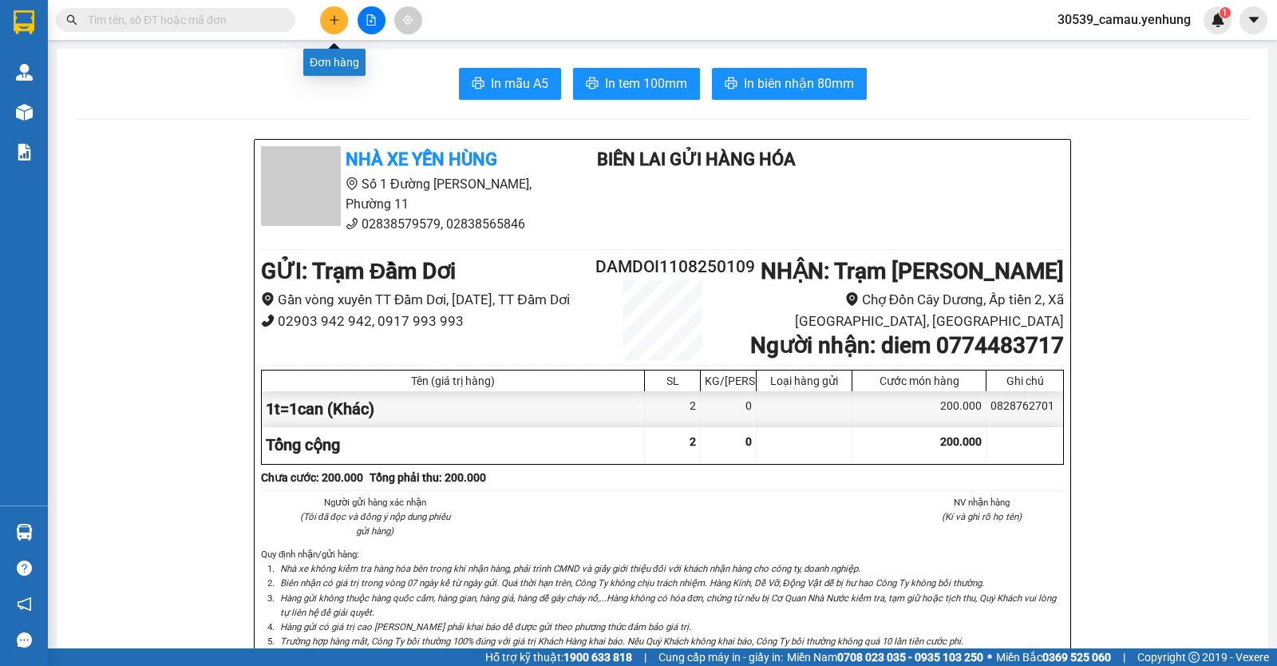
click at [330, 22] on icon "plus" at bounding box center [334, 19] width 11 height 11
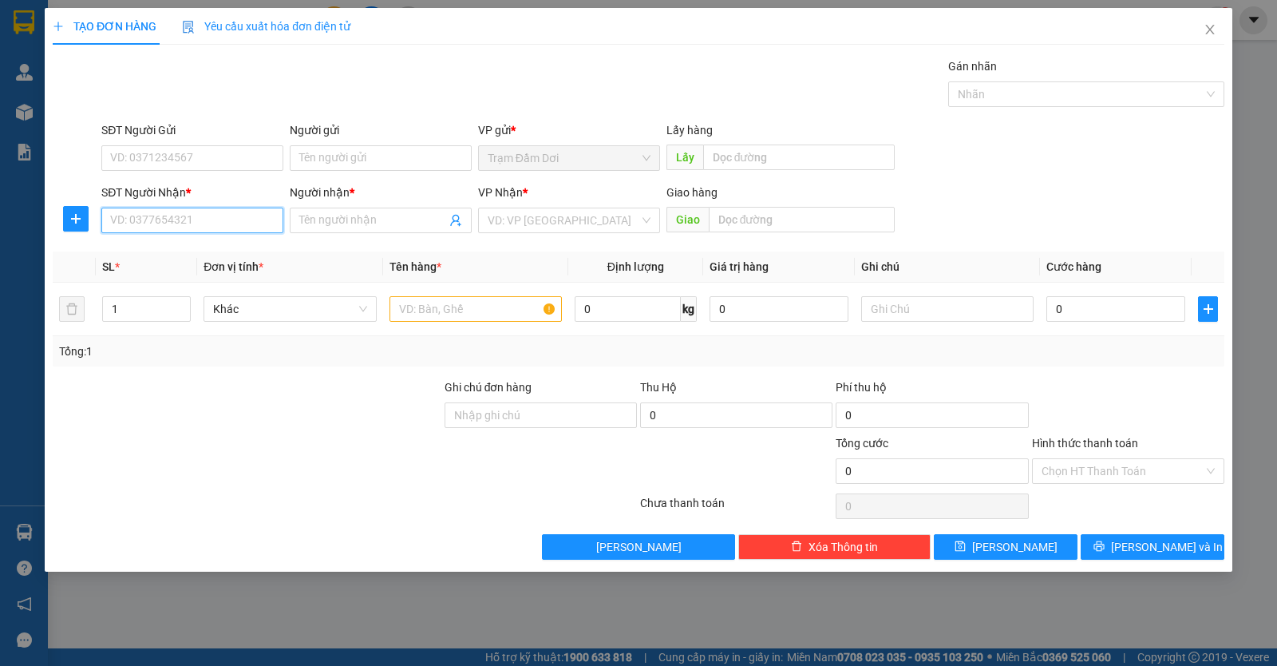
click at [182, 228] on input "SĐT Người Nhận *" at bounding box center [192, 221] width 182 height 26
click at [201, 253] on div "0968004858 - cong" at bounding box center [192, 253] width 163 height 18
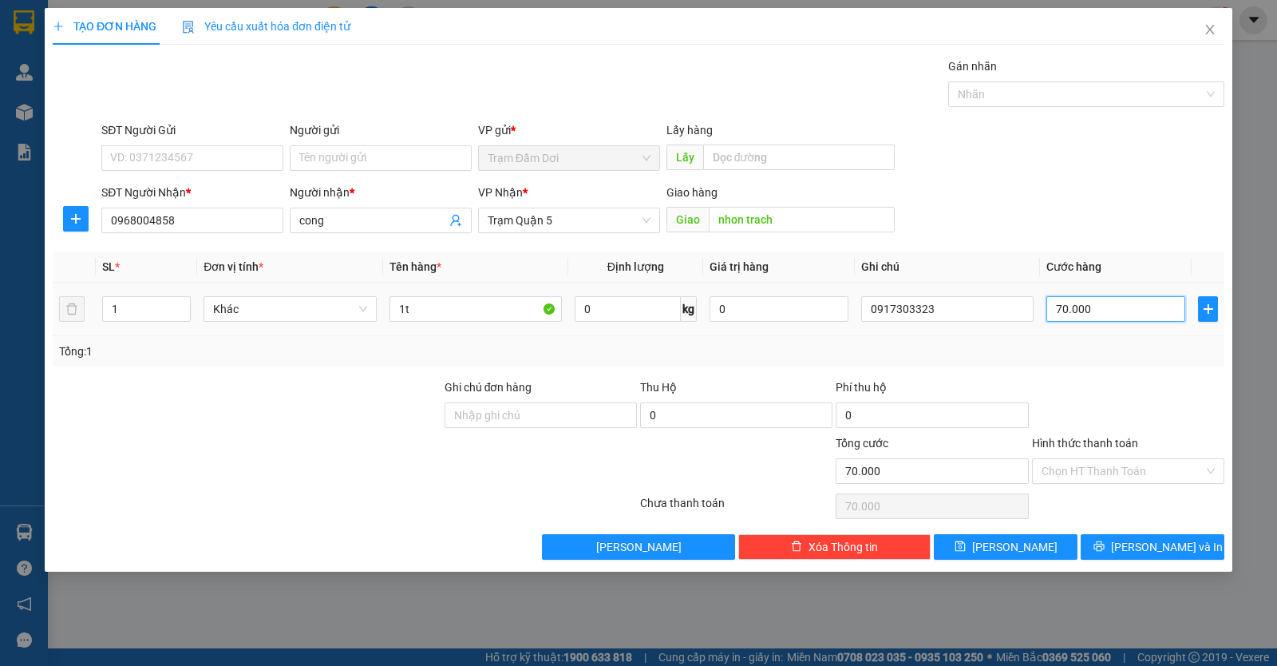
click at [1121, 303] on input "70.000" at bounding box center [1116, 309] width 139 height 26
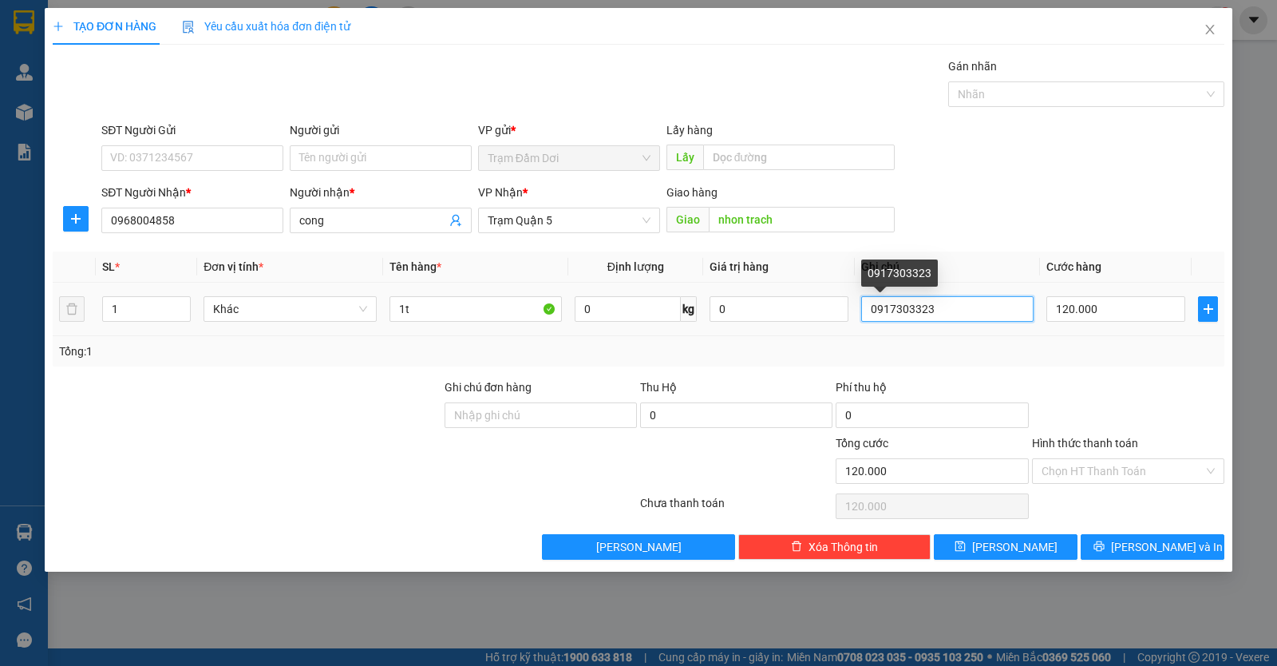
click at [946, 315] on input "0917303323" at bounding box center [947, 309] width 172 height 26
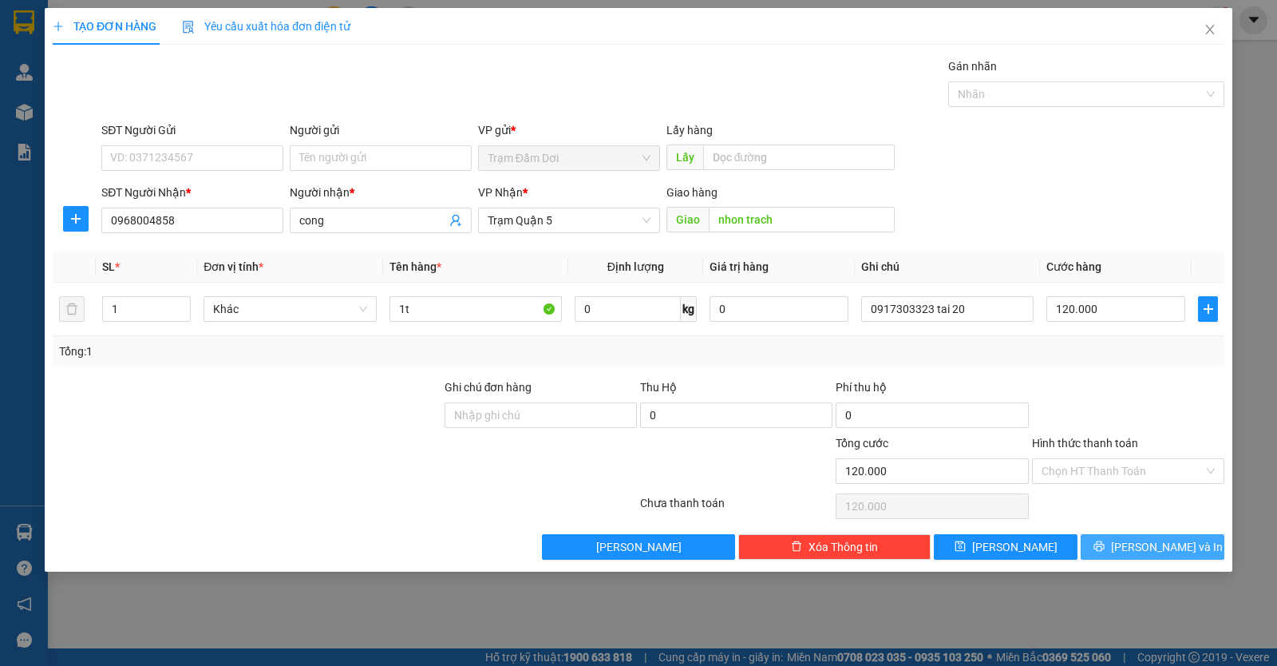
click at [1105, 549] on icon "printer" at bounding box center [1099, 546] width 11 height 11
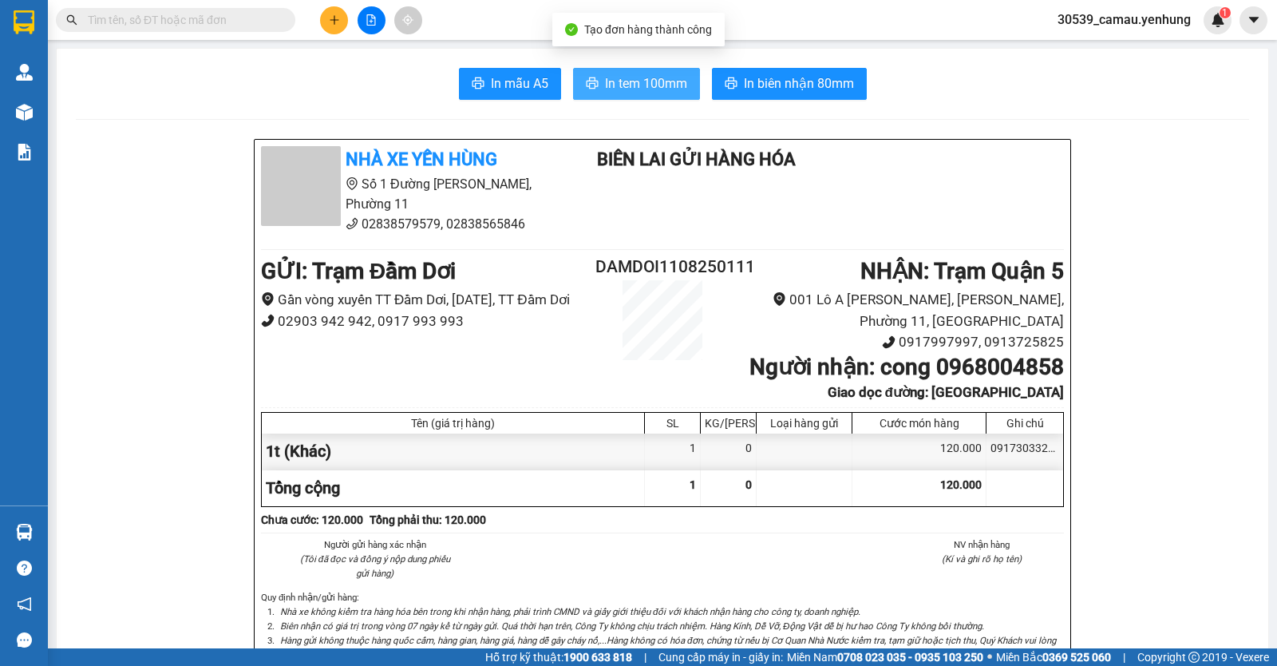
click at [628, 90] on span "In tem 100mm" at bounding box center [646, 83] width 82 height 20
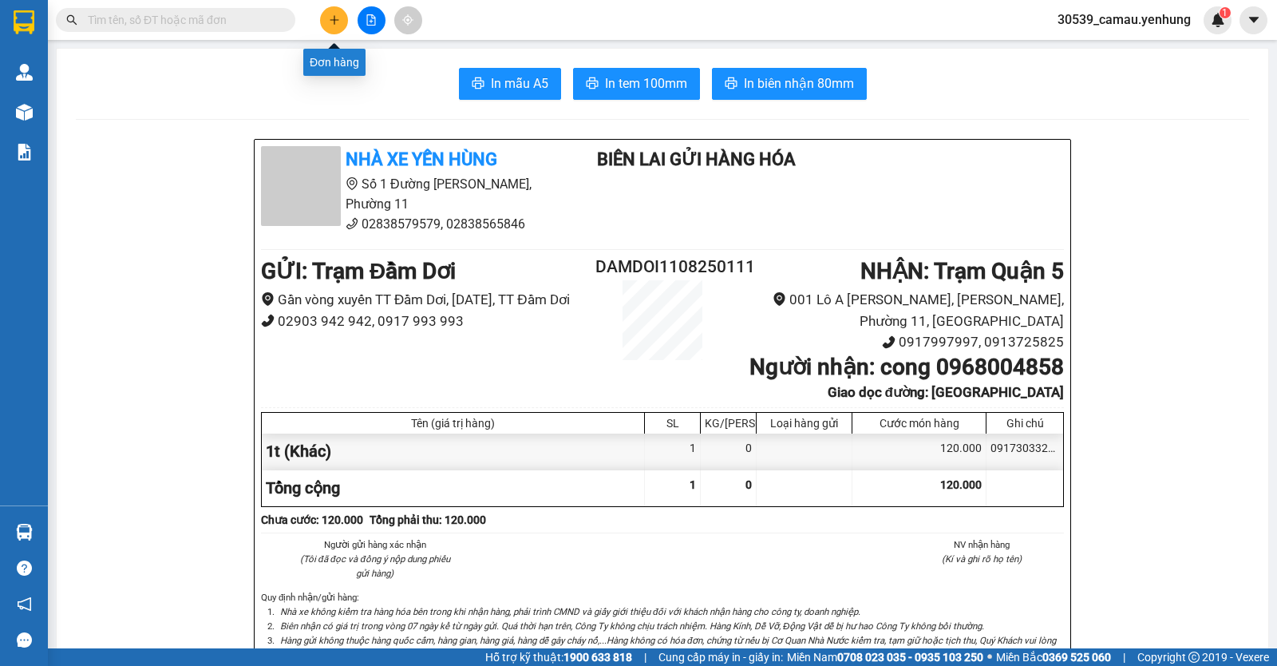
click at [333, 21] on icon "plus" at bounding box center [334, 19] width 11 height 11
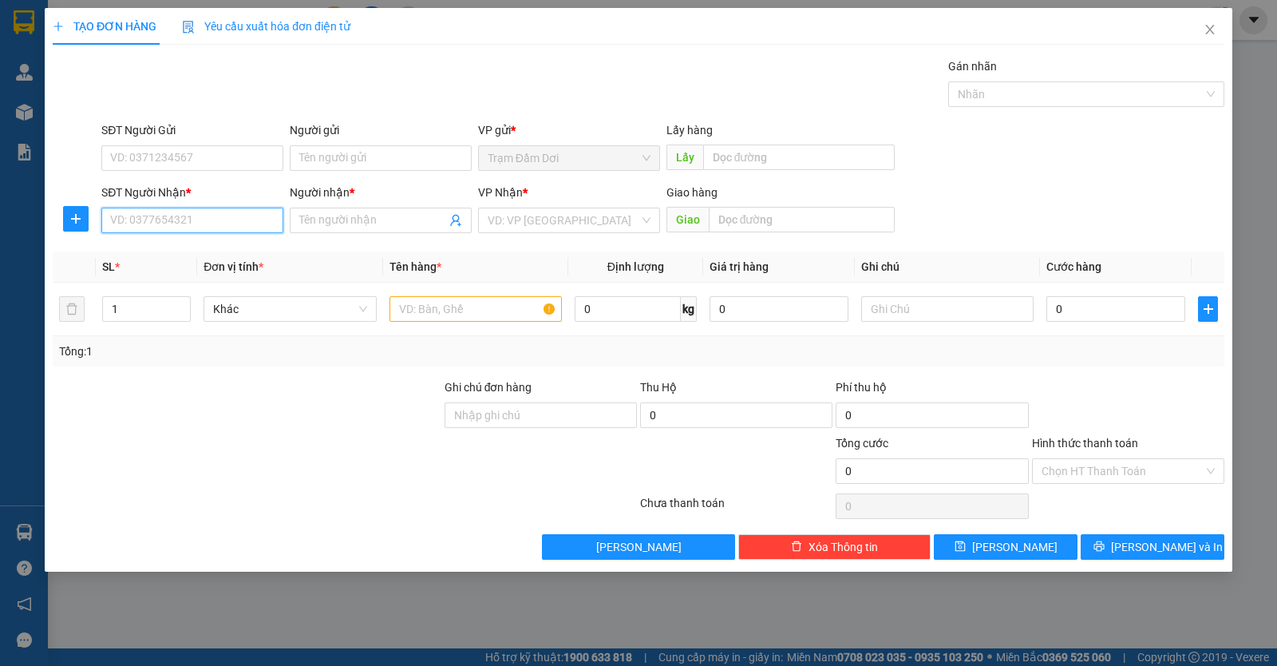
click at [228, 223] on input "SĐT Người Nhận *" at bounding box center [192, 221] width 182 height 26
click at [180, 248] on div "0916567977 - 0" at bounding box center [192, 253] width 163 height 18
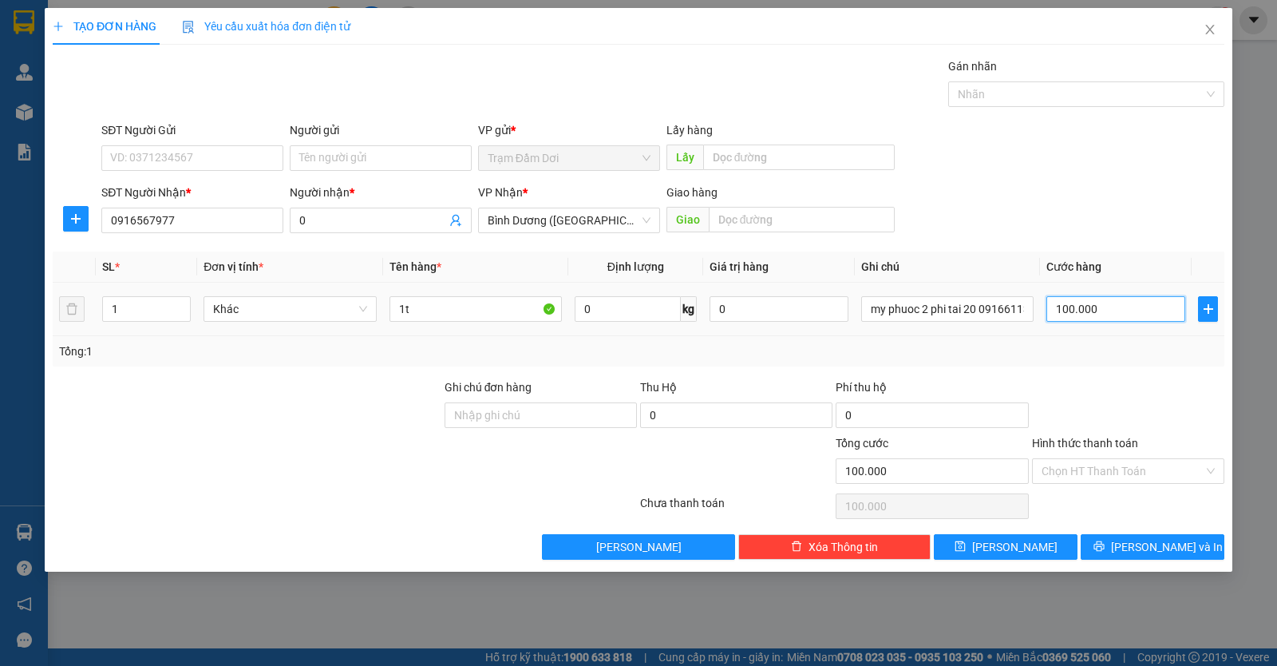
click at [1103, 311] on input "100.000" at bounding box center [1116, 309] width 139 height 26
click at [1138, 542] on button "Lưu và In" at bounding box center [1153, 547] width 144 height 26
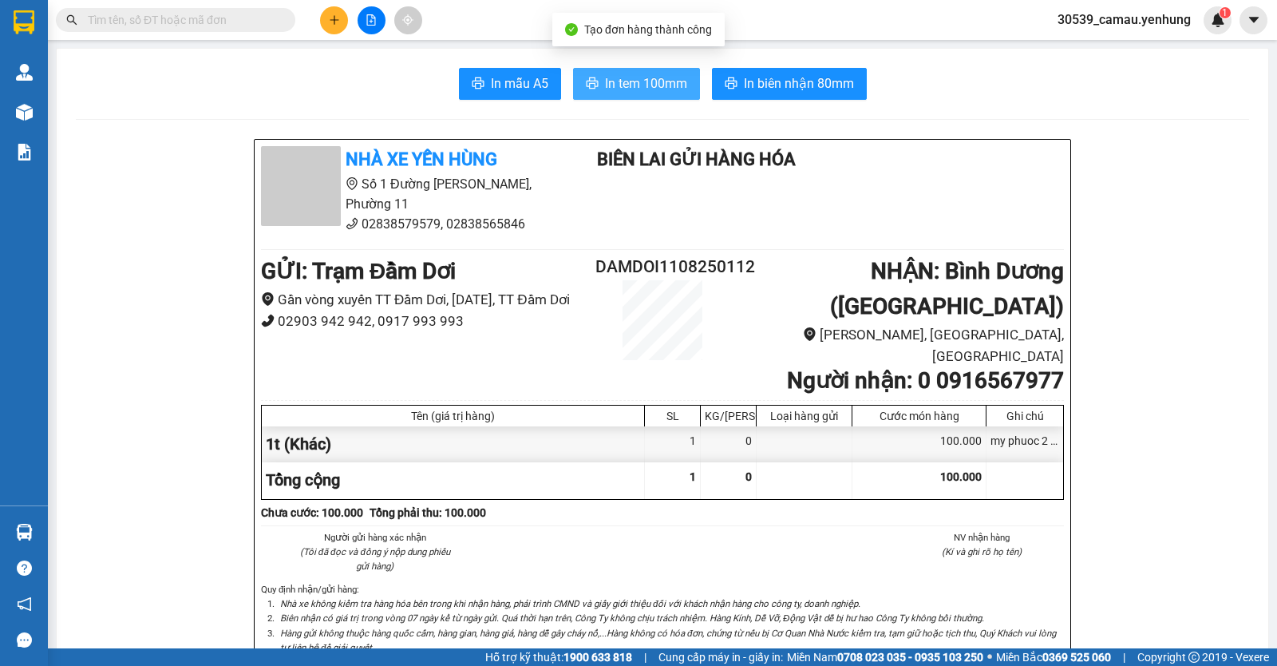
click at [605, 78] on span "In tem 100mm" at bounding box center [646, 83] width 82 height 20
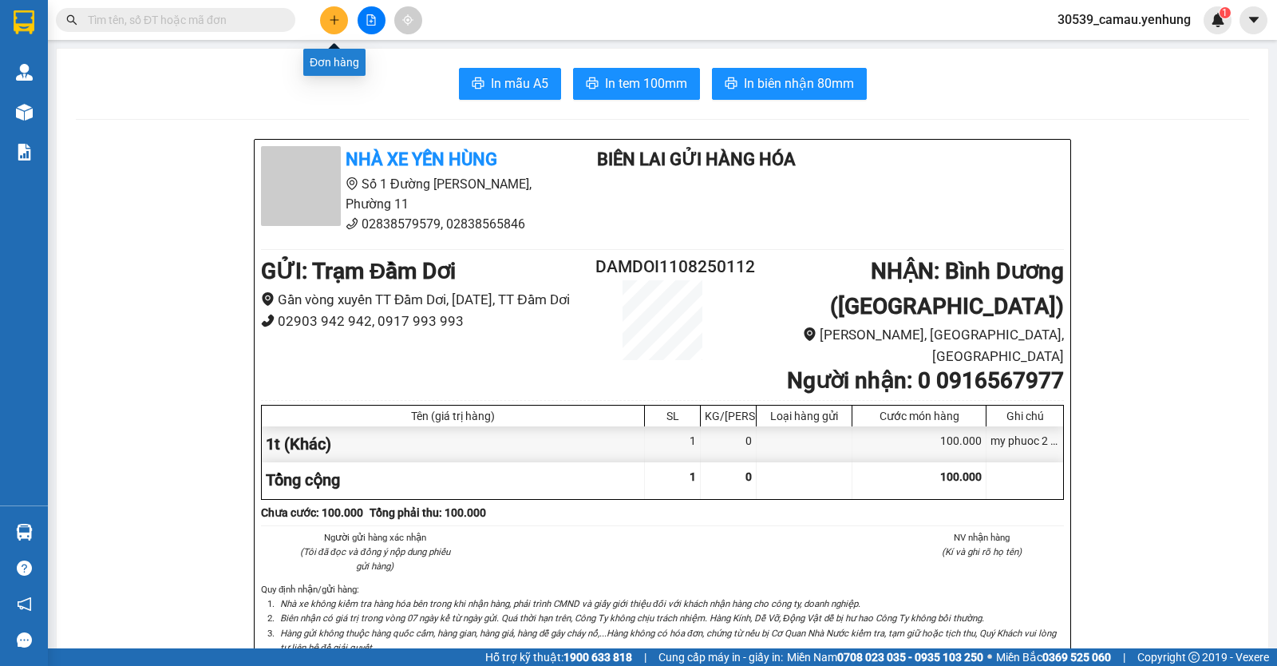
click at [334, 15] on icon "plus" at bounding box center [334, 19] width 11 height 11
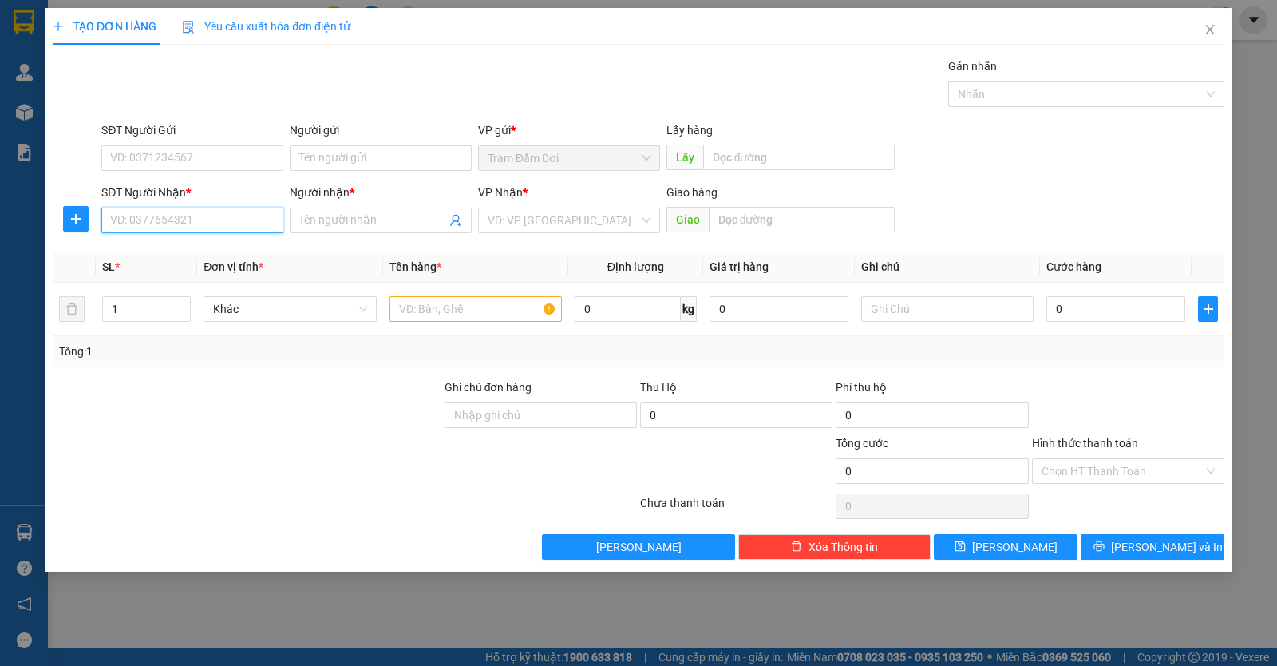
click at [261, 226] on input "SĐT Người Nhận *" at bounding box center [192, 221] width 182 height 26
click at [188, 253] on div "0348813439 - a" at bounding box center [192, 253] width 163 height 18
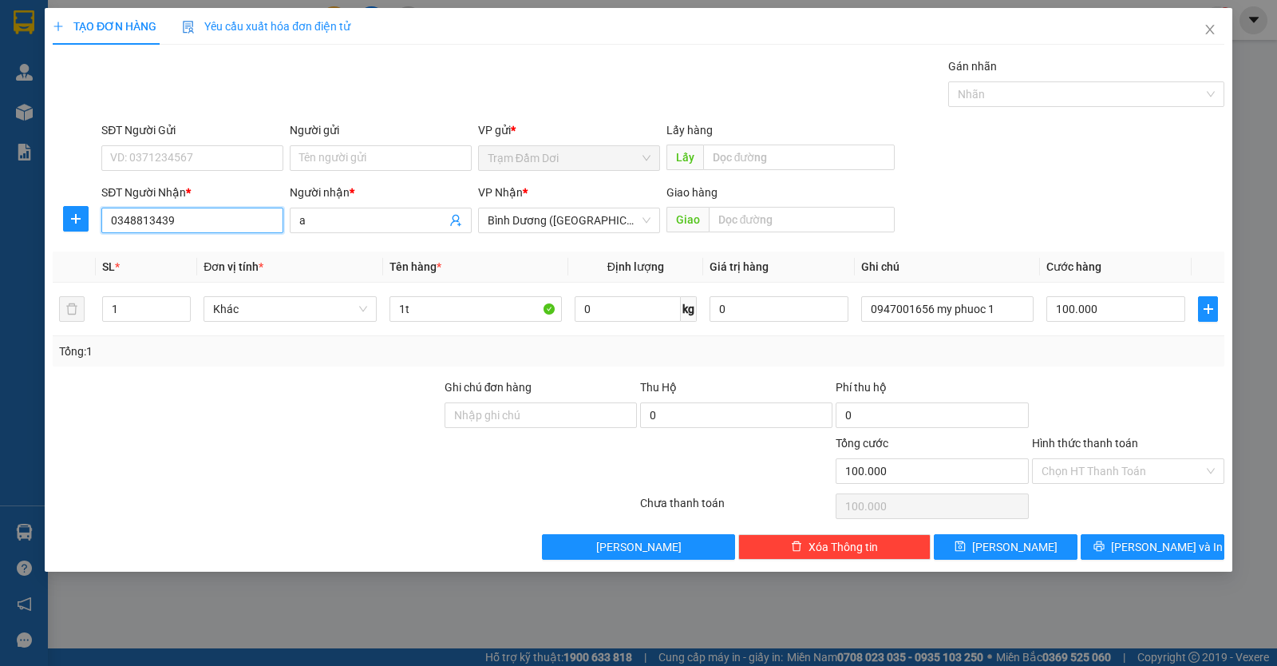
click at [268, 216] on input "0348813439" at bounding box center [192, 221] width 182 height 26
click at [1107, 302] on input "100.000" at bounding box center [1116, 309] width 139 height 26
click at [1109, 541] on button "Lưu và In" at bounding box center [1153, 547] width 144 height 26
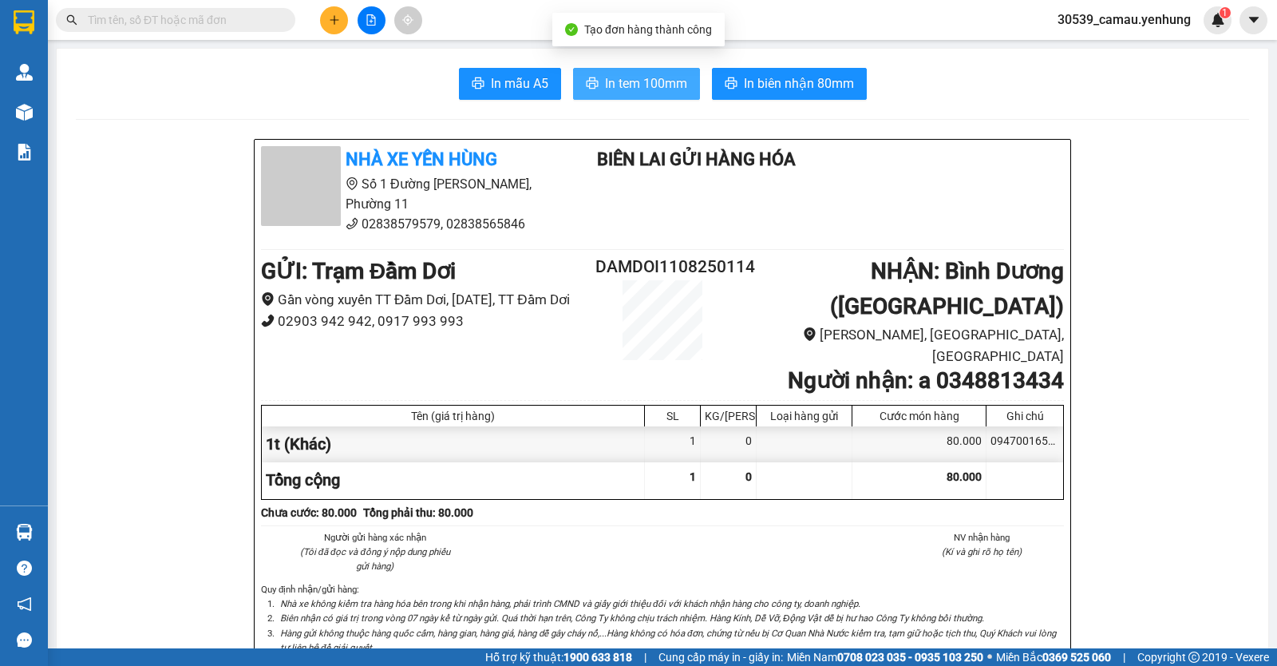
click at [675, 77] on span "In tem 100mm" at bounding box center [646, 83] width 82 height 20
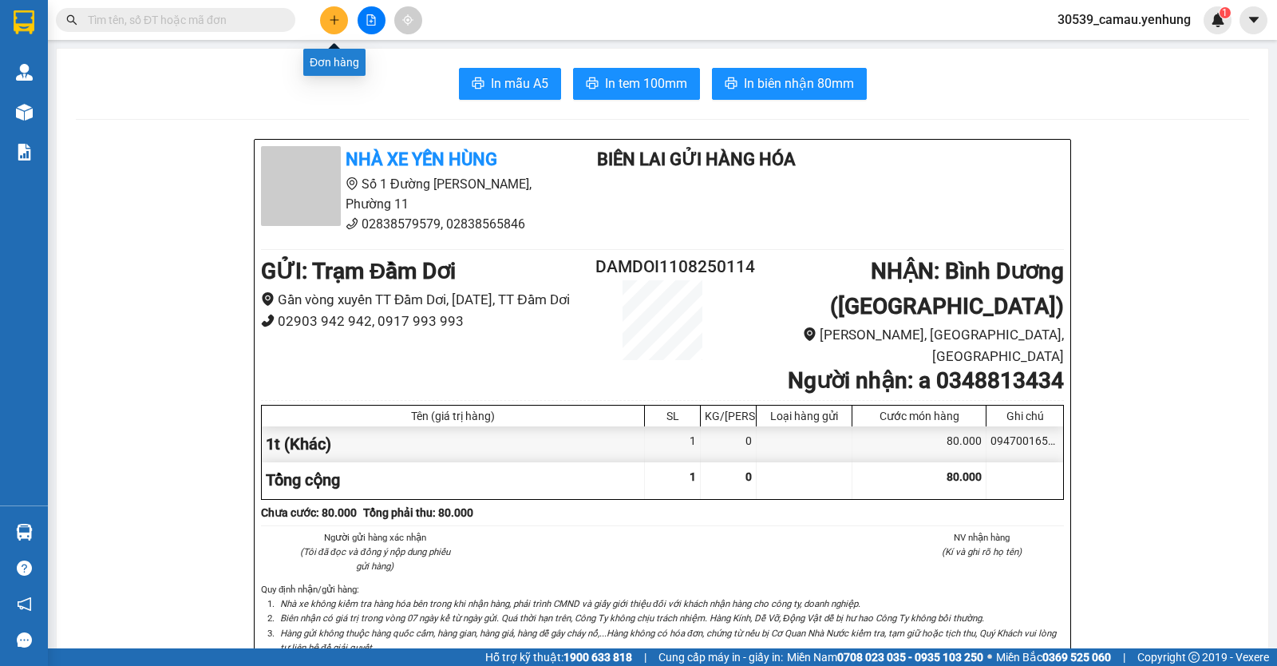
click at [330, 19] on icon "plus" at bounding box center [334, 19] width 11 height 11
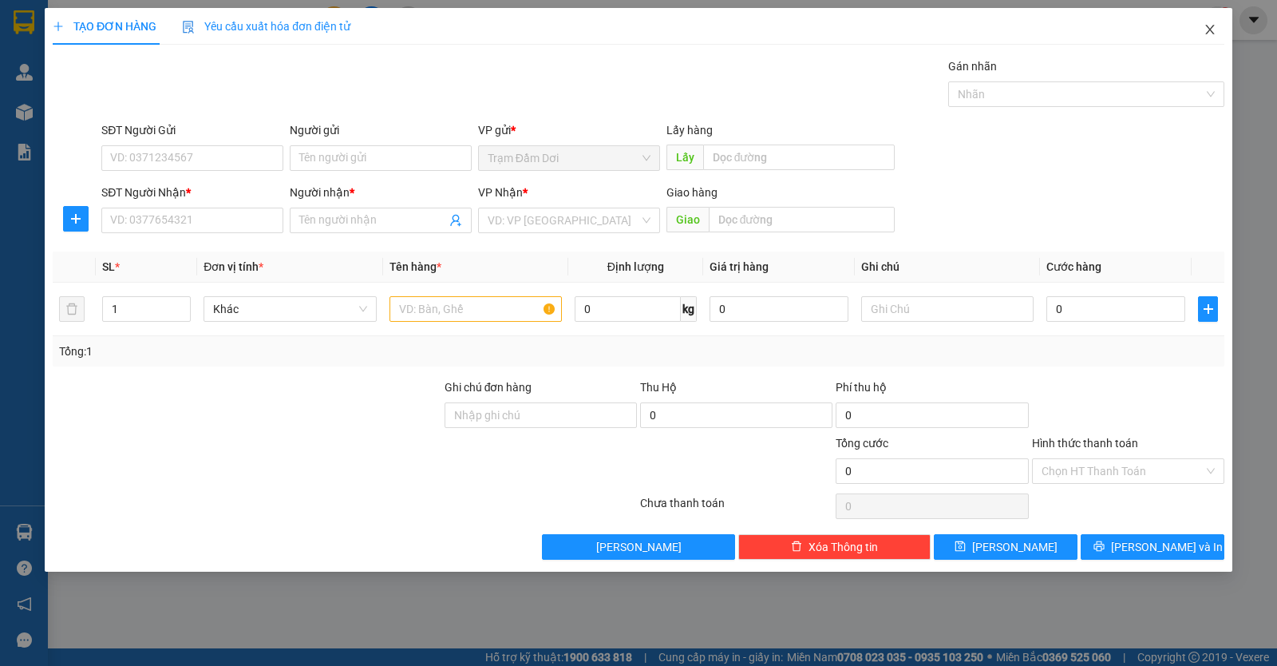
click at [1218, 30] on span "Close" at bounding box center [1210, 30] width 45 height 45
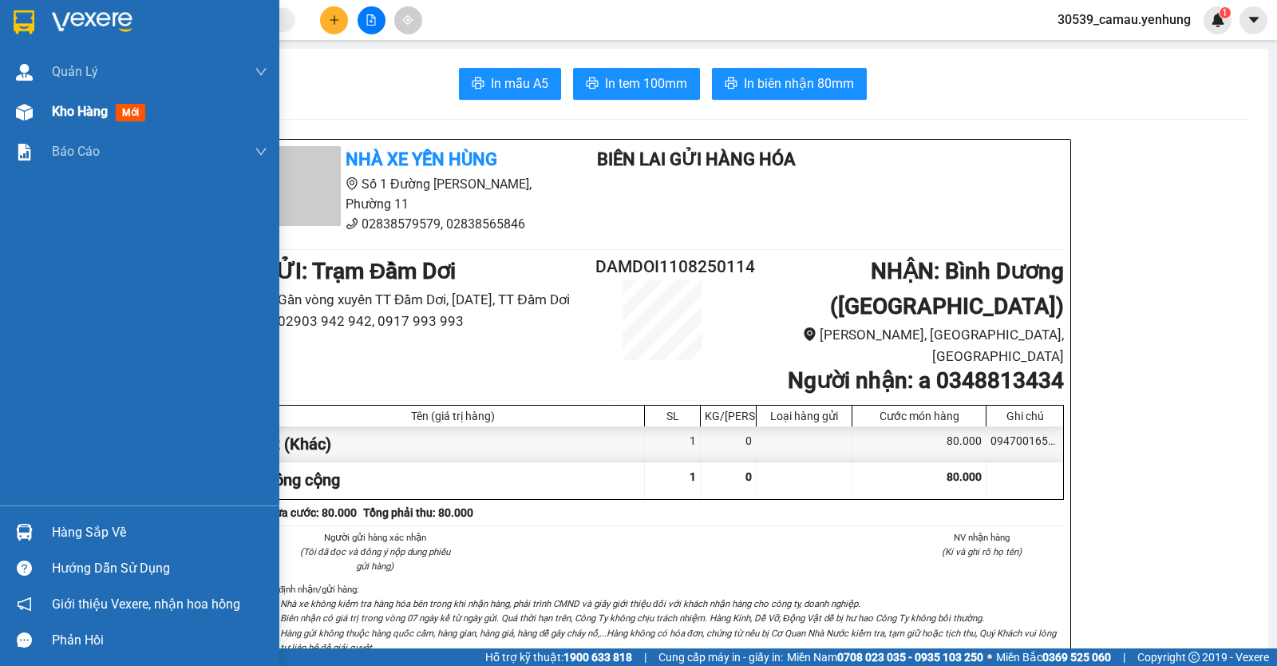
click at [35, 110] on div at bounding box center [24, 112] width 28 height 28
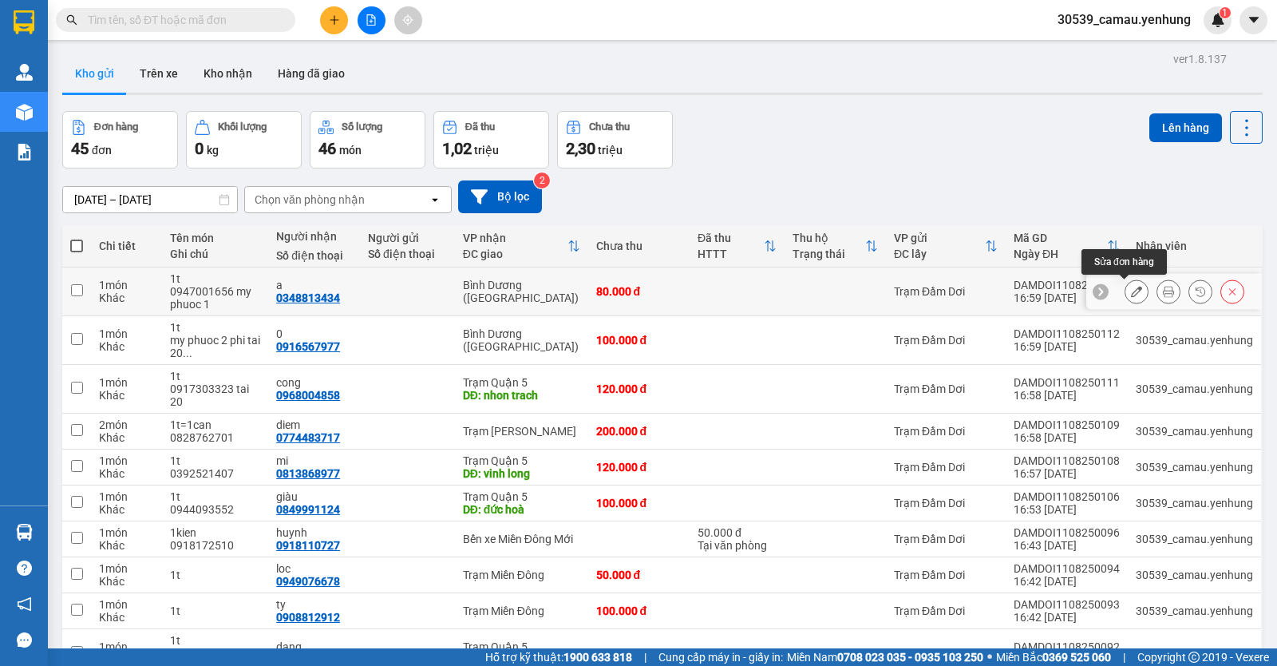
click at [1131, 291] on icon at bounding box center [1136, 291] width 11 height 11
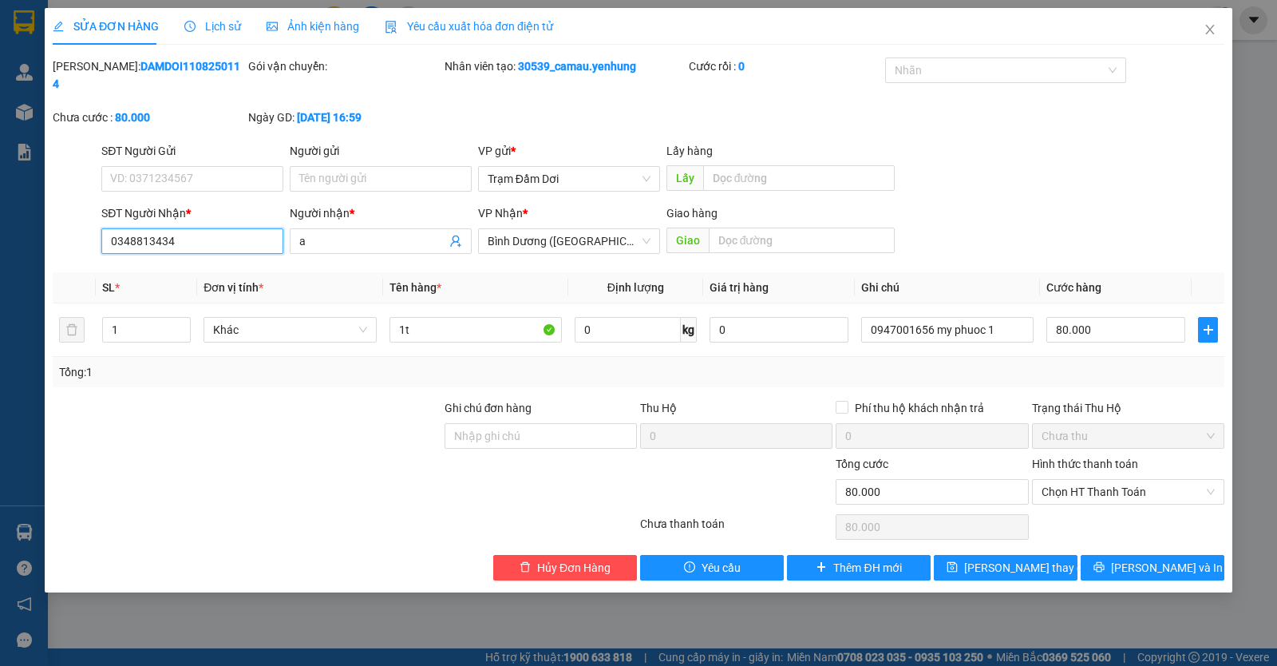
click at [254, 228] on input "0348813434" at bounding box center [192, 241] width 182 height 26
click at [999, 559] on span "Lưu thay đổi" at bounding box center [1028, 568] width 128 height 18
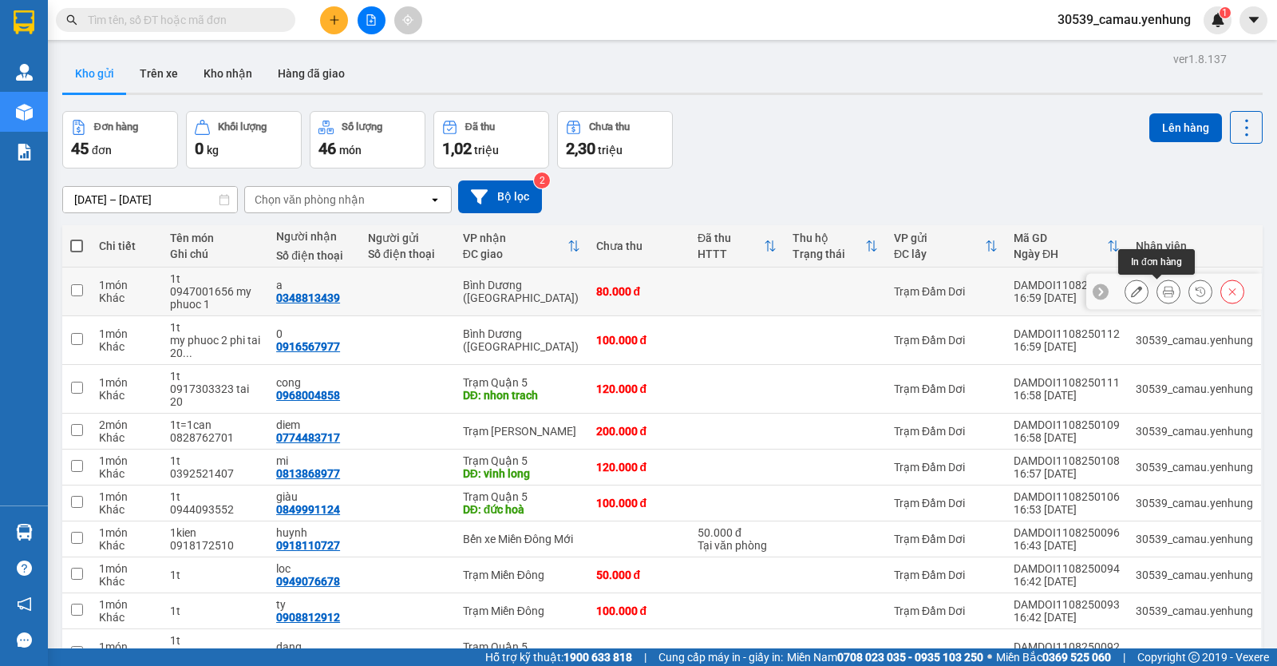
click at [1163, 288] on icon at bounding box center [1168, 291] width 11 height 11
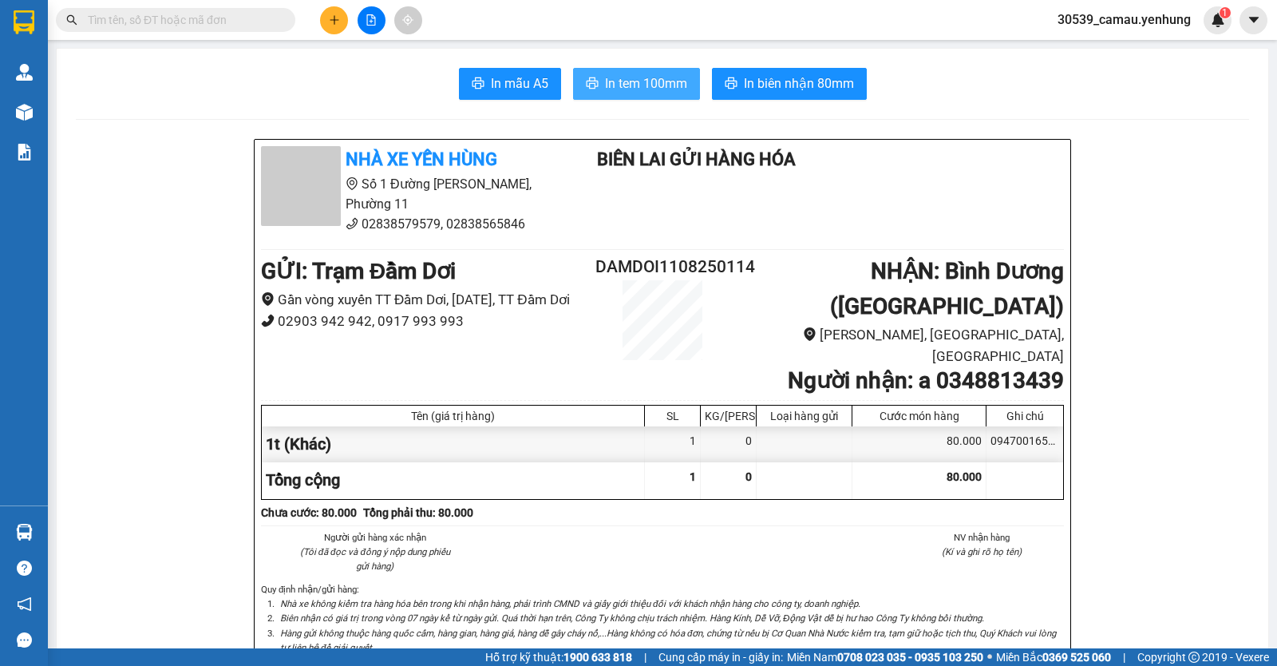
click at [675, 82] on span "In tem 100mm" at bounding box center [646, 83] width 82 height 20
click at [334, 13] on button at bounding box center [334, 20] width 28 height 28
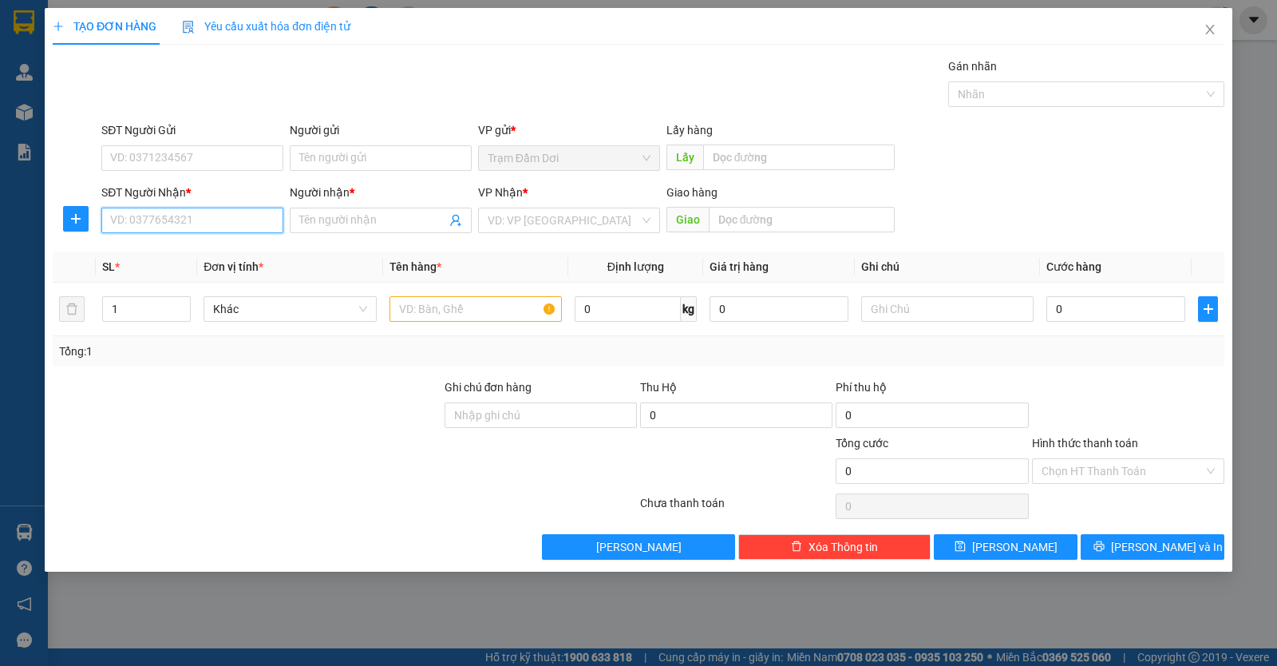
click at [175, 224] on input "SĐT Người Nhận *" at bounding box center [192, 221] width 182 height 26
click at [192, 256] on div "0849722630 - vy" at bounding box center [192, 253] width 163 height 18
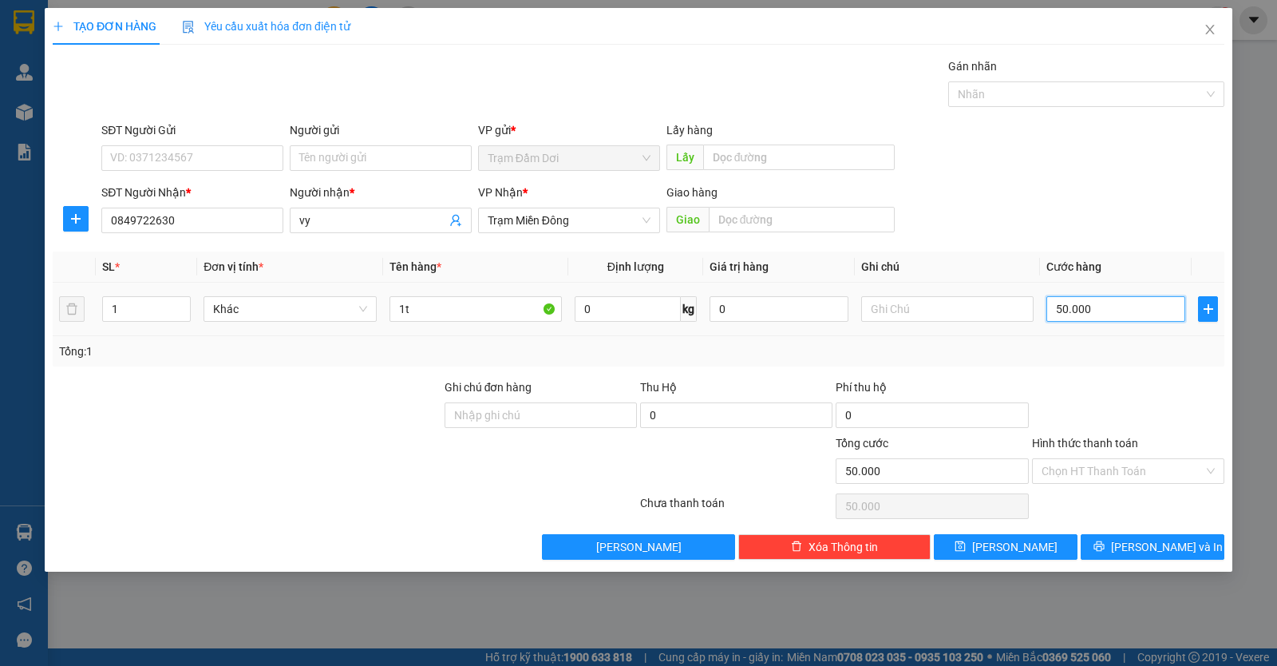
click at [1103, 318] on input "50.000" at bounding box center [1116, 309] width 139 height 26
click at [1149, 538] on span "Lưu và In" at bounding box center [1167, 547] width 112 height 18
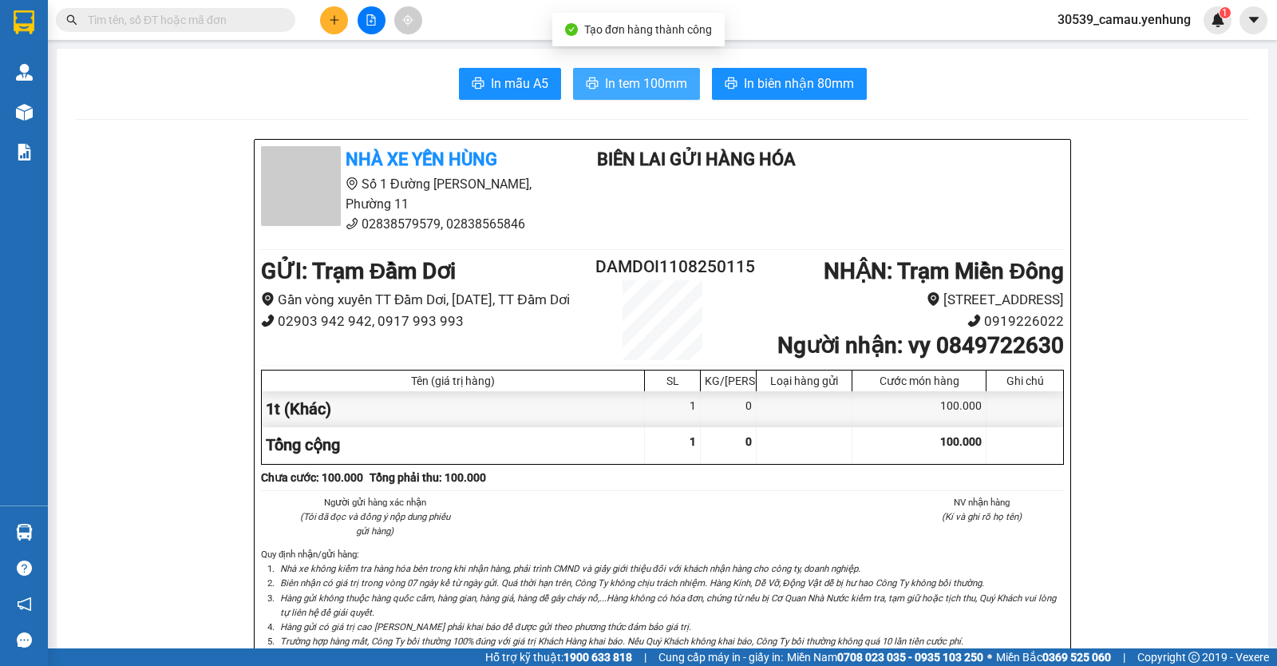
click at [685, 84] on button "In tem 100mm" at bounding box center [636, 84] width 127 height 32
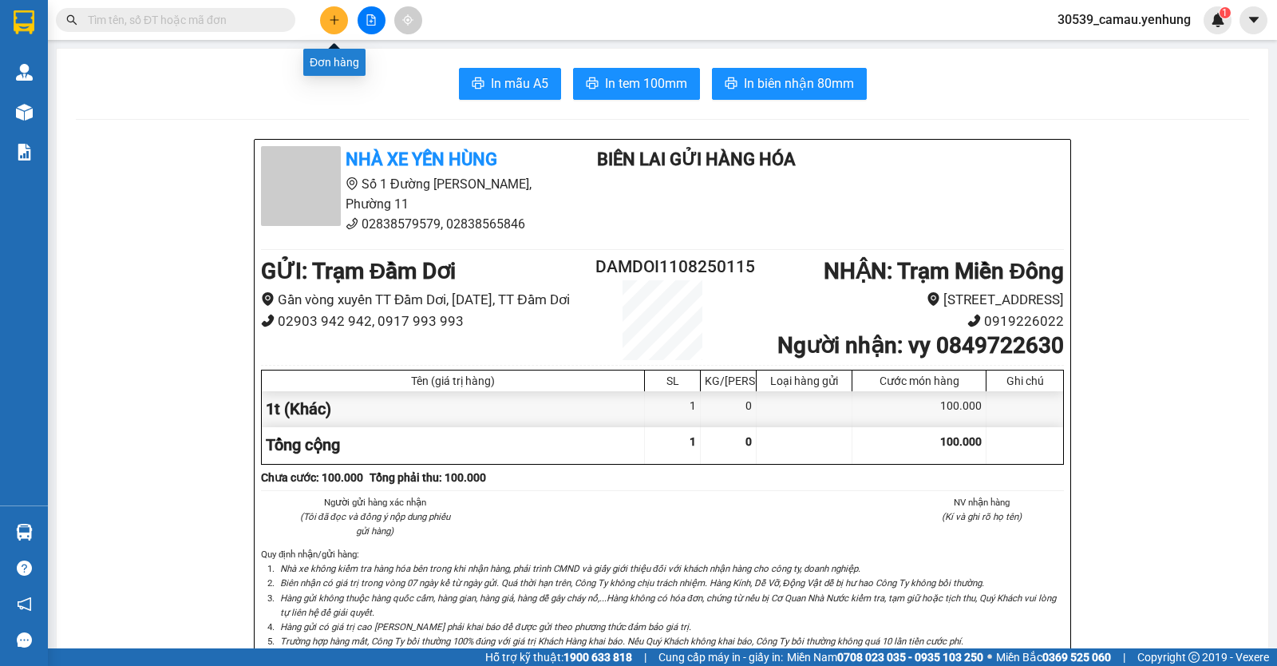
click at [326, 22] on button at bounding box center [334, 20] width 28 height 28
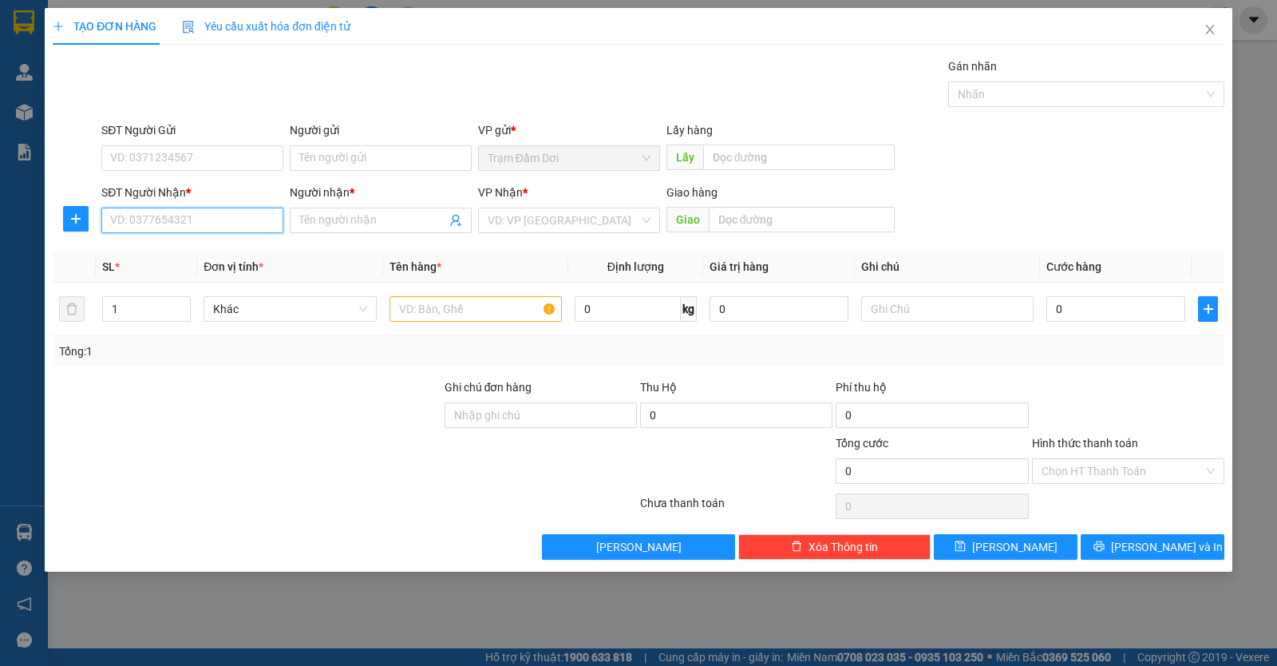
click at [212, 216] on input "SĐT Người Nhận *" at bounding box center [192, 221] width 182 height 26
click at [219, 220] on input "SĐT Người Nhận *" at bounding box center [192, 221] width 182 height 26
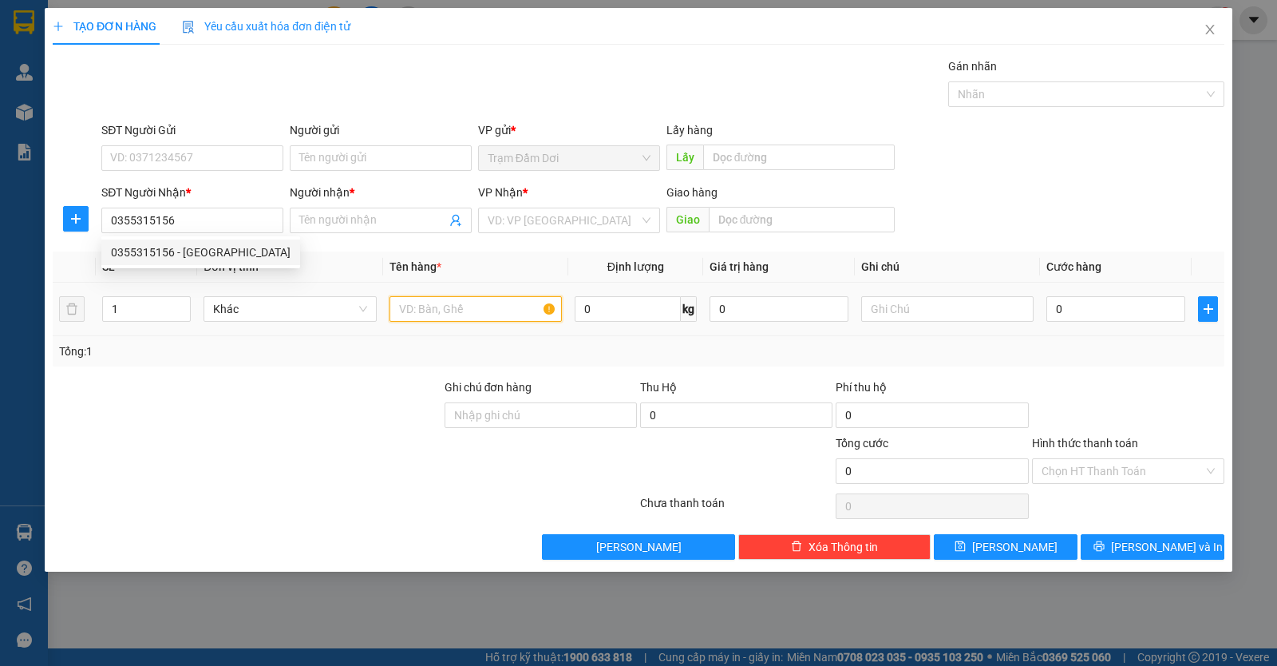
click at [422, 307] on input "text" at bounding box center [476, 309] width 172 height 26
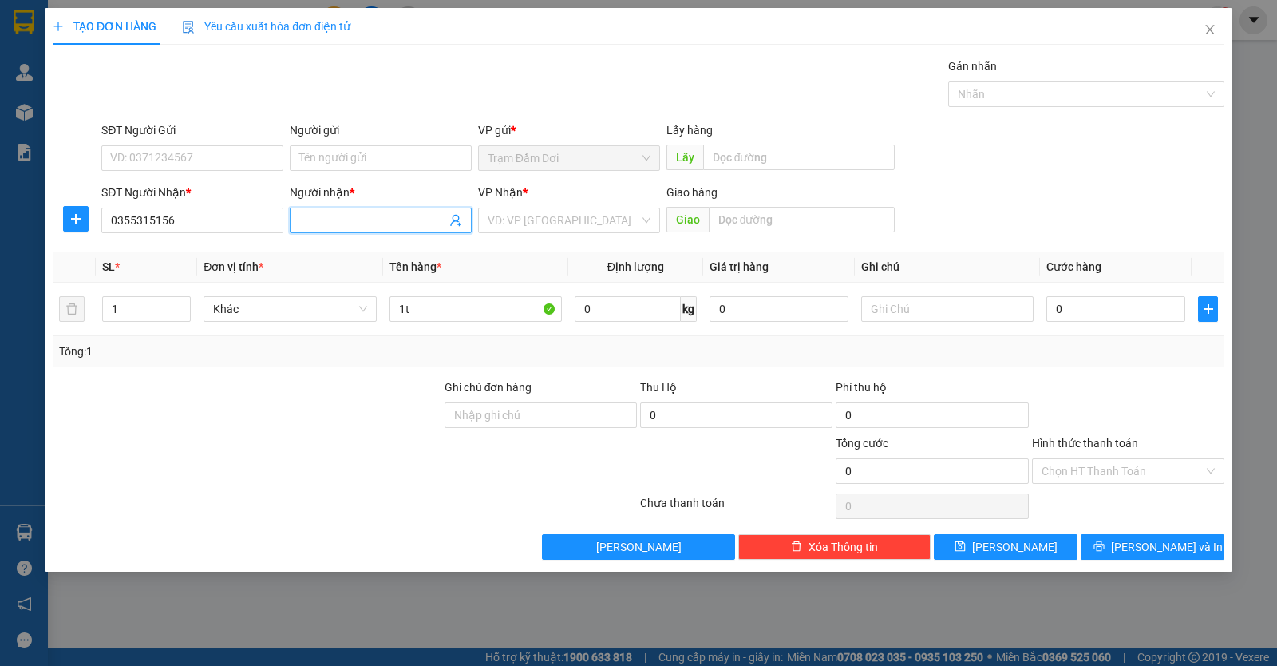
click at [385, 218] on input "Người nhận *" at bounding box center [372, 221] width 147 height 18
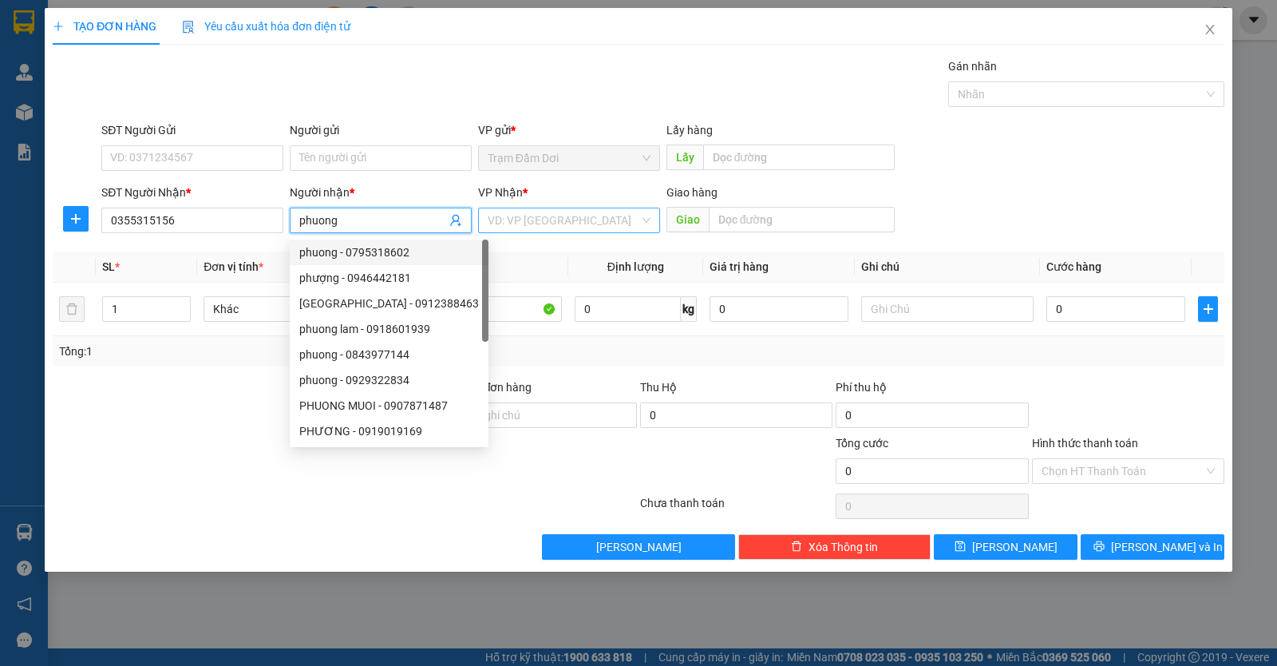
click at [572, 222] on input "search" at bounding box center [564, 220] width 152 height 24
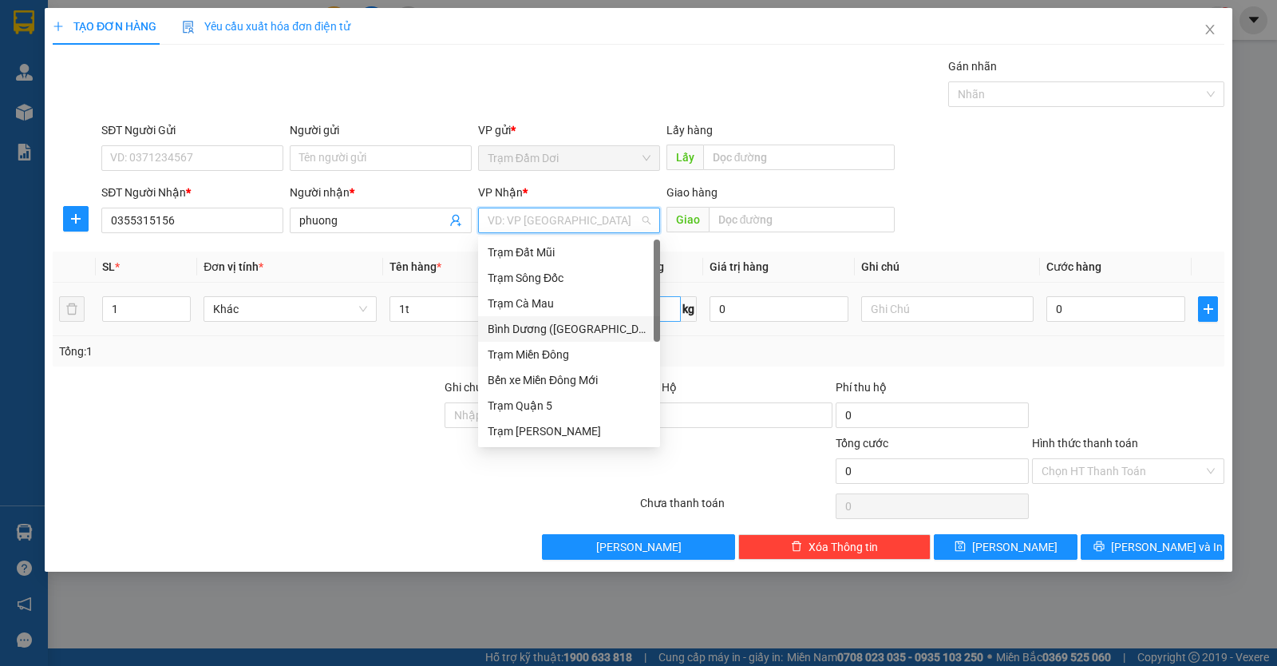
click at [569, 323] on div "[PERSON_NAME] ([GEOGRAPHIC_DATA])" at bounding box center [569, 329] width 163 height 18
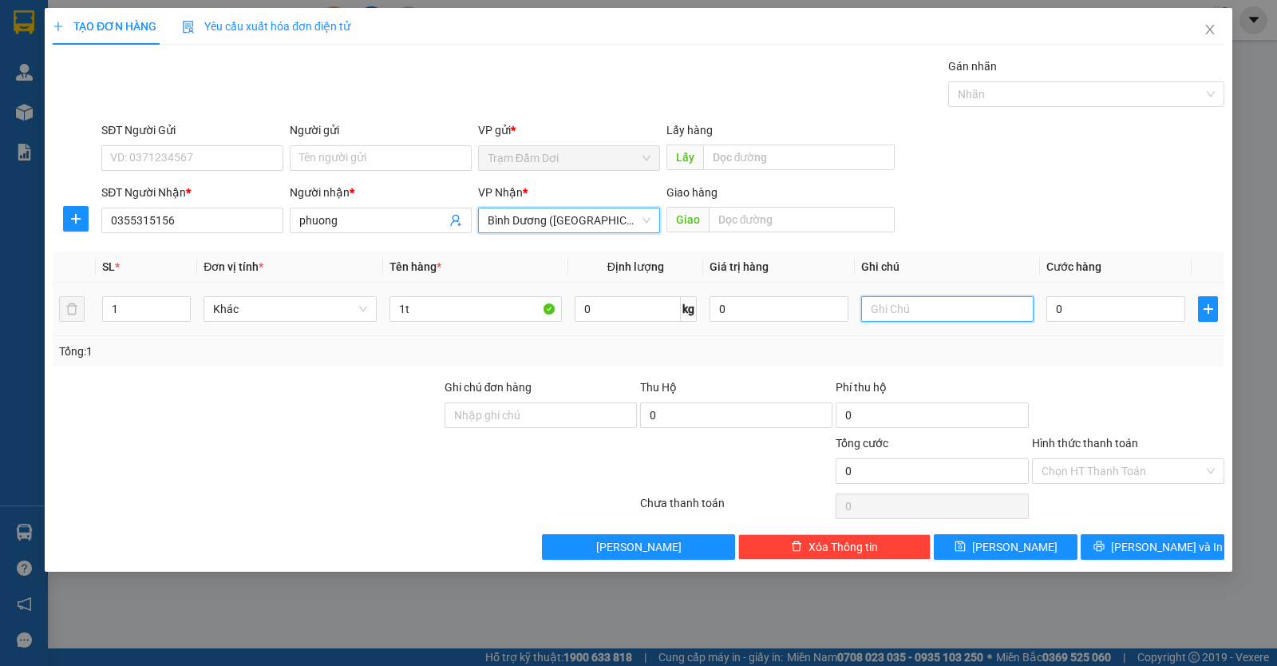
drag, startPoint x: 925, startPoint y: 313, endPoint x: 917, endPoint y: 306, distance: 11.3
click at [925, 313] on input "text" at bounding box center [947, 309] width 172 height 26
click at [1001, 315] on input "0858887377" at bounding box center [947, 309] width 172 height 26
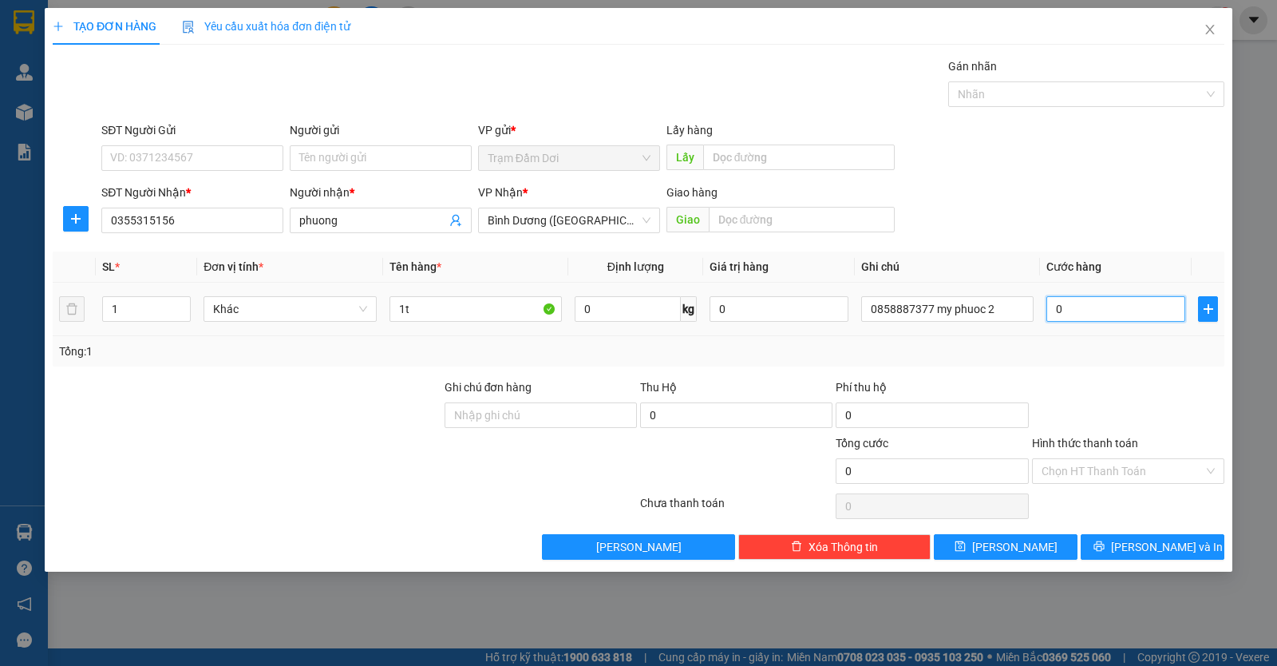
click at [1089, 309] on input "0" at bounding box center [1116, 309] width 139 height 26
click at [1150, 468] on input "Hình thức thanh toán" at bounding box center [1123, 471] width 162 height 24
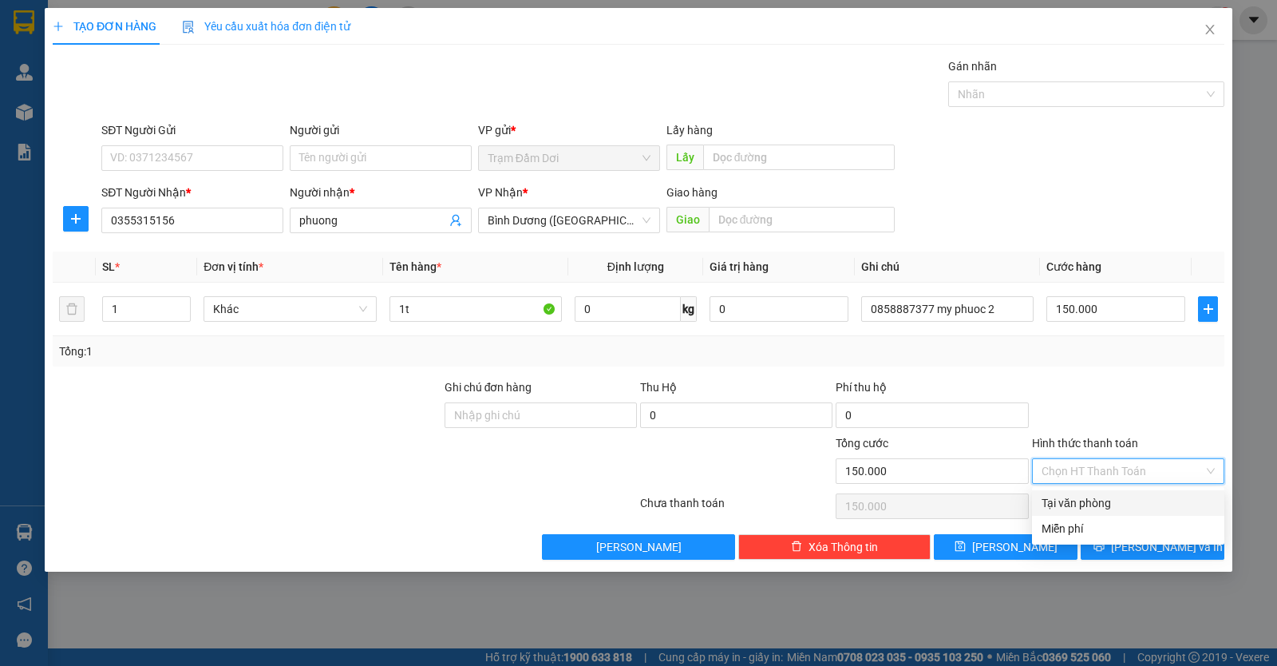
click at [1105, 493] on div "Tại văn phòng" at bounding box center [1128, 503] width 192 height 26
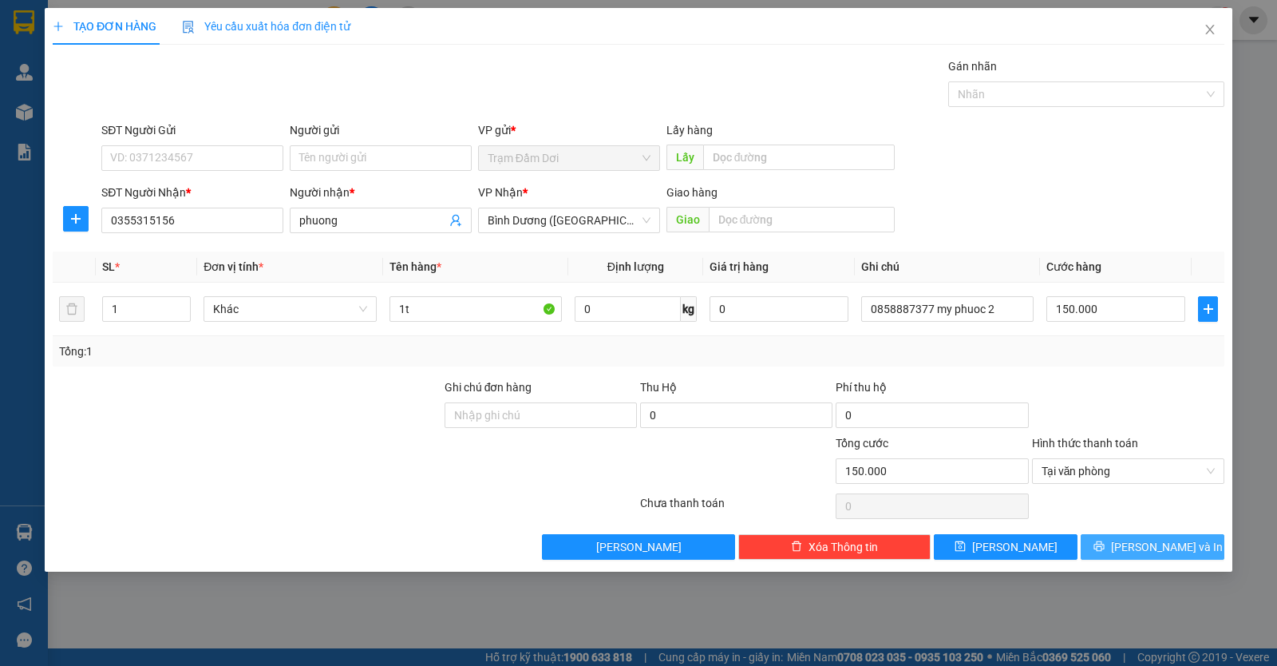
click at [1121, 544] on button "Lưu và In" at bounding box center [1153, 547] width 144 height 26
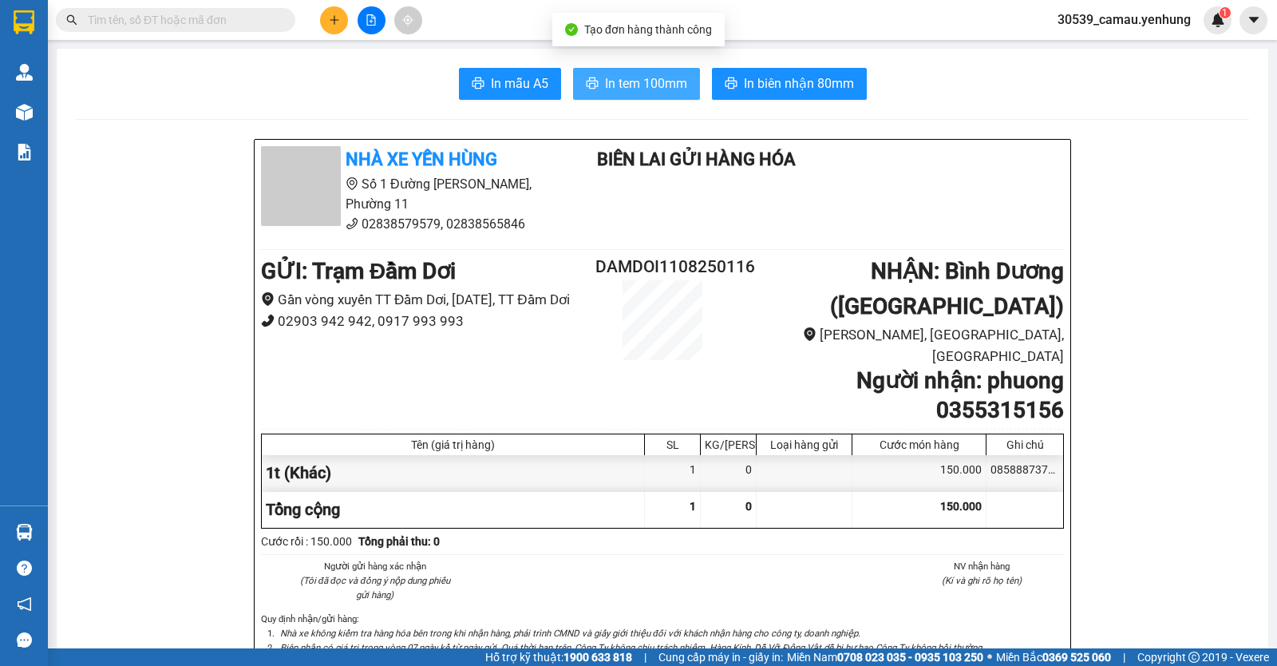
click at [662, 79] on span "In tem 100mm" at bounding box center [646, 83] width 82 height 20
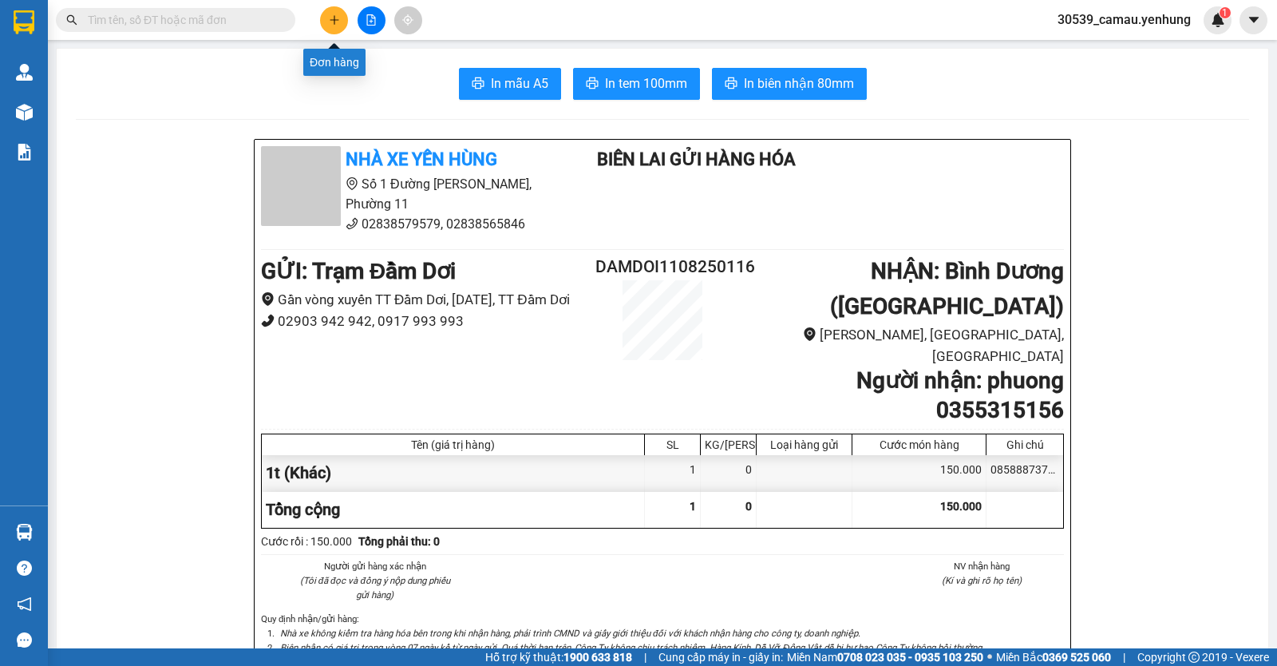
click at [329, 17] on icon "plus" at bounding box center [334, 19] width 11 height 11
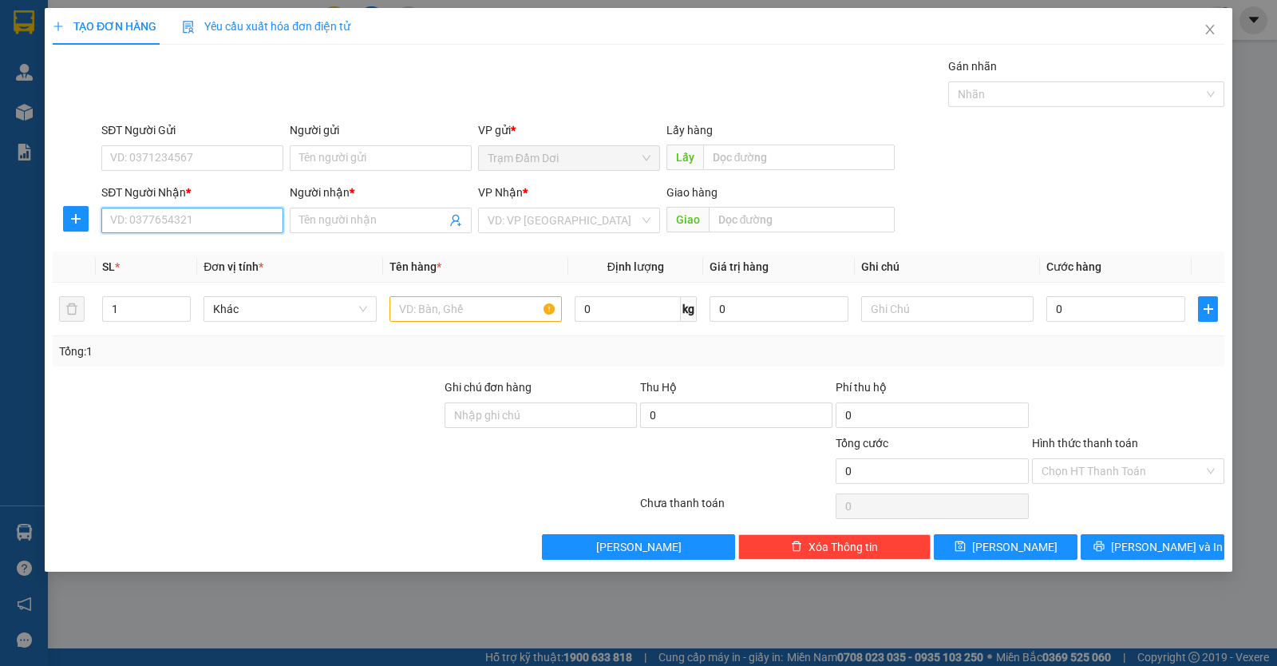
click at [186, 224] on input "SĐT Người Nhận *" at bounding box center [192, 221] width 182 height 26
click at [390, 224] on input "Người nhận *" at bounding box center [372, 221] width 147 height 18
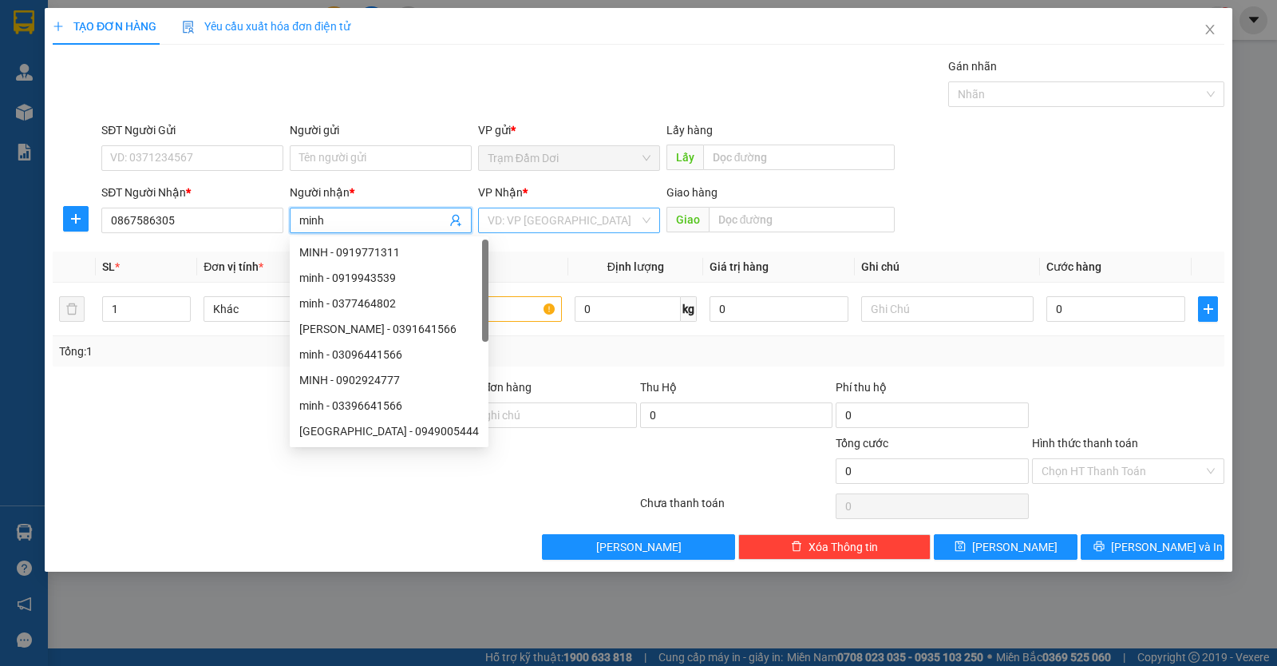
click at [592, 228] on input "search" at bounding box center [564, 220] width 152 height 24
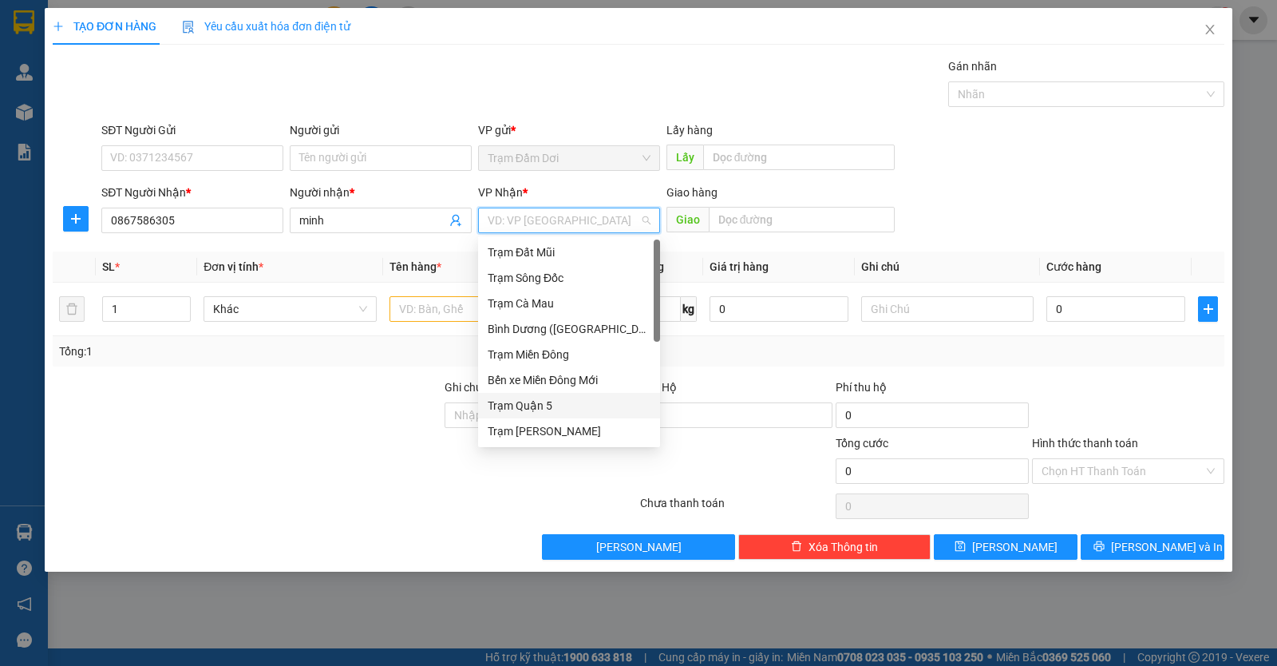
click at [568, 402] on div "Trạm Quận 5" at bounding box center [569, 406] width 163 height 18
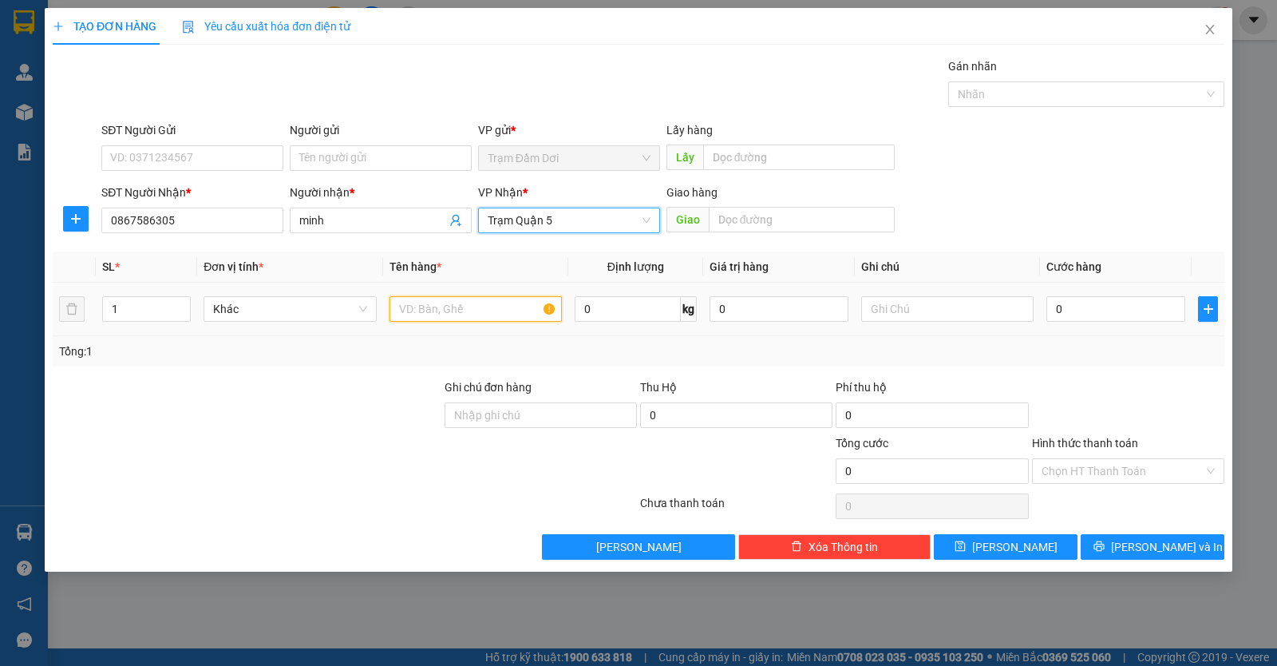
click at [393, 315] on input "text" at bounding box center [476, 309] width 172 height 26
click at [390, 316] on input "1cu" at bounding box center [476, 309] width 172 height 26
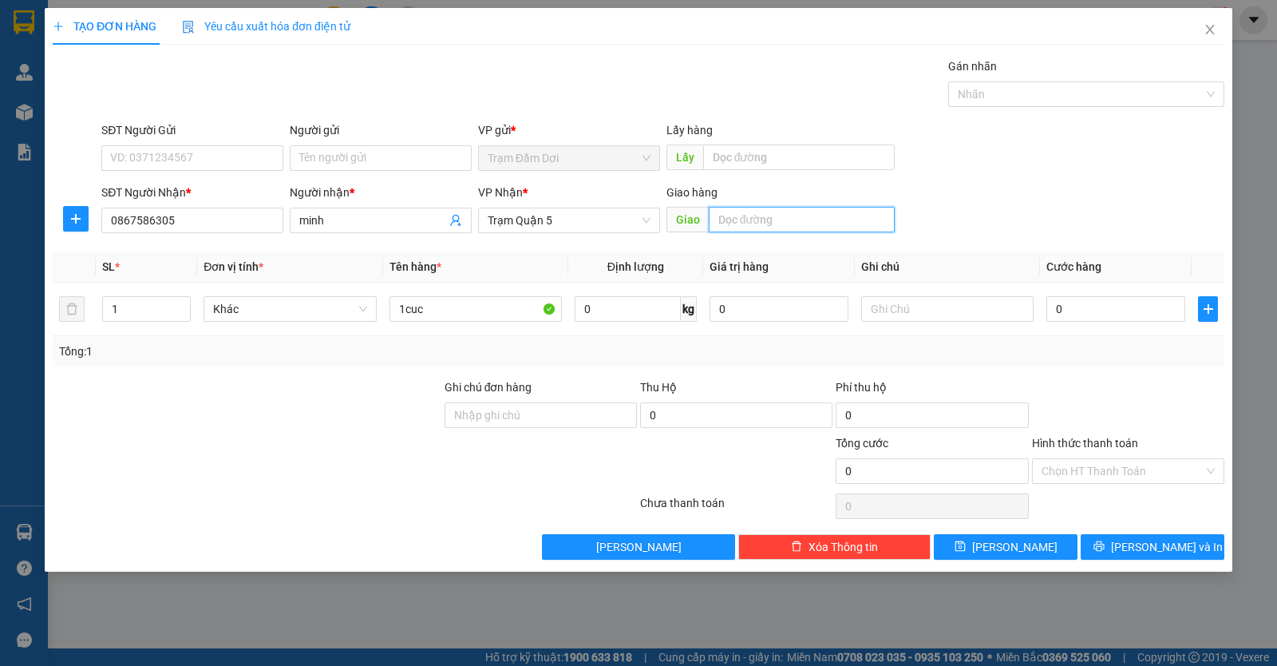
click at [789, 225] on input "text" at bounding box center [802, 220] width 187 height 26
click at [938, 306] on input "text" at bounding box center [947, 309] width 172 height 26
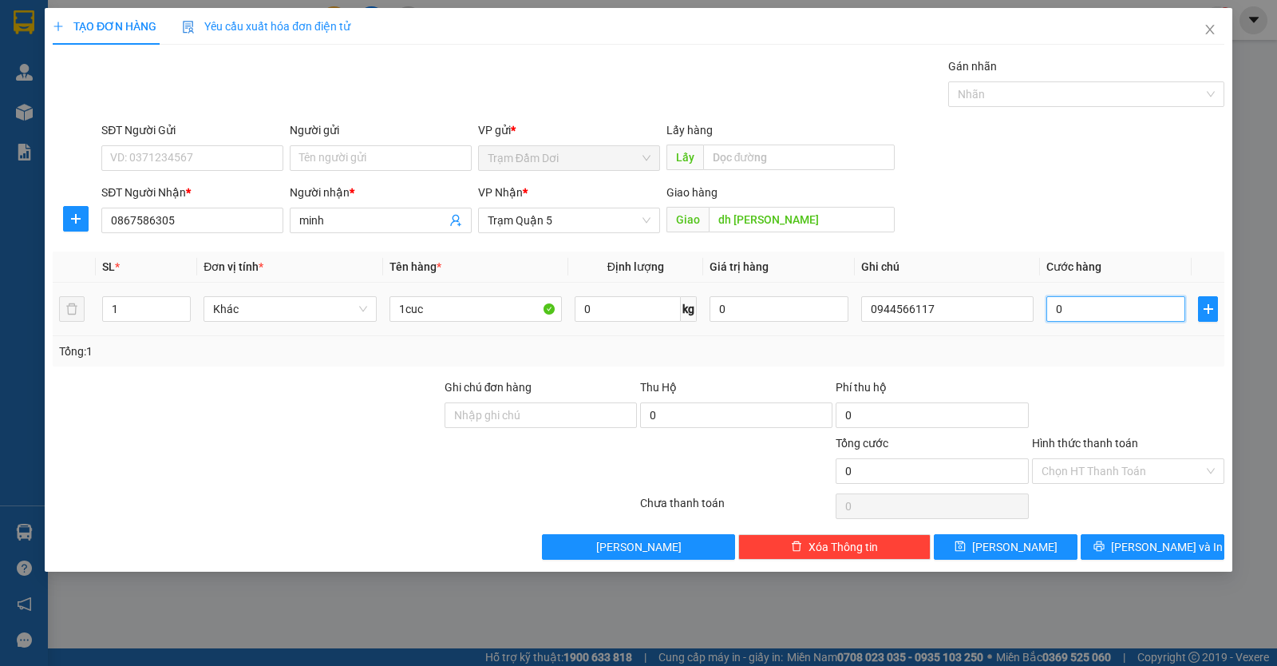
click at [1097, 314] on input "0" at bounding box center [1116, 309] width 139 height 26
click at [1071, 469] on input "Hình thức thanh toán" at bounding box center [1123, 471] width 162 height 24
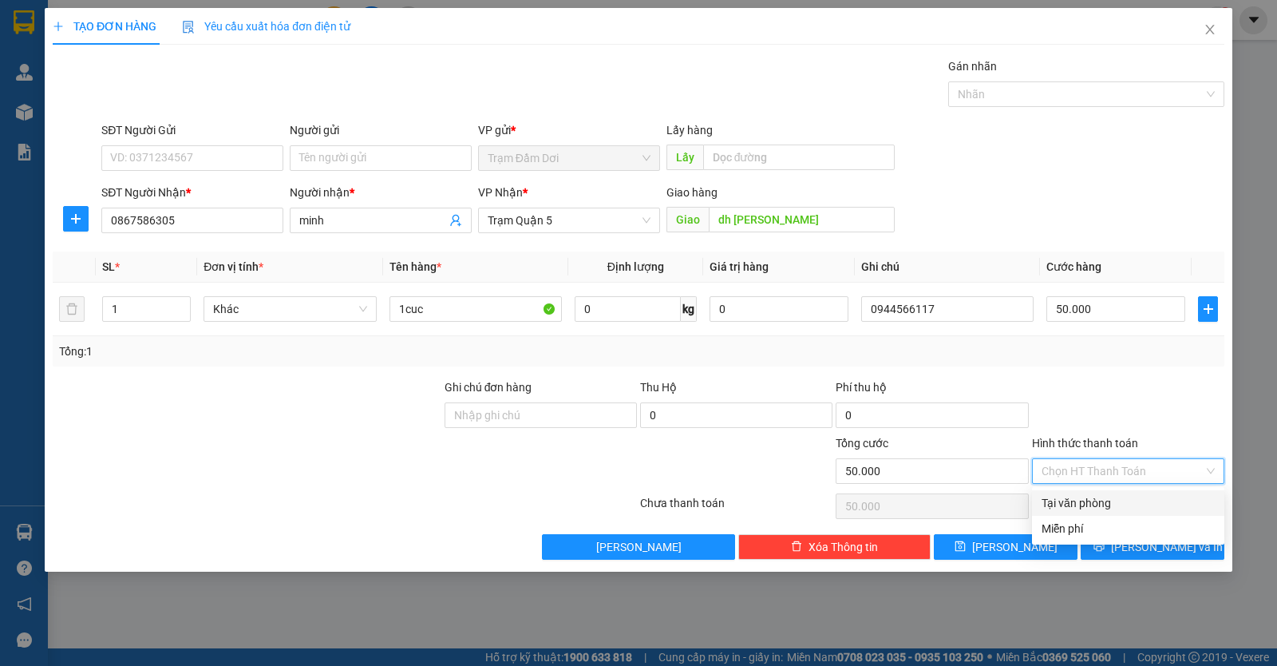
click at [1082, 497] on div "Tại văn phòng" at bounding box center [1128, 503] width 173 height 18
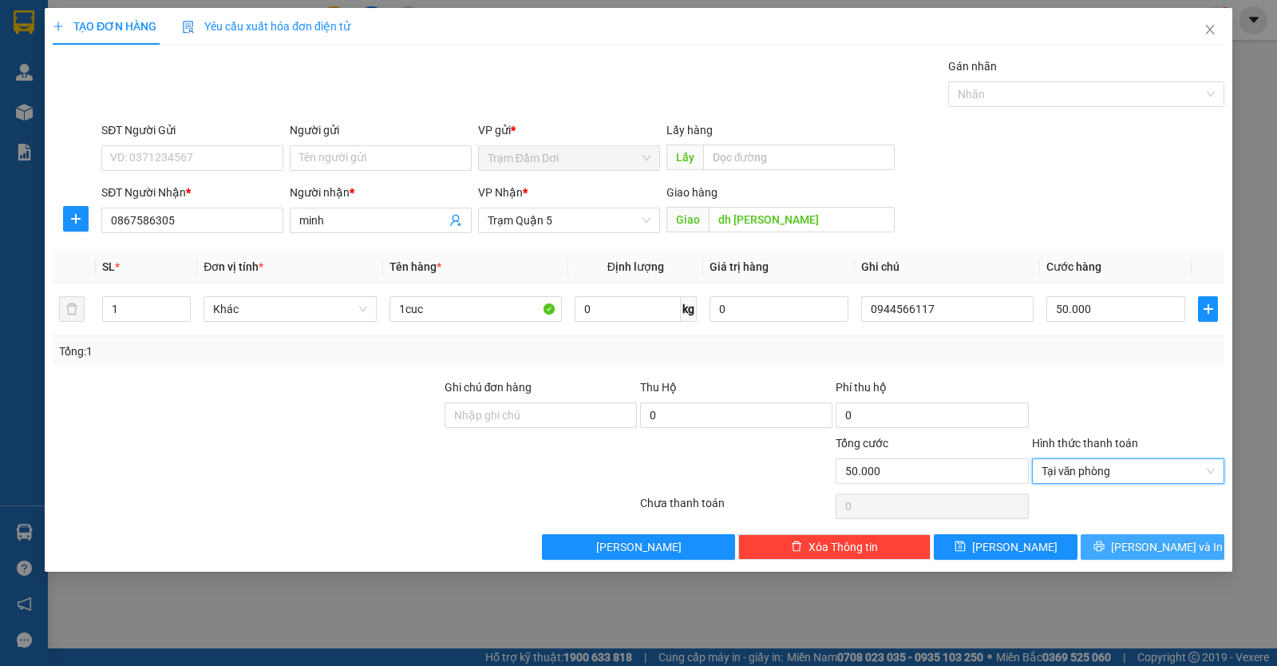
drag, startPoint x: 1124, startPoint y: 549, endPoint x: 1116, endPoint y: 550, distance: 8.0
click at [1104, 550] on icon "printer" at bounding box center [1099, 546] width 10 height 10
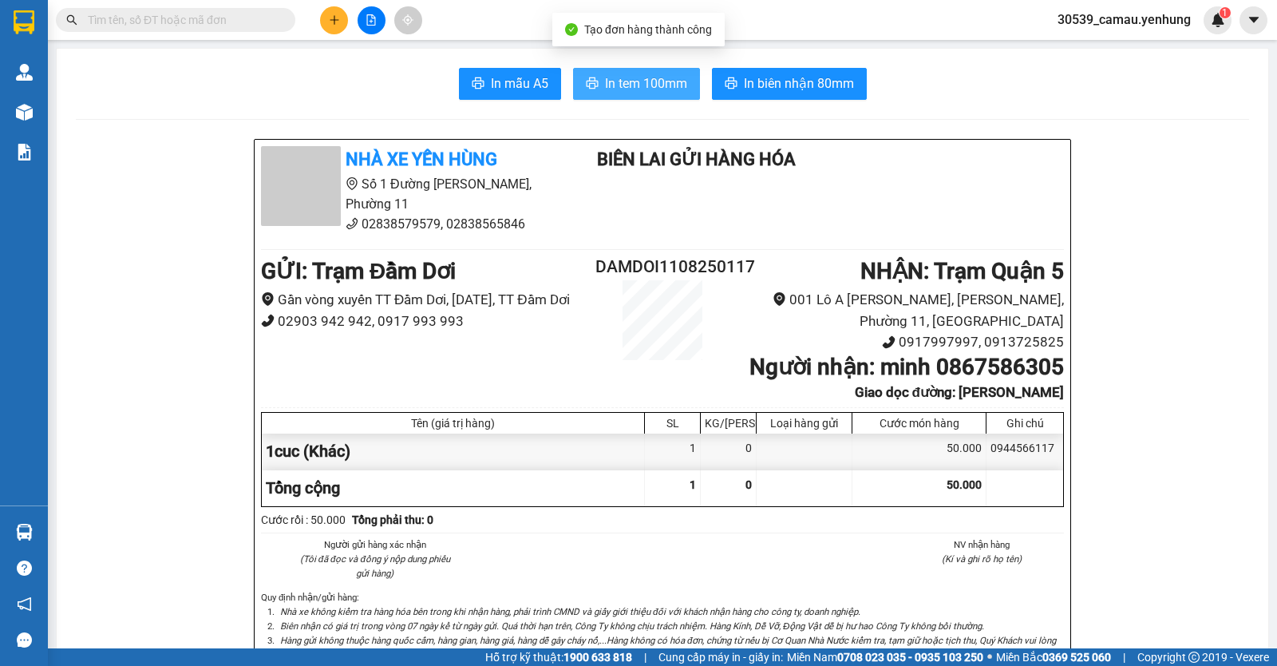
click at [609, 93] on span "In tem 100mm" at bounding box center [646, 83] width 82 height 20
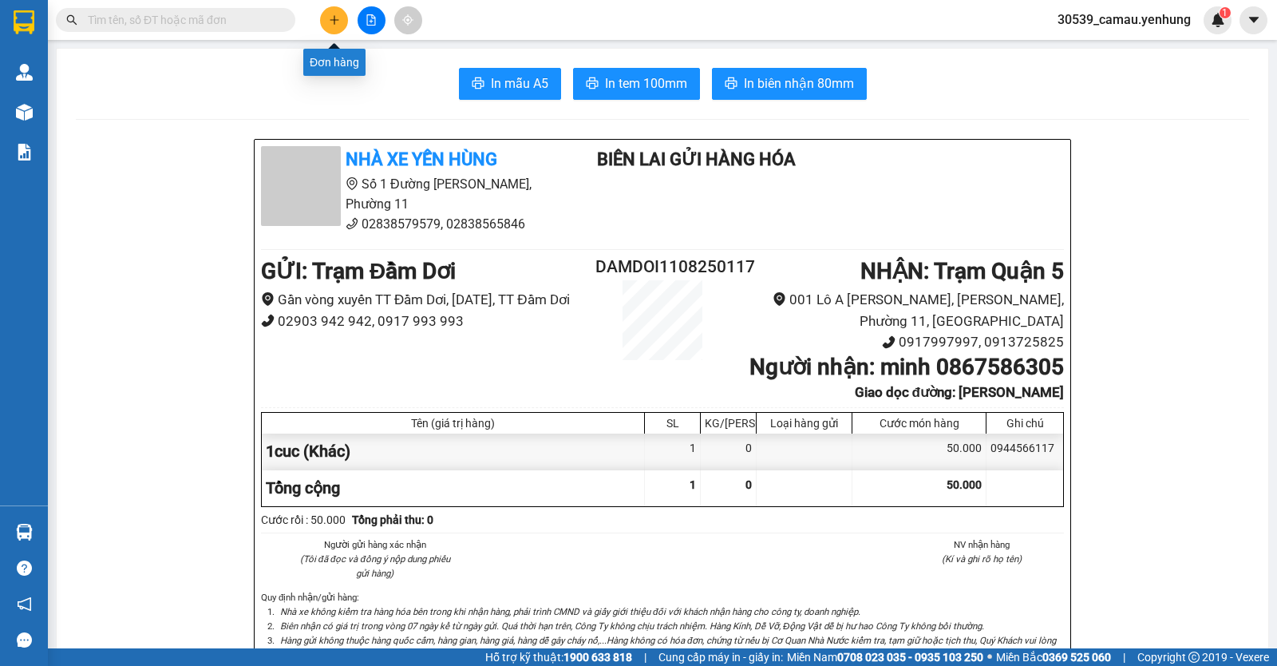
click at [341, 22] on button at bounding box center [334, 20] width 28 height 28
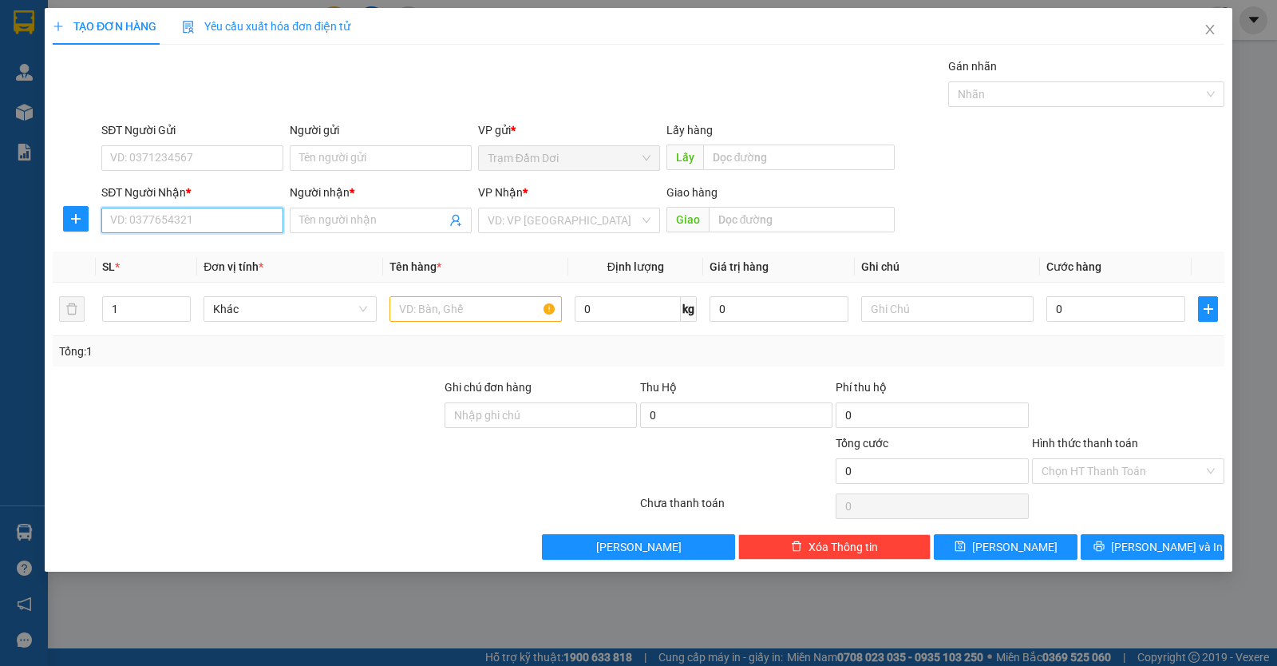
click at [164, 212] on input "SĐT Người Nhận *" at bounding box center [192, 221] width 182 height 26
click at [153, 247] on div "0916992574 - thanh" at bounding box center [192, 253] width 163 height 18
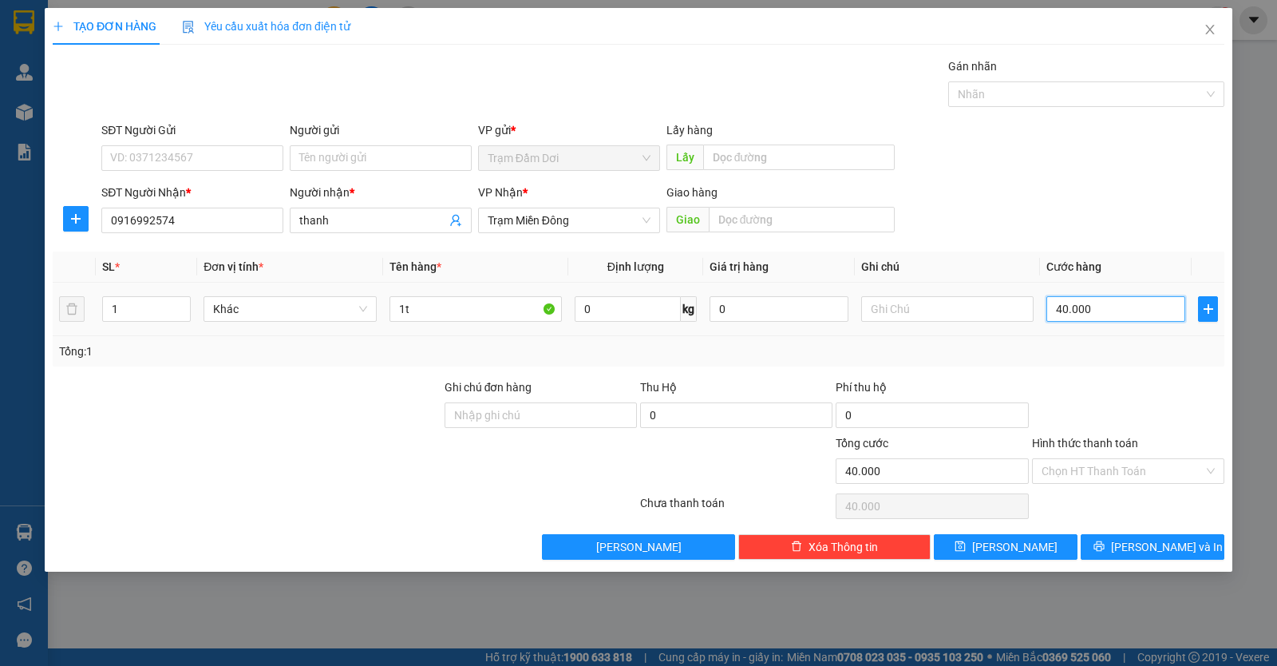
click at [1119, 318] on input "40.000" at bounding box center [1116, 309] width 139 height 26
click at [1114, 469] on input "Hình thức thanh toán" at bounding box center [1123, 471] width 162 height 24
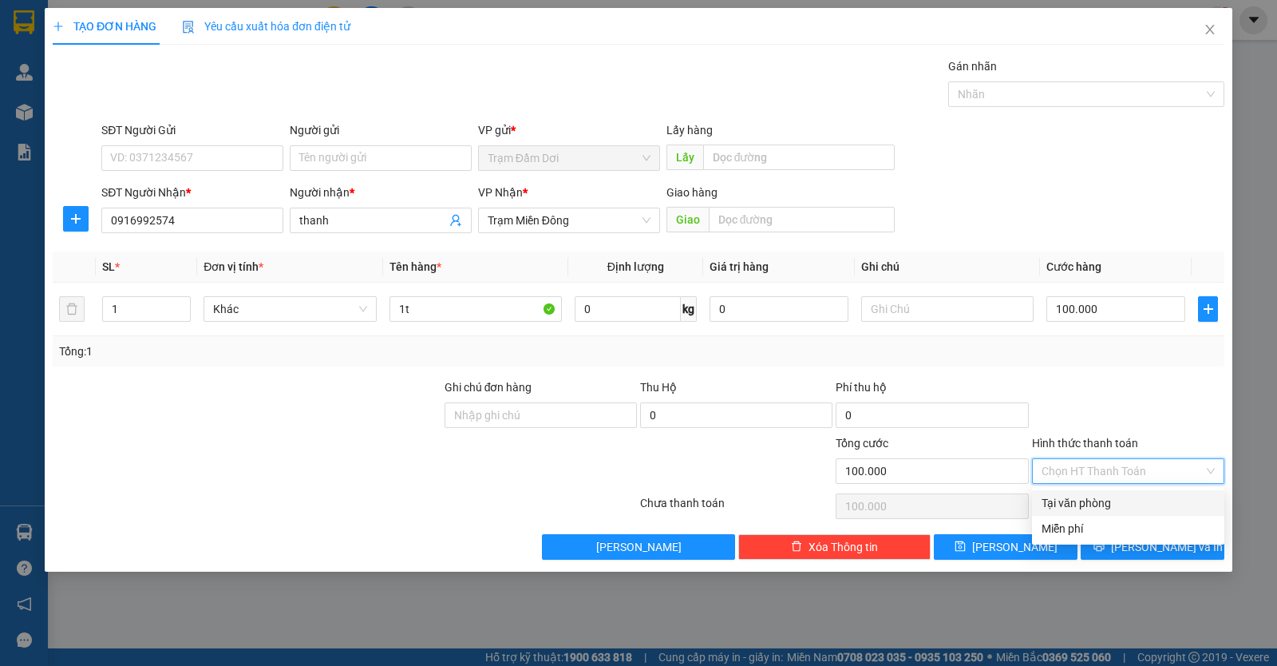
click at [1114, 496] on div "Tại văn phòng" at bounding box center [1128, 503] width 173 height 18
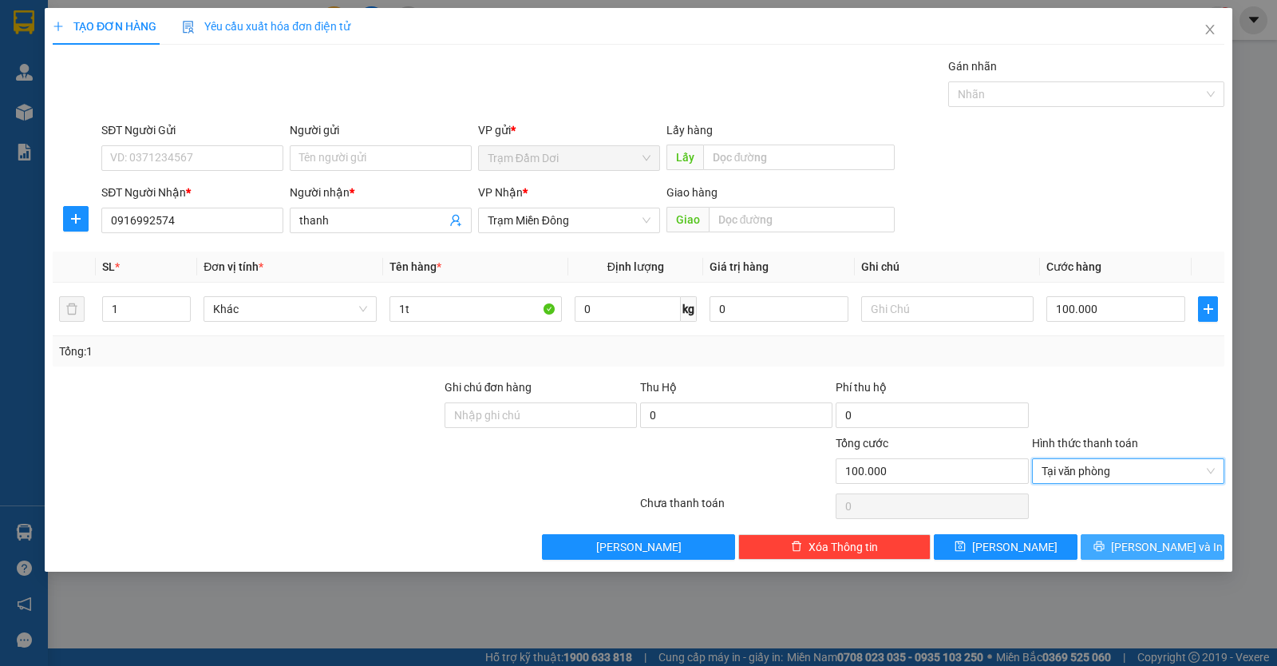
click at [1104, 544] on icon "printer" at bounding box center [1099, 546] width 10 height 10
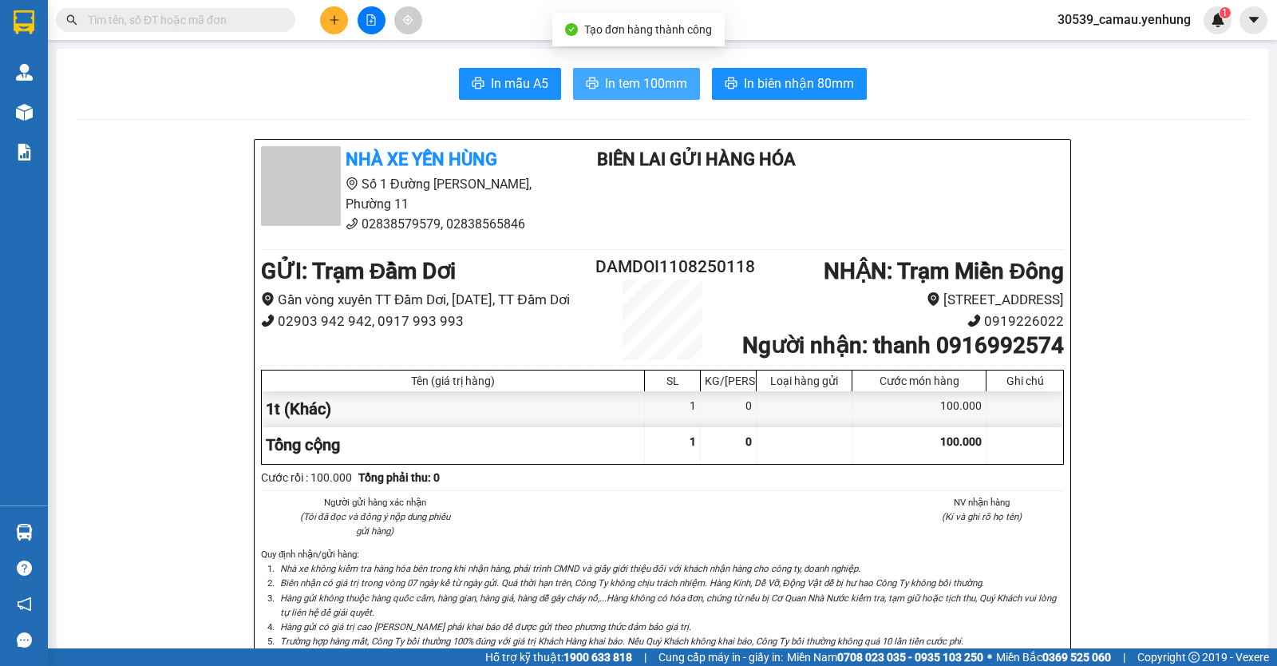
click at [651, 73] on button "In tem 100mm" at bounding box center [636, 84] width 127 height 32
click at [343, 18] on button at bounding box center [334, 20] width 28 height 28
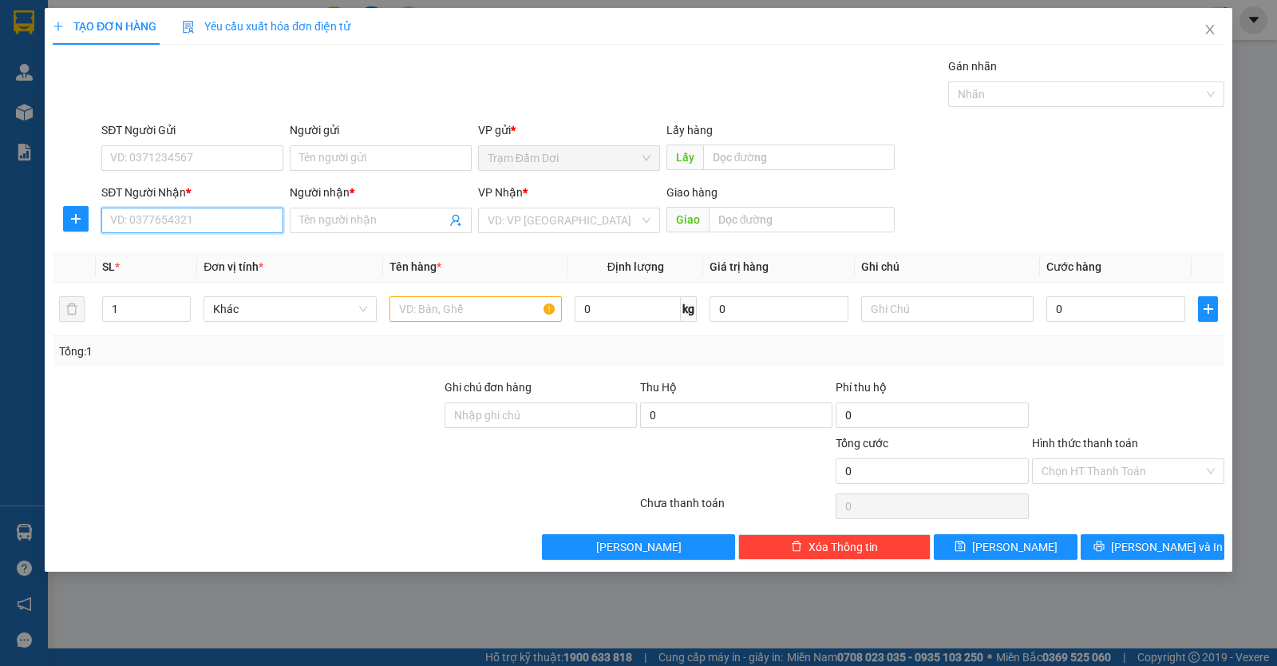
click at [183, 217] on input "SĐT Người Nhận *" at bounding box center [192, 221] width 182 height 26
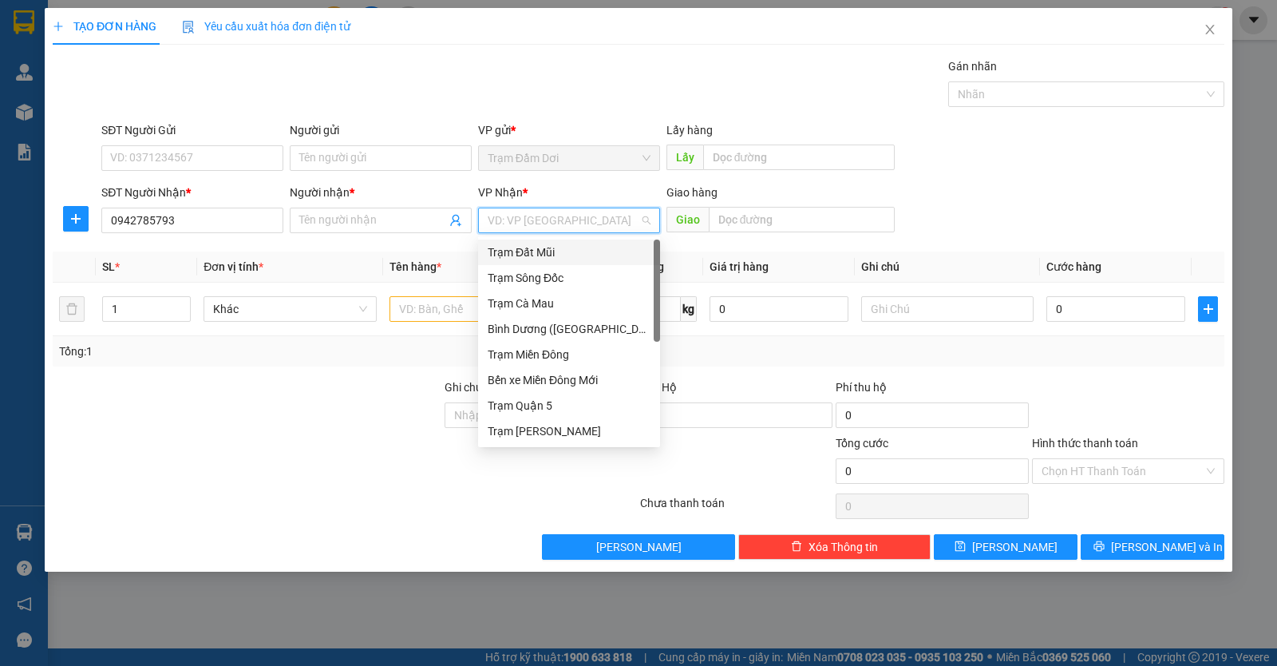
click at [560, 226] on input "search" at bounding box center [564, 220] width 152 height 24
drag, startPoint x: 539, startPoint y: 327, endPoint x: 485, endPoint y: 315, distance: 55.8
click at [539, 327] on div "[PERSON_NAME] ([GEOGRAPHIC_DATA])" at bounding box center [569, 329] width 163 height 18
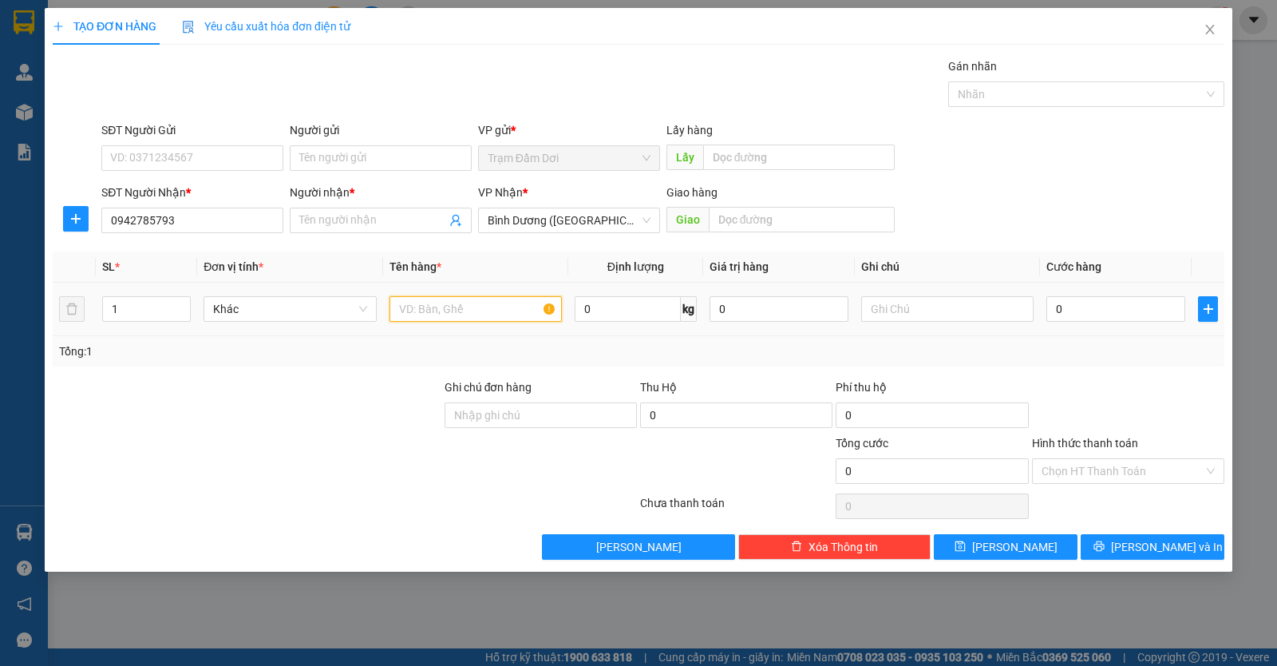
click at [452, 304] on input "text" at bounding box center [476, 309] width 172 height 26
click at [874, 310] on input "text" at bounding box center [947, 309] width 172 height 26
click at [404, 224] on input "Người nhận *" at bounding box center [372, 221] width 147 height 18
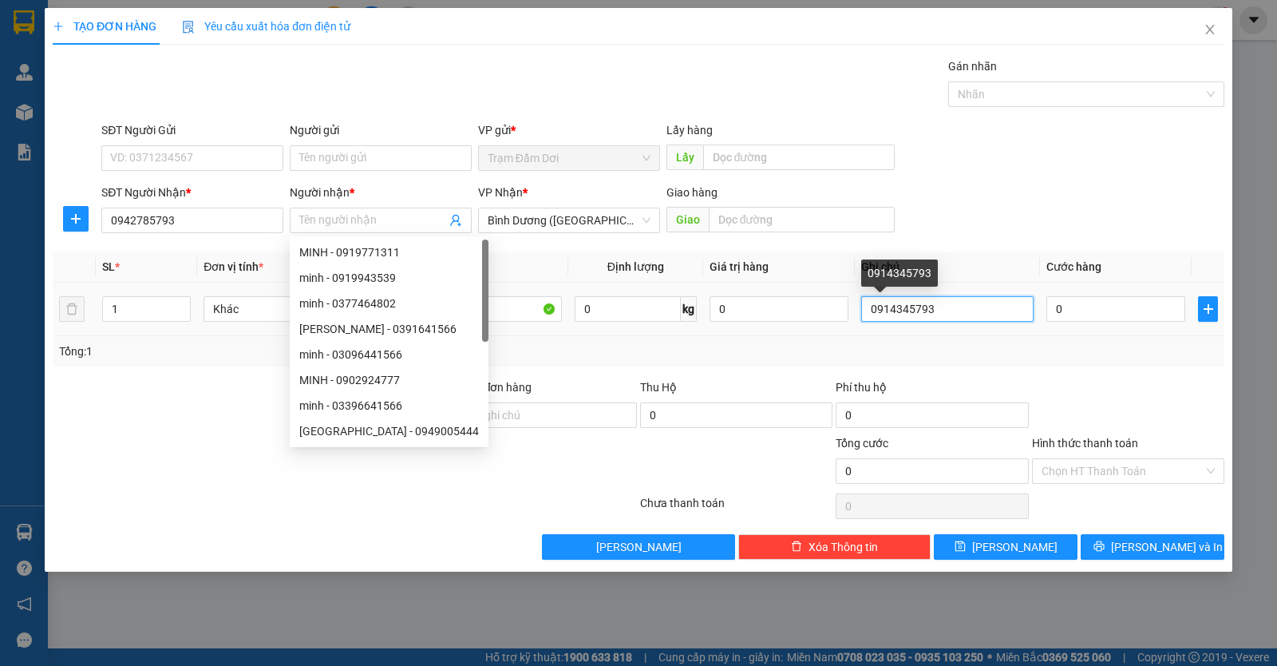
click at [1004, 314] on input "0914345793" at bounding box center [947, 309] width 172 height 26
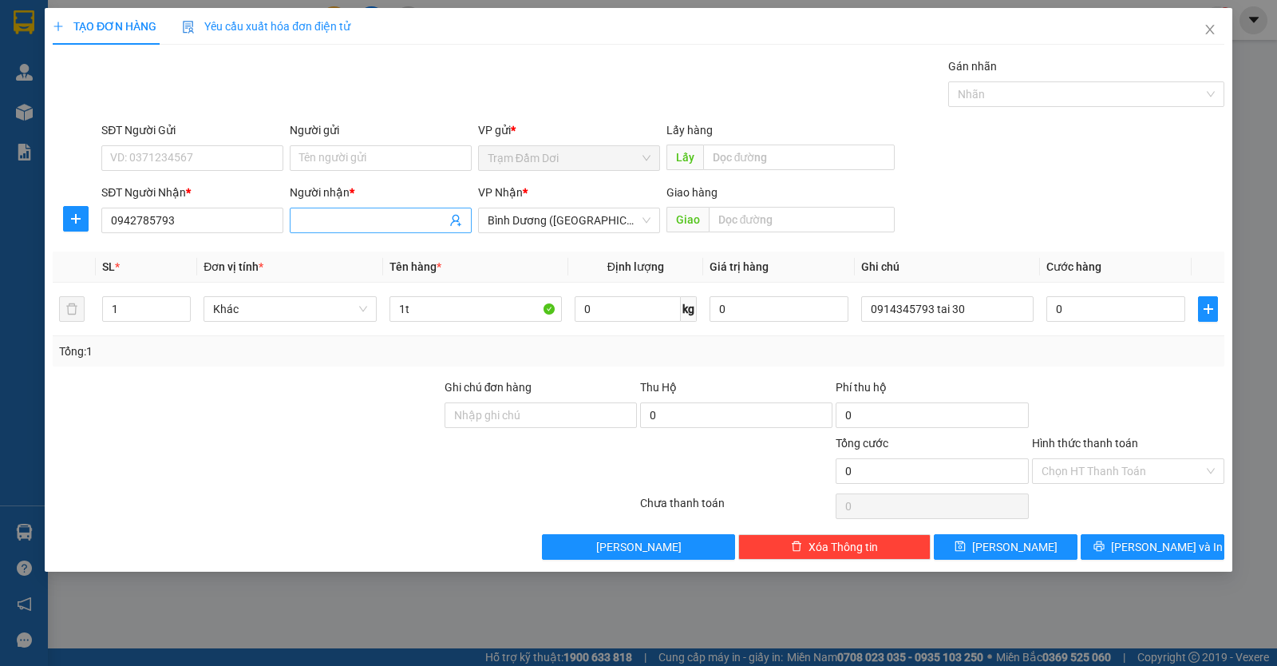
click at [364, 224] on input "Người nhận *" at bounding box center [372, 221] width 147 height 18
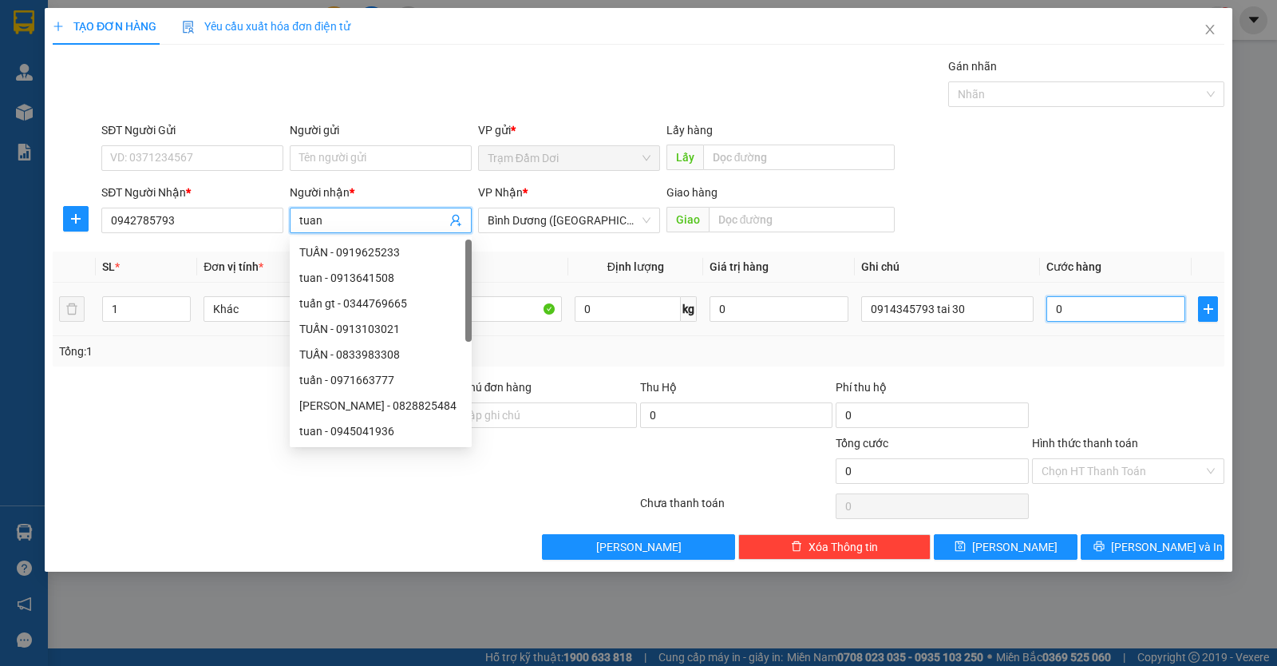
click at [1080, 309] on input "0" at bounding box center [1116, 309] width 139 height 26
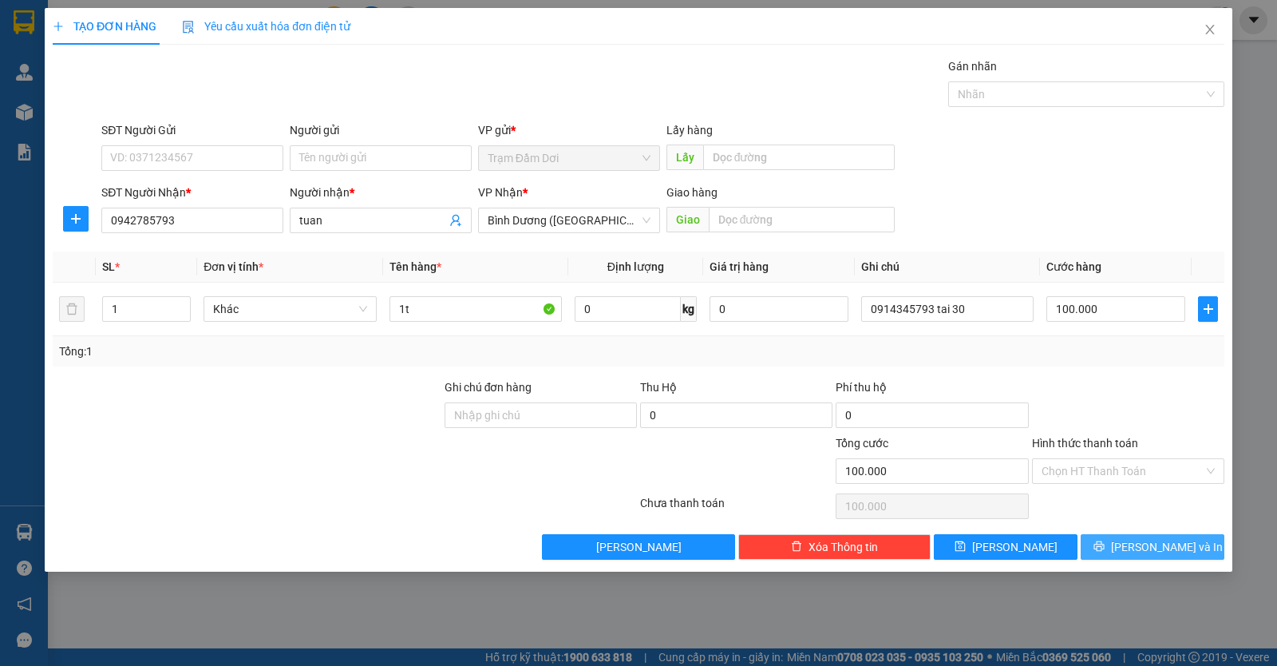
click at [1105, 543] on icon "printer" at bounding box center [1099, 546] width 11 height 11
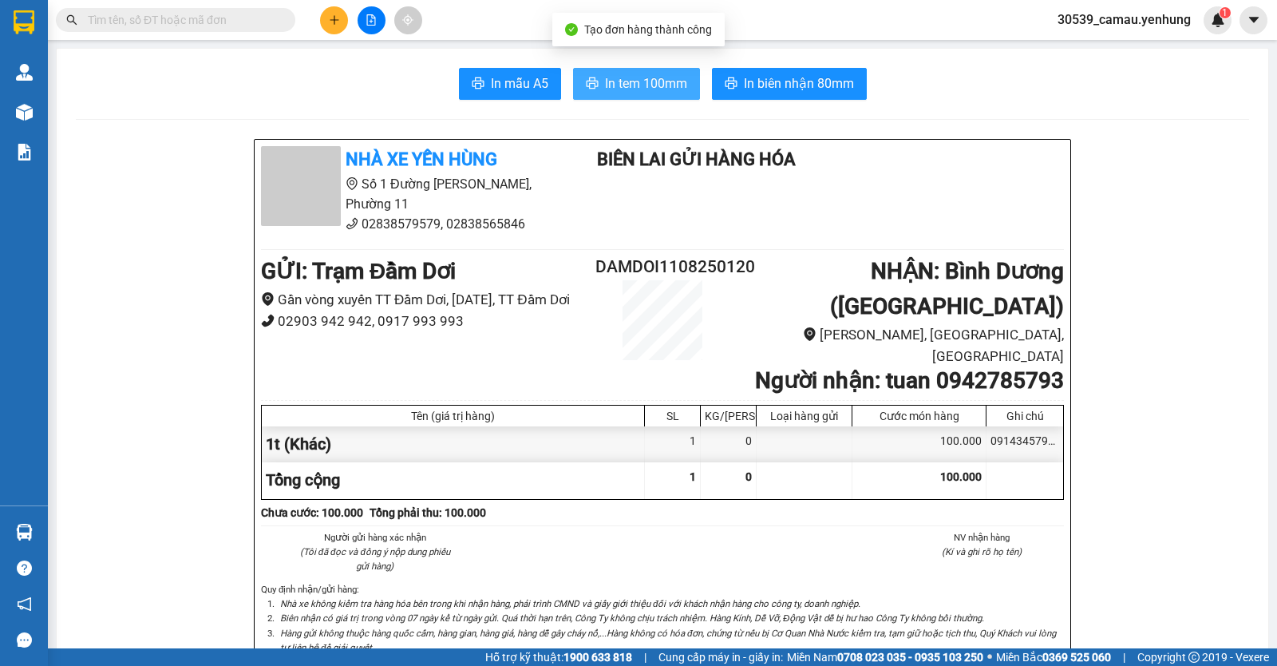
click at [653, 85] on span "In tem 100mm" at bounding box center [646, 83] width 82 height 20
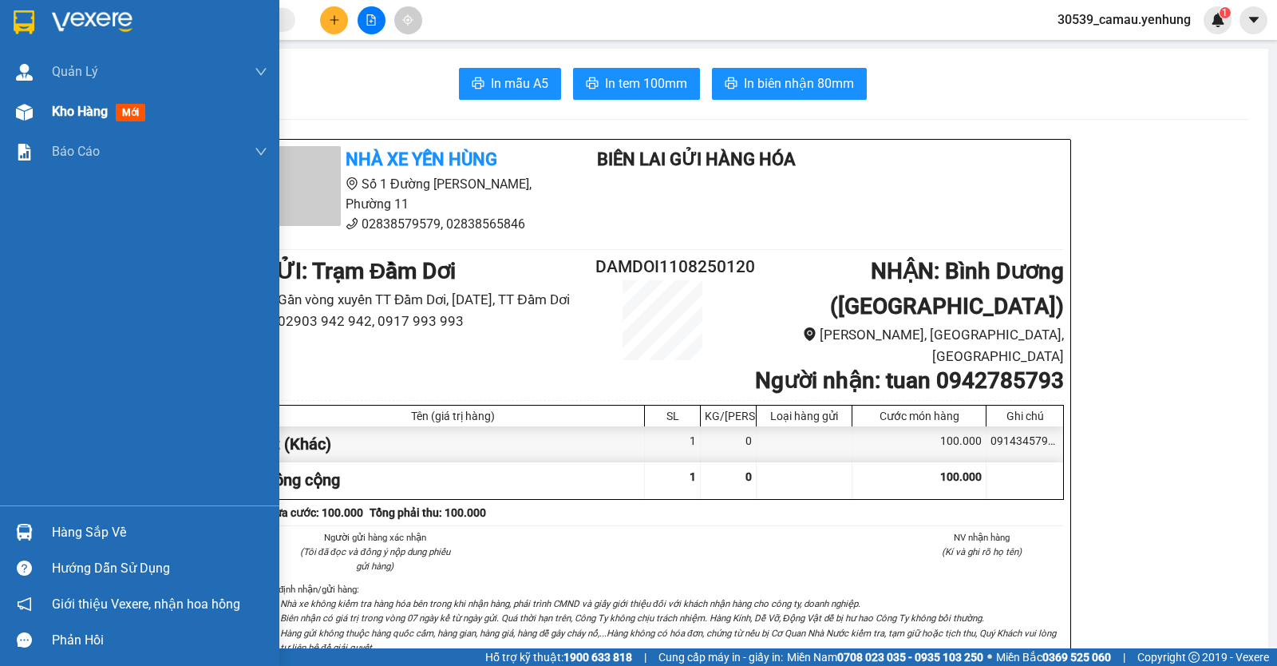
click at [38, 106] on div at bounding box center [24, 112] width 28 height 28
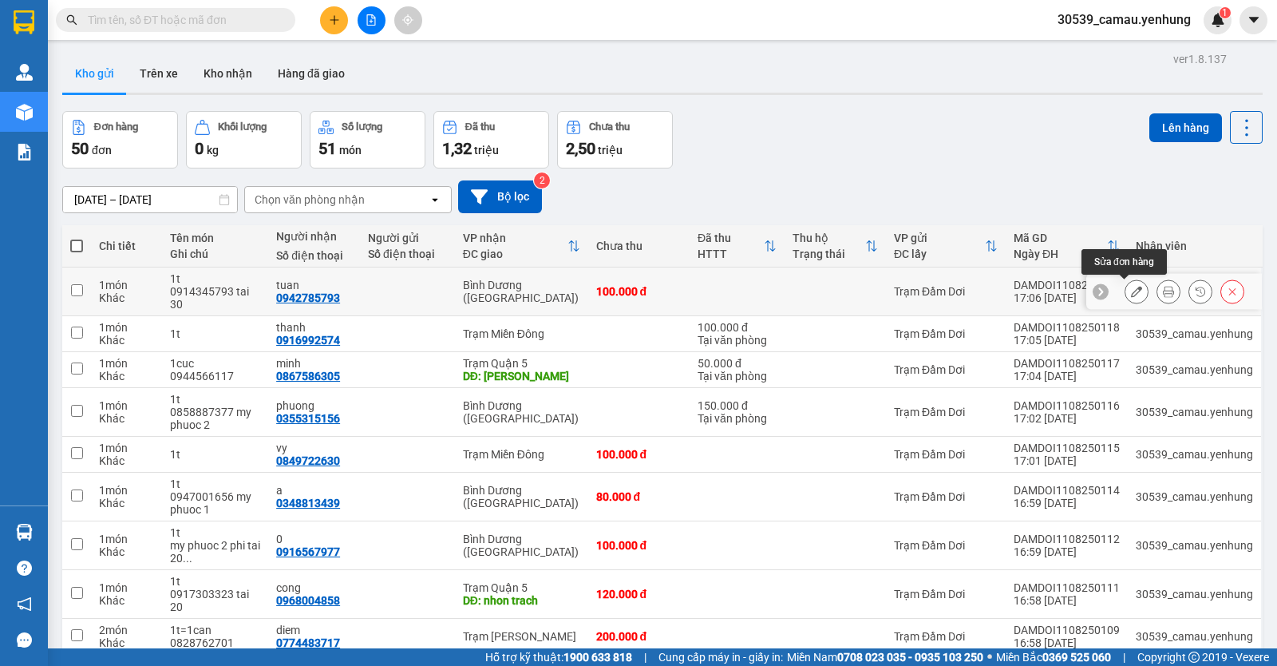
click at [1131, 292] on icon at bounding box center [1136, 291] width 11 height 11
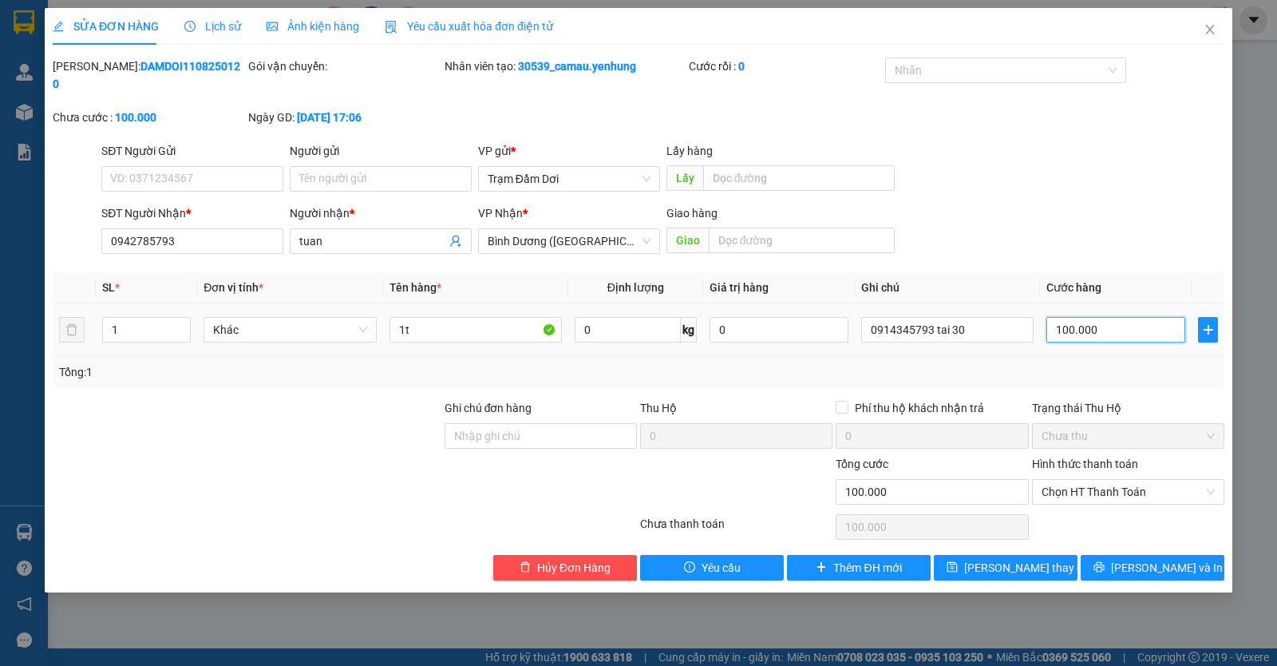
click at [1118, 317] on input "100.000" at bounding box center [1116, 330] width 139 height 26
click at [1055, 555] on button "Lưu thay đổi" at bounding box center [1006, 568] width 144 height 26
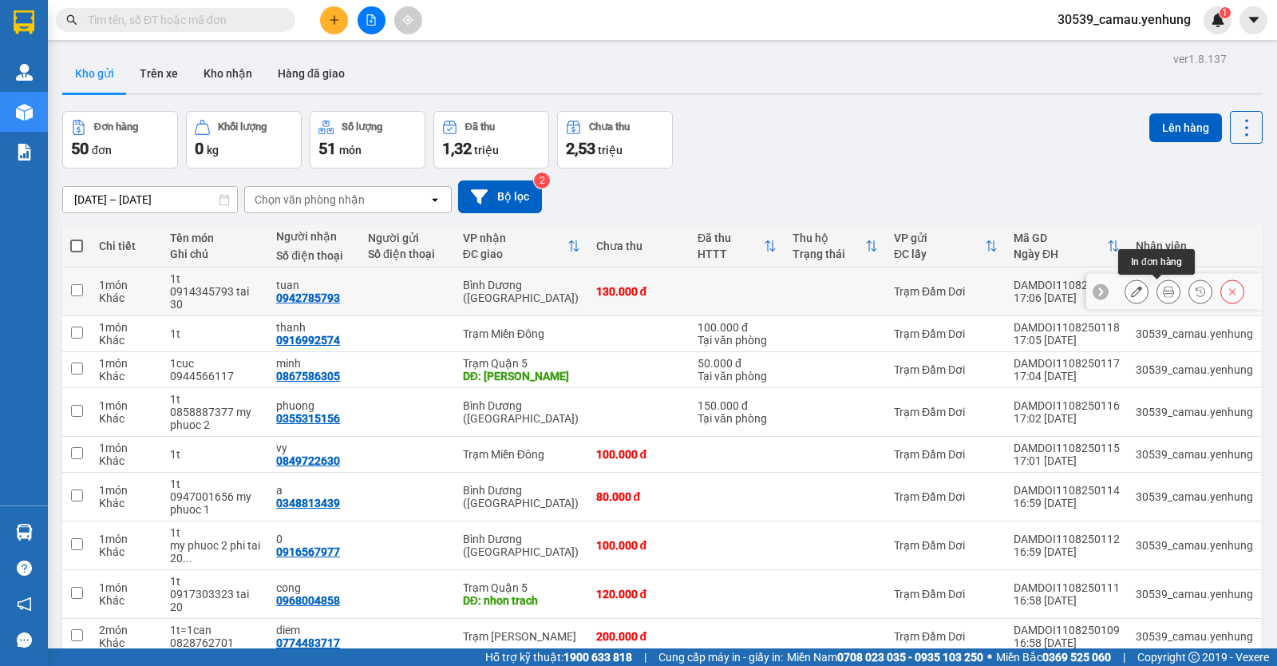
click at [1158, 291] on button at bounding box center [1169, 292] width 22 height 28
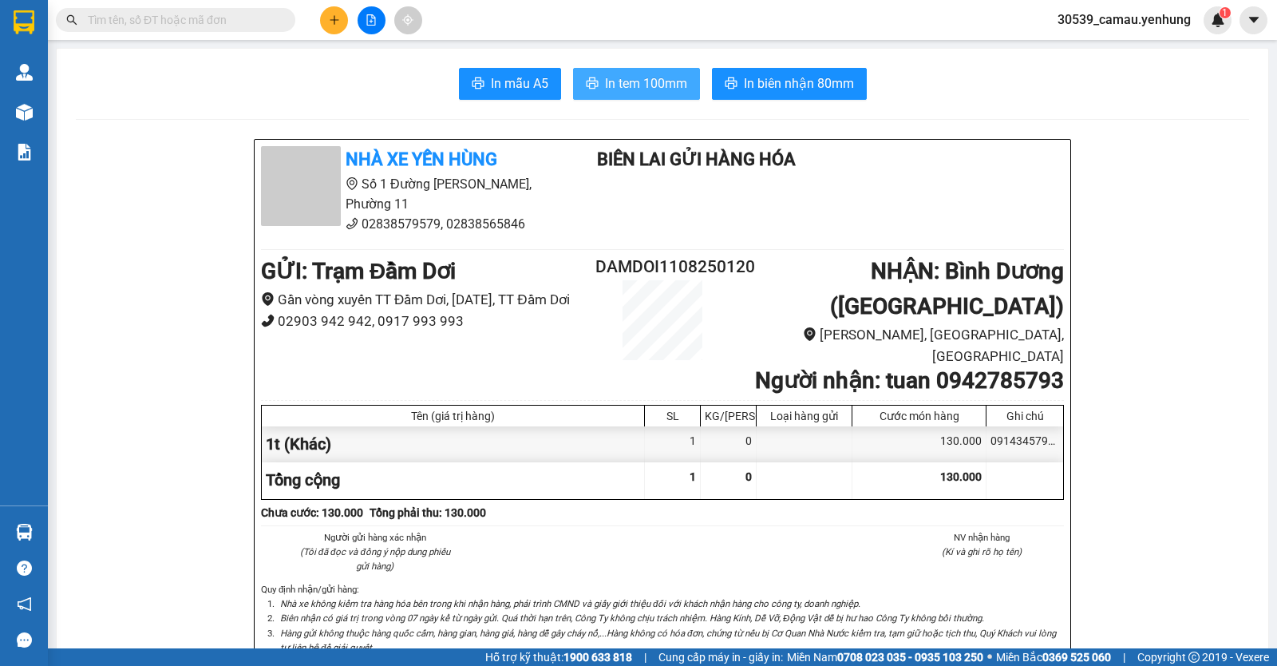
click at [670, 92] on span "In tem 100mm" at bounding box center [646, 83] width 82 height 20
click at [325, 12] on button at bounding box center [334, 20] width 28 height 28
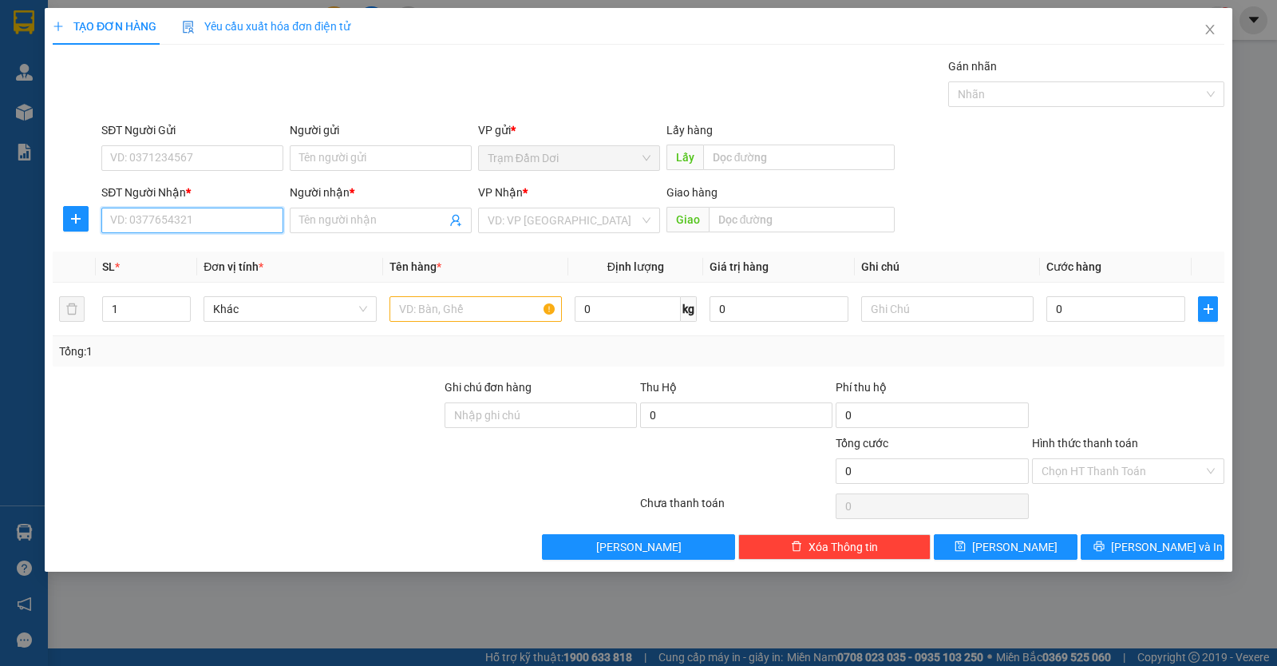
click at [240, 214] on input "SĐT Người Nhận *" at bounding box center [192, 221] width 182 height 26
click at [1207, 29] on icon "close" at bounding box center [1210, 29] width 13 height 13
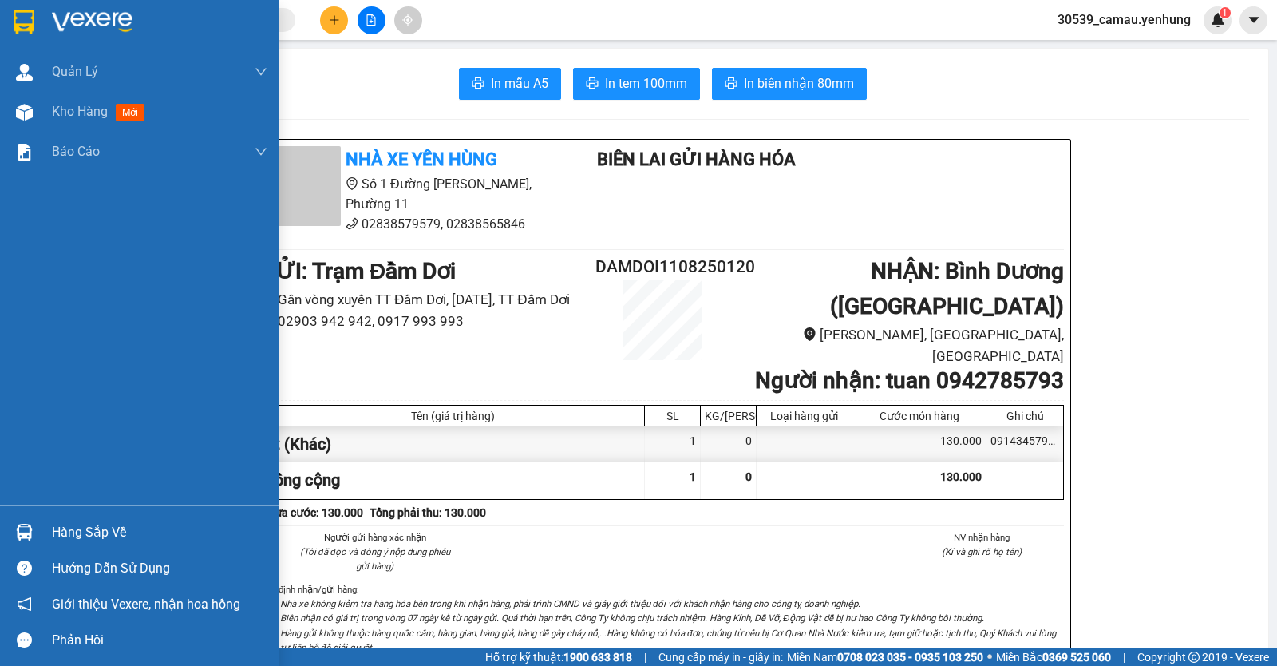
click at [76, 544] on div "Hàng sắp về" at bounding box center [160, 533] width 216 height 24
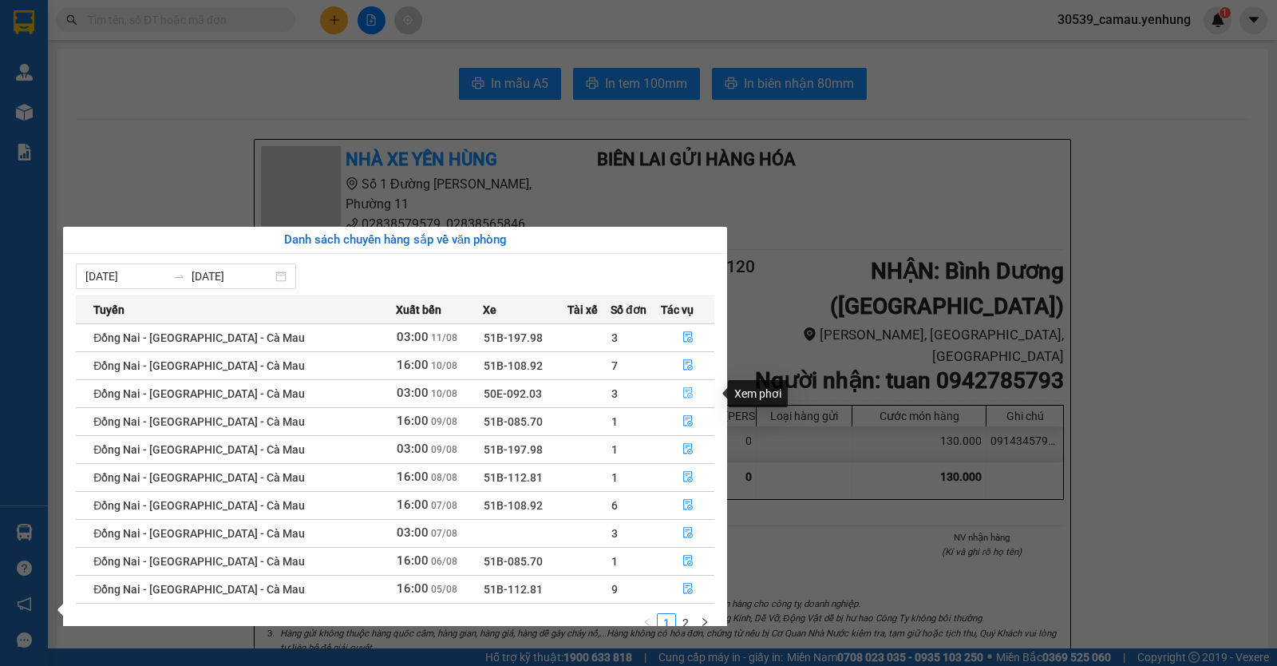
click at [675, 390] on button "button" at bounding box center [688, 394] width 52 height 26
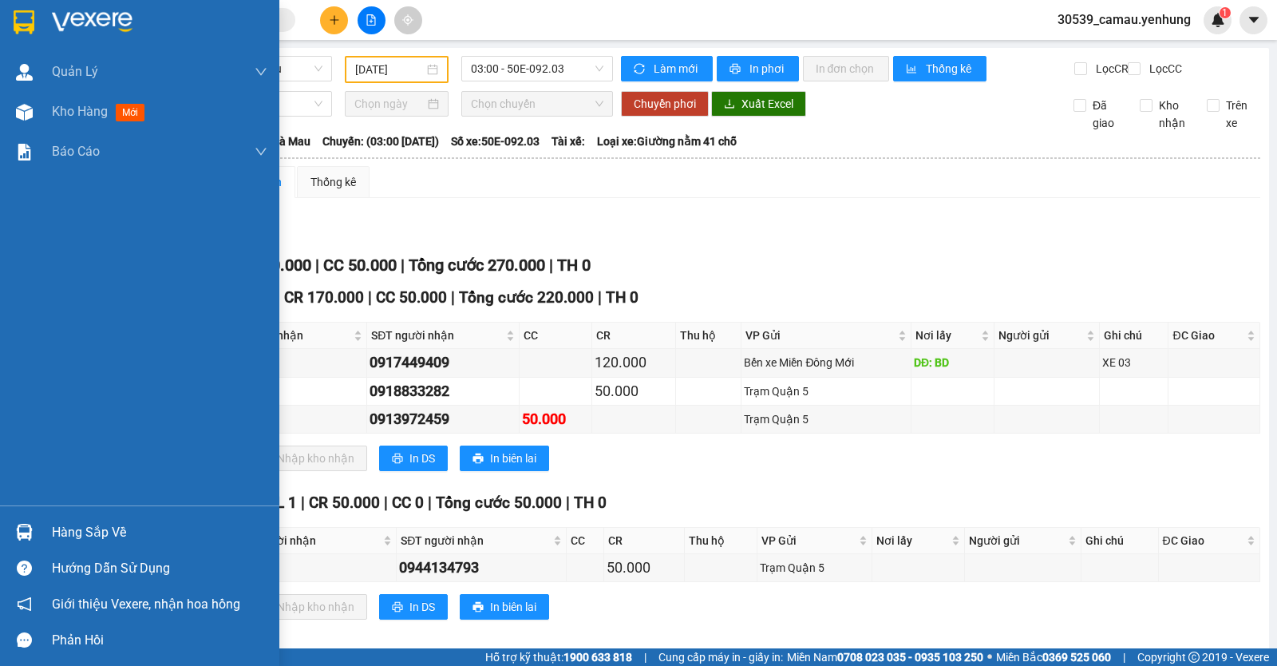
click at [35, 525] on div at bounding box center [24, 532] width 28 height 28
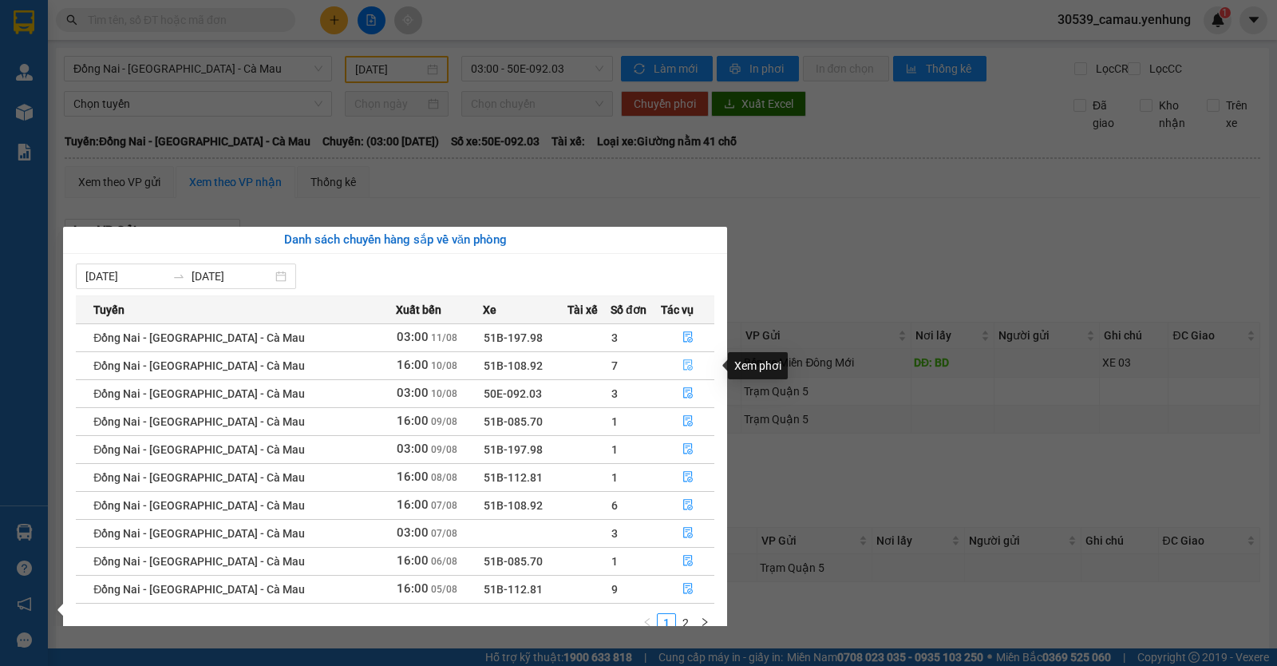
click at [679, 358] on button "button" at bounding box center [688, 366] width 52 height 26
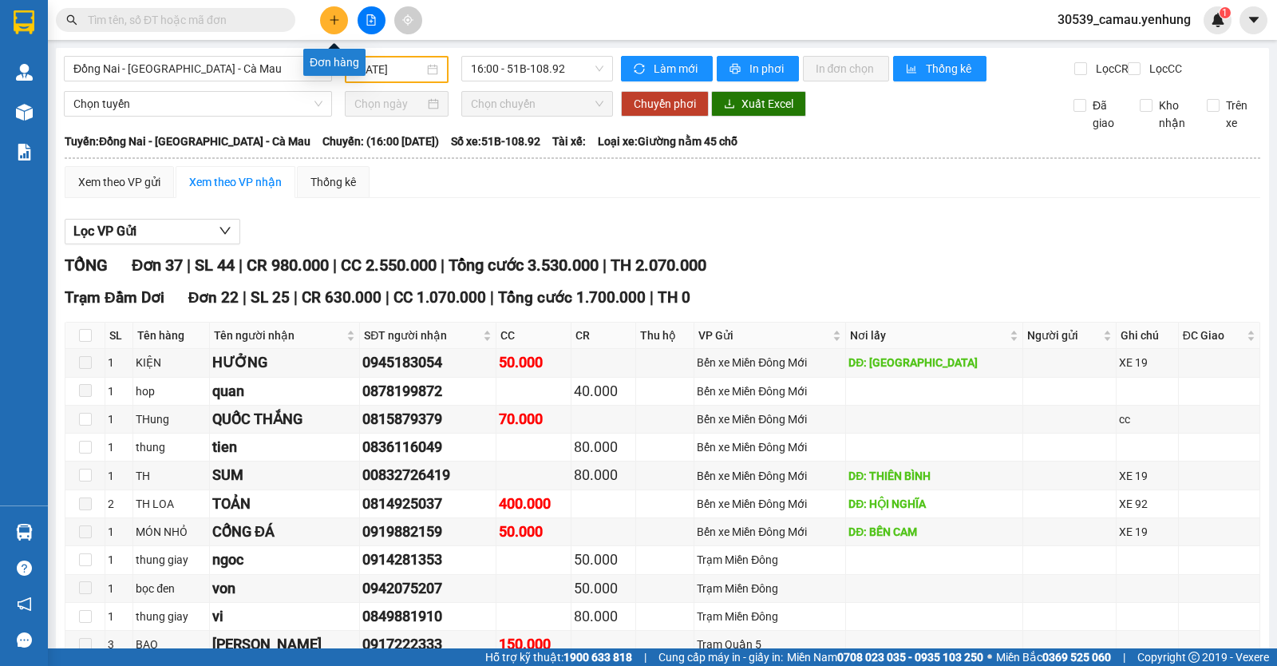
click at [331, 13] on button at bounding box center [334, 20] width 28 height 28
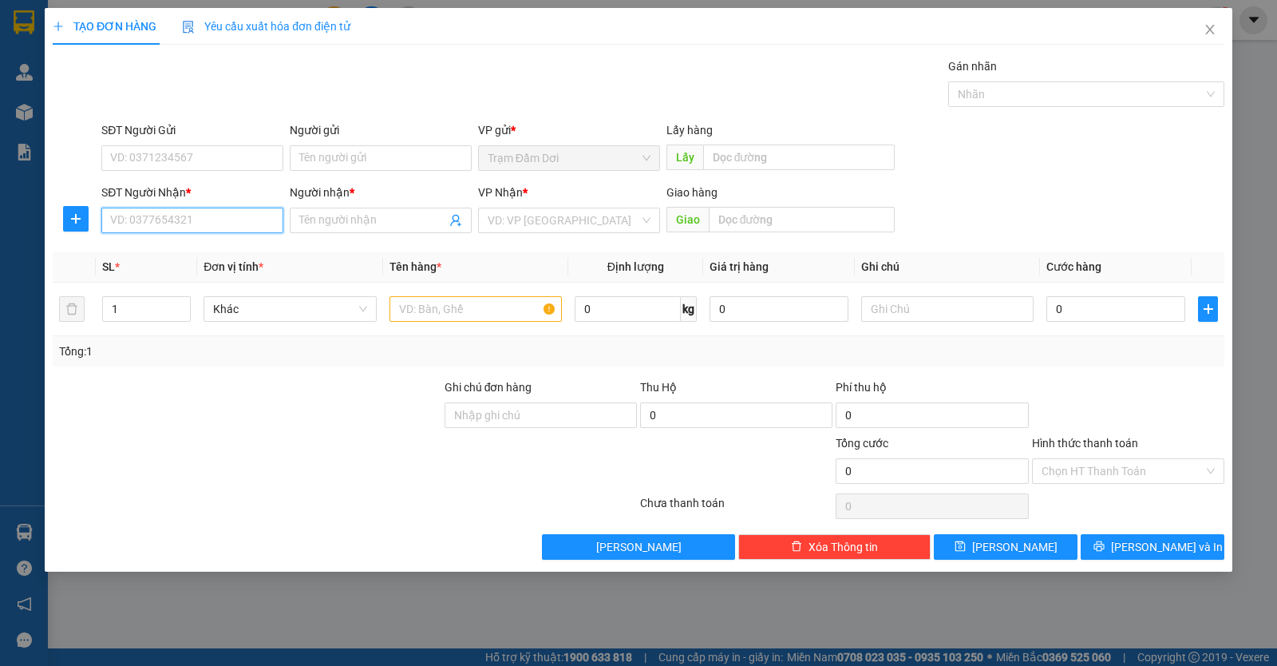
click at [229, 231] on input "SĐT Người Nhận *" at bounding box center [192, 221] width 182 height 26
click at [129, 249] on div "0914635731 - 0" at bounding box center [192, 253] width 163 height 18
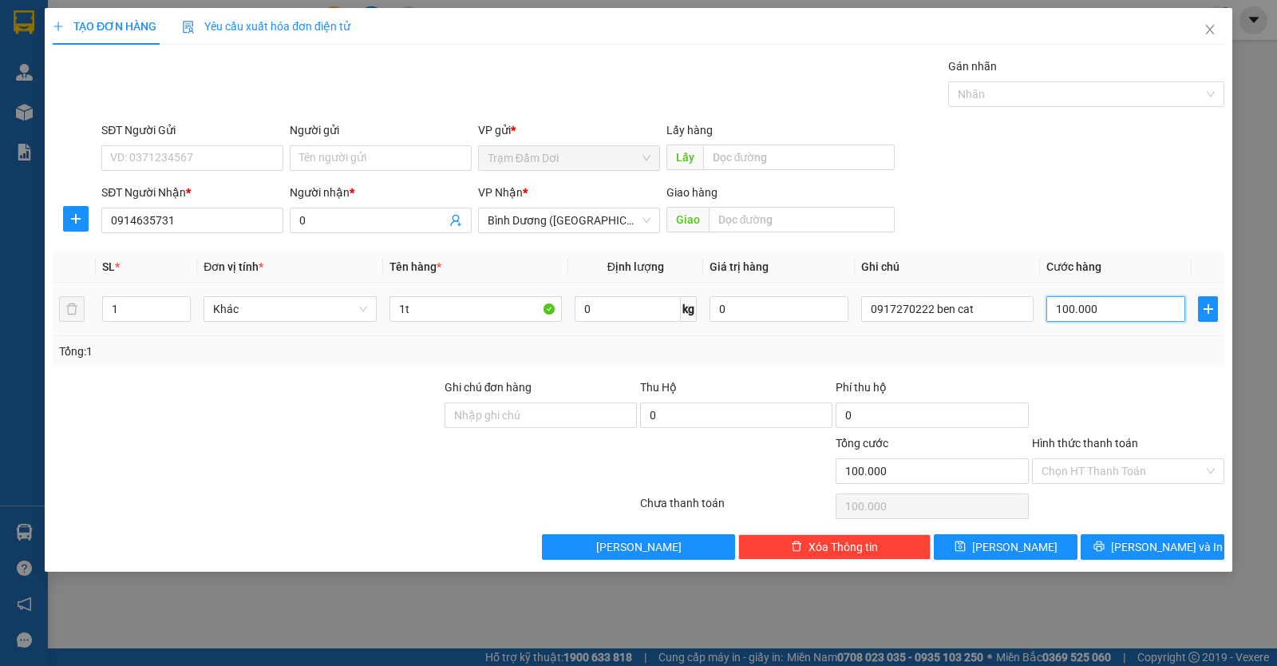
click at [1163, 317] on input "100.000" at bounding box center [1116, 309] width 139 height 26
click at [1141, 550] on span "Lưu và In" at bounding box center [1167, 547] width 112 height 18
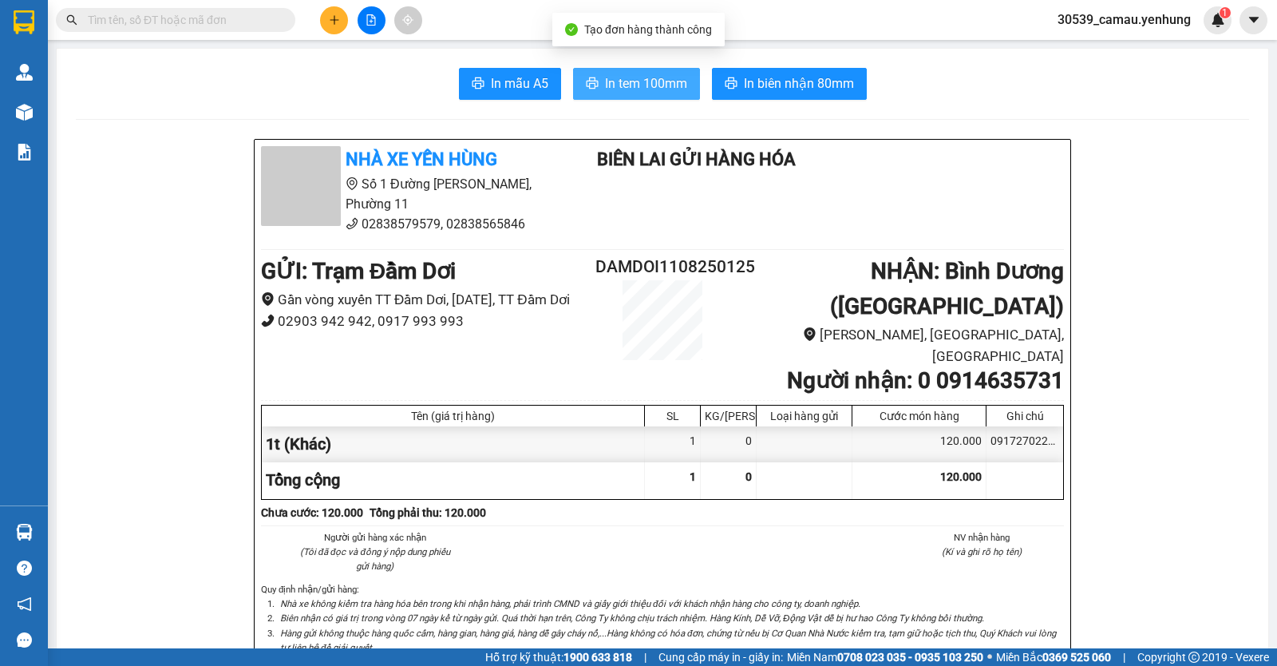
click at [673, 82] on span "In tem 100mm" at bounding box center [646, 83] width 82 height 20
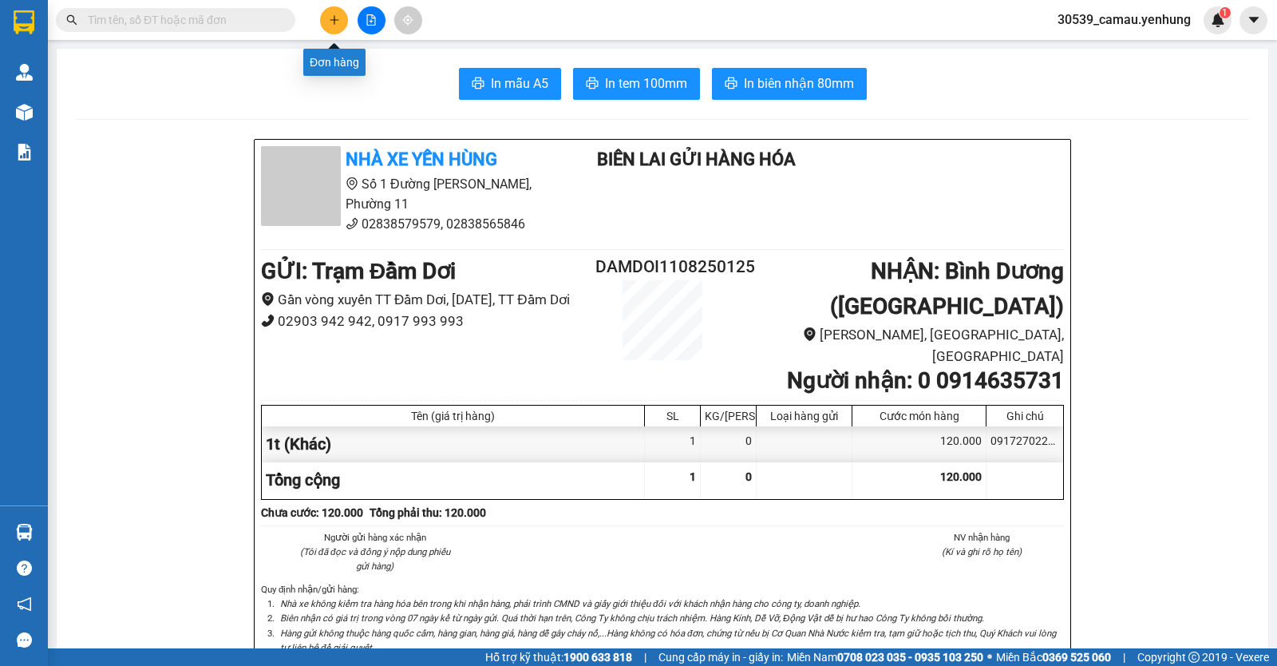
click at [329, 23] on icon "plus" at bounding box center [334, 19] width 11 height 11
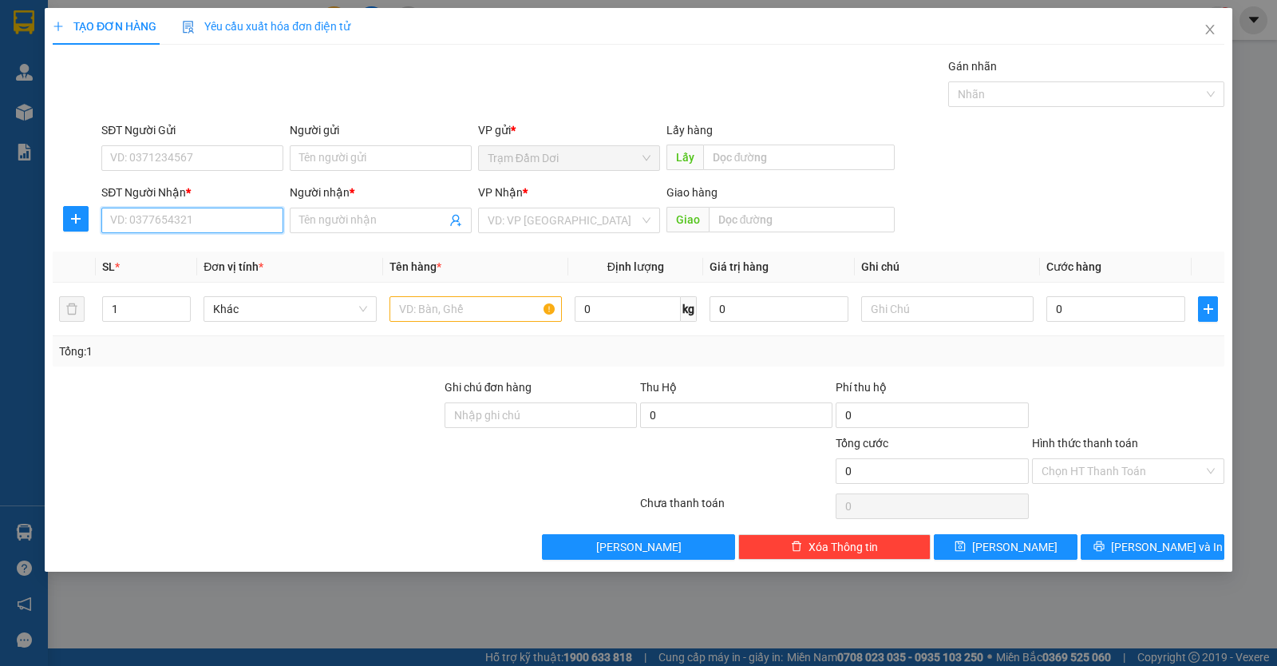
click at [117, 217] on input "SĐT Người Nhận *" at bounding box center [192, 221] width 182 height 26
click at [179, 255] on div "0836901939 - thi" at bounding box center [192, 253] width 163 height 18
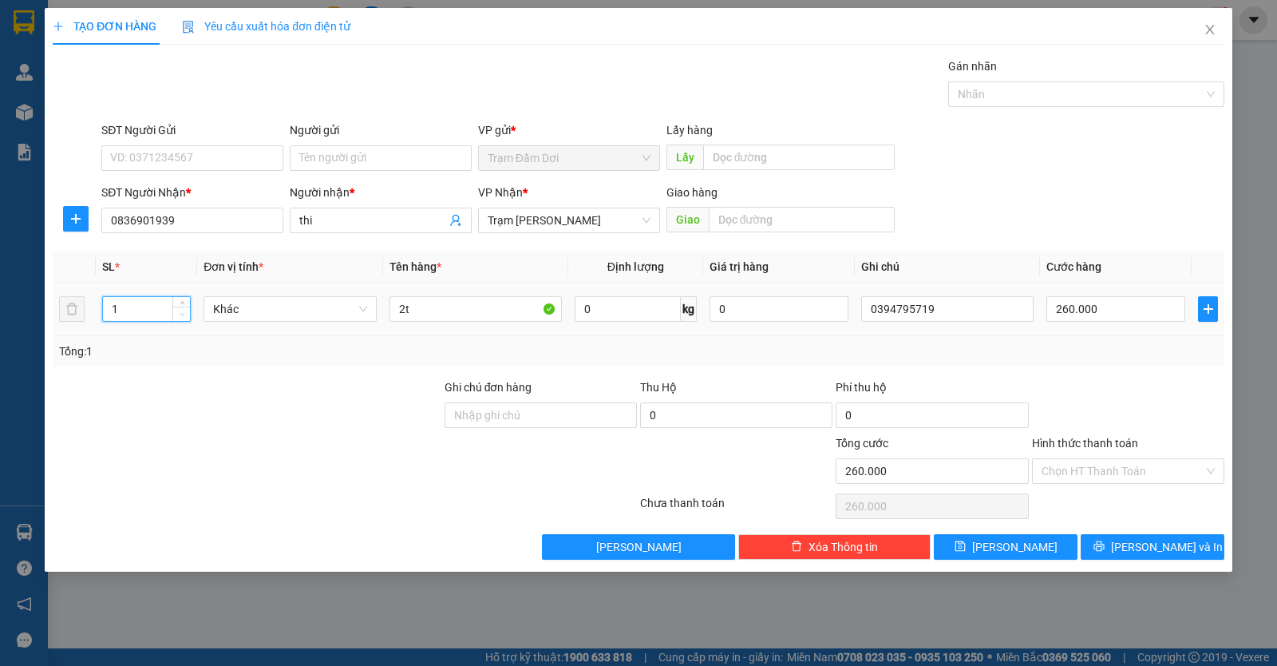
click at [186, 313] on span "down" at bounding box center [182, 315] width 10 height 10
drag, startPoint x: 442, startPoint y: 315, endPoint x: 451, endPoint y: 322, distance: 10.9
click at [443, 315] on input "2t" at bounding box center [476, 309] width 172 height 26
click at [1147, 308] on input "260.000" at bounding box center [1116, 309] width 139 height 26
click at [1138, 461] on input "Hình thức thanh toán" at bounding box center [1123, 471] width 162 height 24
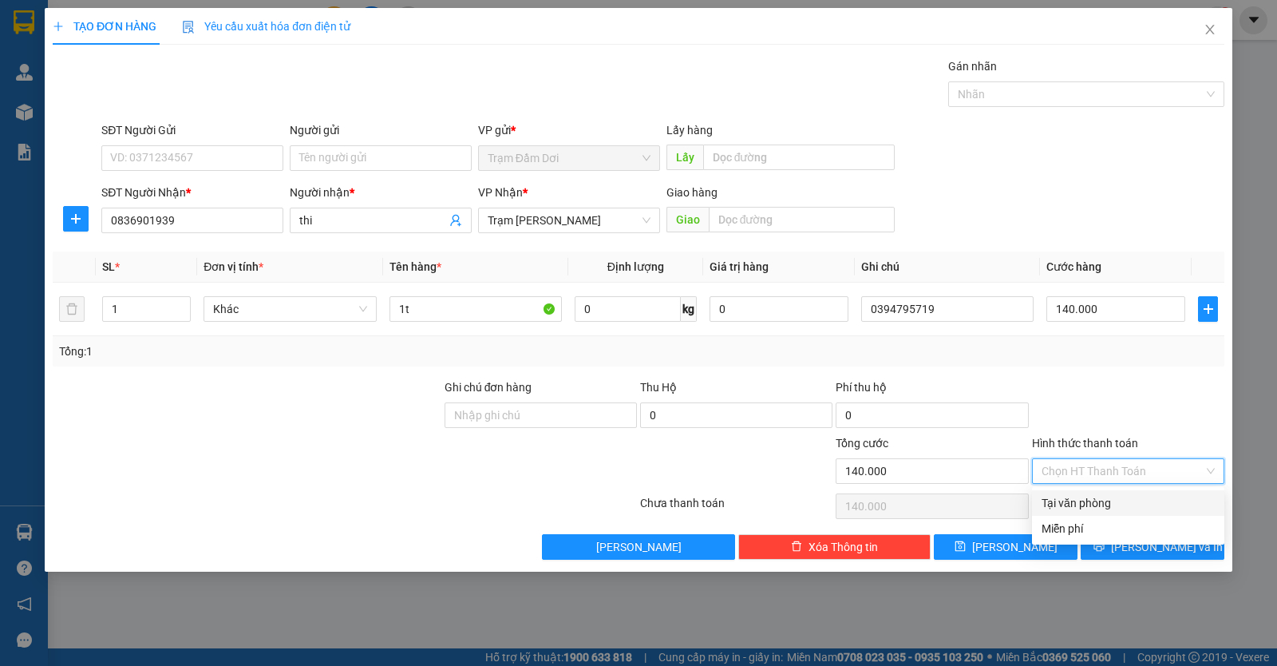
click at [1131, 500] on div "Tại văn phòng" at bounding box center [1128, 503] width 173 height 18
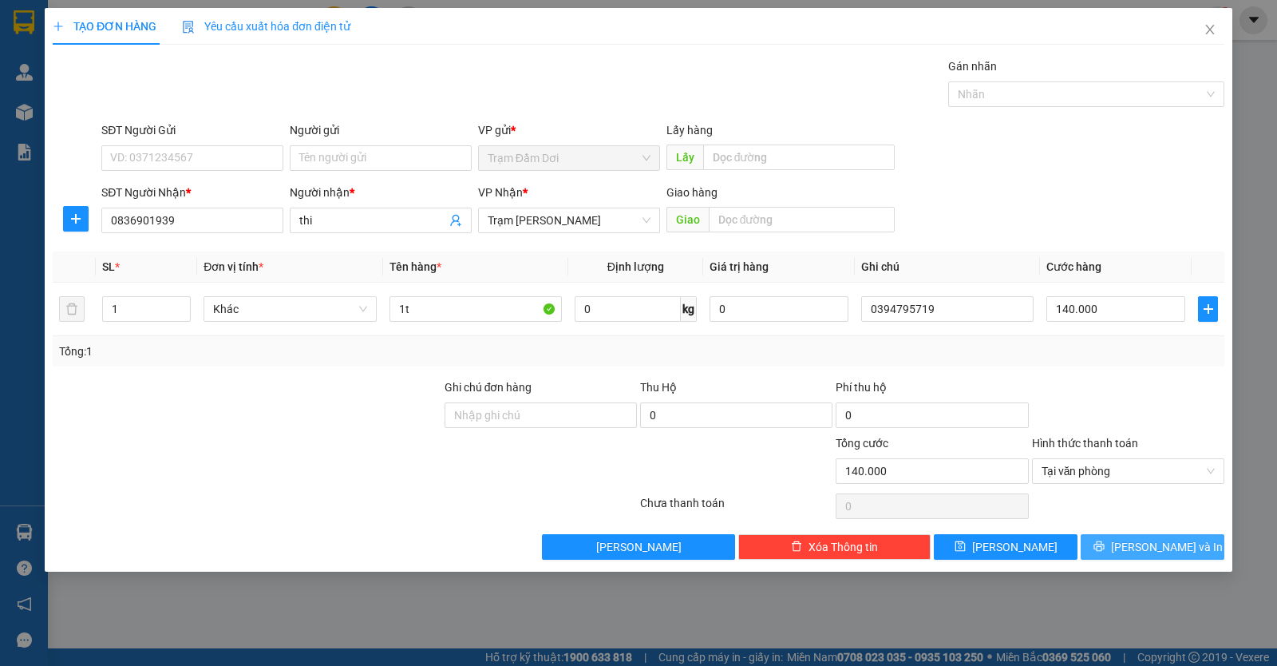
click at [1127, 540] on button "Lưu và In" at bounding box center [1153, 547] width 144 height 26
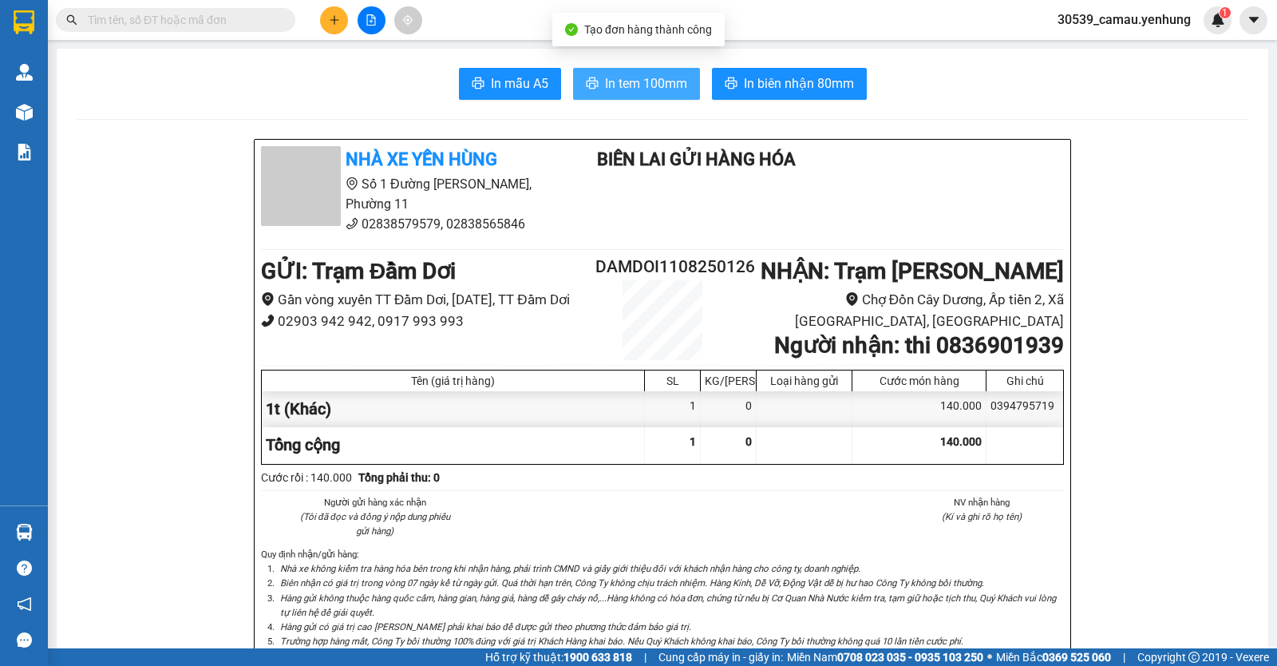
click at [672, 86] on span "In tem 100mm" at bounding box center [646, 83] width 82 height 20
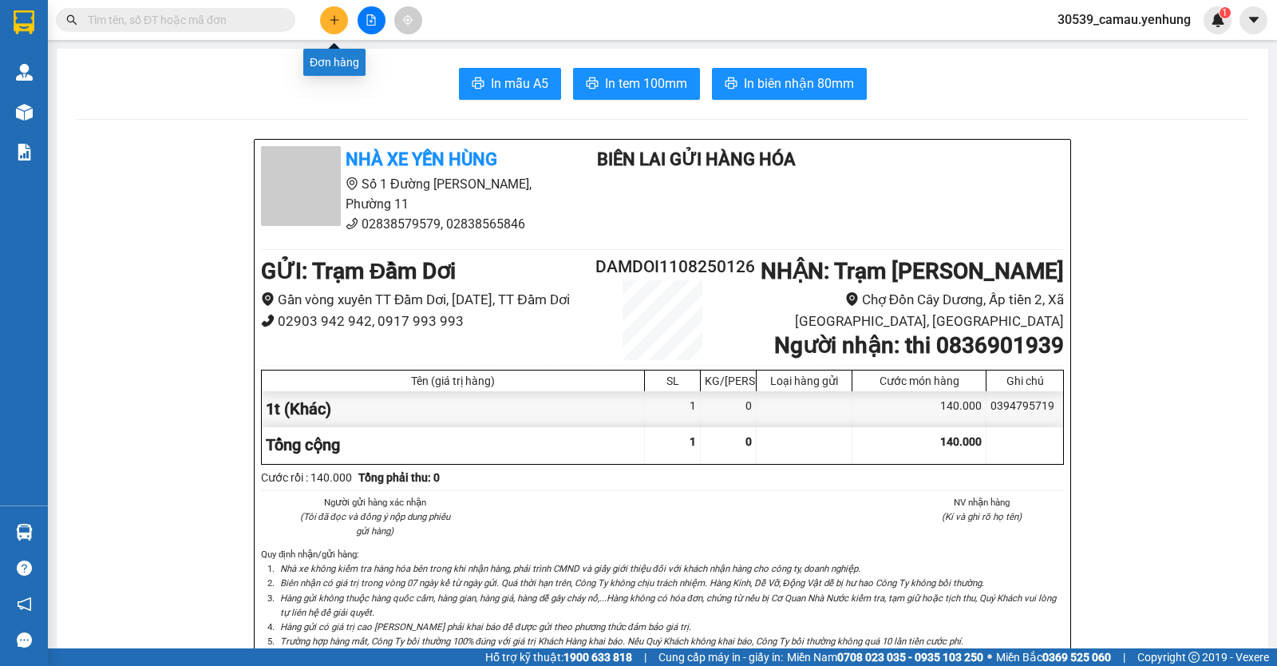
click at [340, 26] on button at bounding box center [334, 20] width 28 height 28
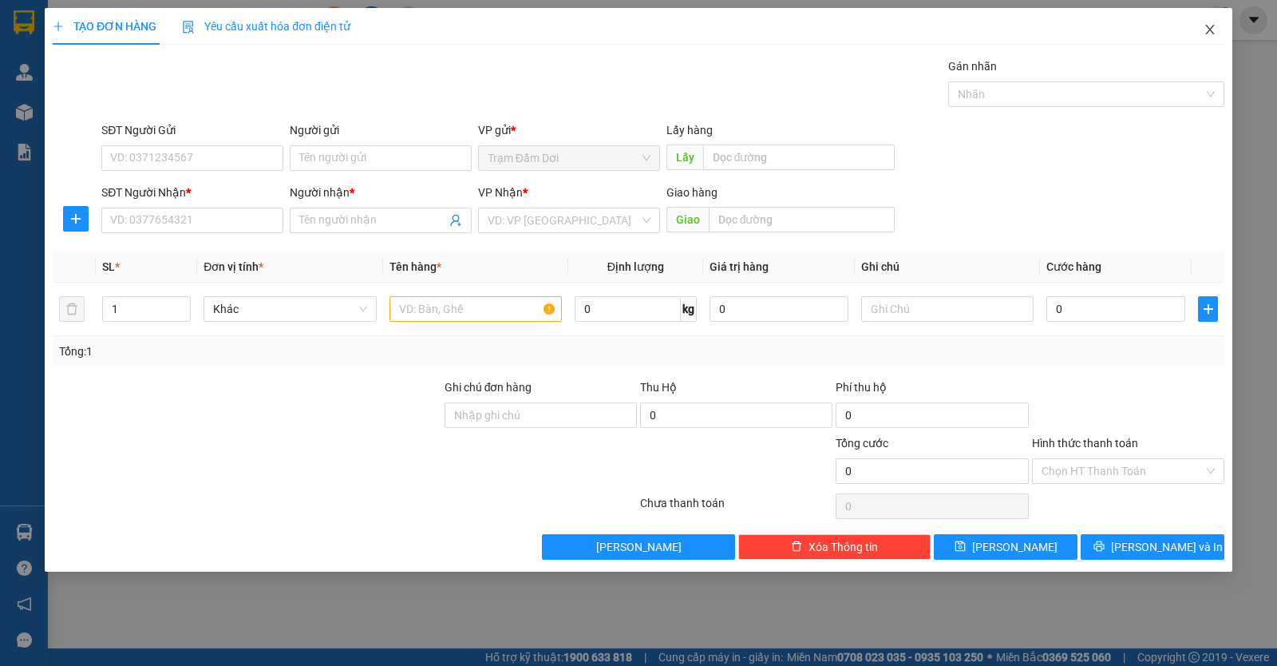
click at [1210, 32] on icon "close" at bounding box center [1210, 30] width 9 height 10
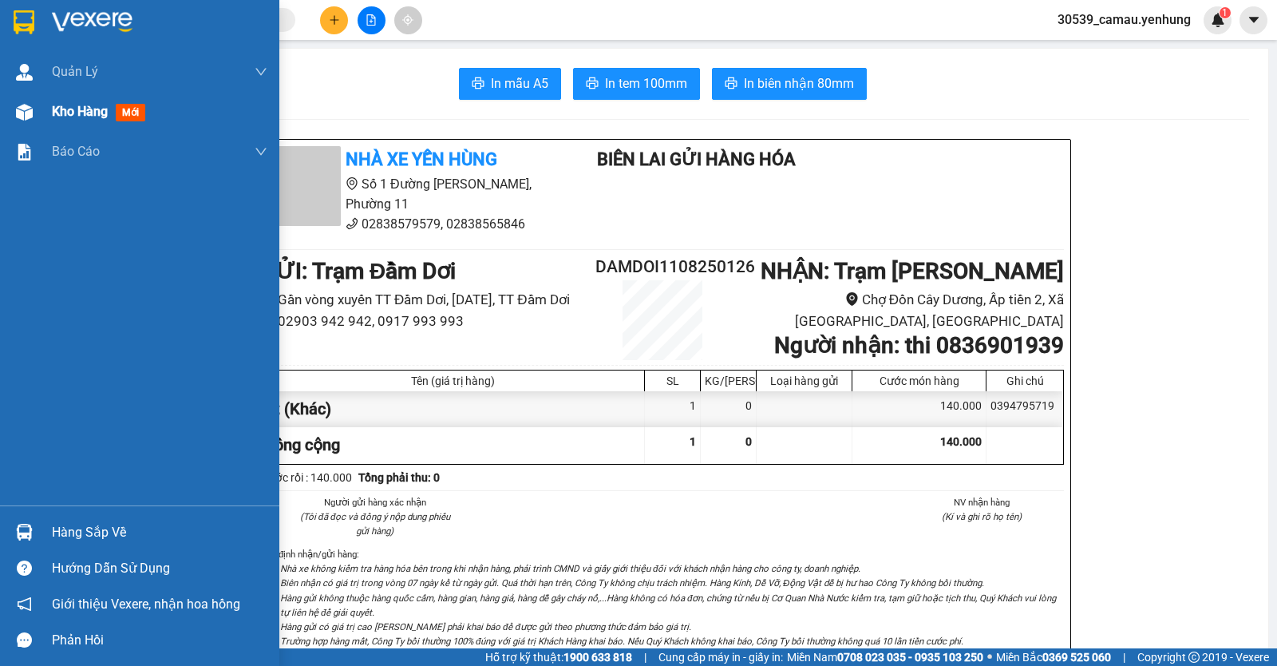
click at [40, 117] on div "Kho hàng mới" at bounding box center [139, 112] width 279 height 40
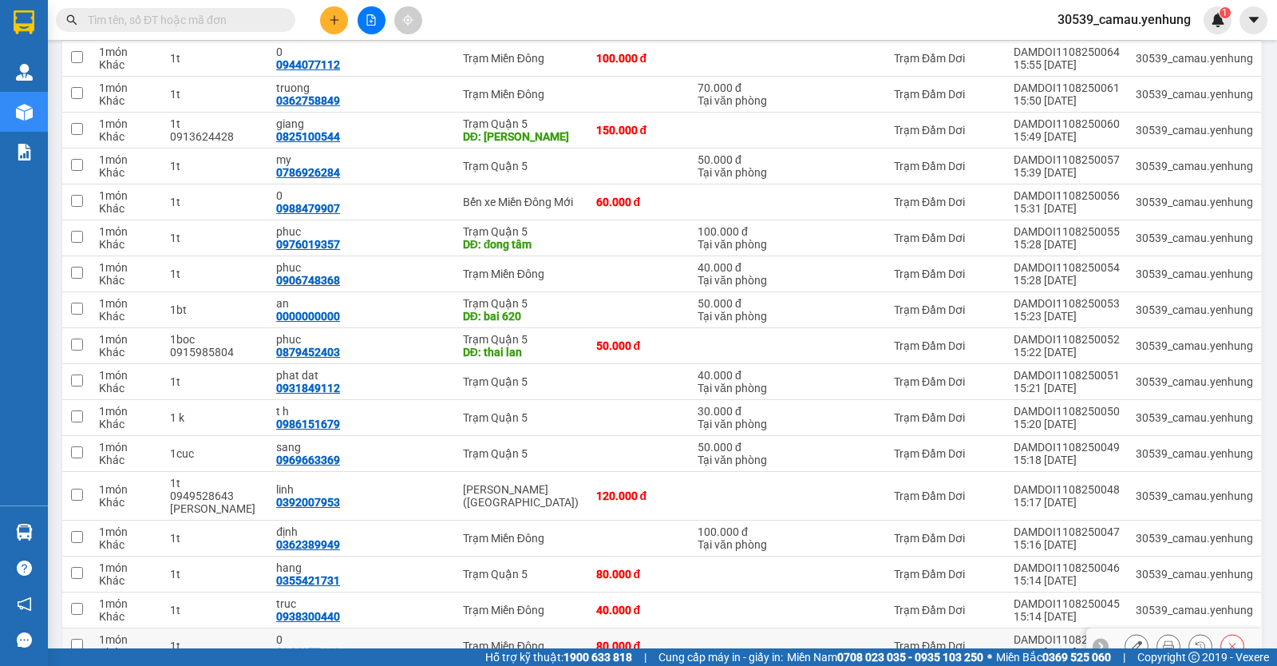
scroll to position [1668, 0]
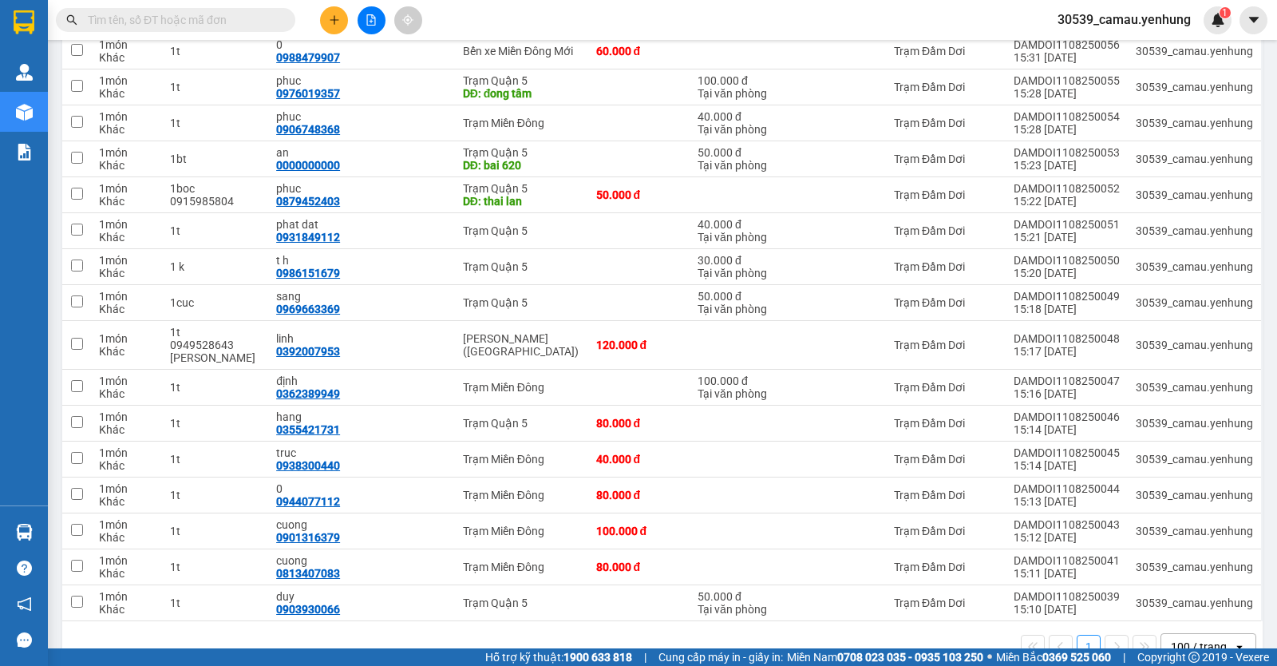
click at [1182, 639] on div "100 / trang" at bounding box center [1199, 647] width 56 height 16
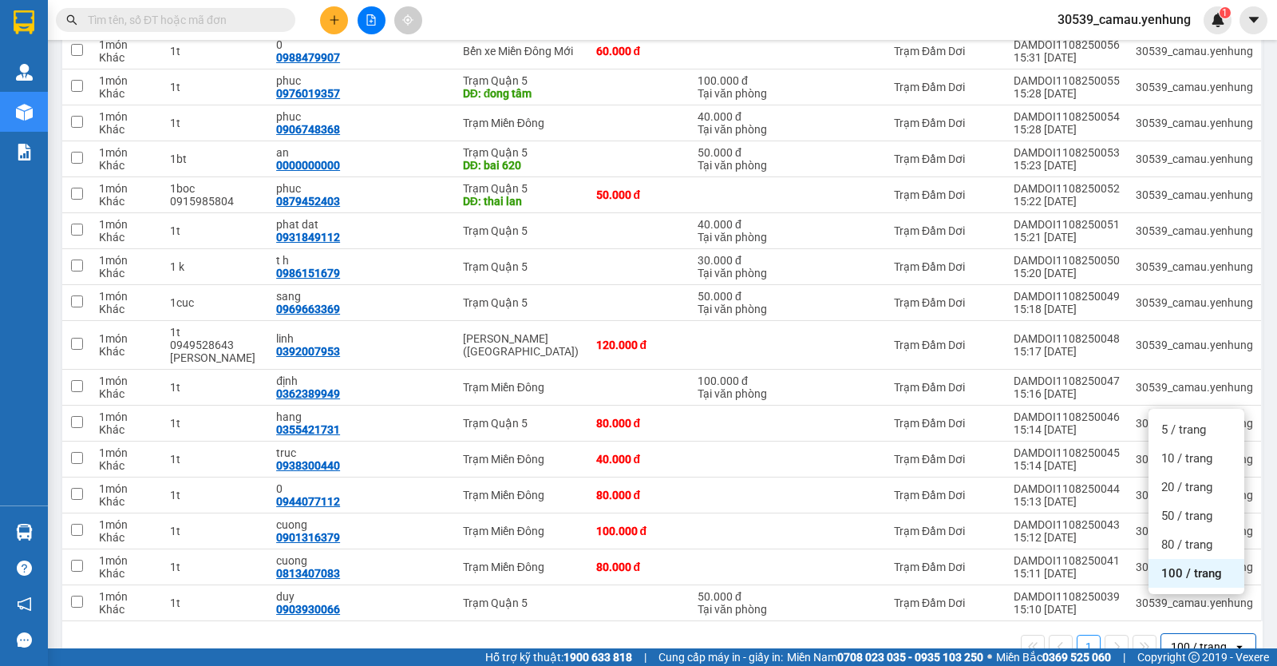
click at [1190, 569] on span "100 / trang" at bounding box center [1192, 573] width 61 height 16
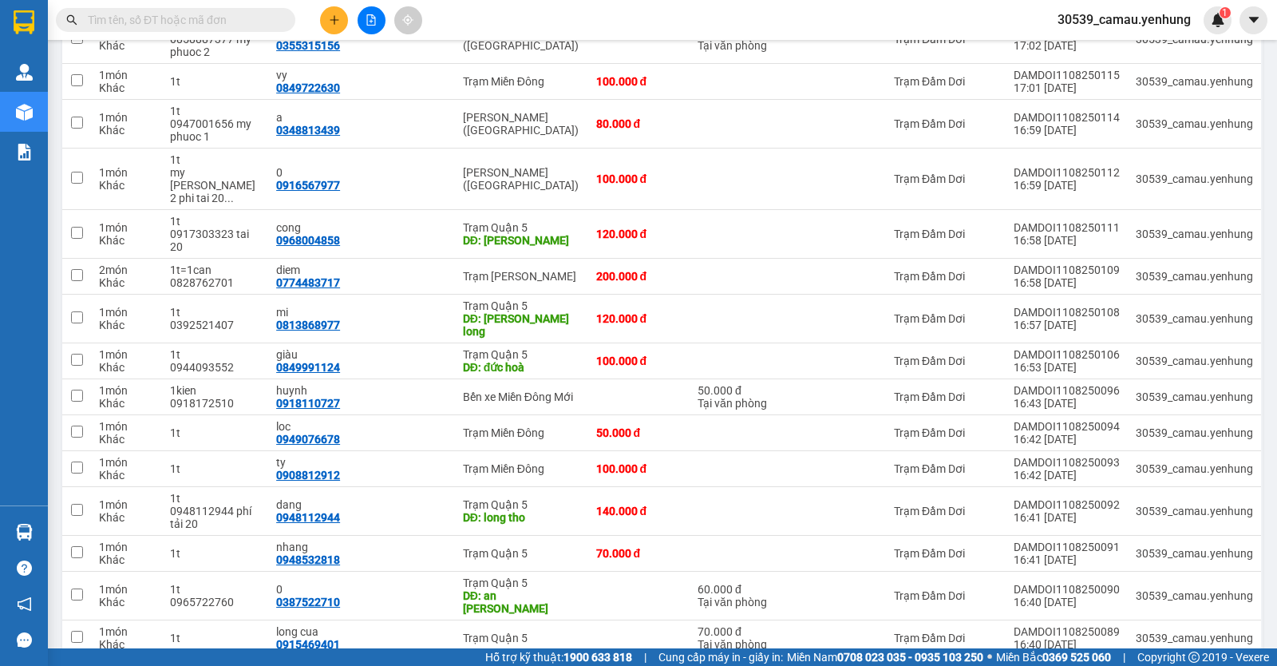
scroll to position [151, 0]
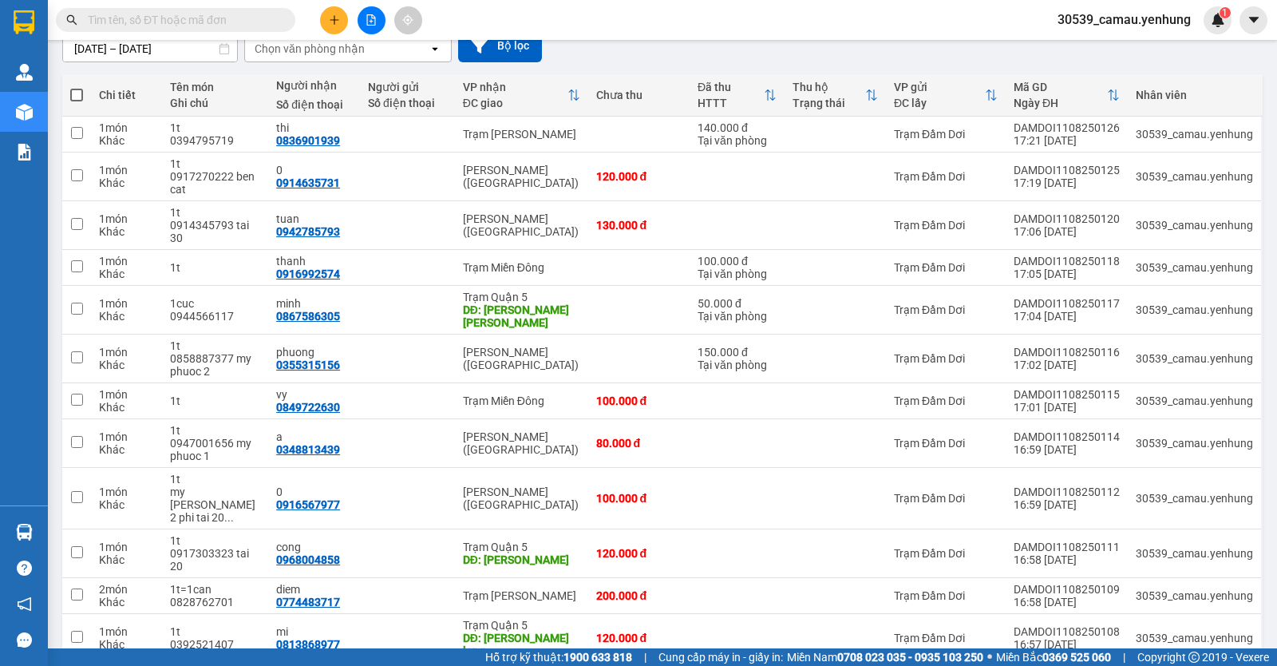
click at [81, 90] on span at bounding box center [76, 95] width 13 height 13
click at [77, 87] on input "checkbox" at bounding box center [77, 87] width 0 height 0
checkbox input "true"
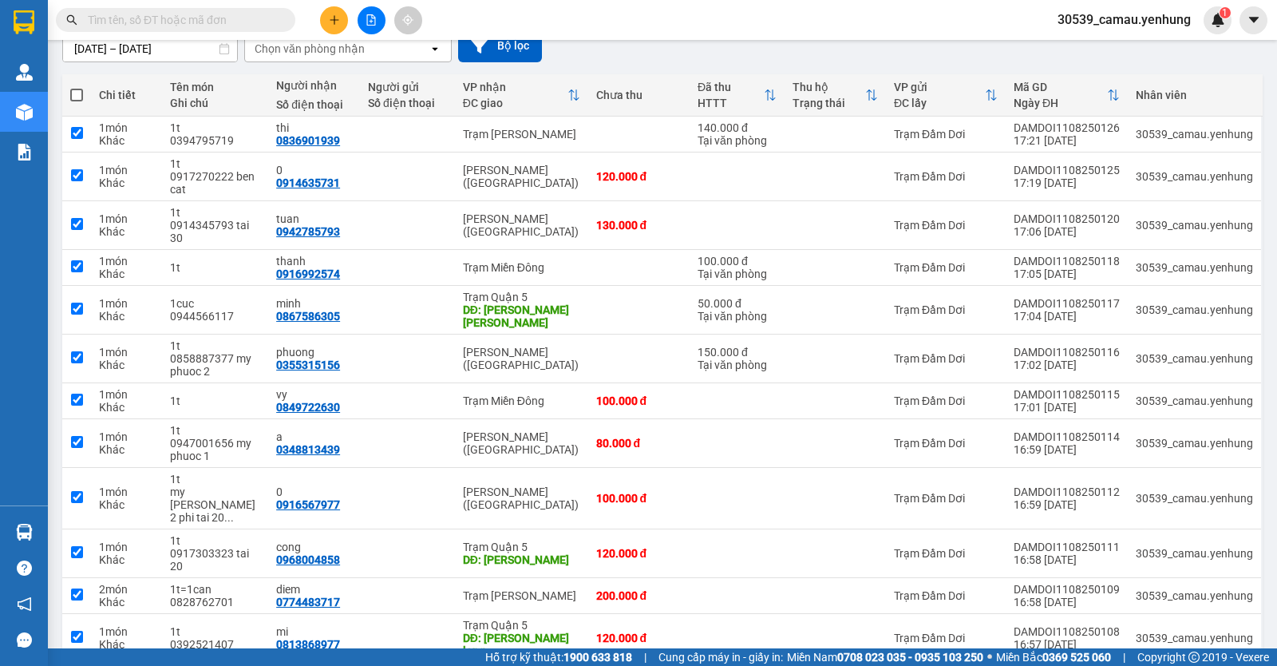
checkbox input "true"
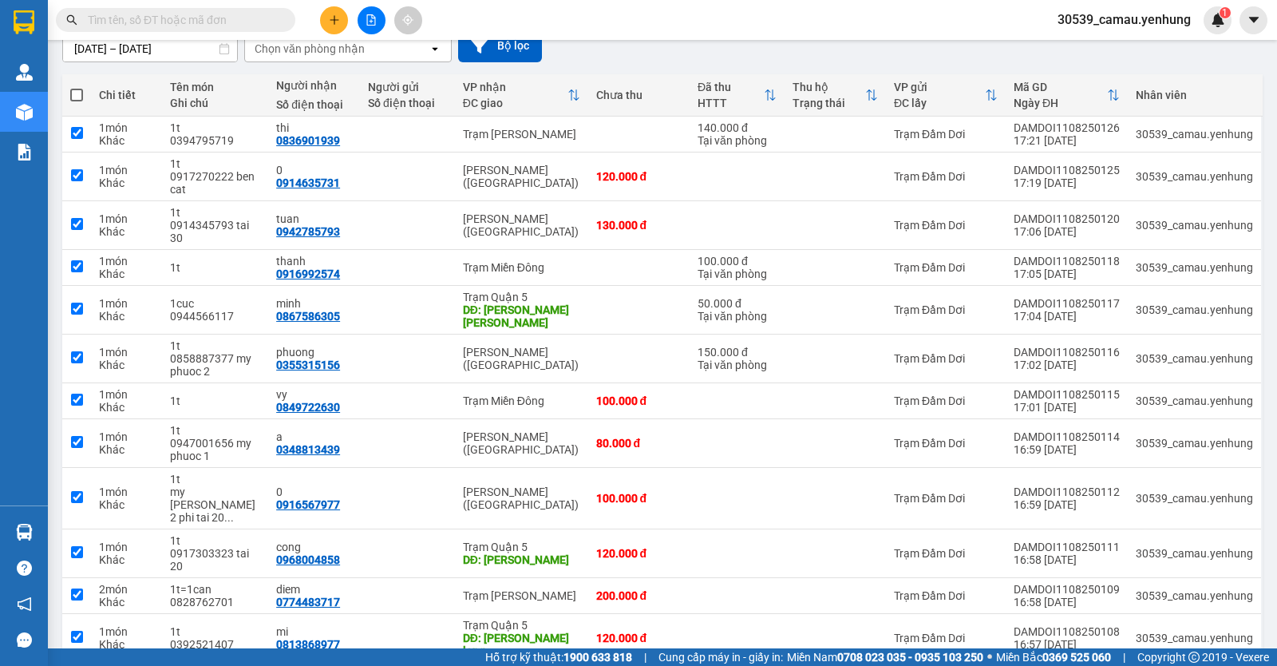
checkbox input "true"
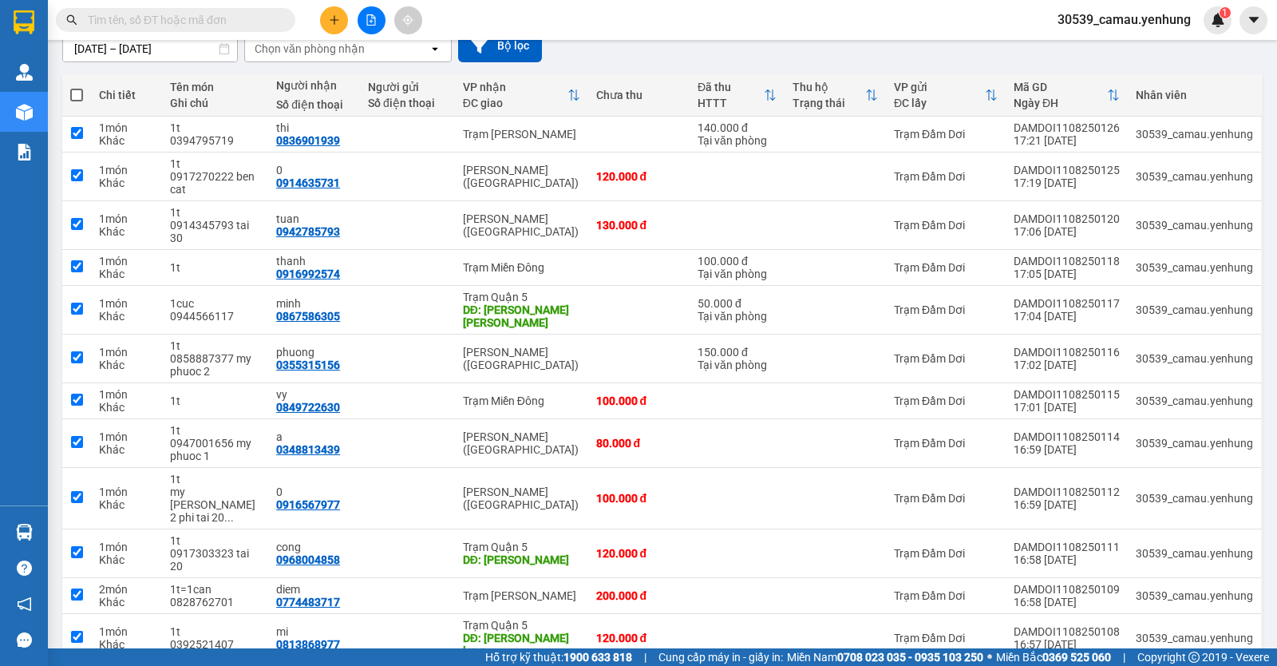
checkbox input "true"
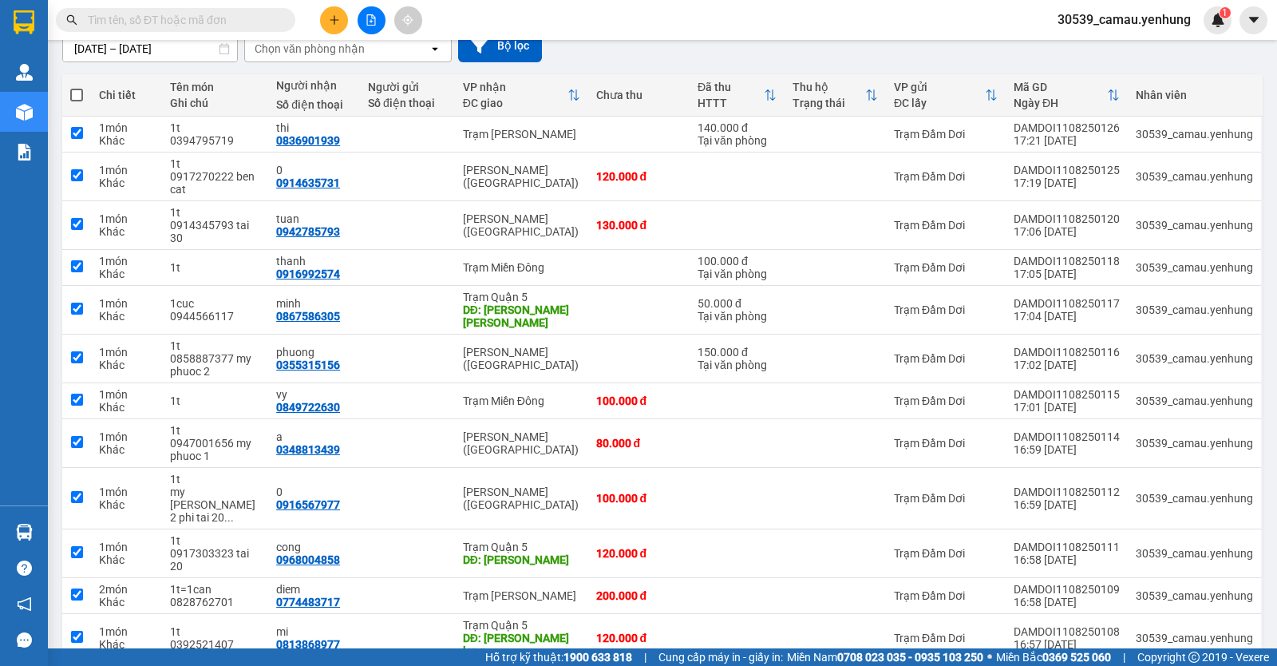
checkbox input "true"
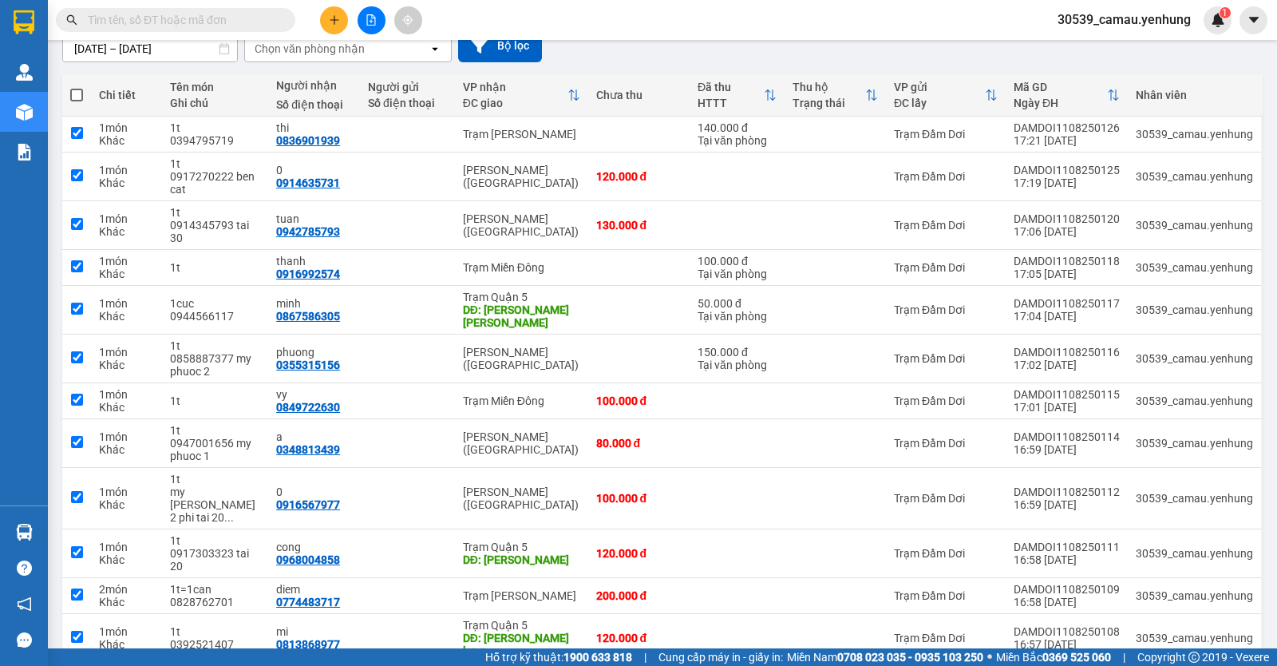
checkbox input "true"
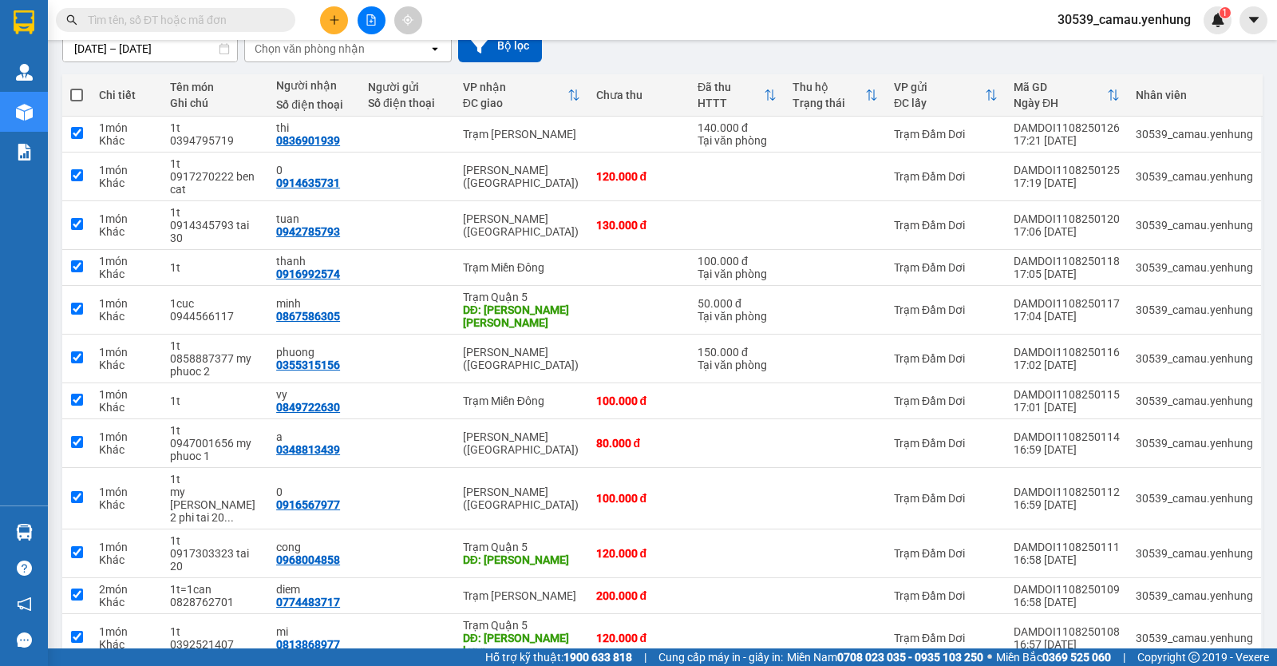
checkbox input "true"
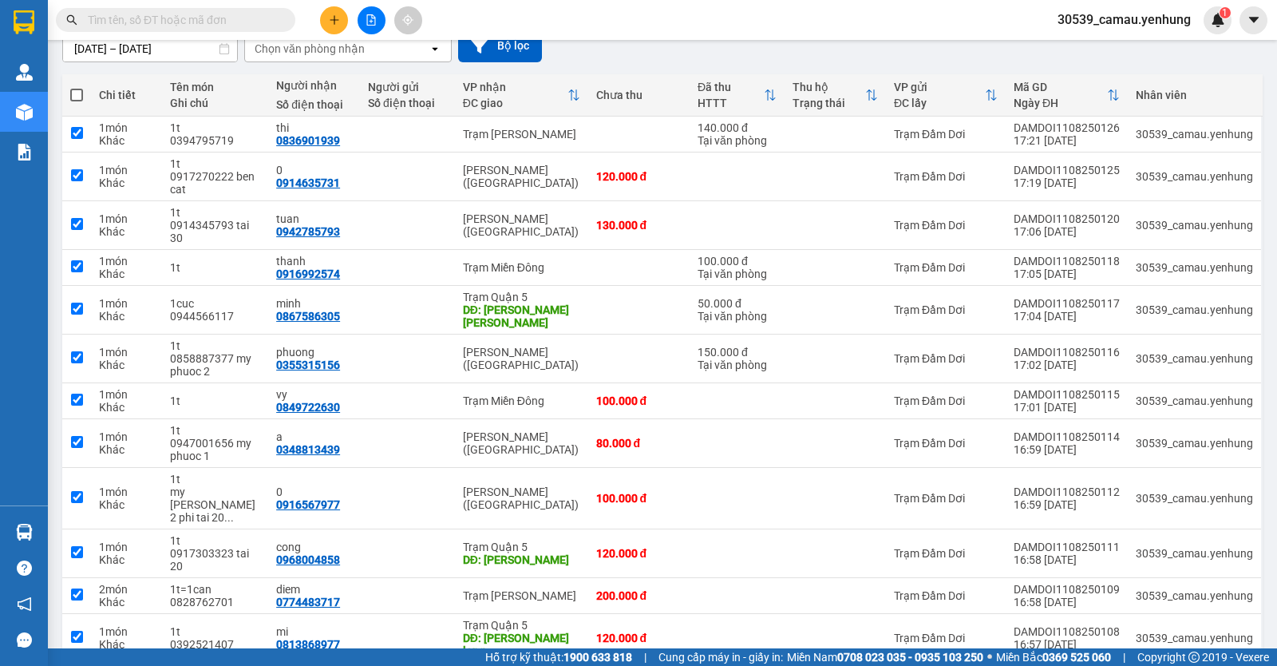
checkbox input "true"
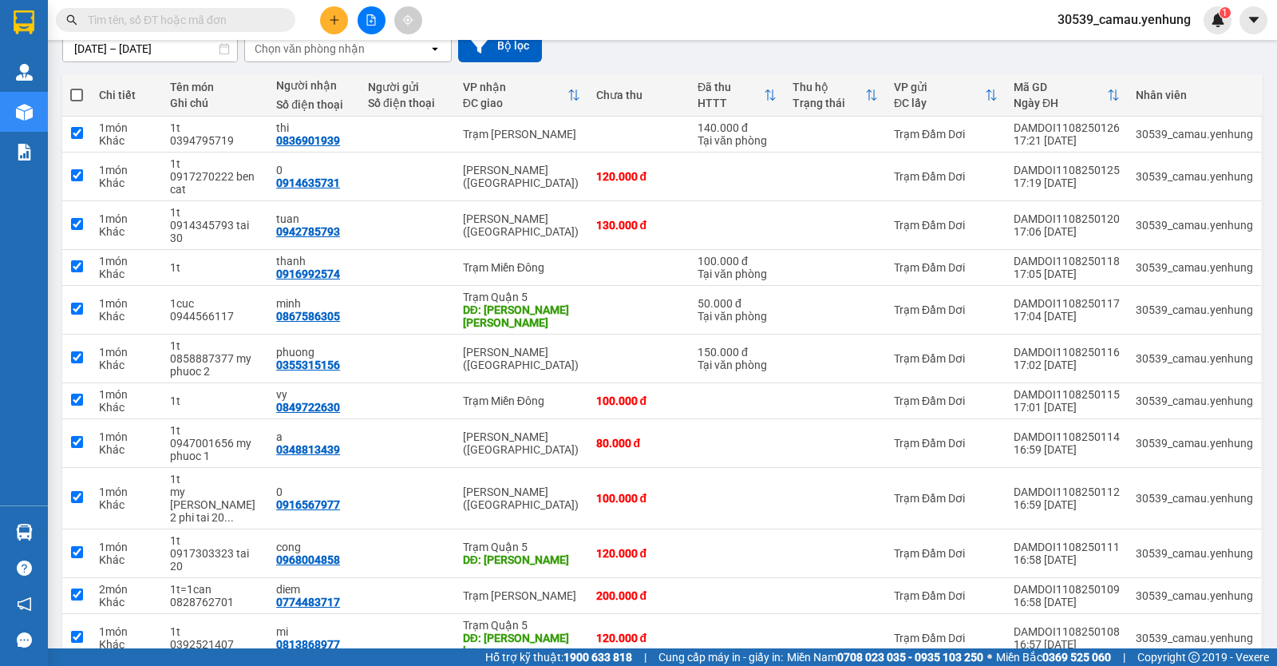
checkbox input "true"
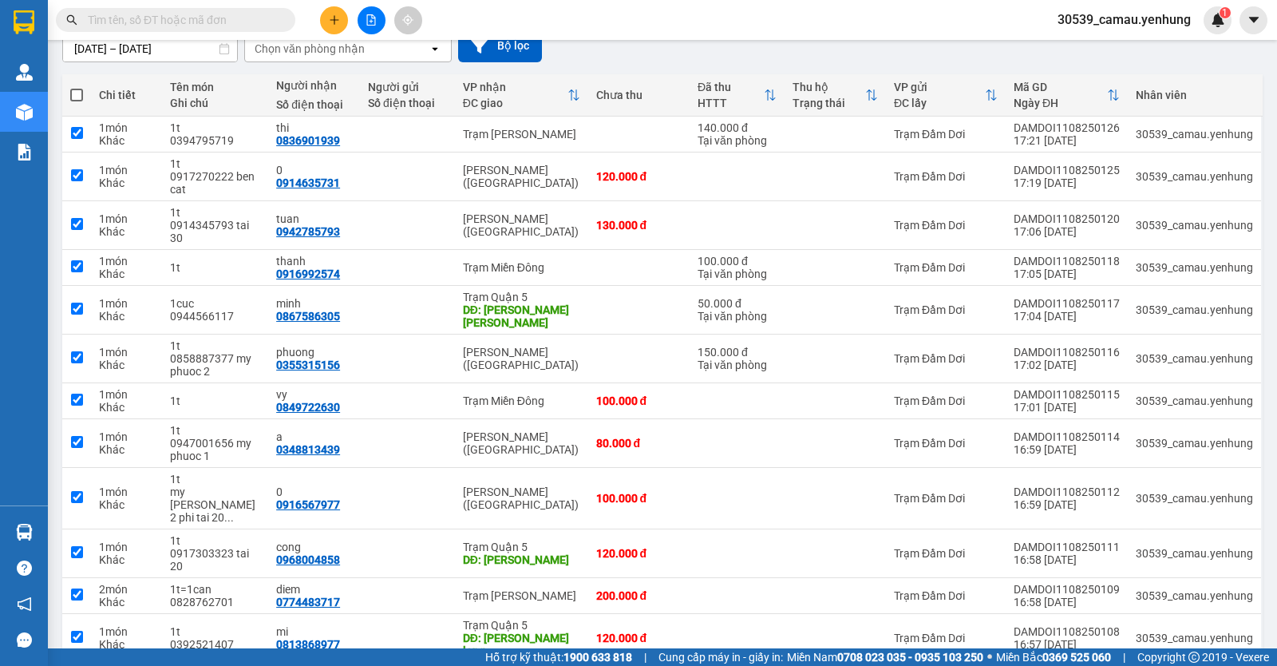
checkbox input "true"
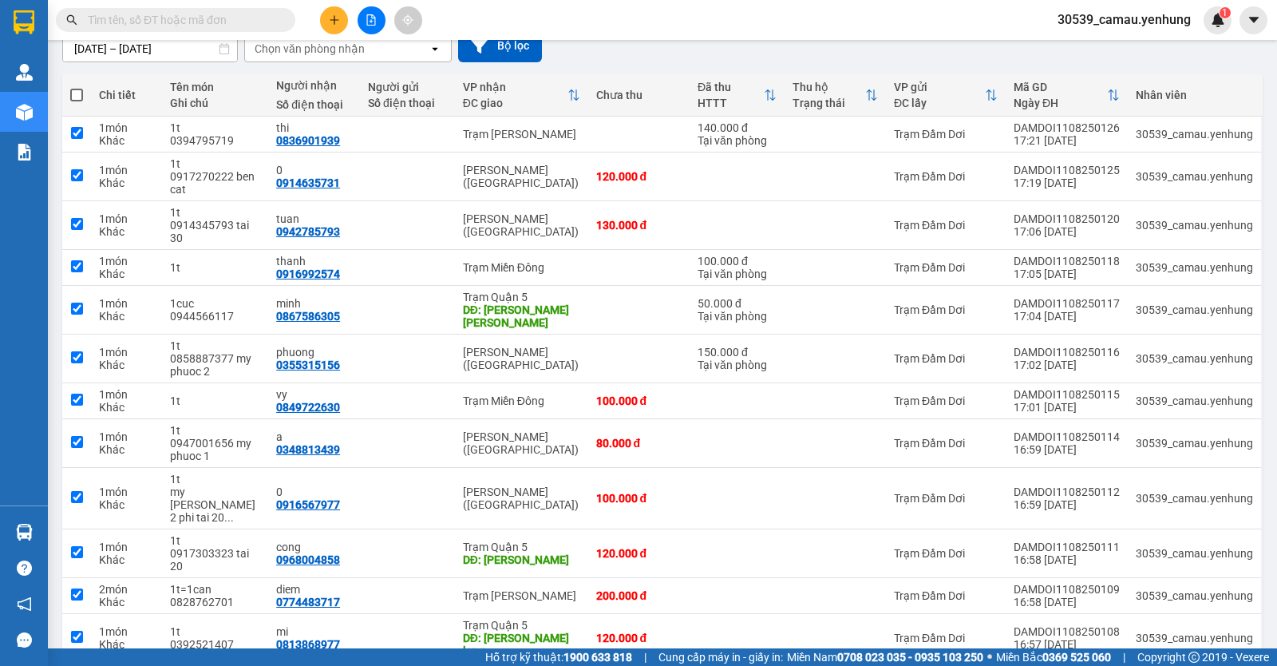
checkbox input "true"
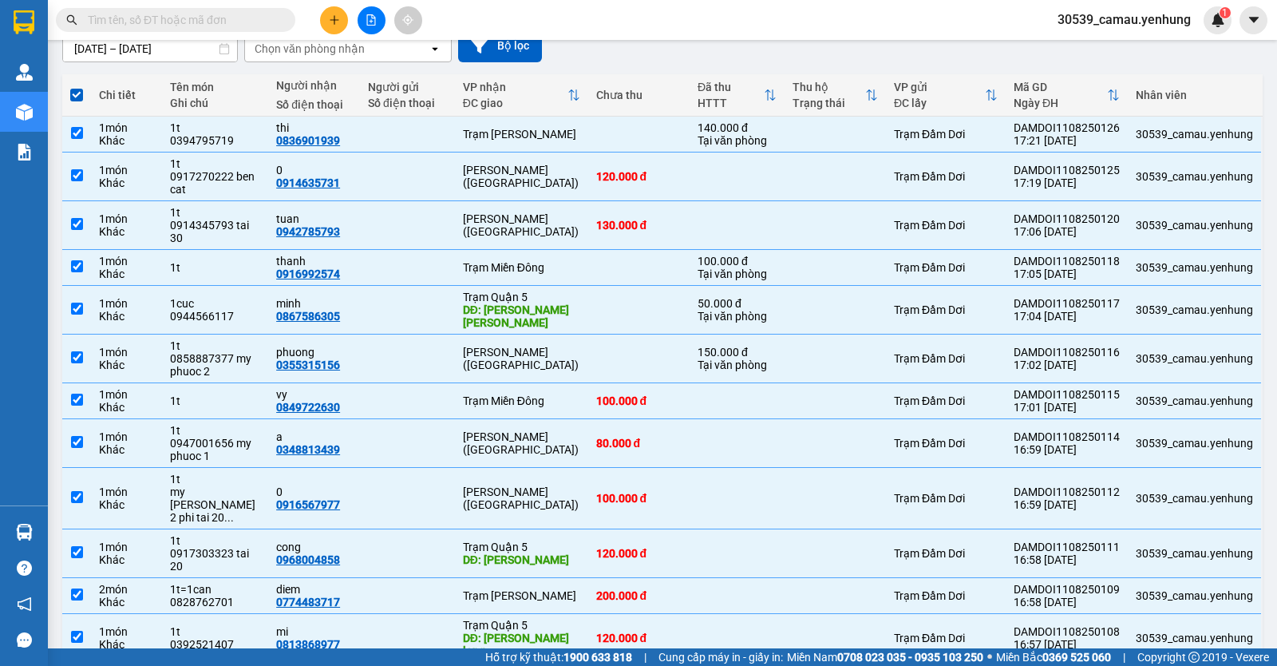
scroll to position [0, 0]
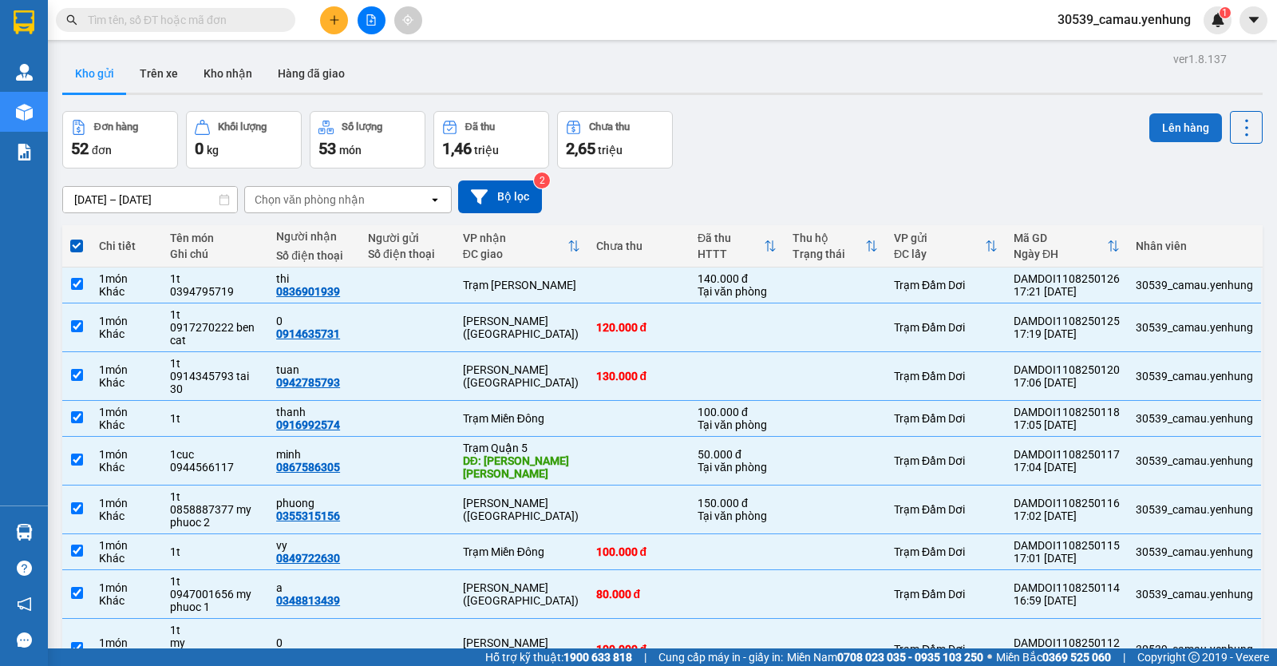
click at [1163, 133] on button "Lên hàng" at bounding box center [1186, 127] width 73 height 29
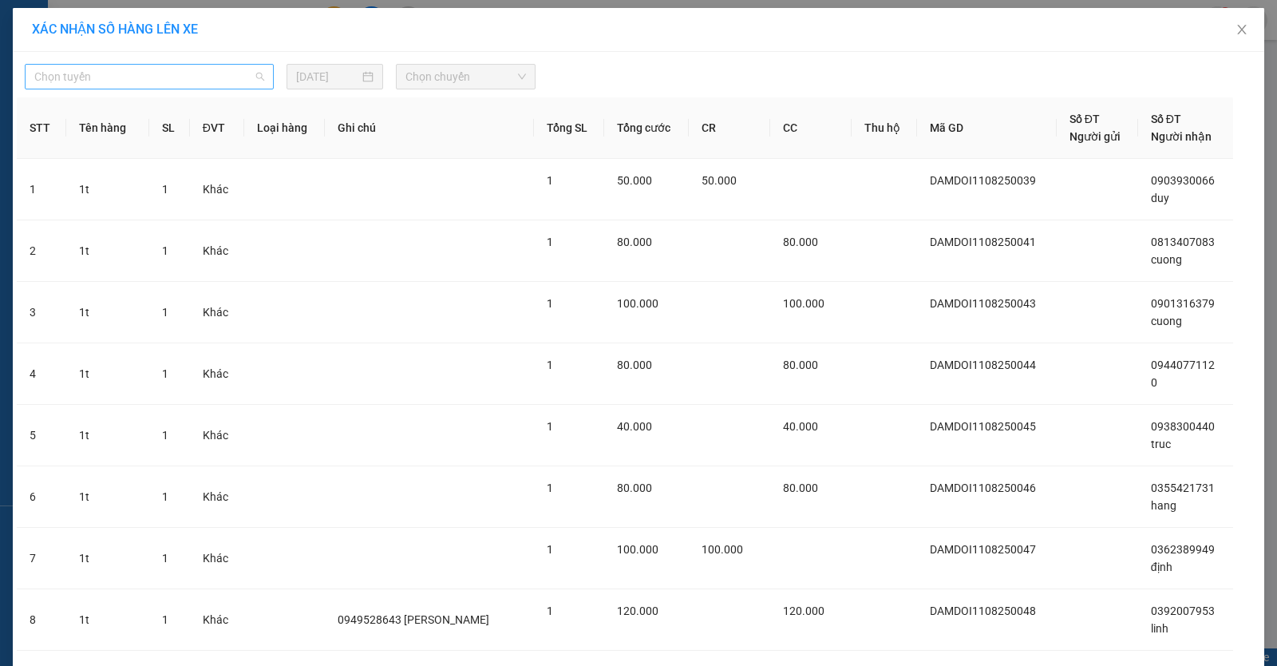
click at [109, 70] on span "Chọn tuyến" at bounding box center [149, 77] width 230 height 24
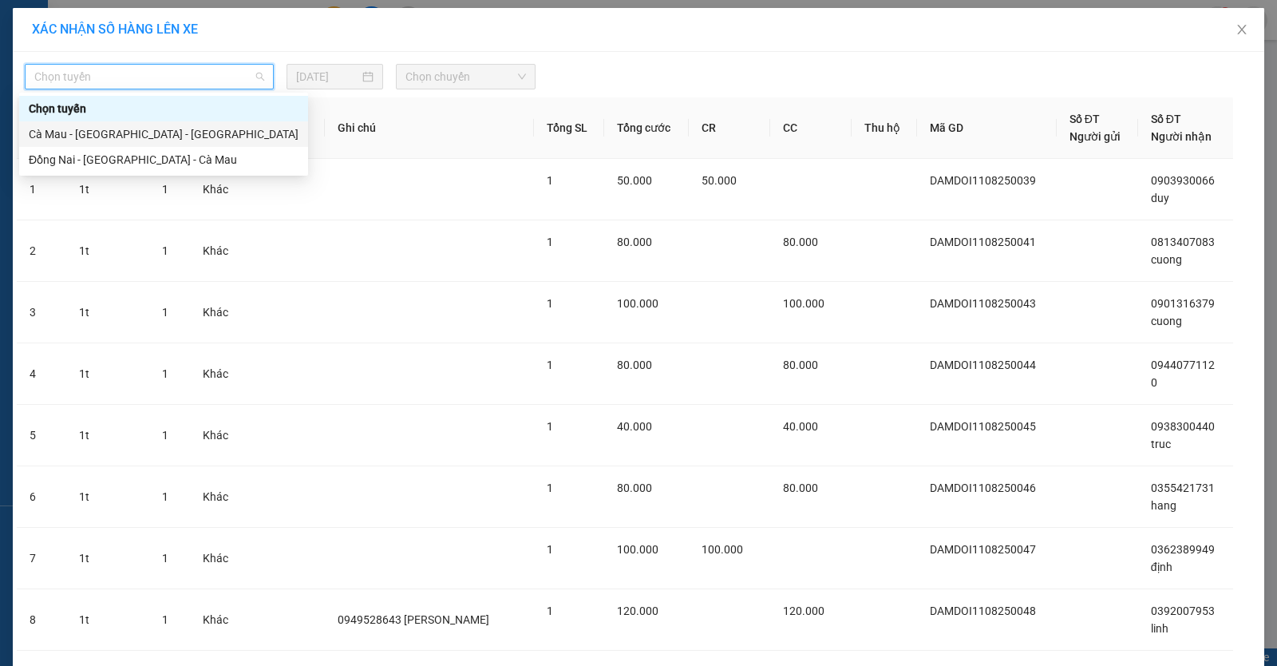
click at [131, 132] on div "Cà Mau - [GEOGRAPHIC_DATA] - [GEOGRAPHIC_DATA]" at bounding box center [164, 134] width 270 height 18
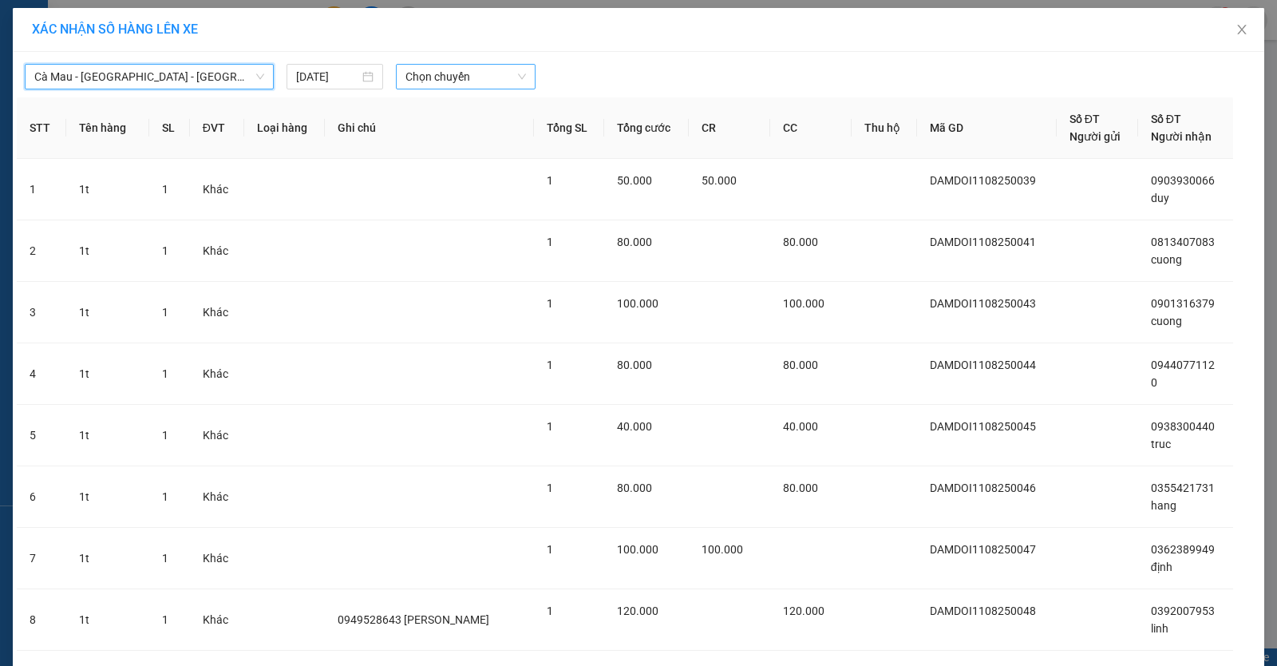
click at [456, 75] on span "Chọn chuyến" at bounding box center [466, 77] width 121 height 24
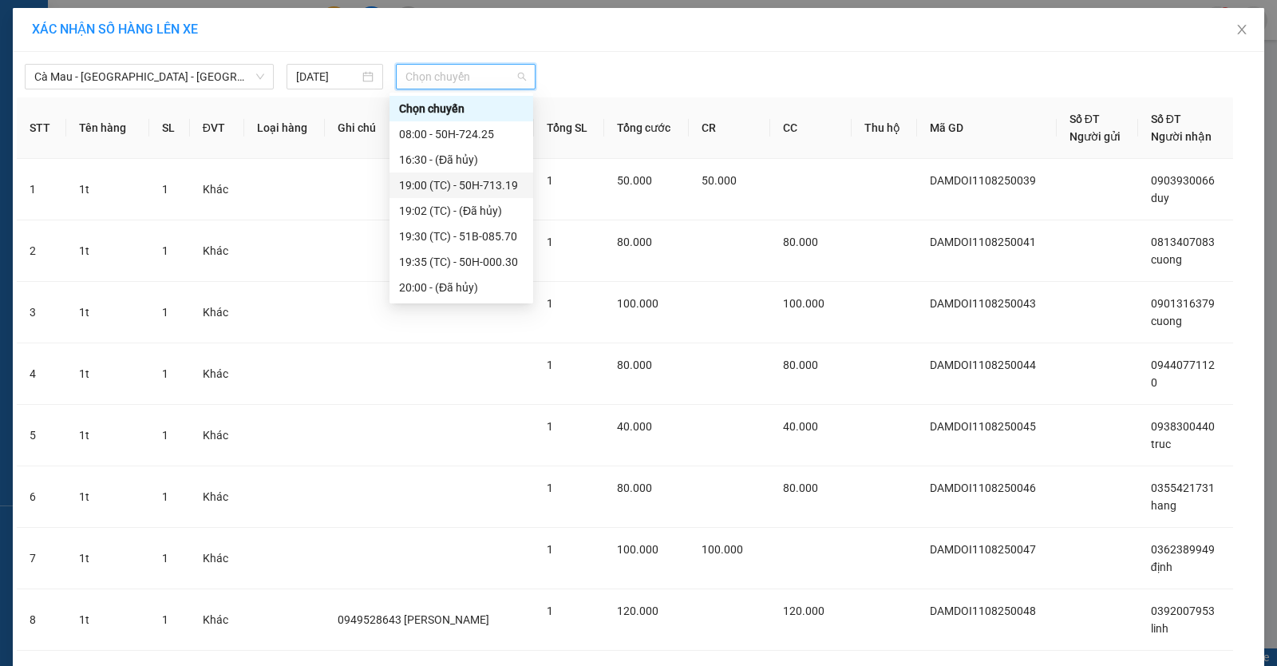
click at [430, 184] on div "19:00 (TC) - 50H-713.19" at bounding box center [461, 185] width 125 height 18
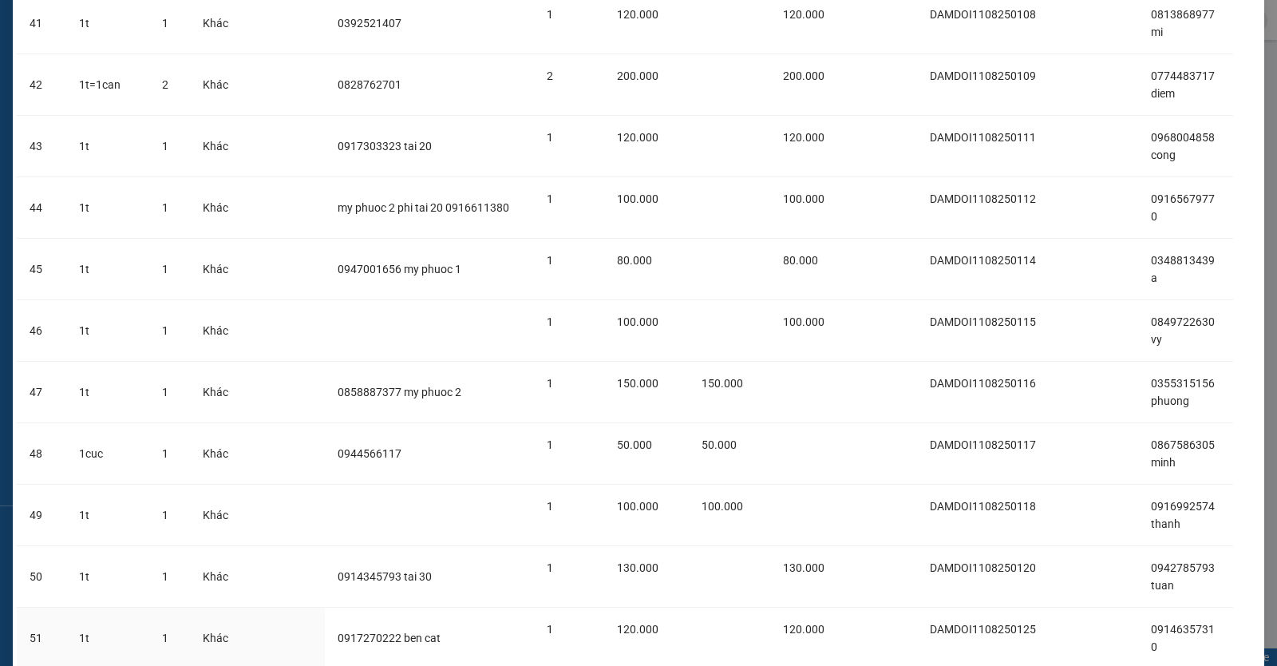
scroll to position [2816, 0]
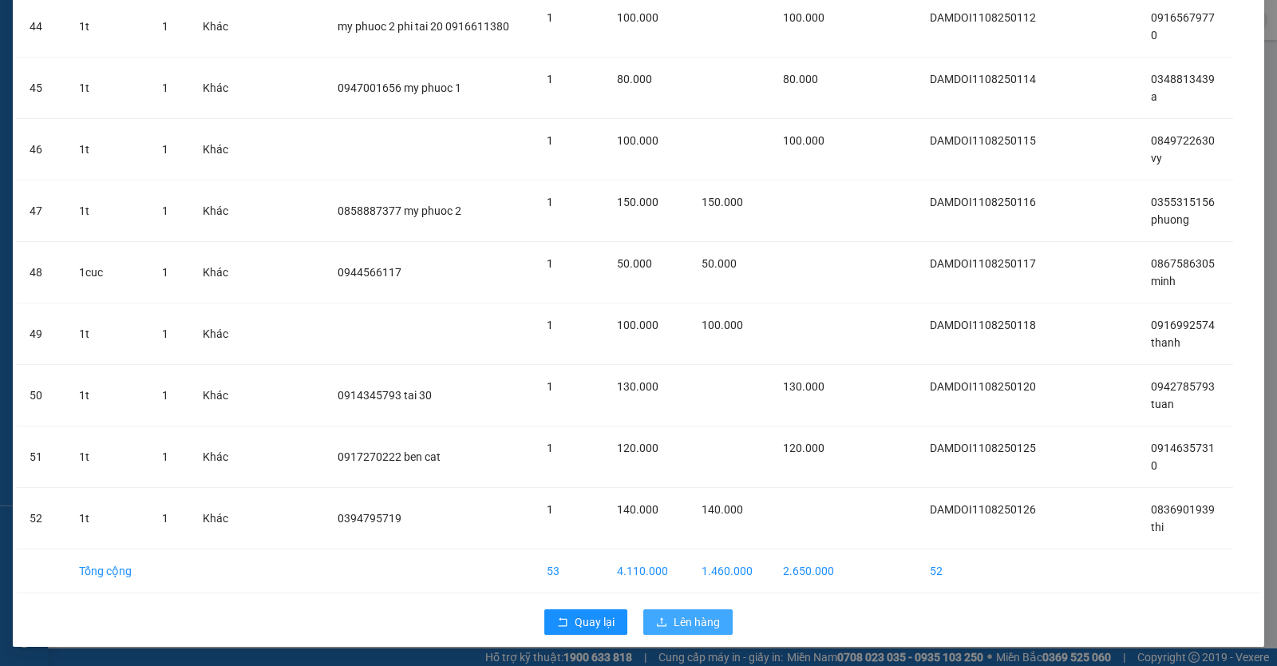
click at [704, 624] on span "Lên hàng" at bounding box center [697, 622] width 46 height 18
